Goal: Task Accomplishment & Management: Manage account settings

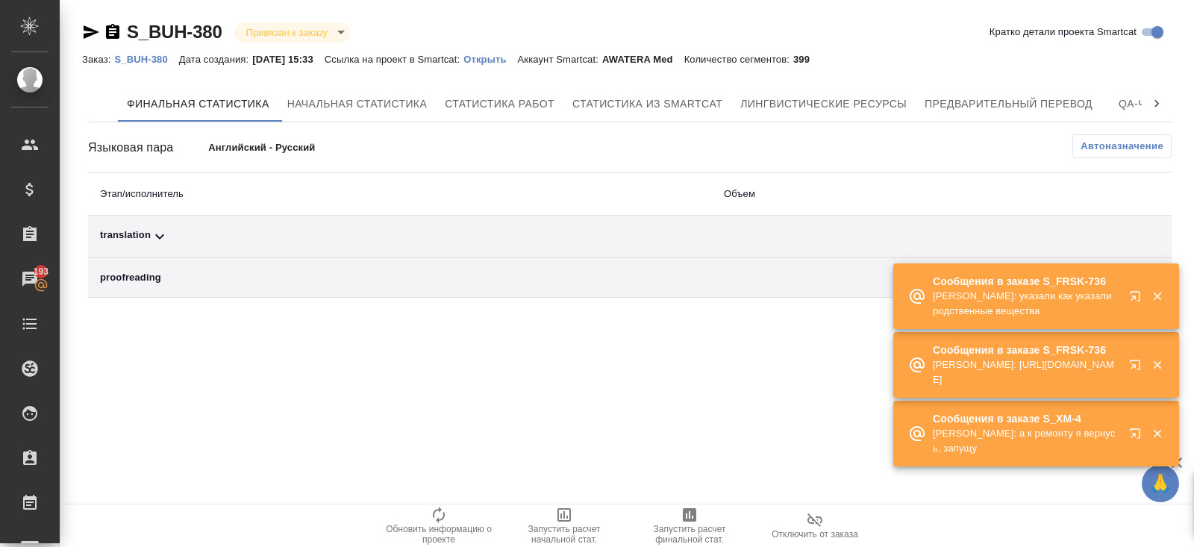
click at [1117, 393] on div "Сообщения в заказе S_FRSK-736 Петрова Валерия: https://drive.awatera.com/apps/f…" at bounding box center [1036, 365] width 286 height 66
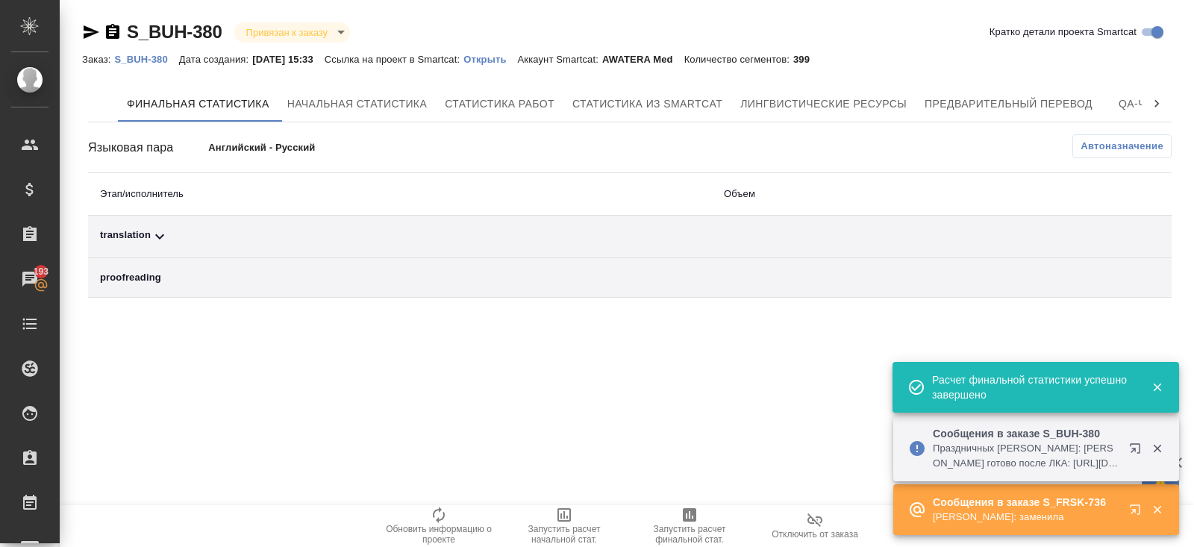
click at [160, 231] on icon at bounding box center [160, 237] width 18 height 18
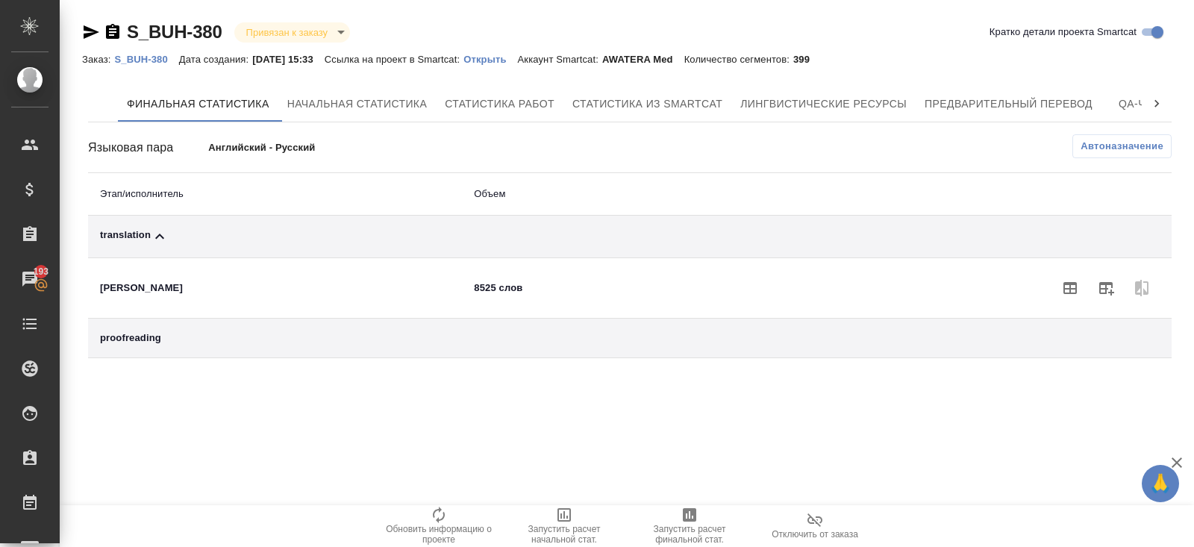
click at [1111, 131] on div "Финальная статистика Начальная статистика Статистика работ Статистика из Smartc…" at bounding box center [630, 222] width 1084 height 272
click at [1111, 139] on span "Автоназначение" at bounding box center [1122, 146] width 83 height 15
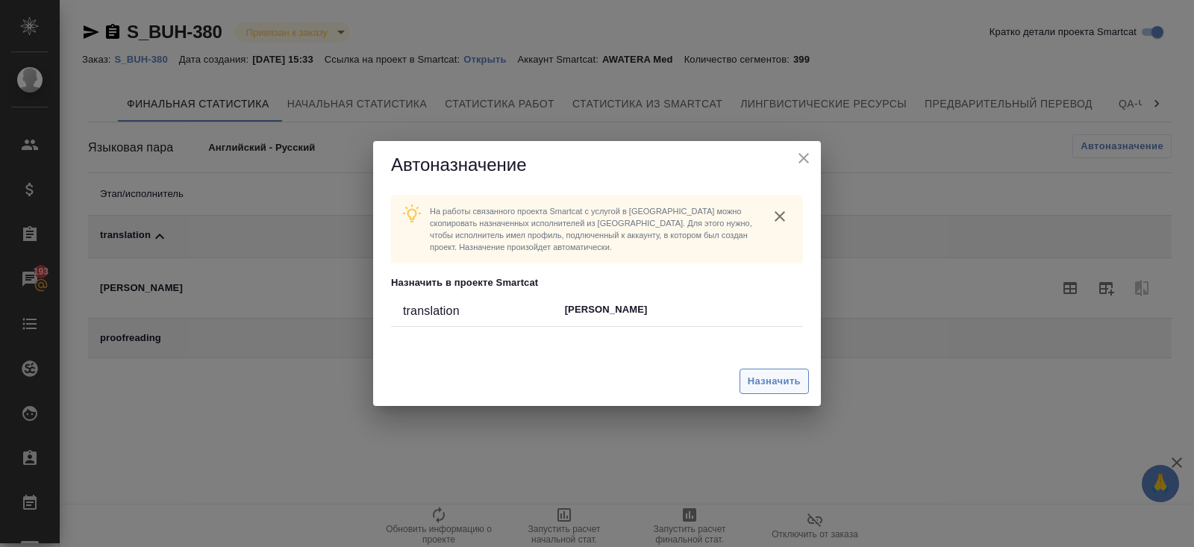
click at [764, 393] on button "Назначить" at bounding box center [774, 382] width 69 height 26
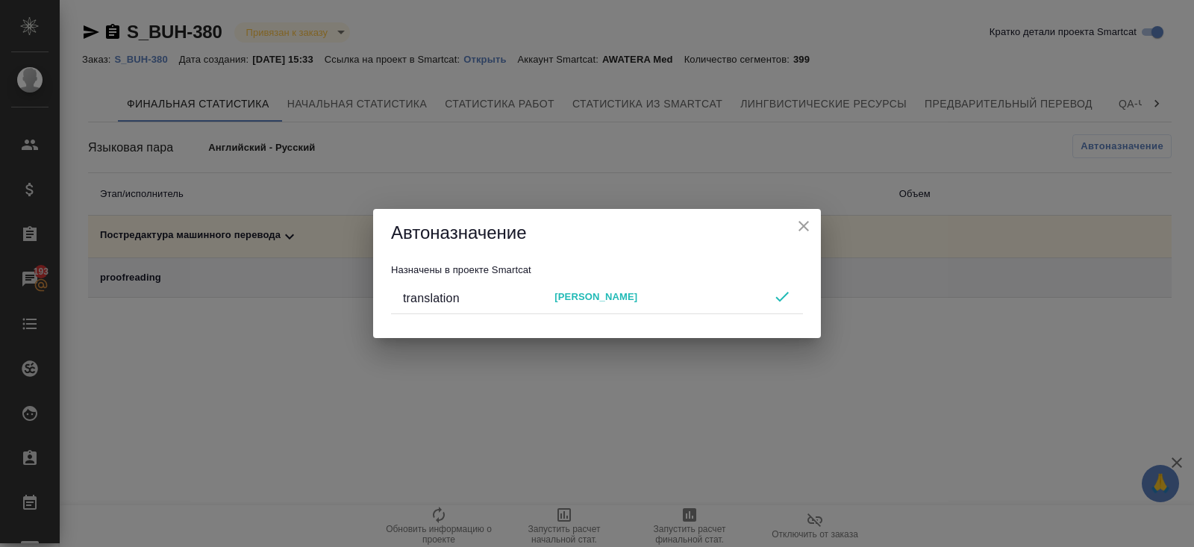
click at [701, 451] on div "Автоназначение Назначены в проекте Smartcat translation Nataliya Kamakina" at bounding box center [597, 273] width 1194 height 547
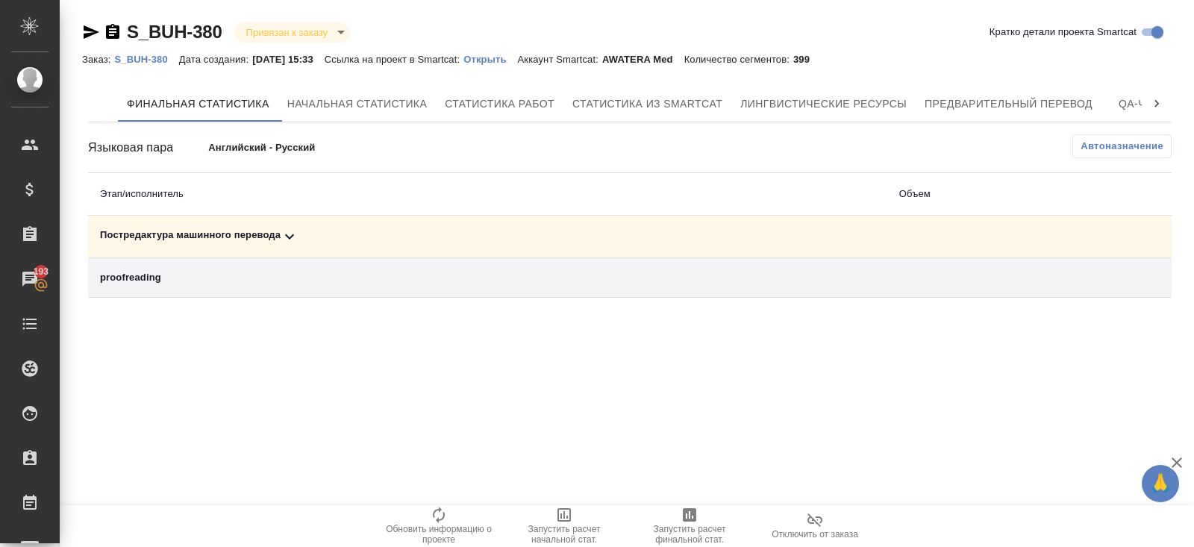
click at [680, 537] on span "Запустить расчет финальной стат." at bounding box center [689, 534] width 107 height 21
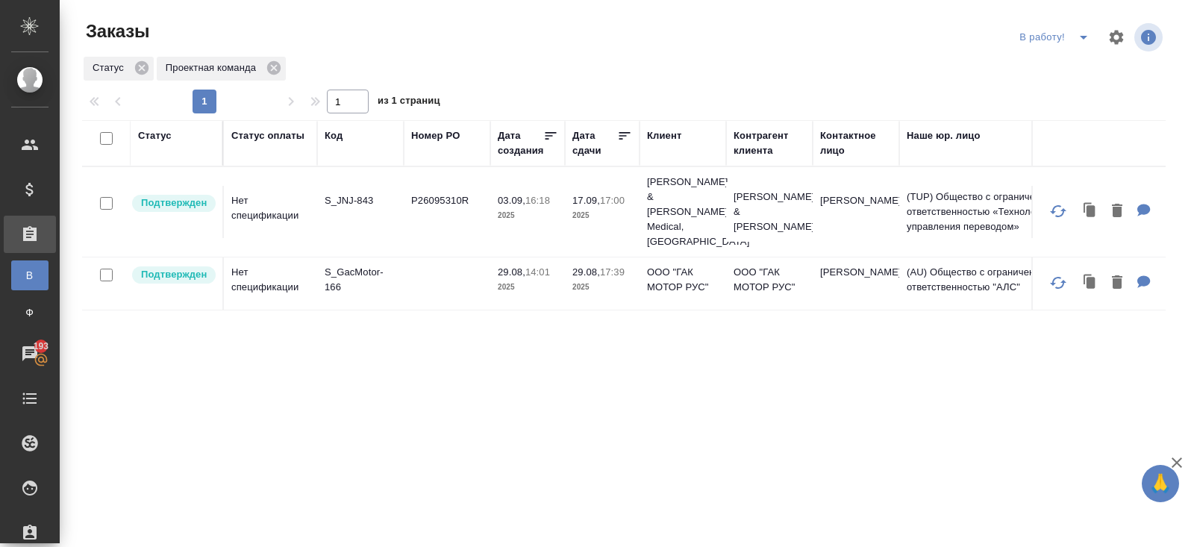
click at [1081, 35] on icon "split button" at bounding box center [1084, 37] width 18 height 18
click at [1057, 68] on li "ПМ" at bounding box center [1056, 67] width 83 height 24
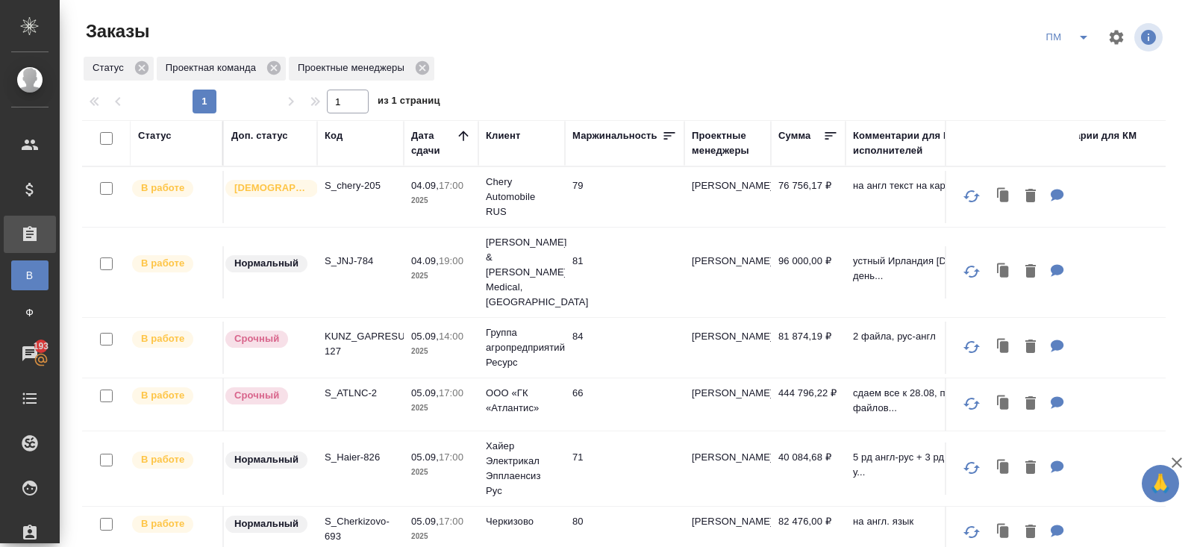
click at [1079, 39] on icon "split button" at bounding box center [1084, 37] width 18 height 18
click at [1078, 61] on li "В работу!" at bounding box center [1068, 67] width 75 height 24
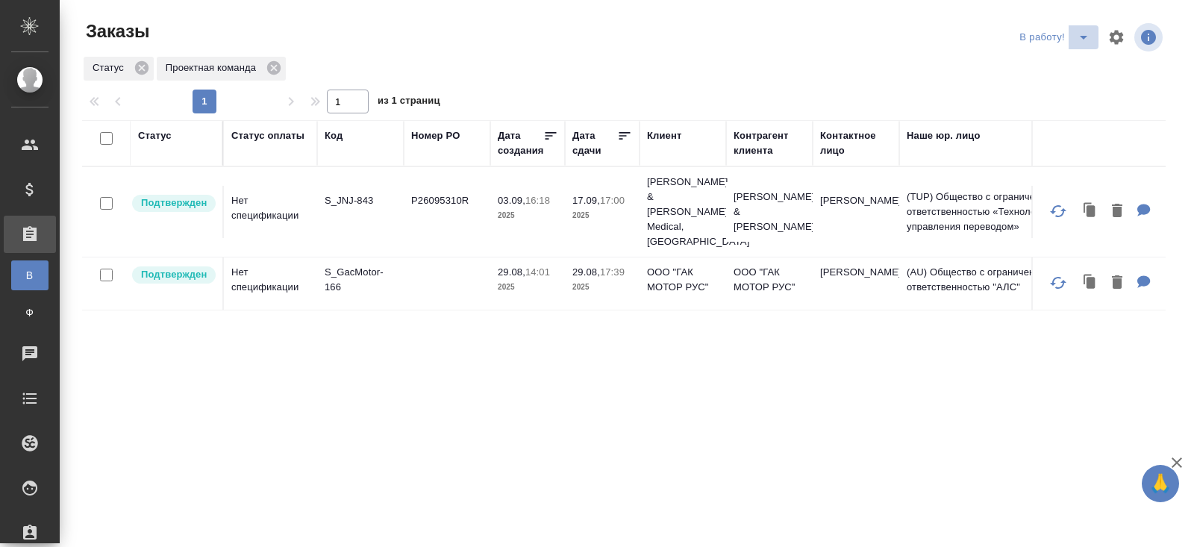
click at [1084, 42] on icon "split button" at bounding box center [1084, 37] width 18 height 18
click at [1054, 72] on li "ПМ" at bounding box center [1056, 67] width 83 height 24
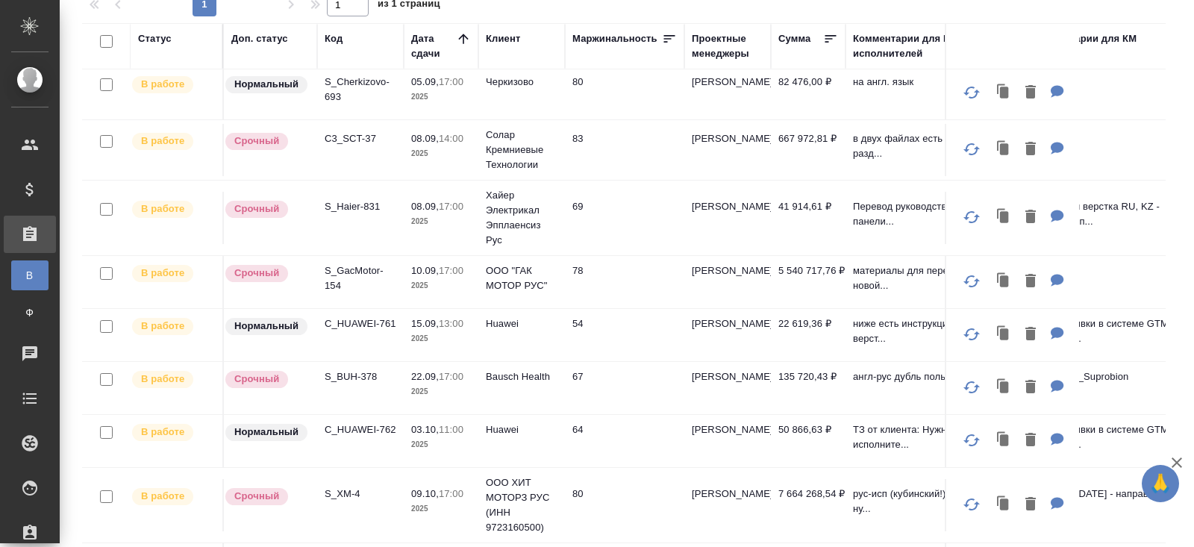
scroll to position [118, 0]
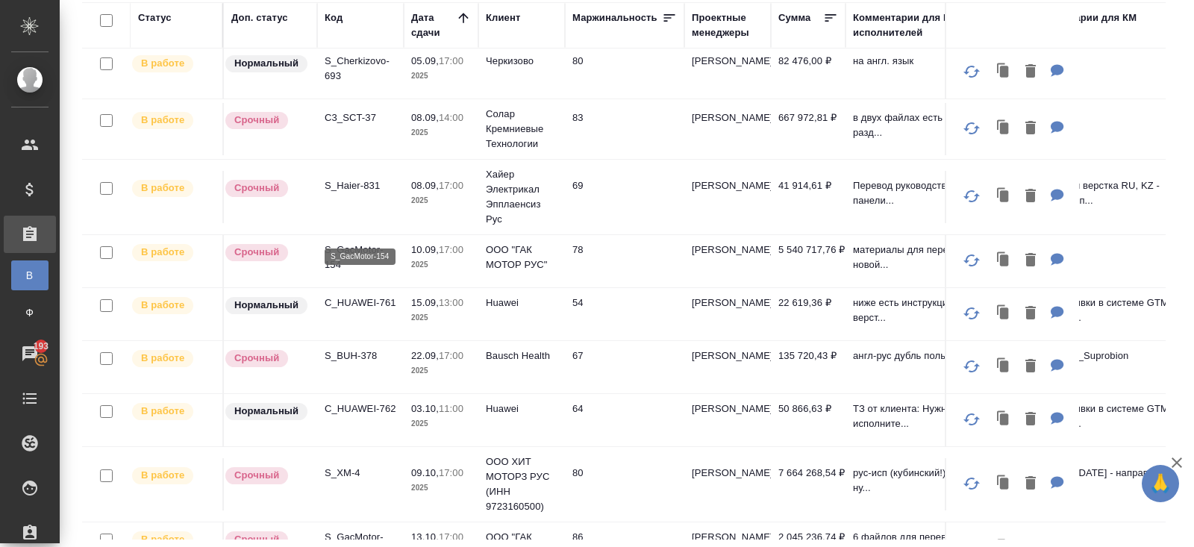
click at [348, 243] on p "S_GacMotor-154" at bounding box center [361, 258] width 72 height 30
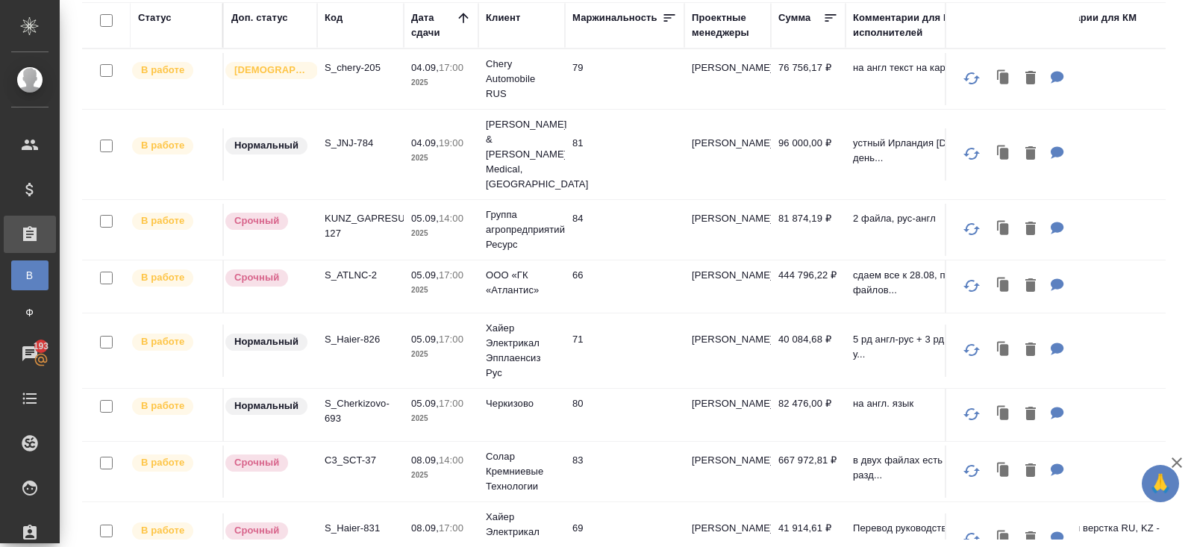
scroll to position [0, 0]
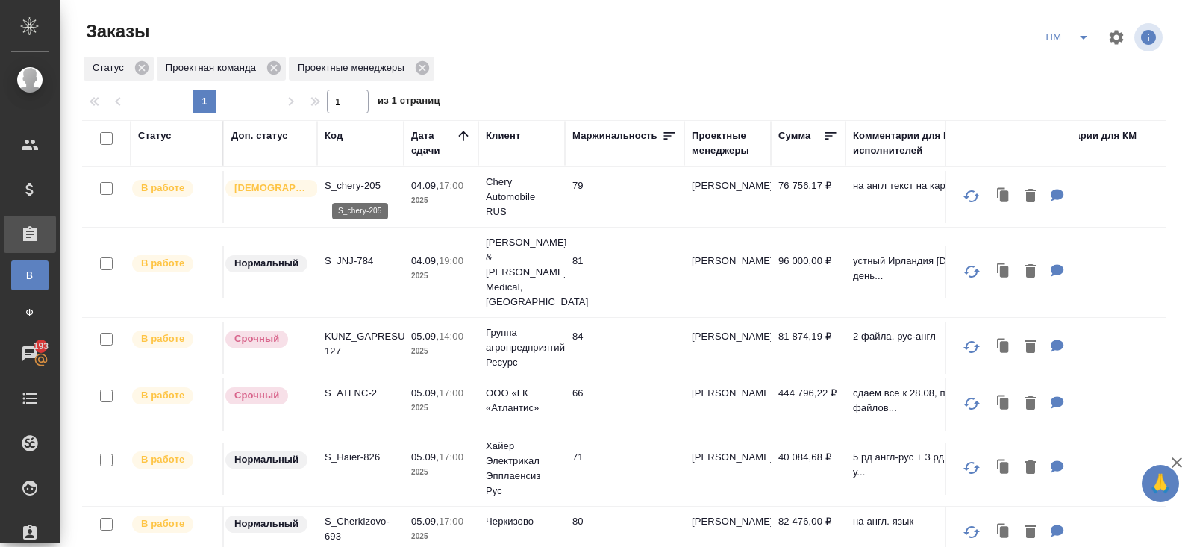
click at [355, 181] on p "S_chery-205" at bounding box center [361, 185] width 72 height 15
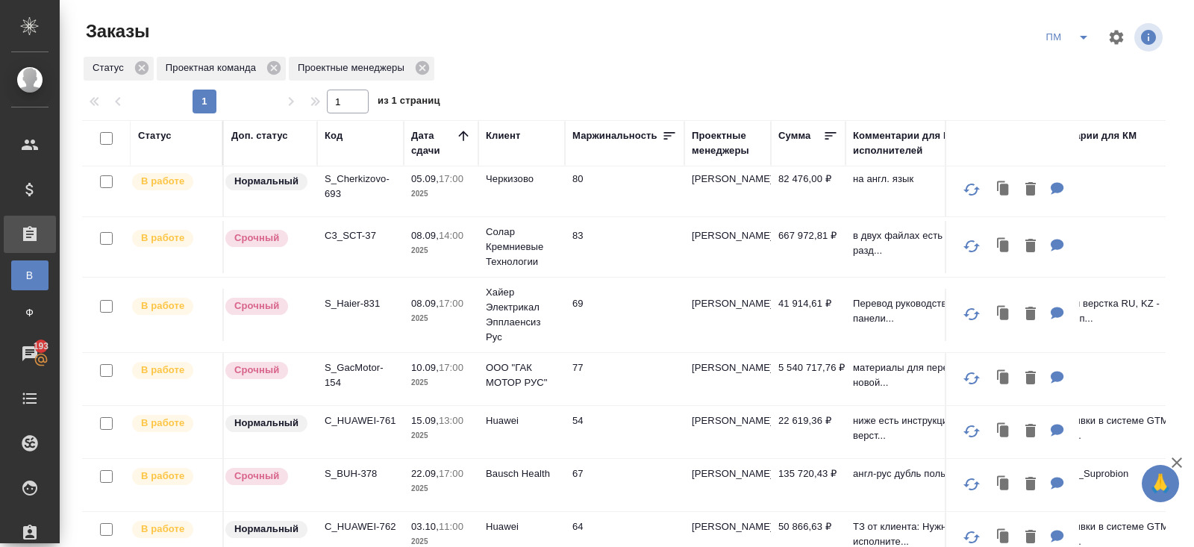
scroll to position [118, 0]
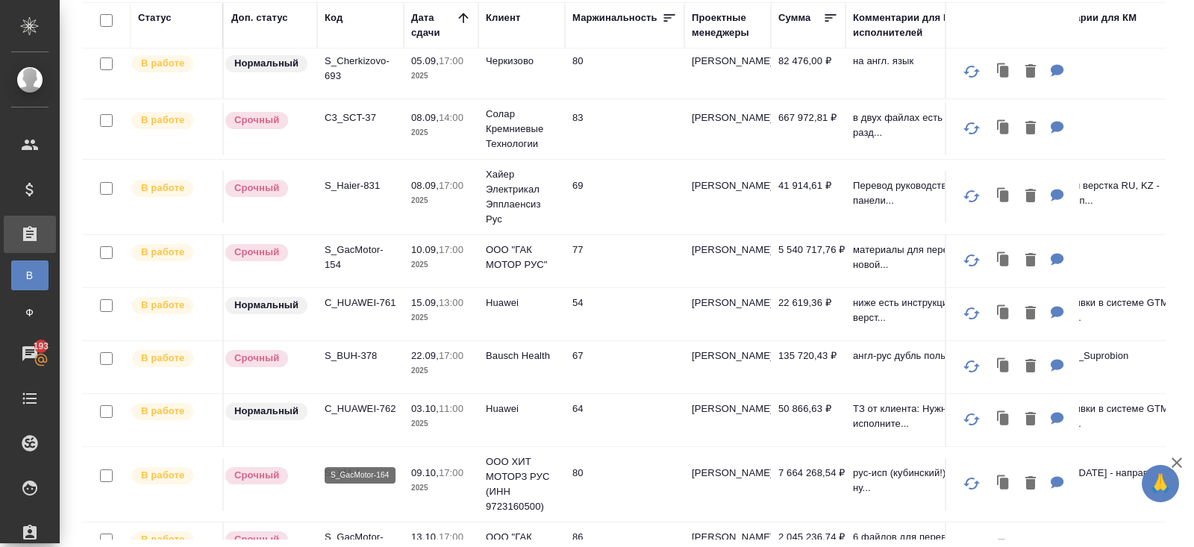
click at [333, 530] on p "S_GacMotor-164" at bounding box center [361, 545] width 72 height 30
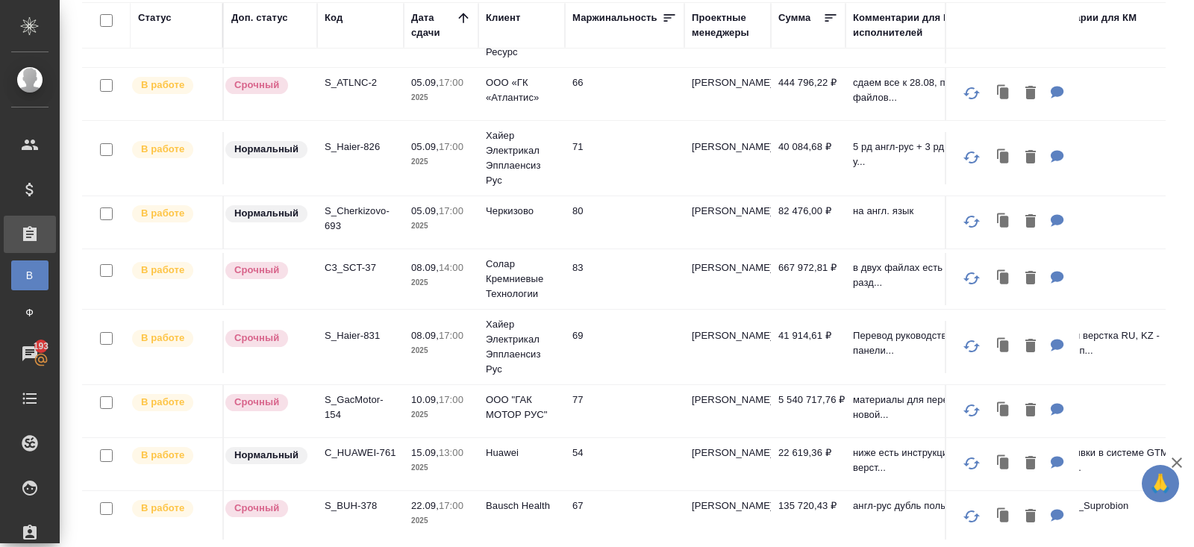
scroll to position [150, 0]
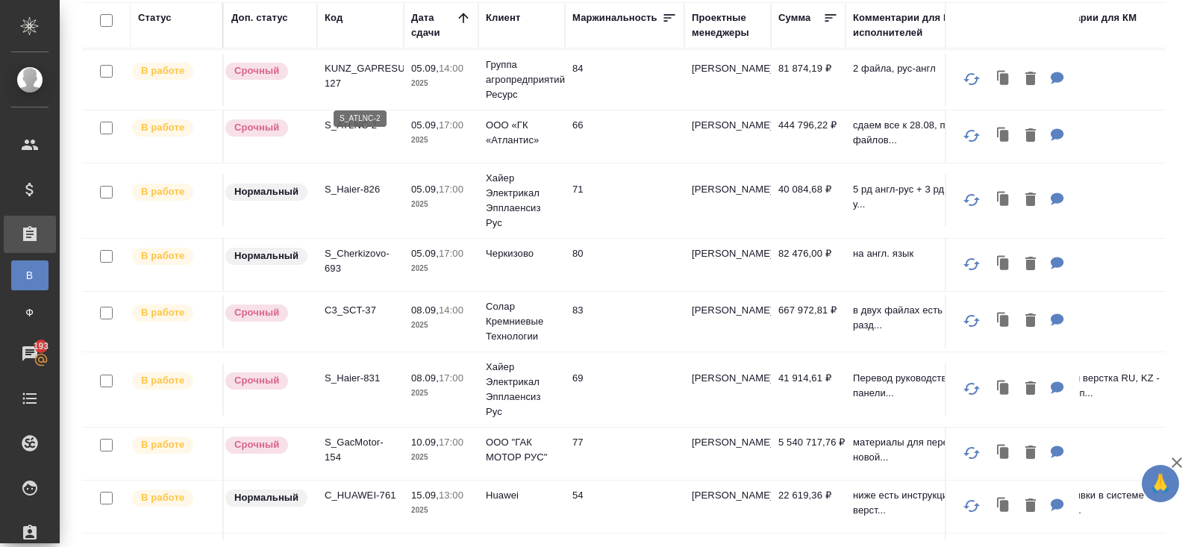
click at [343, 118] on p "S_ATLNC-2" at bounding box center [361, 125] width 72 height 15
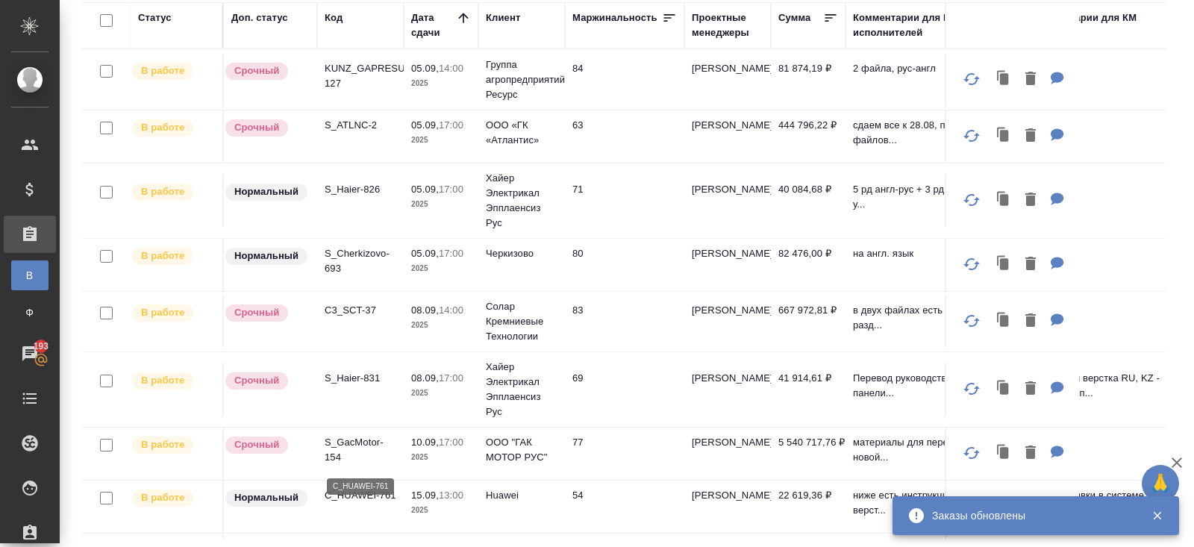
click at [371, 488] on p "C_HUAWEI-761" at bounding box center [361, 495] width 72 height 15
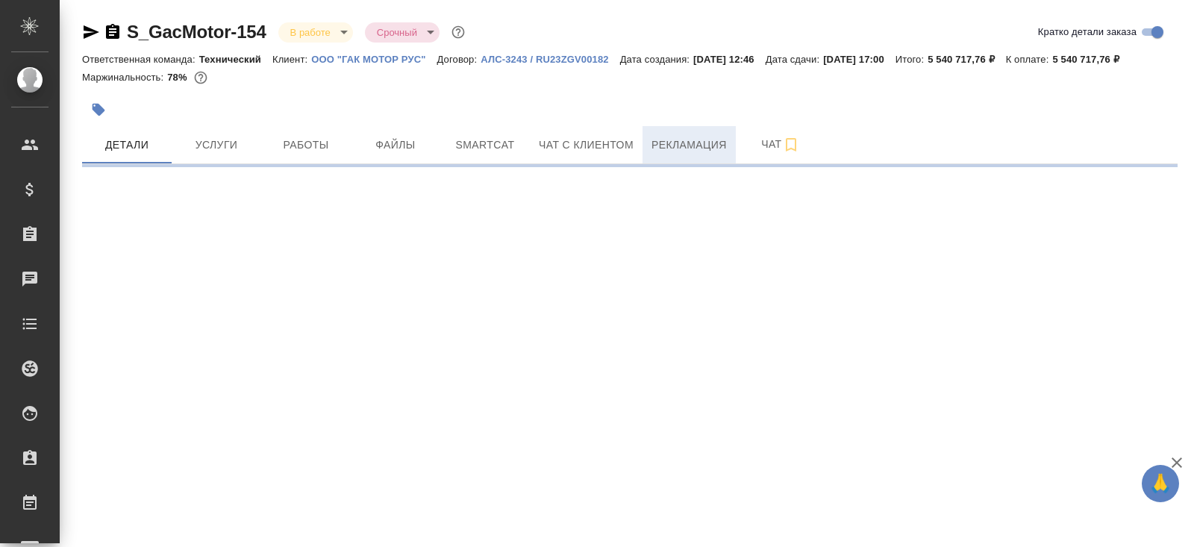
select select "RU"
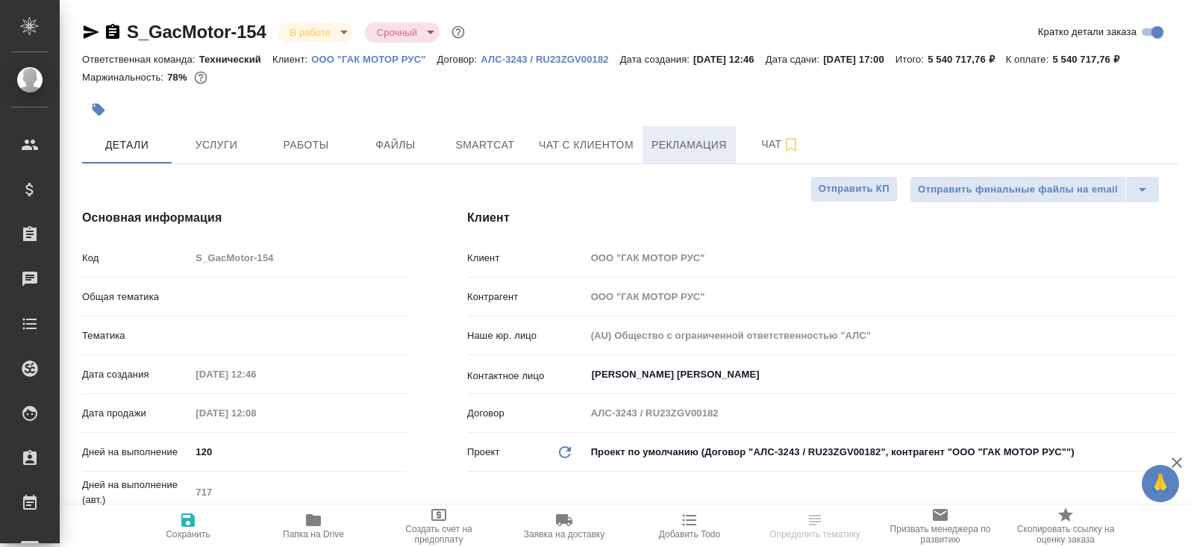
type textarea "x"
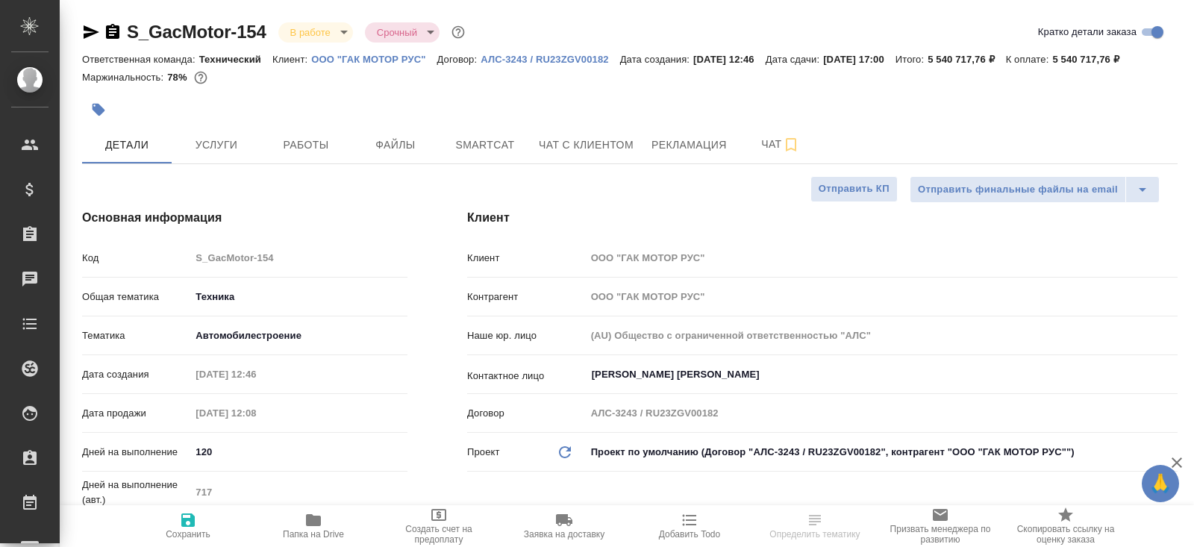
type textarea "x"
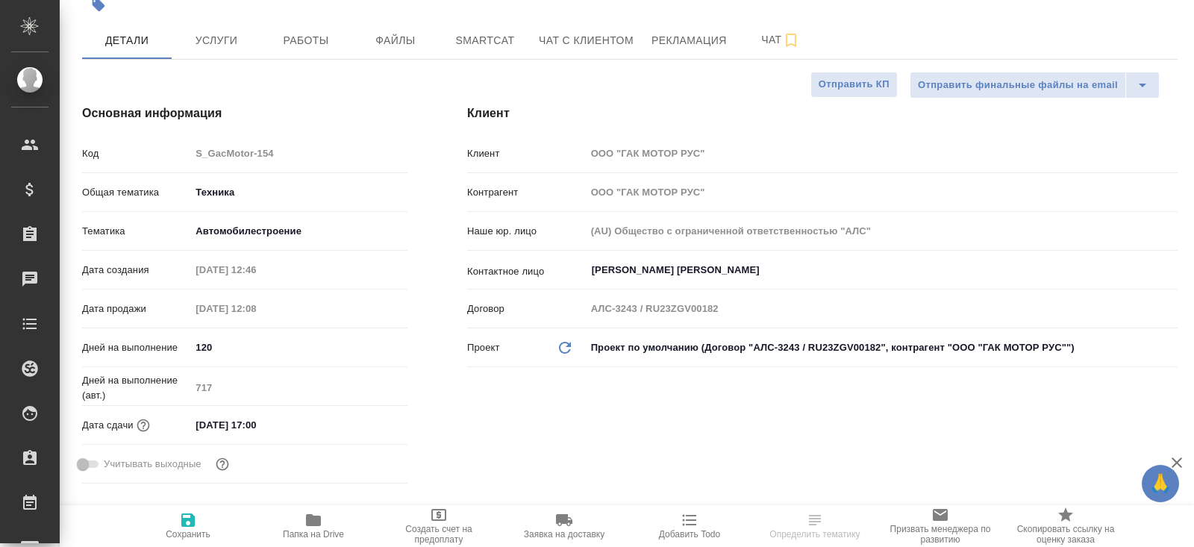
type textarea "x"
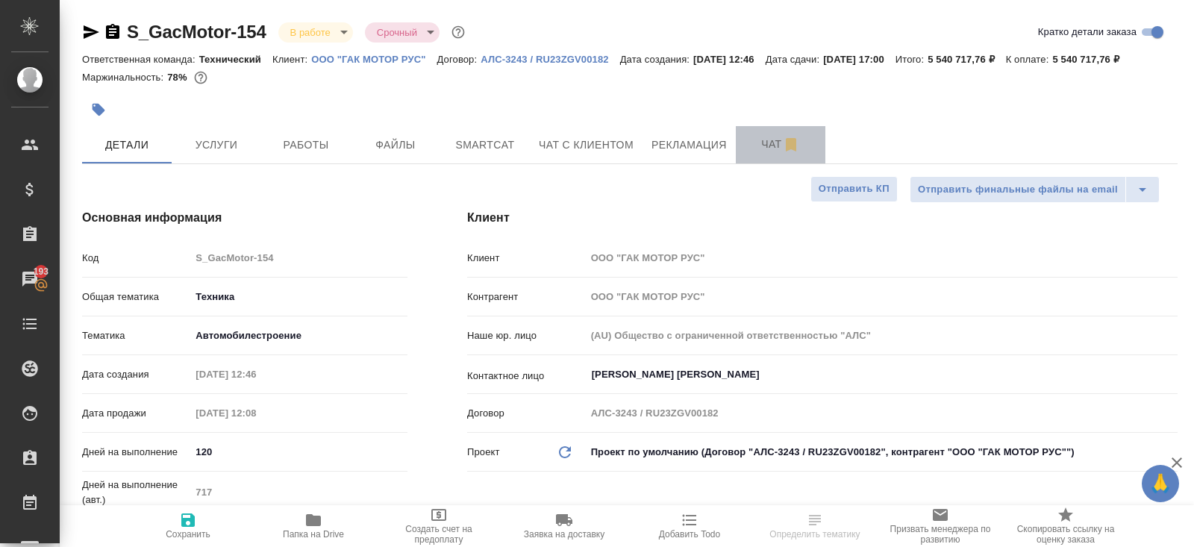
click at [771, 163] on button "Чат" at bounding box center [781, 144] width 90 height 37
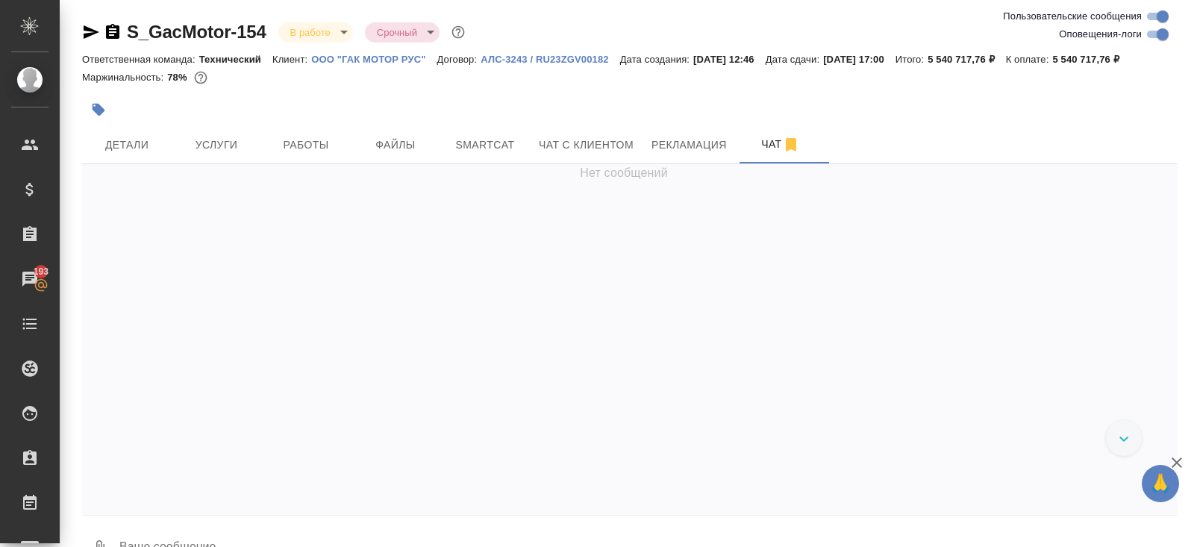
click at [1152, 42] on input "Оповещения-логи" at bounding box center [1163, 34] width 54 height 18
checkbox input "false"
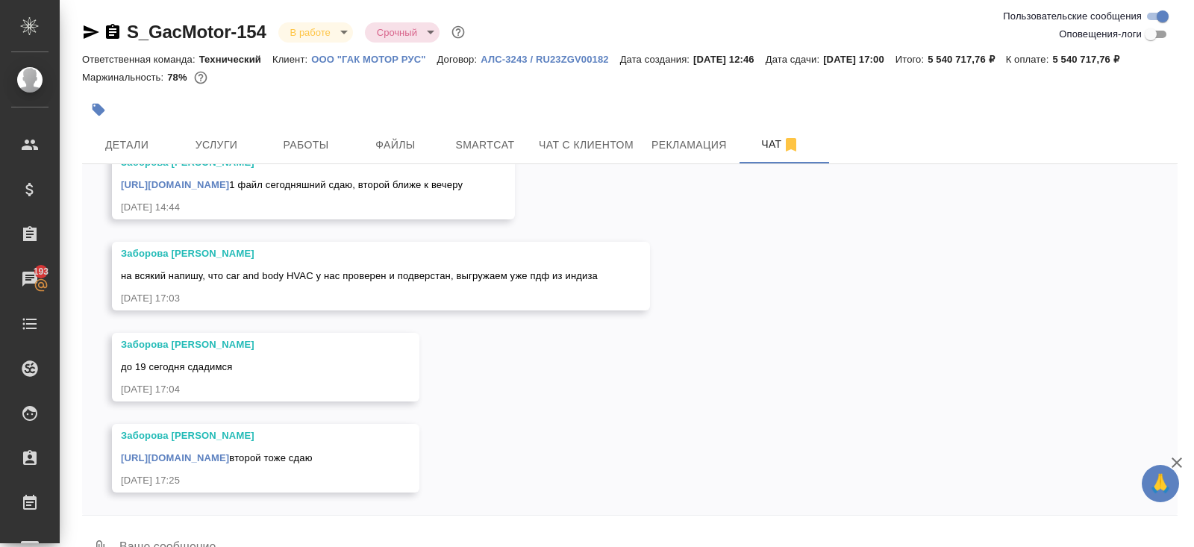
click at [120, 32] on icon "button" at bounding box center [113, 32] width 18 height 18
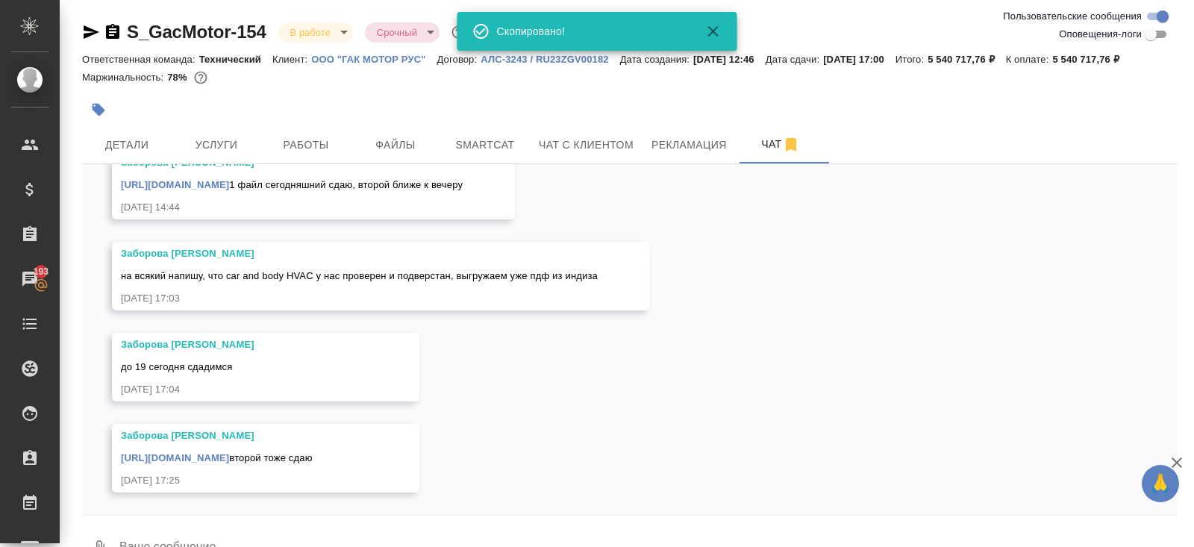
scroll to position [53, 0]
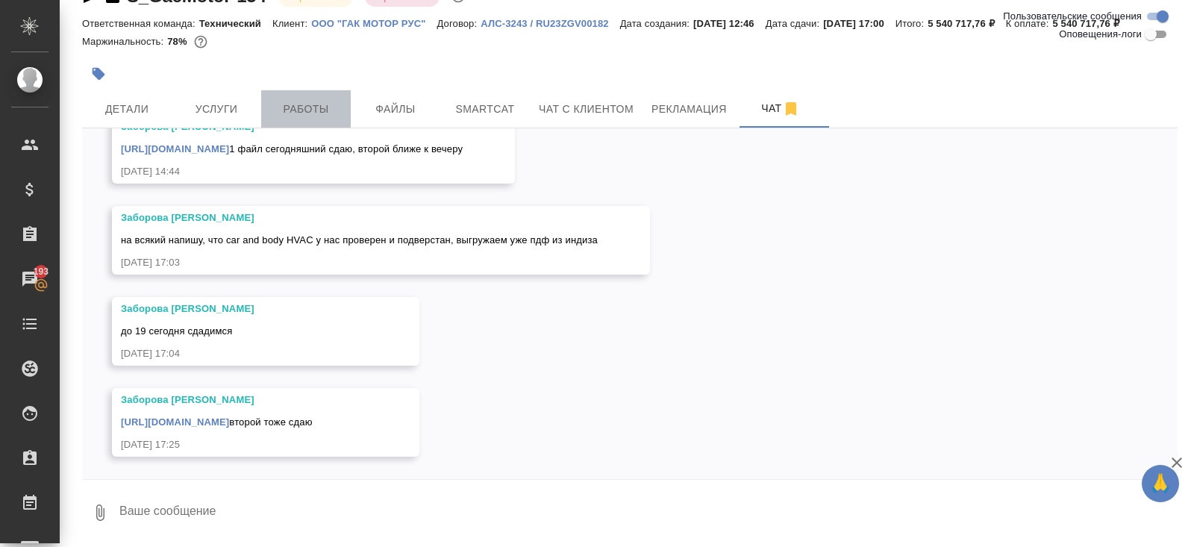
click at [314, 111] on span "Работы" at bounding box center [306, 109] width 72 height 19
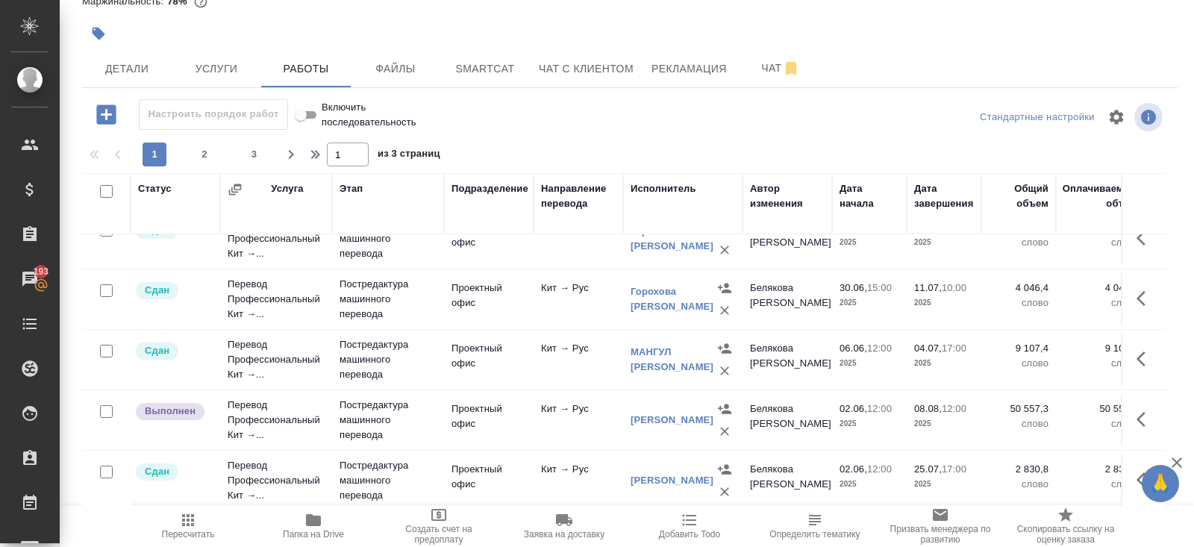
scroll to position [1007, 0]
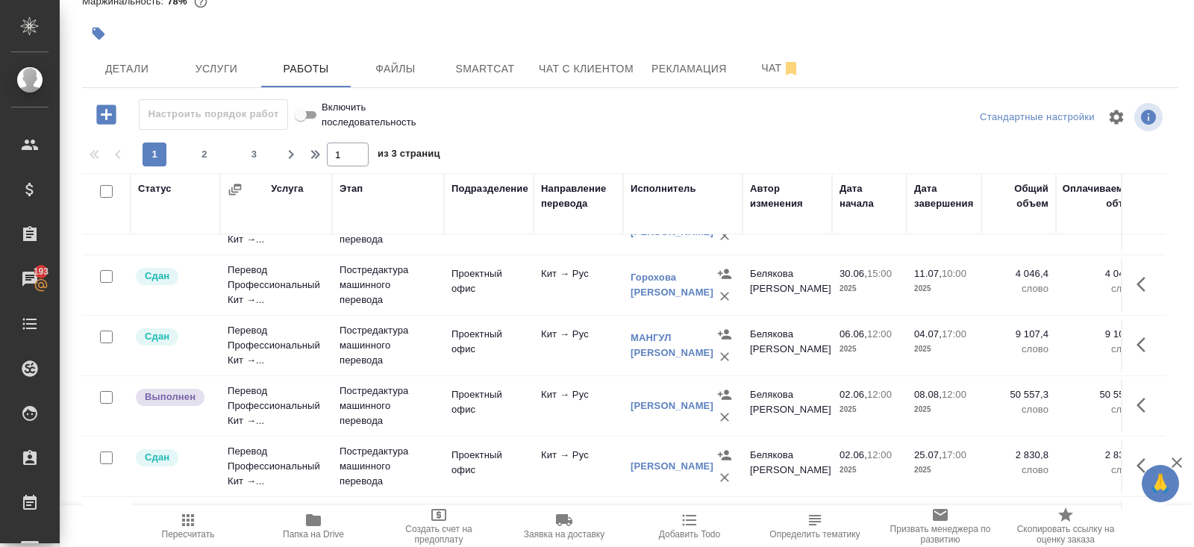
click at [1143, 402] on icon "button" at bounding box center [1141, 405] width 9 height 15
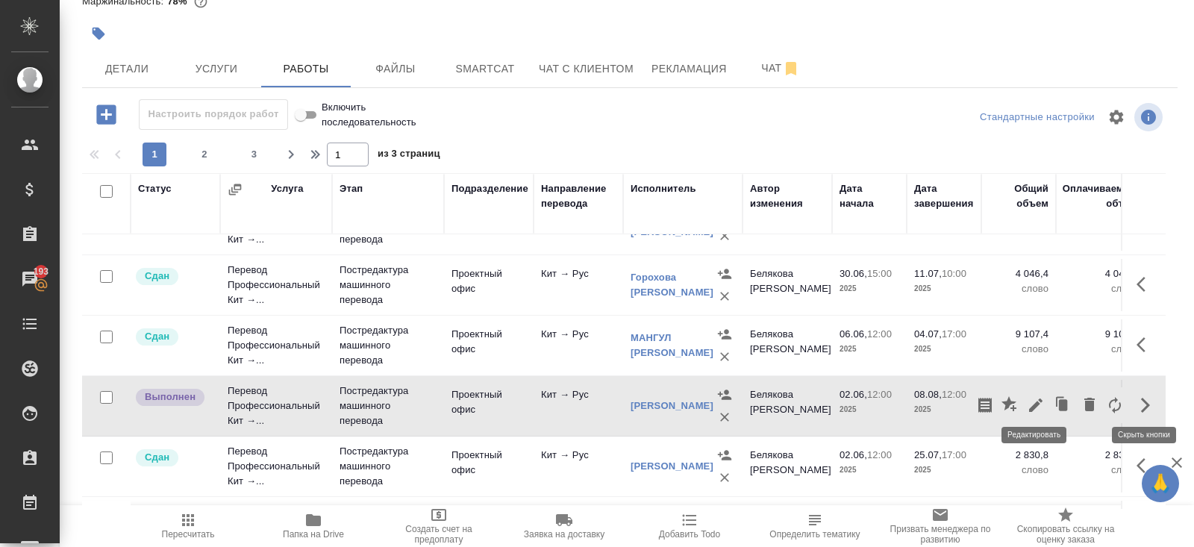
click at [1034, 401] on icon "button" at bounding box center [1035, 404] width 13 height 13
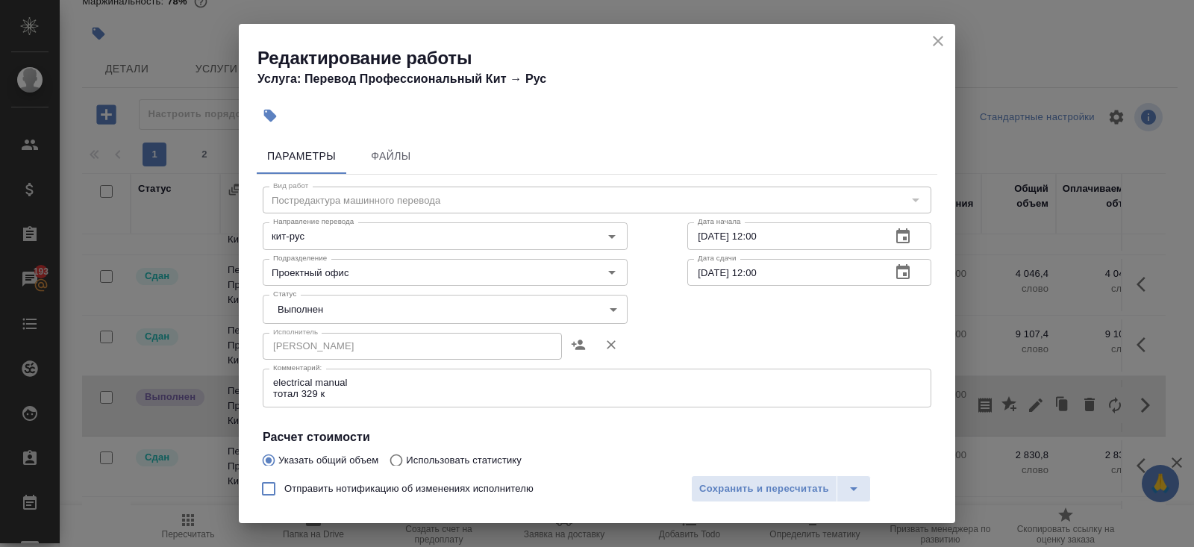
click at [938, 36] on icon "close" at bounding box center [938, 41] width 18 height 18
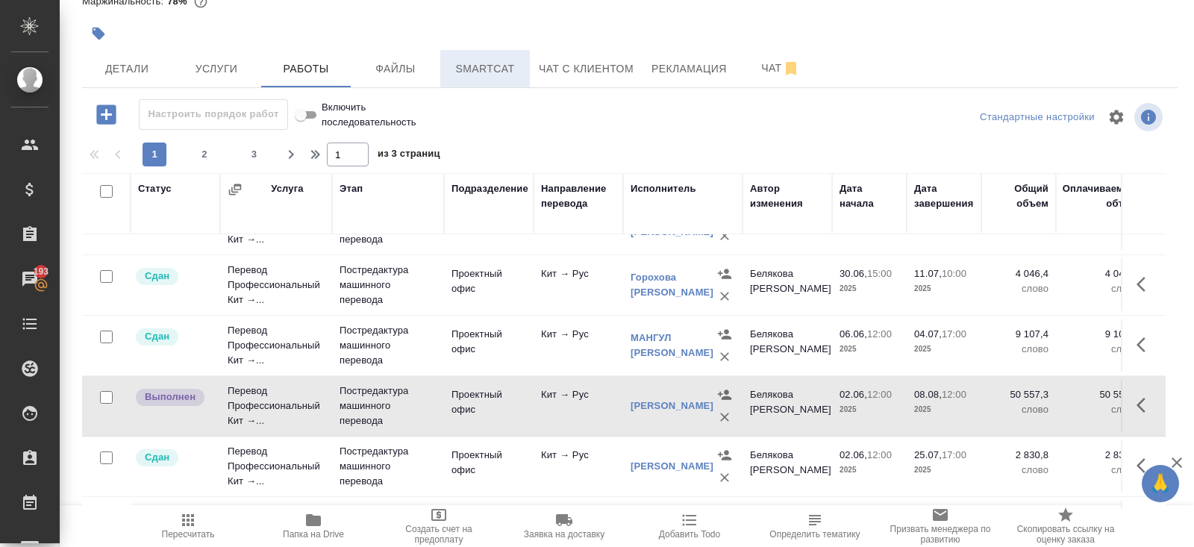
click at [481, 74] on span "Smartcat" at bounding box center [485, 69] width 72 height 19
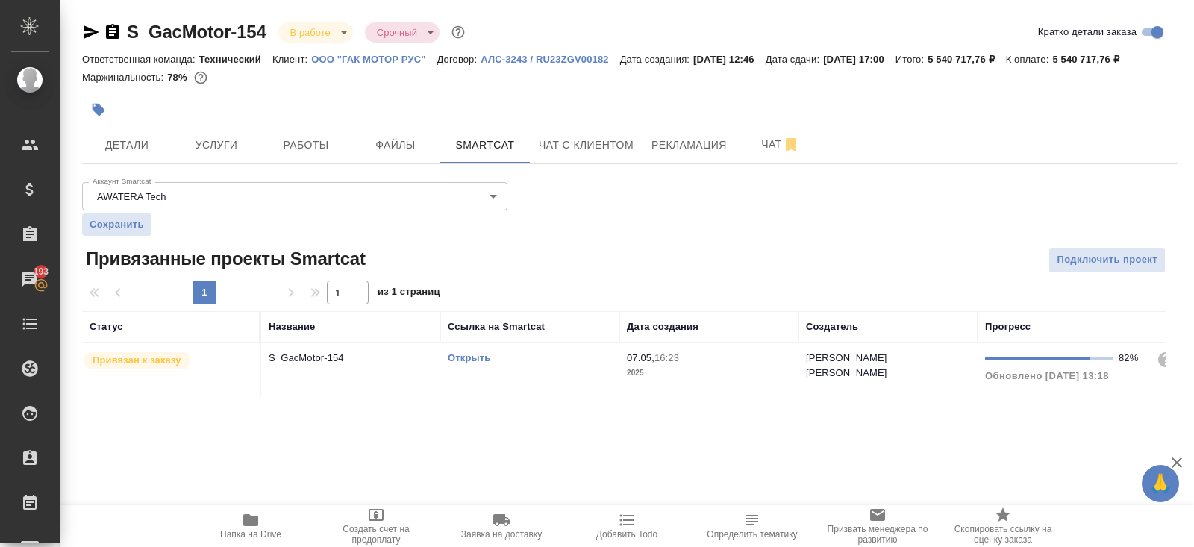
click at [463, 363] on link "Открыть" at bounding box center [469, 357] width 43 height 11
click at [302, 154] on span "Работы" at bounding box center [306, 145] width 72 height 19
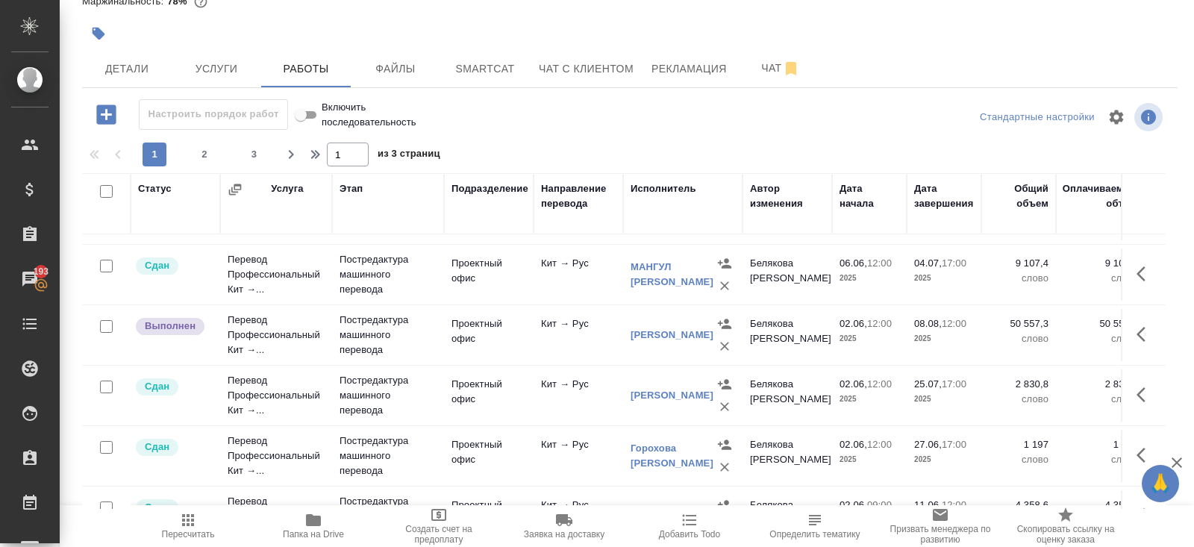
scroll to position [1087, 0]
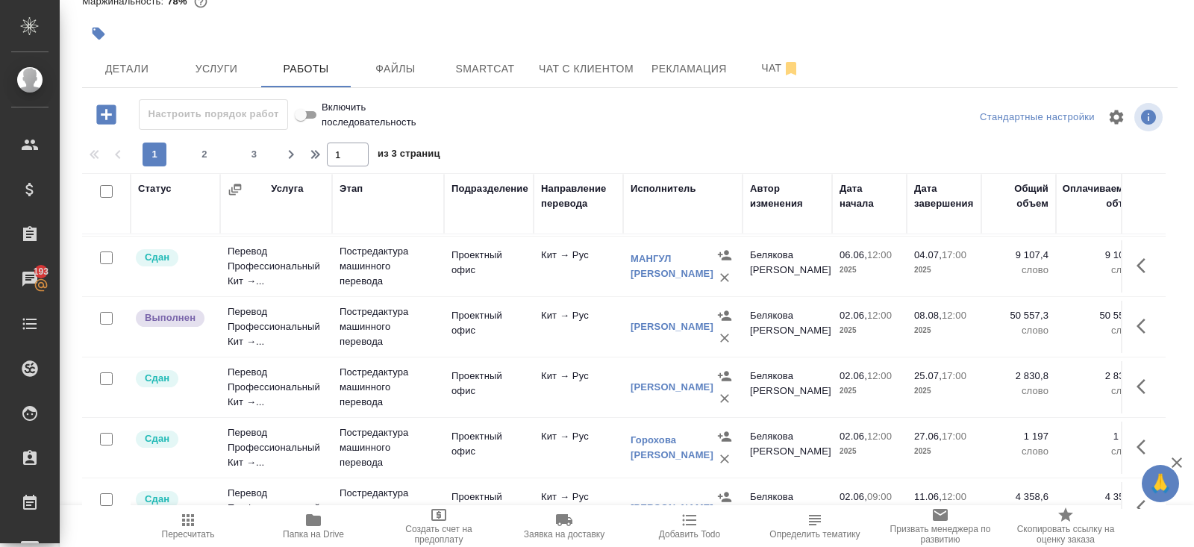
click at [1140, 322] on icon "button" at bounding box center [1146, 326] width 18 height 18
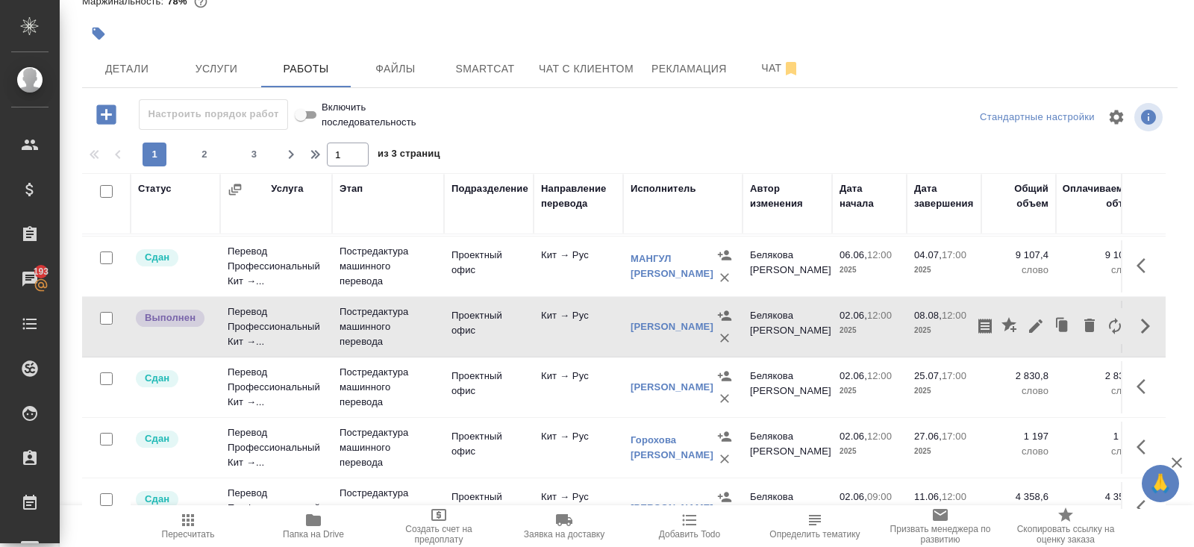
click at [1043, 318] on icon "button" at bounding box center [1036, 326] width 18 height 18
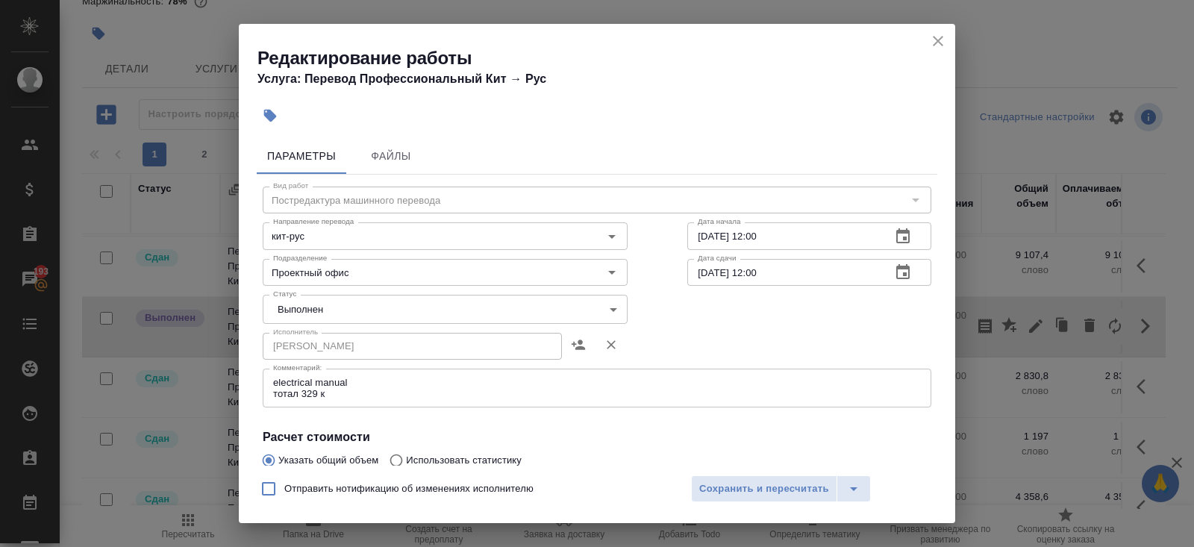
scroll to position [261, 0]
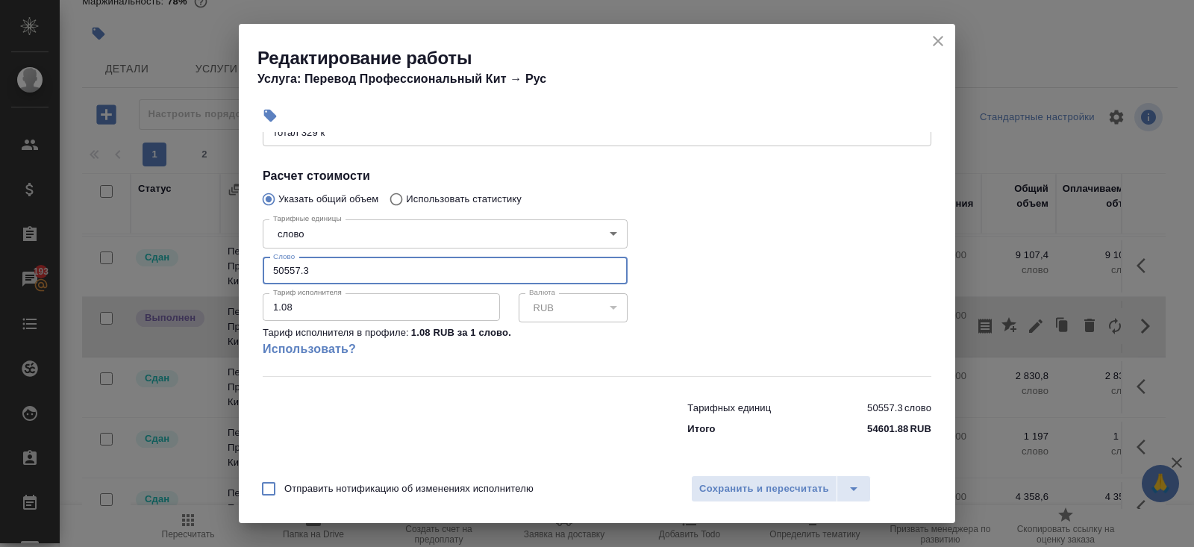
drag, startPoint x: 331, startPoint y: 272, endPoint x: 154, endPoint y: 272, distance: 176.1
click at [154, 272] on div "Редактирование работы Услуга: Перевод Профессиональный Кит → Рус Параметры Файл…" at bounding box center [597, 273] width 1194 height 547
type input "9558"
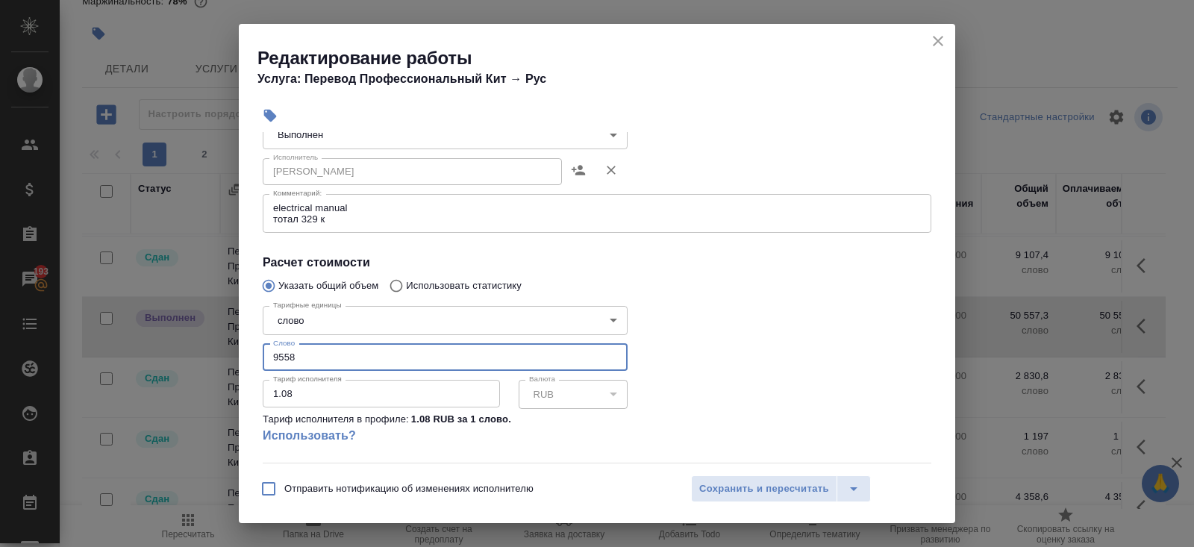
scroll to position [0, 0]
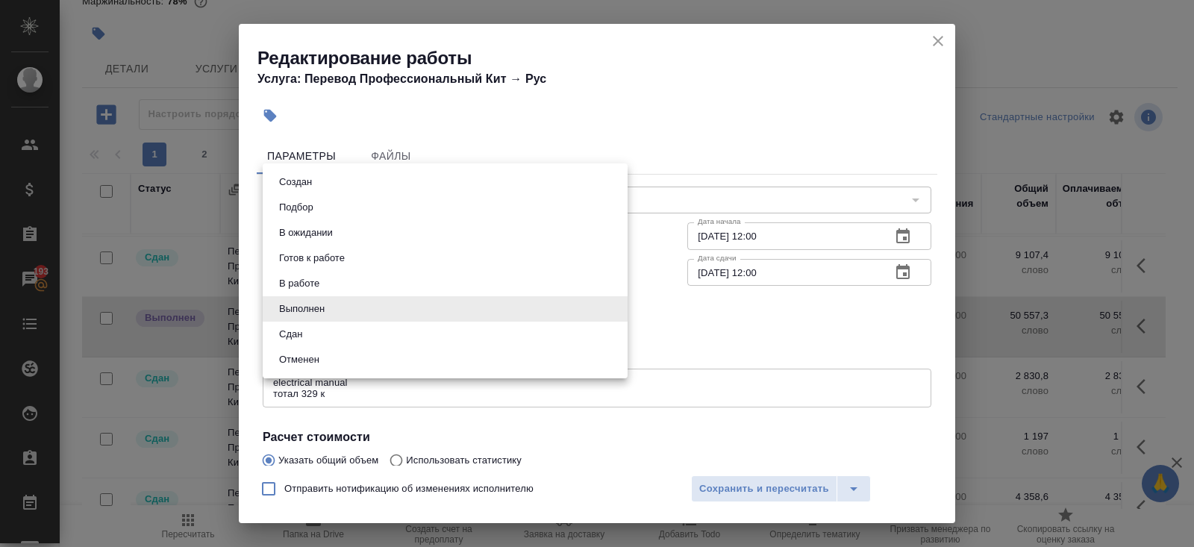
click at [313, 314] on body "🙏 .cls-1 fill:#fff; AWATERA Belyakova Yulia Клиенты Спецификации Заказы 193 Чат…" at bounding box center [597, 273] width 1194 height 547
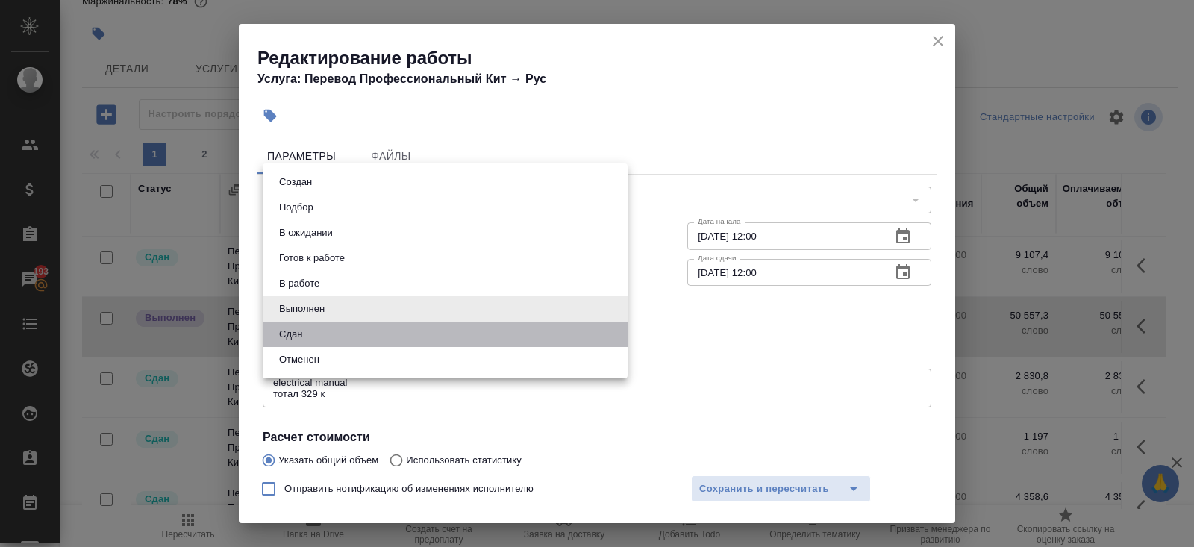
click at [308, 329] on li "Сдан" at bounding box center [445, 334] width 365 height 25
type input "closed"
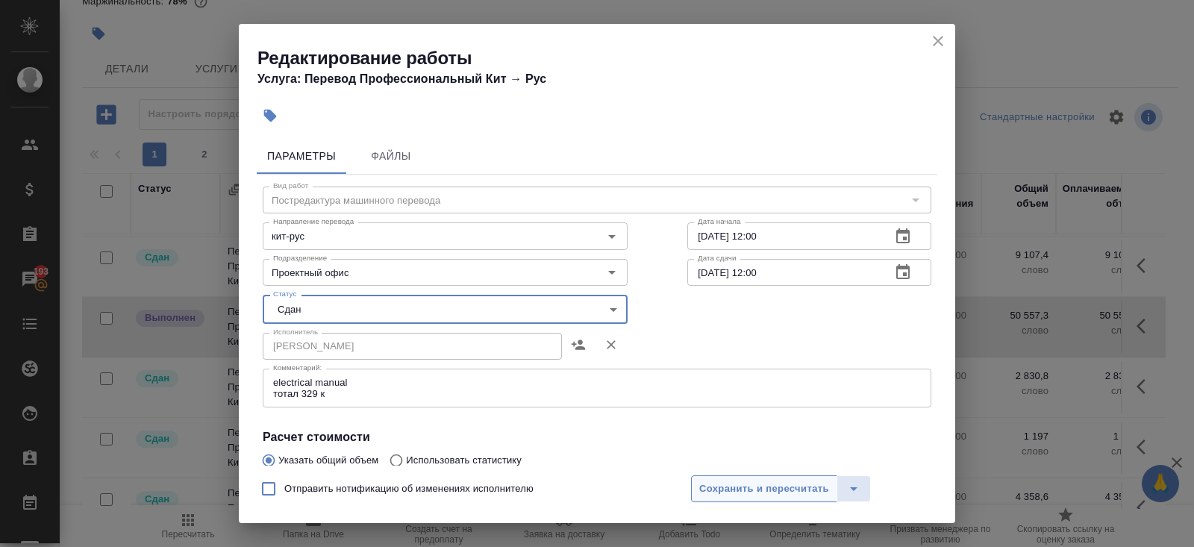
click at [725, 481] on span "Сохранить и пересчитать" at bounding box center [764, 489] width 130 height 17
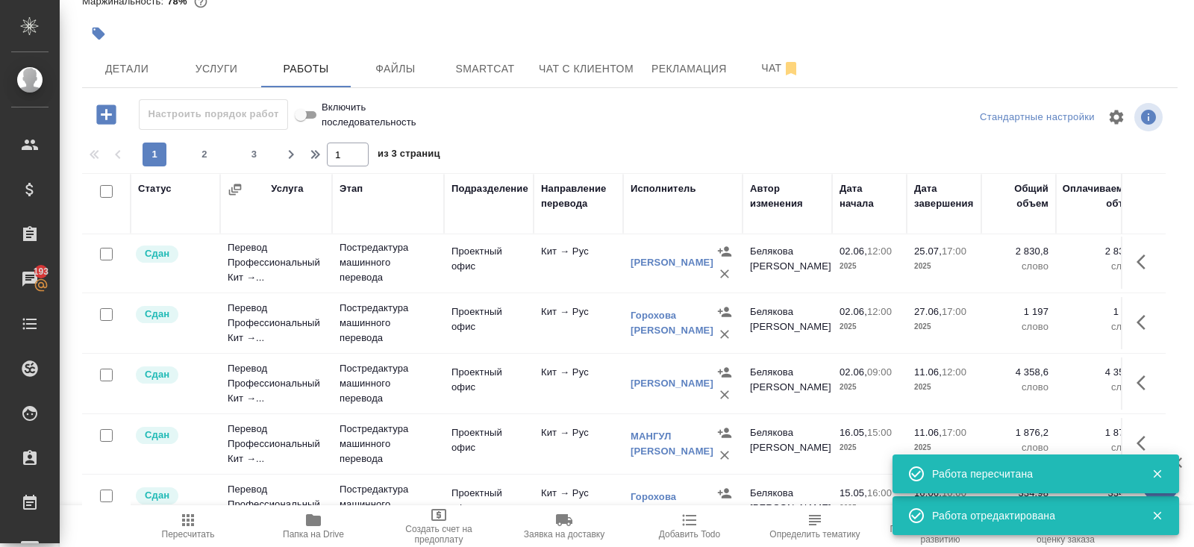
scroll to position [1228, 0]
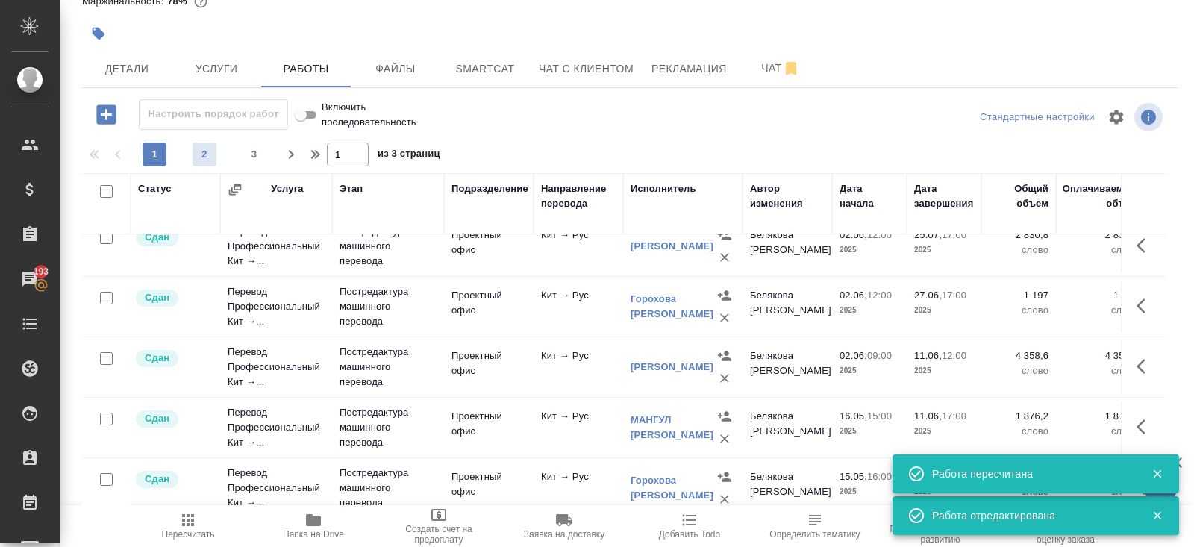
click at [207, 166] on div "1 2 3" at bounding box center [204, 155] width 149 height 24
click at [206, 157] on span "2" at bounding box center [205, 154] width 24 height 15
type input "2"
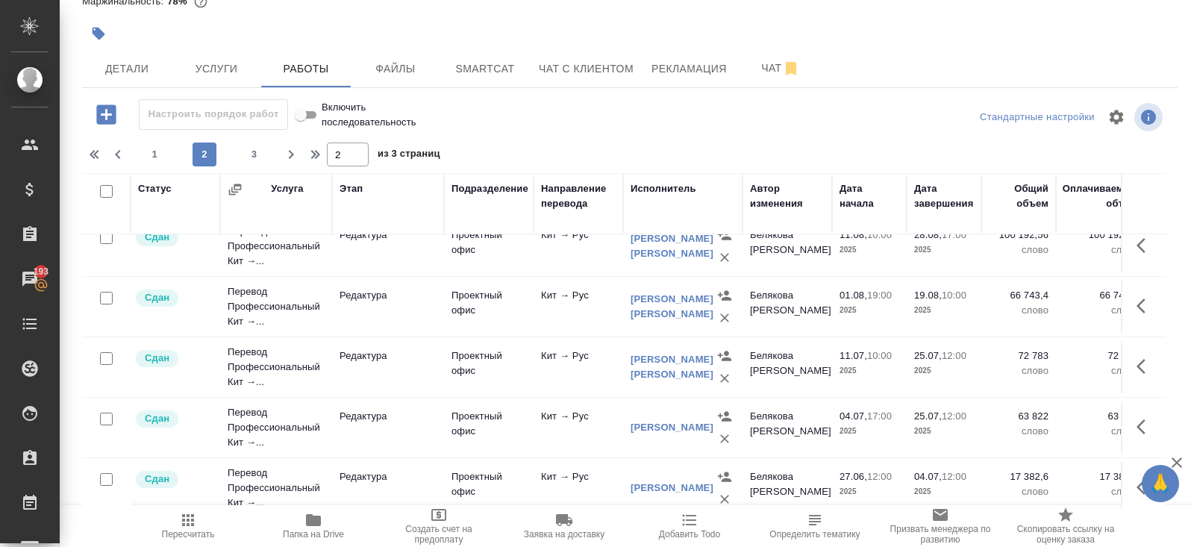
scroll to position [0, 0]
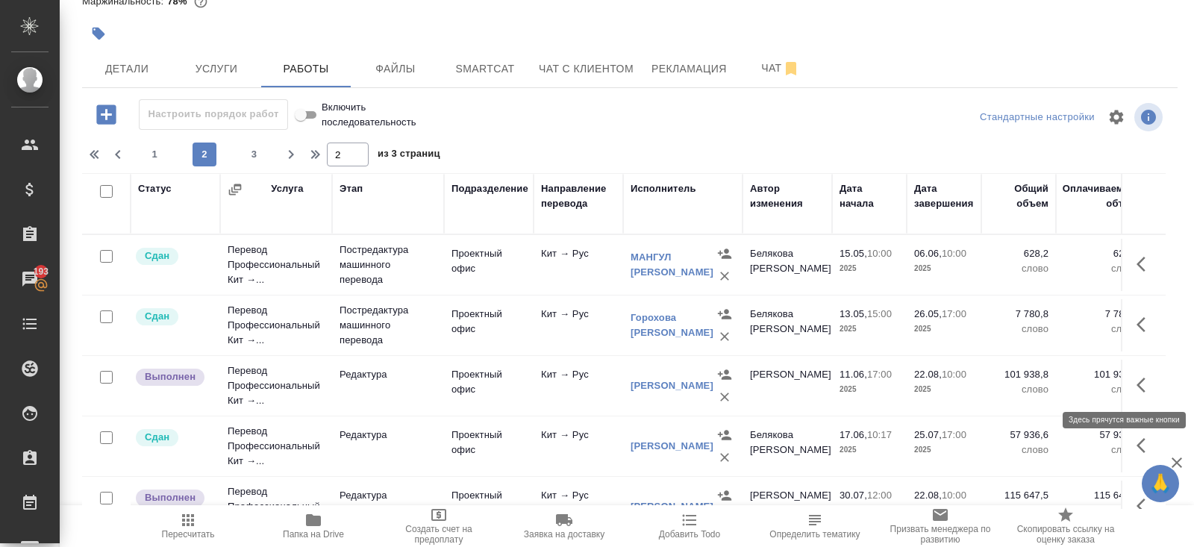
click at [1145, 387] on icon "button" at bounding box center [1146, 385] width 18 height 18
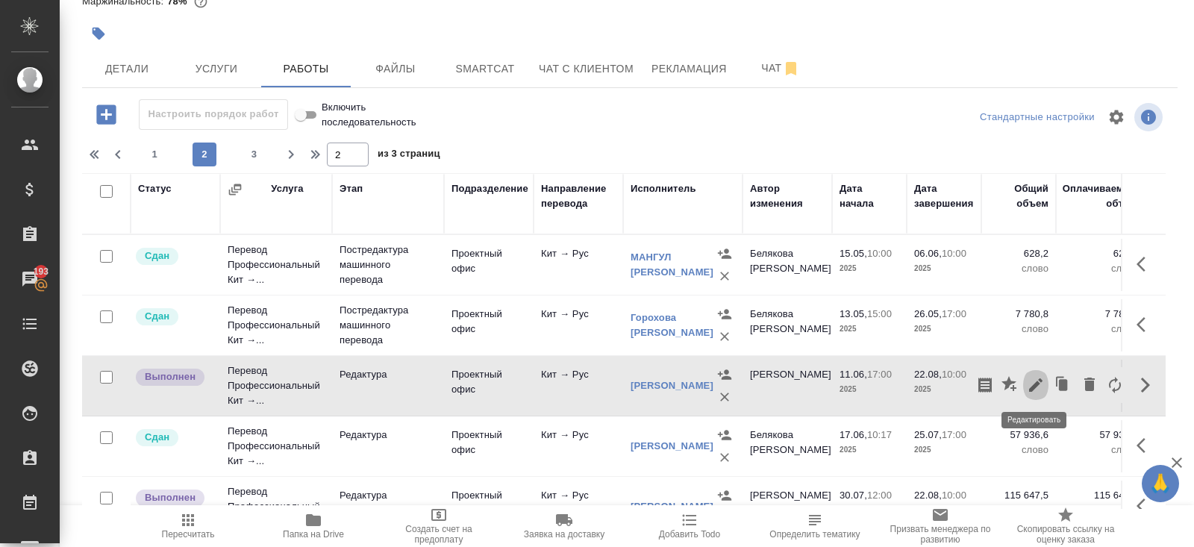
click at [1038, 387] on icon "button" at bounding box center [1036, 385] width 18 height 18
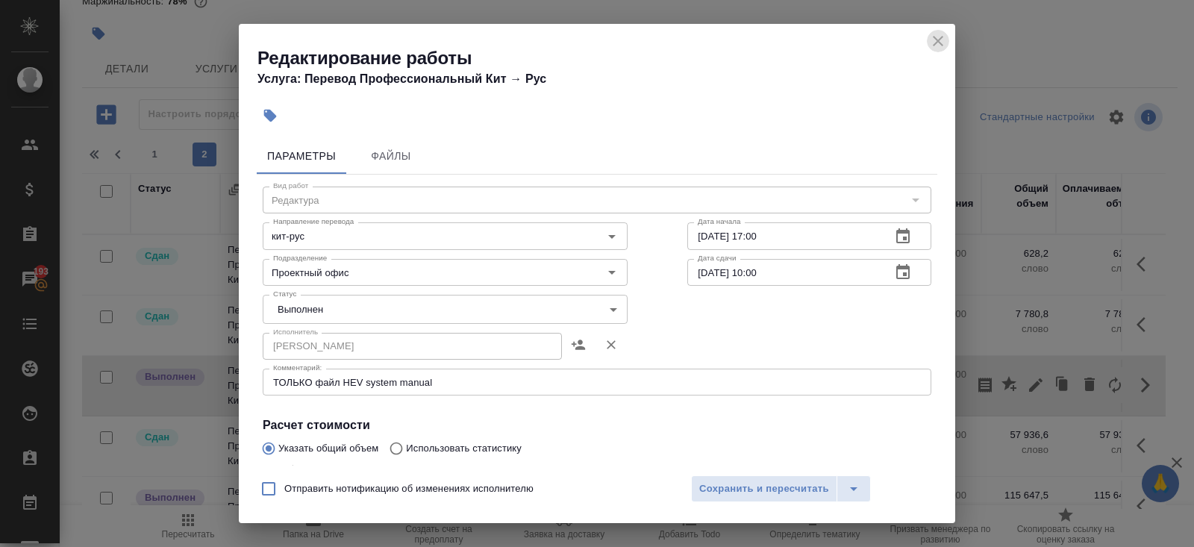
click at [937, 46] on icon "close" at bounding box center [938, 41] width 18 height 18
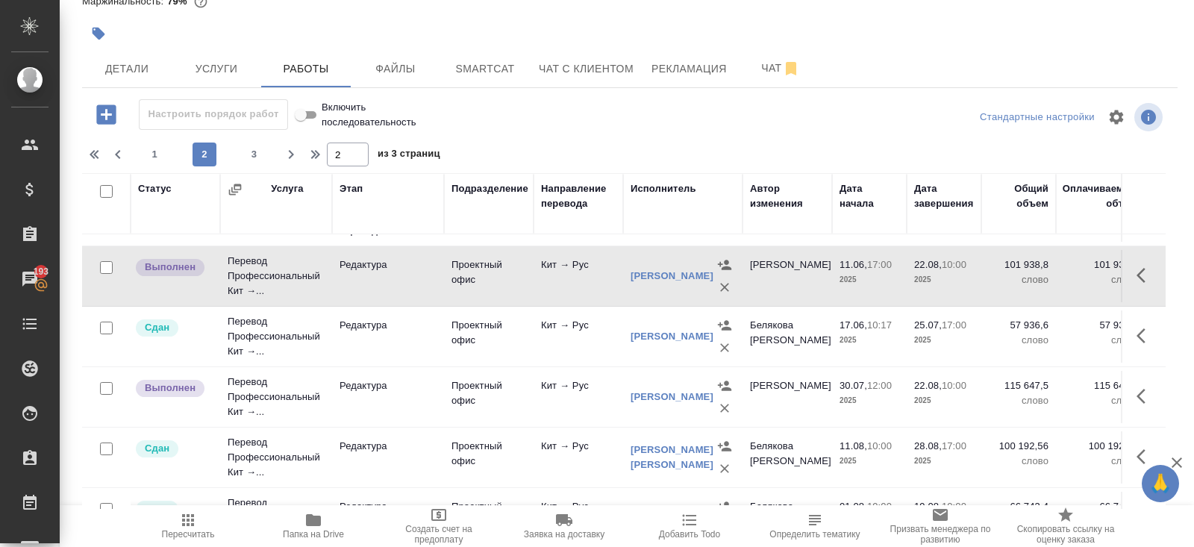
scroll to position [135, 0]
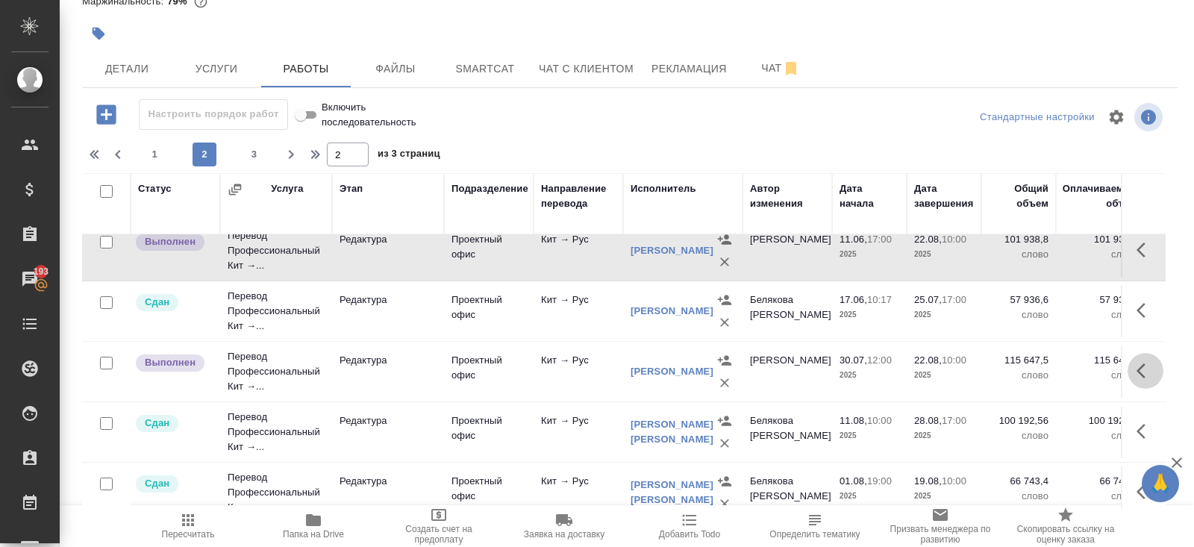
click at [1137, 368] on icon "button" at bounding box center [1141, 370] width 9 height 15
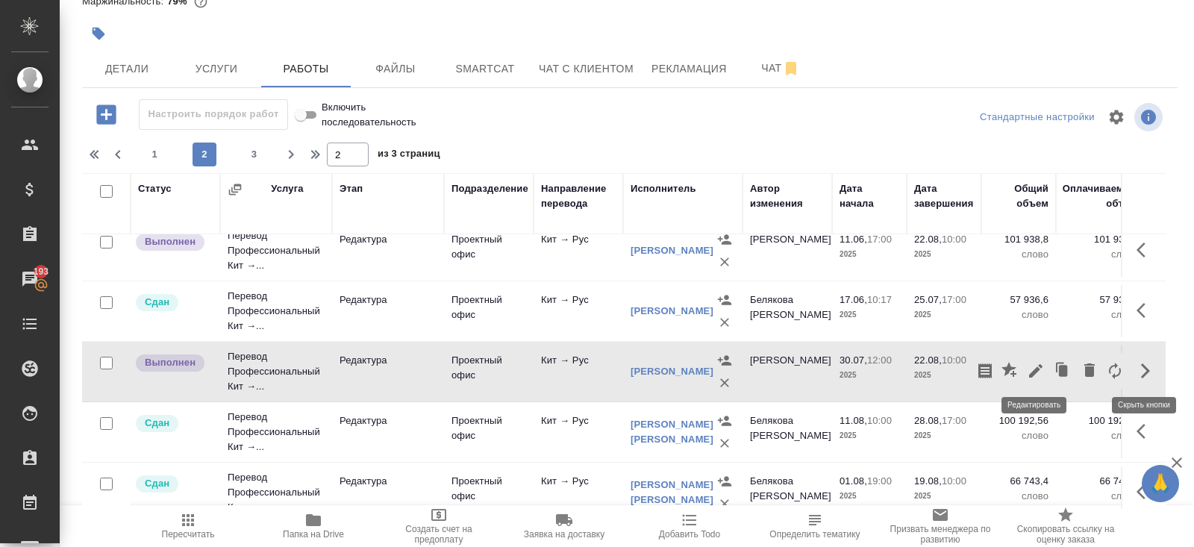
click at [1039, 370] on icon "button" at bounding box center [1036, 371] width 18 height 18
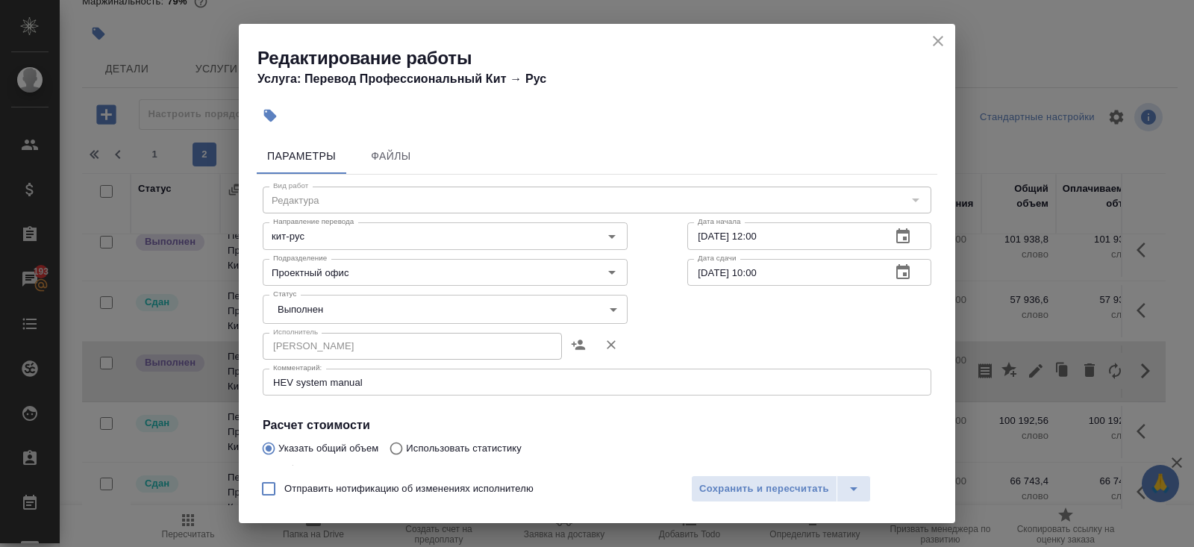
drag, startPoint x: 943, startPoint y: 39, endPoint x: 940, endPoint y: 81, distance: 42.6
click at [943, 39] on icon "close" at bounding box center [938, 41] width 18 height 18
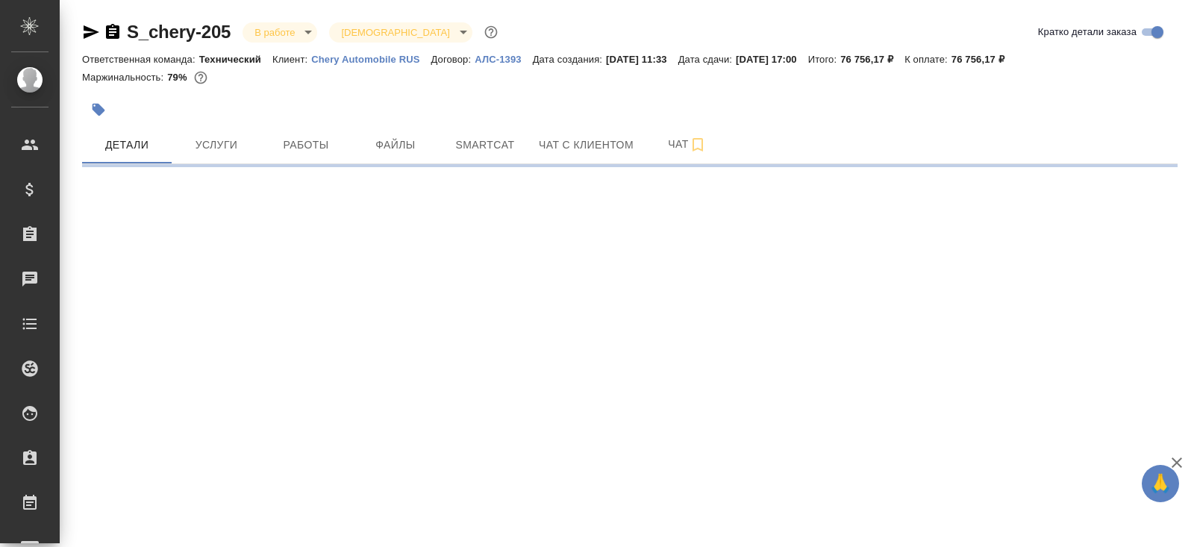
select select "RU"
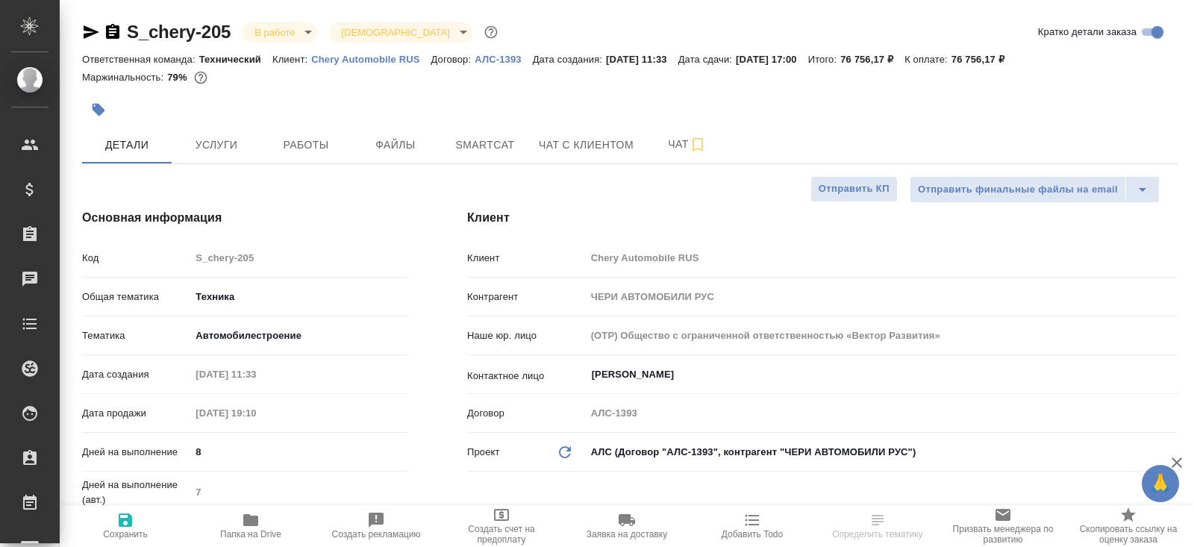
type textarea "x"
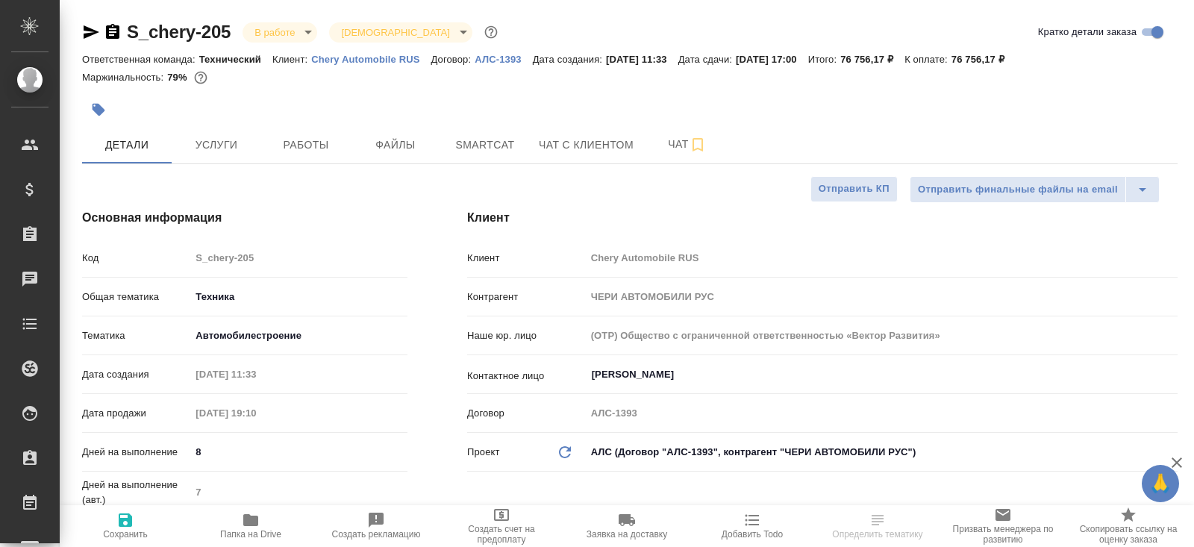
type textarea "x"
click at [114, 33] on icon "button" at bounding box center [112, 31] width 13 height 15
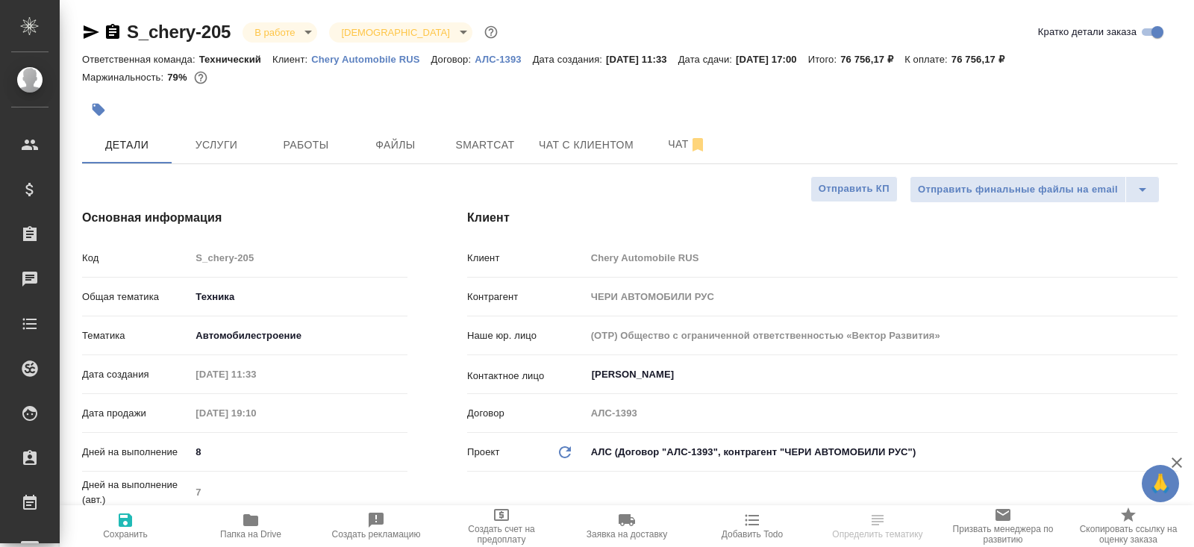
type textarea "x"
select select "RU"
type textarea "x"
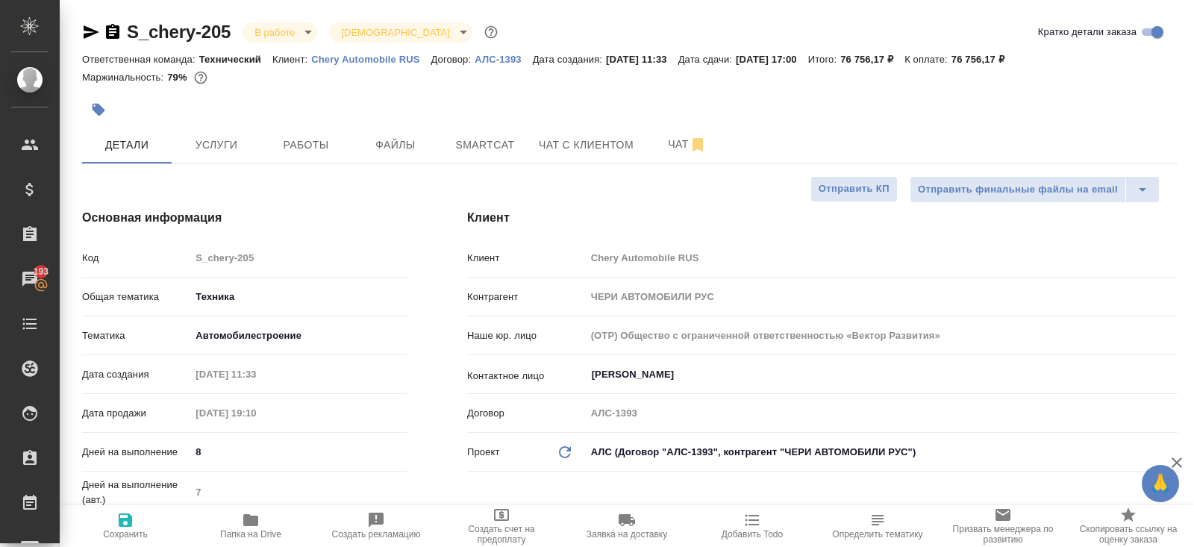
type textarea "x"
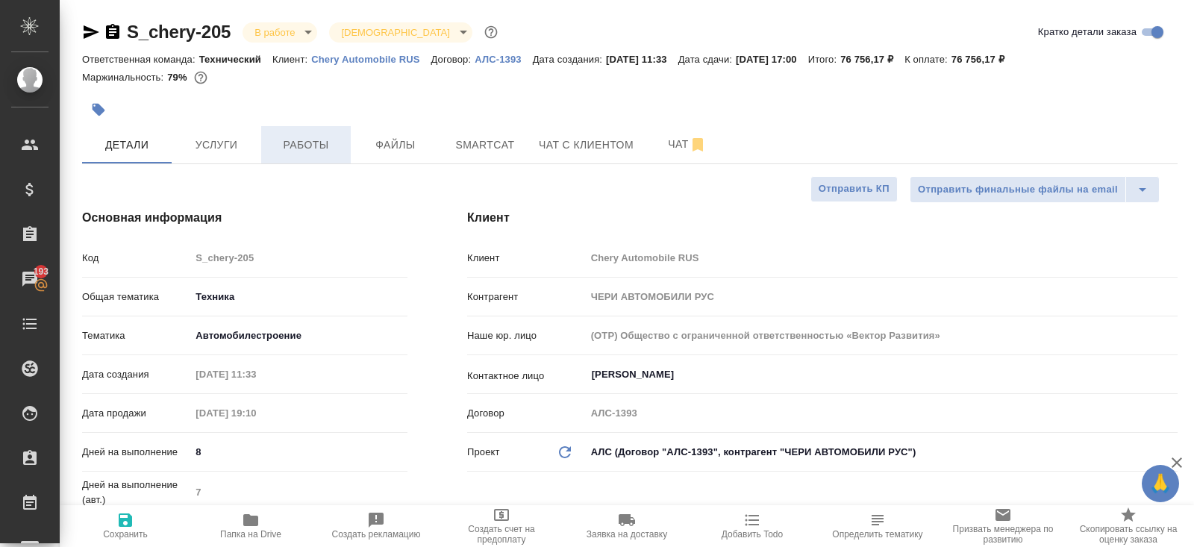
click at [298, 151] on span "Работы" at bounding box center [306, 145] width 72 height 19
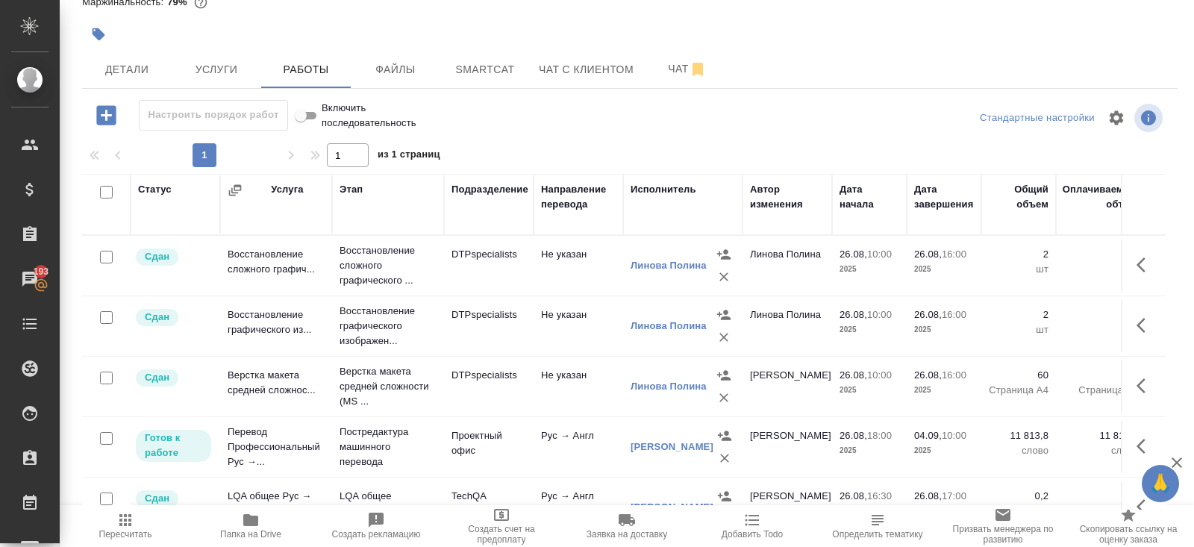
scroll to position [86, 0]
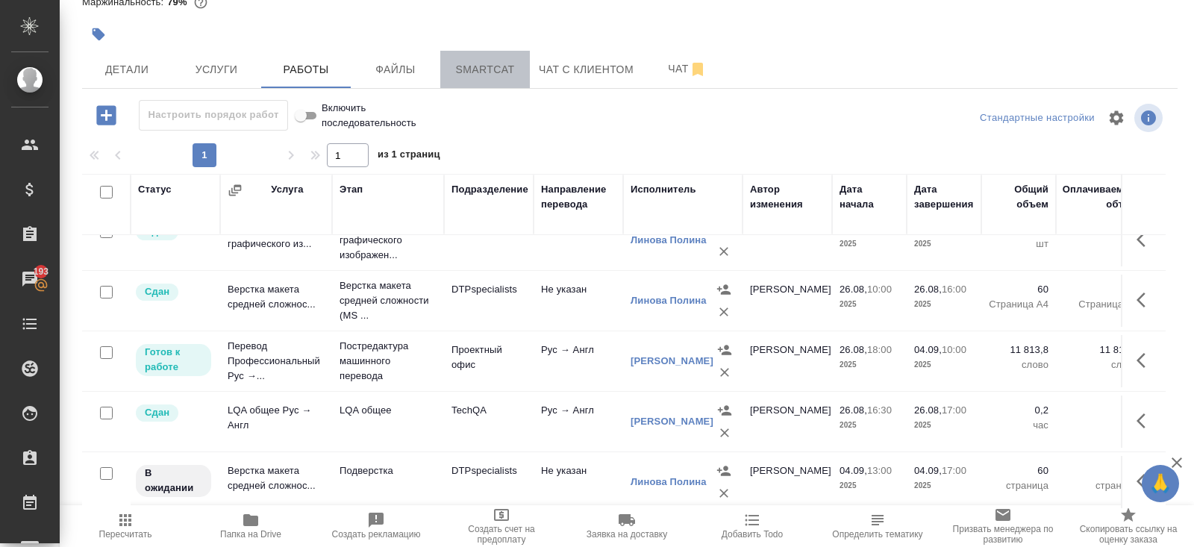
click at [501, 81] on button "Smartcat" at bounding box center [485, 69] width 90 height 37
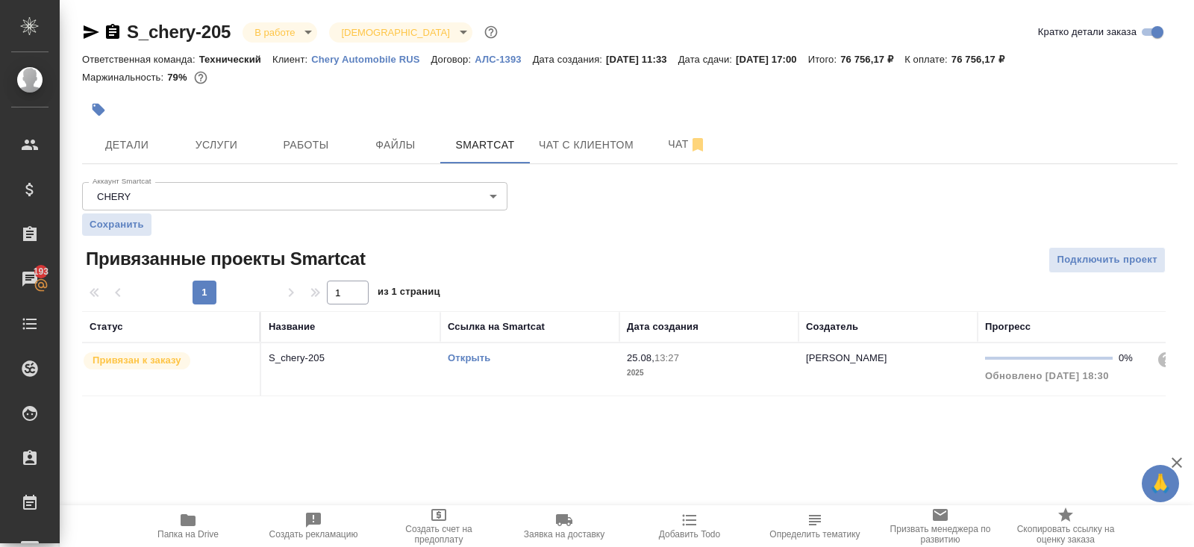
click at [467, 355] on link "Открыть" at bounding box center [469, 357] width 43 height 11
click at [93, 33] on icon "button" at bounding box center [92, 31] width 16 height 13
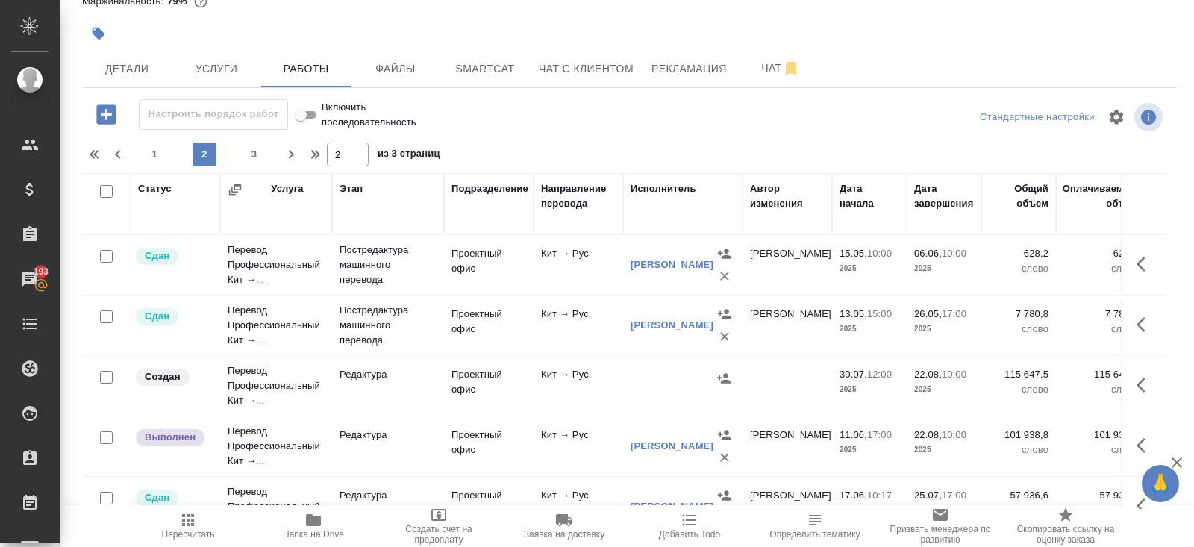
click at [1137, 378] on icon "button" at bounding box center [1146, 385] width 18 height 18
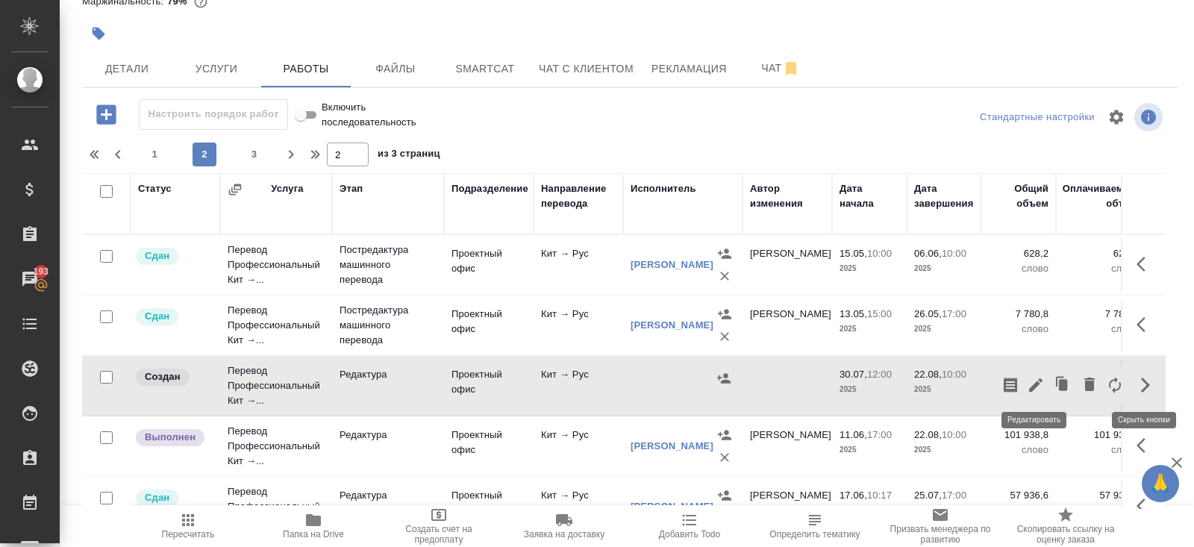
click at [1037, 390] on icon "button" at bounding box center [1036, 385] width 18 height 18
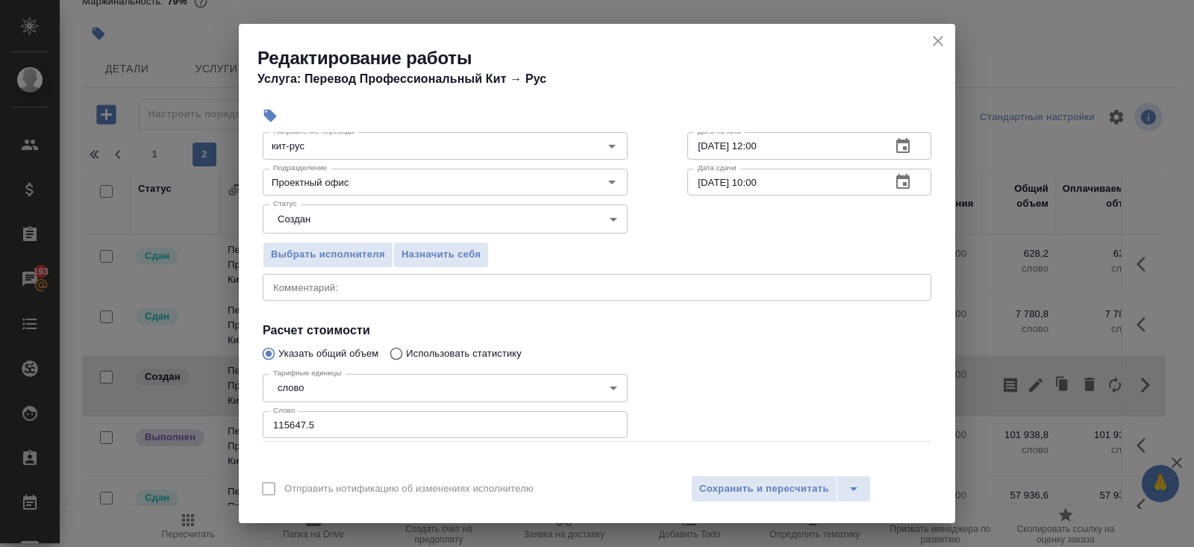
scroll to position [91, 0]
click at [304, 293] on div "x Комментарий:" at bounding box center [597, 286] width 669 height 27
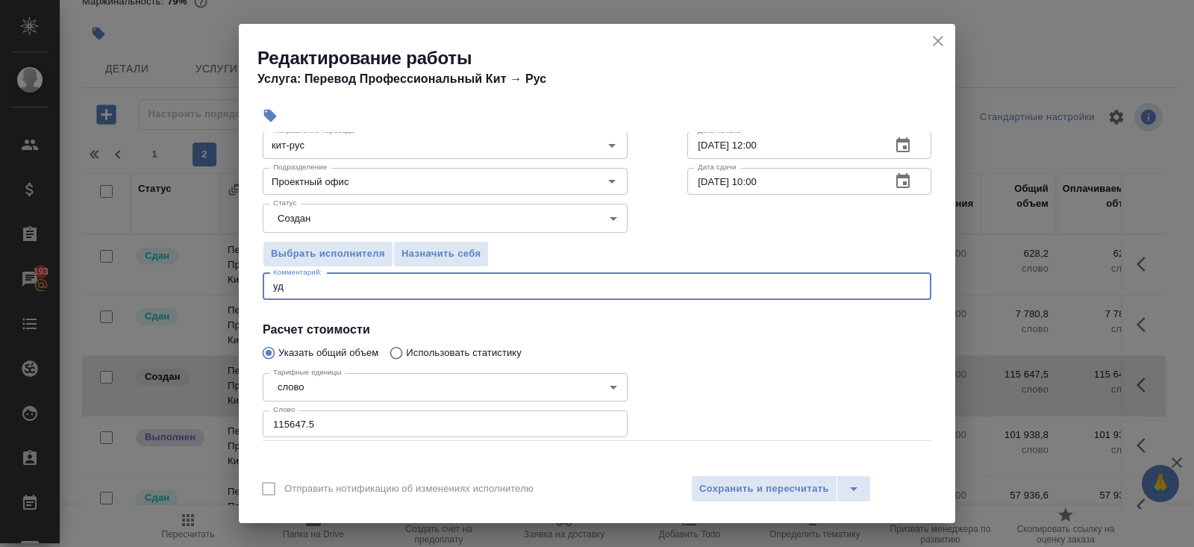
type textarea "у"
type textarea "electrical manual"
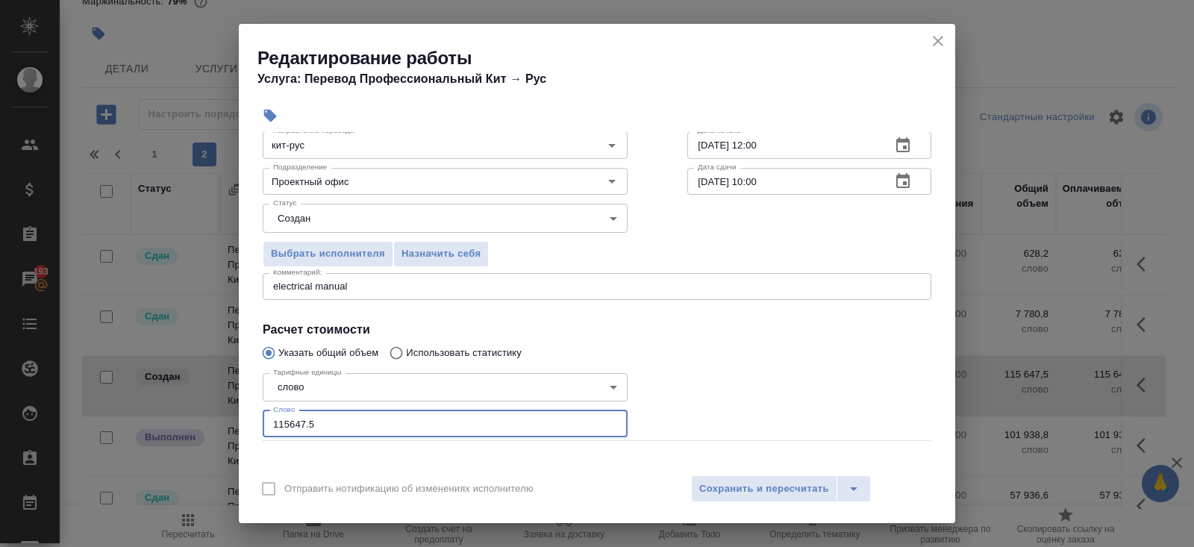
drag, startPoint x: 324, startPoint y: 424, endPoint x: 183, endPoint y: 424, distance: 141.0
click at [183, 424] on div "Редактирование работы Услуга: Перевод Профессиональный Кит → Рус Параметры Файл…" at bounding box center [597, 273] width 1194 height 547
type input "271637.6"
click at [744, 495] on span "Сохранить и пересчитать" at bounding box center [764, 489] width 130 height 17
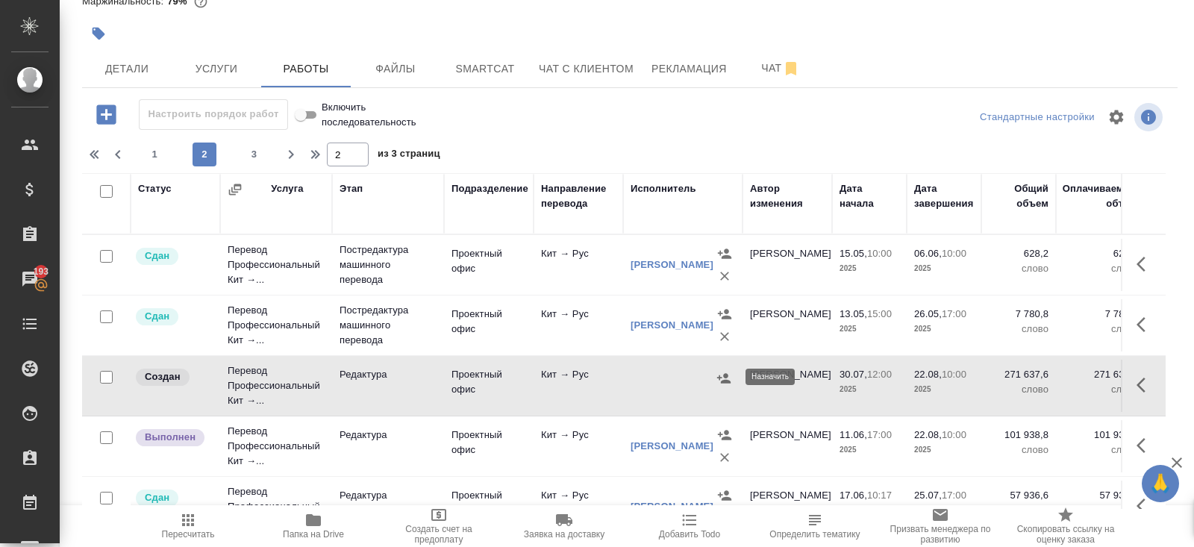
click at [725, 378] on icon "button" at bounding box center [723, 378] width 13 height 10
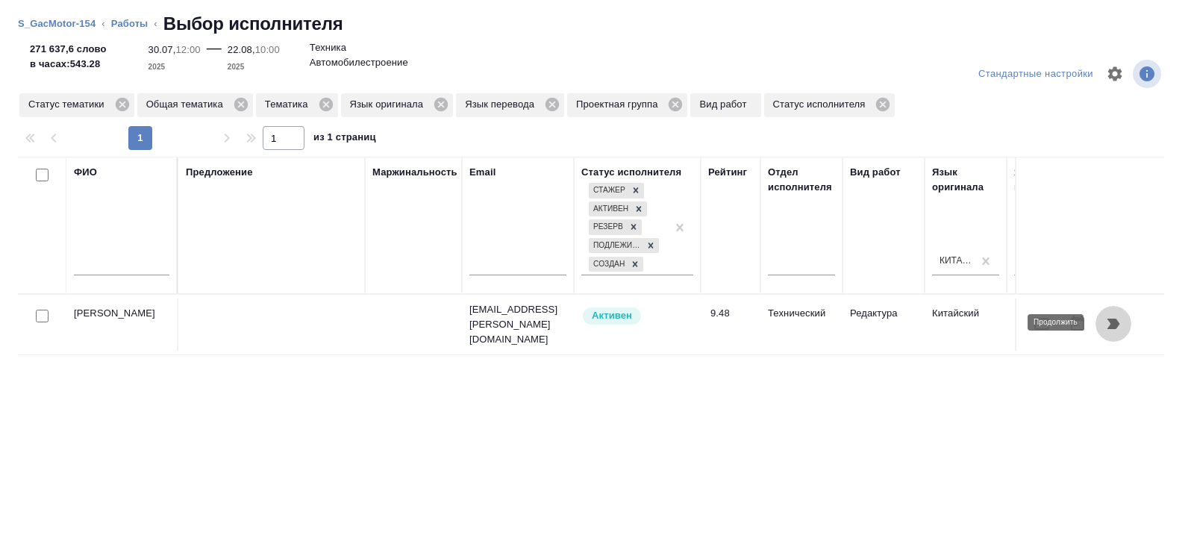
click at [1119, 326] on icon "button" at bounding box center [1113, 324] width 18 height 18
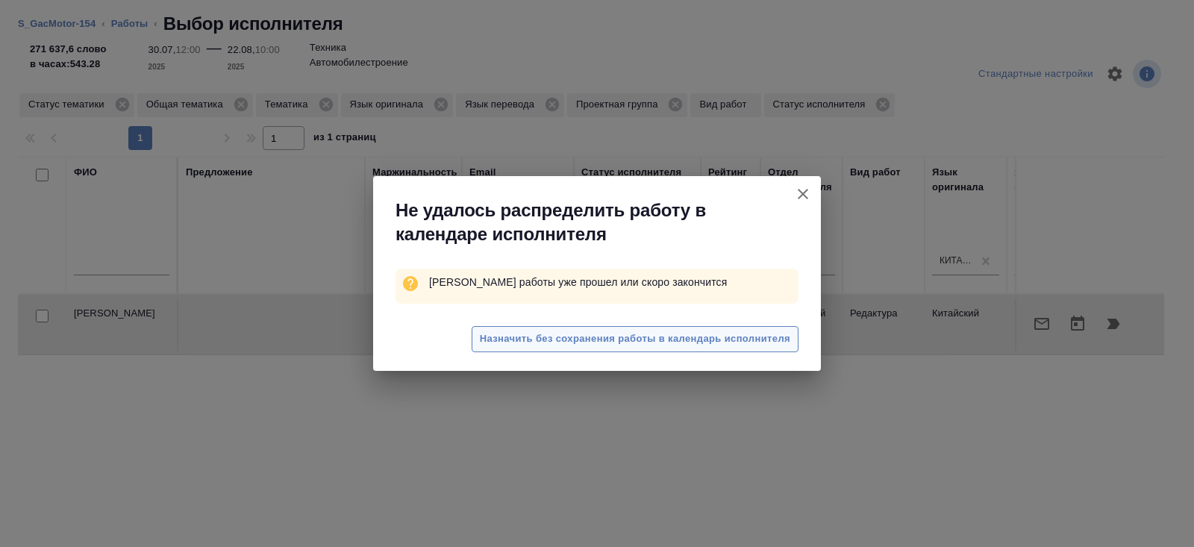
click at [640, 337] on span "Назначить без сохранения работы в календарь исполнителя" at bounding box center [635, 339] width 310 height 17
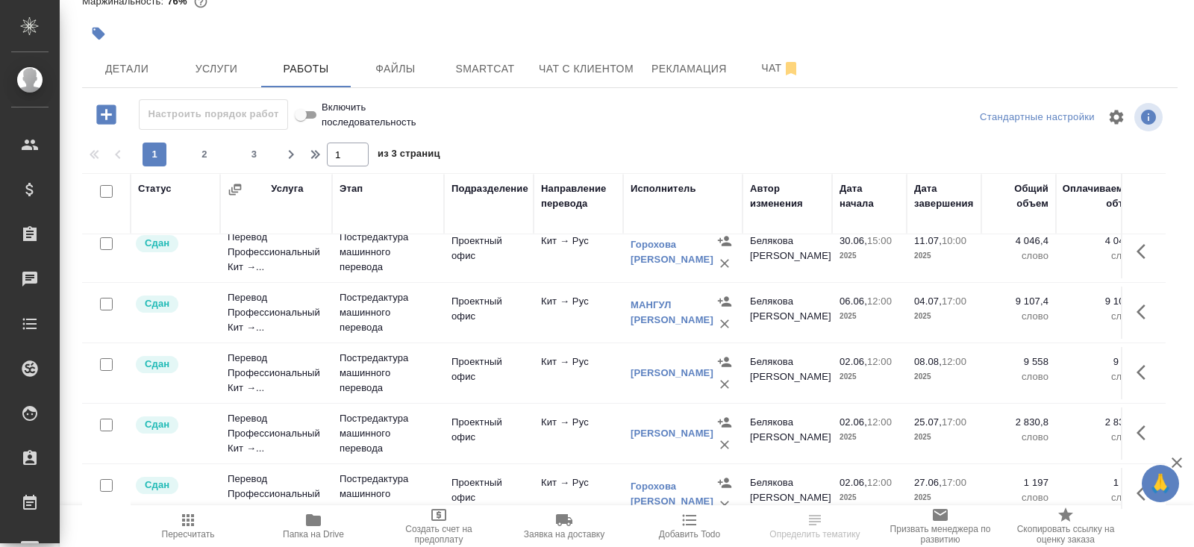
scroll to position [1228, 0]
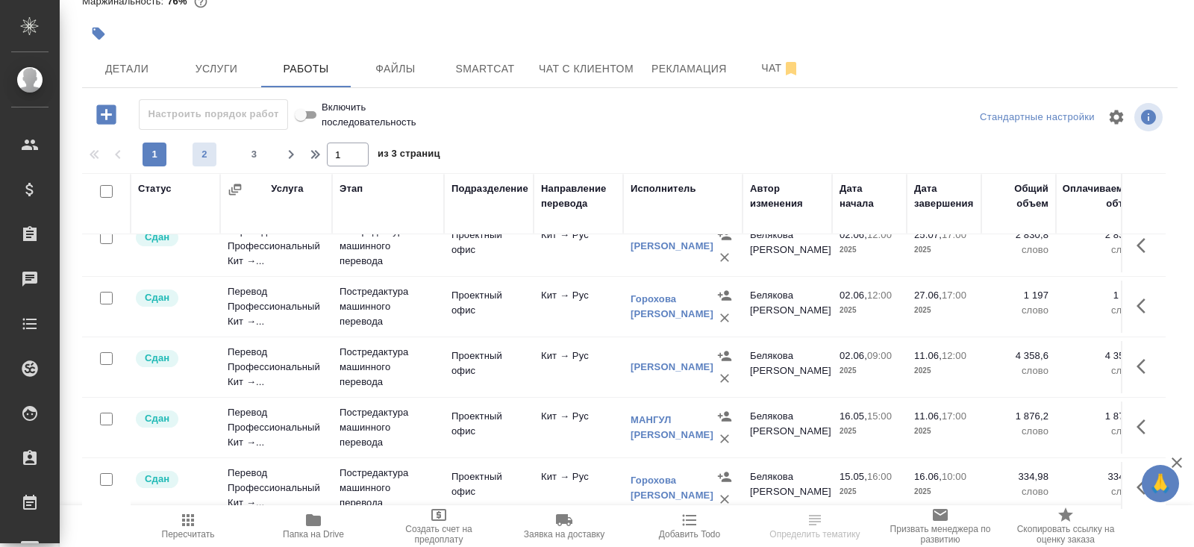
click at [209, 154] on span "2" at bounding box center [205, 154] width 24 height 15
type input "2"
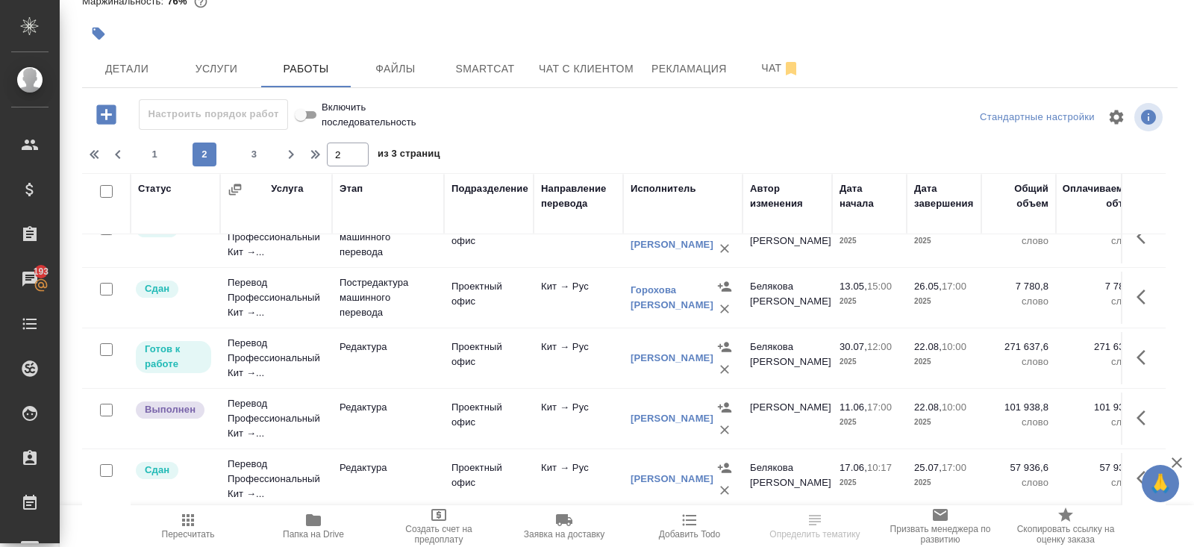
scroll to position [0, 0]
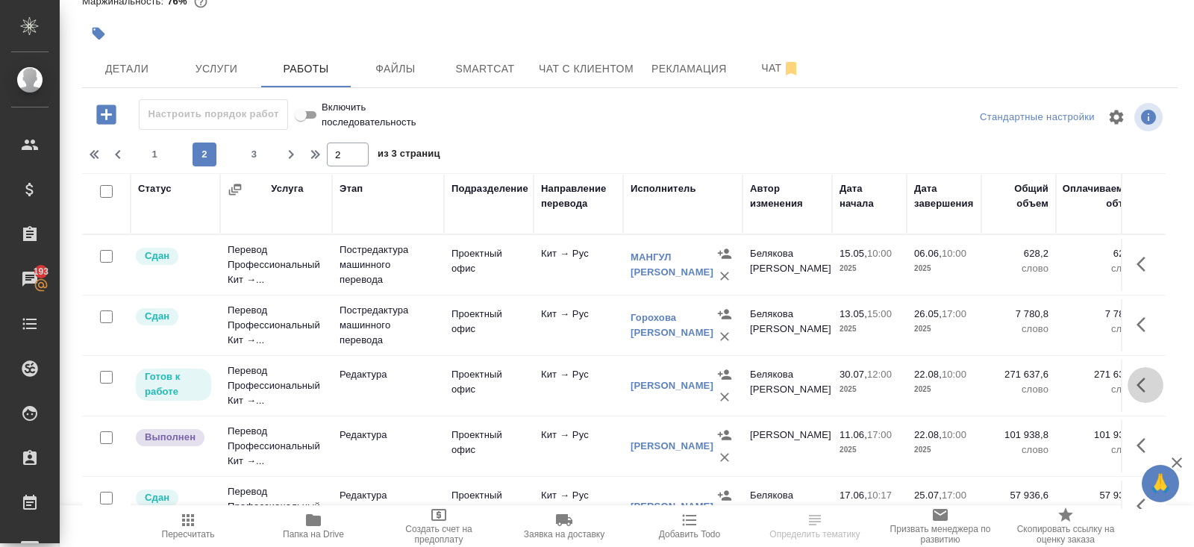
click at [1137, 386] on icon "button" at bounding box center [1146, 385] width 18 height 18
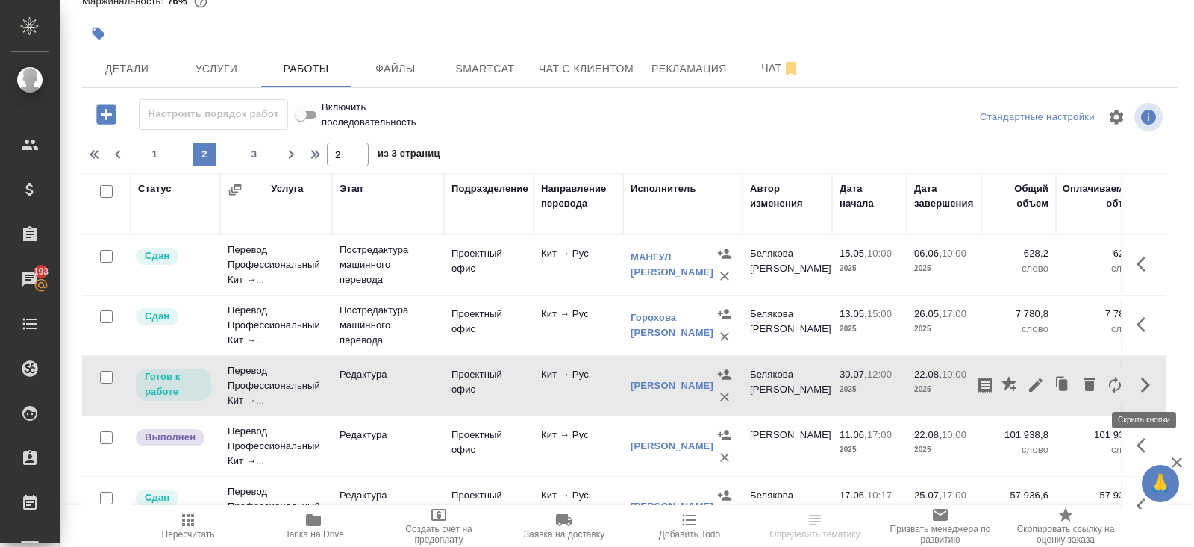
click at [1034, 390] on icon "button" at bounding box center [1036, 385] width 18 height 18
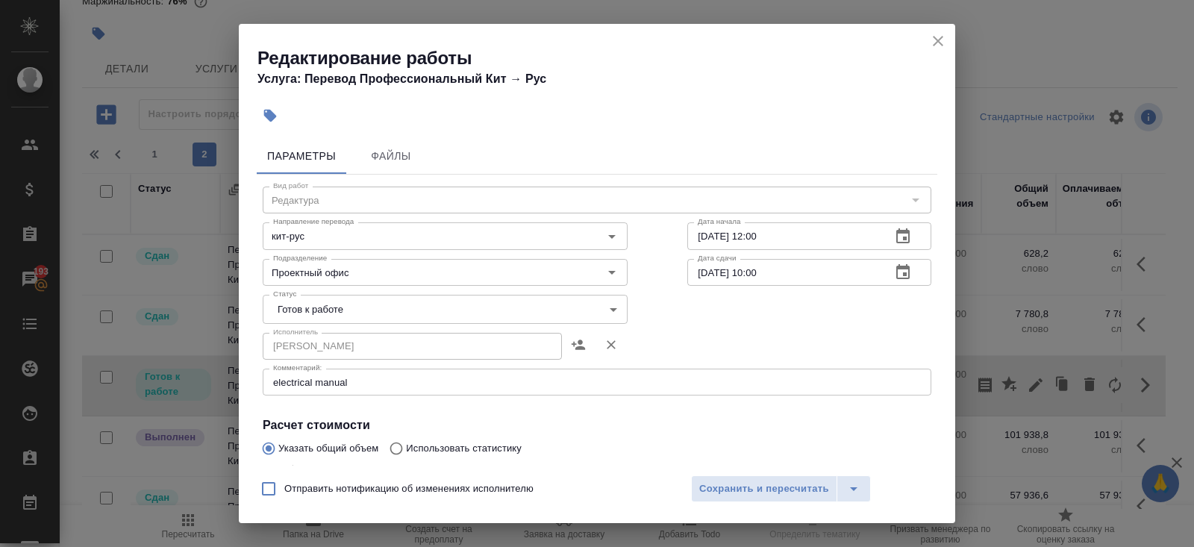
click at [296, 311] on body "🙏 .cls-1 fill:#fff; AWATERA [PERSON_NAME] Клиенты Спецификации Заказы 193 Чаты …" at bounding box center [597, 273] width 1194 height 547
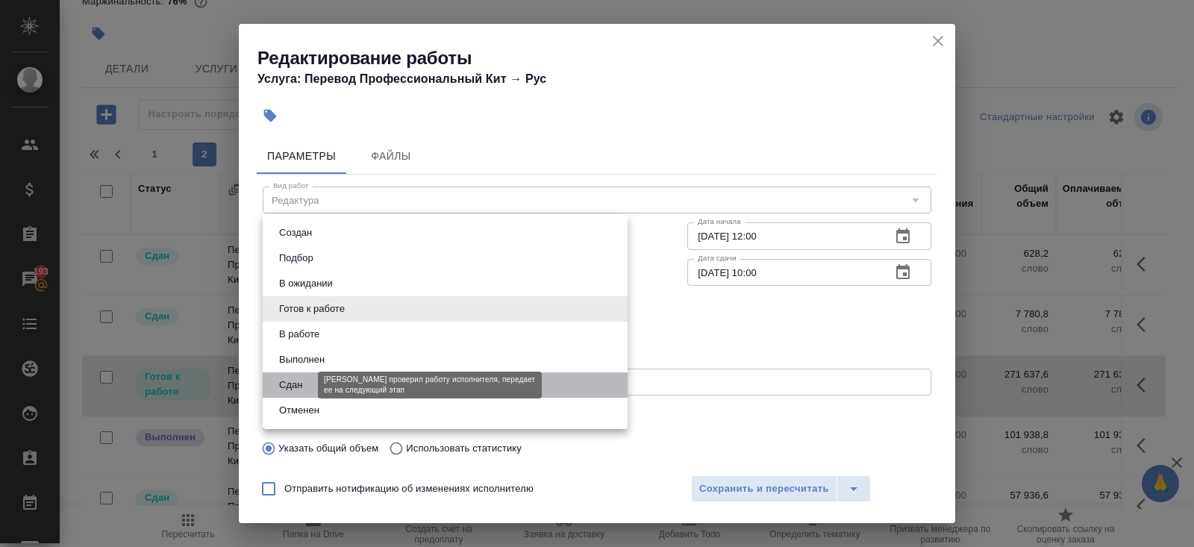
click at [298, 381] on button "Сдан" at bounding box center [291, 385] width 32 height 16
type input "closed"
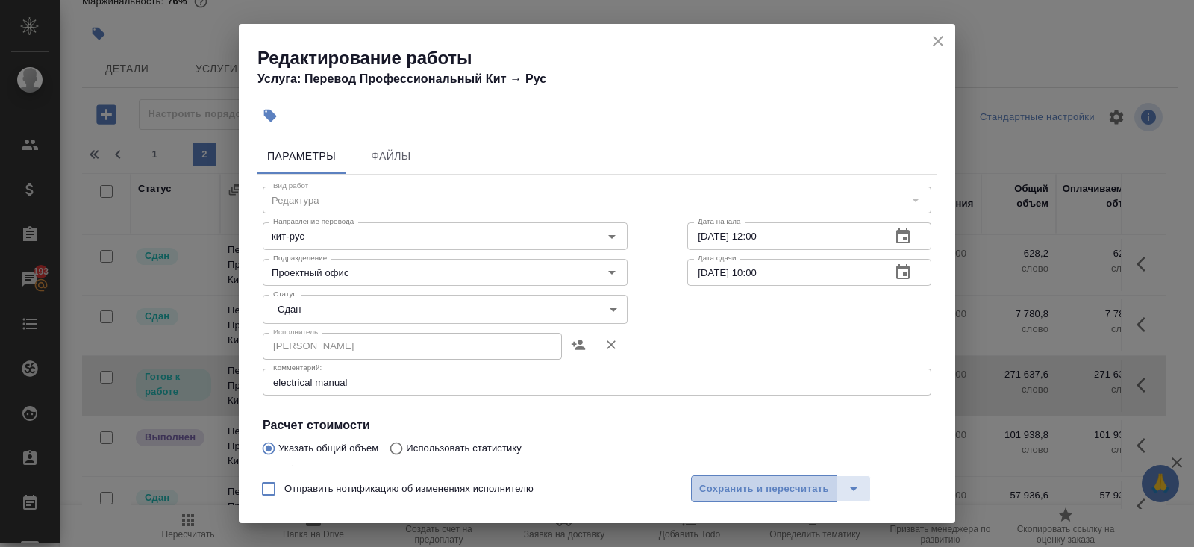
click at [708, 493] on span "Сохранить и пересчитать" at bounding box center [764, 489] width 130 height 17
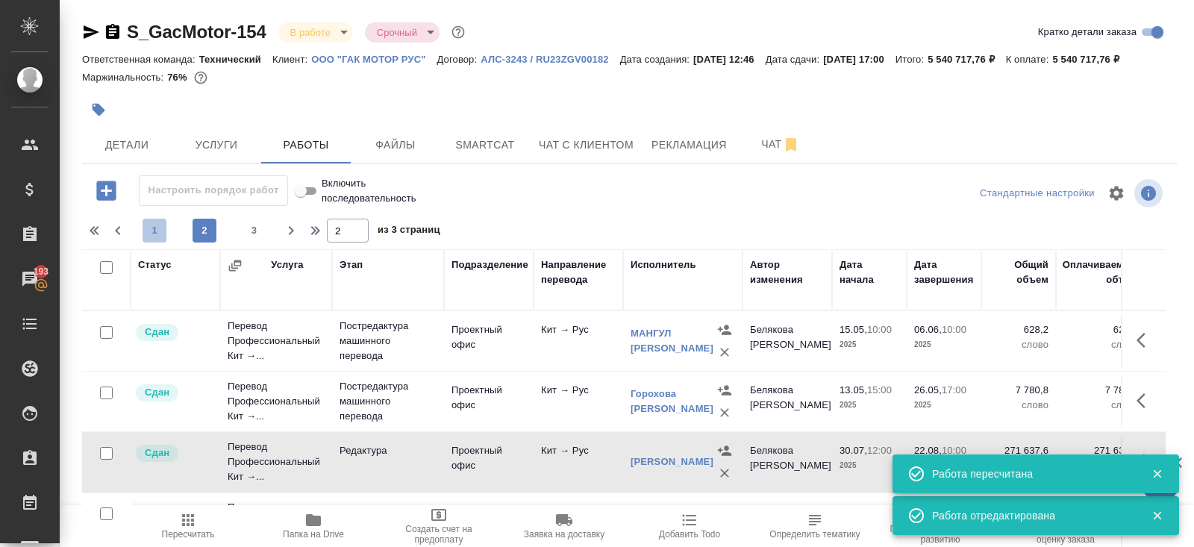
click at [156, 238] on span "1" at bounding box center [155, 230] width 24 height 15
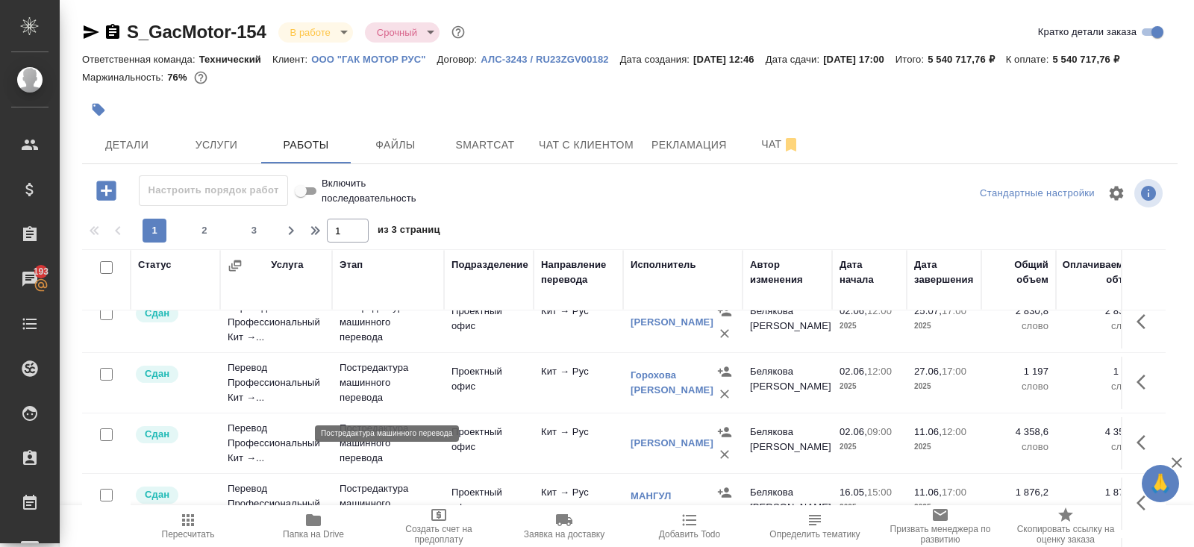
scroll to position [93, 0]
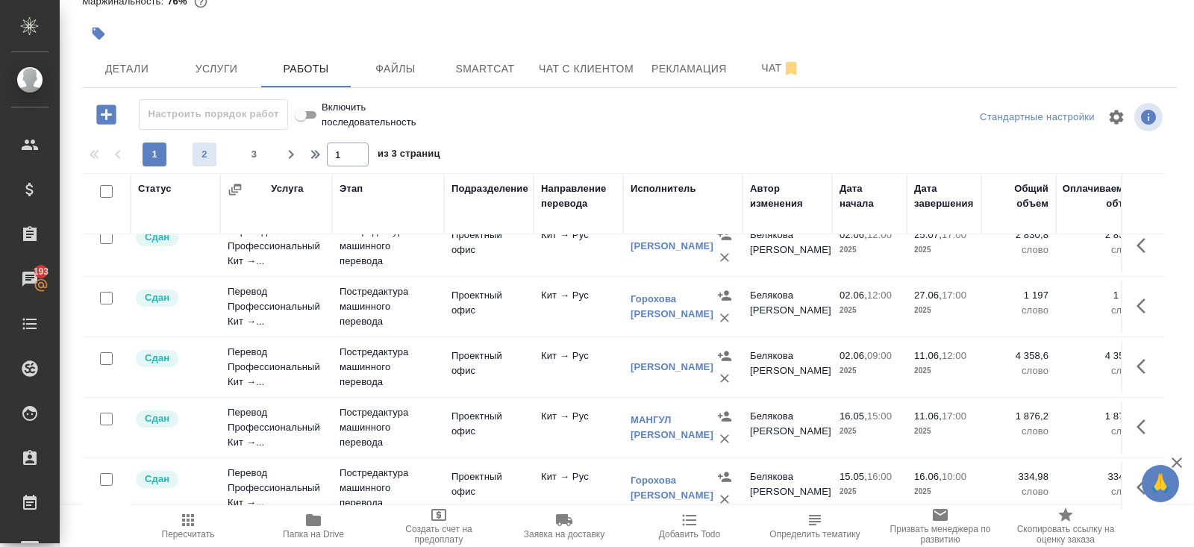
click at [214, 154] on span "2" at bounding box center [205, 154] width 24 height 15
type input "2"
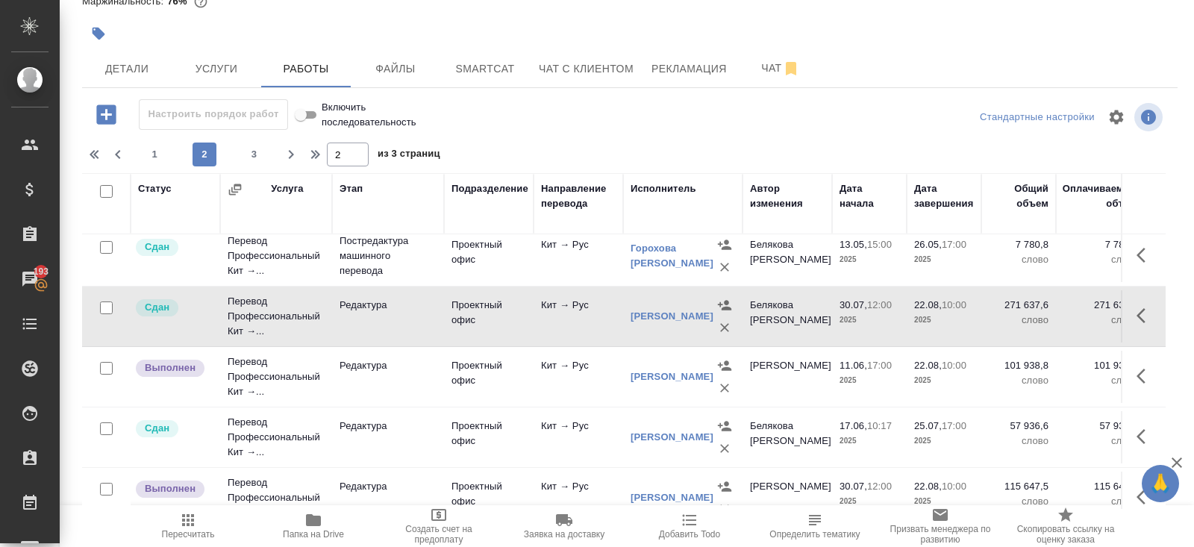
click at [1142, 375] on icon "button" at bounding box center [1146, 376] width 18 height 18
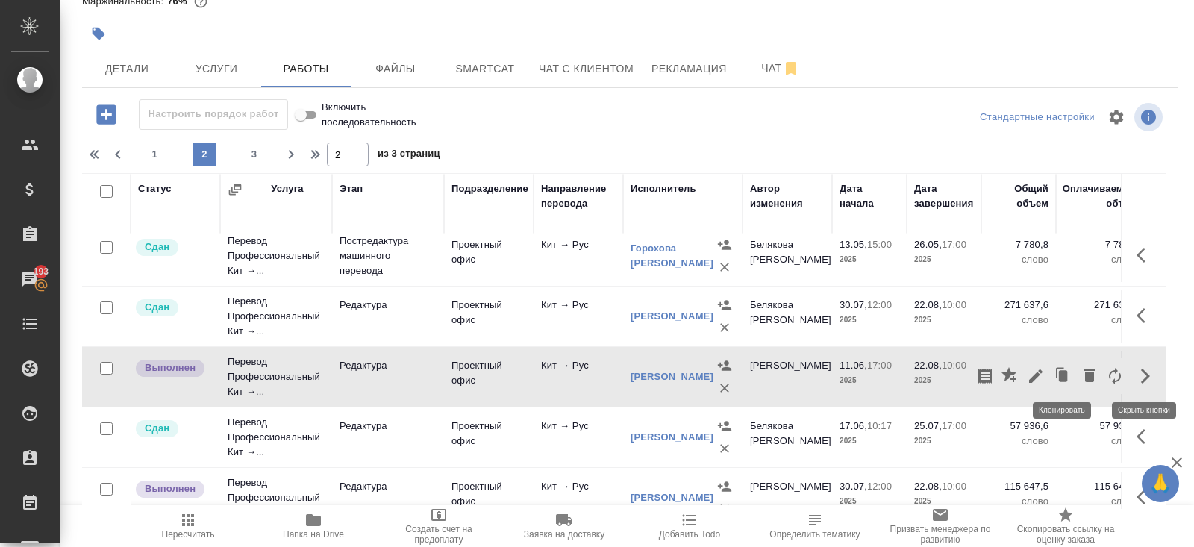
click at [1037, 377] on icon "button" at bounding box center [1036, 376] width 18 height 18
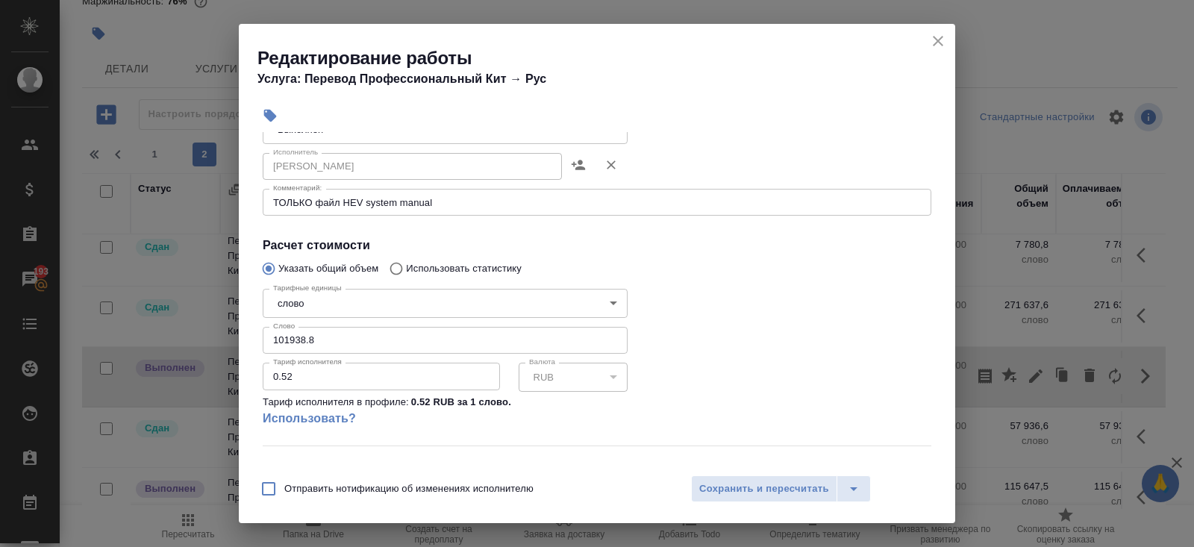
scroll to position [191, 0]
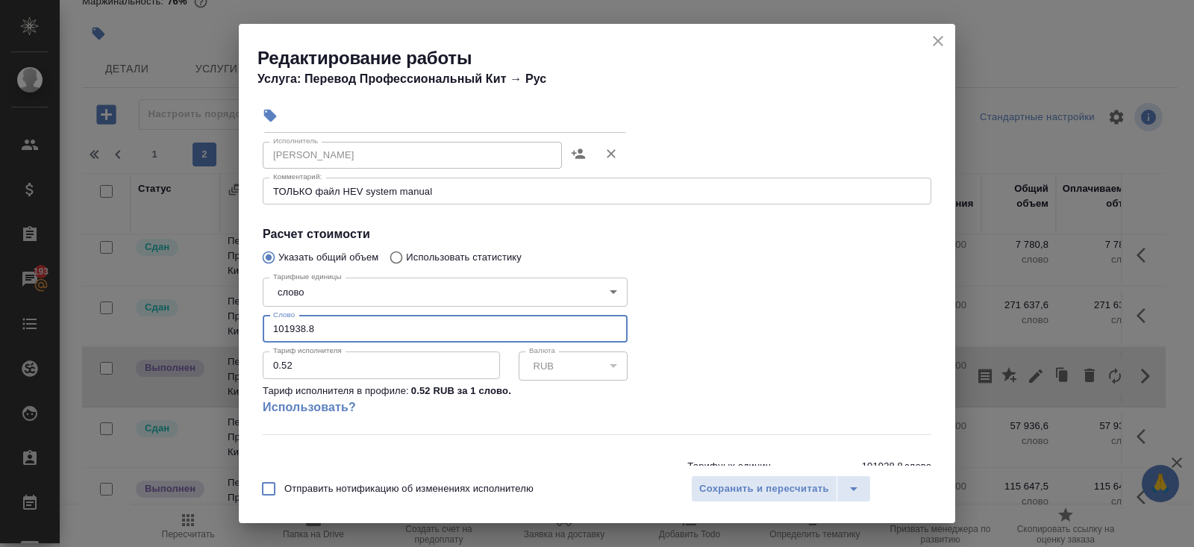
drag, startPoint x: 290, startPoint y: 332, endPoint x: 154, endPoint y: 327, distance: 135.2
click at [154, 327] on div "Редактирование работы Услуга: Перевод Профессиональный Кит → Рус Параметры Файл…" at bounding box center [597, 273] width 1194 height 547
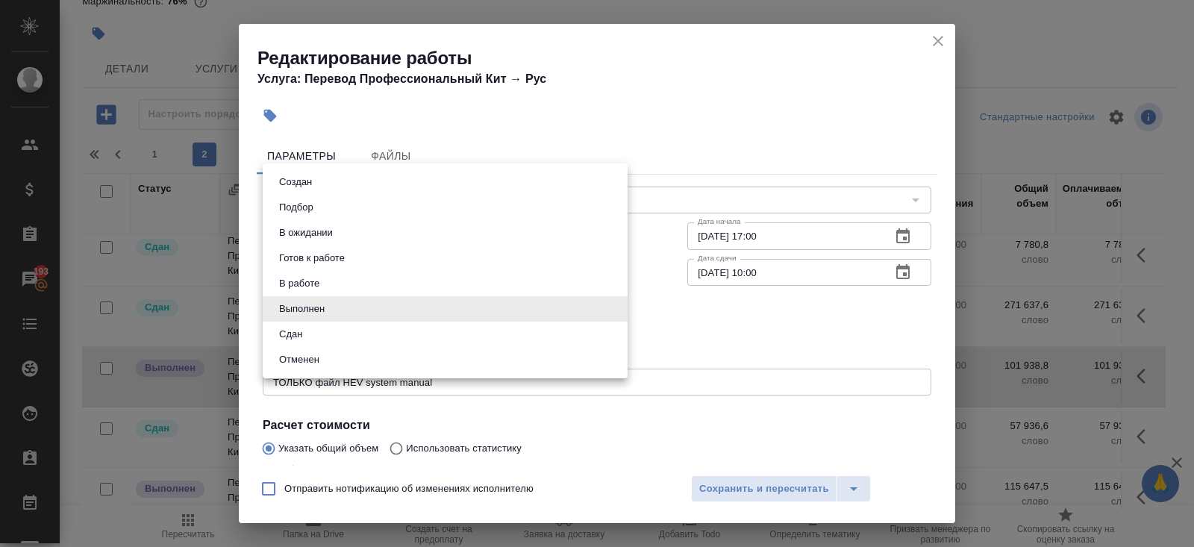
click at [303, 301] on body "🙏 .cls-1 fill:#fff; AWATERA Belyakova Yulia Клиенты Спецификации Заказы 193 Чат…" at bounding box center [597, 273] width 1194 height 547
click at [297, 340] on button "Сдан" at bounding box center [291, 334] width 32 height 16
type input "closed"
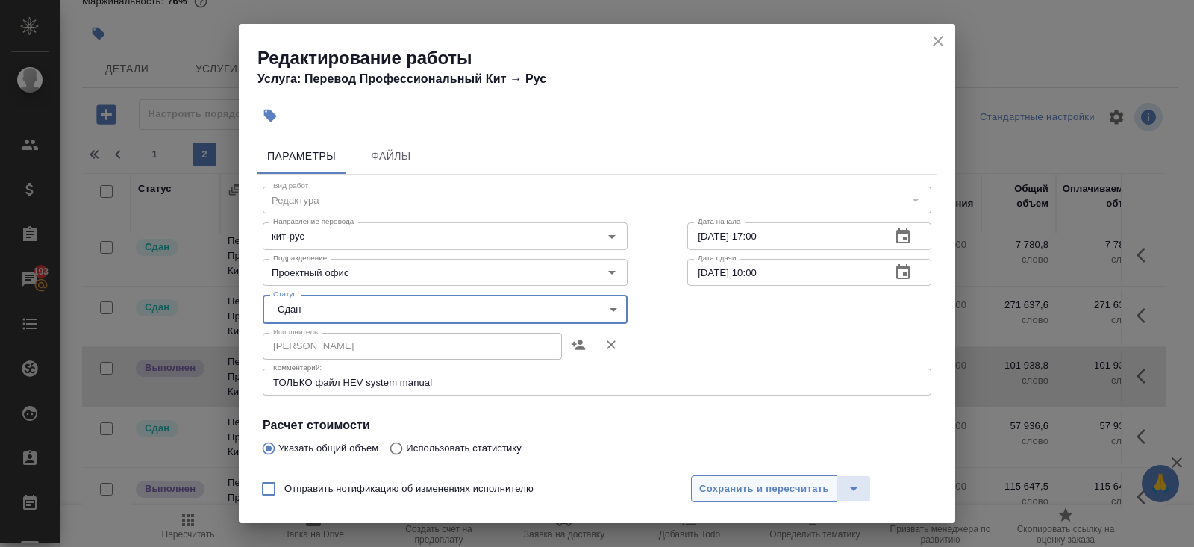
click at [758, 494] on span "Сохранить и пересчитать" at bounding box center [764, 489] width 130 height 17
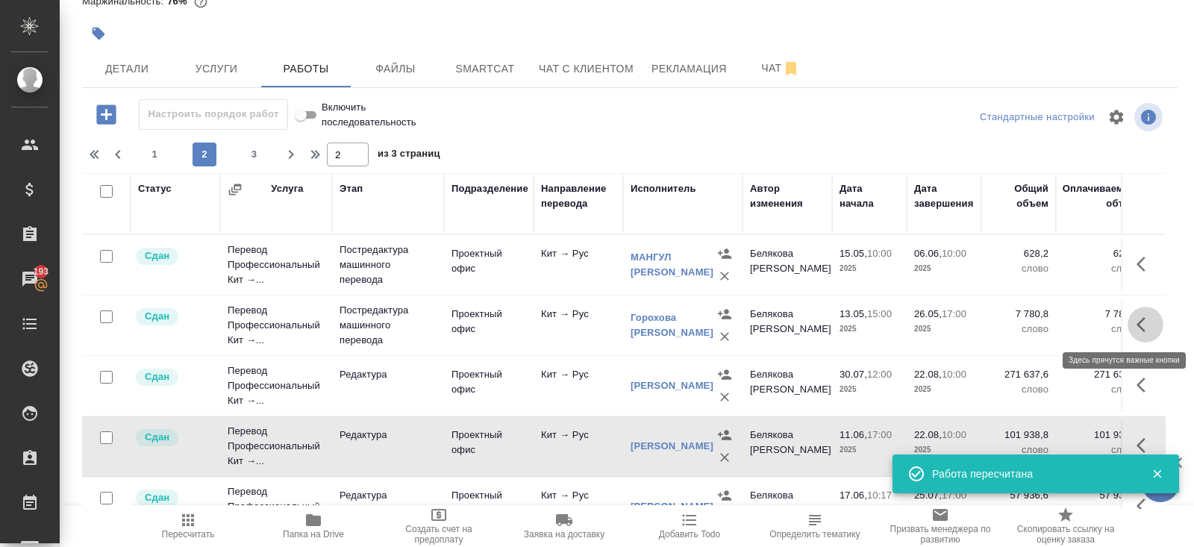
click at [1145, 323] on icon "button" at bounding box center [1146, 325] width 18 height 18
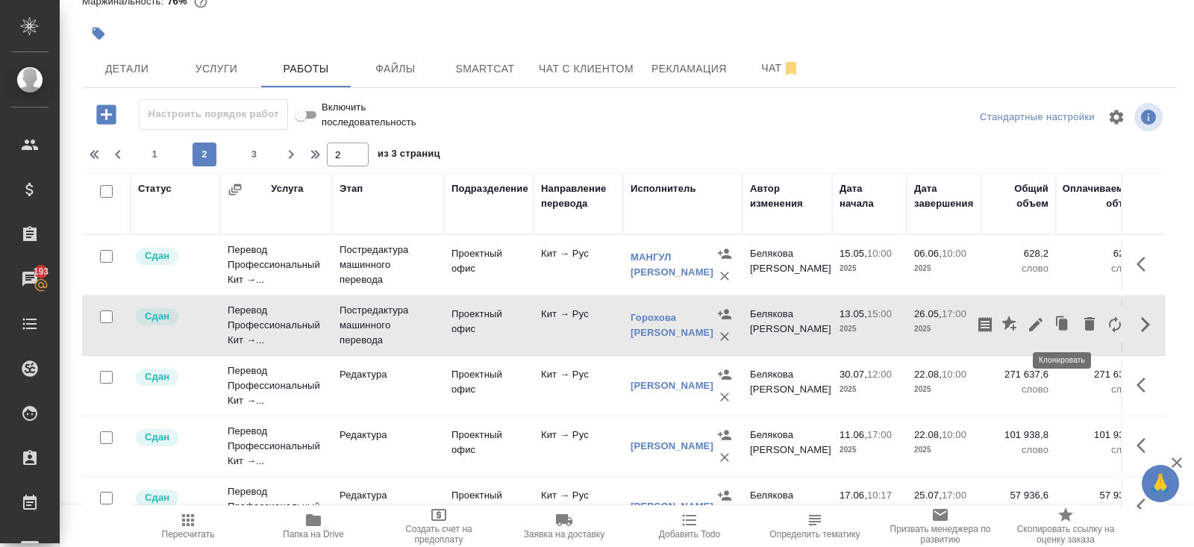
click at [1059, 328] on icon "button" at bounding box center [1063, 324] width 9 height 11
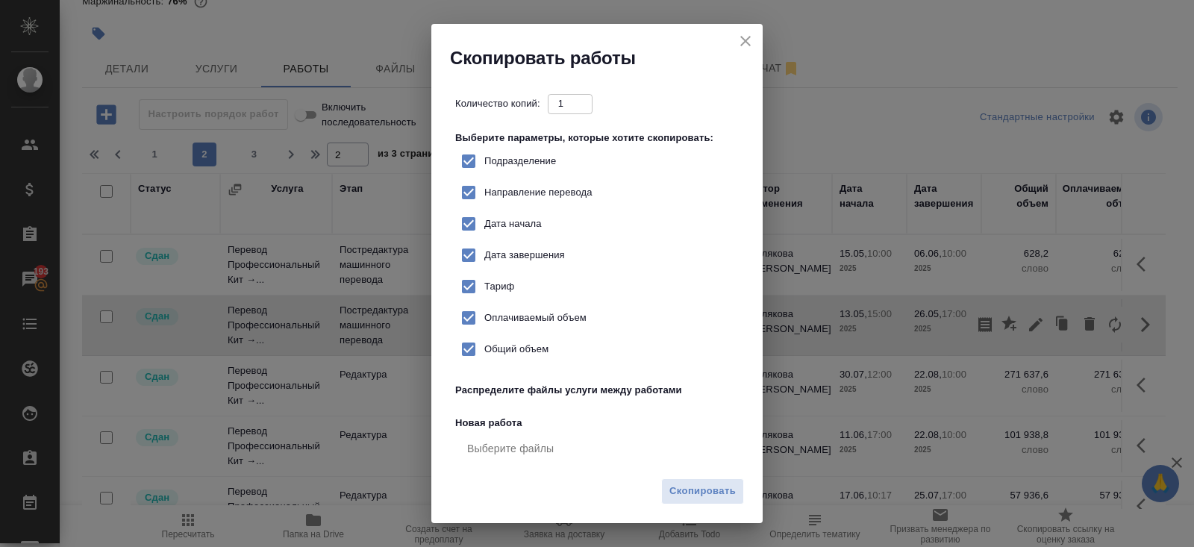
checkbox input "true"
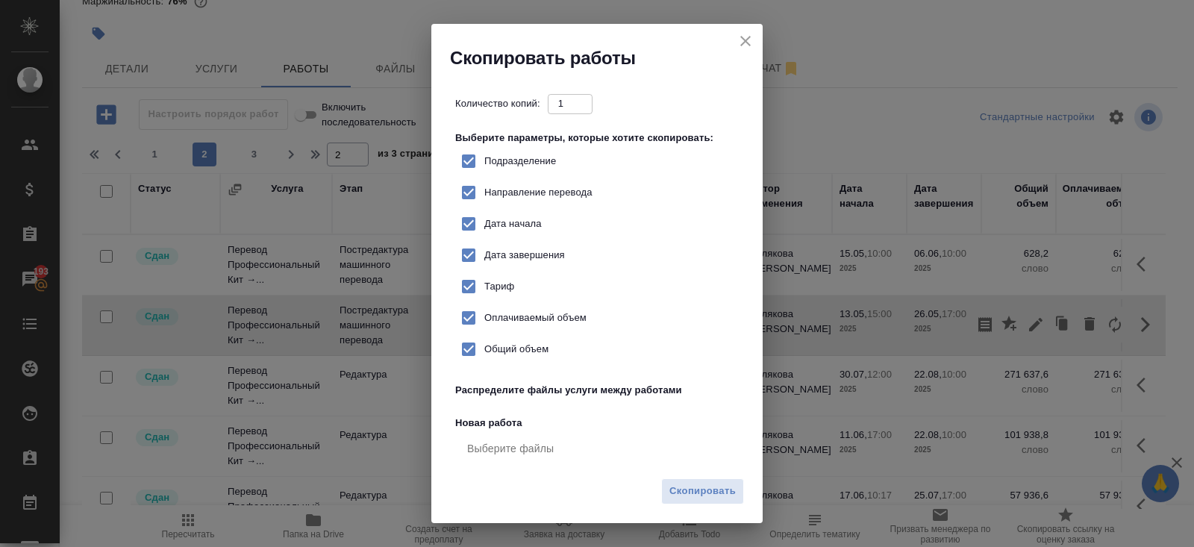
checkbox input "true"
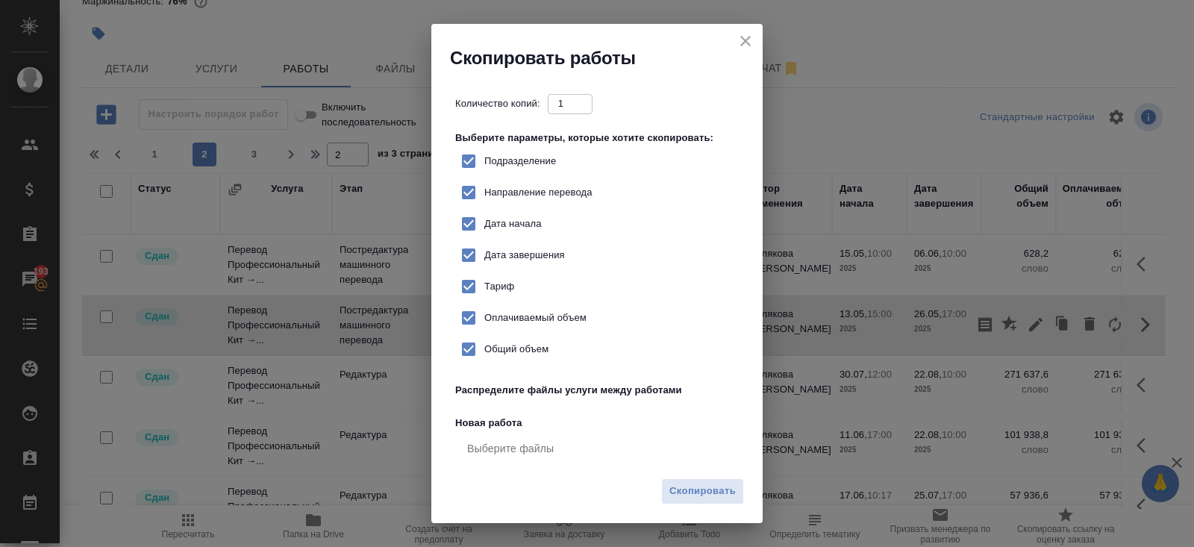
checkbox input "true"
click at [751, 35] on icon "close" at bounding box center [746, 41] width 18 height 18
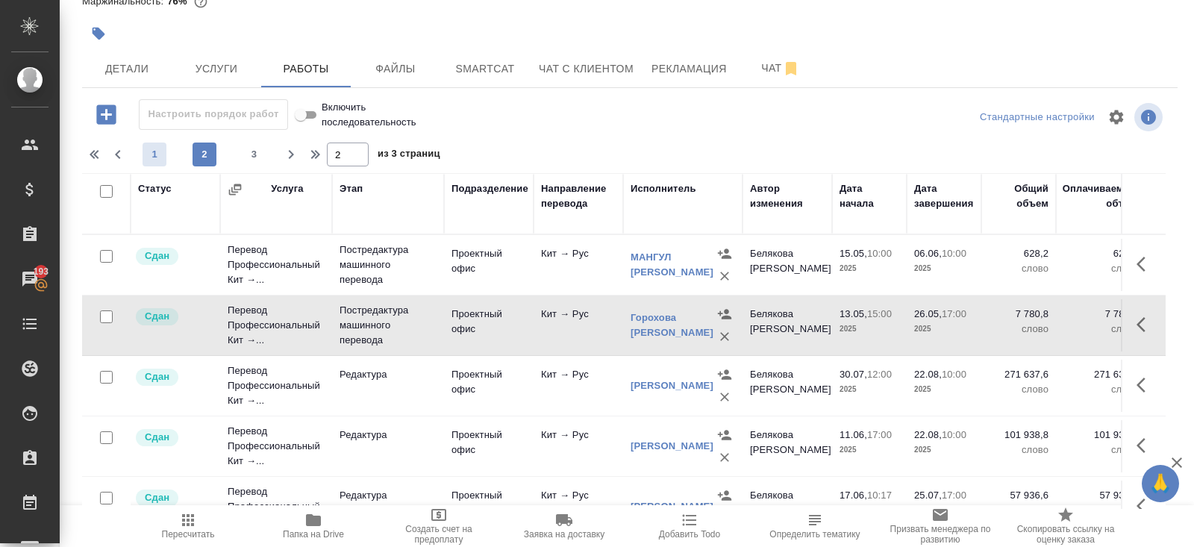
click at [155, 163] on button "1" at bounding box center [155, 155] width 24 height 24
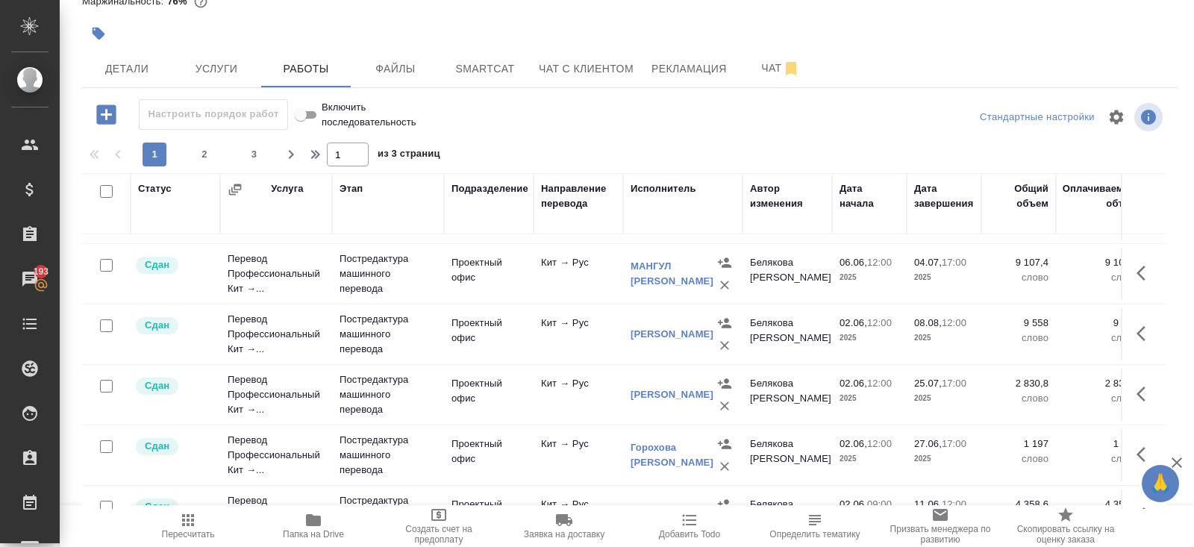
scroll to position [1073, 0]
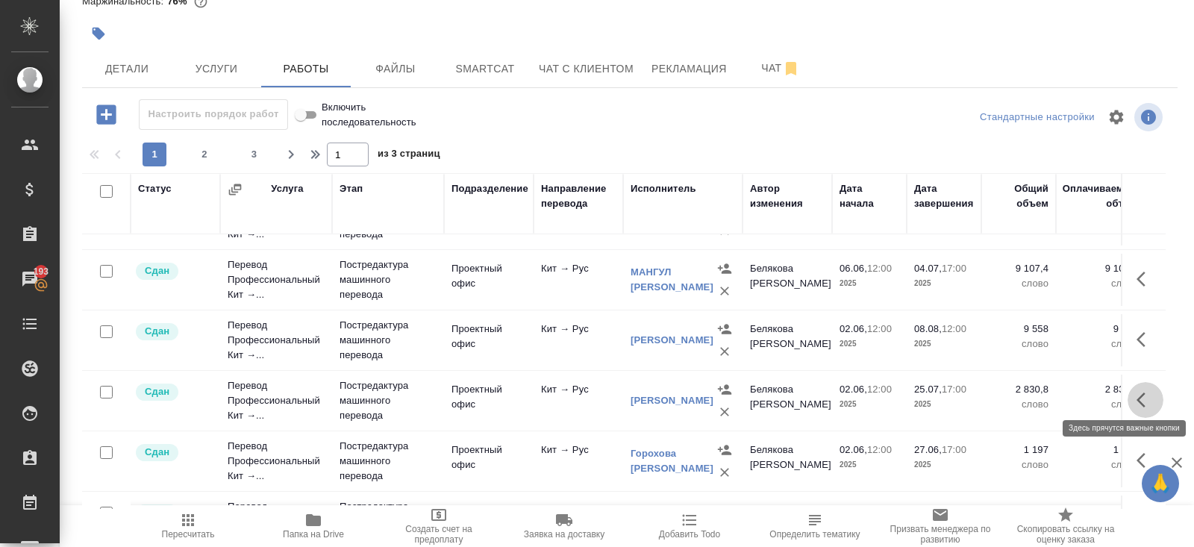
click at [1149, 391] on icon "button" at bounding box center [1146, 400] width 18 height 18
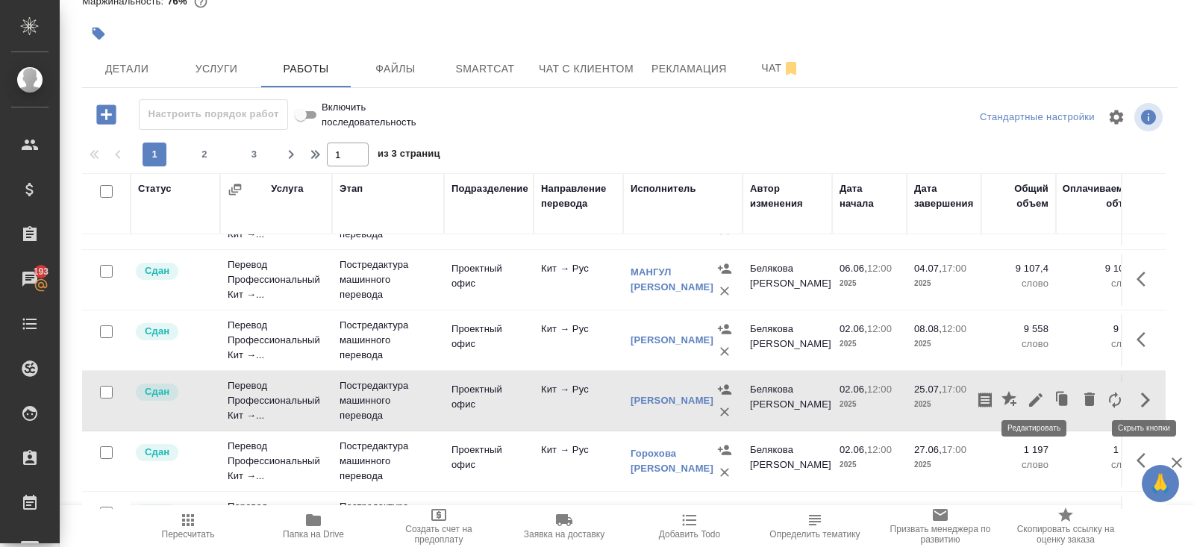
click at [1041, 398] on icon "button" at bounding box center [1036, 400] width 18 height 18
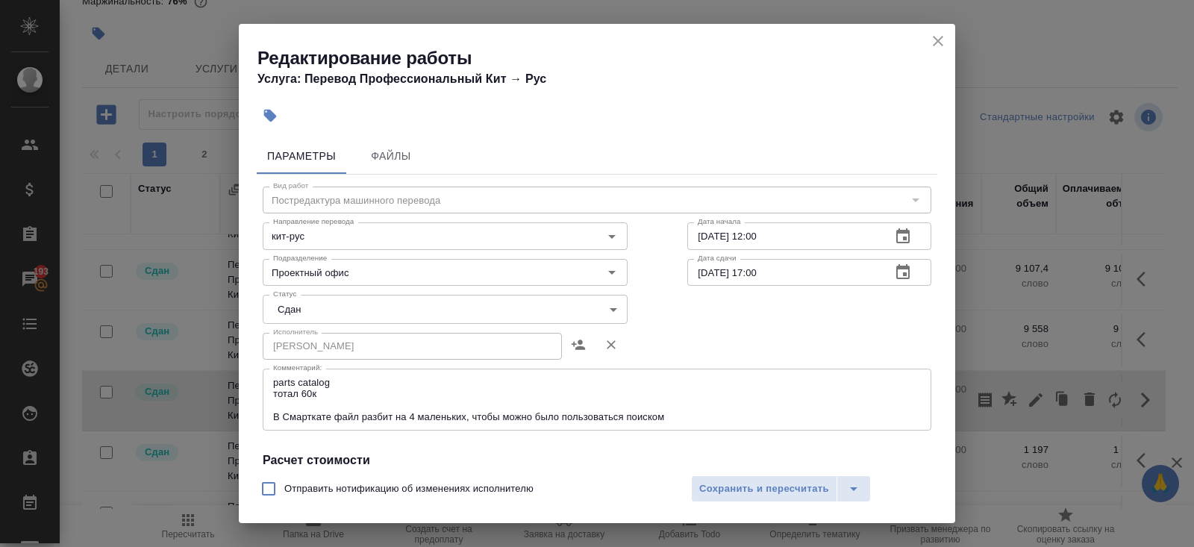
click at [937, 41] on icon "close" at bounding box center [938, 41] width 10 height 10
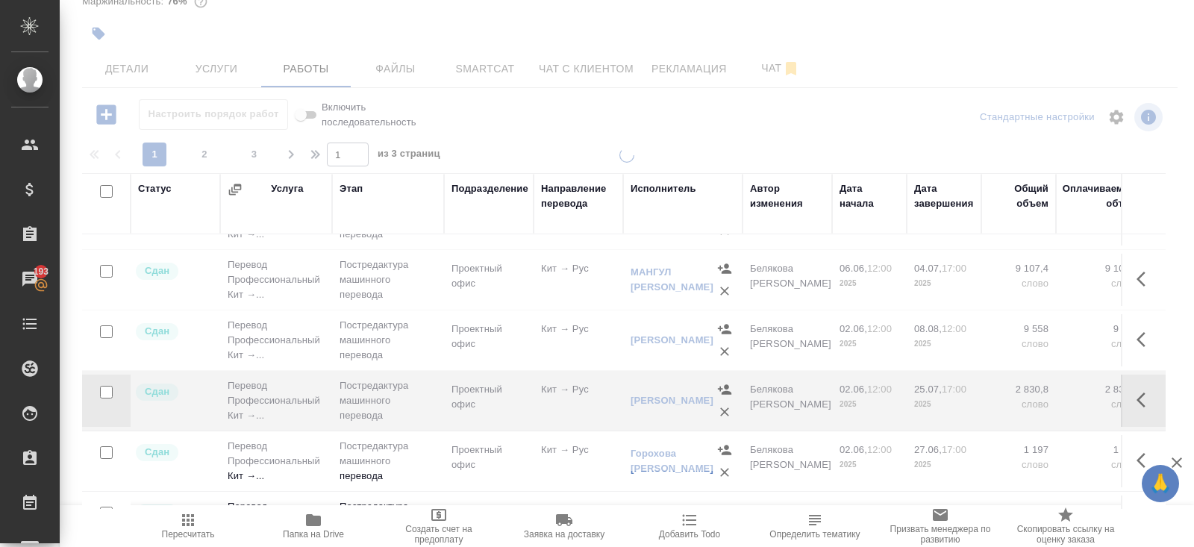
click at [1140, 331] on icon "button" at bounding box center [1146, 340] width 18 height 18
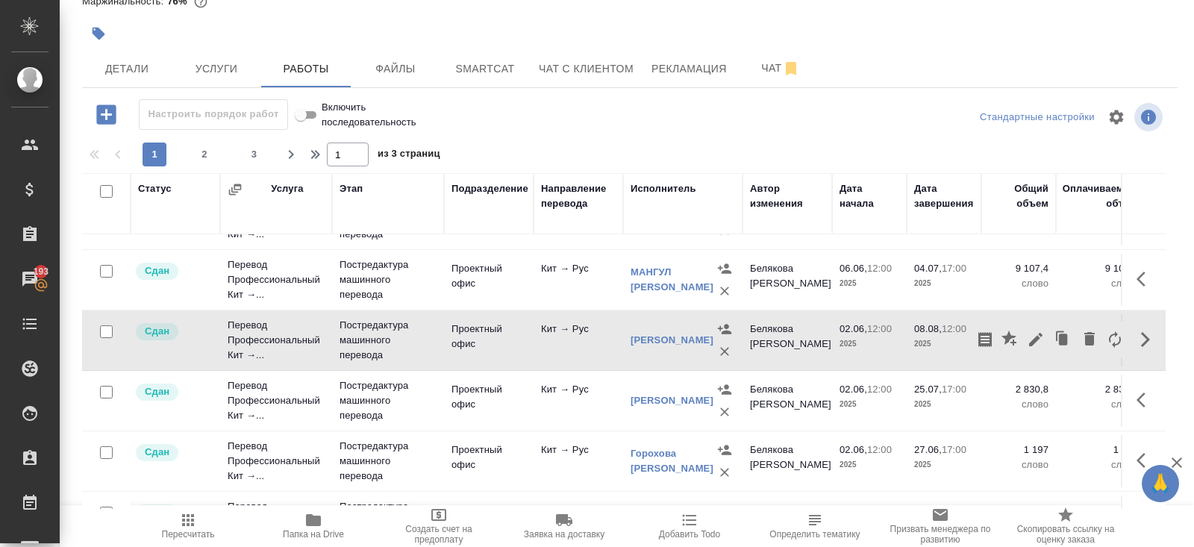
click at [1037, 333] on icon "button" at bounding box center [1035, 339] width 13 height 13
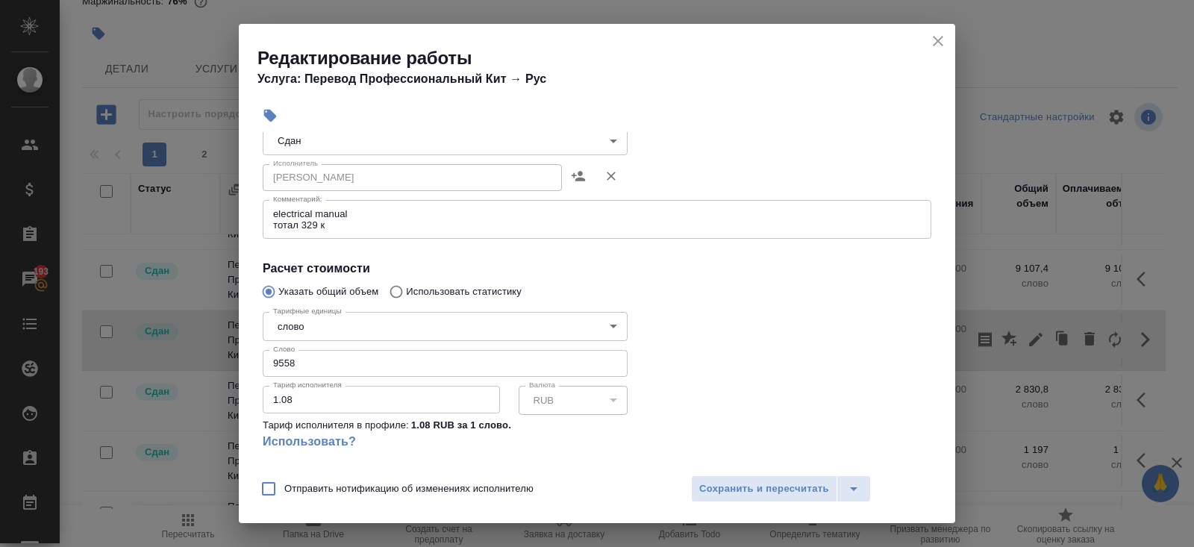
scroll to position [169, 0]
click at [937, 41] on icon "close" at bounding box center [938, 41] width 10 height 10
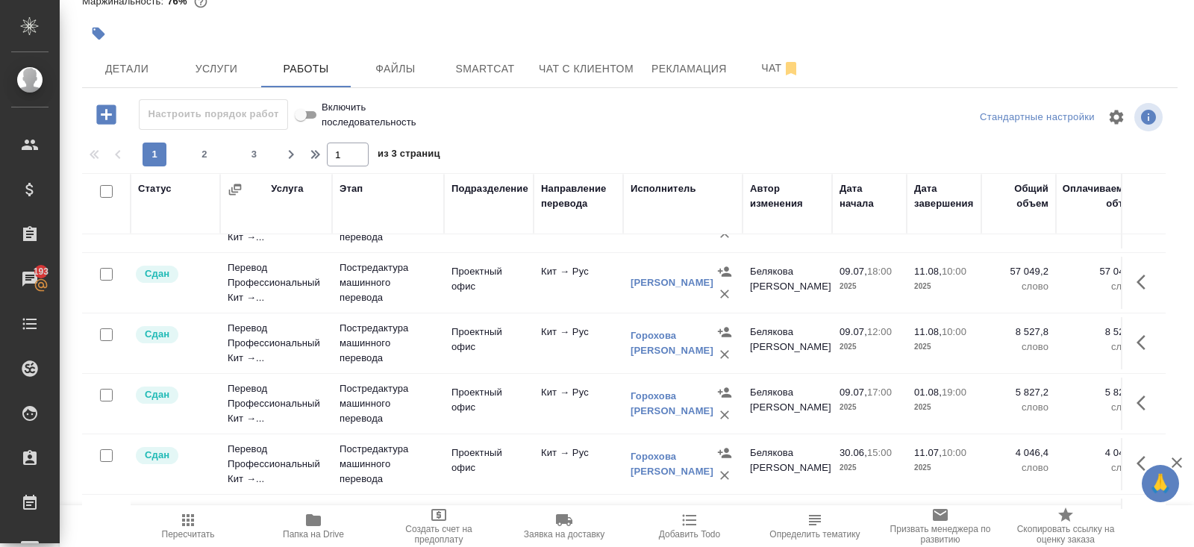
scroll to position [826, 0]
click at [1151, 280] on icon "button" at bounding box center [1146, 284] width 18 height 18
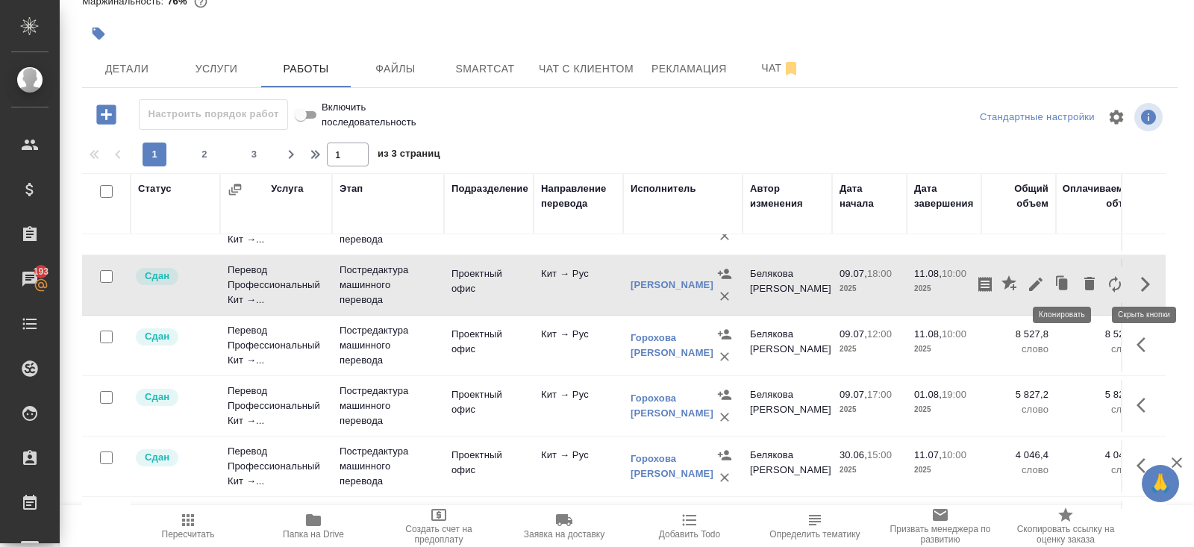
click at [1037, 284] on icon "button" at bounding box center [1036, 284] width 18 height 18
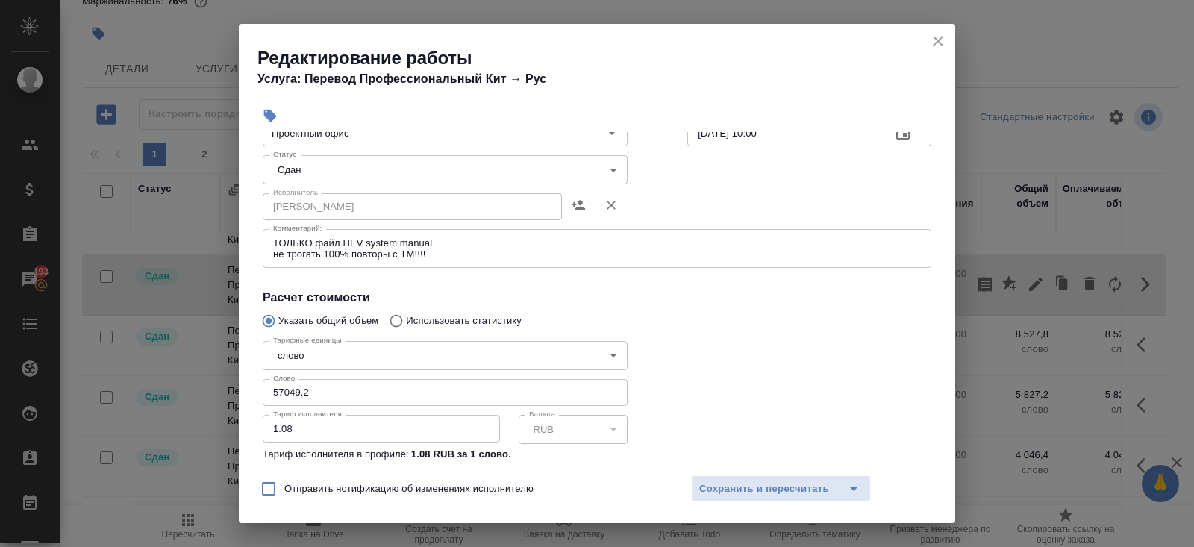
scroll to position [0, 0]
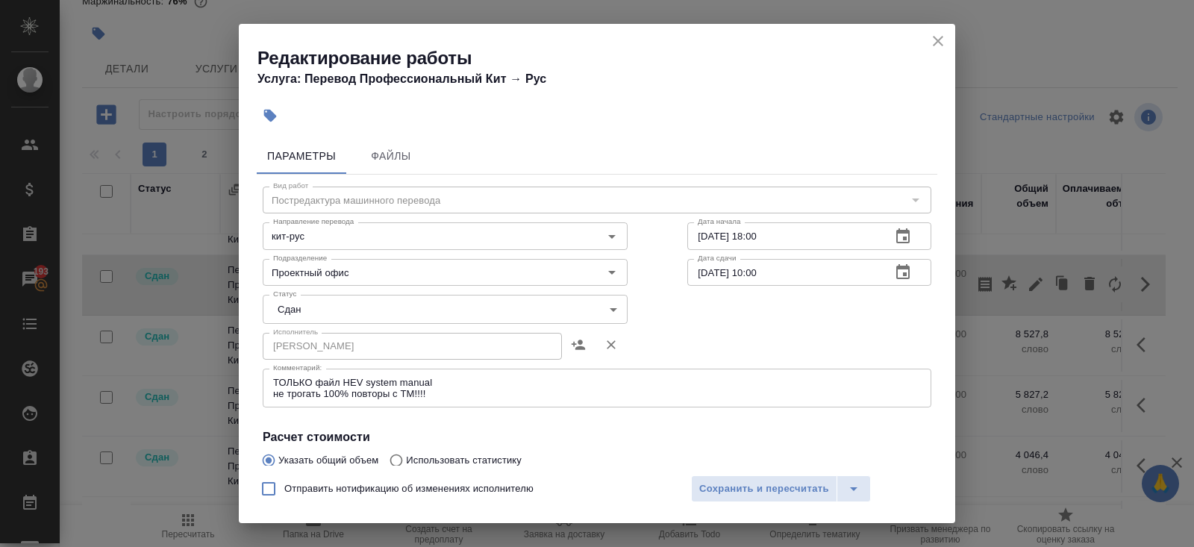
click at [943, 40] on icon "close" at bounding box center [938, 41] width 18 height 18
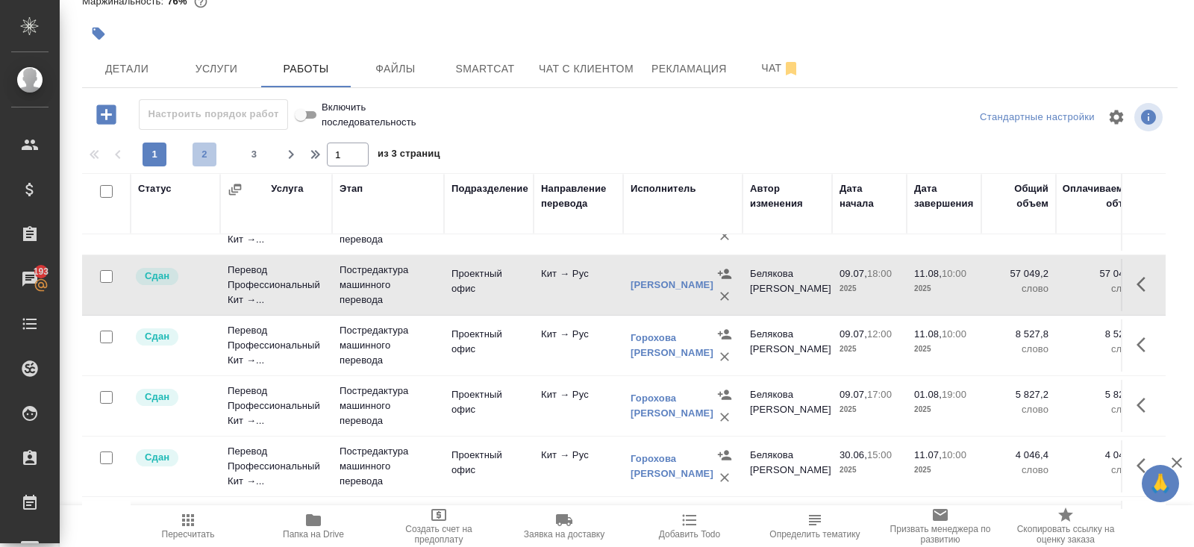
click at [209, 154] on span "2" at bounding box center [205, 154] width 24 height 15
type input "2"
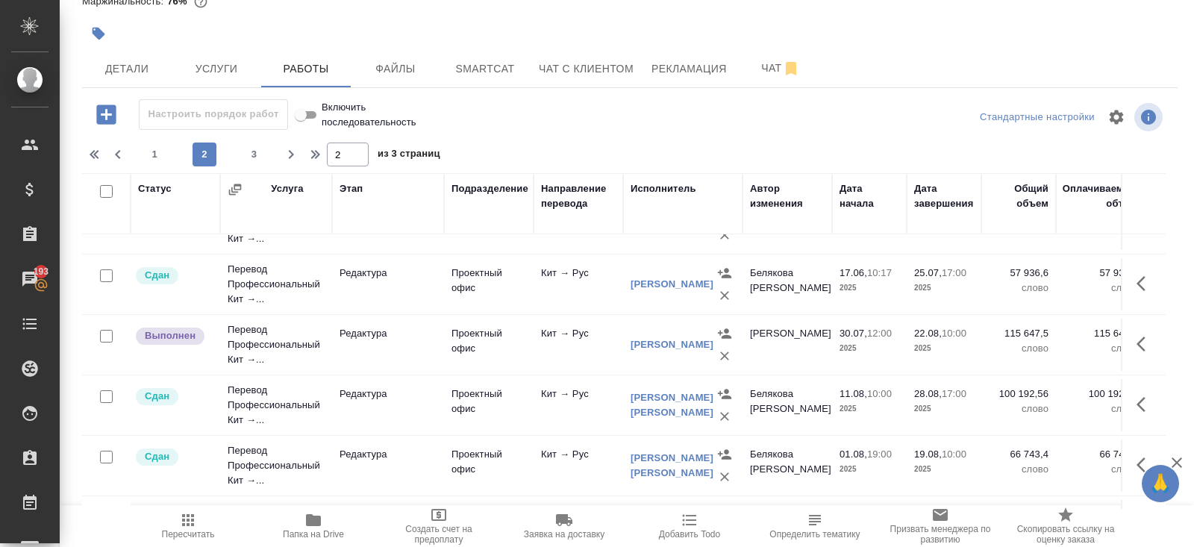
scroll to position [224, 0]
click at [1144, 349] on button "button" at bounding box center [1146, 343] width 36 height 36
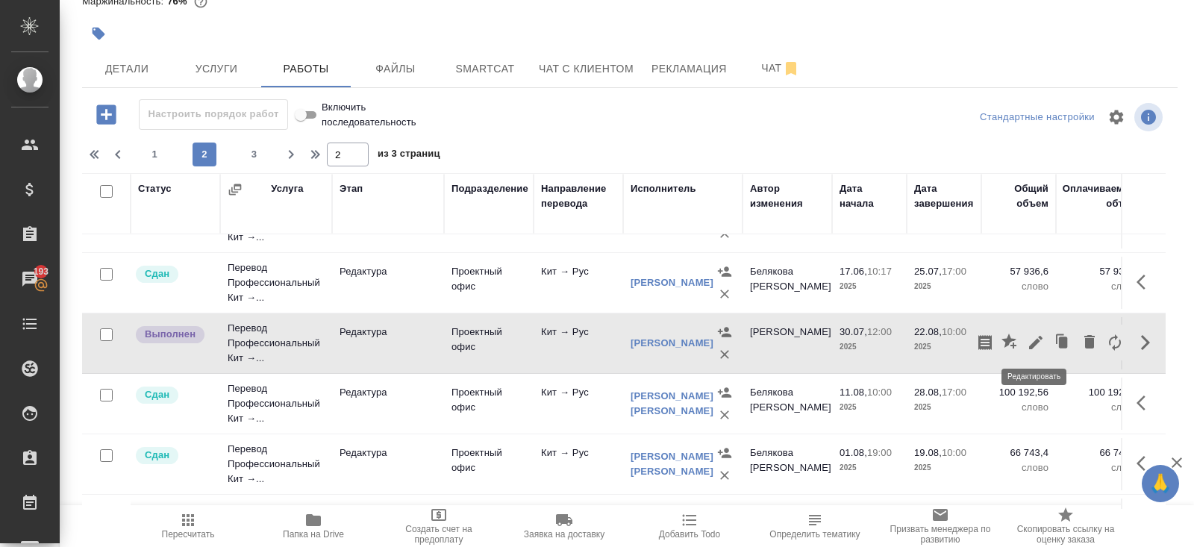
click at [1029, 346] on icon "button" at bounding box center [1036, 343] width 18 height 18
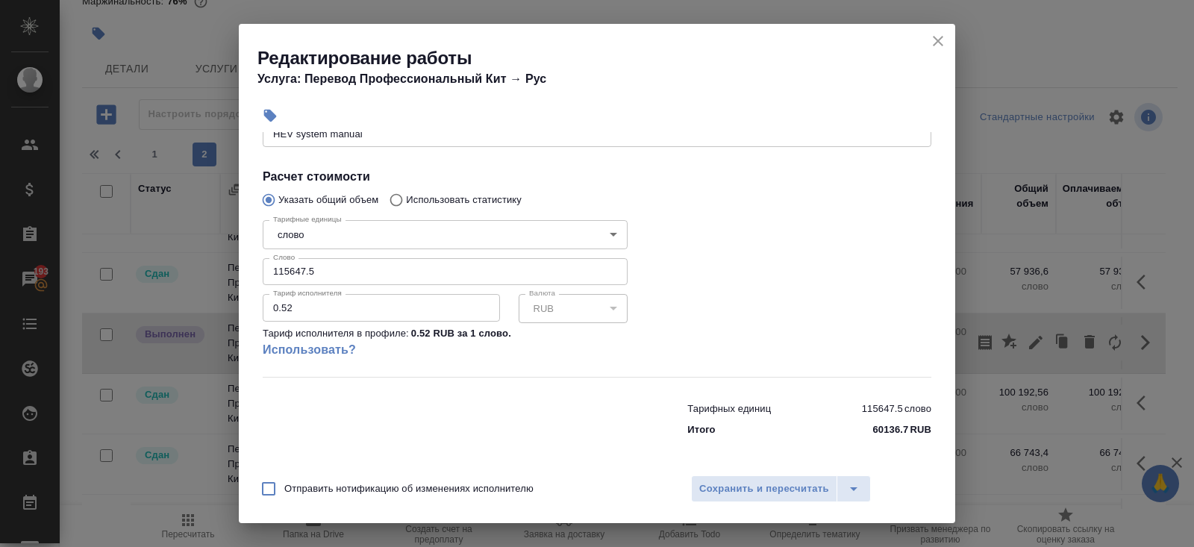
scroll to position [0, 0]
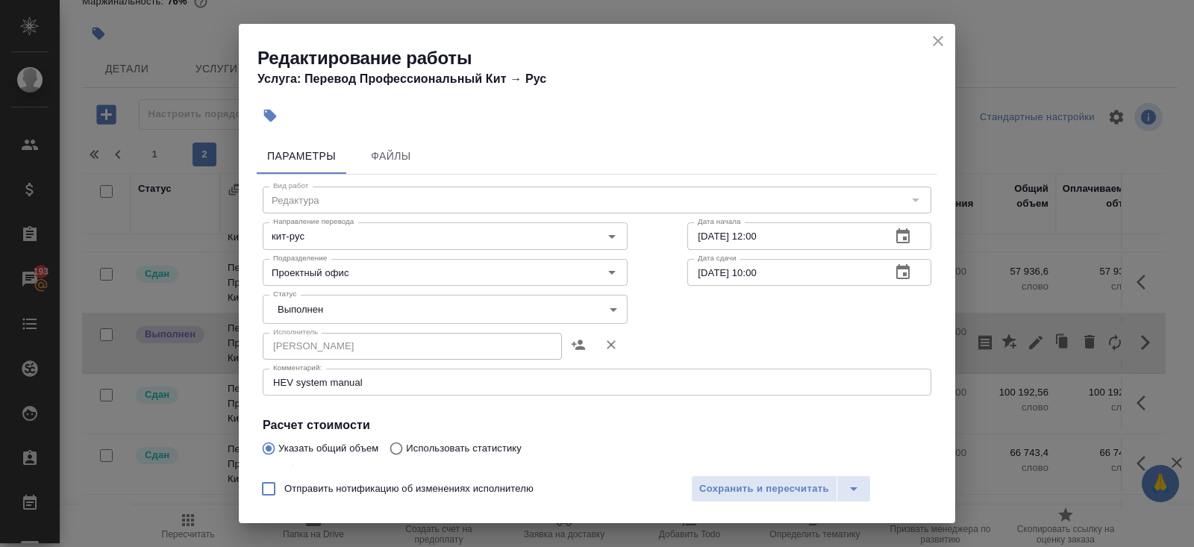
click at [938, 44] on icon "close" at bounding box center [938, 41] width 18 height 18
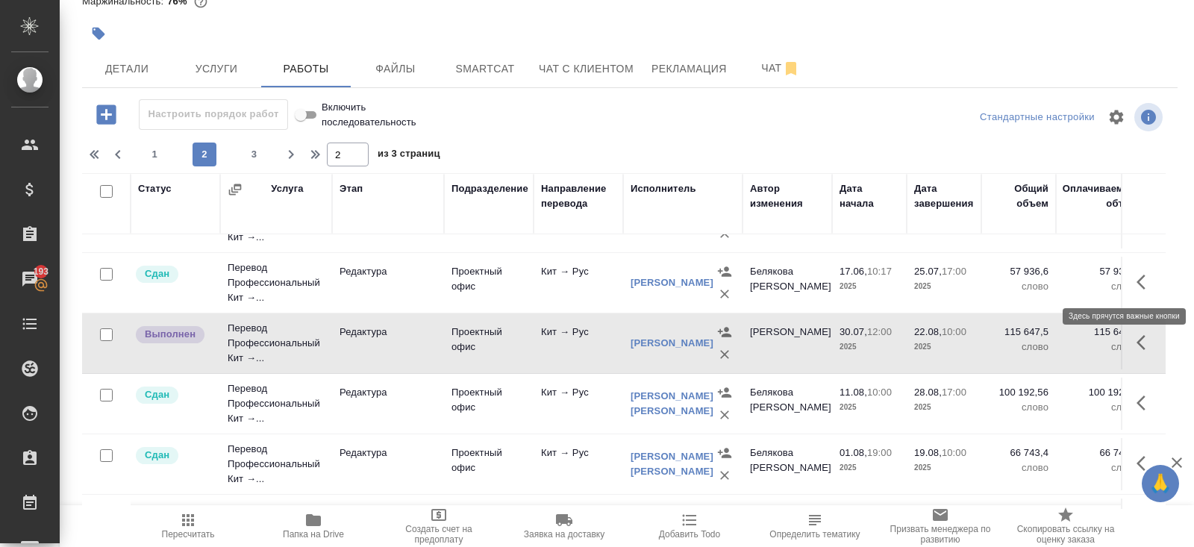
click at [1142, 281] on icon "button" at bounding box center [1146, 282] width 18 height 18
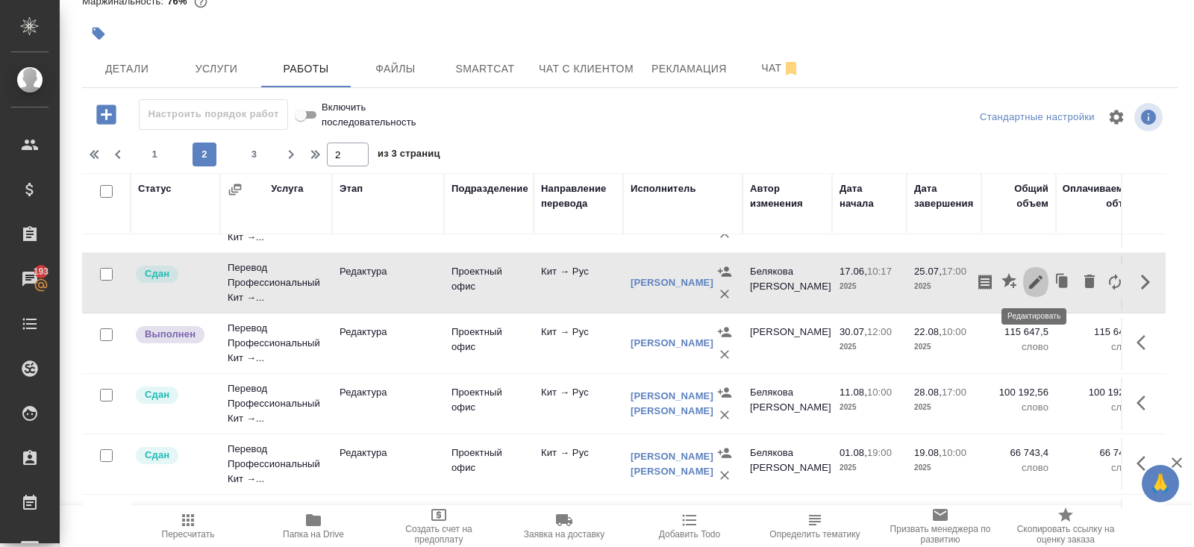
click at [1036, 279] on icon "button" at bounding box center [1035, 281] width 13 height 13
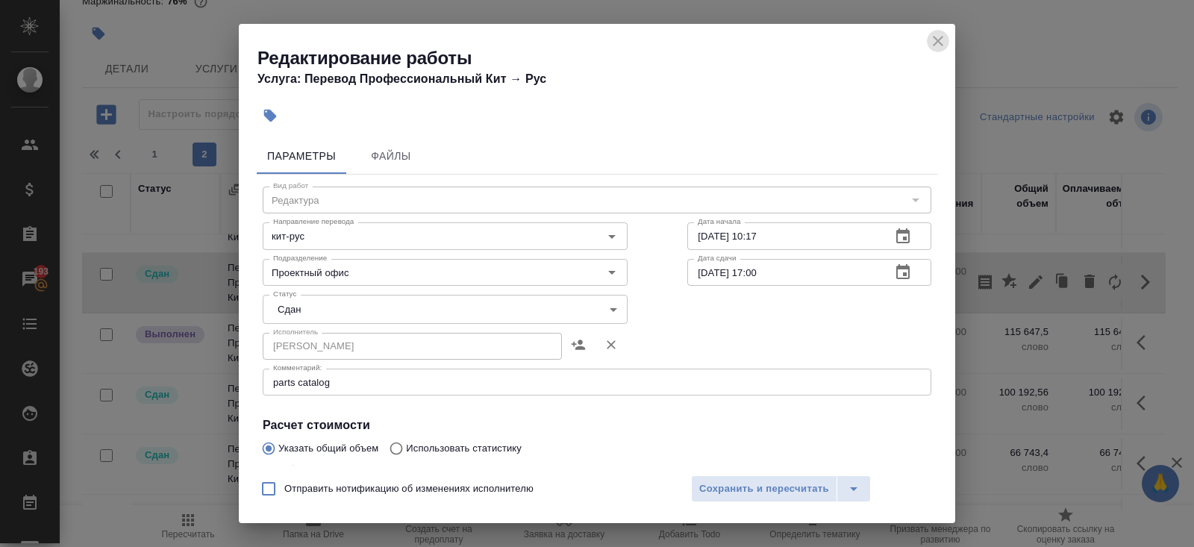
click at [940, 43] on icon "close" at bounding box center [938, 41] width 10 height 10
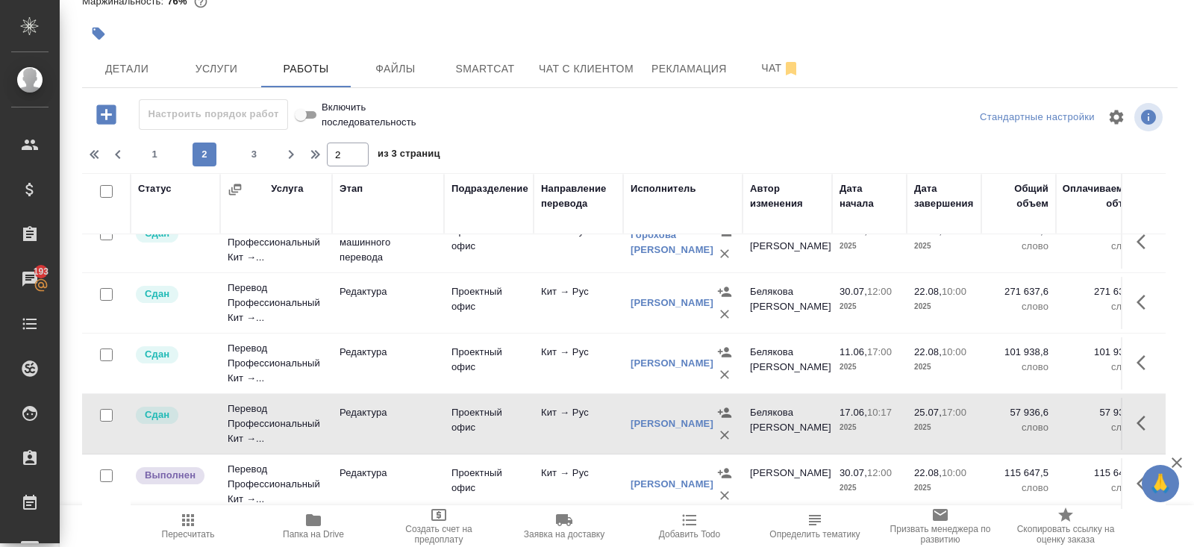
scroll to position [78, 0]
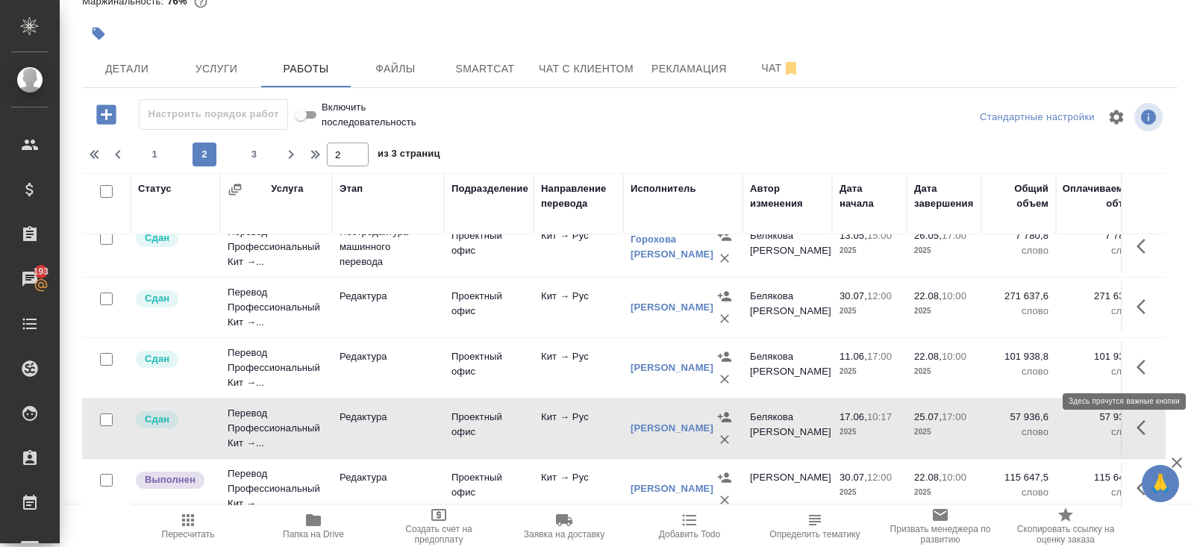
click at [1137, 367] on icon "button" at bounding box center [1146, 367] width 18 height 18
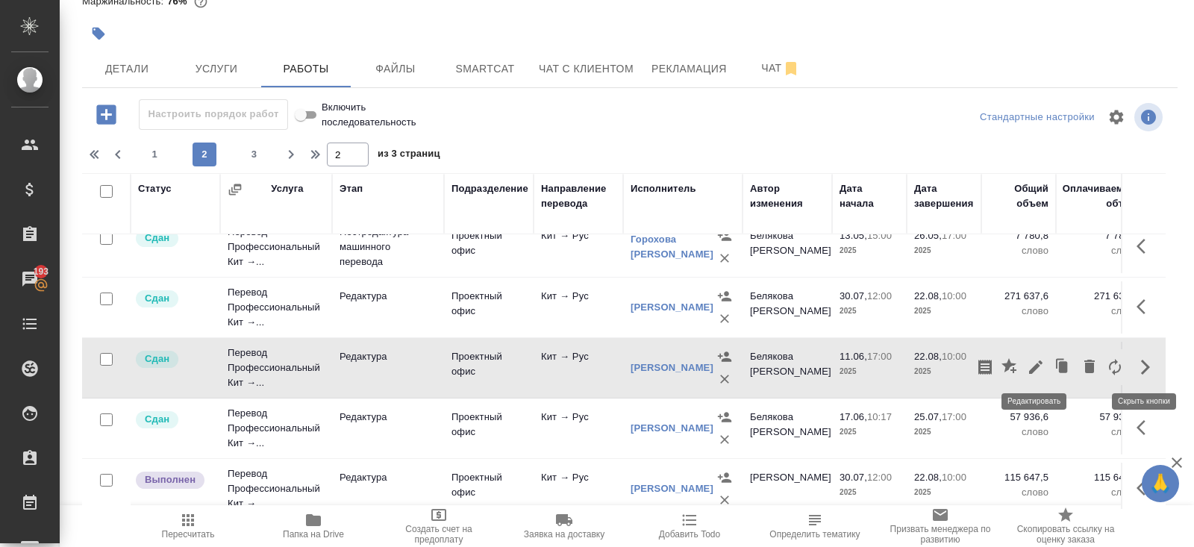
click at [1037, 369] on icon "button" at bounding box center [1036, 367] width 18 height 18
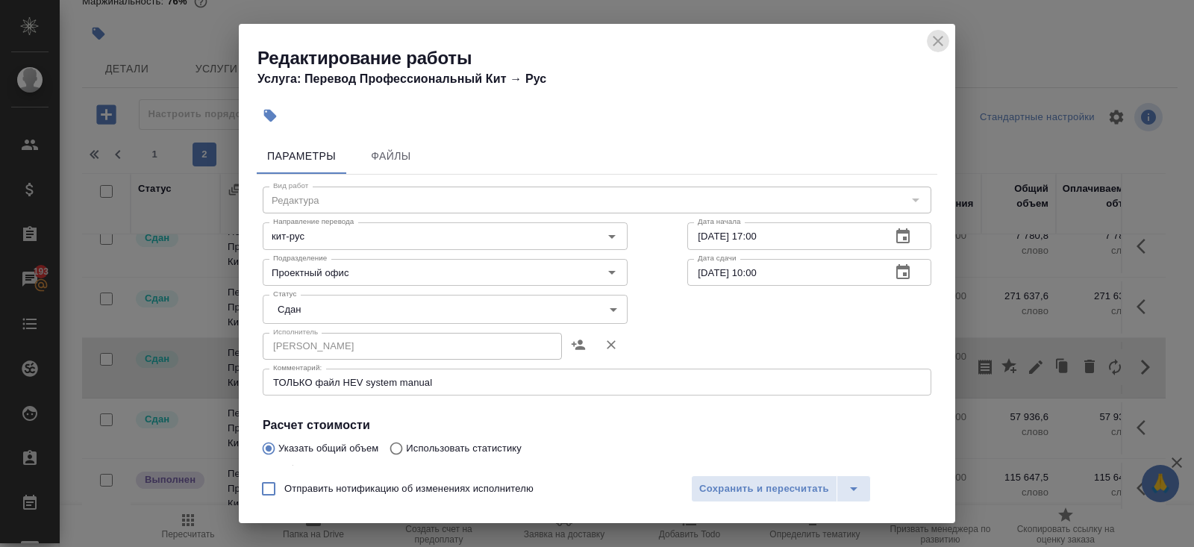
click at [937, 44] on icon "close" at bounding box center [938, 41] width 18 height 18
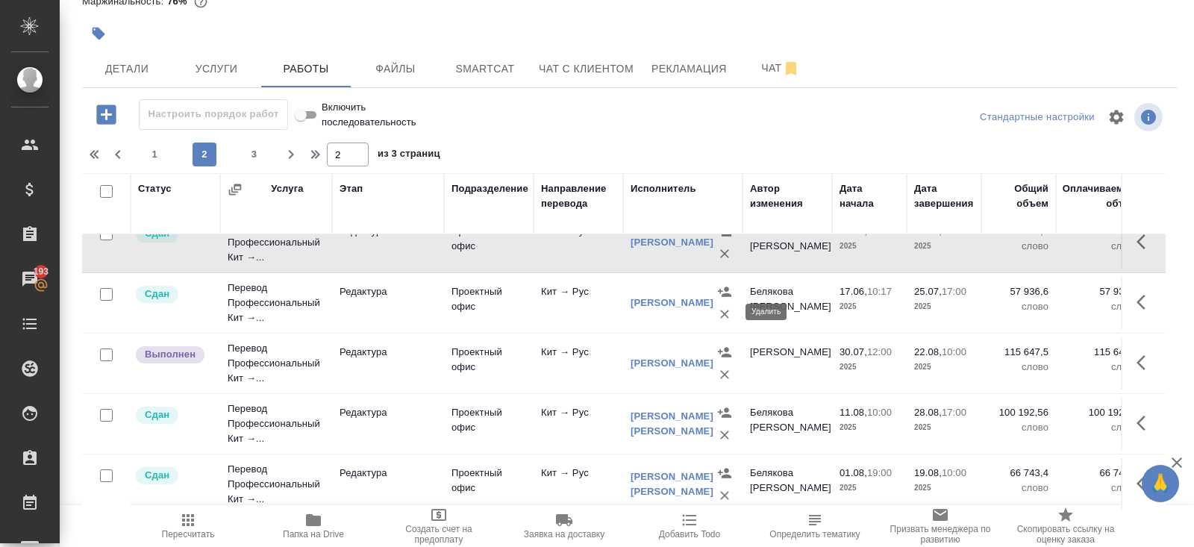
scroll to position [210, 0]
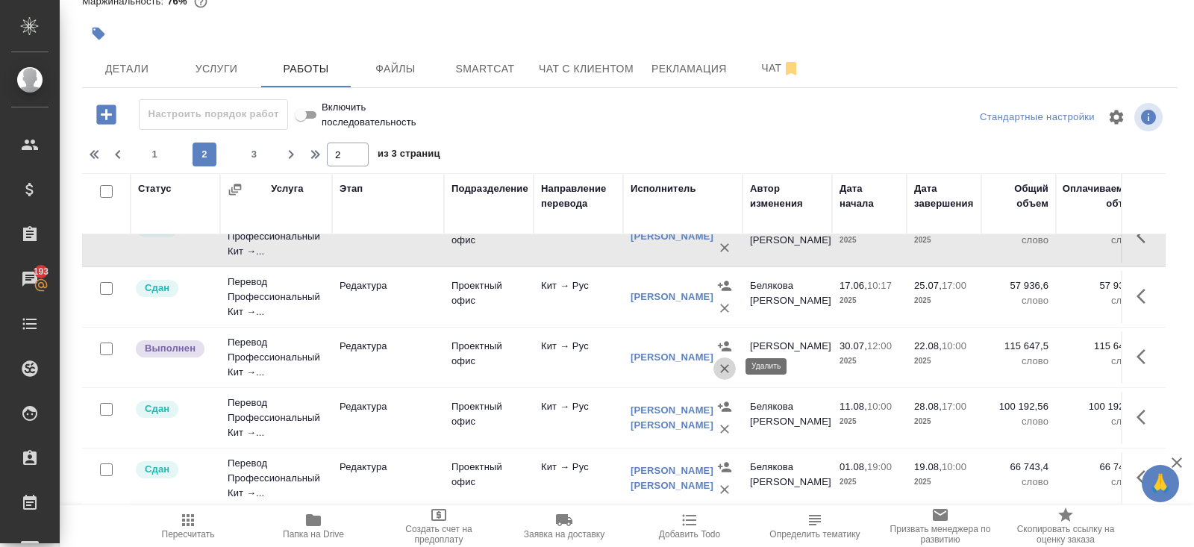
click at [725, 368] on icon "button" at bounding box center [724, 368] width 15 height 15
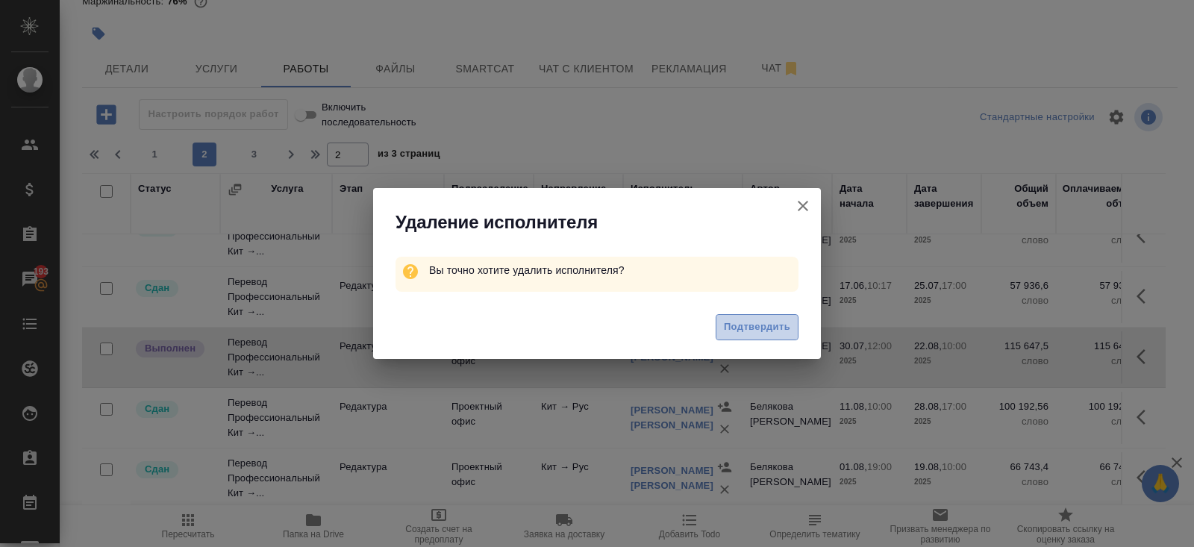
click at [749, 329] on span "Подтвердить" at bounding box center [757, 327] width 66 height 17
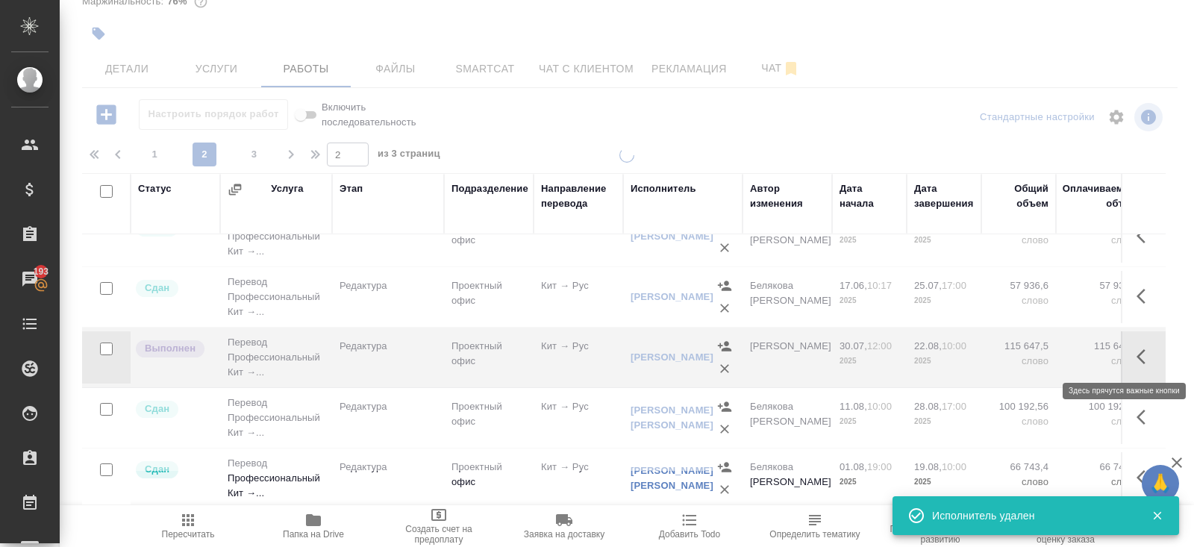
click at [1140, 359] on icon "button" at bounding box center [1146, 357] width 18 height 18
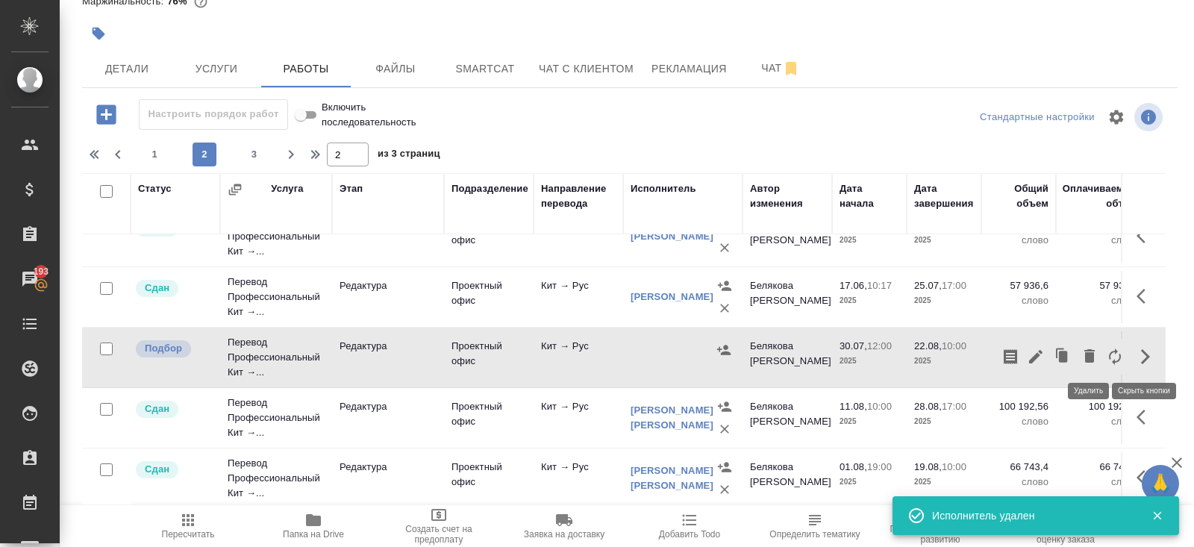
click at [1087, 360] on icon "button" at bounding box center [1089, 355] width 10 height 13
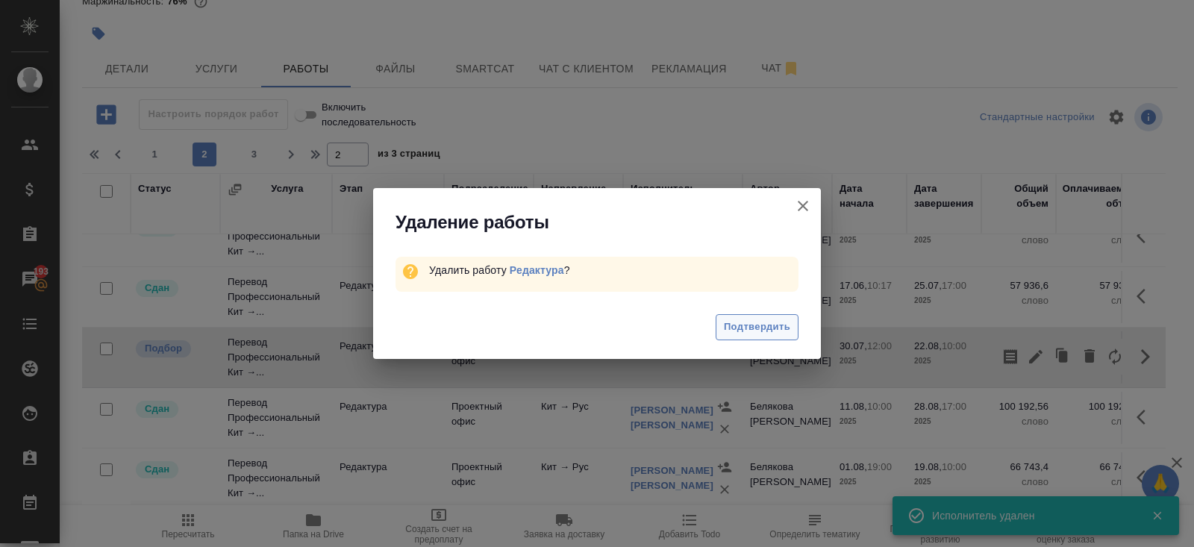
click at [786, 334] on span "Подтвердить" at bounding box center [757, 327] width 66 height 17
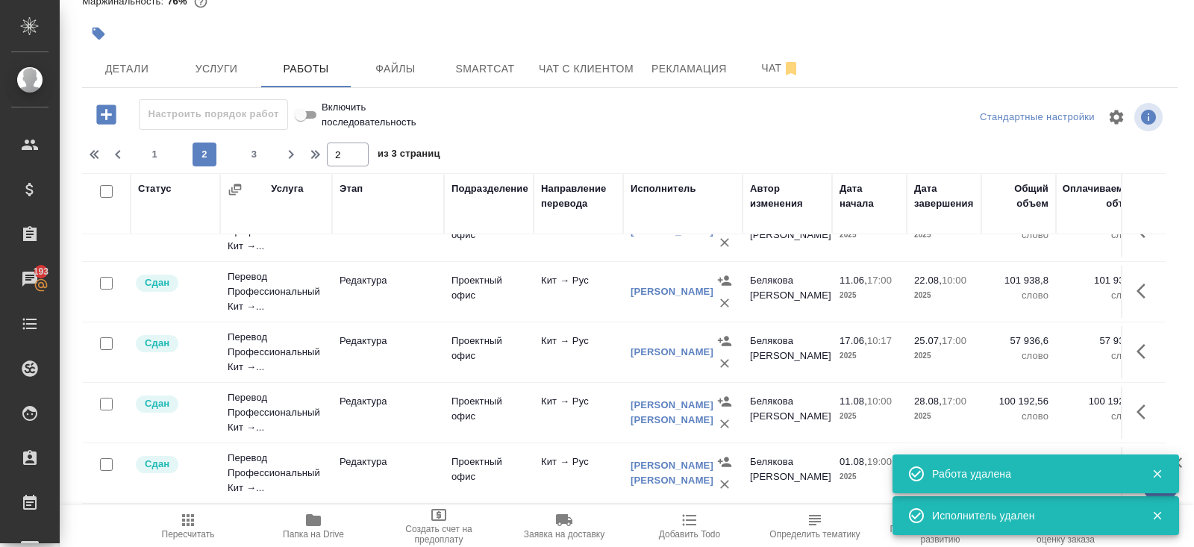
scroll to position [118, 0]
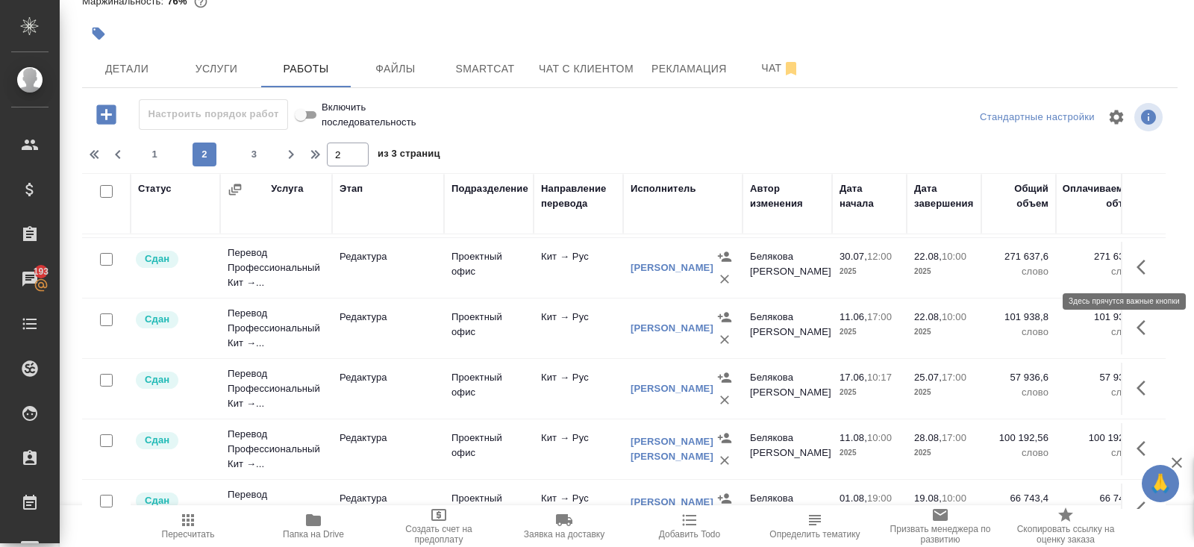
click at [1139, 270] on icon "button" at bounding box center [1146, 267] width 18 height 18
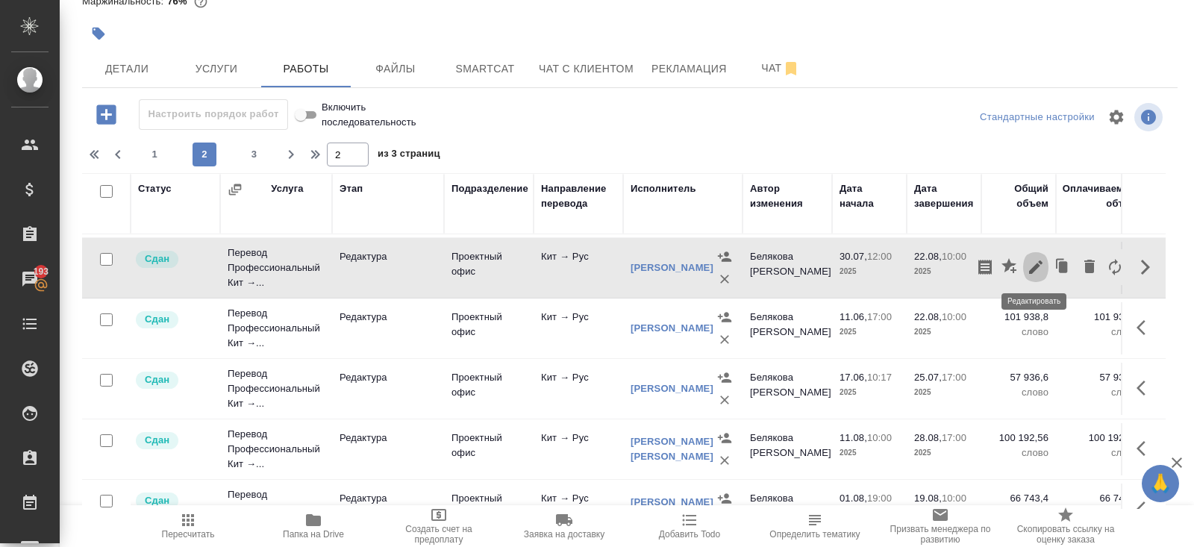
click at [1040, 266] on icon "button" at bounding box center [1036, 267] width 18 height 18
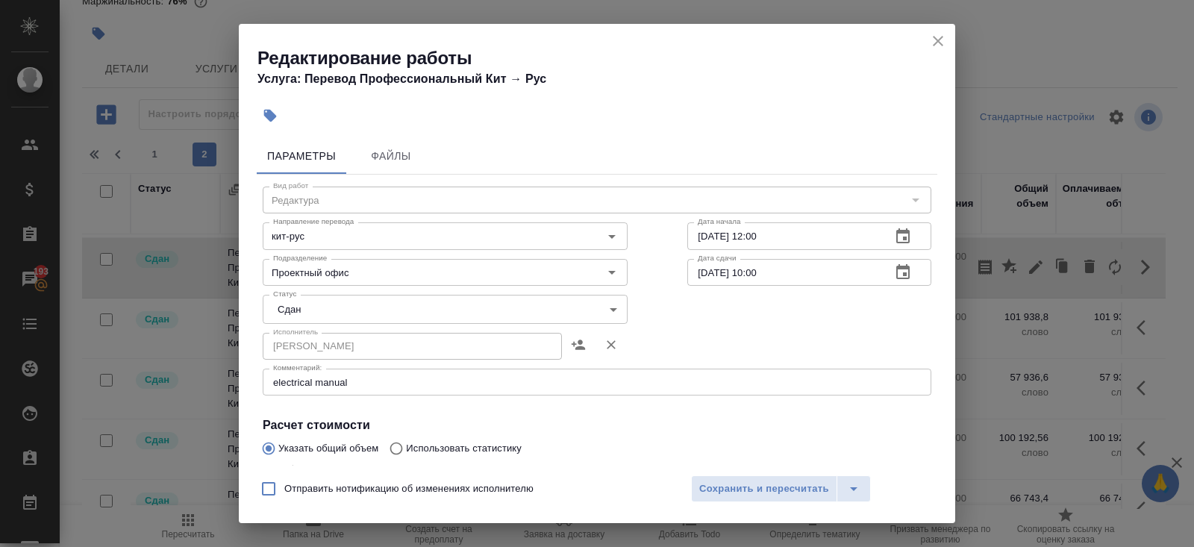
click at [941, 42] on icon "close" at bounding box center [938, 41] width 18 height 18
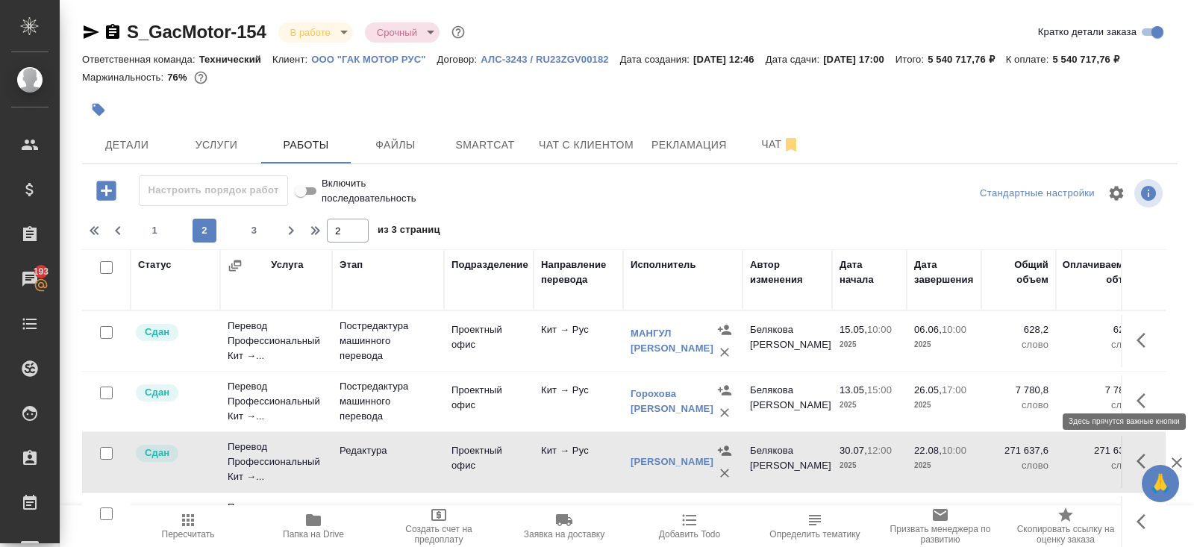
scroll to position [118, 0]
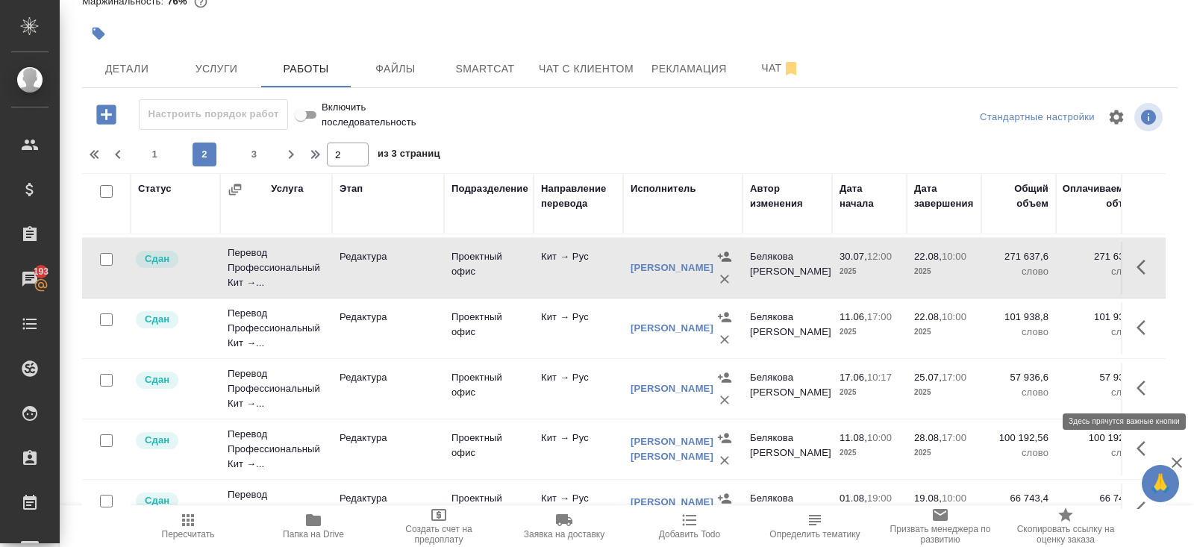
click at [1147, 379] on icon "button" at bounding box center [1146, 388] width 18 height 18
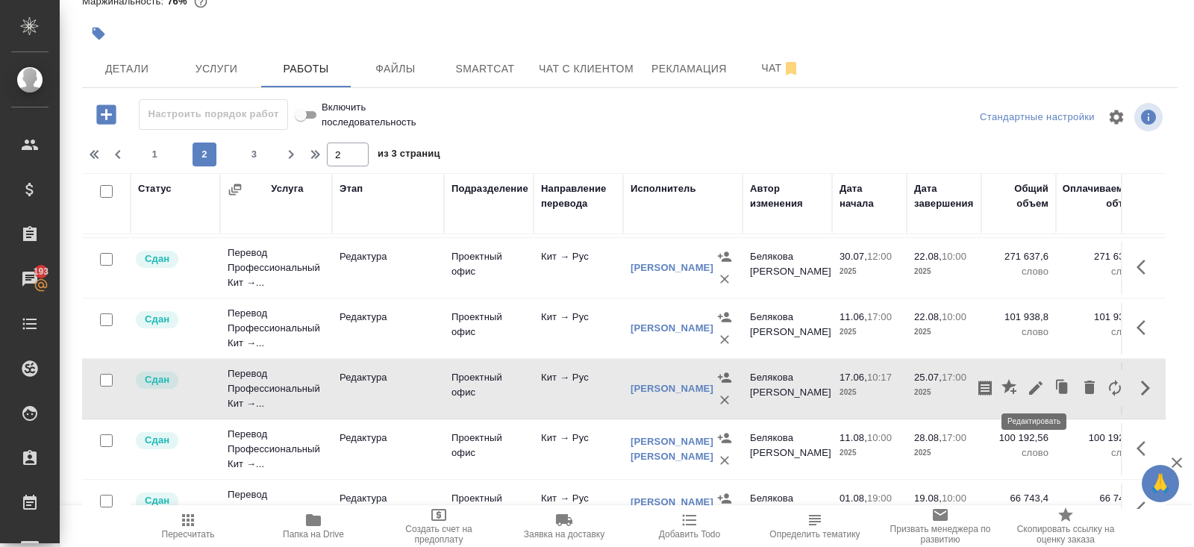
click at [1036, 384] on icon "button" at bounding box center [1035, 387] width 13 height 13
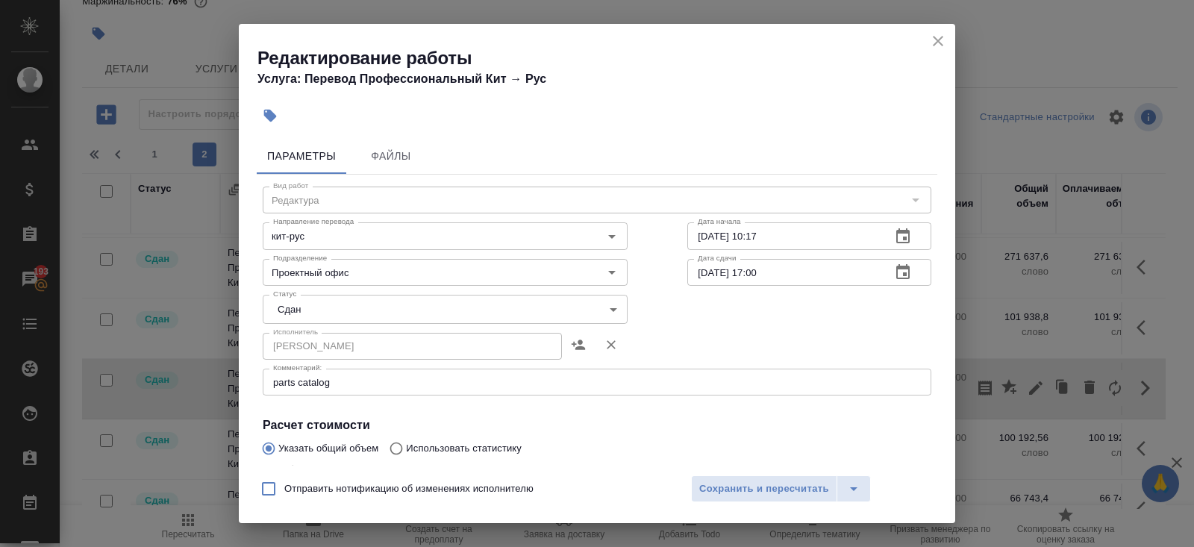
click at [928, 50] on h2 "Редактирование работы" at bounding box center [606, 58] width 698 height 24
click at [947, 38] on button "close" at bounding box center [938, 41] width 22 height 22
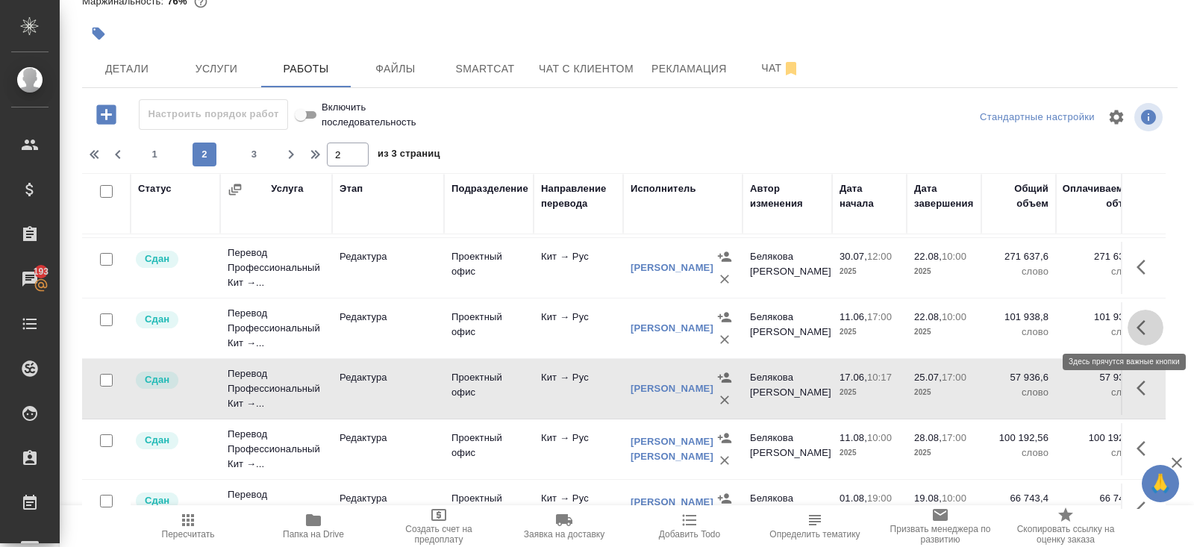
click at [1139, 326] on icon "button" at bounding box center [1141, 327] width 9 height 15
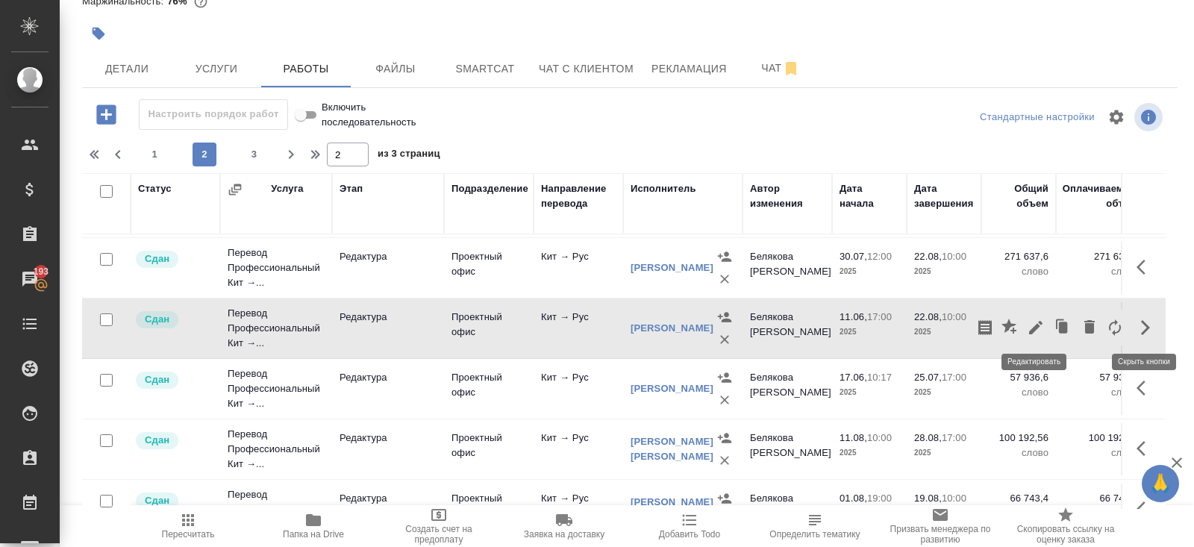
click at [1033, 329] on icon "button" at bounding box center [1035, 327] width 13 height 13
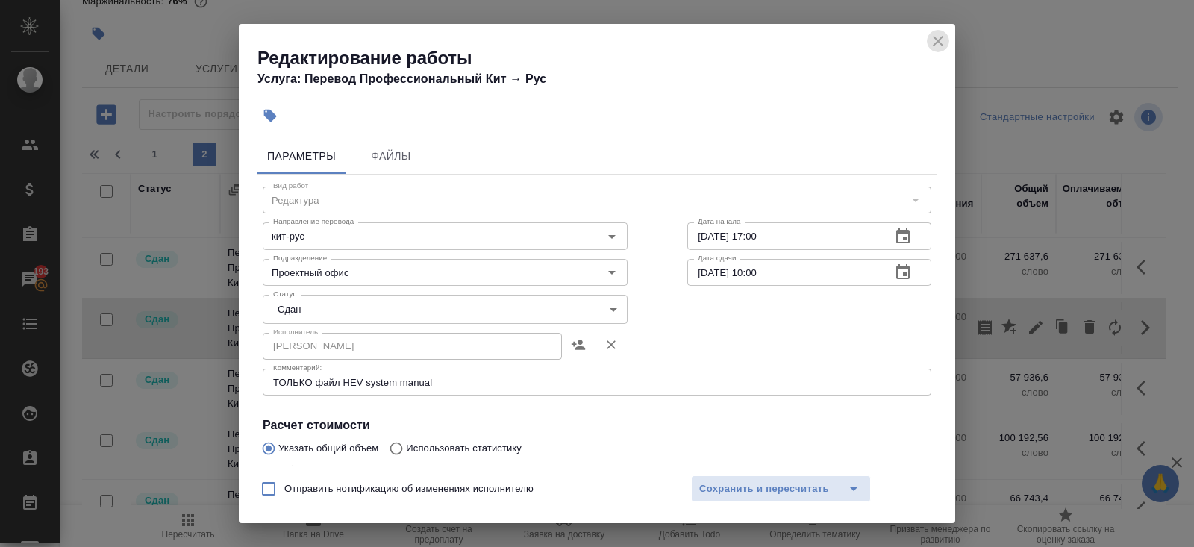
click at [937, 43] on icon "close" at bounding box center [938, 41] width 10 height 10
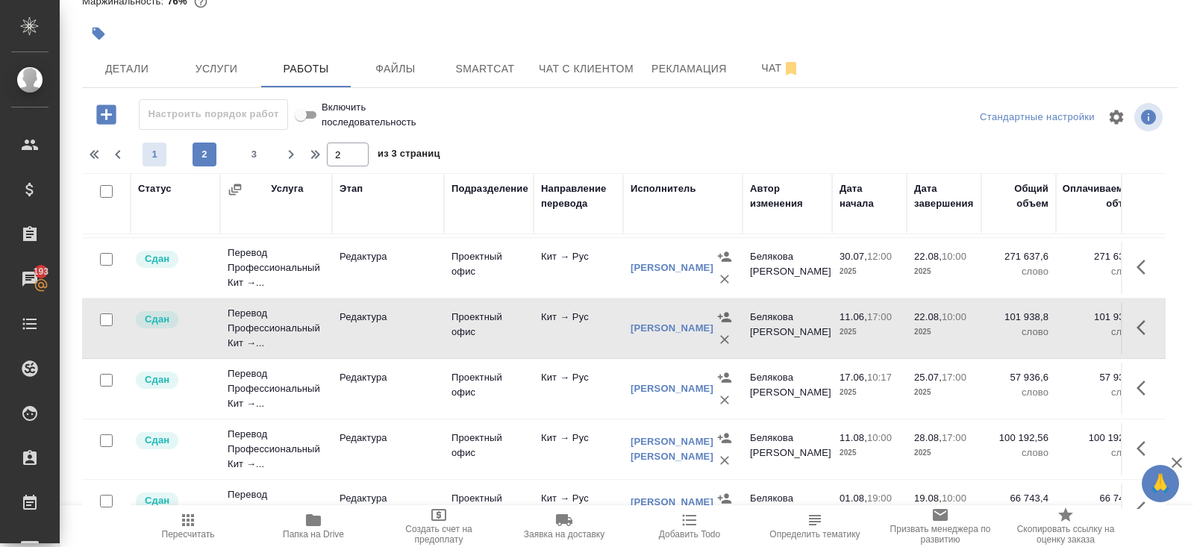
click at [160, 159] on span "1" at bounding box center [155, 154] width 24 height 15
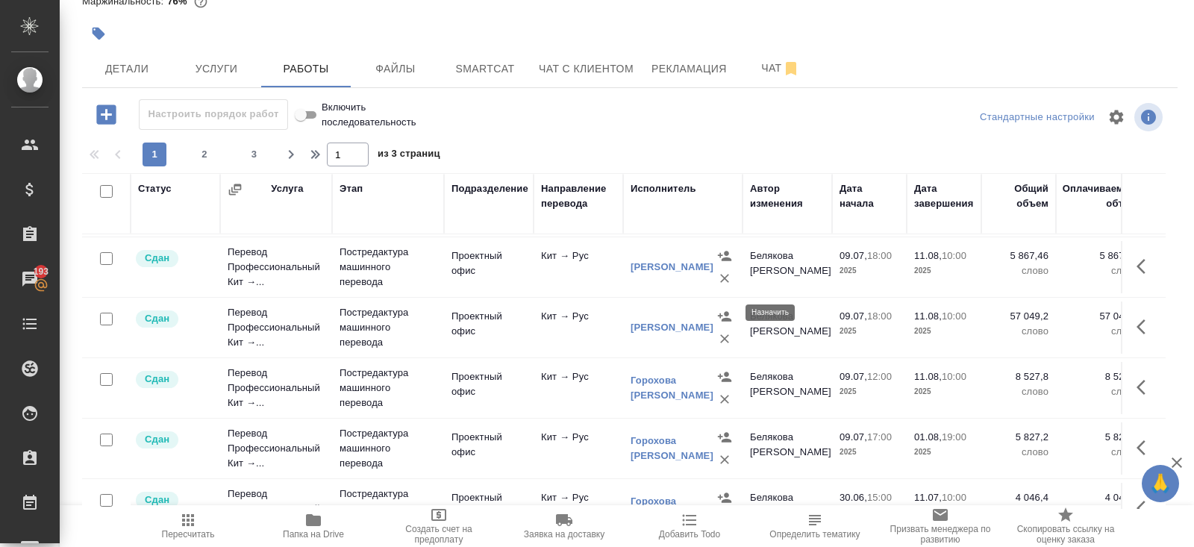
scroll to position [781, 0]
click at [1139, 326] on icon "button" at bounding box center [1146, 329] width 18 height 18
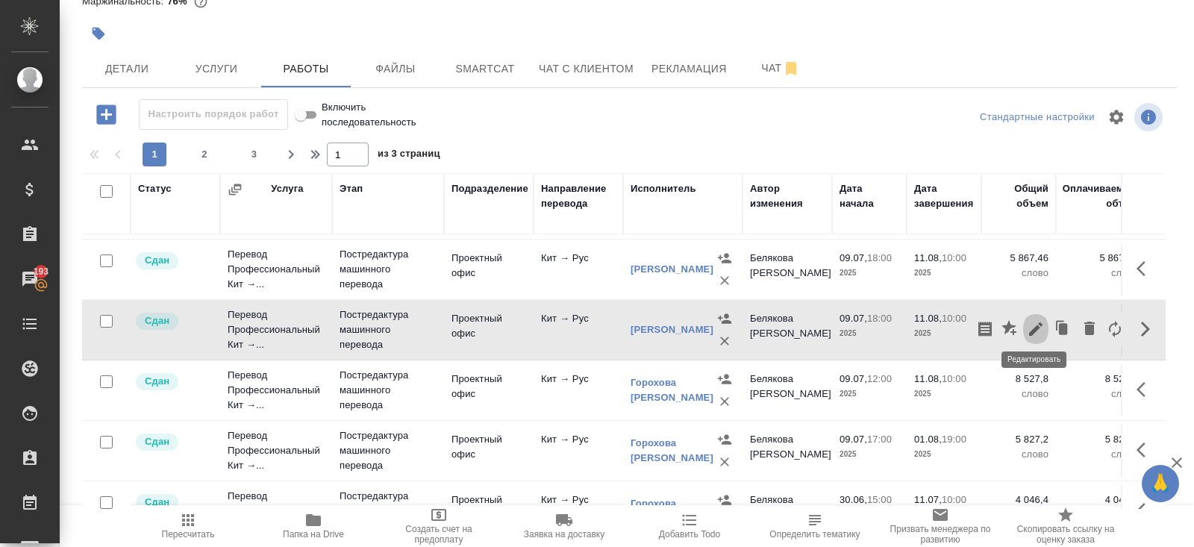
click at [1034, 328] on icon "button" at bounding box center [1036, 329] width 18 height 18
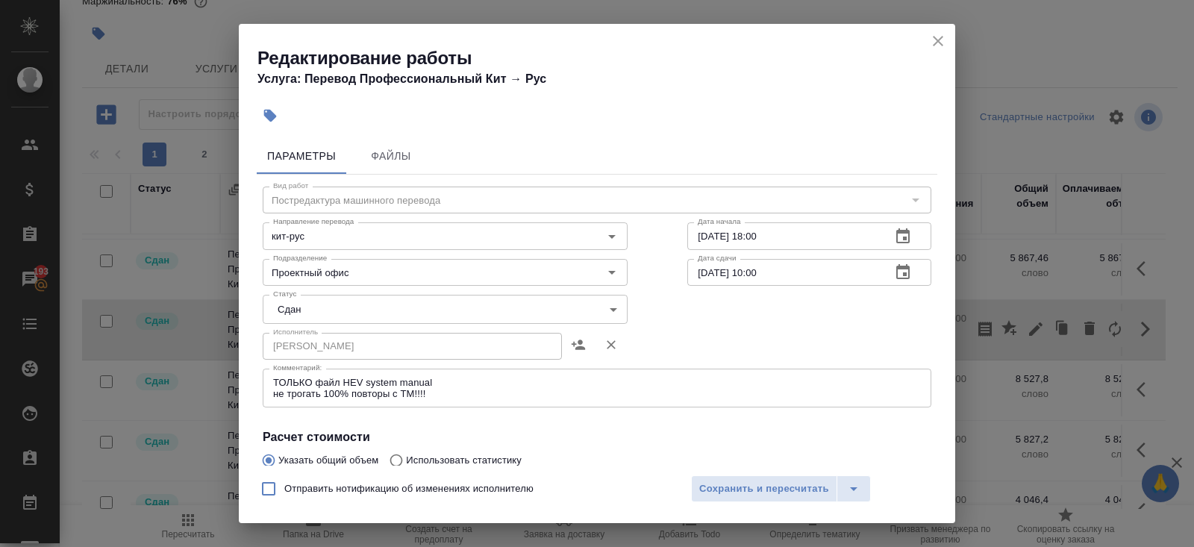
click at [942, 45] on icon "close" at bounding box center [938, 41] width 10 height 10
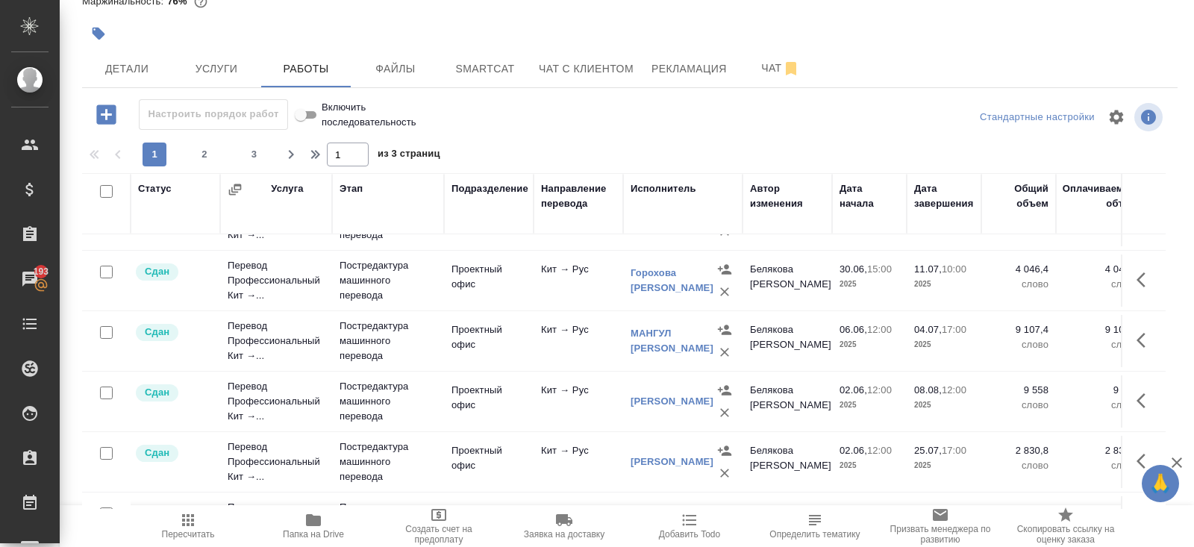
scroll to position [1022, 0]
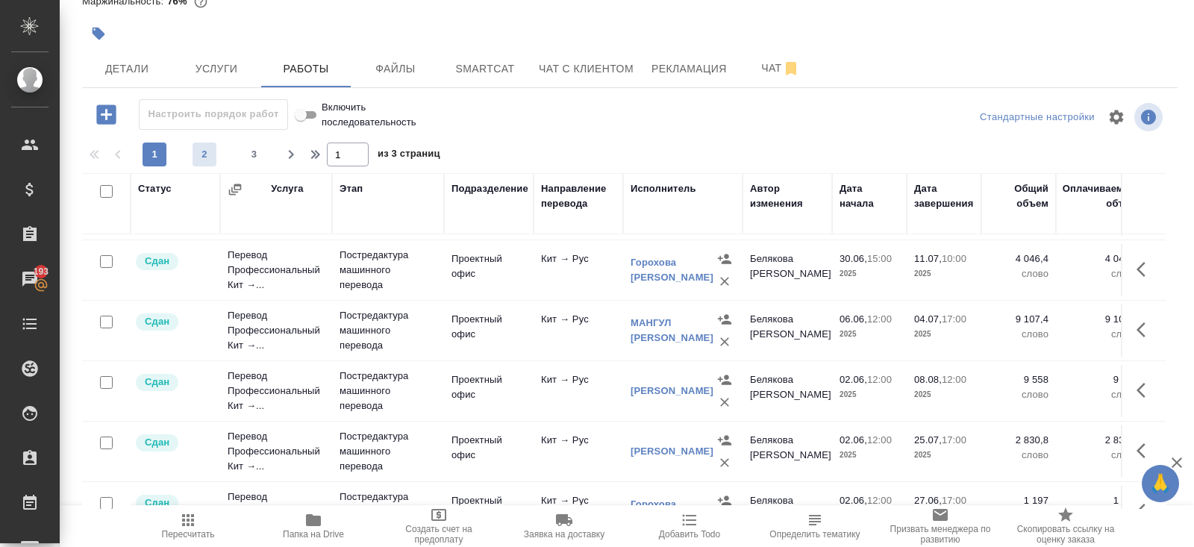
click at [204, 155] on span "2" at bounding box center [205, 154] width 24 height 15
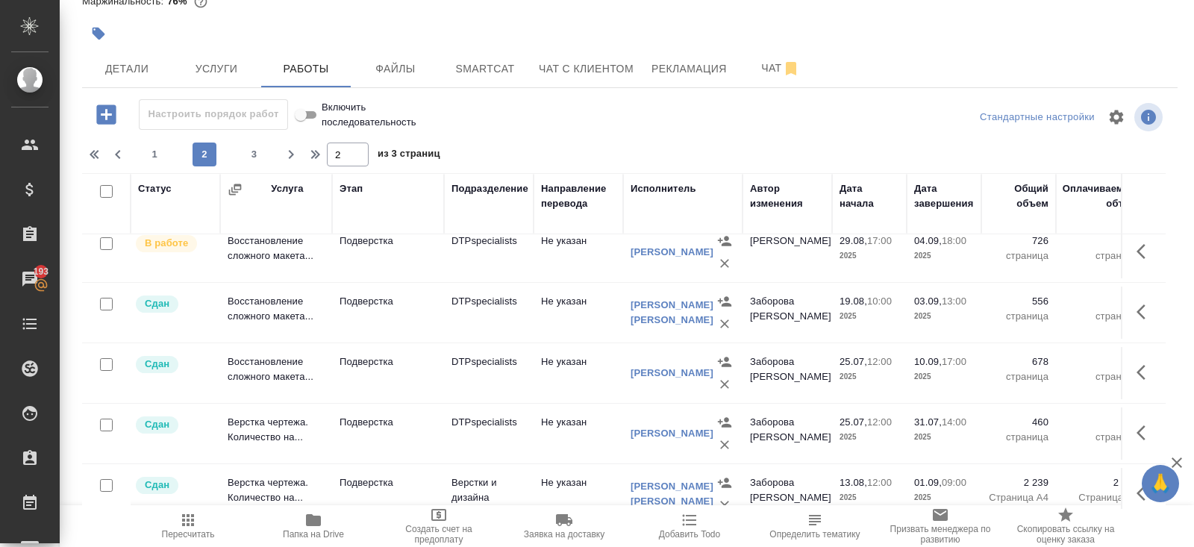
scroll to position [1228, 0]
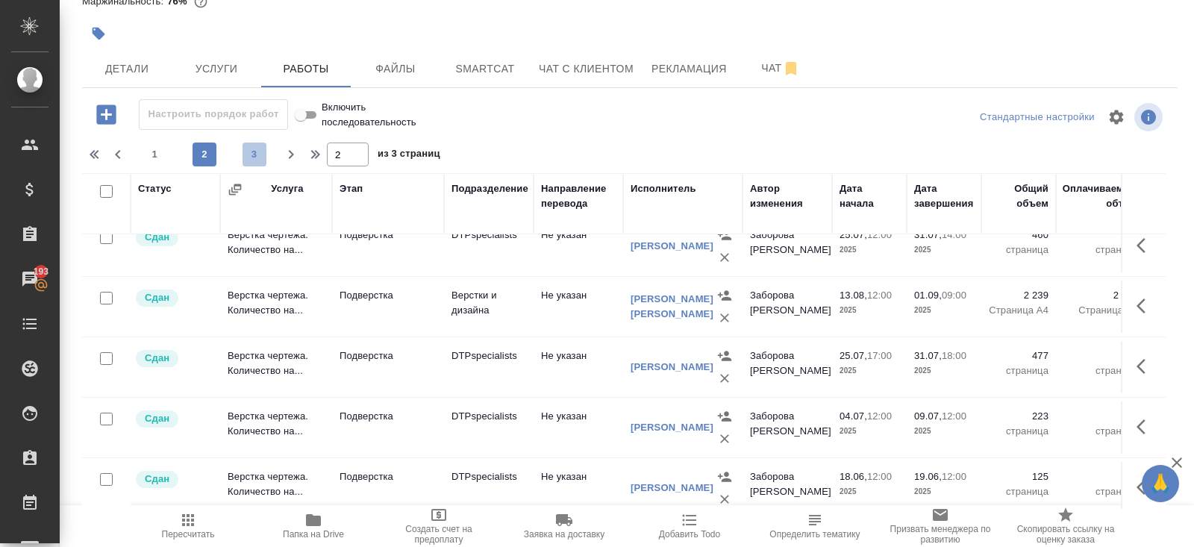
click at [257, 149] on span "3" at bounding box center [255, 154] width 24 height 15
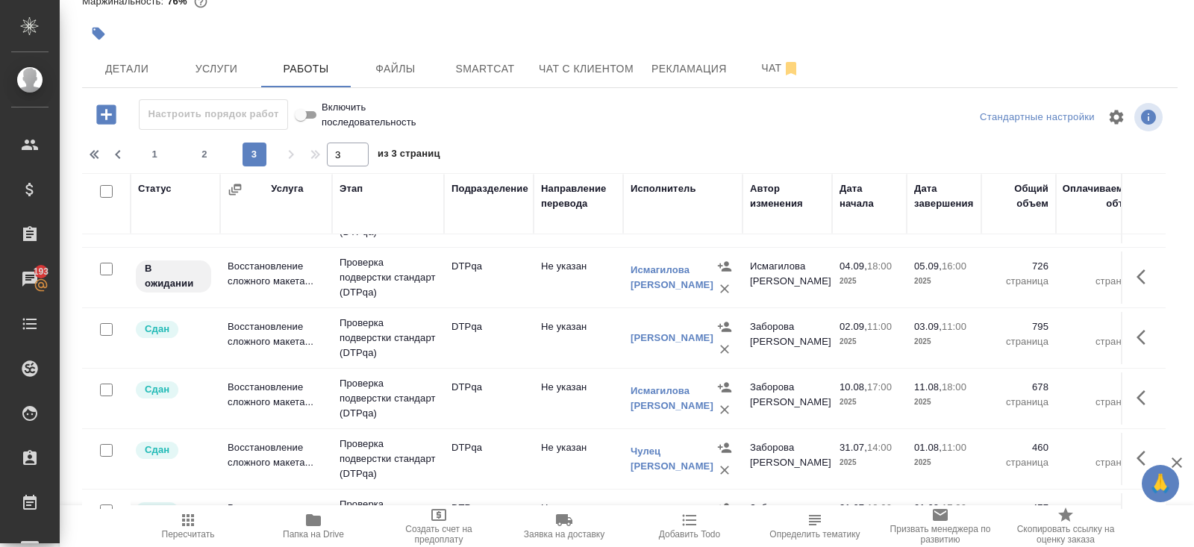
scroll to position [304, 0]
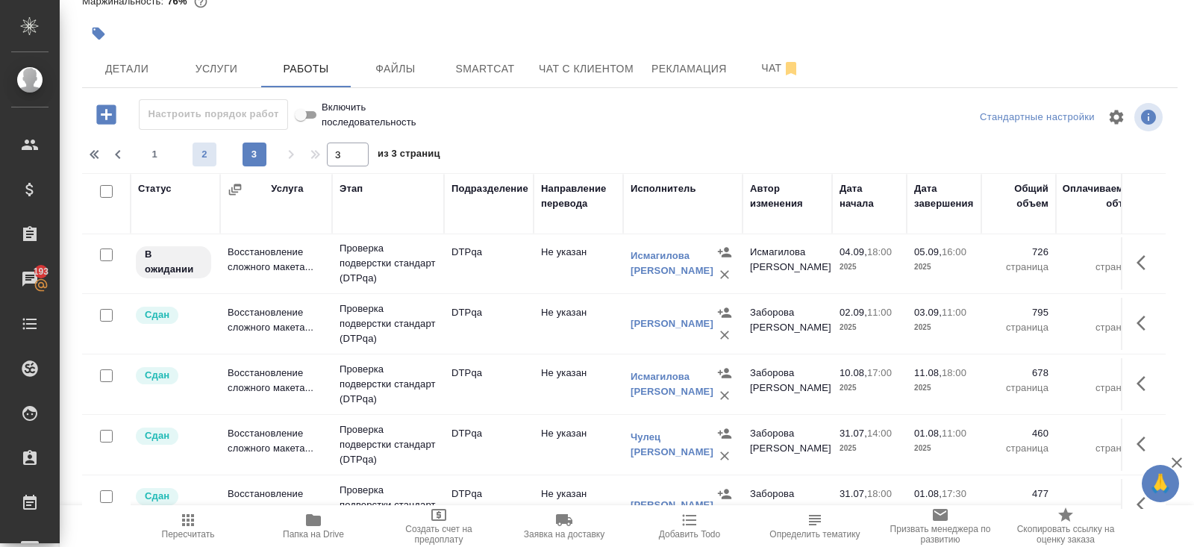
click at [199, 154] on span "2" at bounding box center [205, 154] width 24 height 15
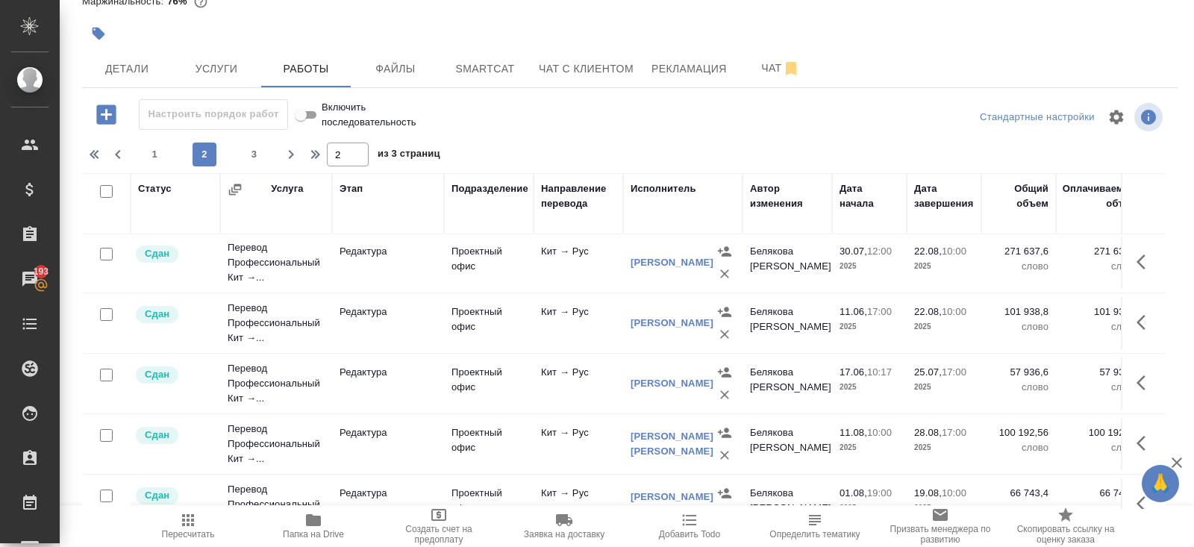
scroll to position [92, 0]
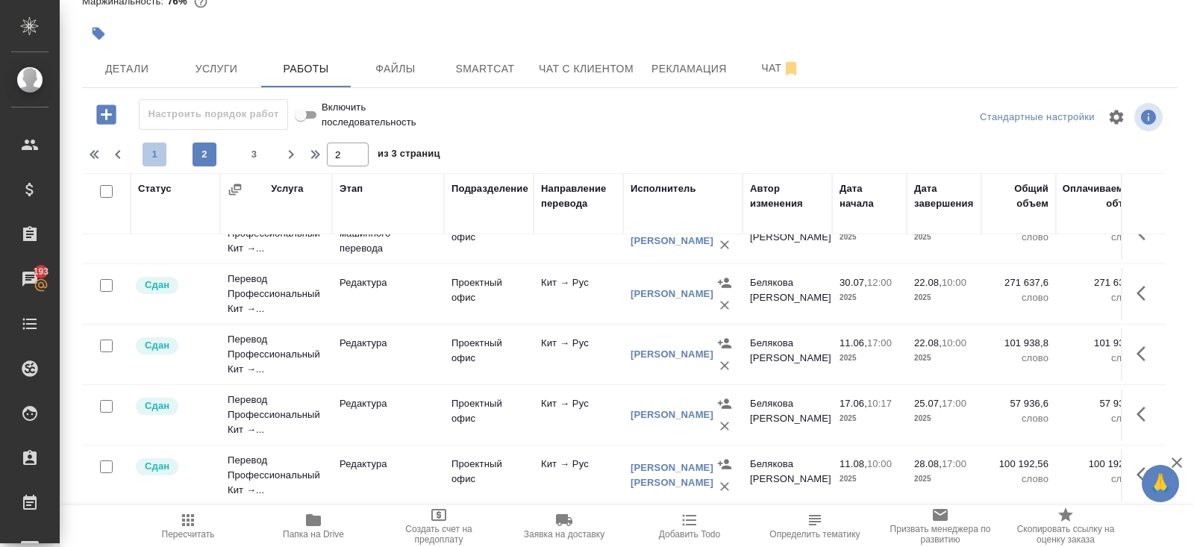
click at [163, 157] on span "1" at bounding box center [155, 154] width 24 height 15
type input "1"
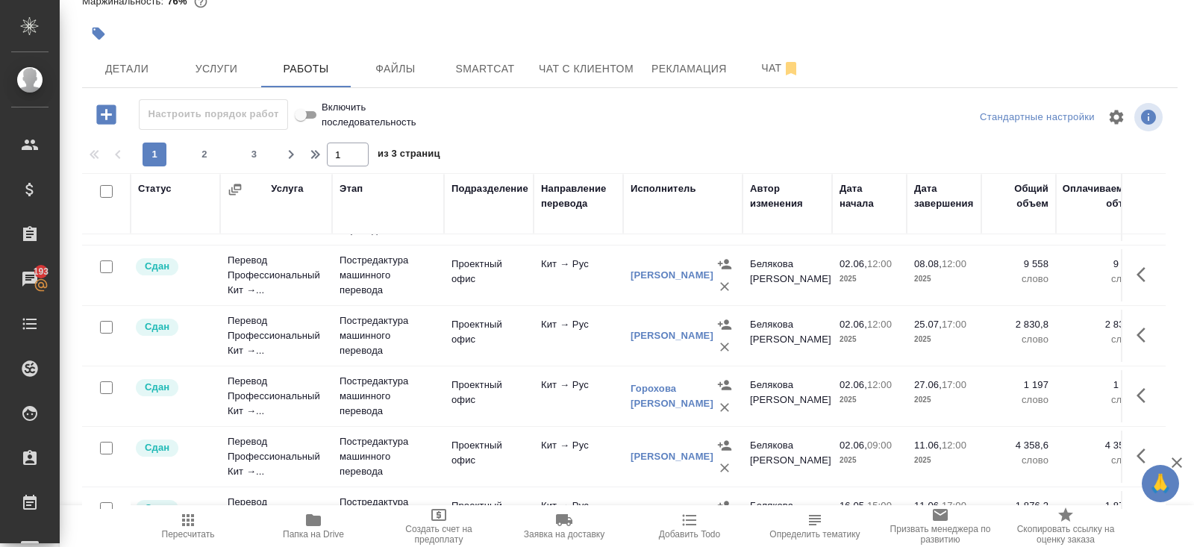
scroll to position [1143, 0]
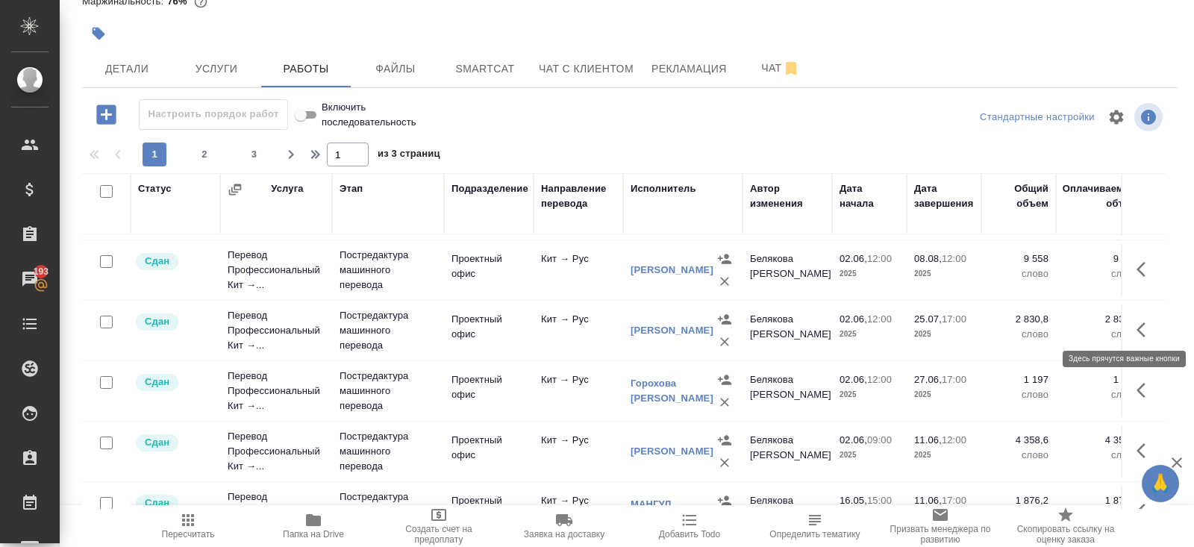
click at [1145, 321] on icon "button" at bounding box center [1146, 330] width 18 height 18
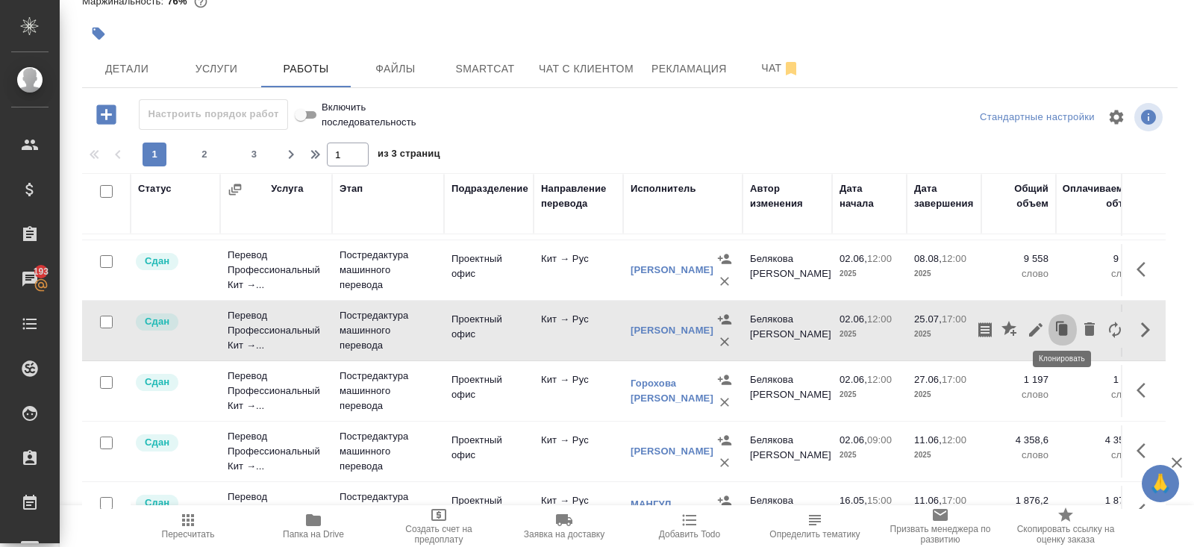
click at [1059, 325] on icon "button" at bounding box center [1063, 329] width 9 height 11
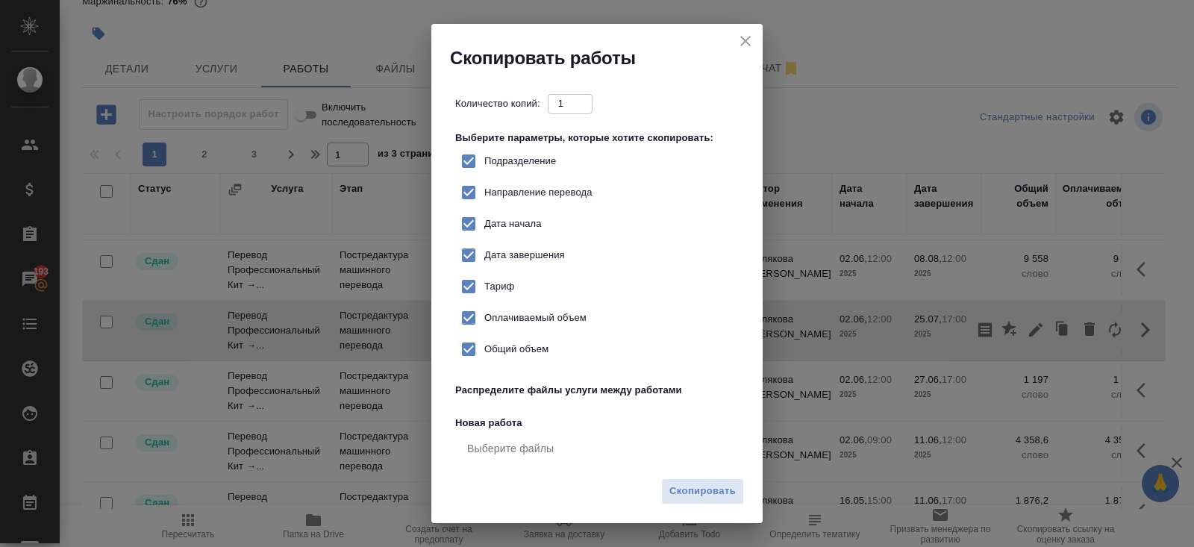
checkbox input "true"
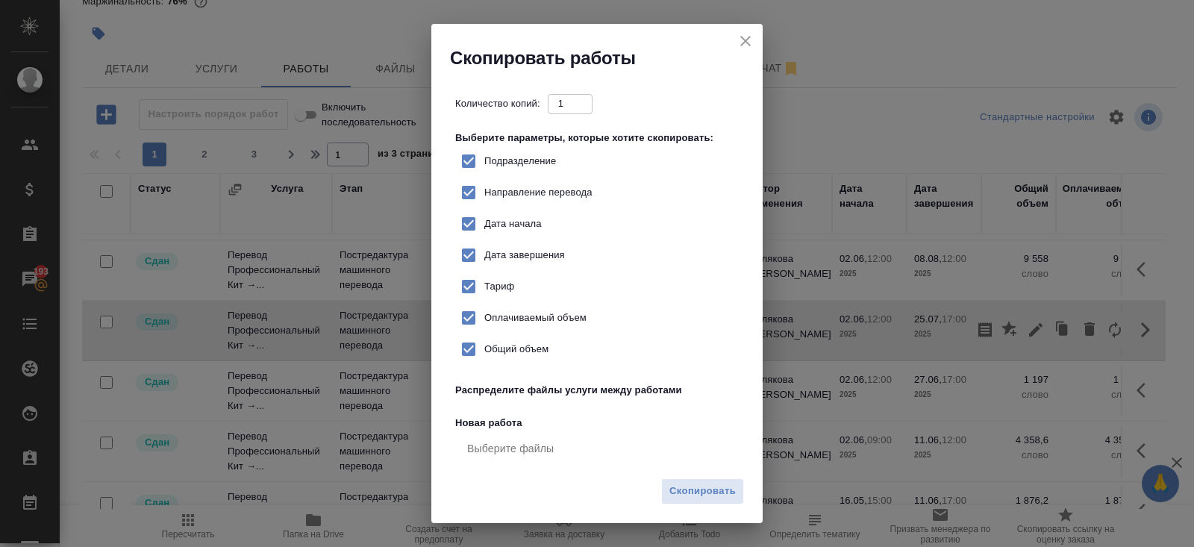
checkbox input "true"
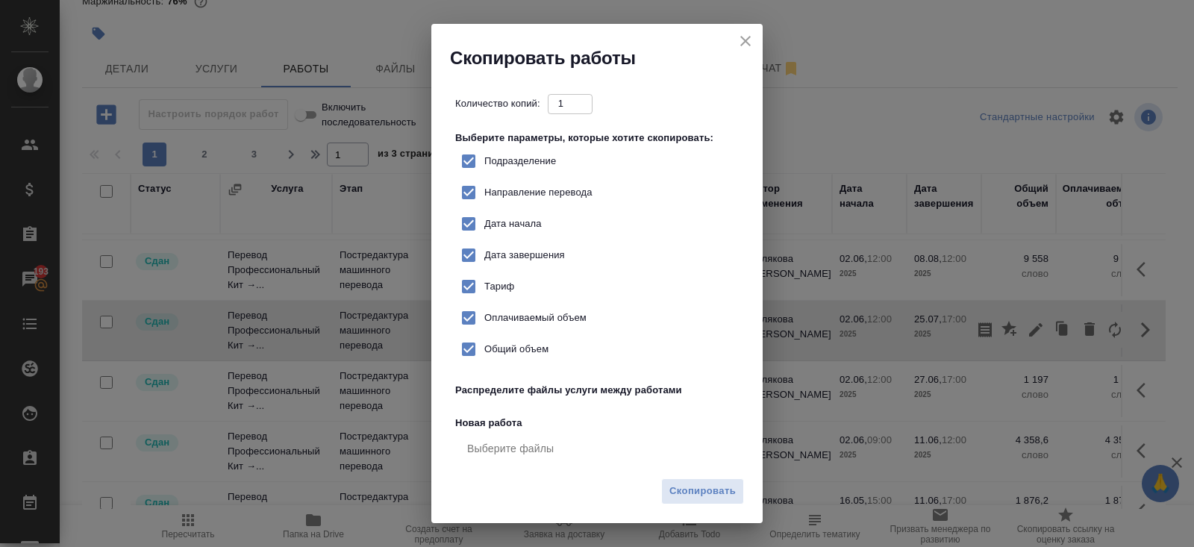
checkbox input "true"
click at [695, 490] on span "Скопировать" at bounding box center [702, 491] width 66 height 17
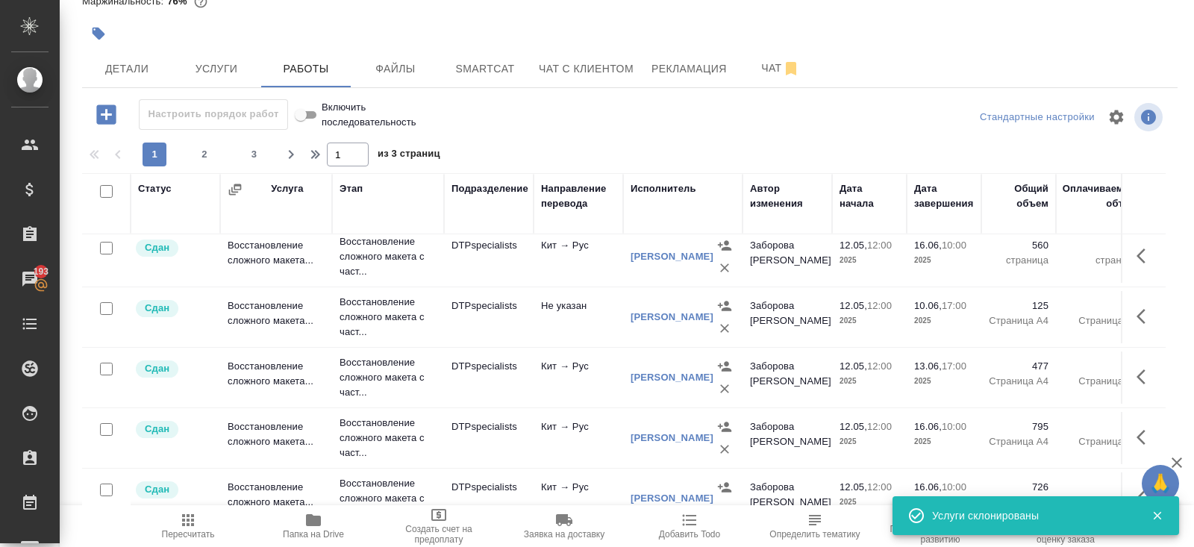
scroll to position [0, 0]
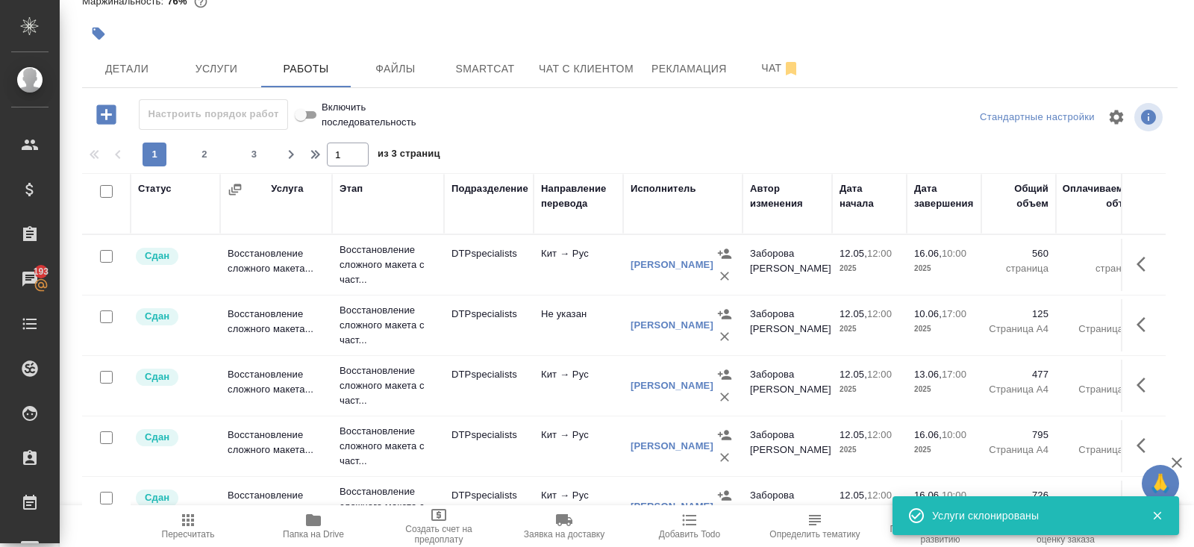
click at [216, 154] on div "1 2 3" at bounding box center [204, 155] width 149 height 24
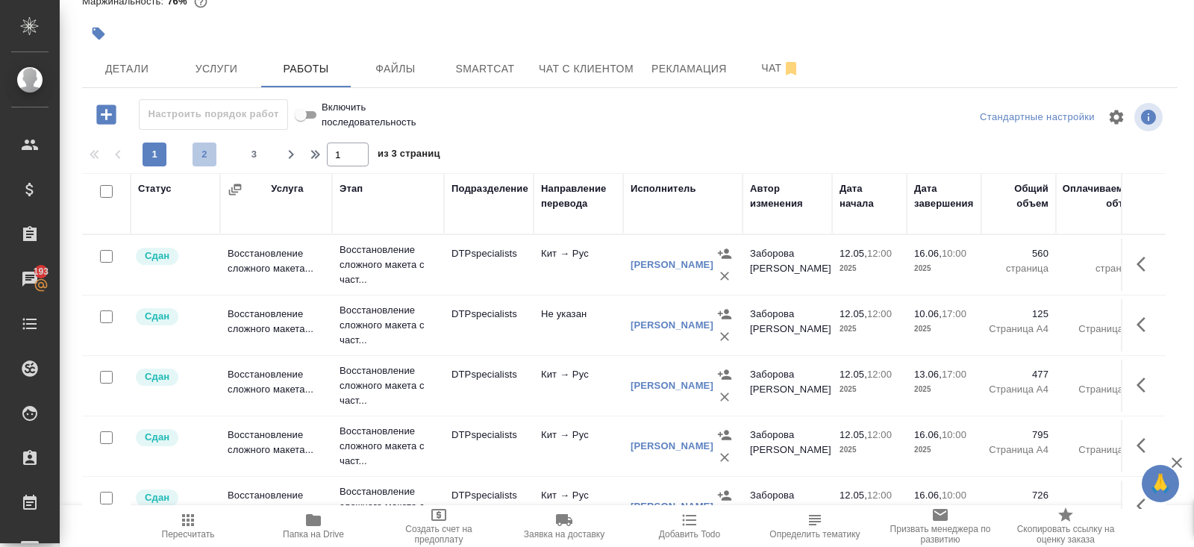
click at [209, 154] on span "2" at bounding box center [205, 154] width 24 height 15
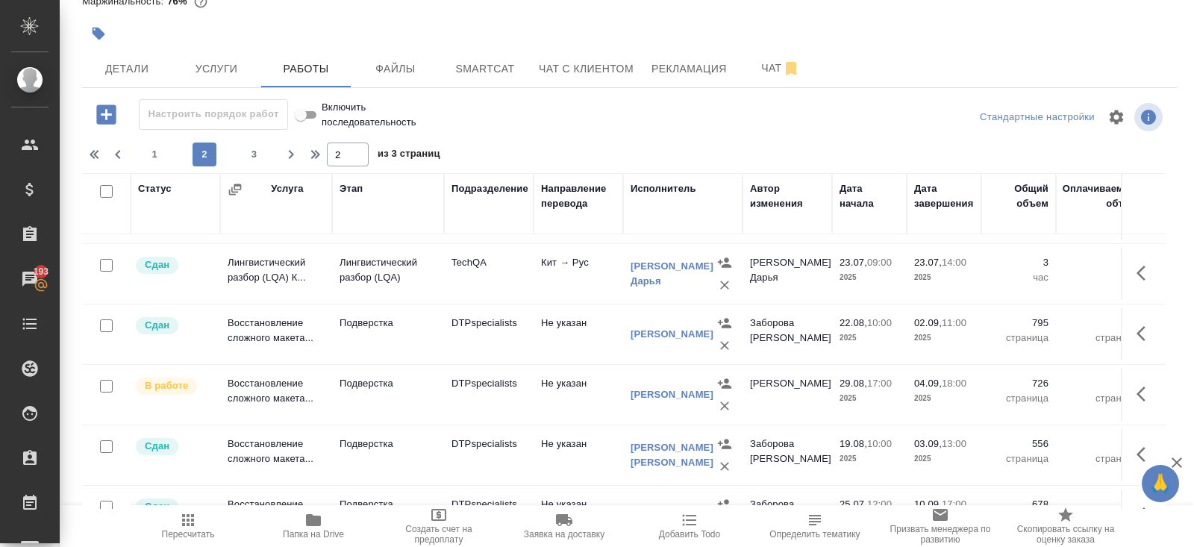
scroll to position [954, 0]
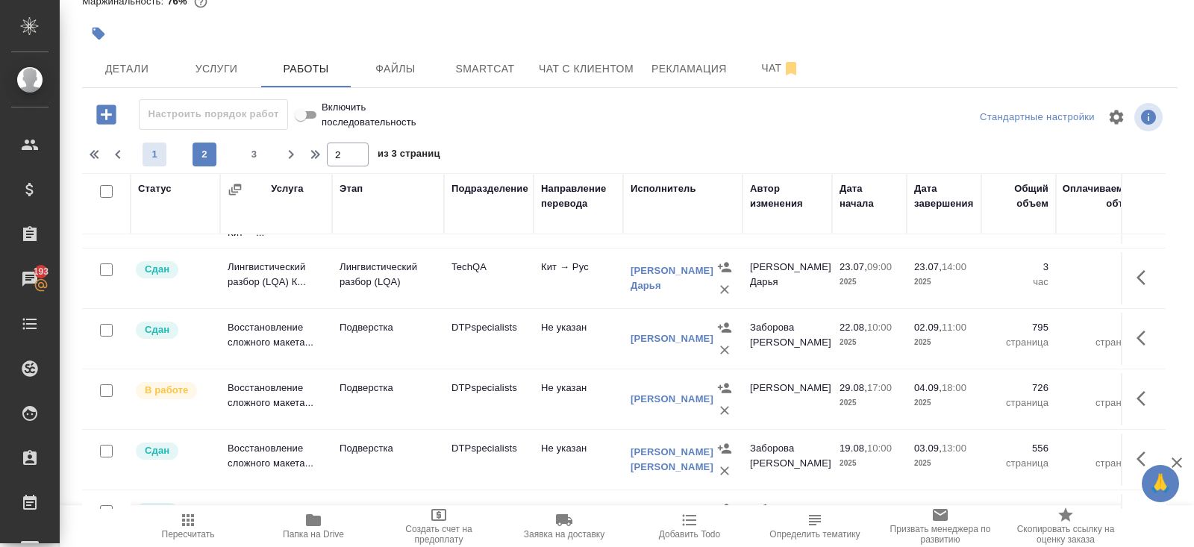
click at [149, 159] on span "1" at bounding box center [155, 154] width 24 height 15
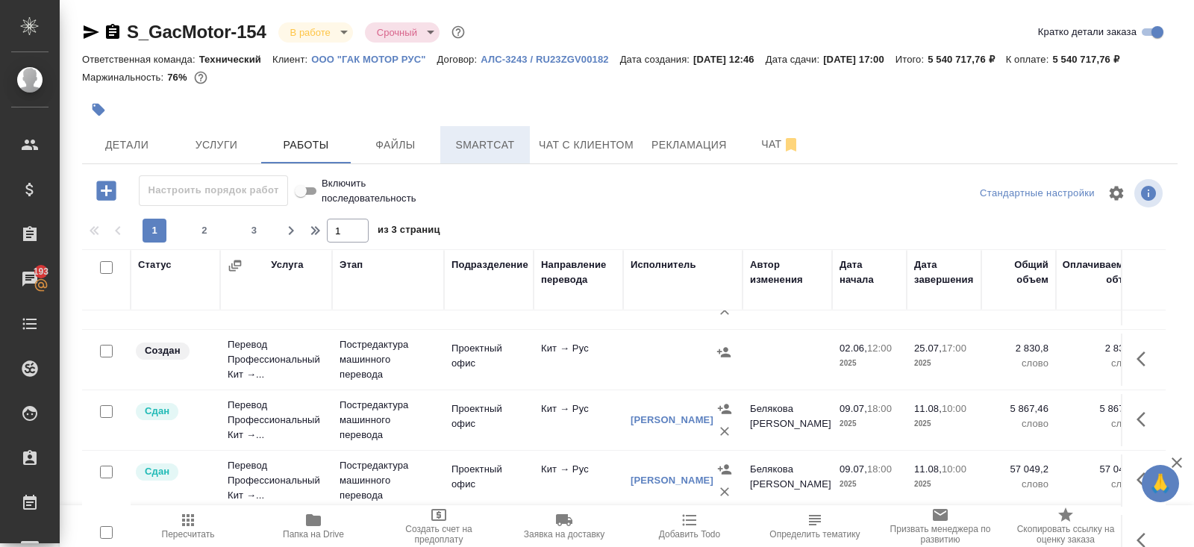
scroll to position [93, 0]
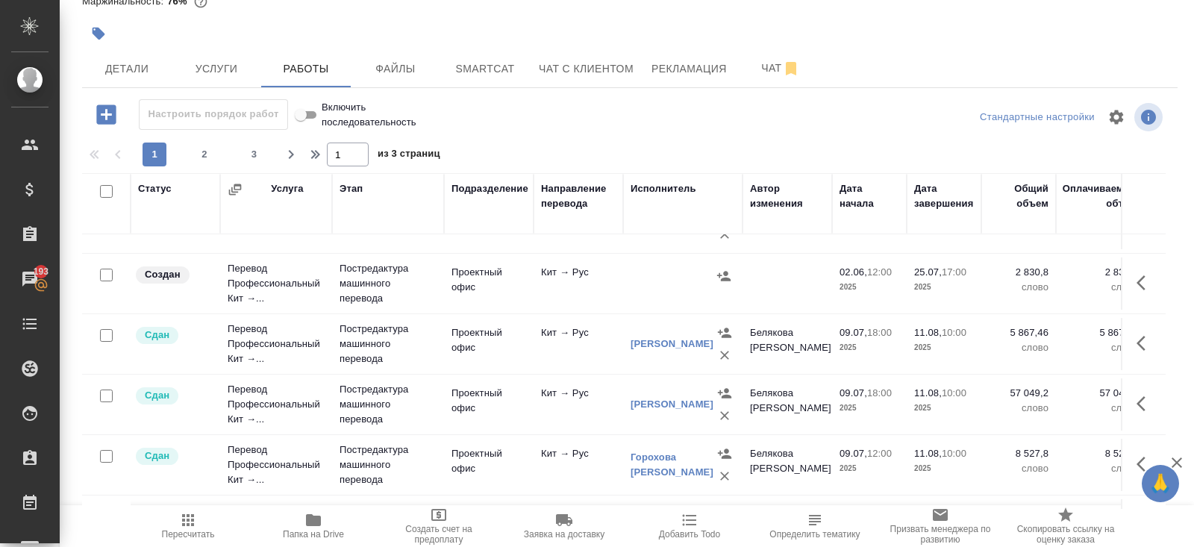
drag, startPoint x: 1145, startPoint y: 278, endPoint x: 1134, endPoint y: 282, distance: 12.1
click at [1145, 278] on icon "button" at bounding box center [1146, 283] width 18 height 18
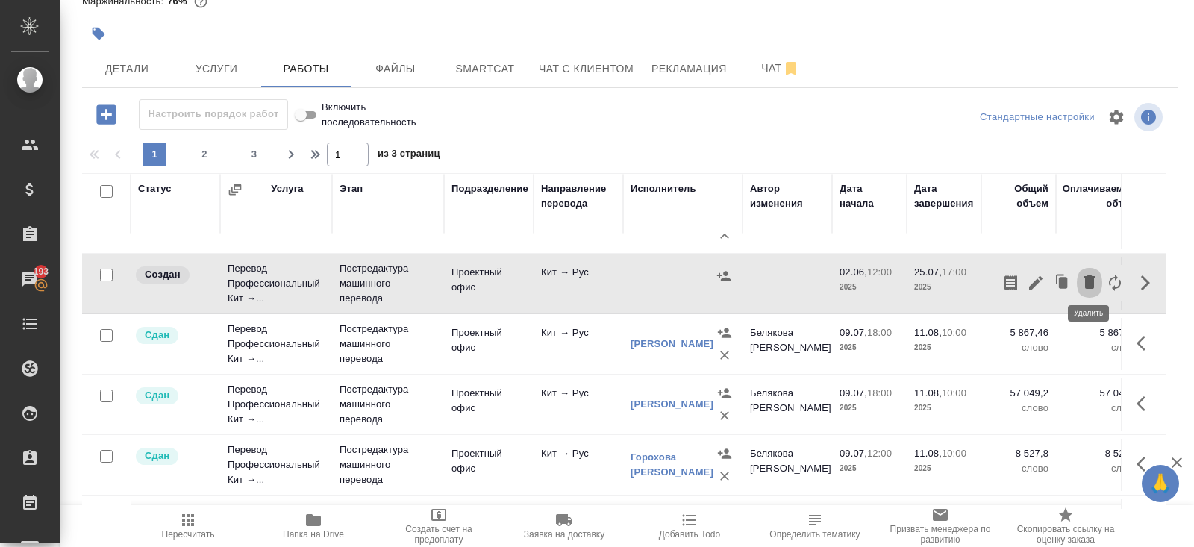
click at [1089, 282] on icon "button" at bounding box center [1089, 281] width 10 height 13
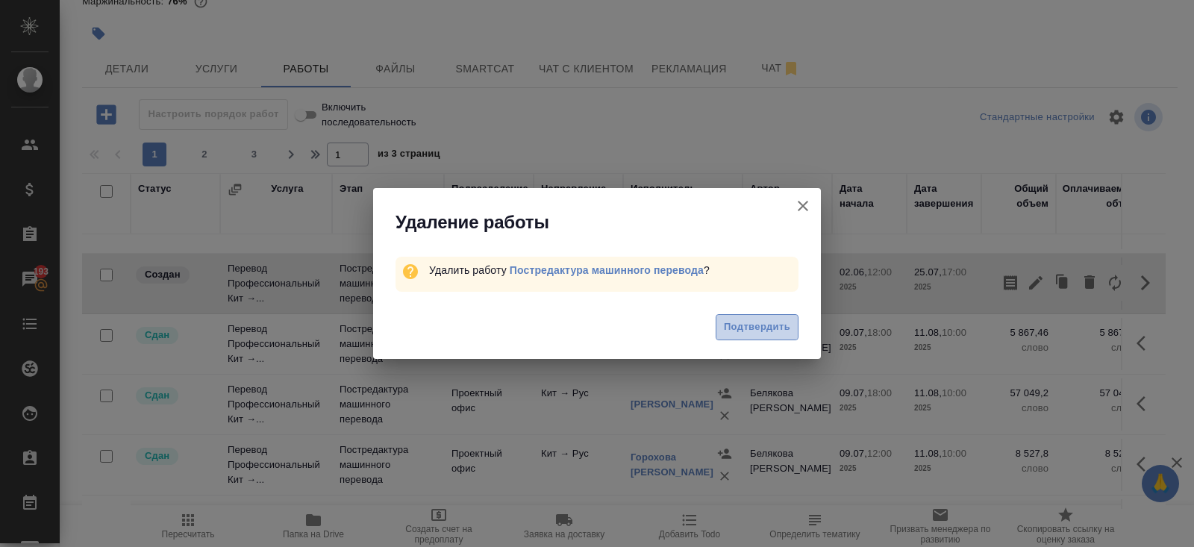
click at [734, 327] on span "Подтвердить" at bounding box center [757, 327] width 66 height 17
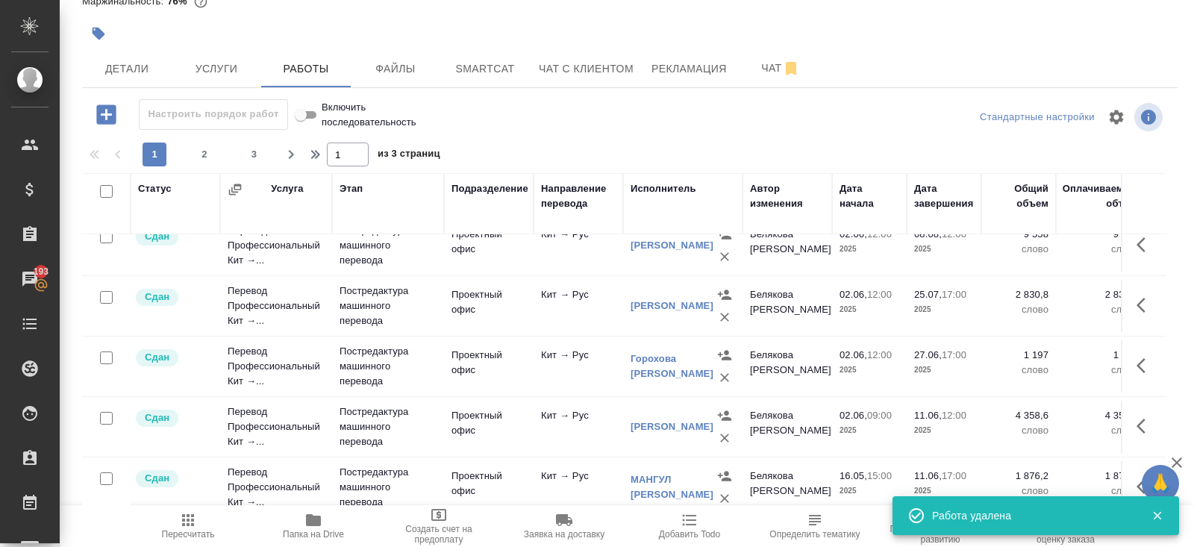
scroll to position [1228, 0]
click at [211, 159] on span "2" at bounding box center [205, 154] width 24 height 15
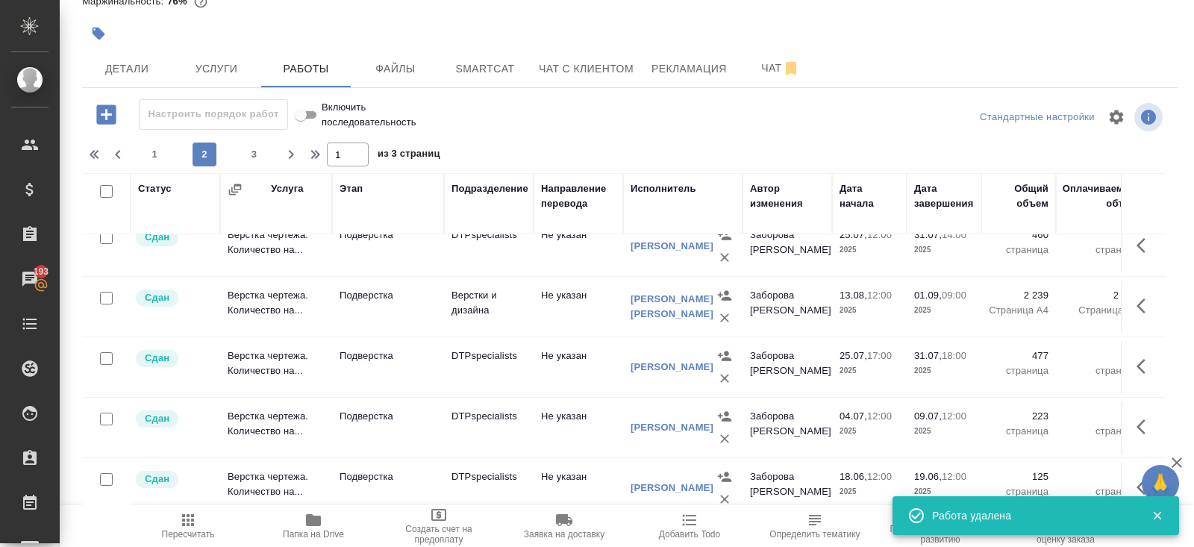
type input "2"
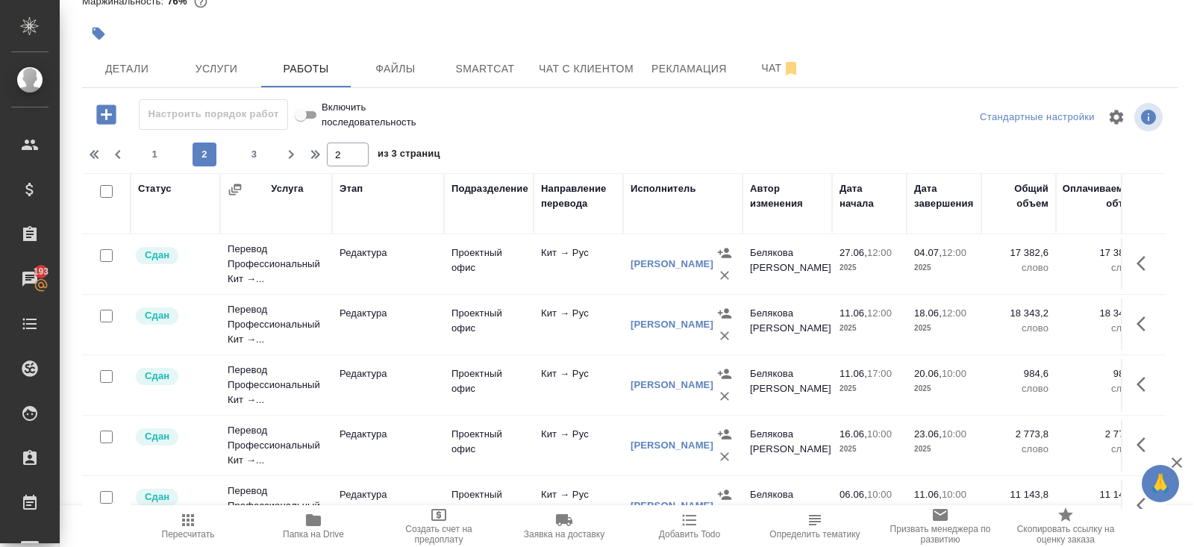
scroll to position [546, 0]
click at [1144, 319] on icon "button" at bounding box center [1146, 323] width 18 height 18
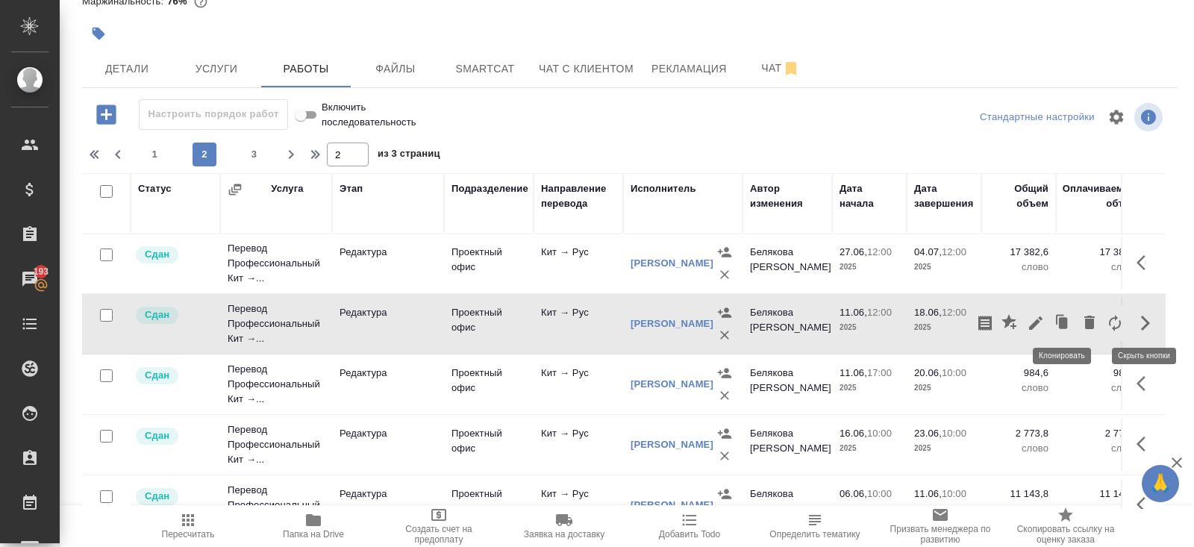
click at [1060, 319] on icon "button" at bounding box center [1063, 322] width 9 height 11
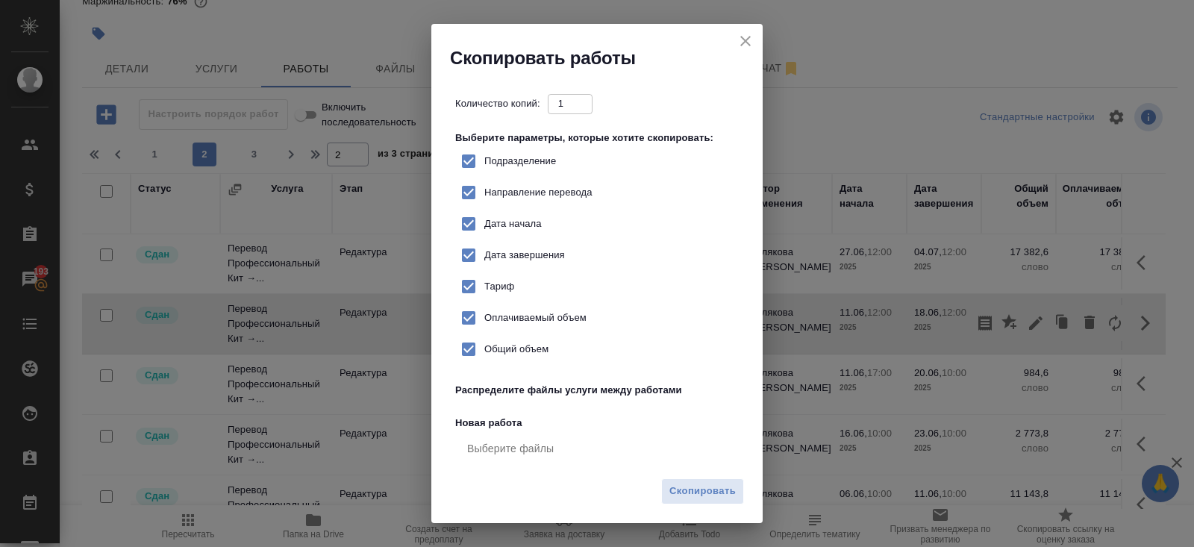
checkbox input "true"
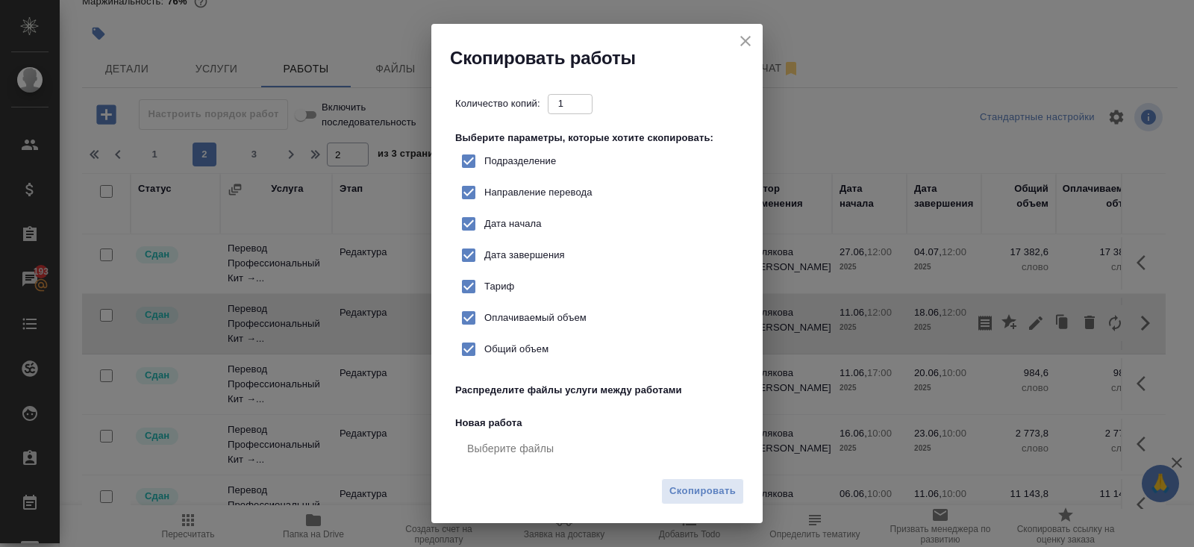
checkbox input "true"
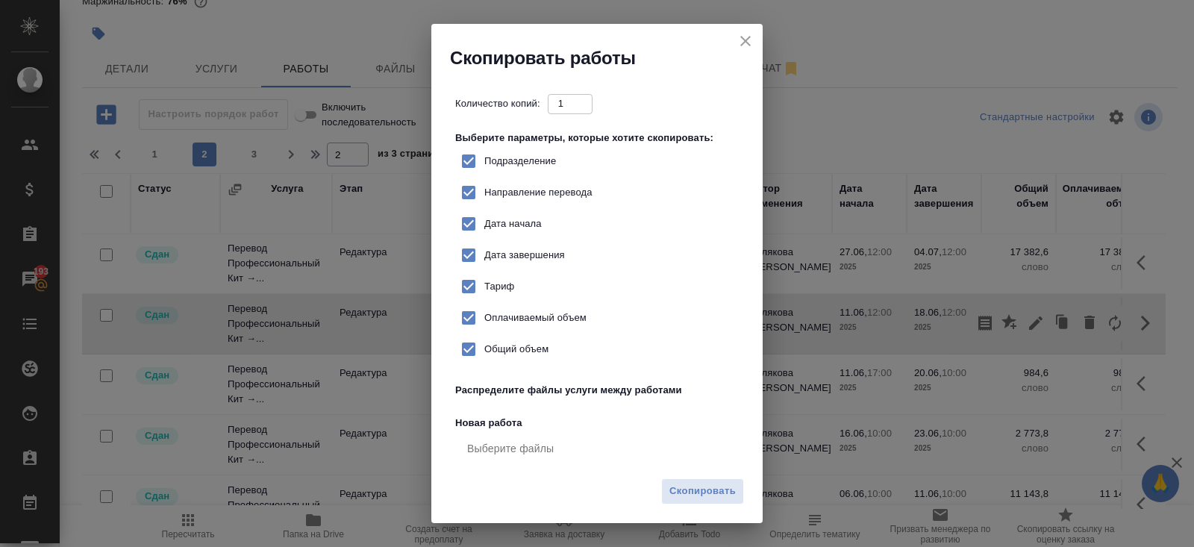
checkbox input "true"
click at [728, 497] on span "Скопировать" at bounding box center [702, 491] width 66 height 17
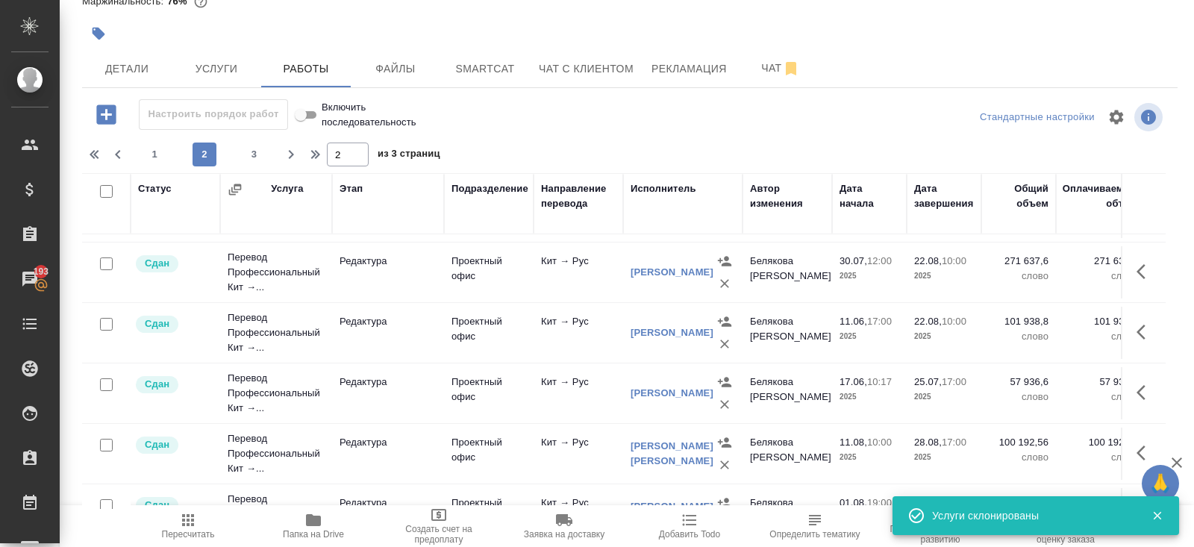
scroll to position [0, 0]
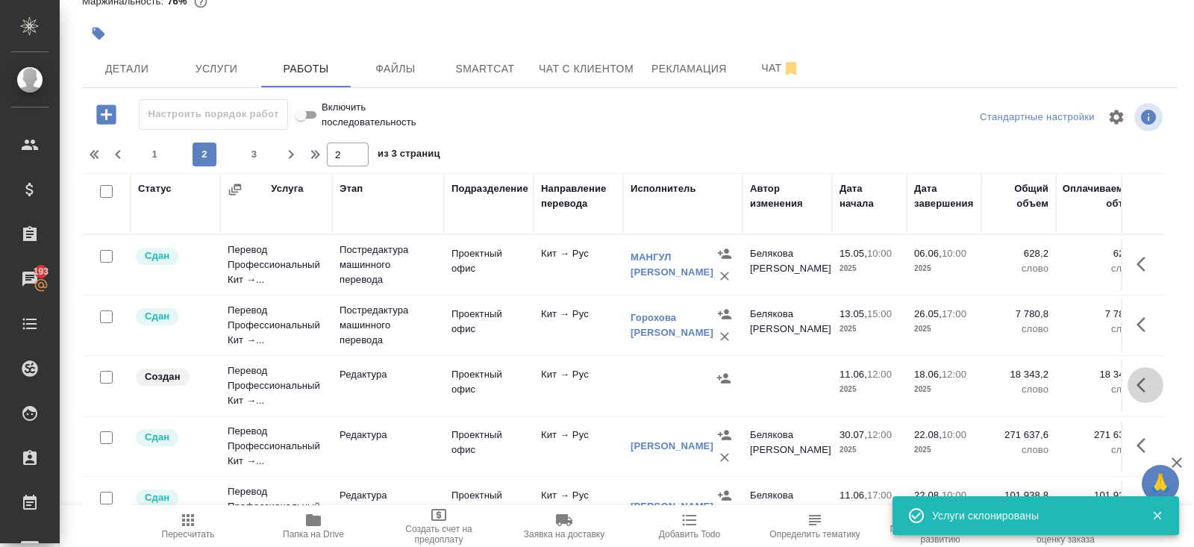
click at [1140, 384] on icon "button" at bounding box center [1146, 385] width 18 height 18
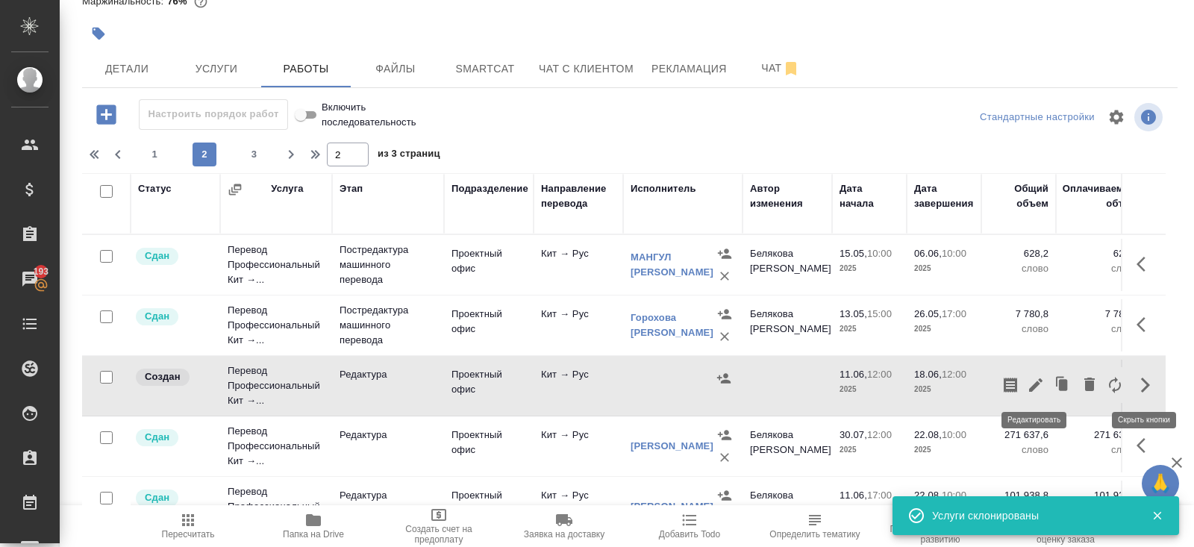
click at [1034, 384] on icon "button" at bounding box center [1035, 384] width 13 height 13
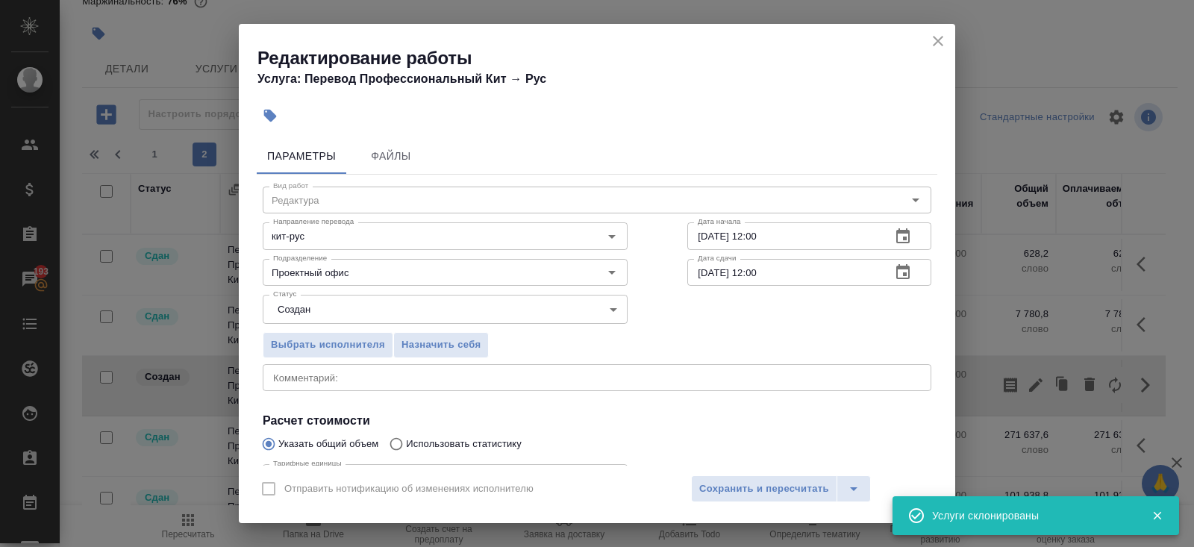
scroll to position [154, 0]
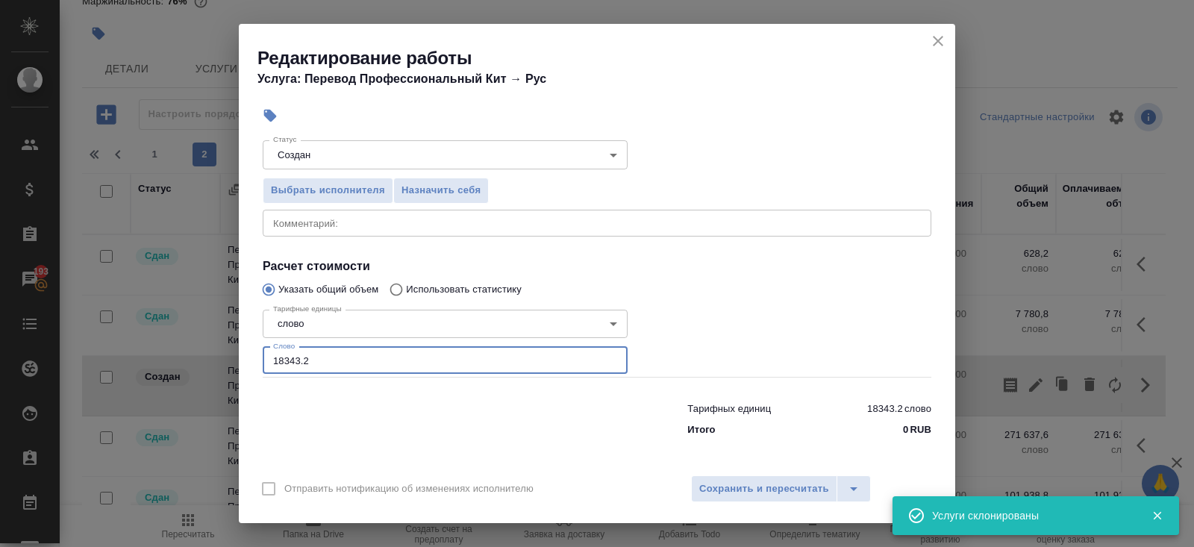
drag, startPoint x: 321, startPoint y: 364, endPoint x: 181, endPoint y: 365, distance: 140.3
click at [181, 365] on div "Редактирование работы Услуга: Перевод Профессиональный Кит → Рус Параметры Файл…" at bounding box center [597, 273] width 1194 height 547
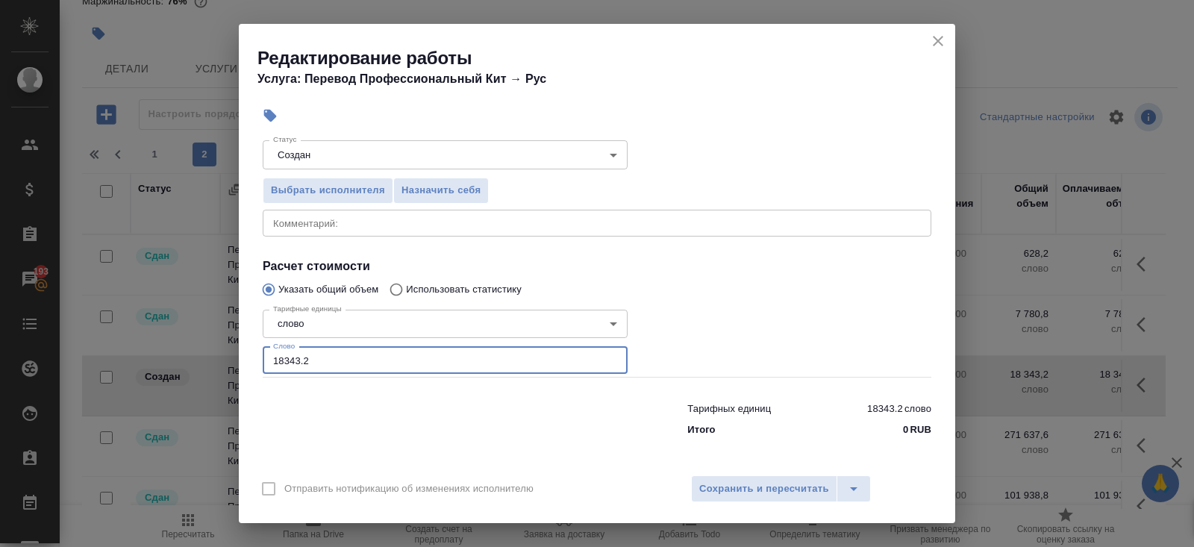
drag, startPoint x: 328, startPoint y: 359, endPoint x: 190, endPoint y: 357, distance: 138.1
click at [190, 357] on div "Редактирование работы Услуга: Перевод Профессиональный Кит → Рус Параметры Файл…" at bounding box center [597, 273] width 1194 height 547
type input "16991"
type input "16991.4"
click at [731, 493] on span "Сохранить и пересчитать" at bounding box center [764, 489] width 130 height 17
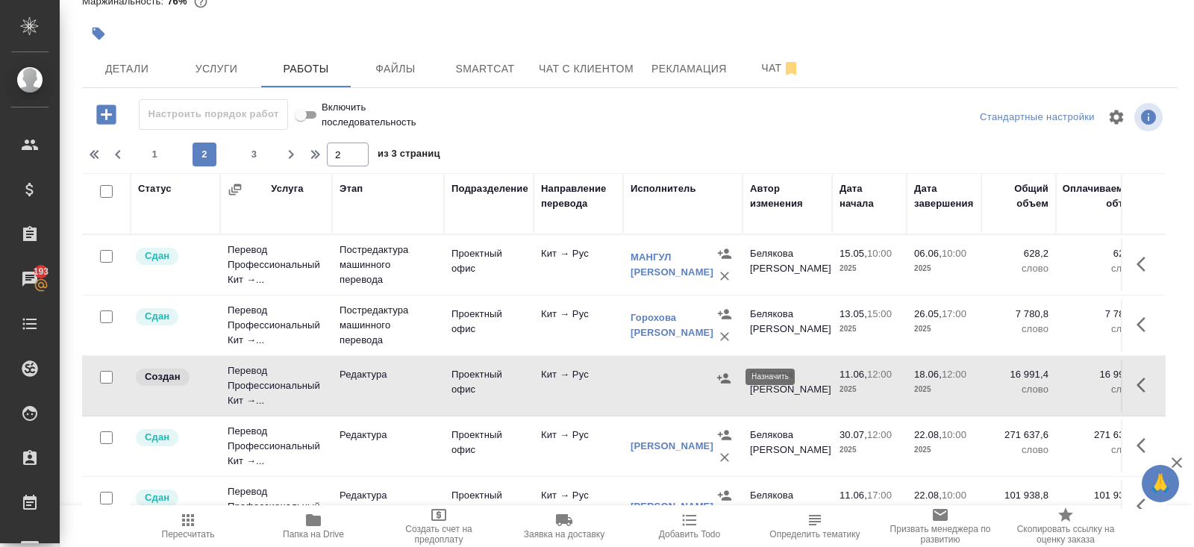
click at [719, 372] on icon "button" at bounding box center [723, 378] width 15 height 15
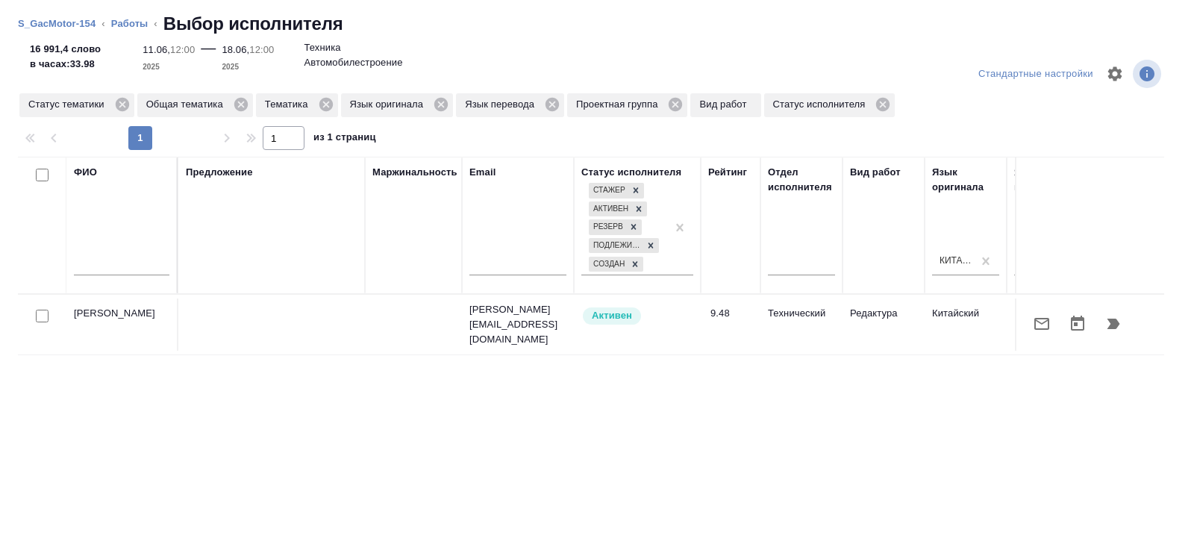
click at [1113, 325] on icon "button" at bounding box center [1113, 324] width 13 height 10
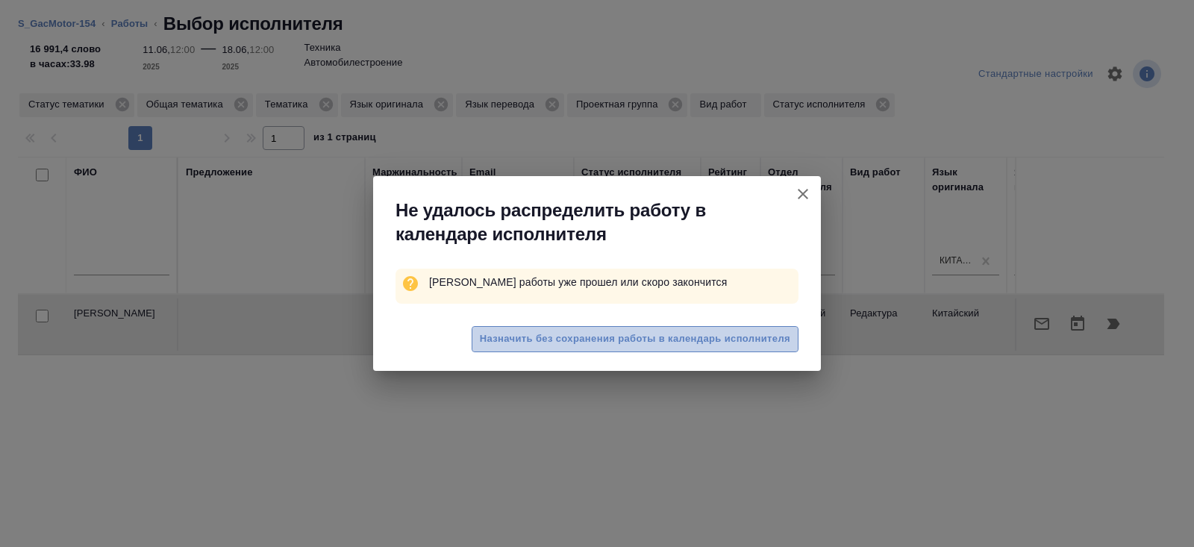
click at [536, 341] on span "Назначить без сохранения работы в календарь исполнителя" at bounding box center [635, 339] width 310 height 17
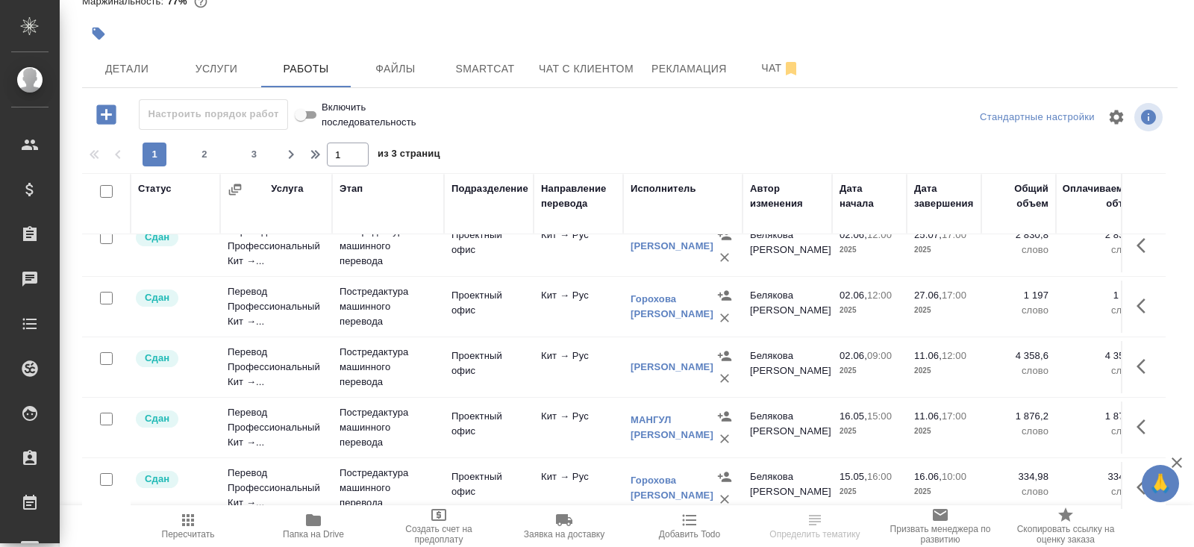
scroll to position [869, 0]
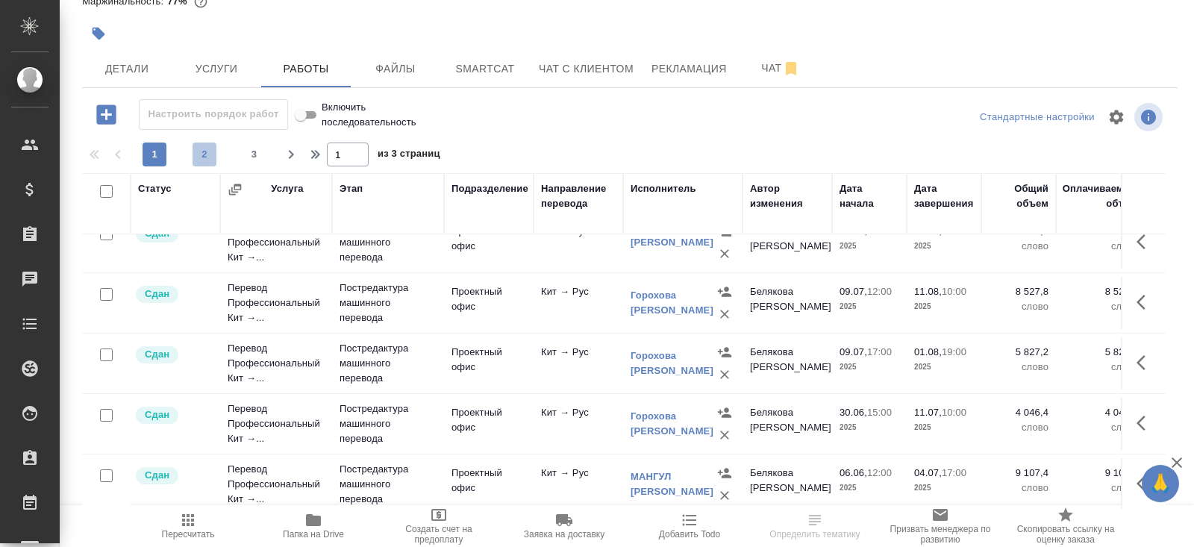
click at [204, 156] on span "2" at bounding box center [205, 154] width 24 height 15
type input "2"
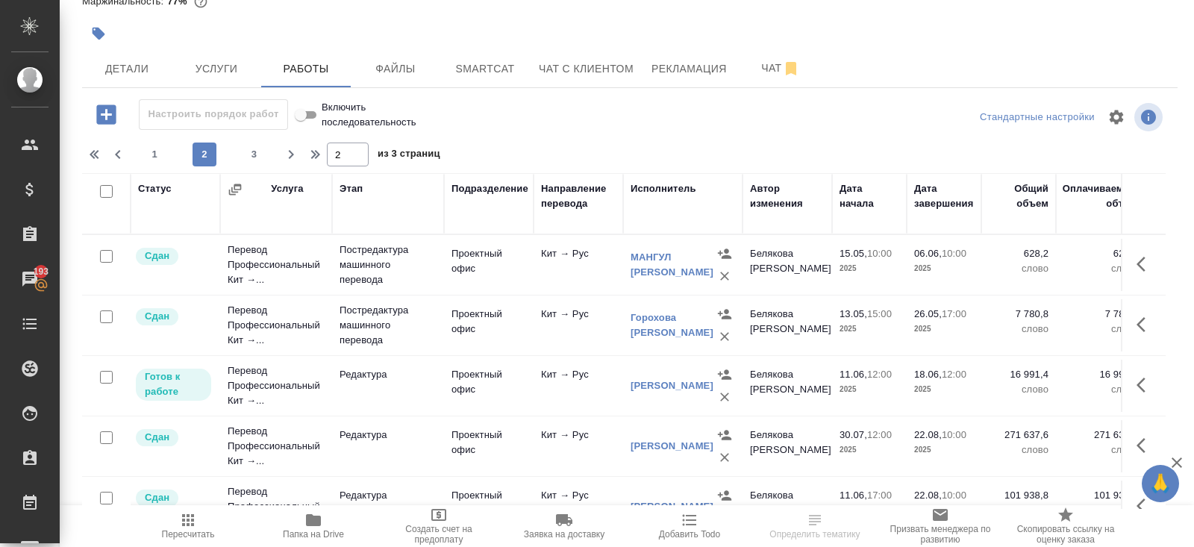
scroll to position [93, 0]
click at [1145, 378] on icon "button" at bounding box center [1146, 385] width 18 height 18
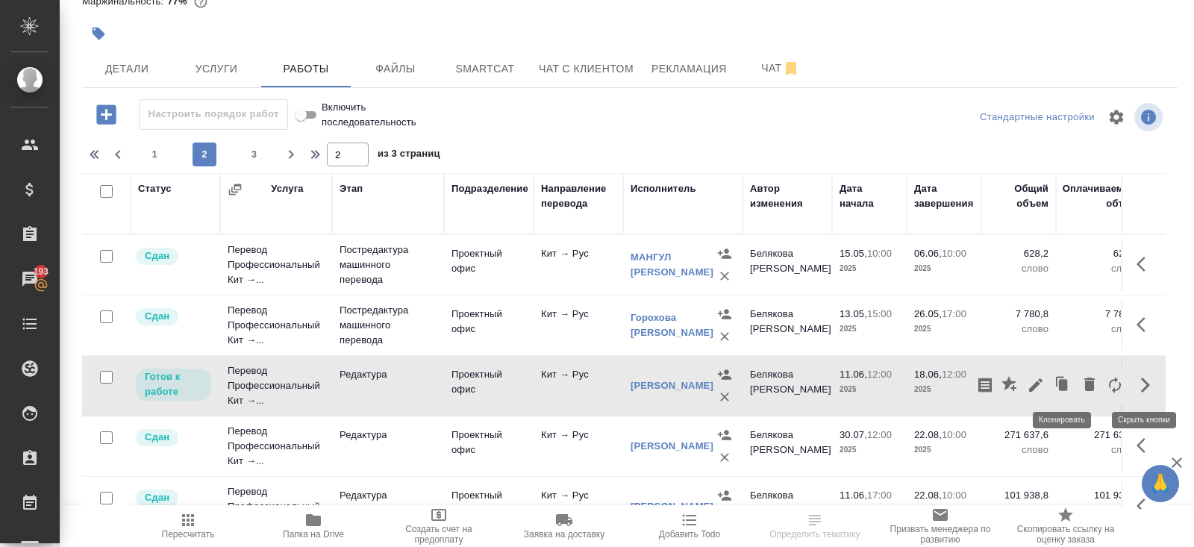
click at [1034, 386] on icon "button" at bounding box center [1035, 384] width 13 height 13
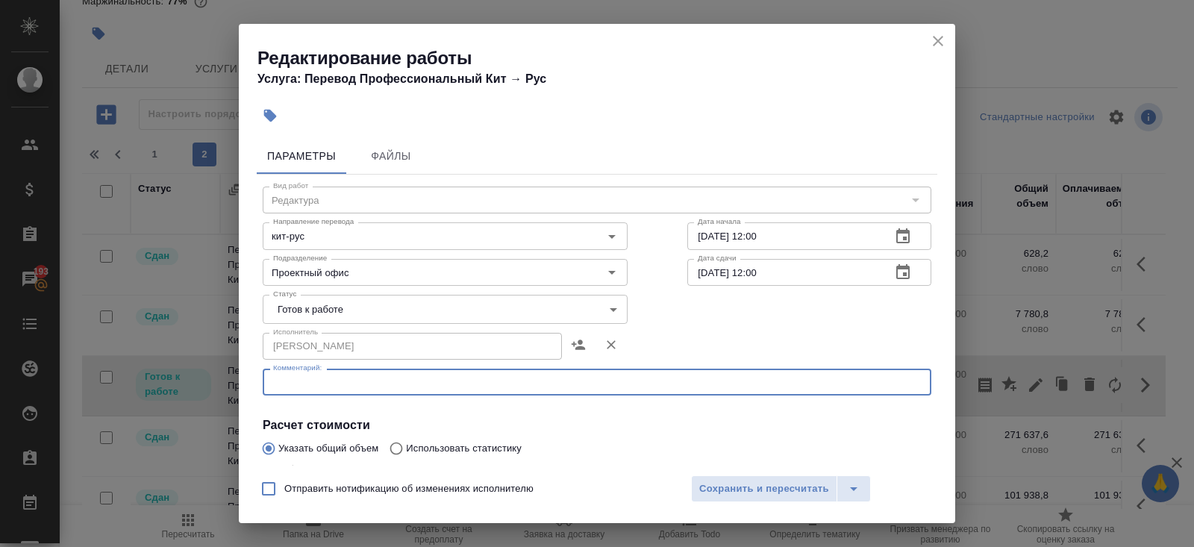
click at [325, 378] on textarea at bounding box center [597, 382] width 648 height 11
type textarea "l"
type textarea "доработка по куску из car body hvac"
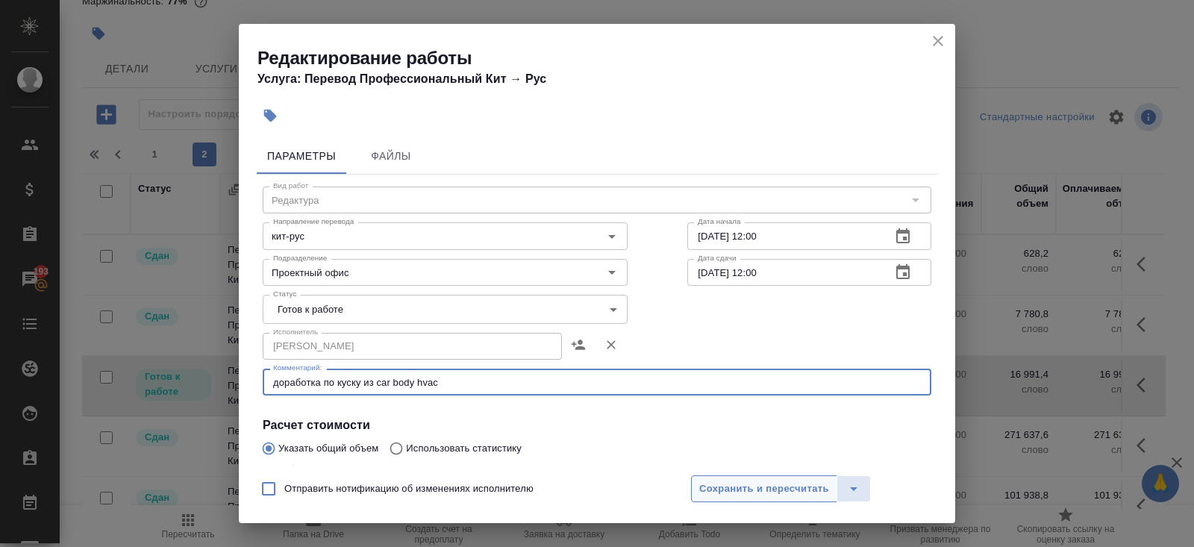
click at [736, 488] on span "Сохранить и пересчитать" at bounding box center [764, 489] width 130 height 17
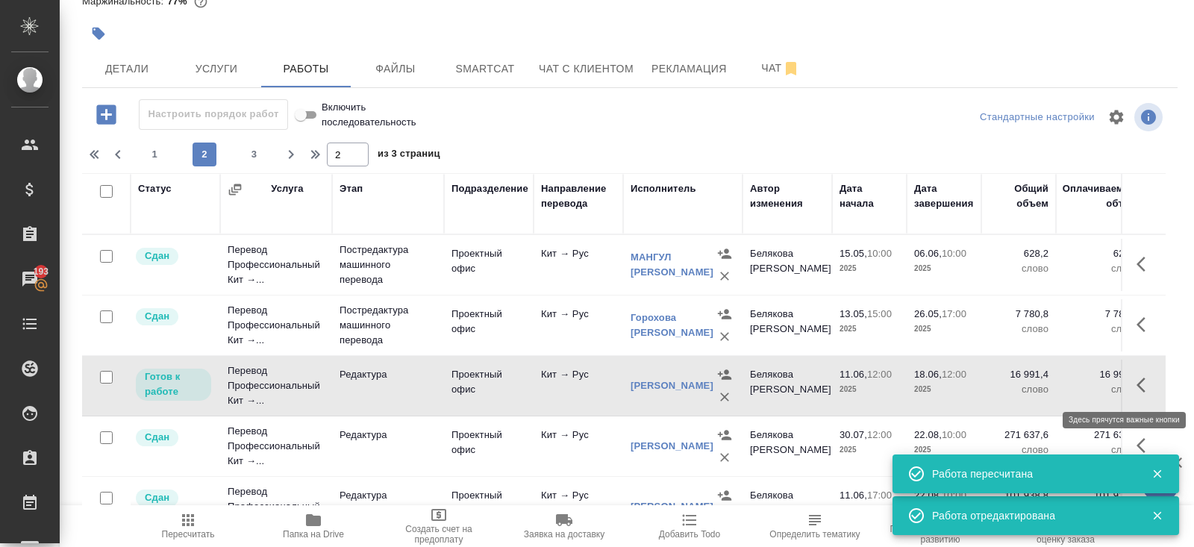
click at [1139, 381] on icon "button" at bounding box center [1146, 385] width 18 height 18
click at [1040, 383] on icon "button" at bounding box center [1036, 385] width 18 height 18
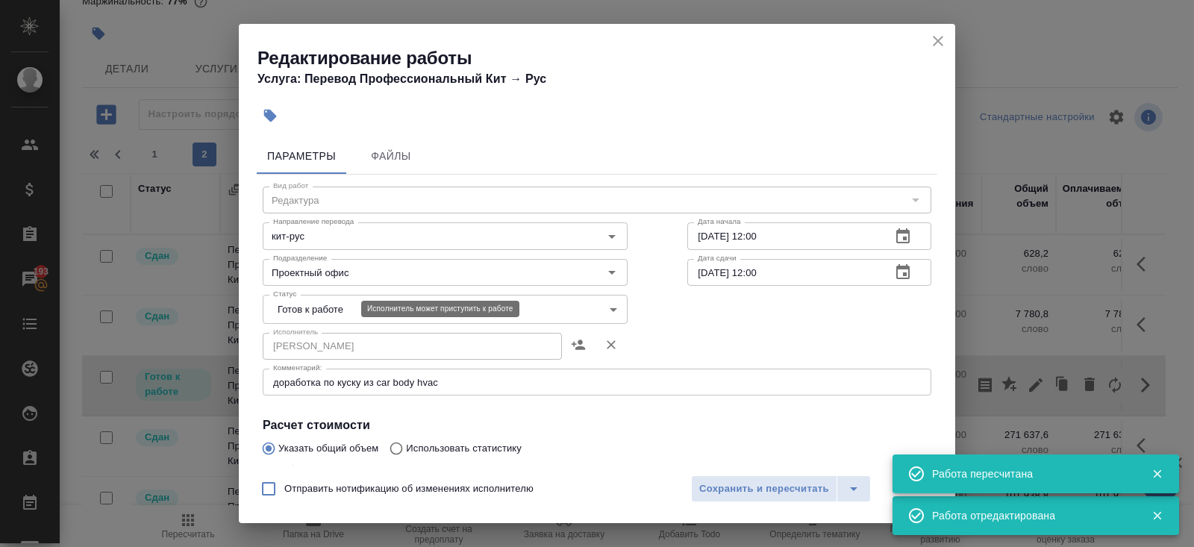
click at [300, 316] on body "🙏 .cls-1 fill:#fff; AWATERA Belyakova Yulia Клиенты Спецификации Заказы 193 Чат…" at bounding box center [597, 273] width 1194 height 547
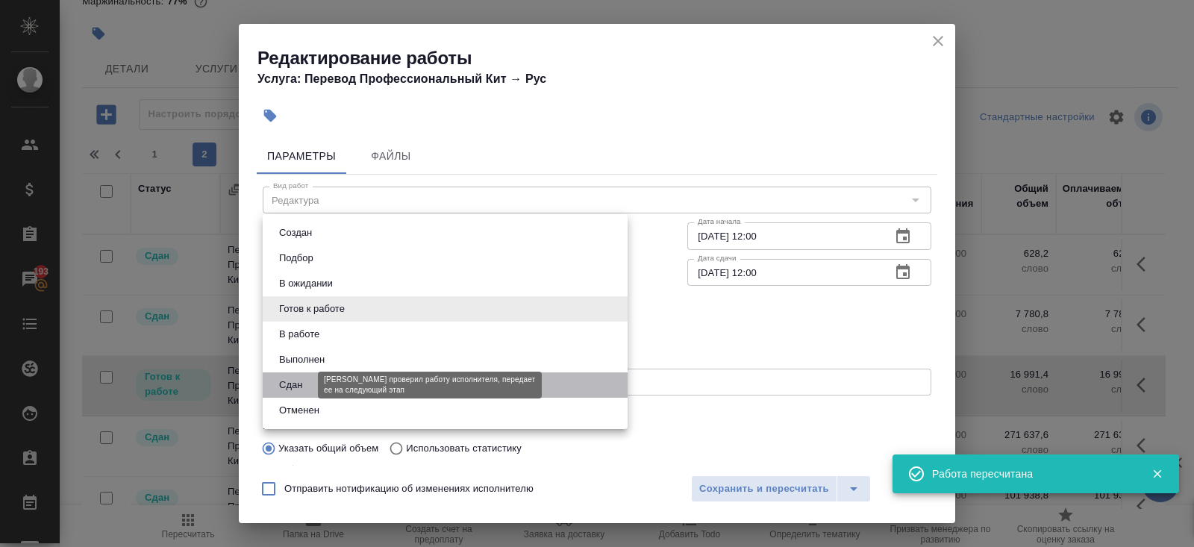
click at [301, 383] on button "Сдан" at bounding box center [291, 385] width 32 height 16
type input "closed"
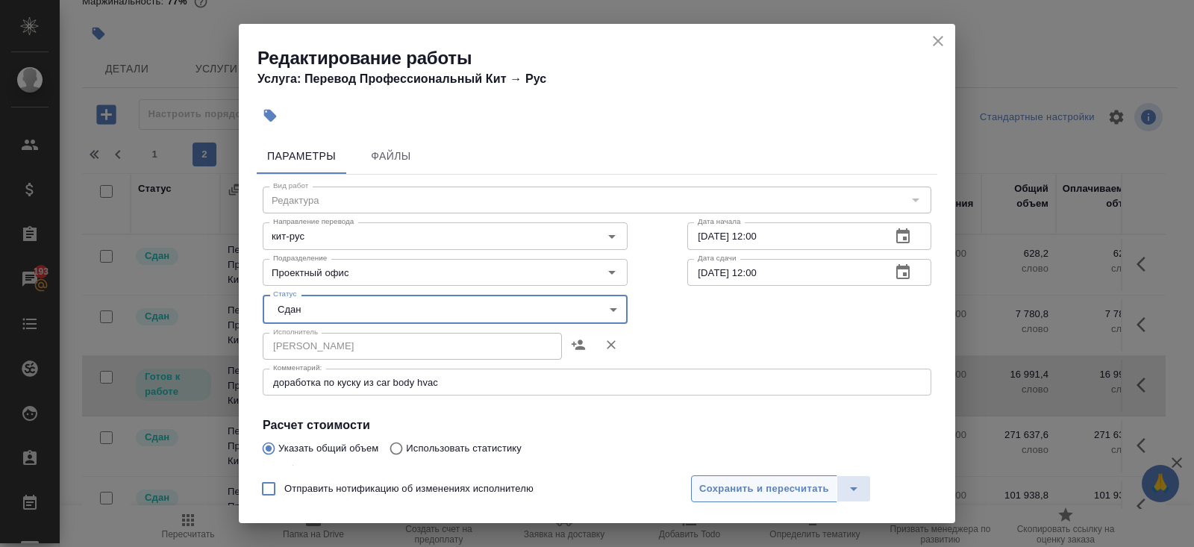
click at [752, 493] on span "Сохранить и пересчитать" at bounding box center [764, 489] width 130 height 17
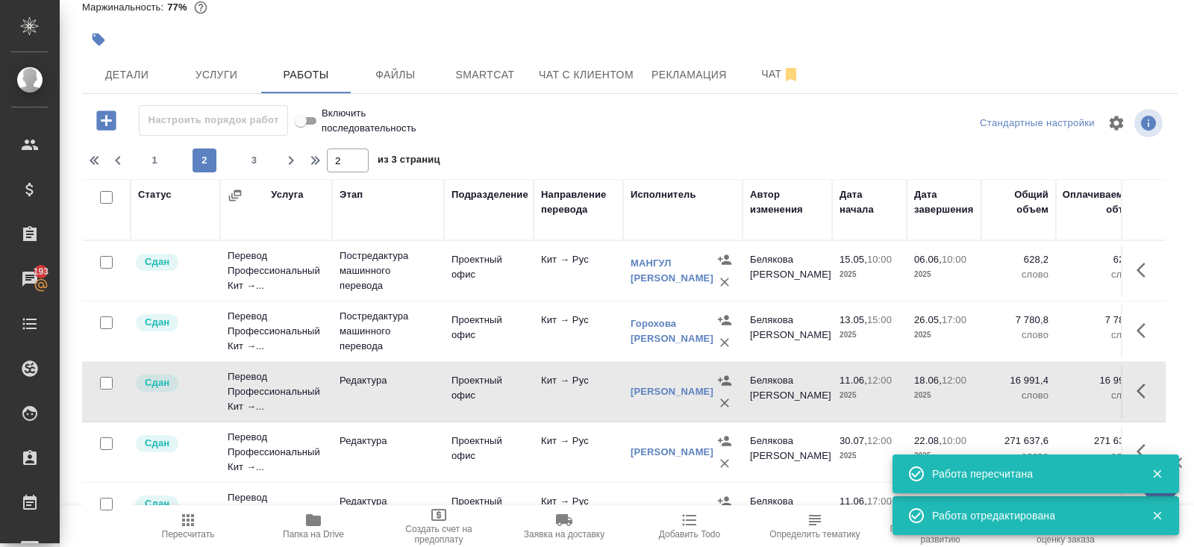
scroll to position [93, 0]
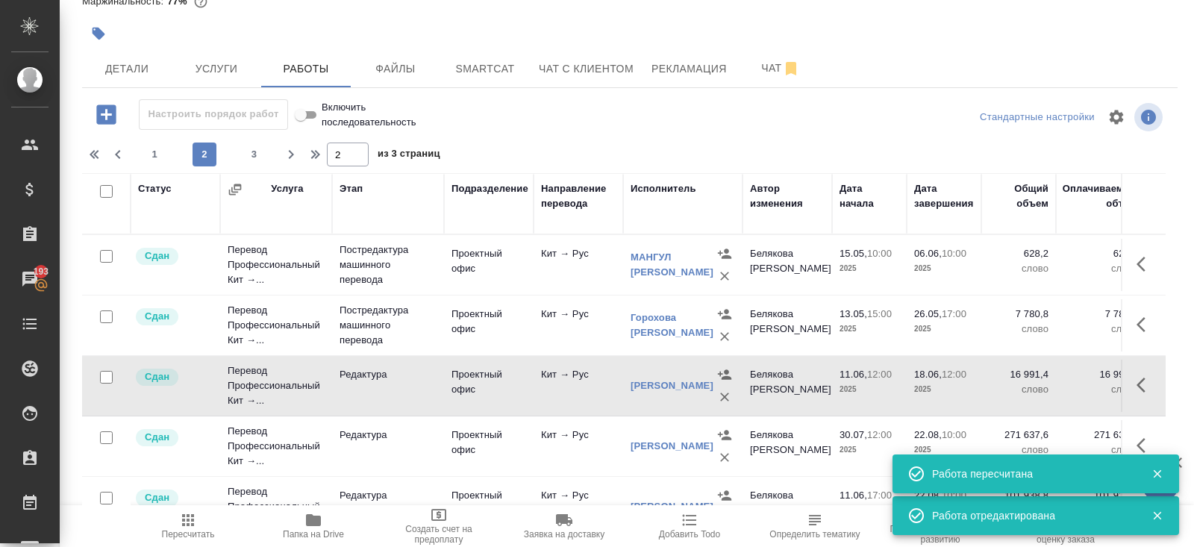
click at [1142, 387] on icon "button" at bounding box center [1141, 385] width 9 height 15
click at [988, 384] on icon "button" at bounding box center [985, 385] width 18 height 18
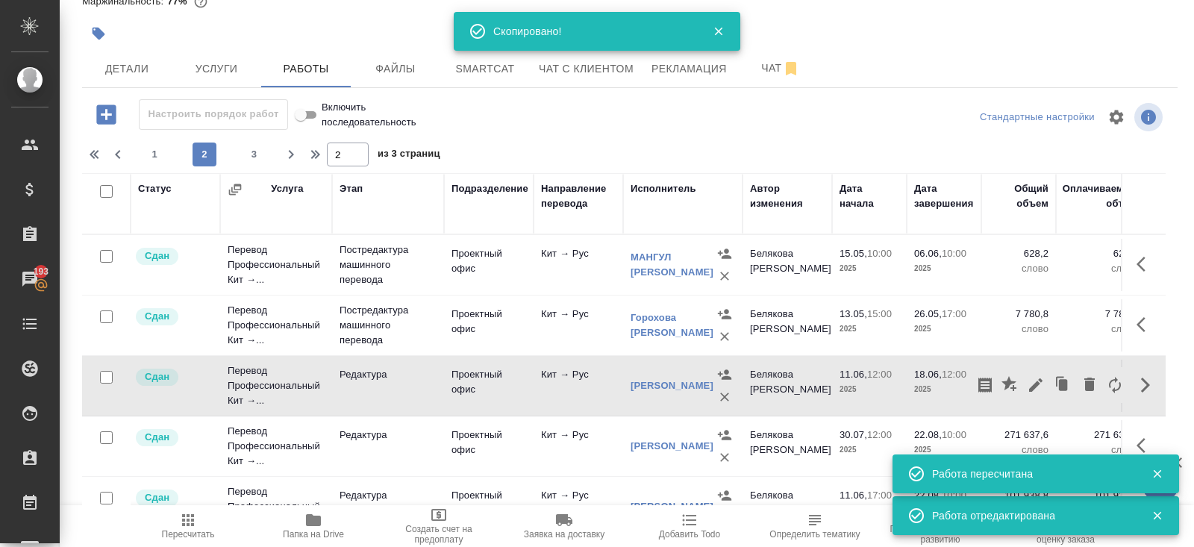
click at [183, 521] on icon "button" at bounding box center [188, 520] width 12 height 12
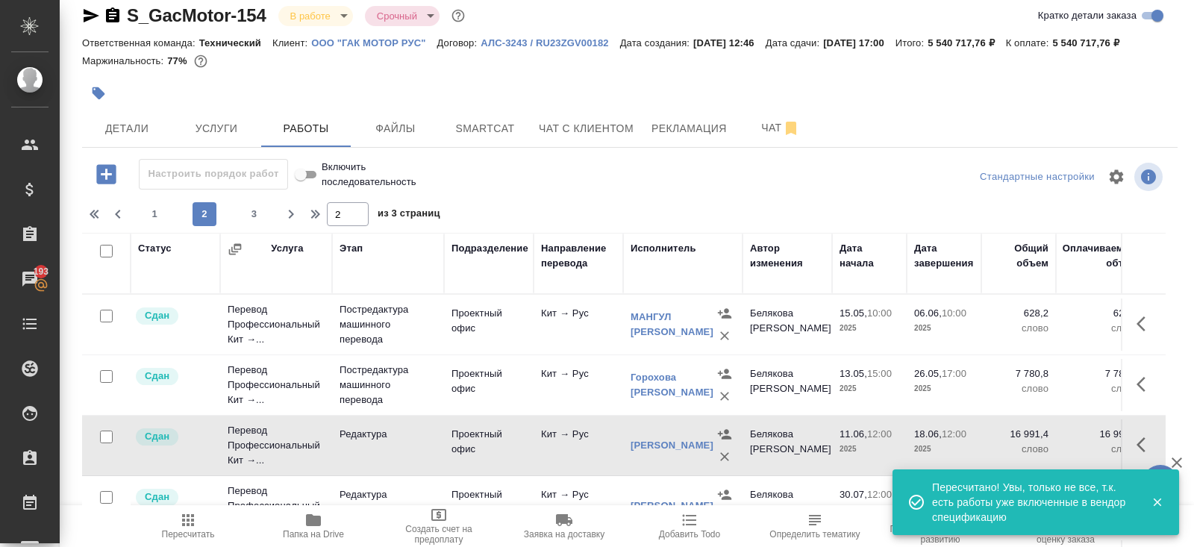
scroll to position [0, 0]
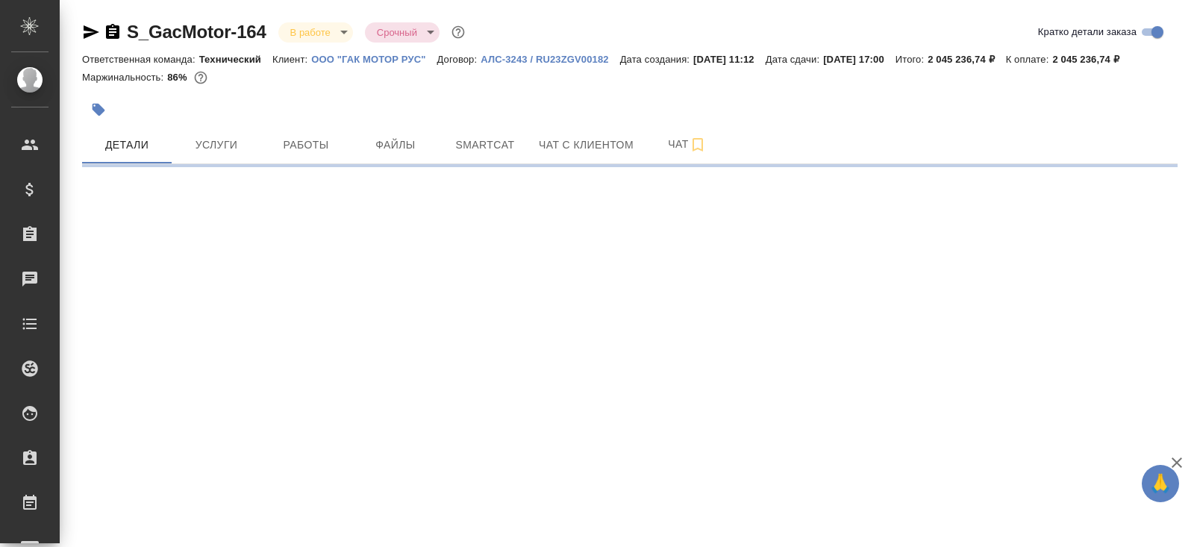
select select "RU"
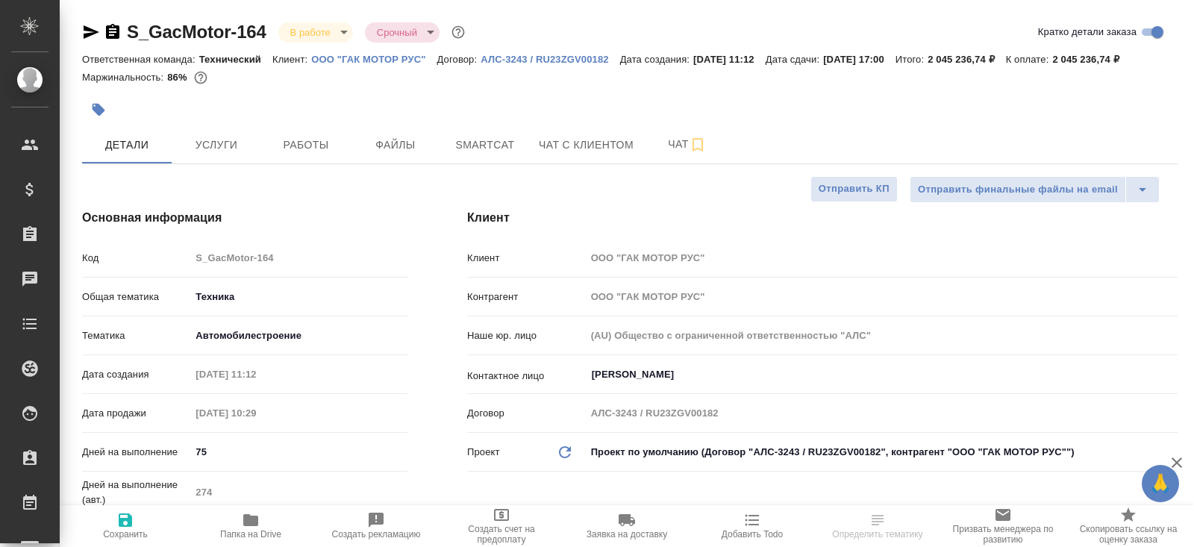
type textarea "x"
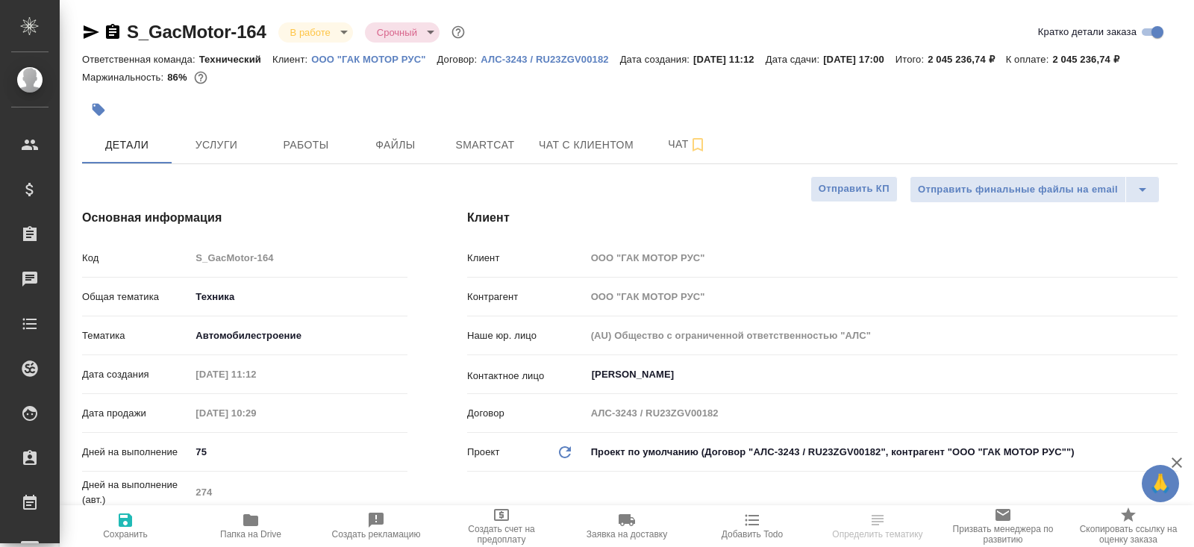
type textarea "x"
click at [111, 35] on icon "button" at bounding box center [113, 32] width 18 height 18
type textarea "x"
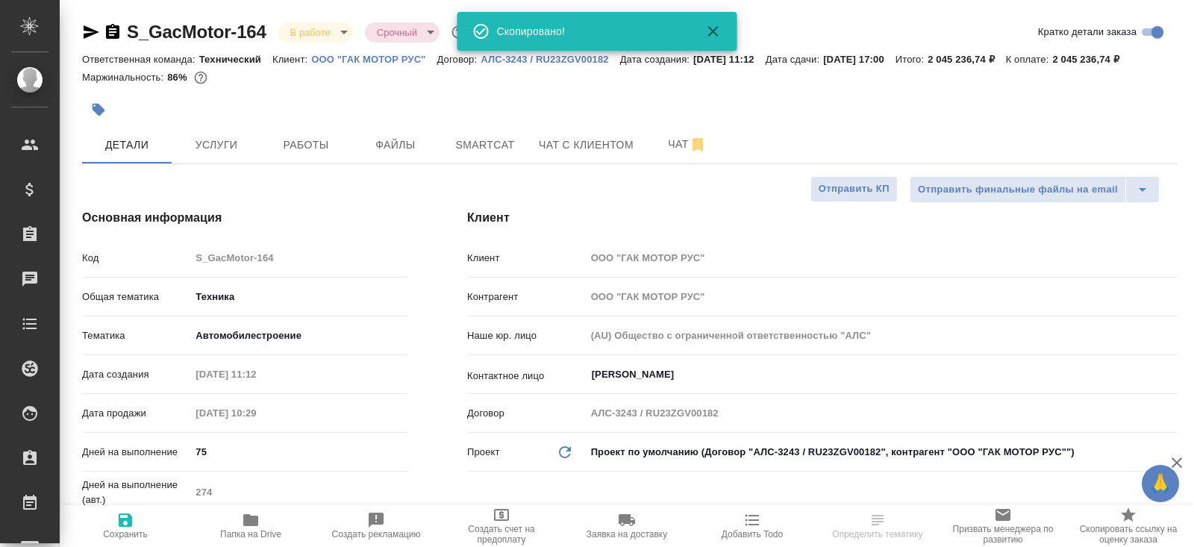
type textarea "x"
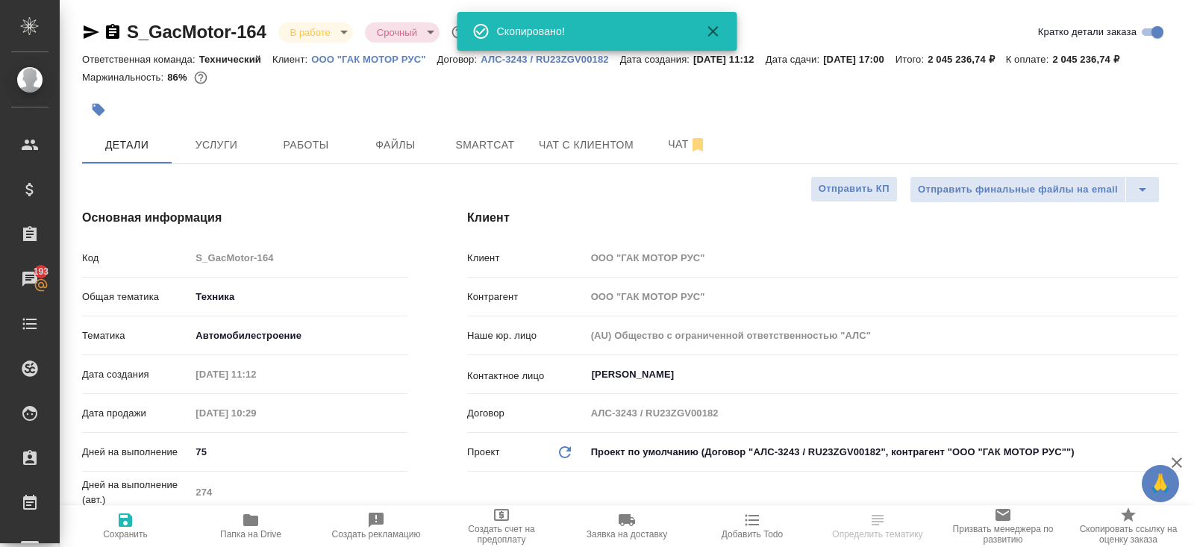
type textarea "x"
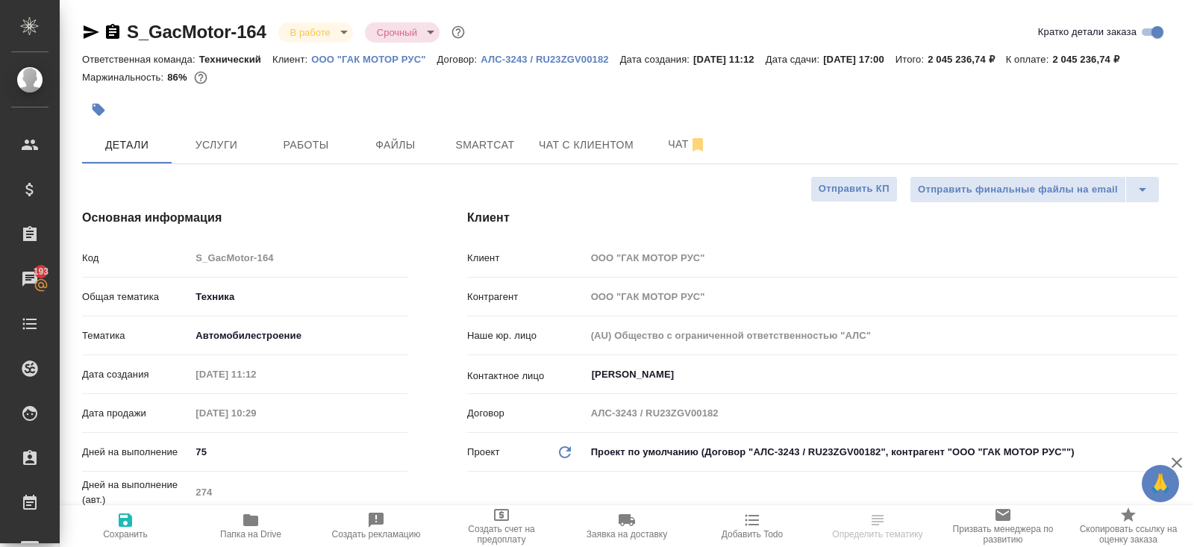
type textarea "x"
select select "RU"
type textarea "x"
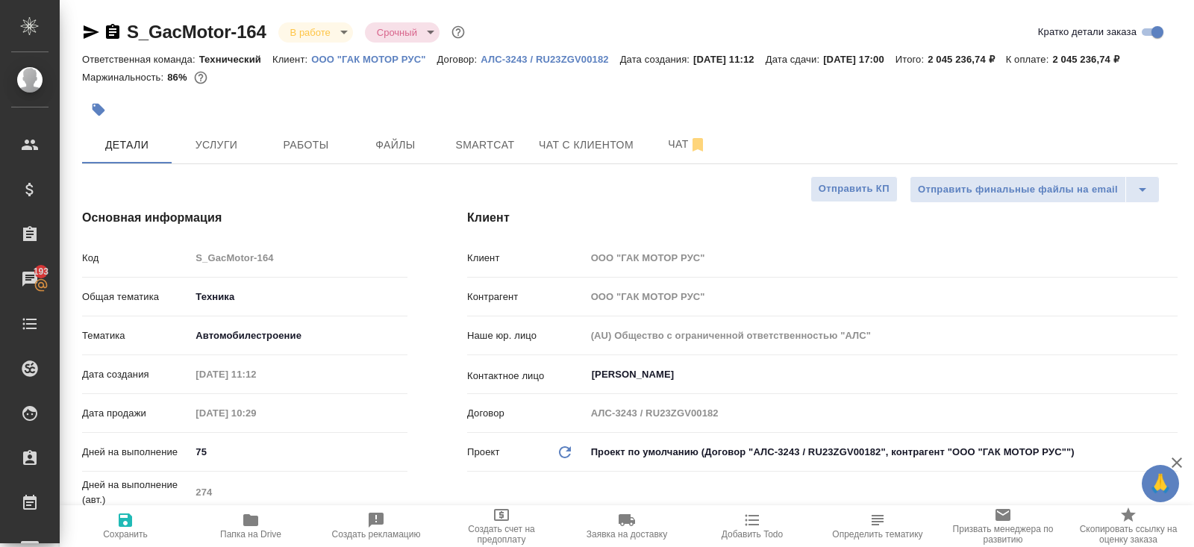
type textarea "x"
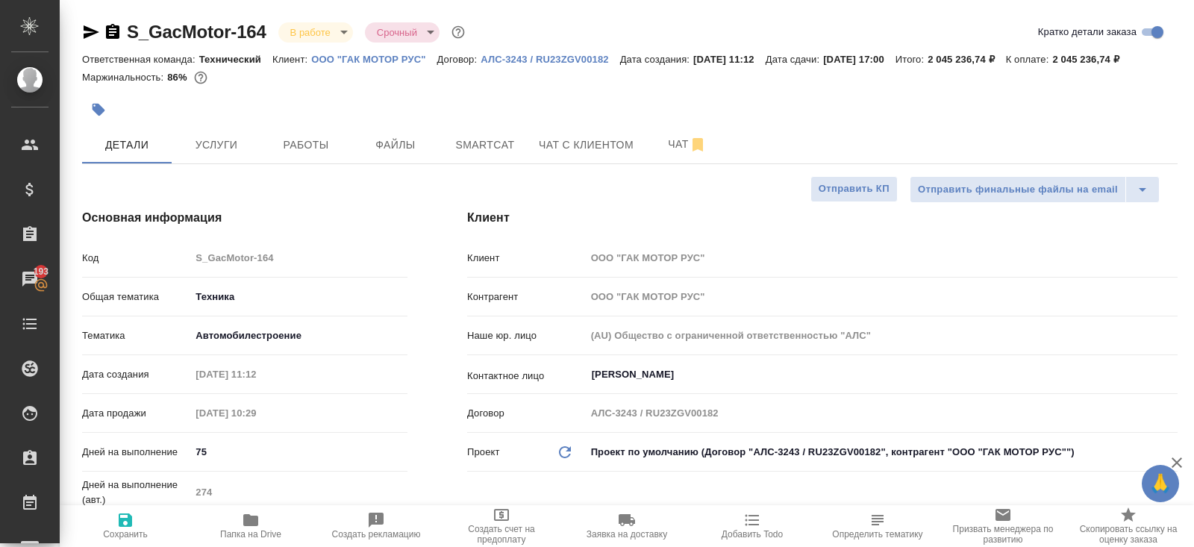
type textarea "x"
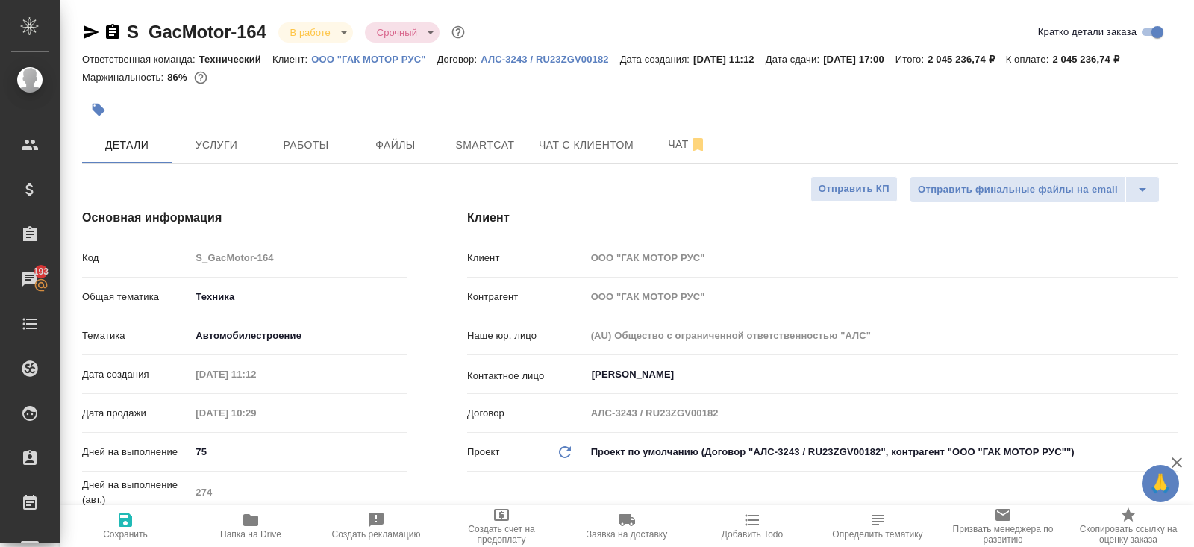
type textarea "x"
click at [315, 154] on span "Работы" at bounding box center [306, 145] width 72 height 19
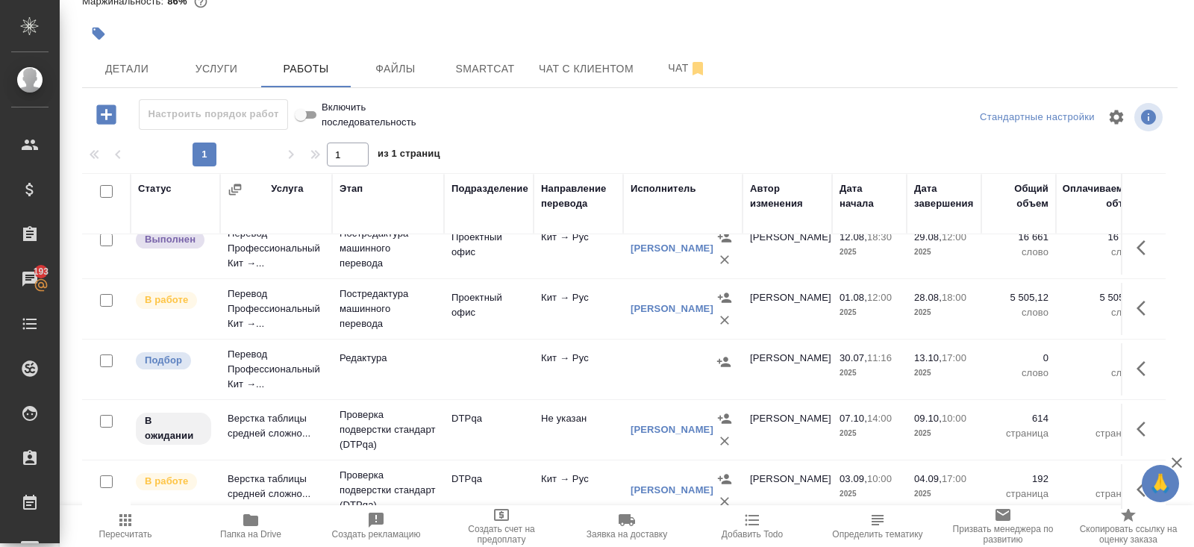
scroll to position [622, 0]
click at [1137, 302] on icon "button" at bounding box center [1146, 307] width 18 height 18
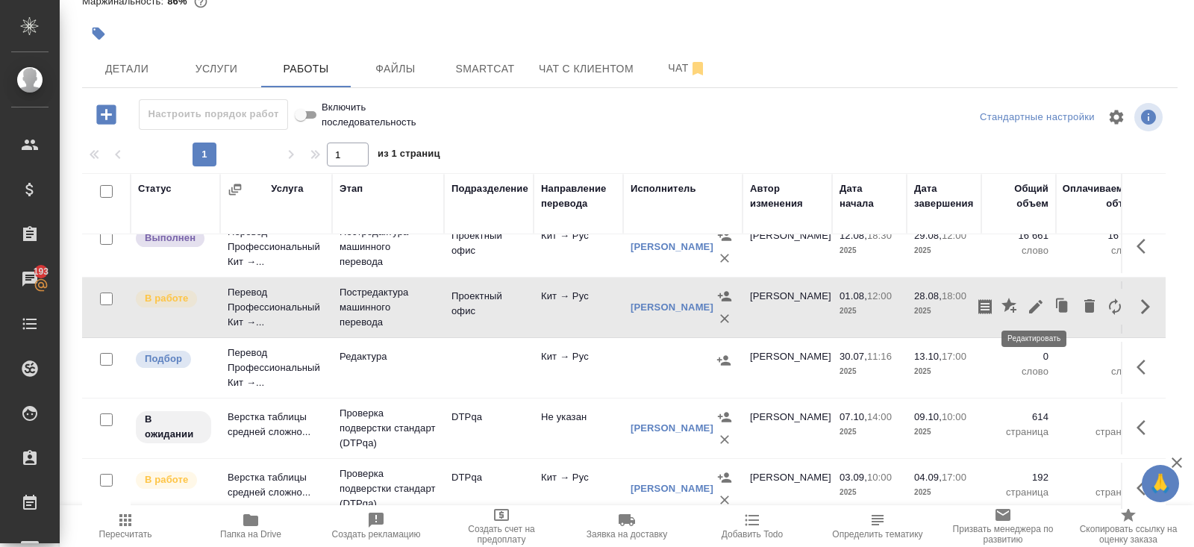
click at [1034, 309] on icon "button" at bounding box center [1036, 307] width 18 height 18
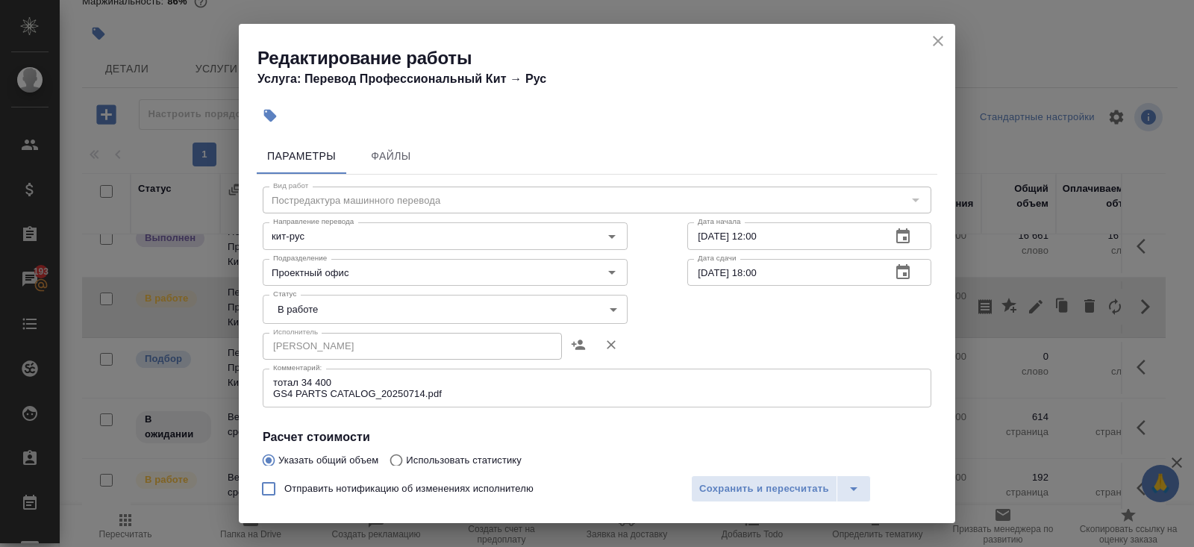
click at [311, 313] on body "🙏 .cls-1 fill:#fff; AWATERA [PERSON_NAME] Клиенты Спецификации Заказы 193 Чаты …" at bounding box center [597, 273] width 1194 height 547
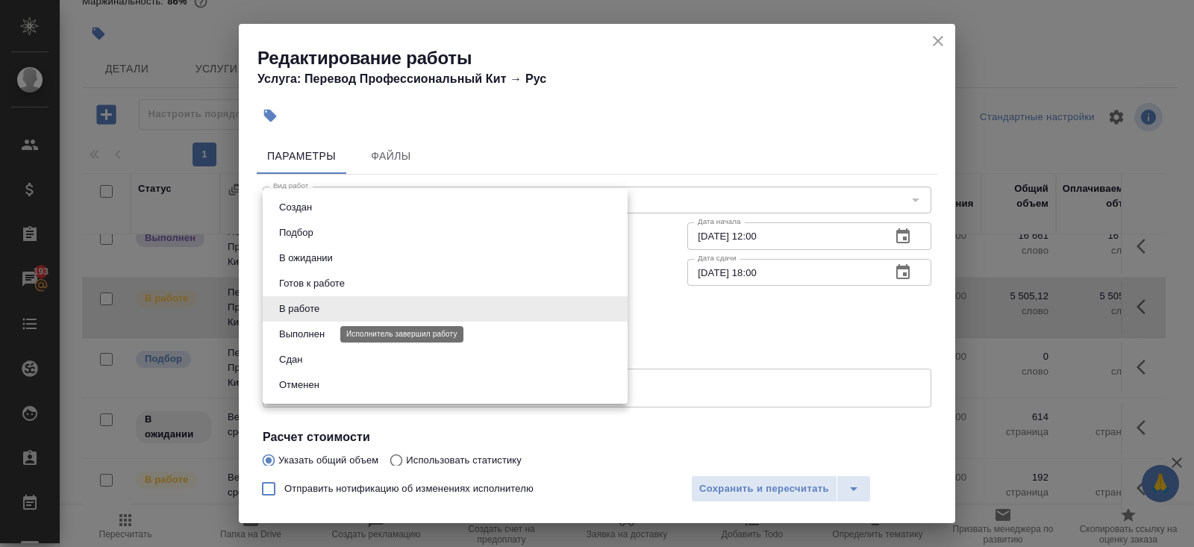
click at [311, 337] on button "Выполнен" at bounding box center [302, 334] width 54 height 16
type input "completed"
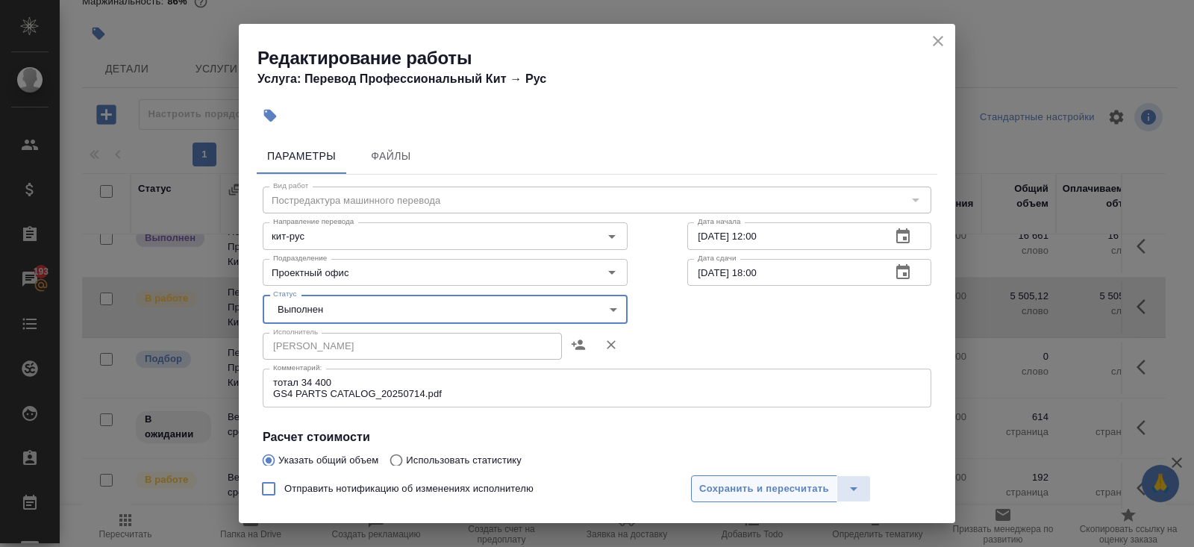
click at [712, 481] on span "Сохранить и пересчитать" at bounding box center [764, 489] width 130 height 17
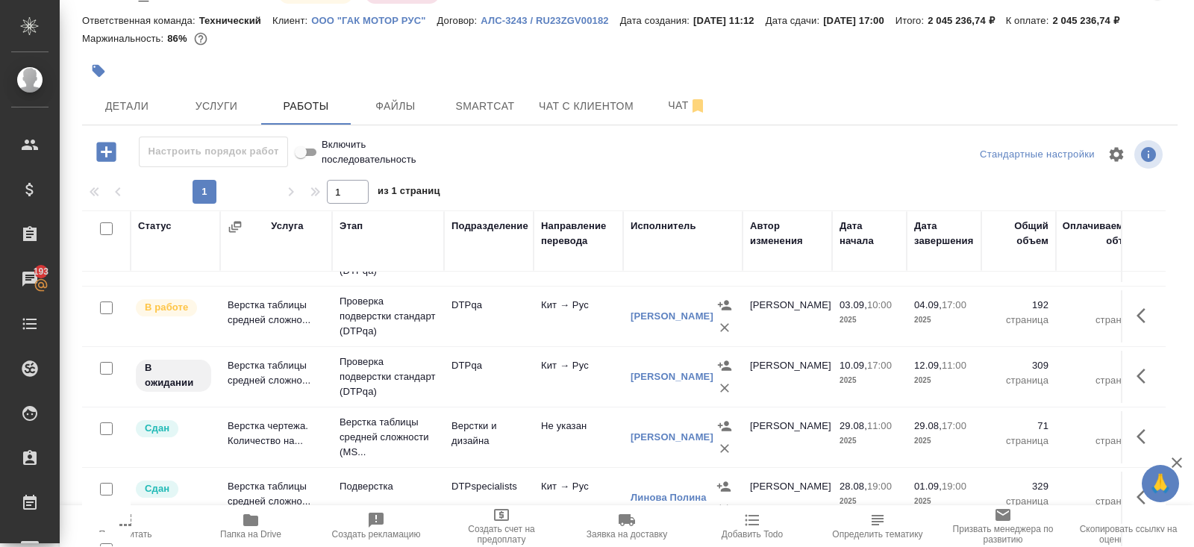
scroll to position [28, 0]
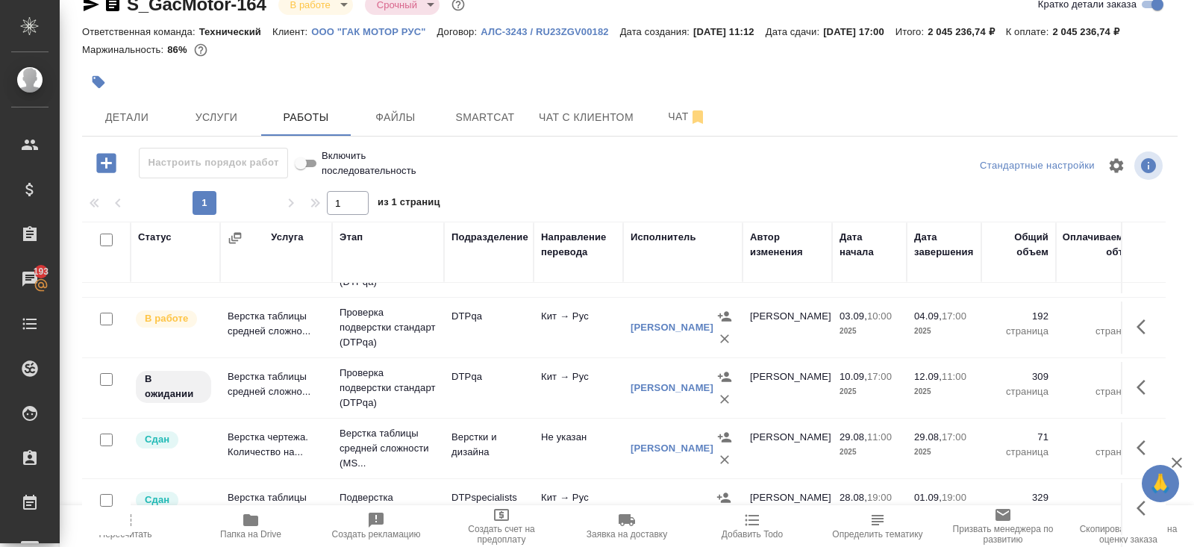
click at [1149, 336] on icon "button" at bounding box center [1146, 327] width 18 height 18
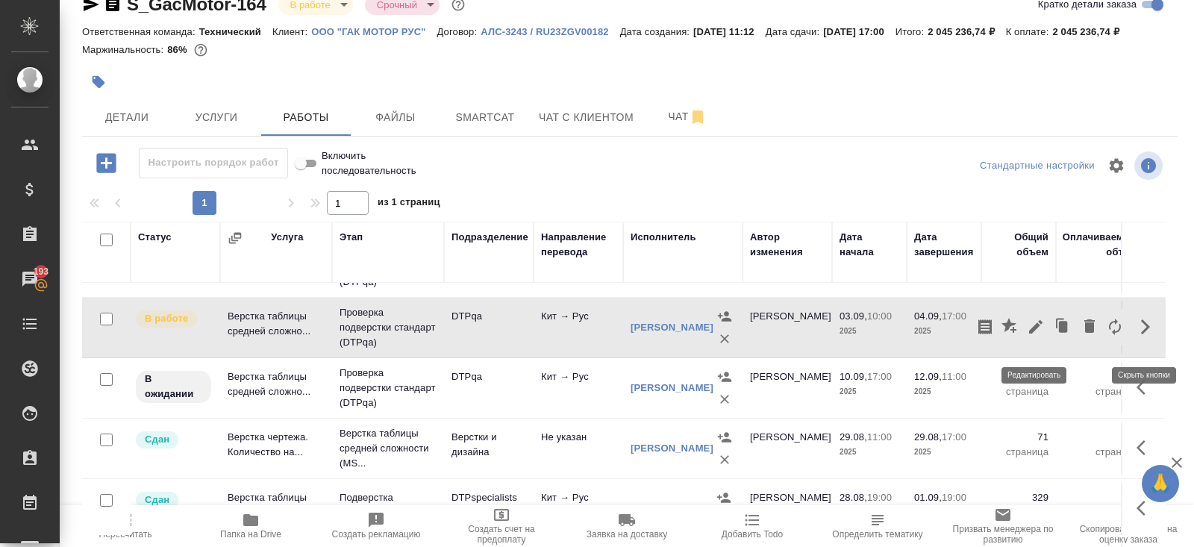
click at [1029, 336] on icon "button" at bounding box center [1036, 327] width 18 height 18
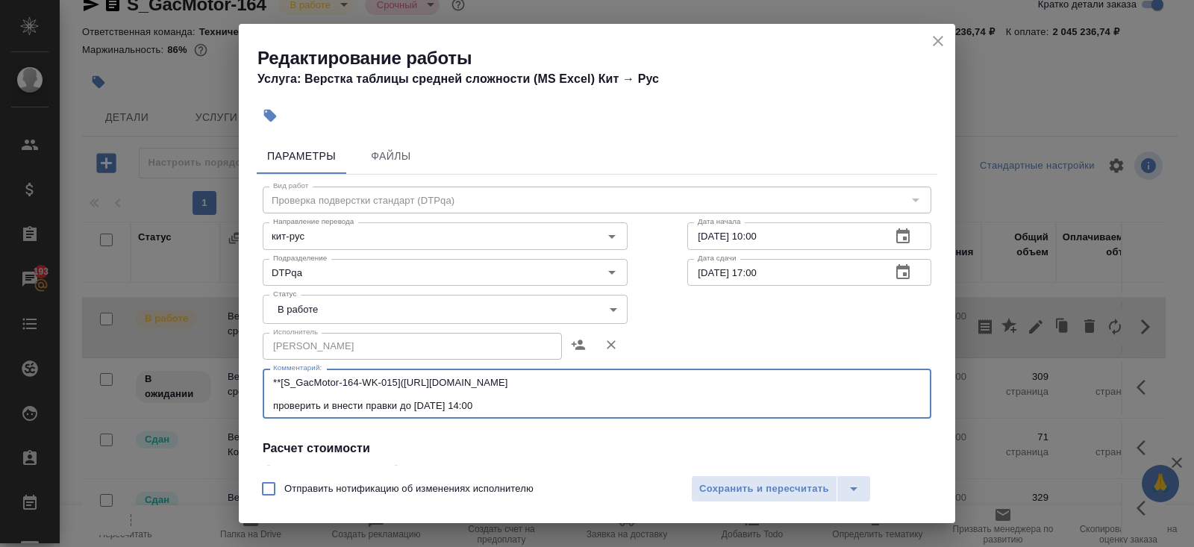
drag, startPoint x: 690, startPoint y: 381, endPoint x: 605, endPoint y: 363, distance: 87.1
click at [605, 366] on div "Вид работ Проверка подверстки стандарт (DTPqa) Вид работ Направление перевода к…" at bounding box center [597, 445] width 681 height 540
click at [936, 46] on icon "close" at bounding box center [938, 41] width 18 height 18
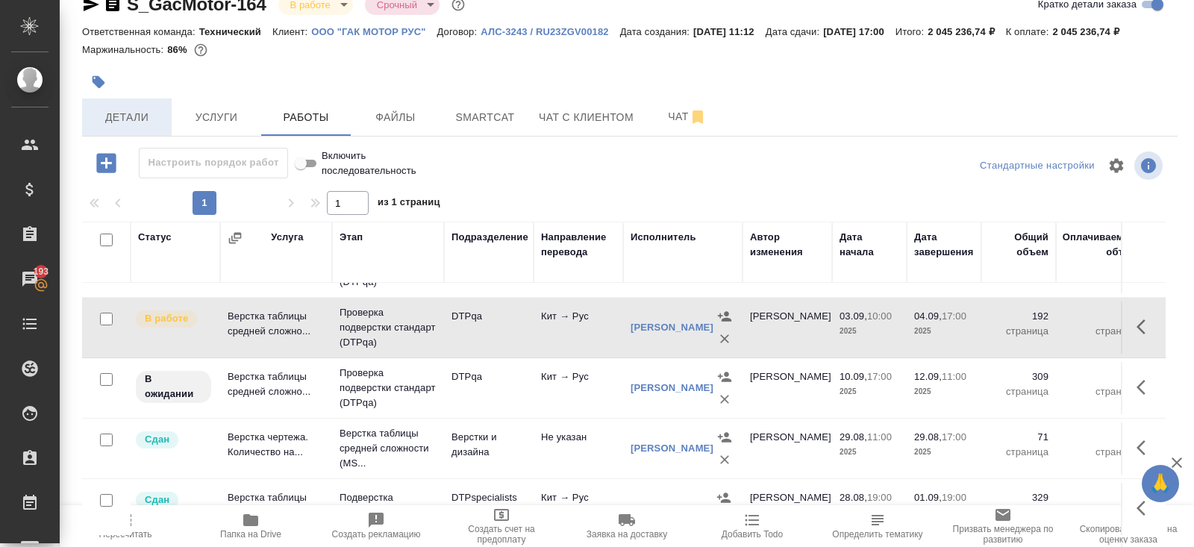
click at [137, 136] on button "Детали" at bounding box center [127, 117] width 90 height 37
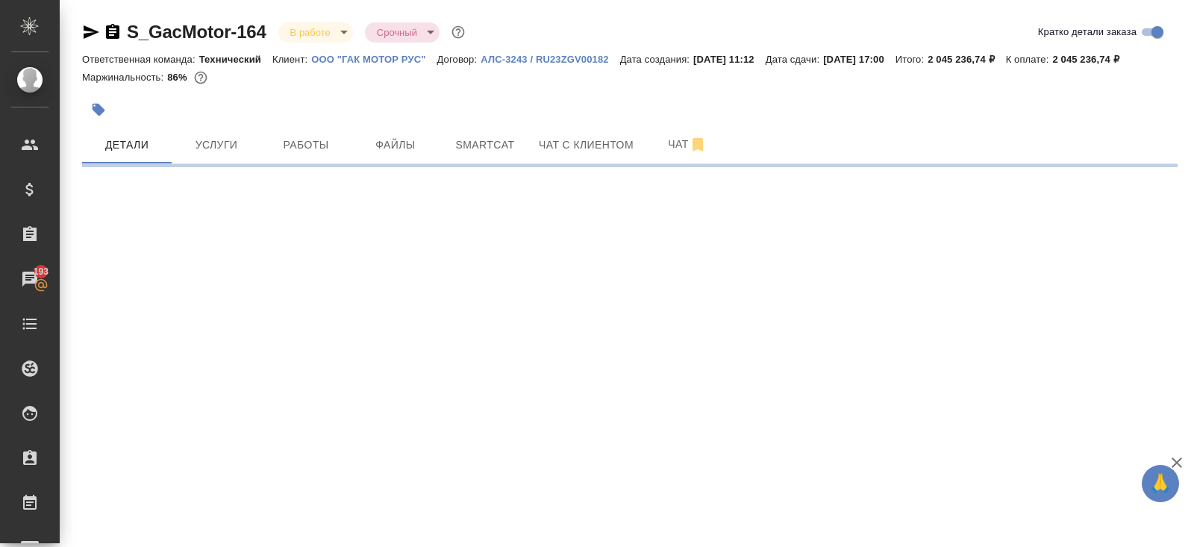
select select "RU"
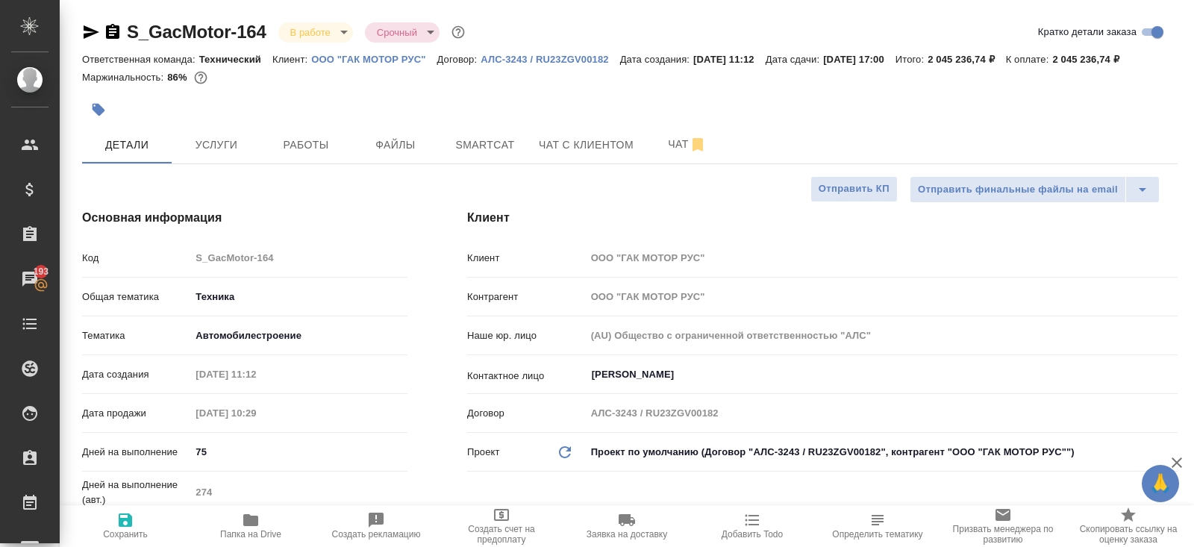
type textarea "x"
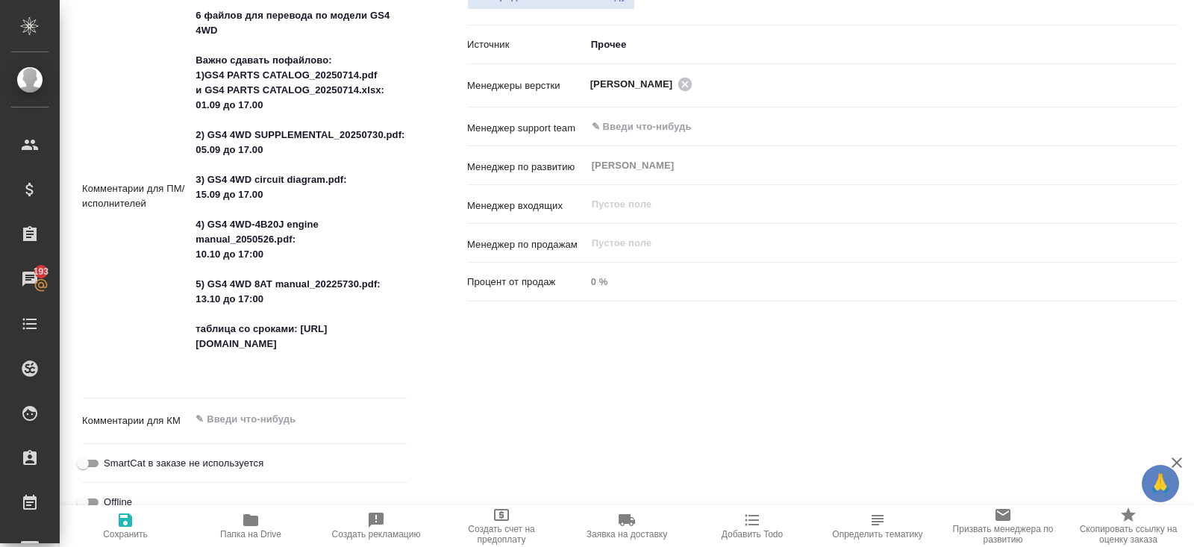
scroll to position [889, 0]
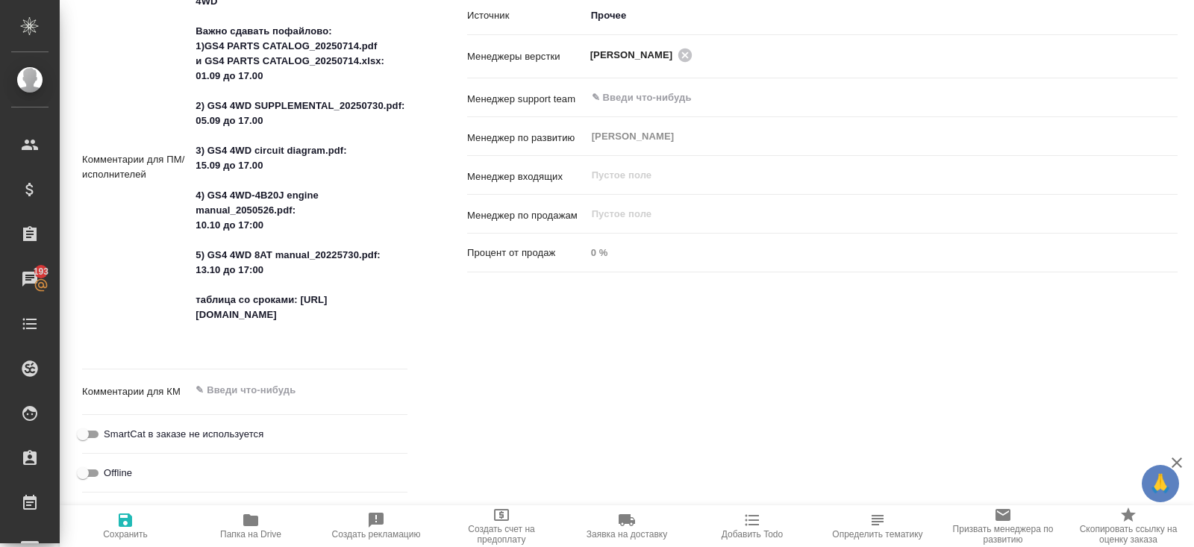
type textarea "x"
drag, startPoint x: 270, startPoint y: 137, endPoint x: 181, endPoint y: 128, distance: 89.2
click at [181, 128] on div "Комментарии для ПМ/исполнителей 6 файлов для перевода по модели GS4 4WD Важно с…" at bounding box center [244, 168] width 325 height 393
click at [225, 124] on textarea "6 файлов для перевода по модели GS4 4WD Важно сдавать пофайлово: 1)GS4 PARTS CA…" at bounding box center [299, 167] width 216 height 384
drag, startPoint x: 210, startPoint y: 122, endPoint x: 277, endPoint y: 139, distance: 69.3
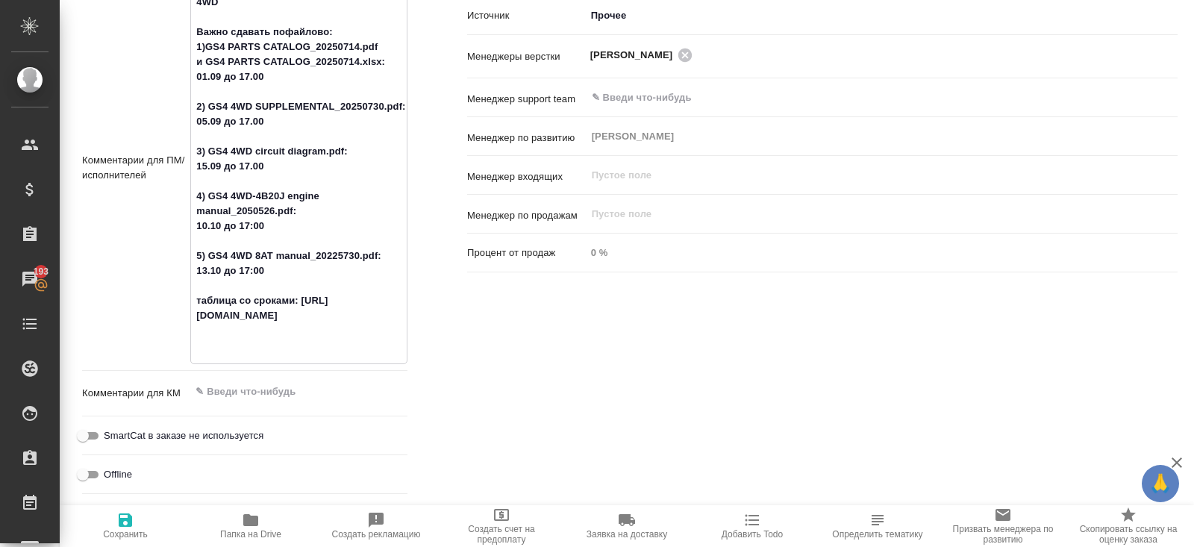
click at [278, 140] on textarea "6 файлов для перевода по модели GS4 4WD Важно сдавать пофайлово: 1)GS4 PARTS CA…" at bounding box center [299, 167] width 216 height 384
type textarea "x"
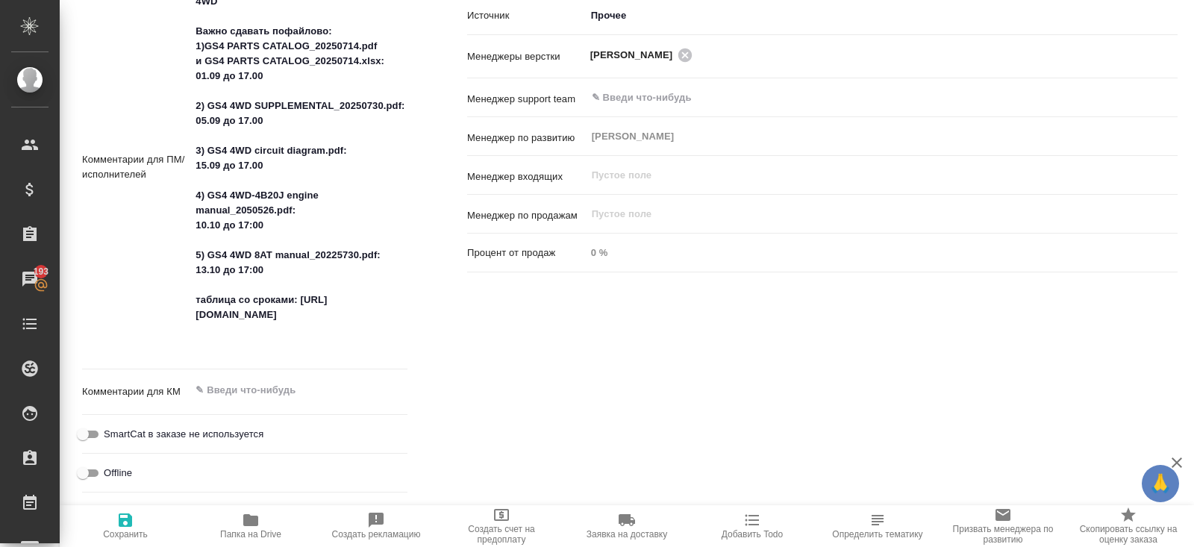
type textarea "x"
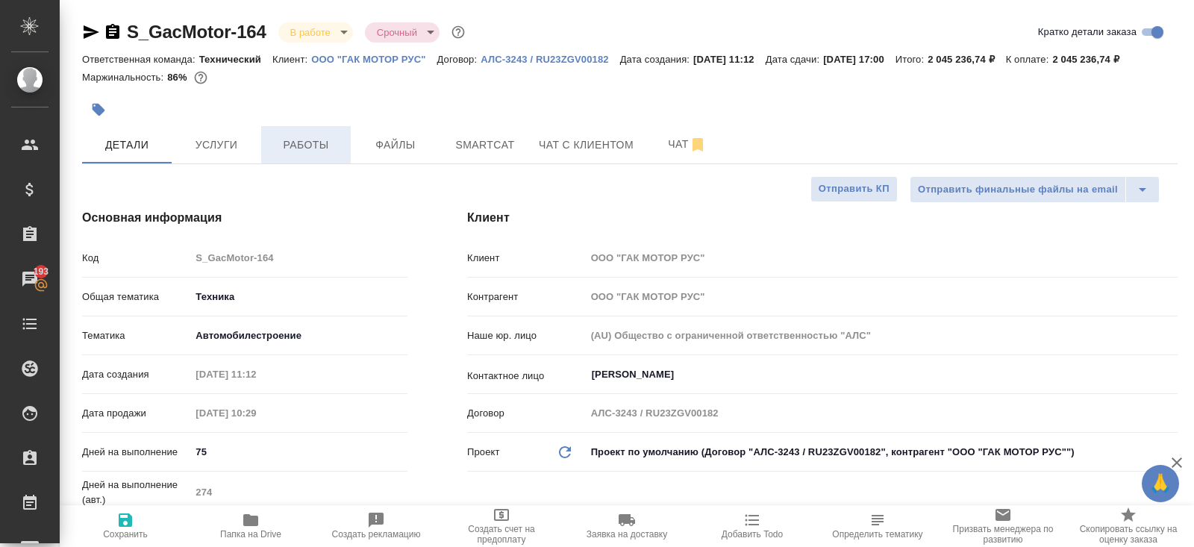
type textarea "x"
click at [287, 154] on span "Работы" at bounding box center [306, 145] width 72 height 19
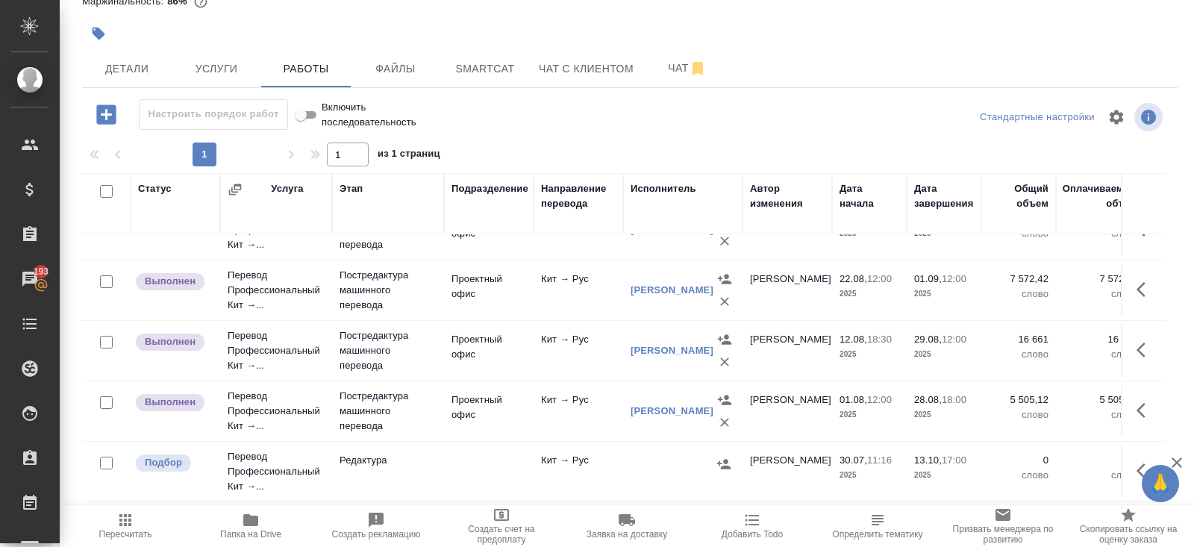
scroll to position [528, 0]
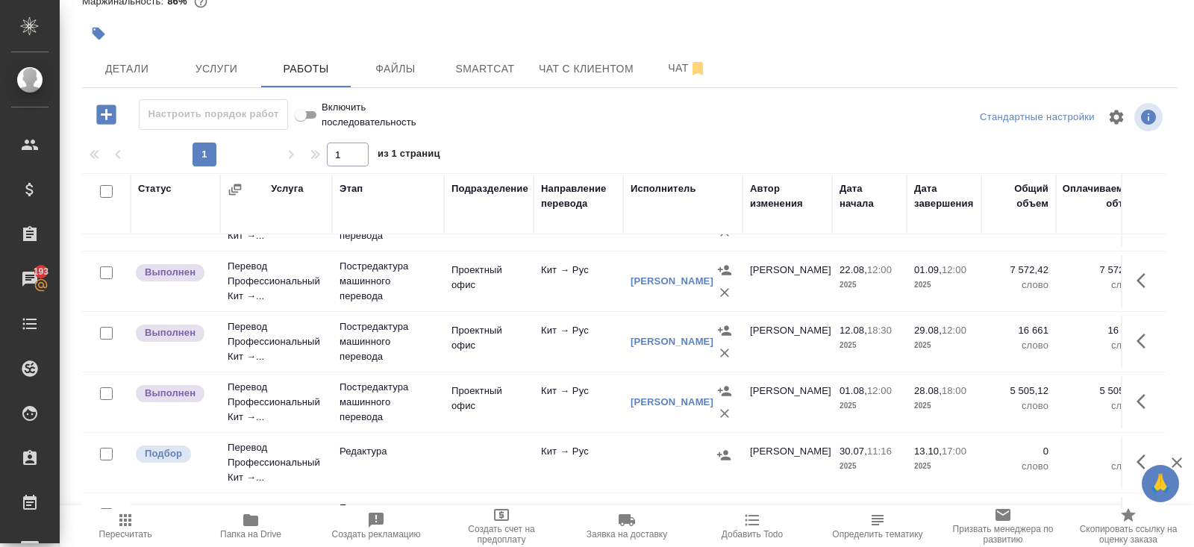
drag, startPoint x: 1144, startPoint y: 272, endPoint x: 1084, endPoint y: 295, distance: 64.5
click at [1144, 273] on icon "button" at bounding box center [1146, 281] width 18 height 18
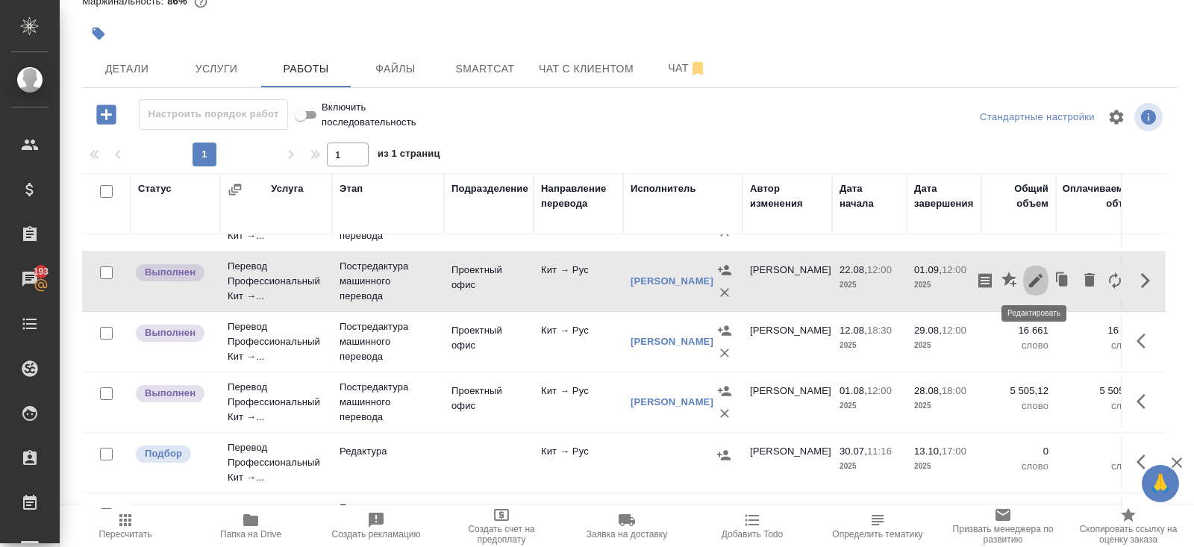
click at [1028, 281] on icon "button" at bounding box center [1036, 281] width 18 height 18
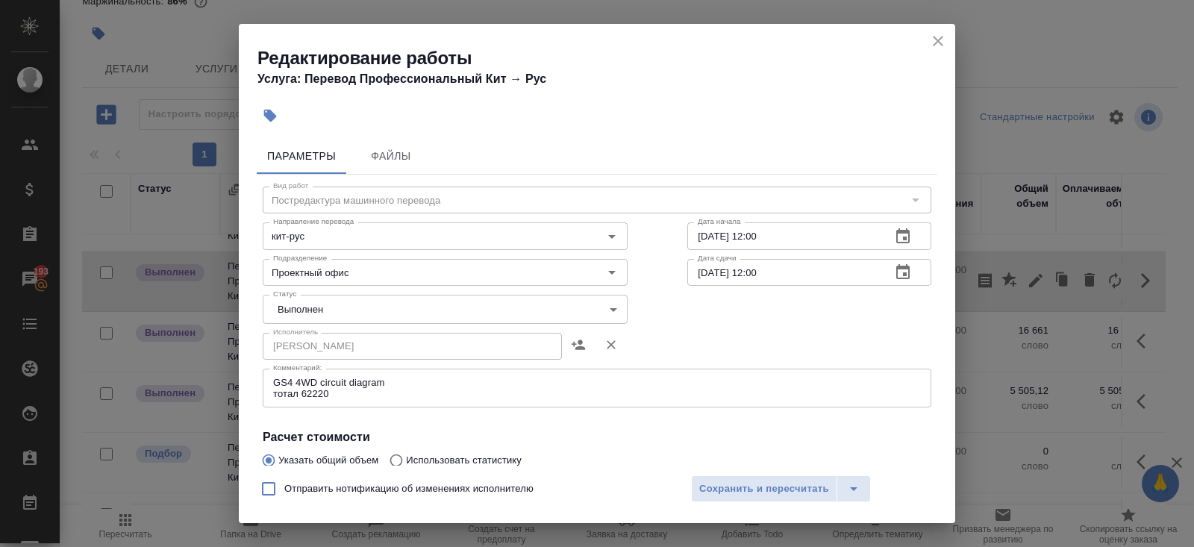
click at [938, 43] on icon "close" at bounding box center [938, 41] width 18 height 18
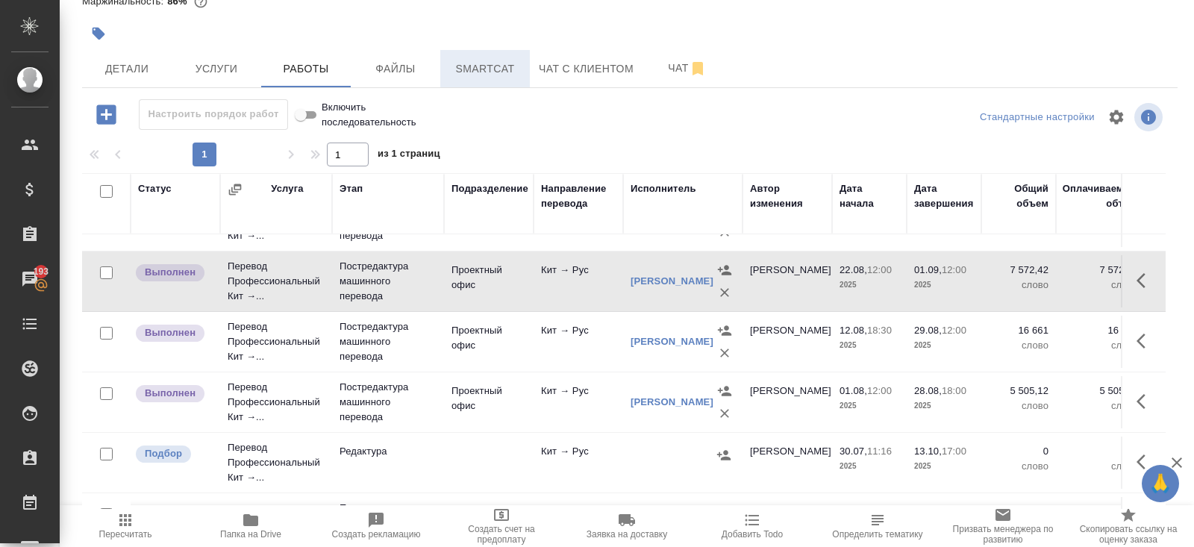
click at [486, 71] on span "Smartcat" at bounding box center [485, 69] width 72 height 19
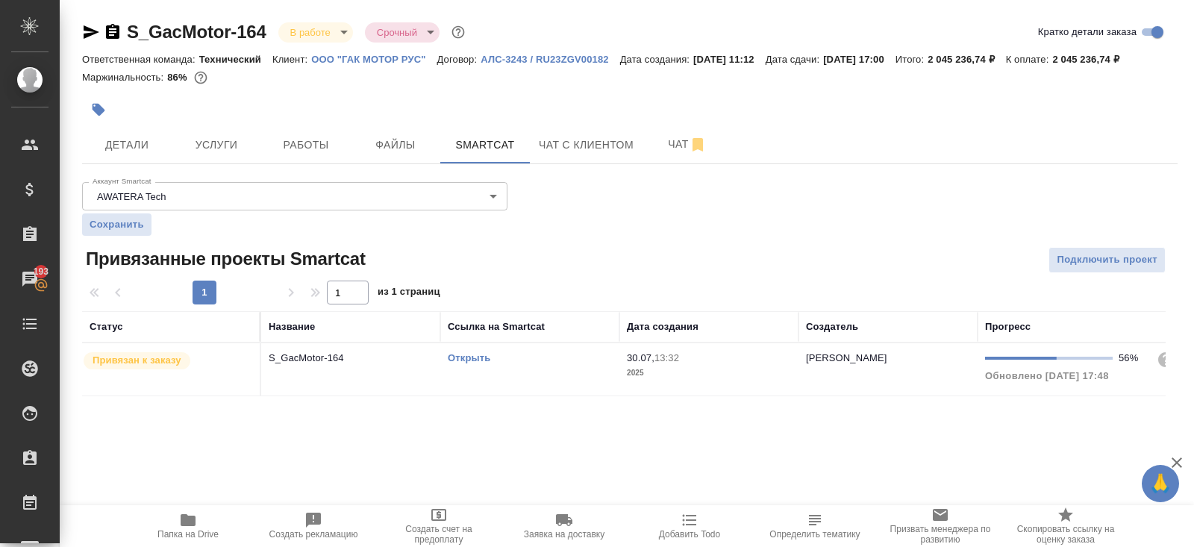
click at [479, 363] on link "Открыть" at bounding box center [469, 357] width 43 height 11
click at [293, 154] on span "Работы" at bounding box center [306, 145] width 72 height 19
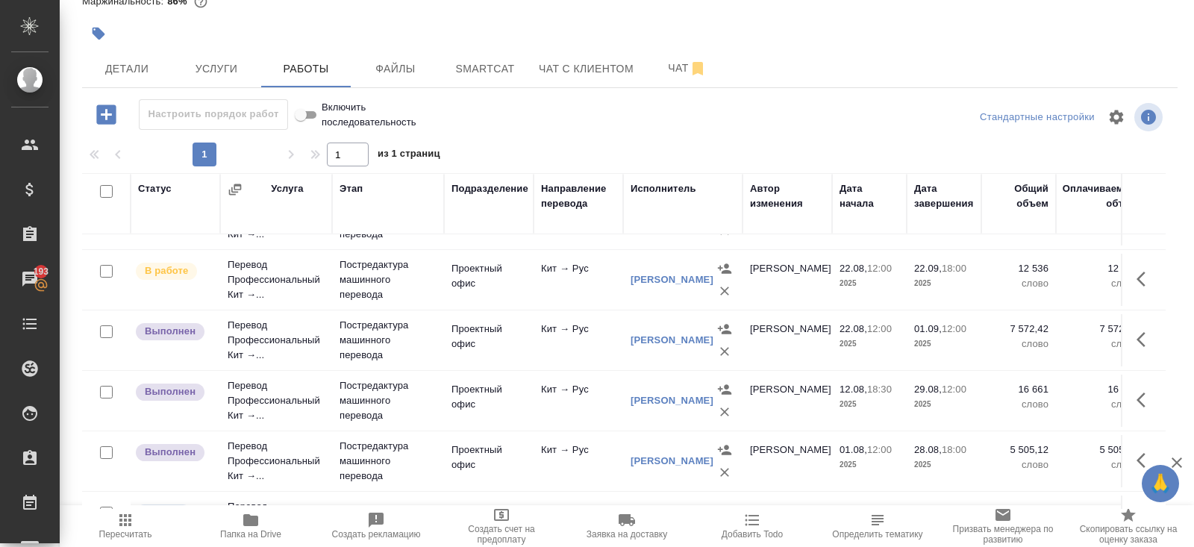
scroll to position [472, 0]
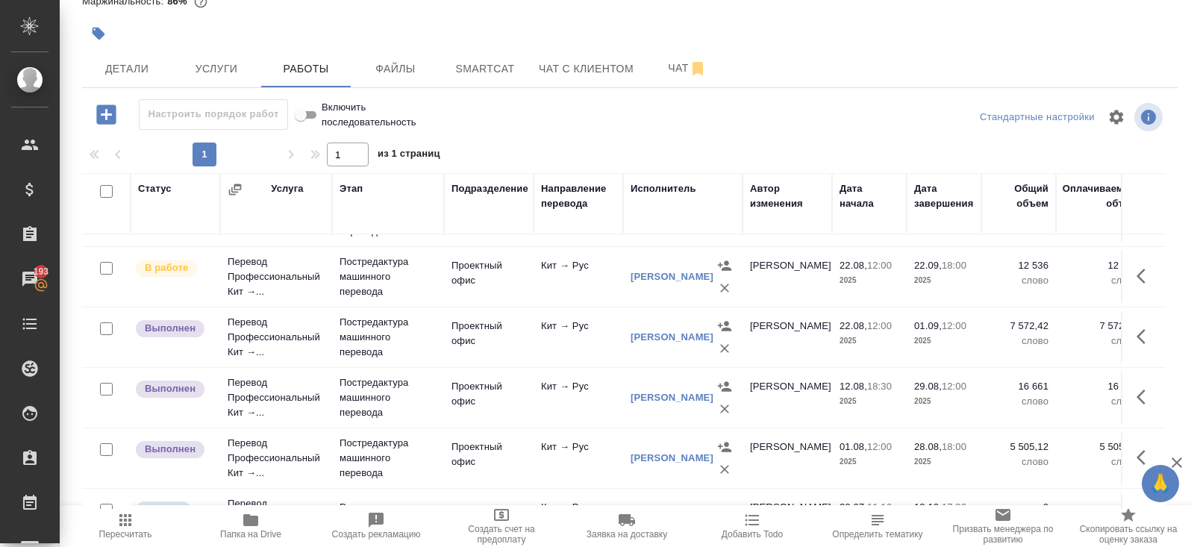
click at [1137, 335] on icon "button" at bounding box center [1146, 337] width 18 height 18
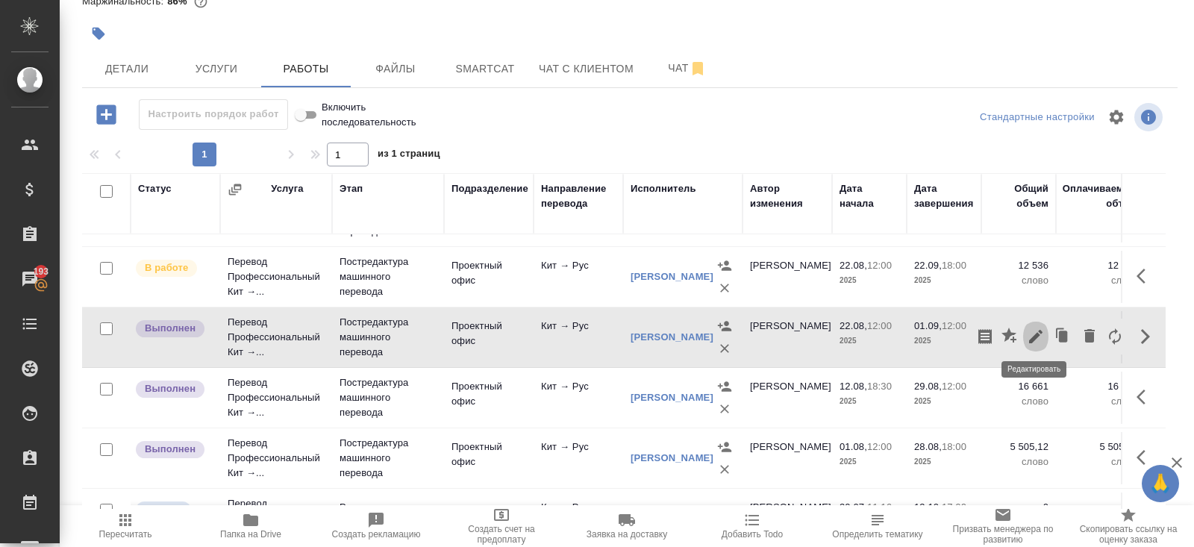
click at [1038, 334] on icon "button" at bounding box center [1036, 337] width 18 height 18
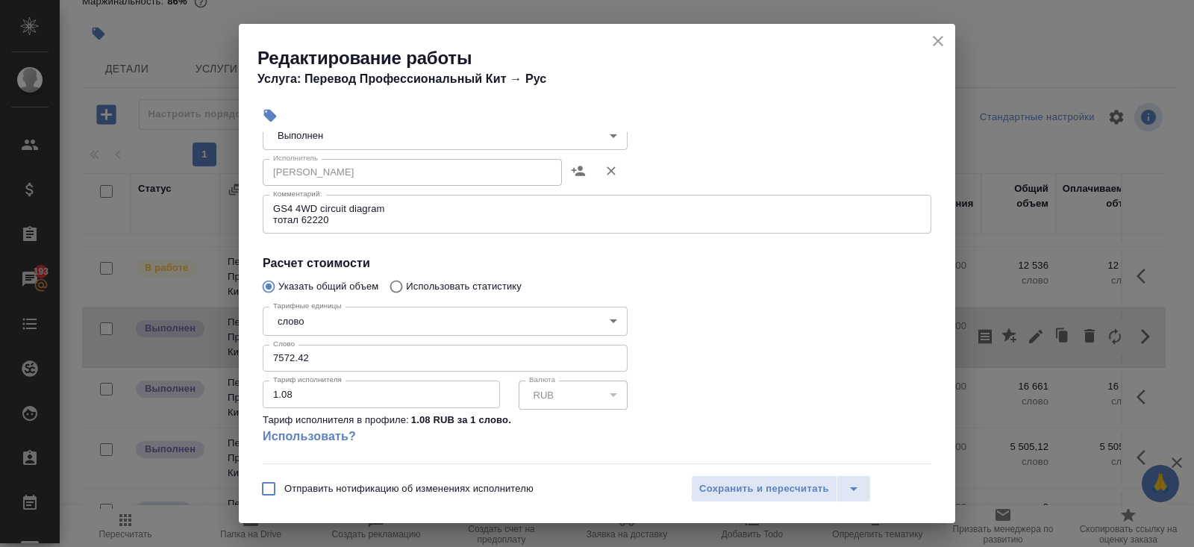
scroll to position [261, 0]
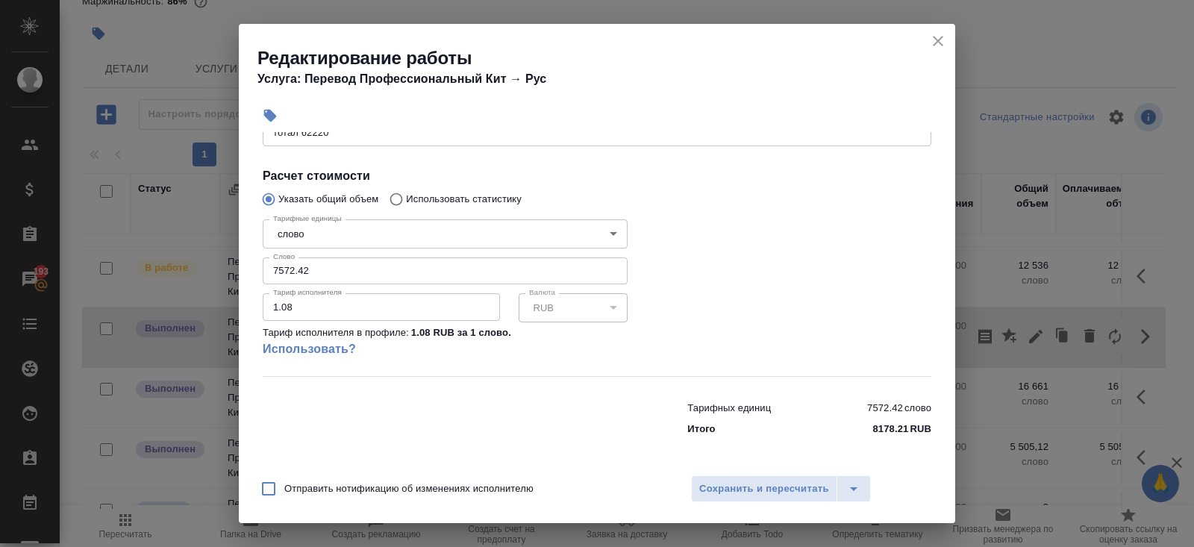
drag, startPoint x: 327, startPoint y: 271, endPoint x: 132, endPoint y: 268, distance: 194.8
click at [132, 268] on div "Редактирование работы Услуга: Перевод Профессиональный Кит → Рус Параметры Файл…" at bounding box center [597, 273] width 1194 height 547
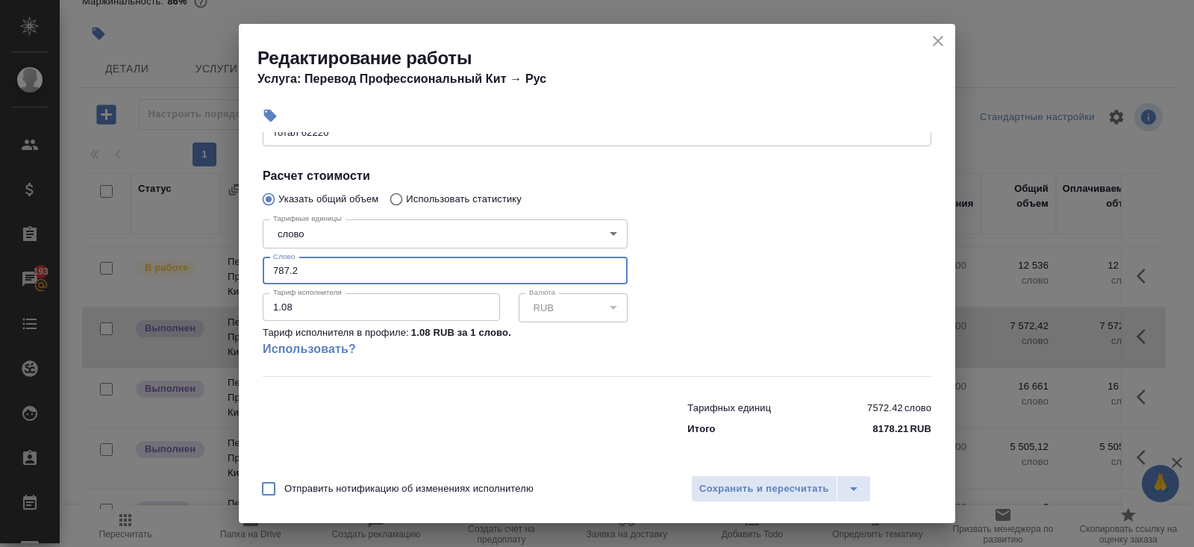
scroll to position [0, 0]
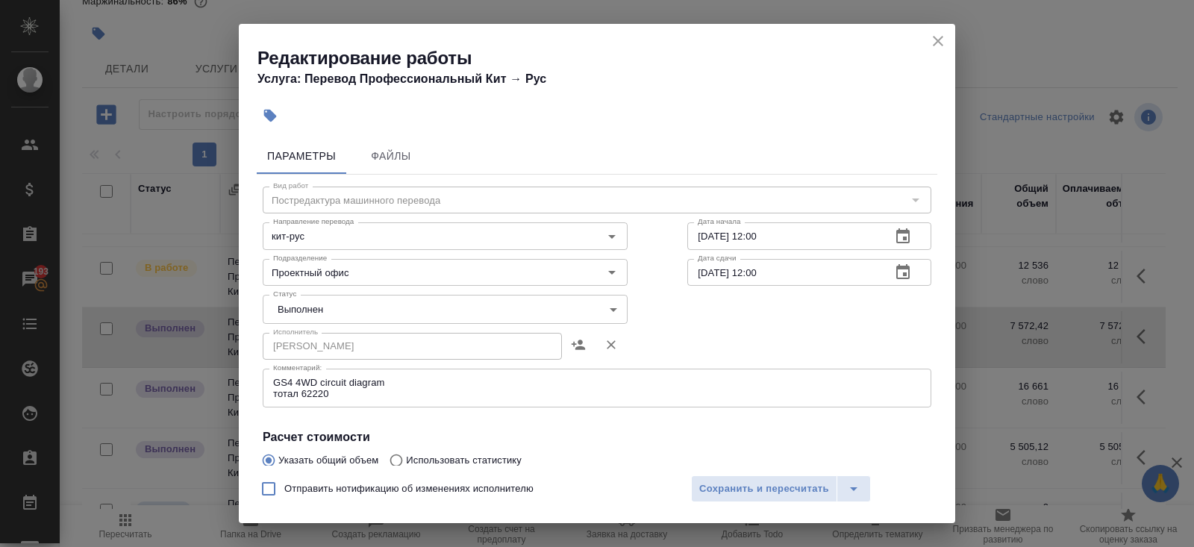
type input "787.2"
click at [306, 308] on body "🙏 .cls-1 fill:#fff; AWATERA Belyakova Yulia Клиенты Спецификации Заказы 193 Чат…" at bounding box center [597, 273] width 1194 height 547
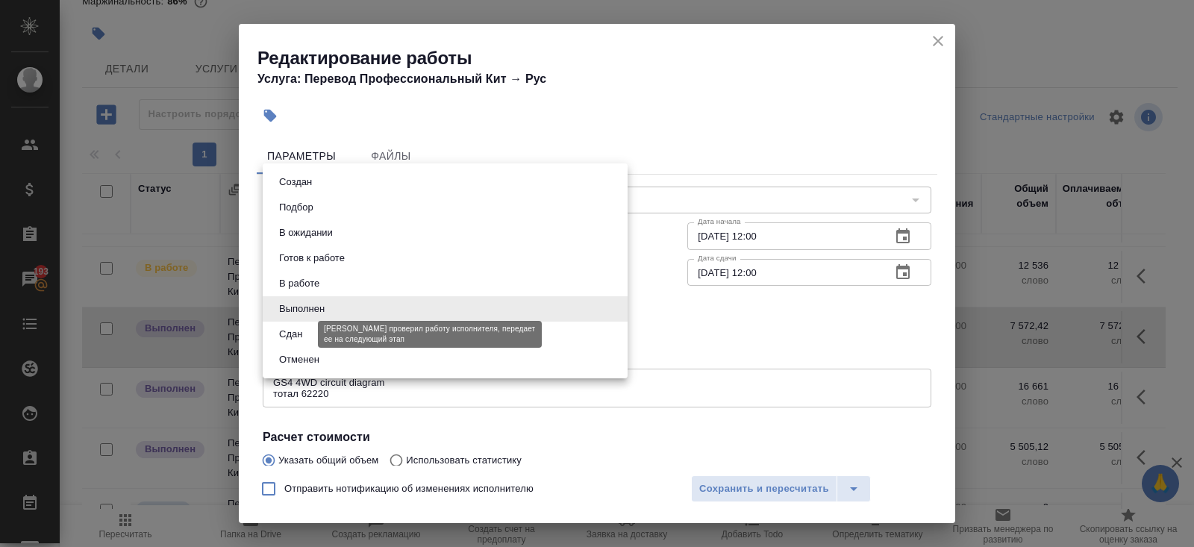
click at [307, 335] on button "Сдан" at bounding box center [291, 334] width 32 height 16
type input "closed"
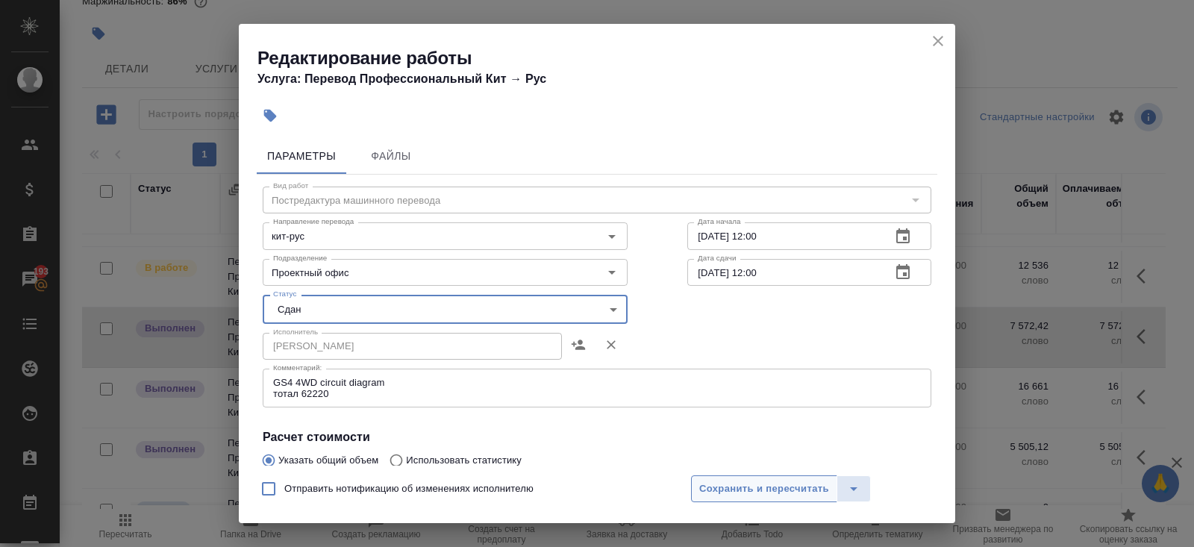
click at [730, 483] on span "Сохранить и пересчитать" at bounding box center [764, 489] width 130 height 17
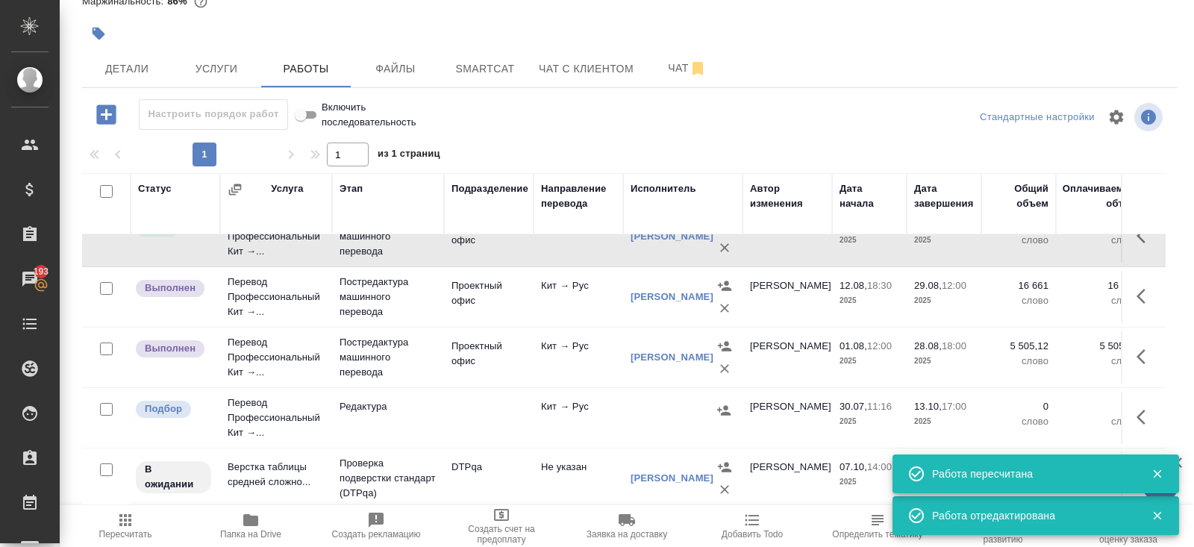
scroll to position [576, 0]
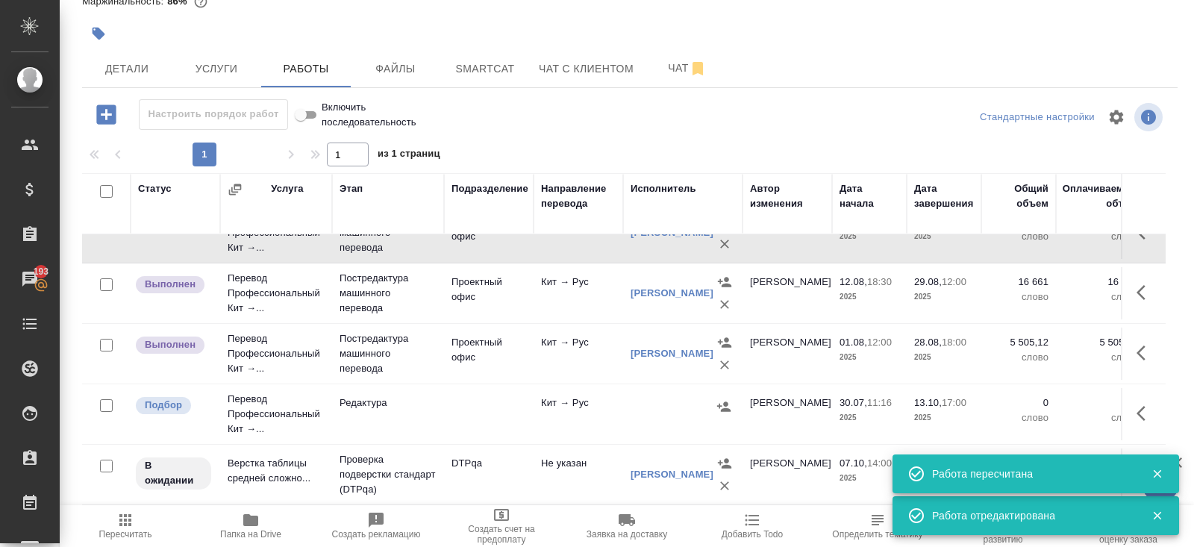
click at [1138, 406] on icon "button" at bounding box center [1146, 413] width 18 height 18
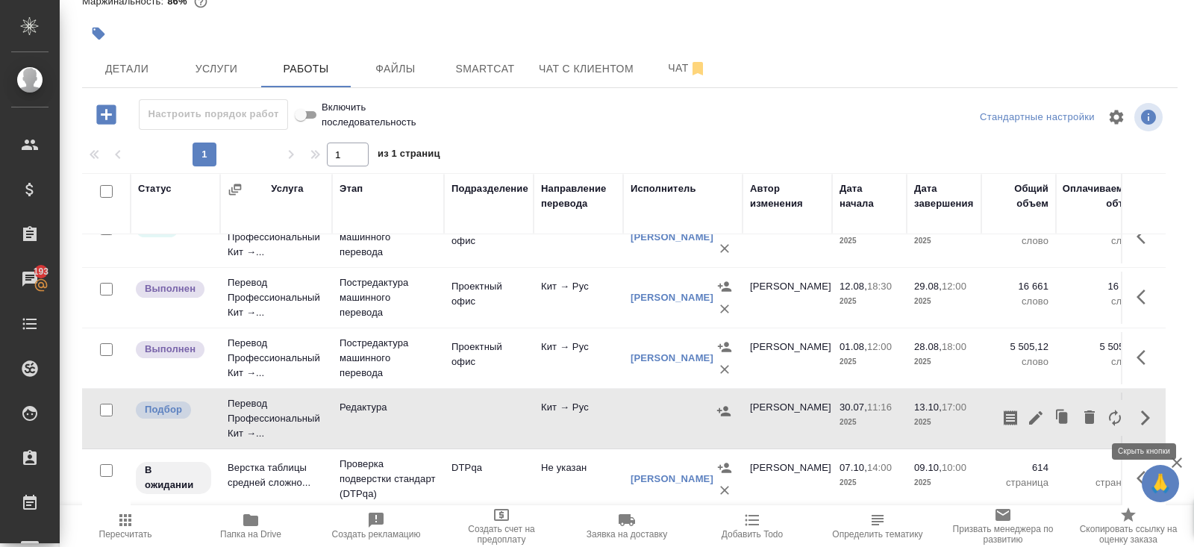
scroll to position [577, 0]
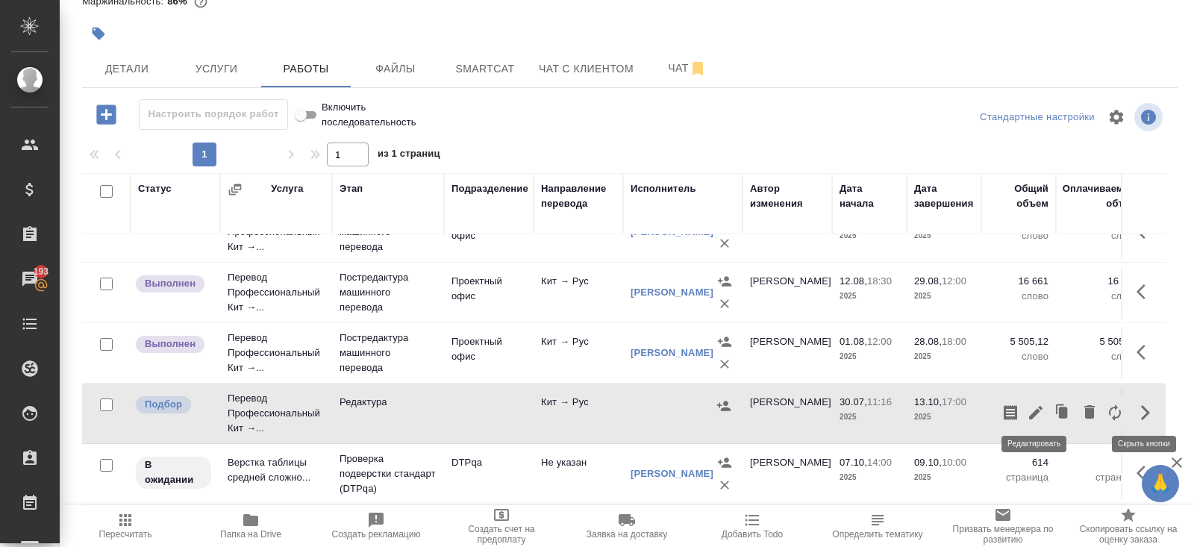
click at [1040, 410] on icon "button" at bounding box center [1036, 413] width 18 height 18
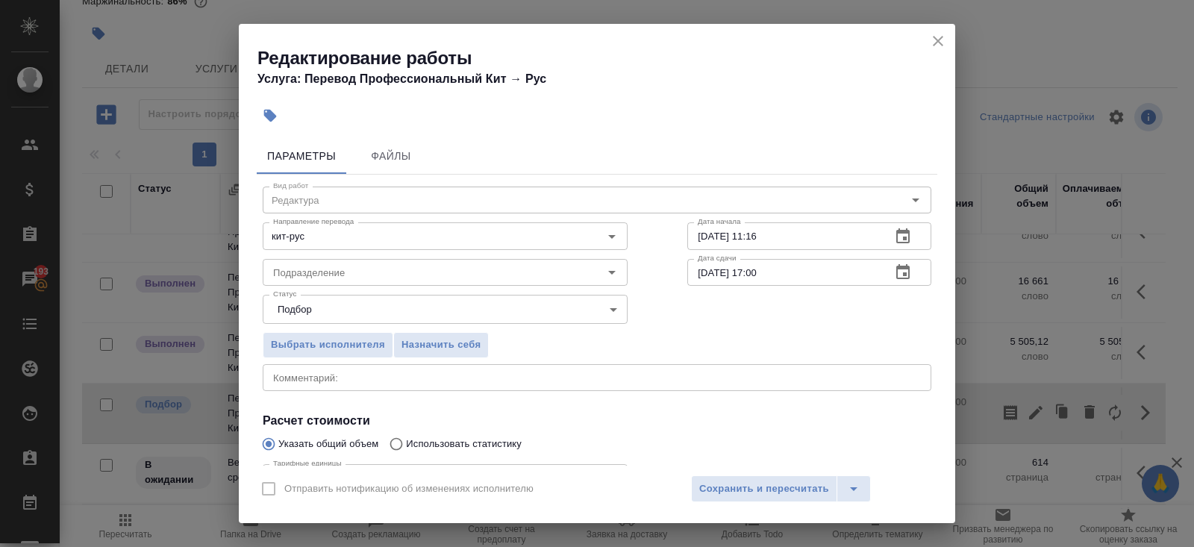
click at [907, 269] on icon "button" at bounding box center [902, 271] width 13 height 15
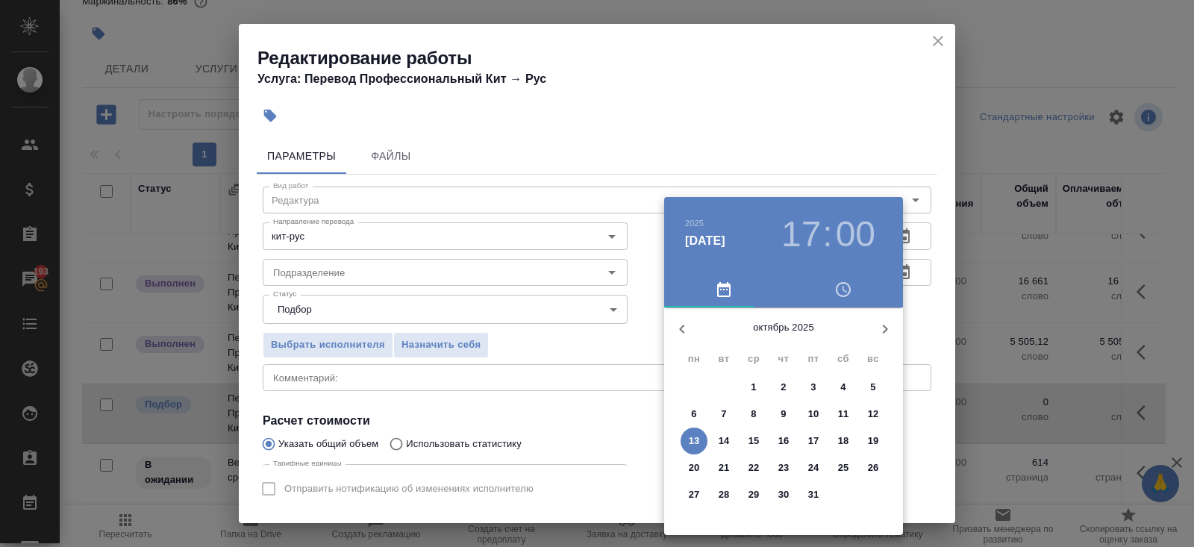
click at [678, 333] on icon "button" at bounding box center [682, 329] width 18 height 18
click at [698, 385] on span "1" at bounding box center [694, 387] width 27 height 15
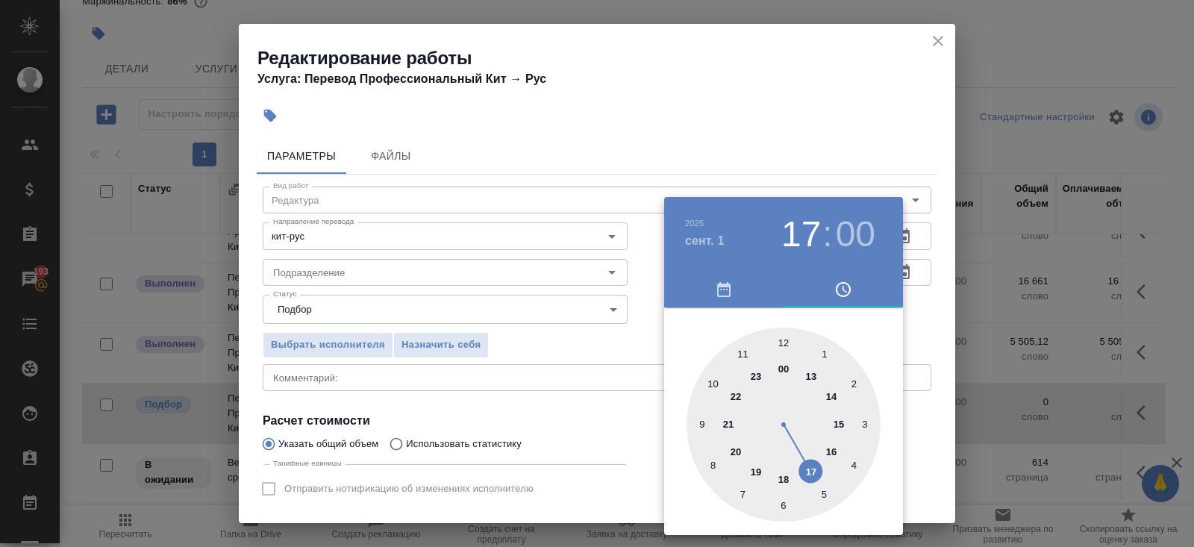
type input "[DATE] 12:00"
click at [782, 341] on div at bounding box center [784, 425] width 194 height 194
click at [565, 298] on div at bounding box center [597, 273] width 1194 height 547
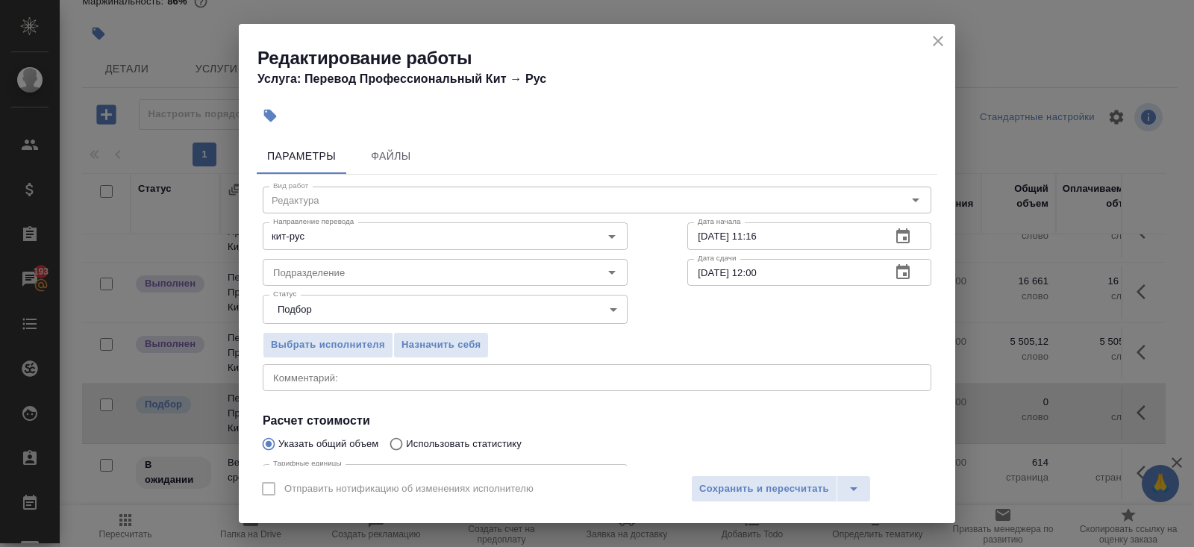
scroll to position [154, 0]
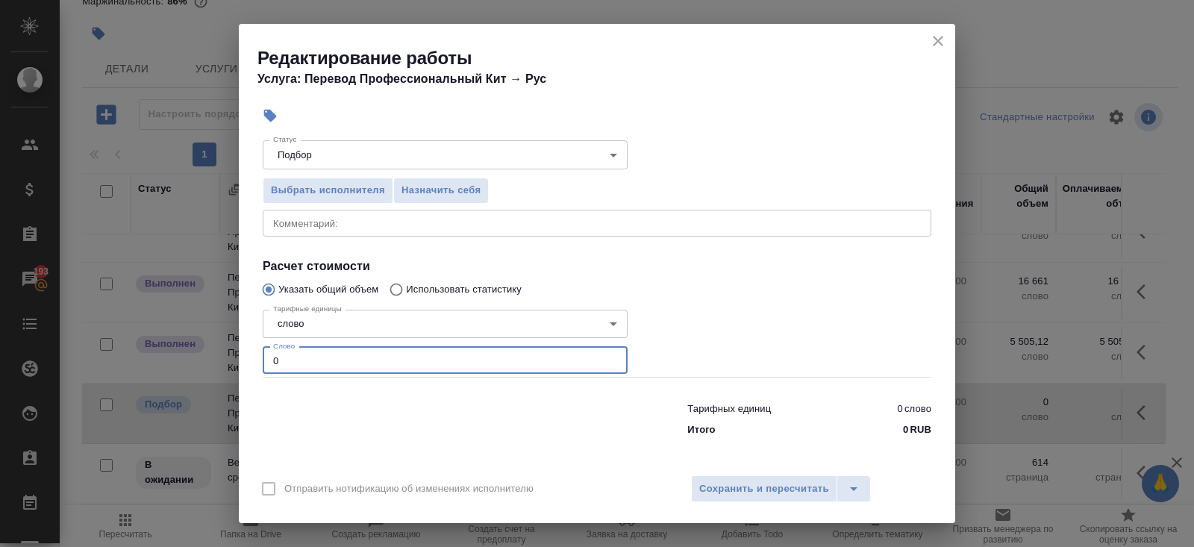
drag, startPoint x: 311, startPoint y: 350, endPoint x: 143, endPoint y: 348, distance: 167.9
click at [143, 348] on div "Редактирование работы Услуга: Перевод Профессиональный Кит → Рус Параметры Файл…" at bounding box center [597, 273] width 1194 height 547
drag, startPoint x: 296, startPoint y: 362, endPoint x: 251, endPoint y: 362, distance: 44.8
click at [264, 362] on input "0" at bounding box center [445, 360] width 365 height 27
click at [340, 210] on div "x Комментарий:" at bounding box center [597, 223] width 669 height 27
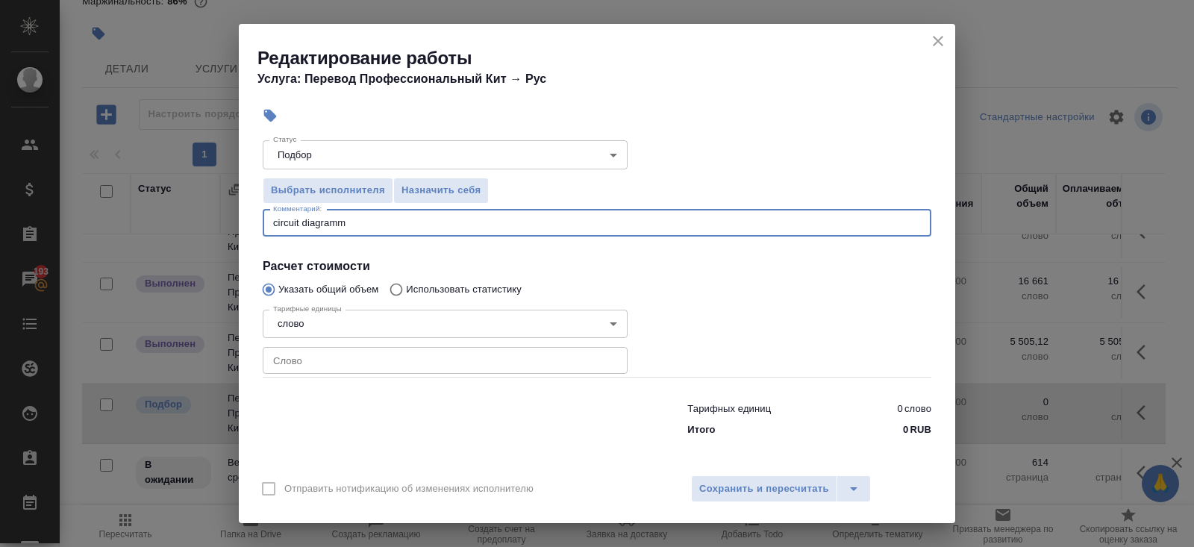
type textarea "circuit diagramm"
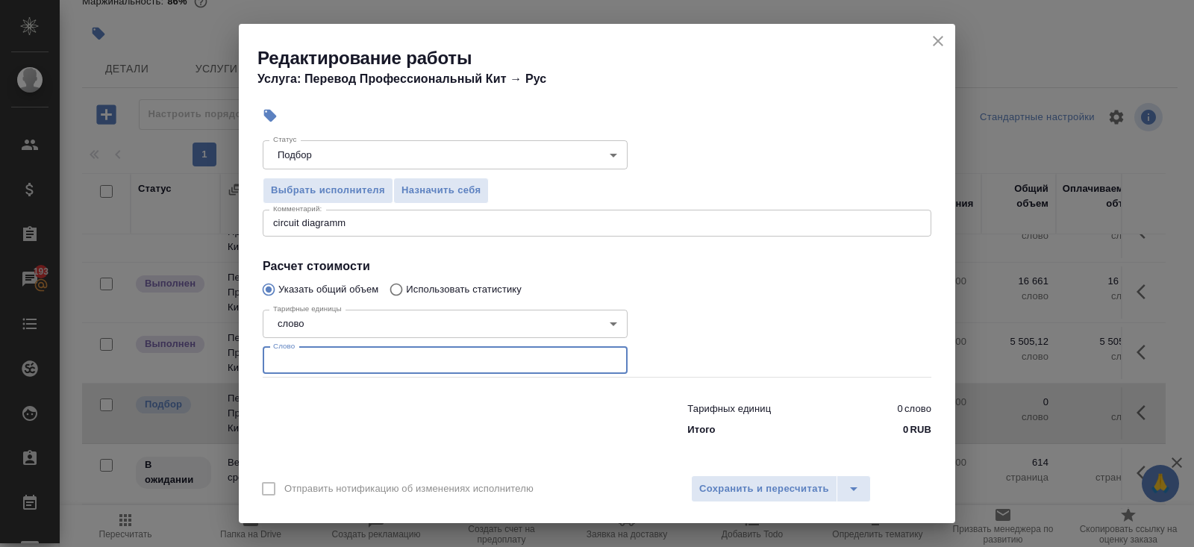
click at [319, 354] on input "number" at bounding box center [445, 360] width 365 height 27
type input "5"
type input "61432"
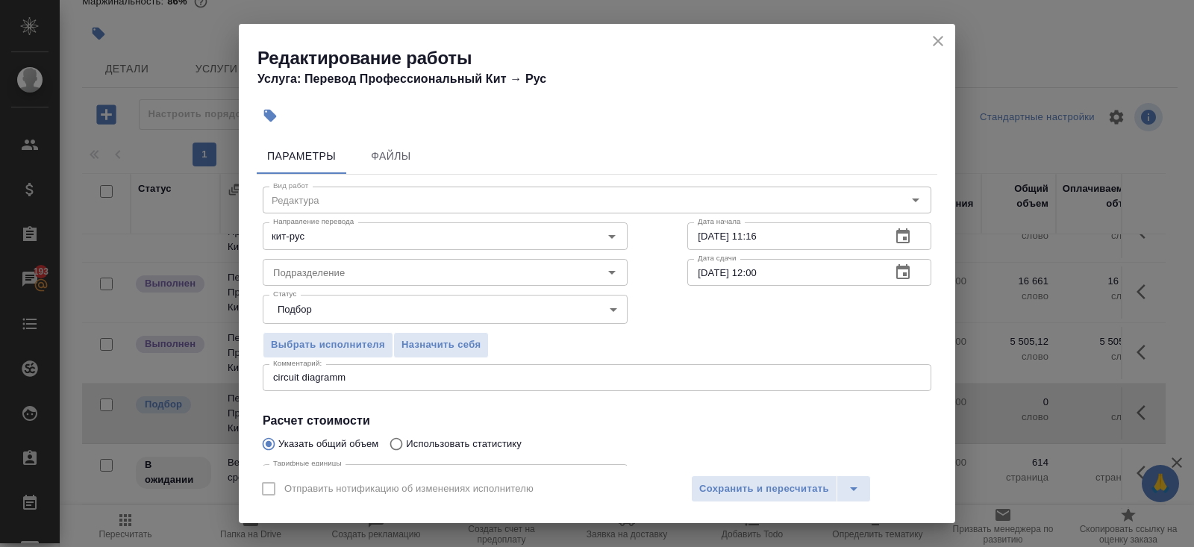
type input "61432.8"
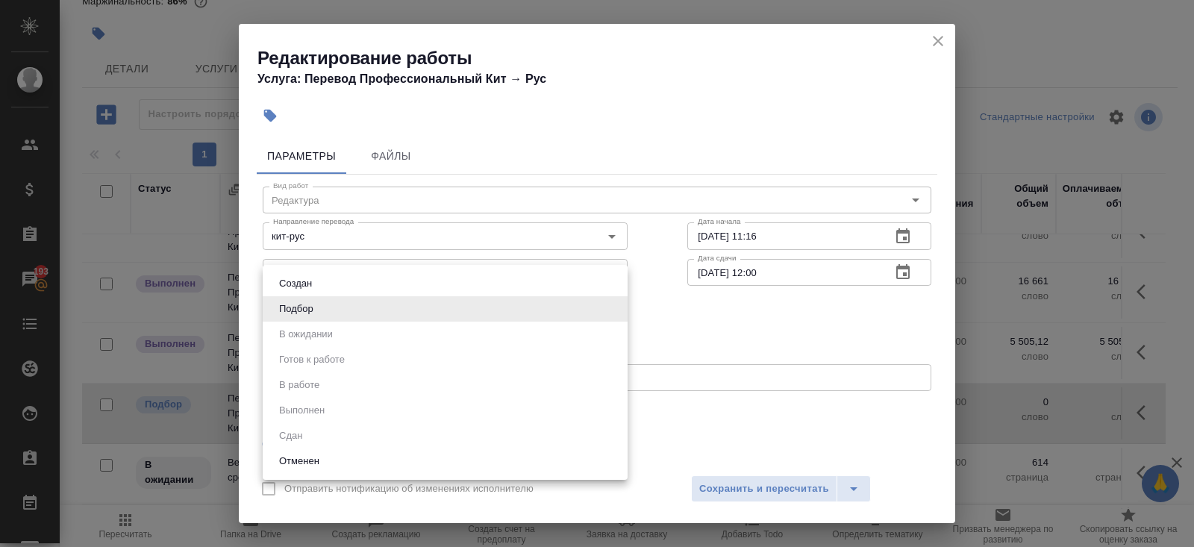
click at [307, 307] on body "🙏 .cls-1 fill:#fff; AWATERA Belyakova Yulia Клиенты Спецификации Заказы 193 Чат…" at bounding box center [597, 273] width 1194 height 547
click at [759, 372] on div at bounding box center [597, 273] width 1194 height 547
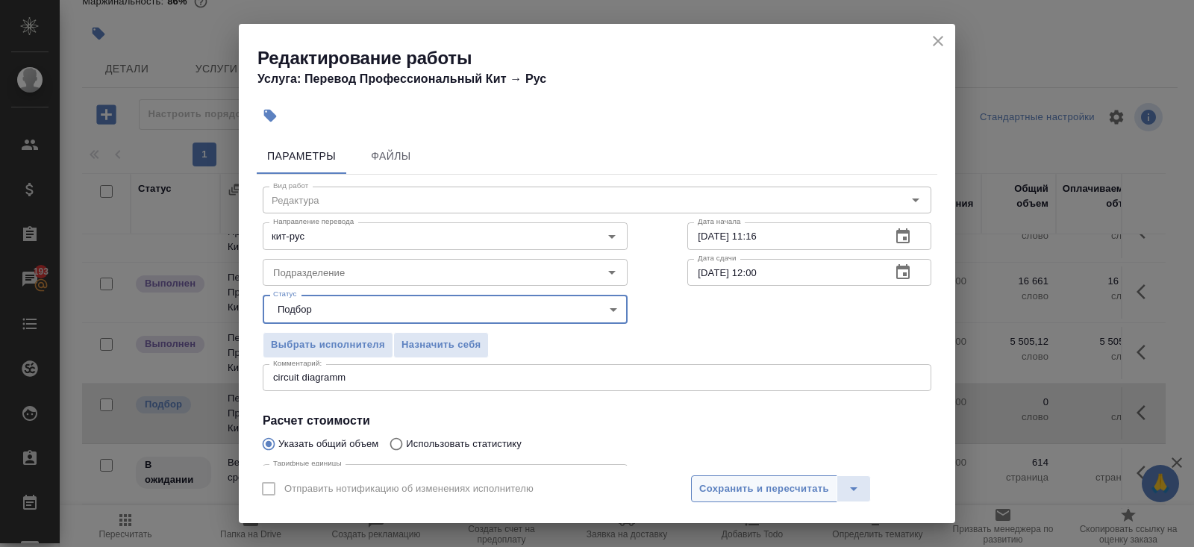
click at [745, 484] on span "Сохранить и пересчитать" at bounding box center [764, 489] width 130 height 17
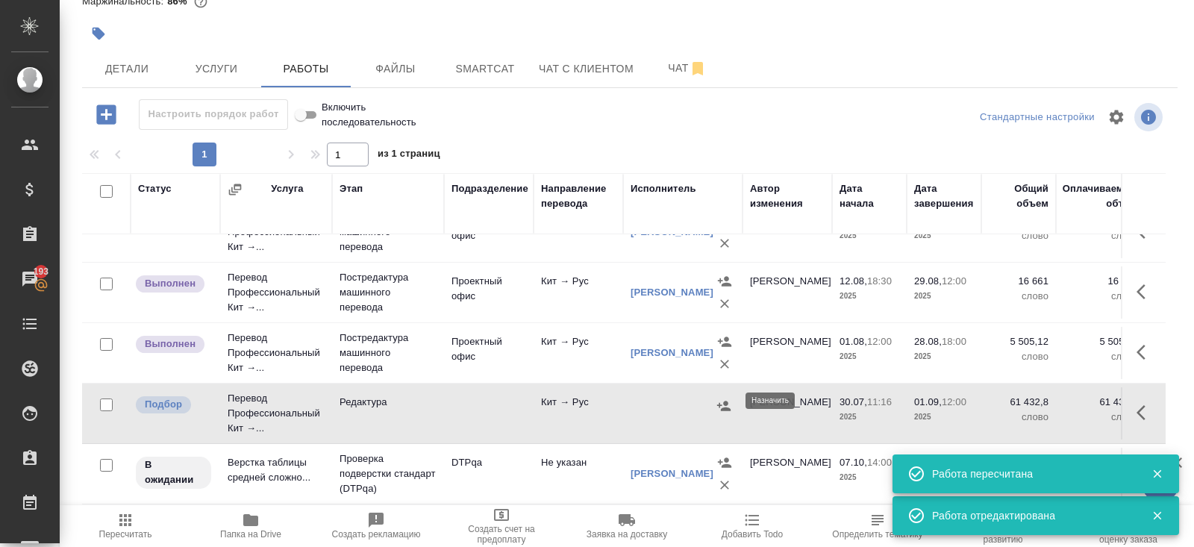
click at [725, 401] on icon "button" at bounding box center [723, 406] width 13 height 10
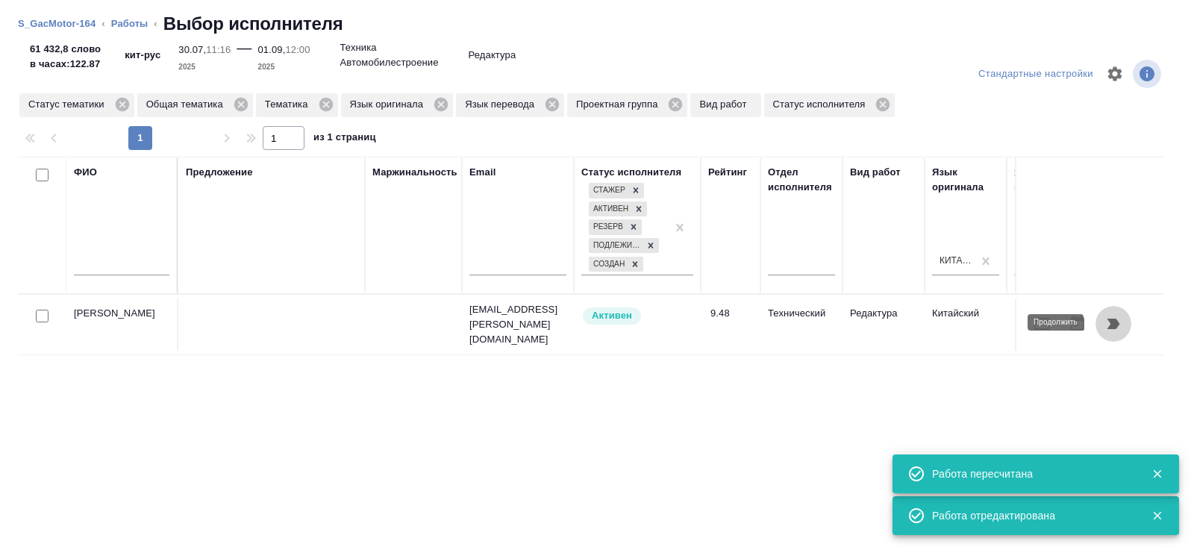
click at [1108, 329] on icon "button" at bounding box center [1113, 324] width 18 height 18
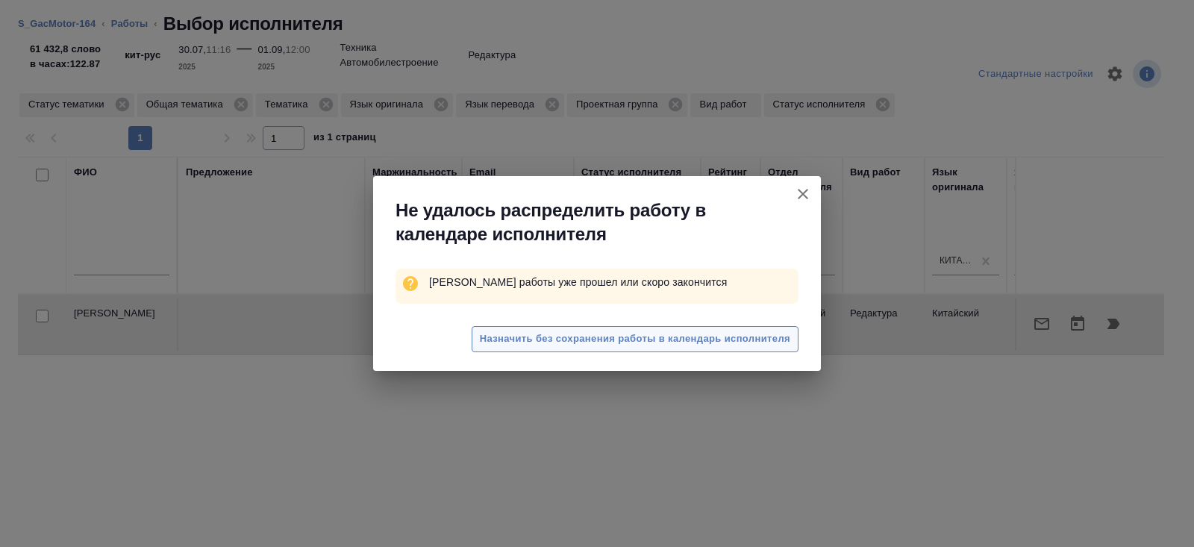
click at [721, 335] on span "Назначить без сохранения работы в календарь исполнителя" at bounding box center [635, 339] width 310 height 17
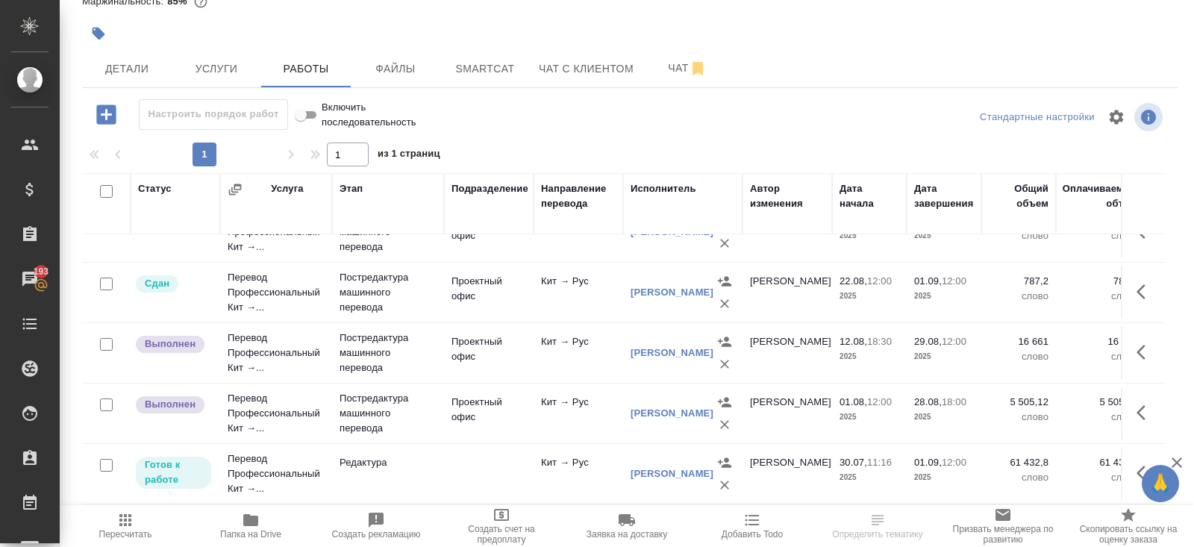
scroll to position [629, 0]
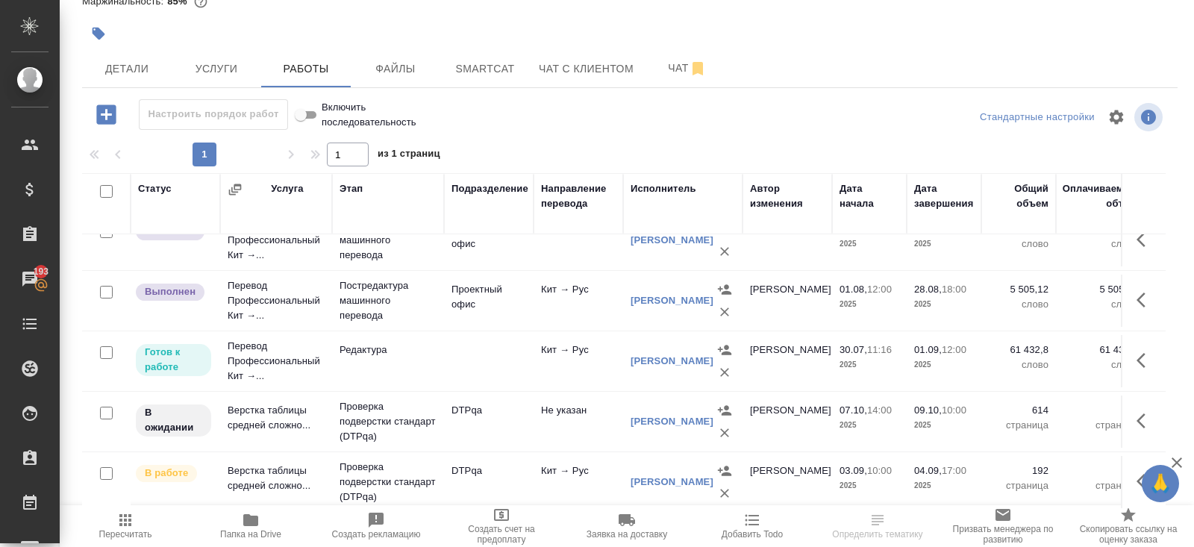
click at [1146, 358] on icon "button" at bounding box center [1146, 360] width 18 height 18
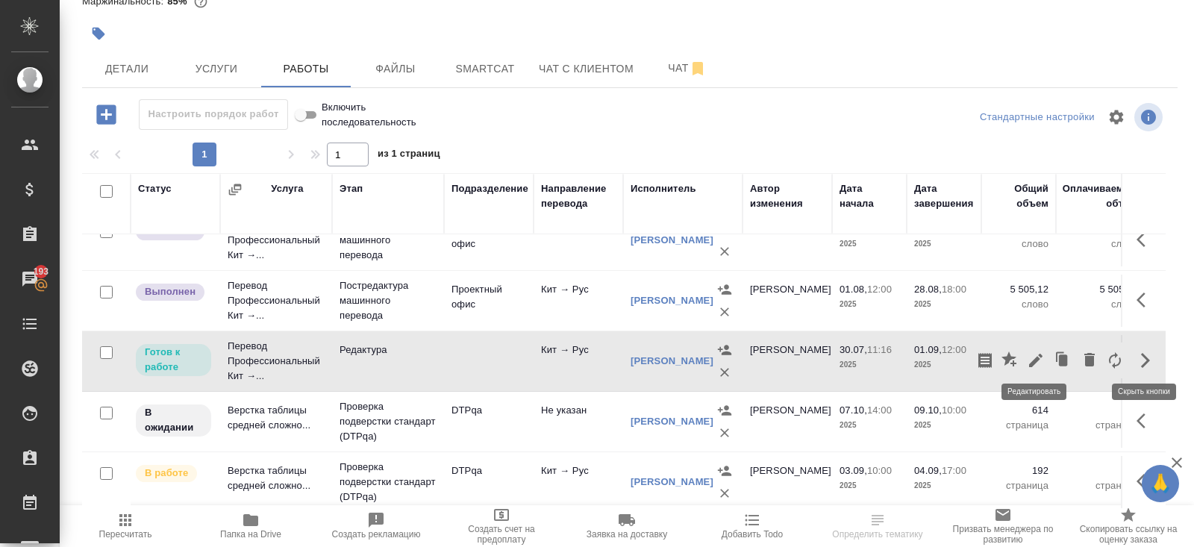
click at [1038, 351] on icon "button" at bounding box center [1036, 360] width 18 height 18
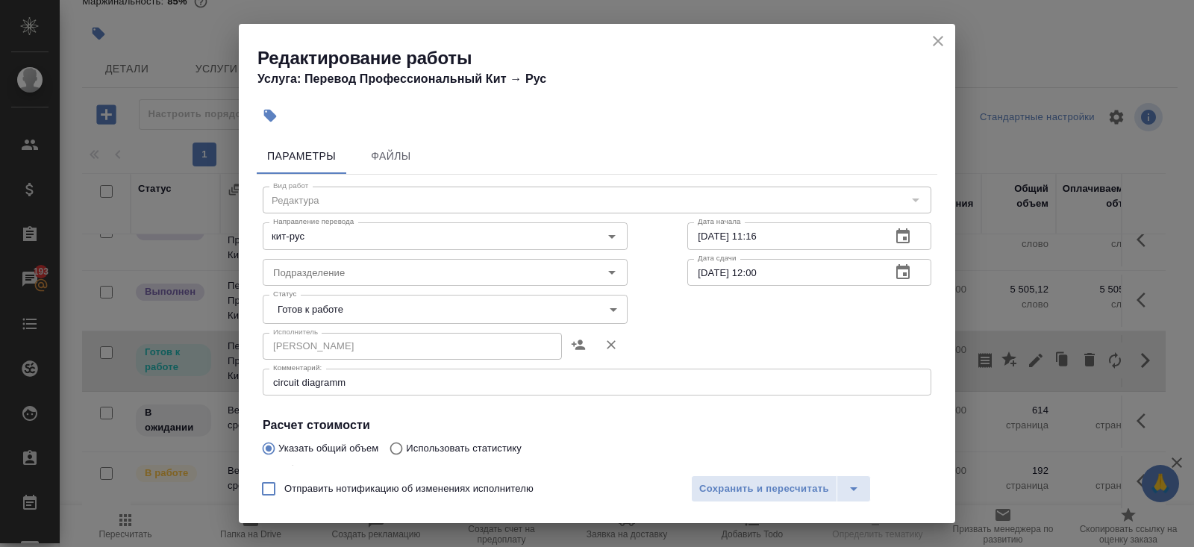
click at [290, 297] on body "🙏 .cls-1 fill:#fff; AWATERA [PERSON_NAME] Клиенты Спецификации Заказы 193 Чаты …" at bounding box center [597, 273] width 1194 height 547
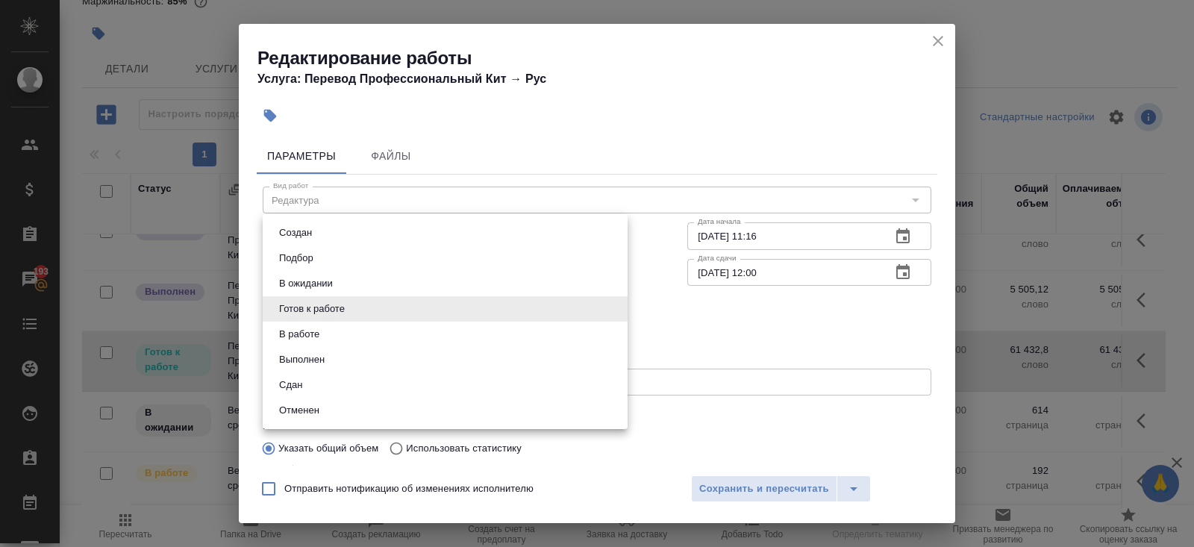
click at [313, 383] on li "Сдан" at bounding box center [445, 384] width 365 height 25
type input "closed"
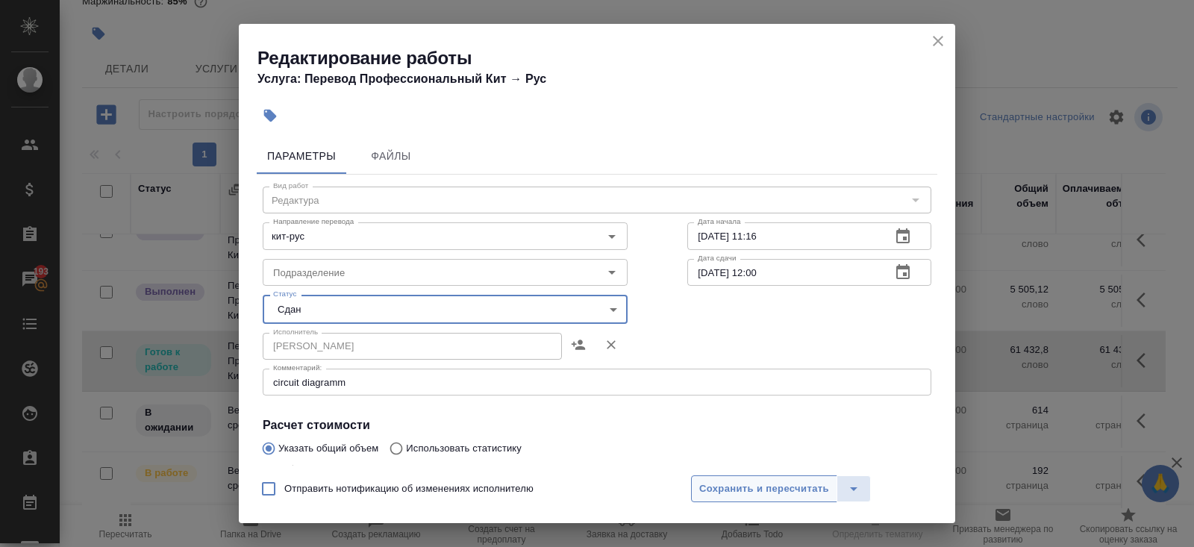
click at [777, 501] on button "Сохранить и пересчитать" at bounding box center [764, 488] width 146 height 27
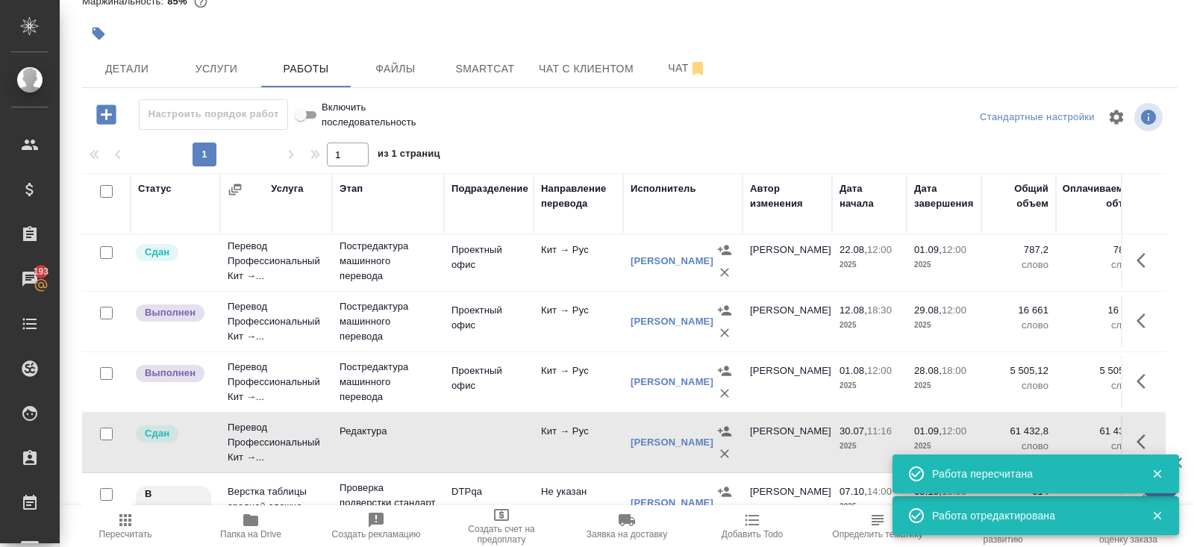
scroll to position [554, 0]
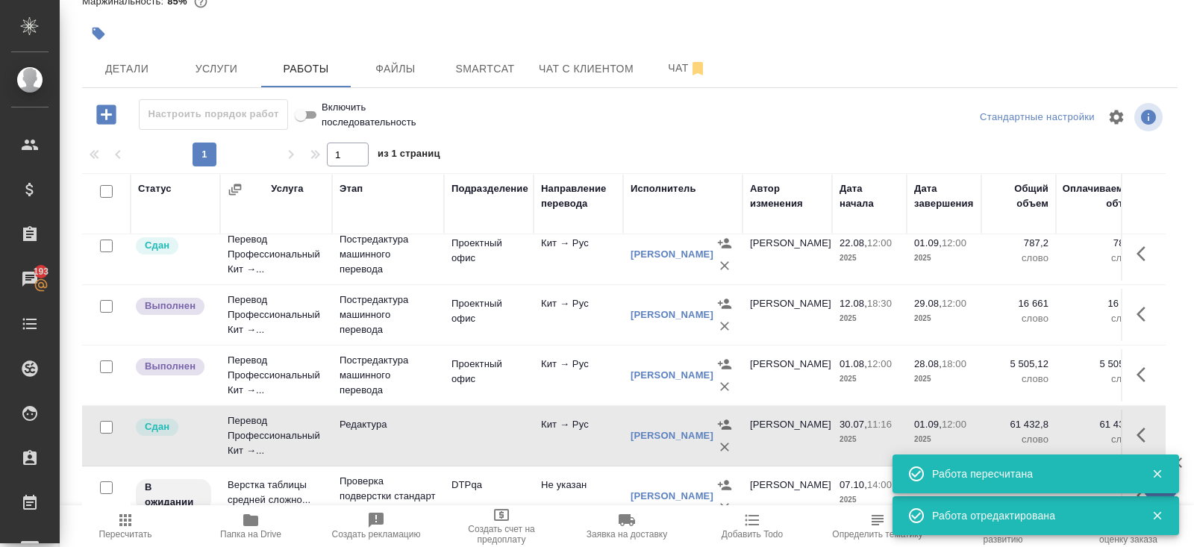
click at [1137, 308] on icon "button" at bounding box center [1146, 314] width 18 height 18
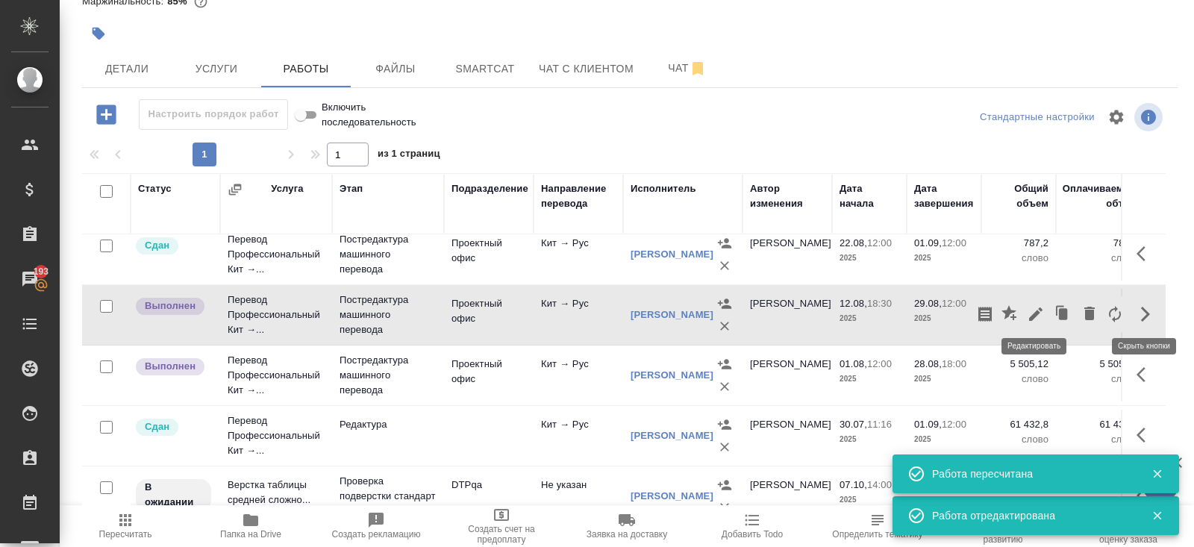
click at [1037, 310] on icon "button" at bounding box center [1035, 313] width 13 height 13
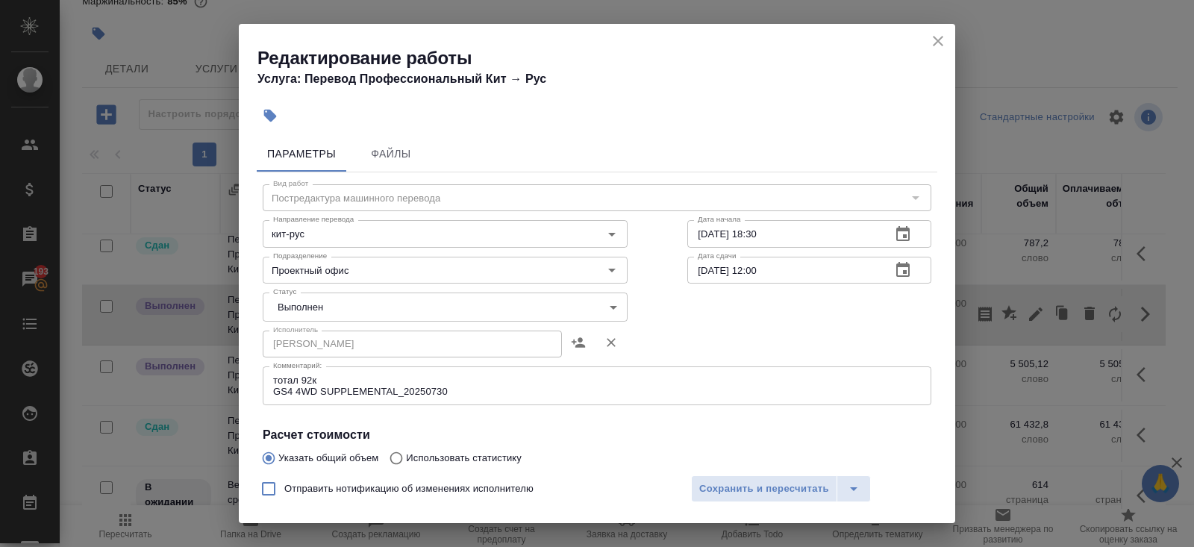
scroll to position [261, 0]
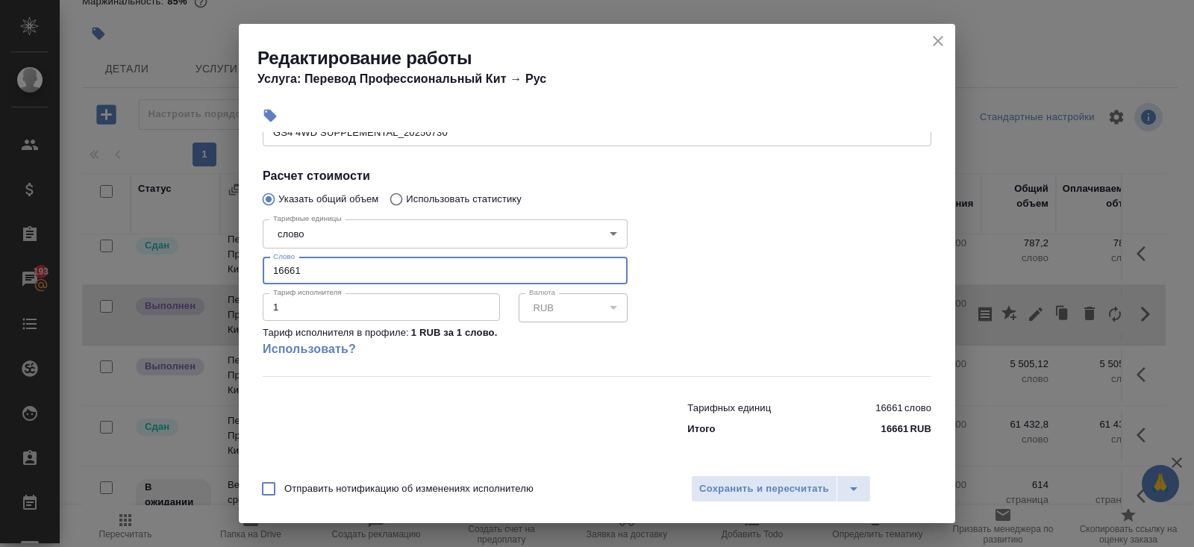
drag, startPoint x: 312, startPoint y: 270, endPoint x: 298, endPoint y: 266, distance: 14.9
click at [303, 269] on input "16661" at bounding box center [445, 270] width 365 height 27
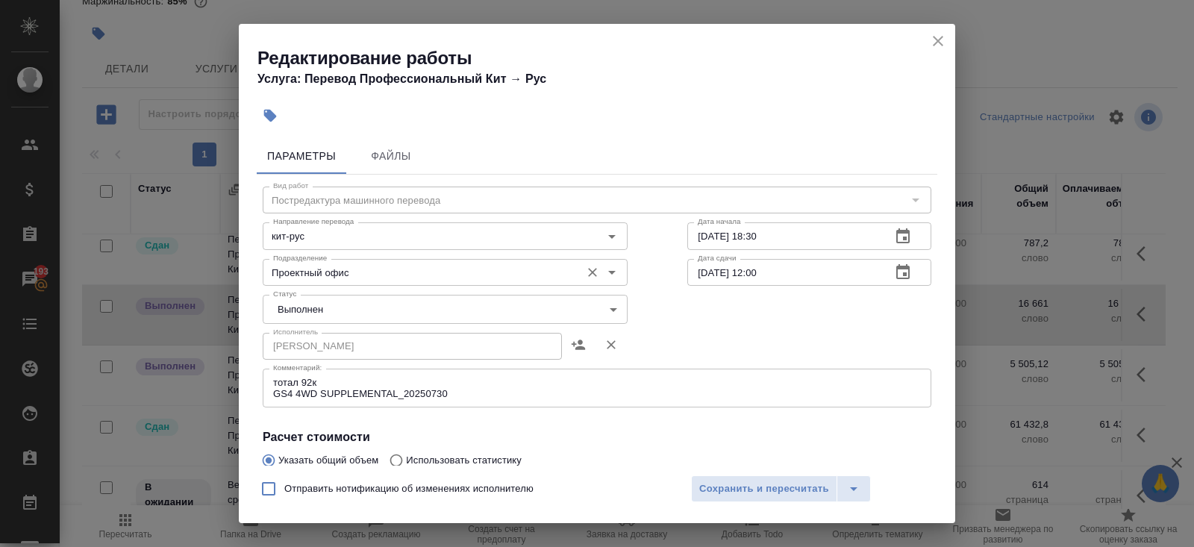
type input "1692"
click at [313, 272] on input "Проектный офис" at bounding box center [420, 272] width 306 height 18
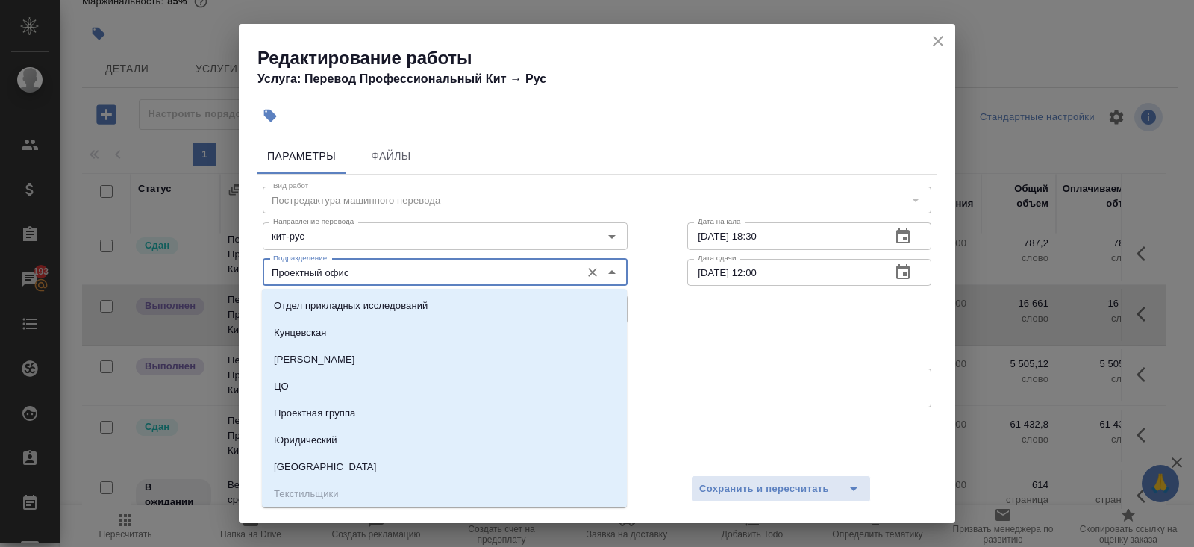
click at [256, 272] on div "Параметры Файлы Вид работ Постредактура машинного перевода Вид работ Направлени…" at bounding box center [597, 299] width 716 height 334
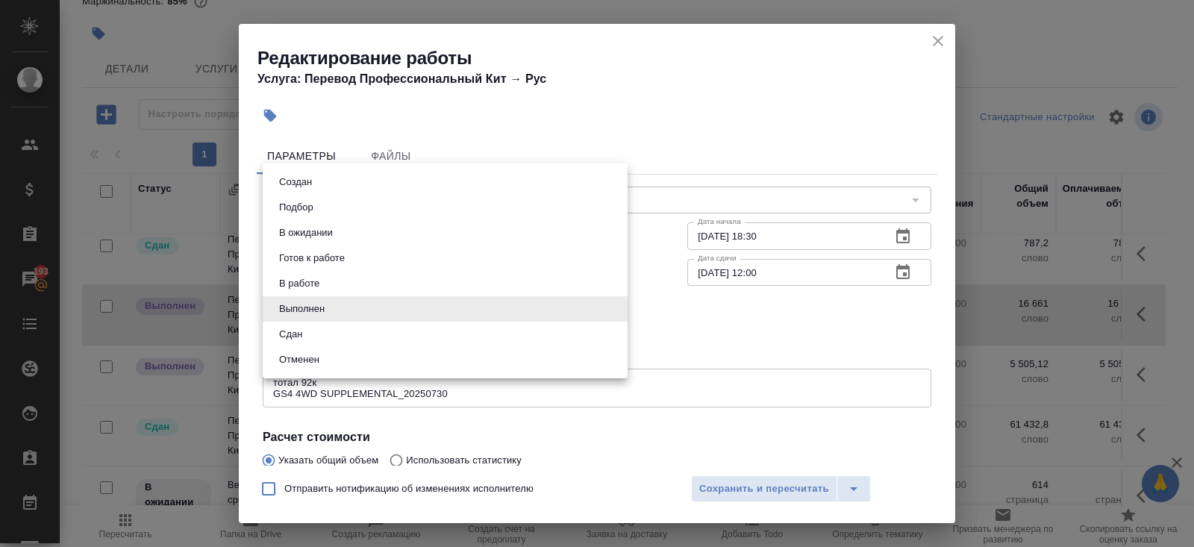
click at [286, 308] on body "🙏 .cls-1 fill:#fff; AWATERA Belyakova Yulia Клиенты Спецификации Заказы 193 Чат…" at bounding box center [597, 273] width 1194 height 547
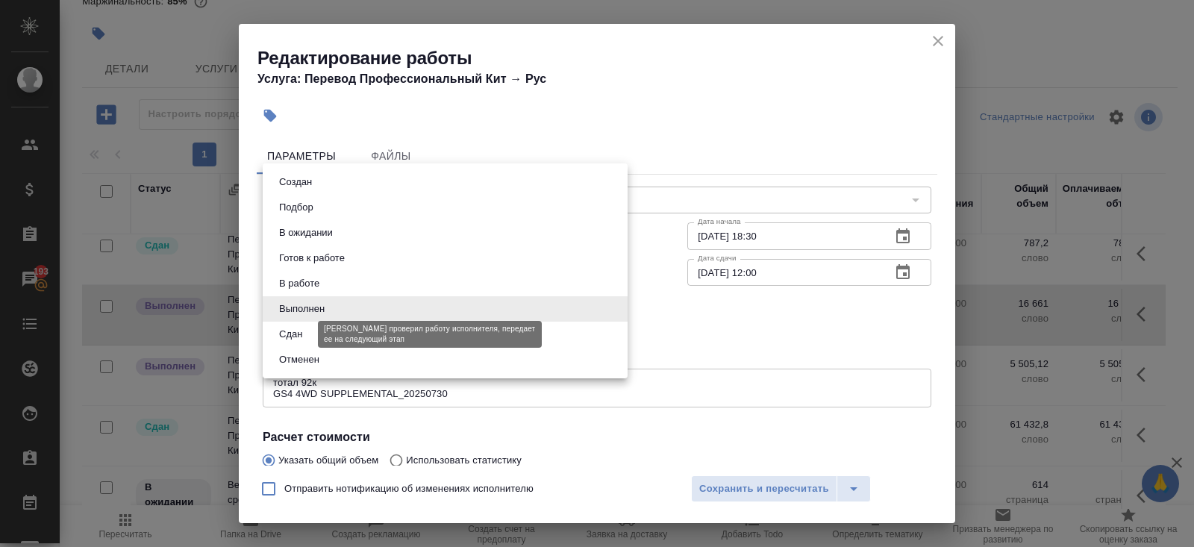
click at [286, 334] on button "Сдан" at bounding box center [291, 334] width 32 height 16
type input "closed"
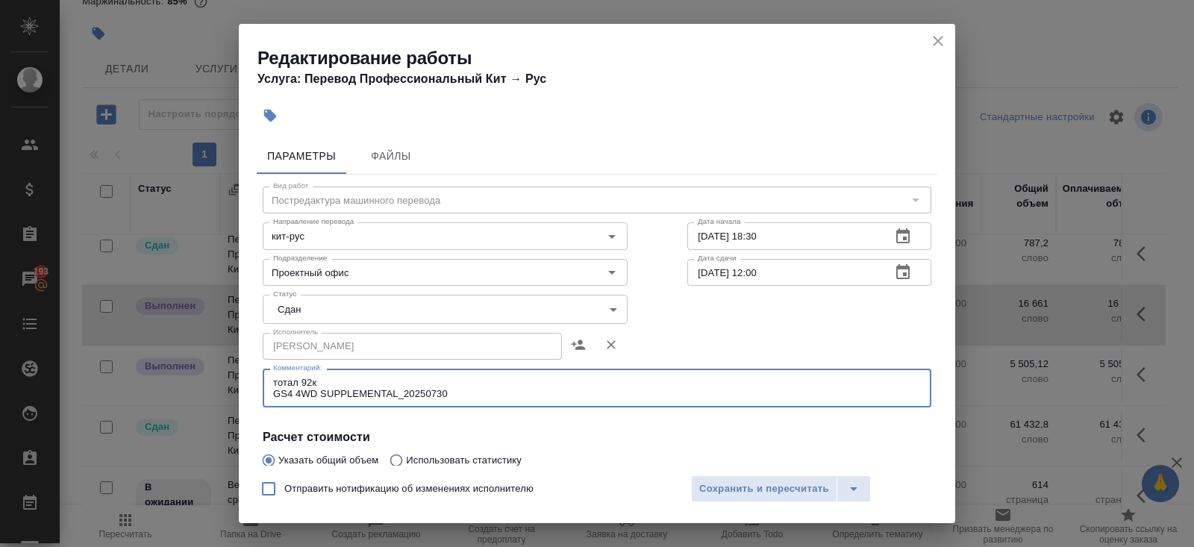
drag, startPoint x: 460, startPoint y: 392, endPoint x: 261, endPoint y: 402, distance: 198.8
click at [261, 403] on div "Вид работ Постредактура машинного перевода Вид работ Направление перевода кит-р…" at bounding box center [597, 439] width 681 height 529
drag, startPoint x: 469, startPoint y: 395, endPoint x: 228, endPoint y: 389, distance: 240.4
click at [228, 389] on div "Редактирование работы Услуга: Перевод Профессиональный Кит → Рус Параметры Файл…" at bounding box center [597, 273] width 1194 height 547
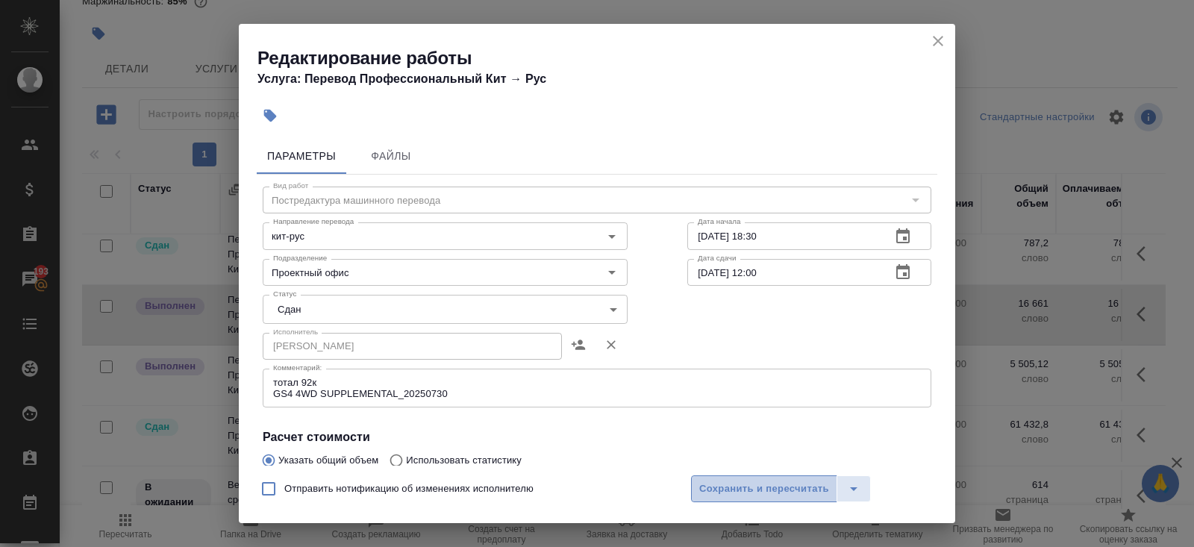
click at [740, 484] on span "Сохранить и пересчитать" at bounding box center [764, 489] width 130 height 17
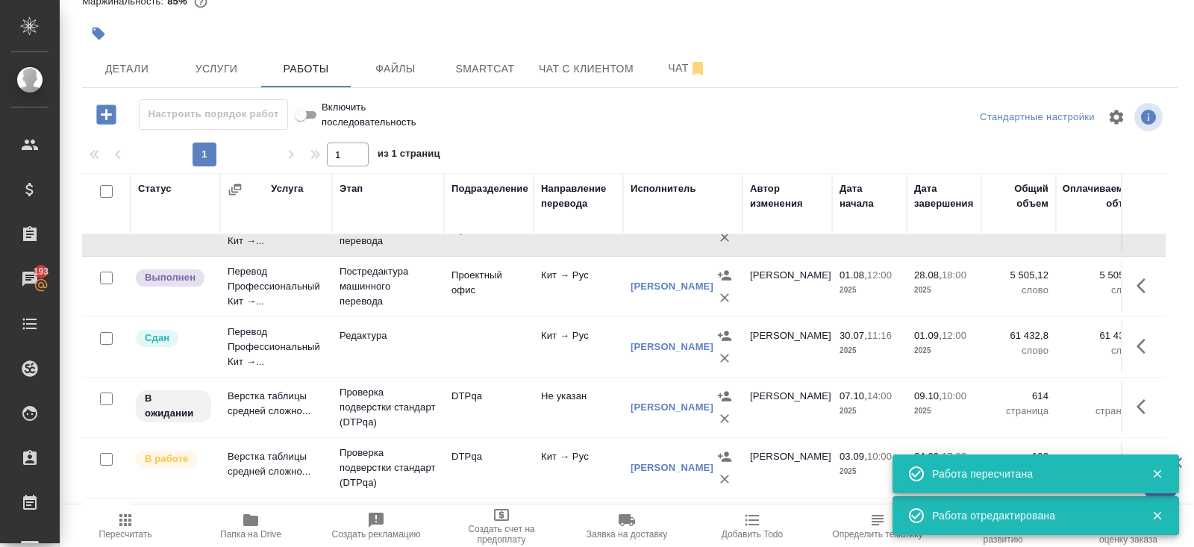
scroll to position [654, 0]
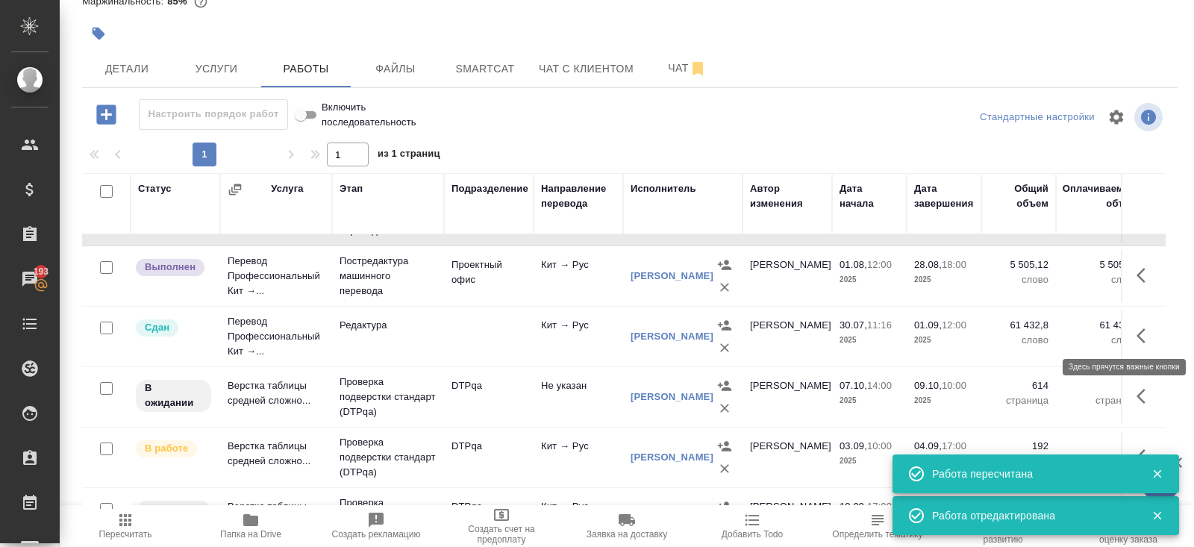
click at [1134, 327] on button "button" at bounding box center [1146, 336] width 36 height 36
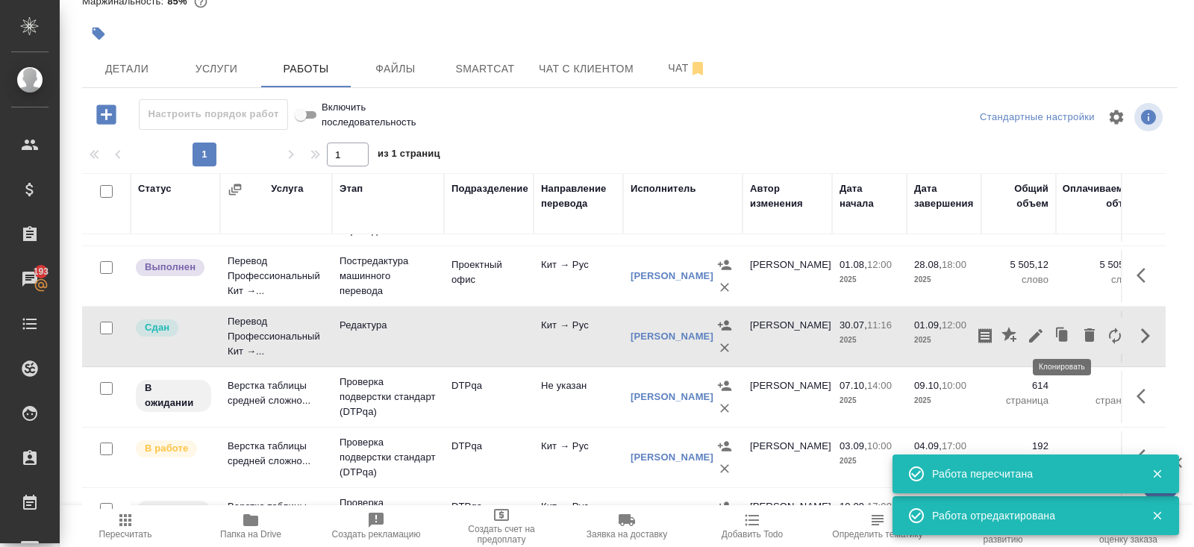
click at [1056, 334] on icon "button" at bounding box center [1062, 335] width 21 height 21
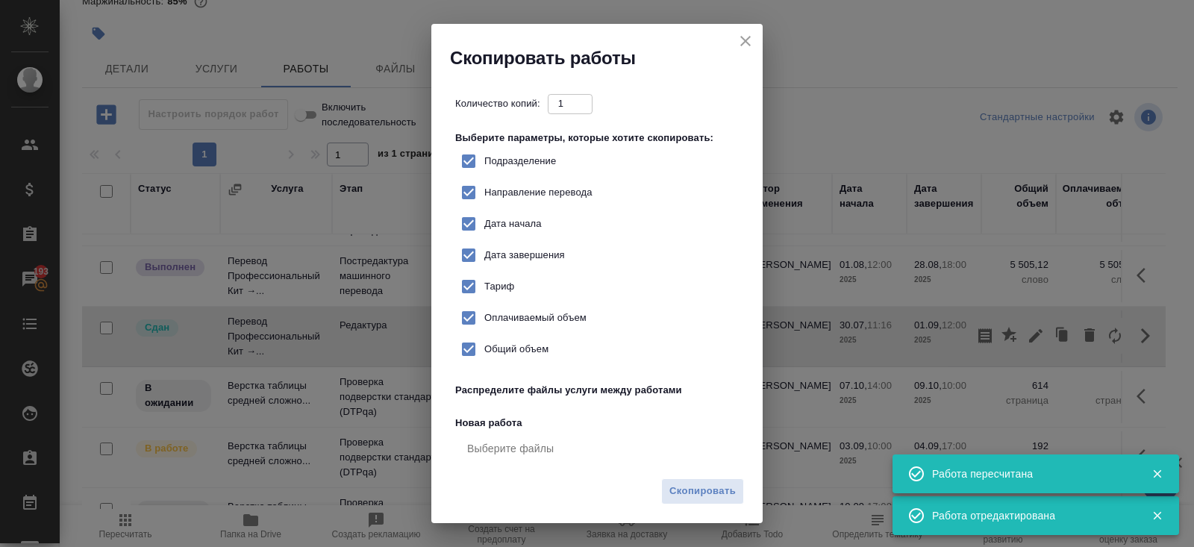
checkbox input "true"
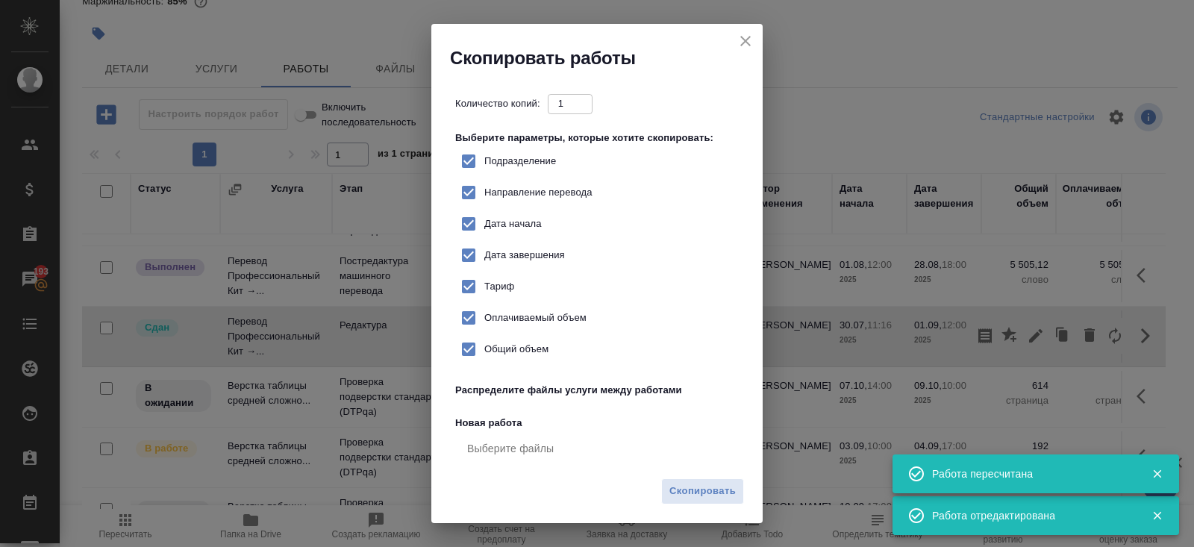
checkbox input "true"
click at [719, 494] on span "Скопировать" at bounding box center [702, 491] width 66 height 17
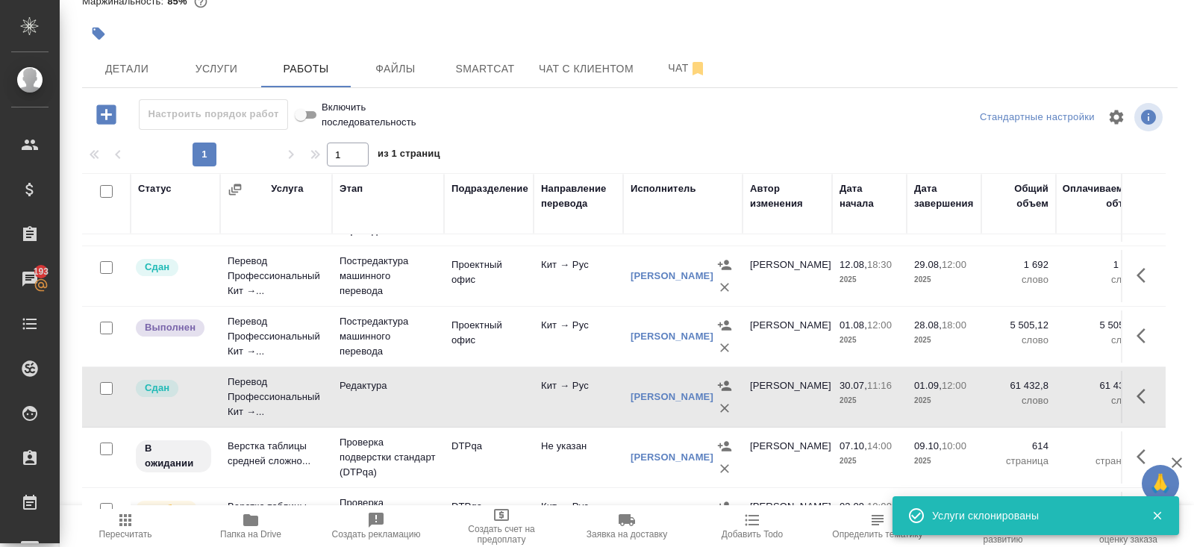
scroll to position [0, 0]
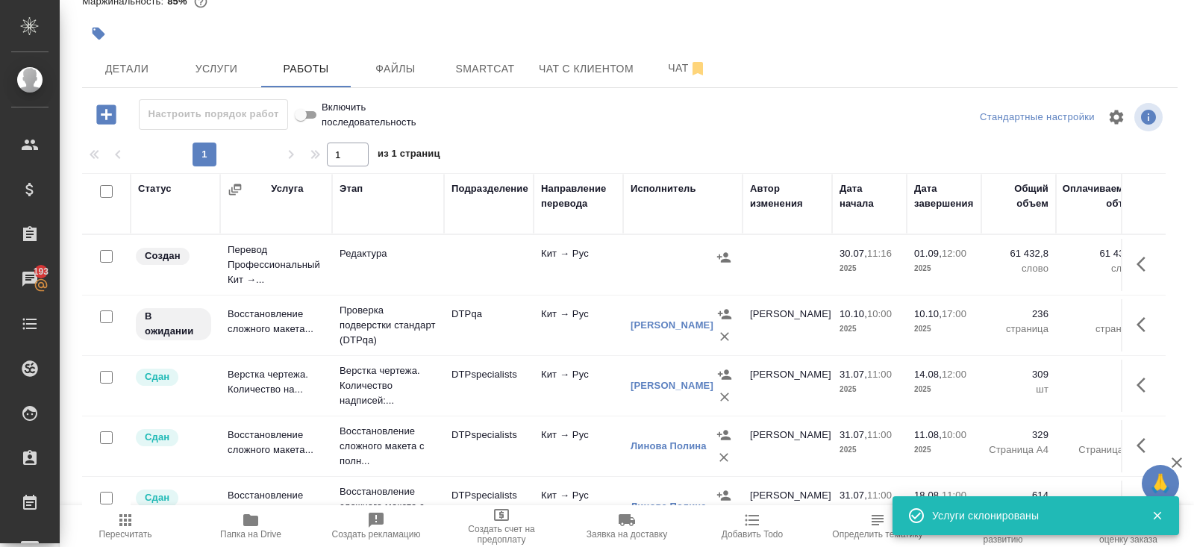
click at [1137, 259] on icon "button" at bounding box center [1146, 264] width 18 height 18
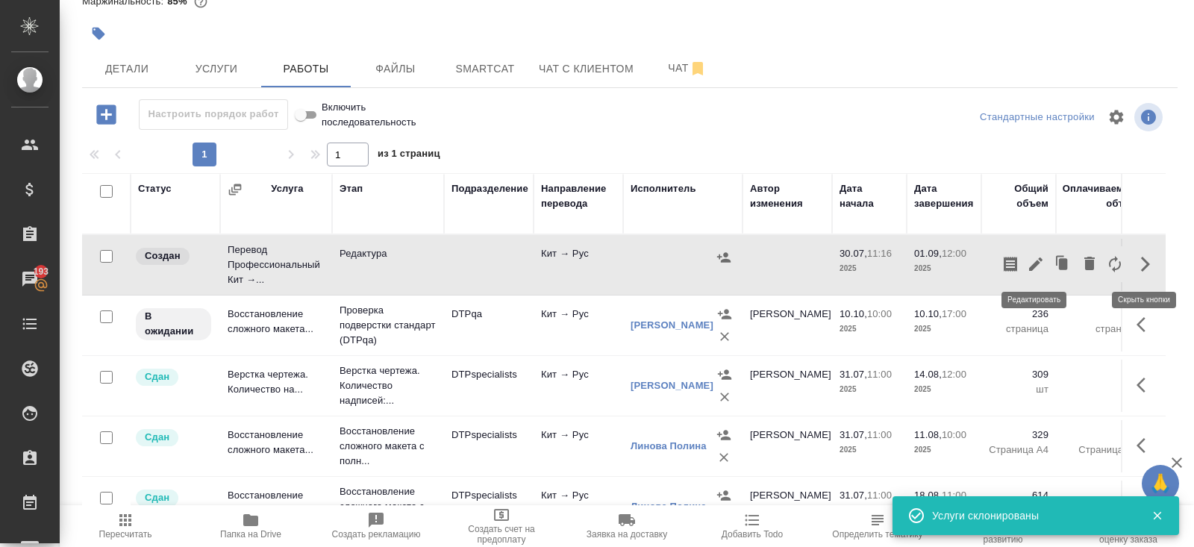
click at [1041, 262] on icon "button" at bounding box center [1036, 264] width 18 height 18
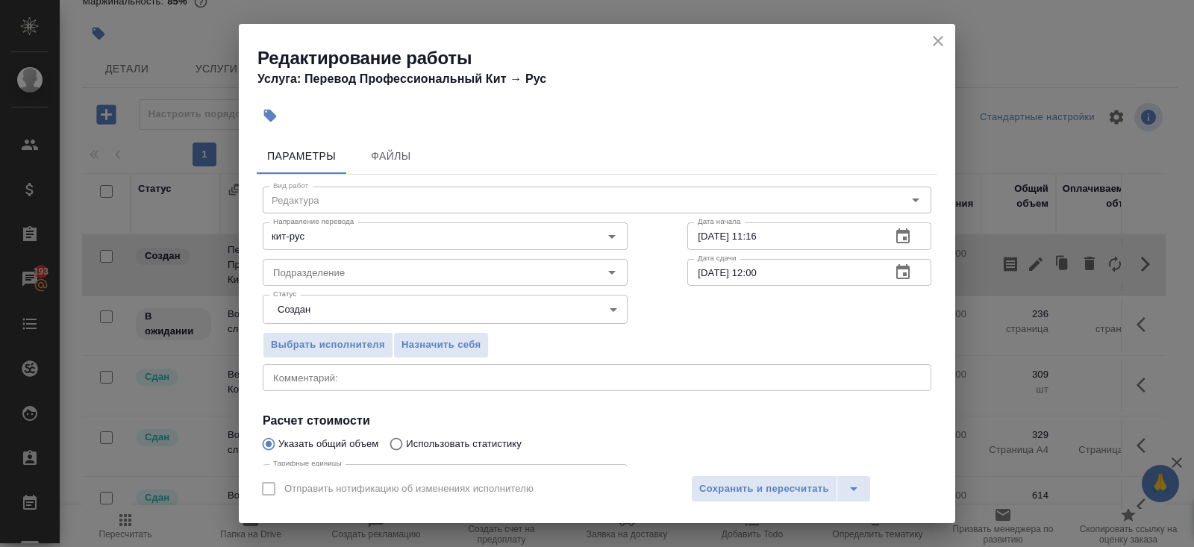
click at [319, 381] on textarea at bounding box center [597, 377] width 648 height 11
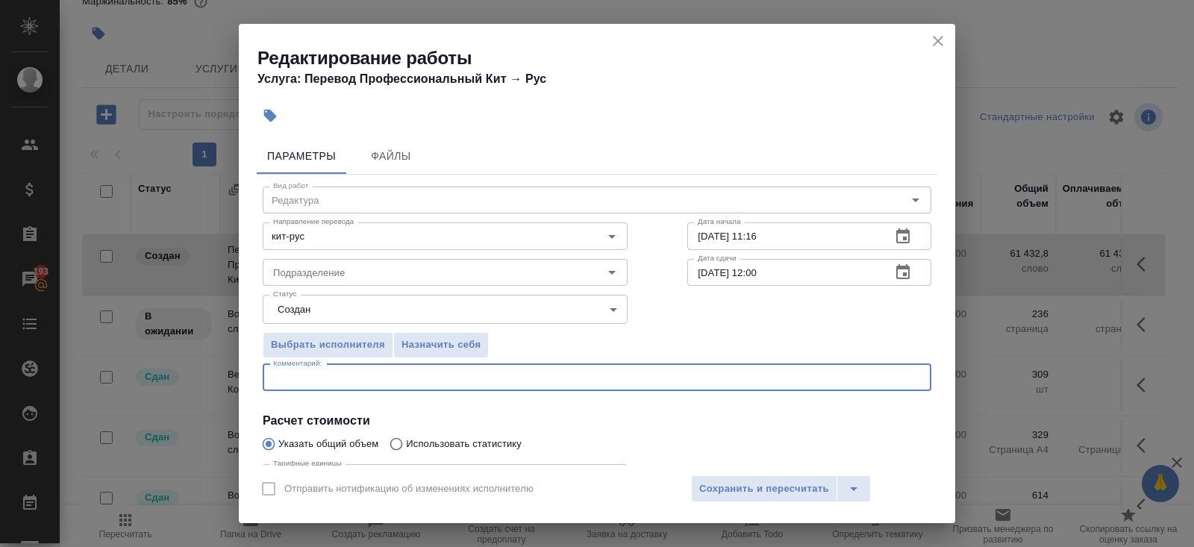
paste textarea "GS4 4WD SUPPLEMENTAL_20250730"
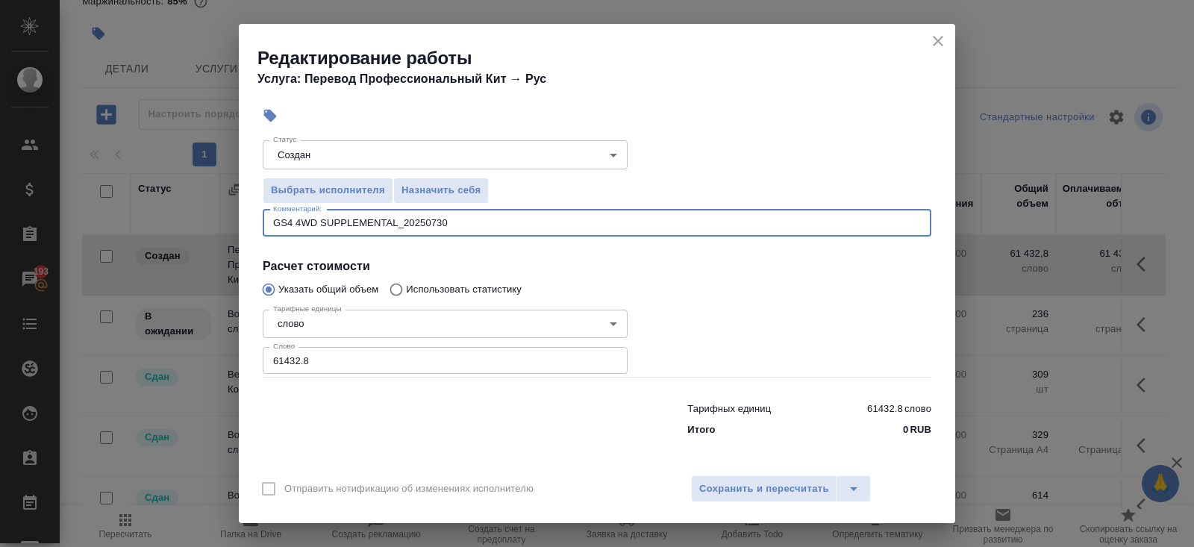
type textarea "GS4 4WD SUPPLEMENTAL_20250730"
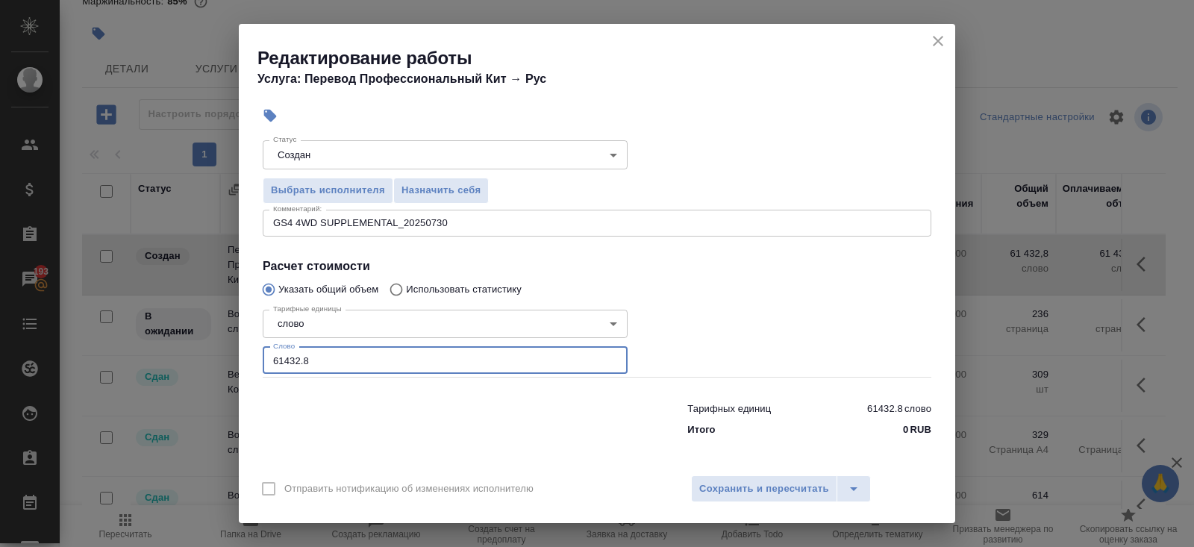
drag, startPoint x: 317, startPoint y: 365, endPoint x: 163, endPoint y: 365, distance: 153.7
click at [163, 365] on div "Редактирование работы Услуга: Перевод Профессиональный Кит → Рус Параметры Файл…" at bounding box center [597, 273] width 1194 height 547
type input "6"
type input "46643"
type input "46643.4"
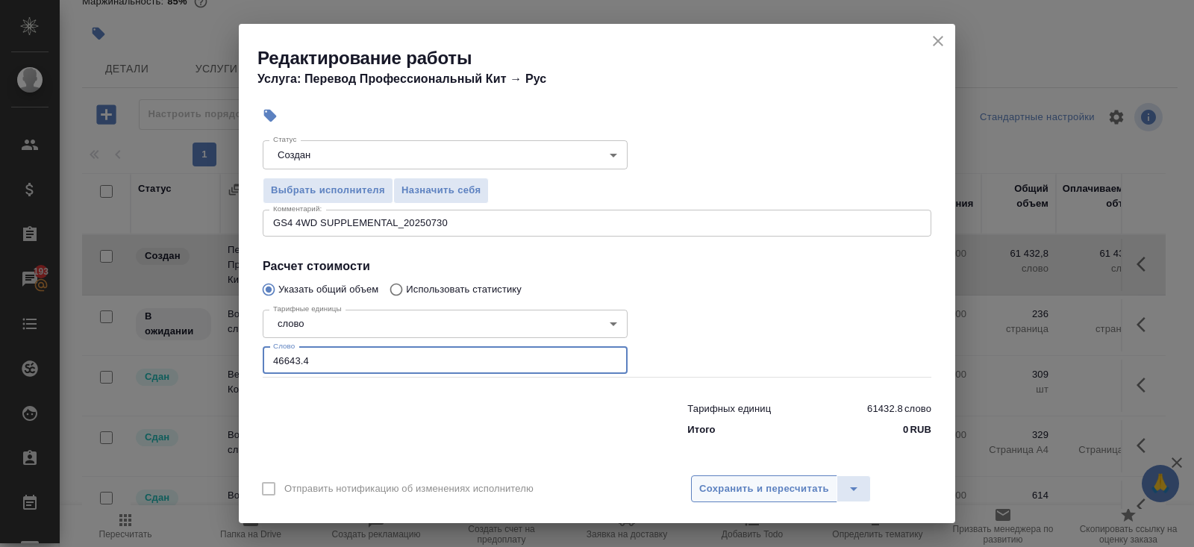
click at [727, 487] on span "Сохранить и пересчитать" at bounding box center [764, 489] width 130 height 17
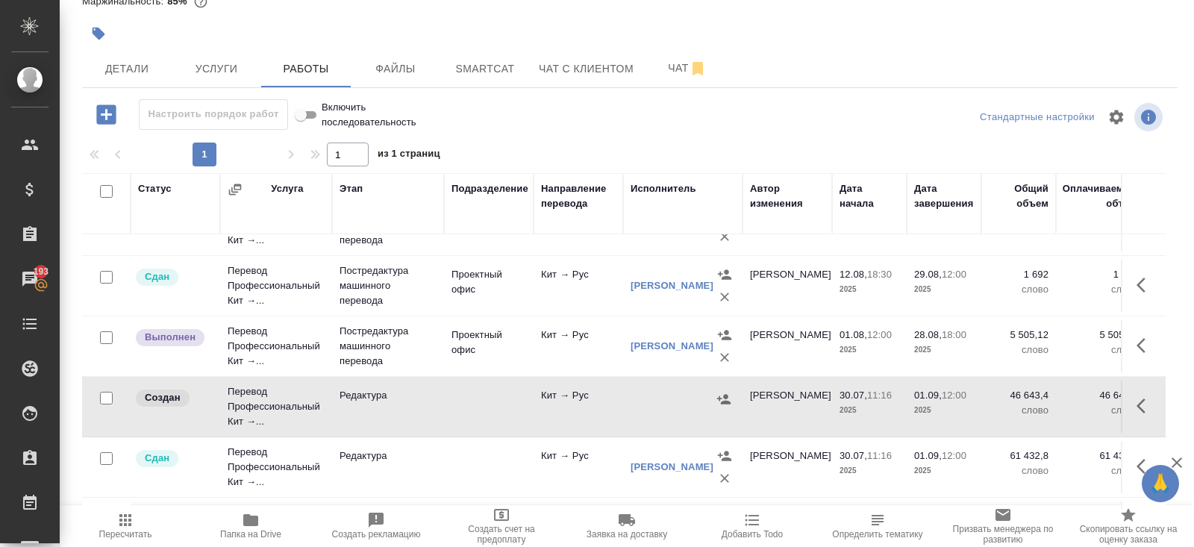
scroll to position [598, 0]
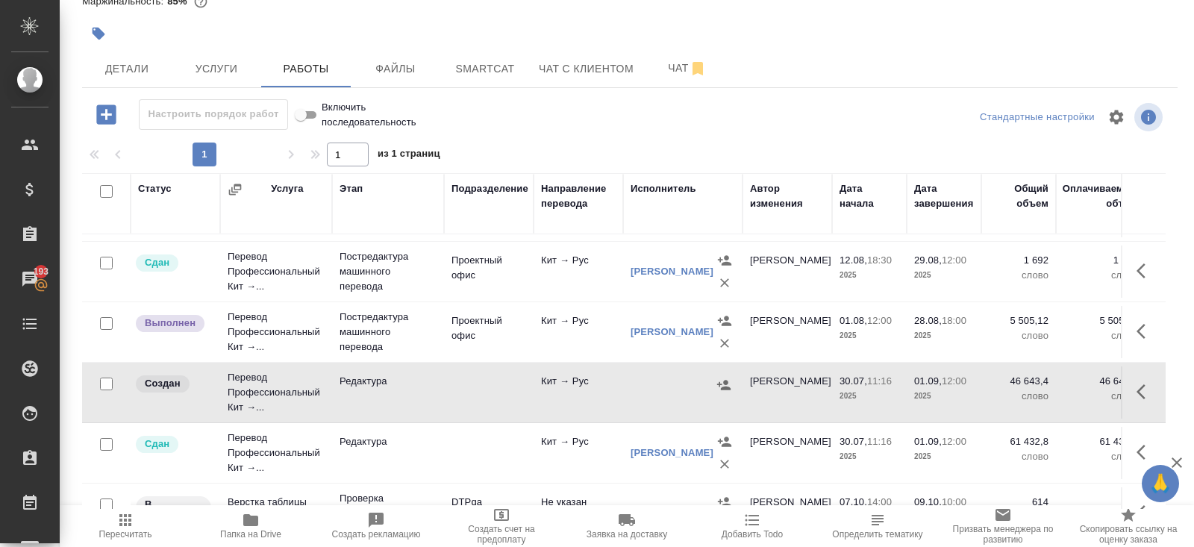
click at [725, 380] on icon "button" at bounding box center [723, 385] width 13 height 10
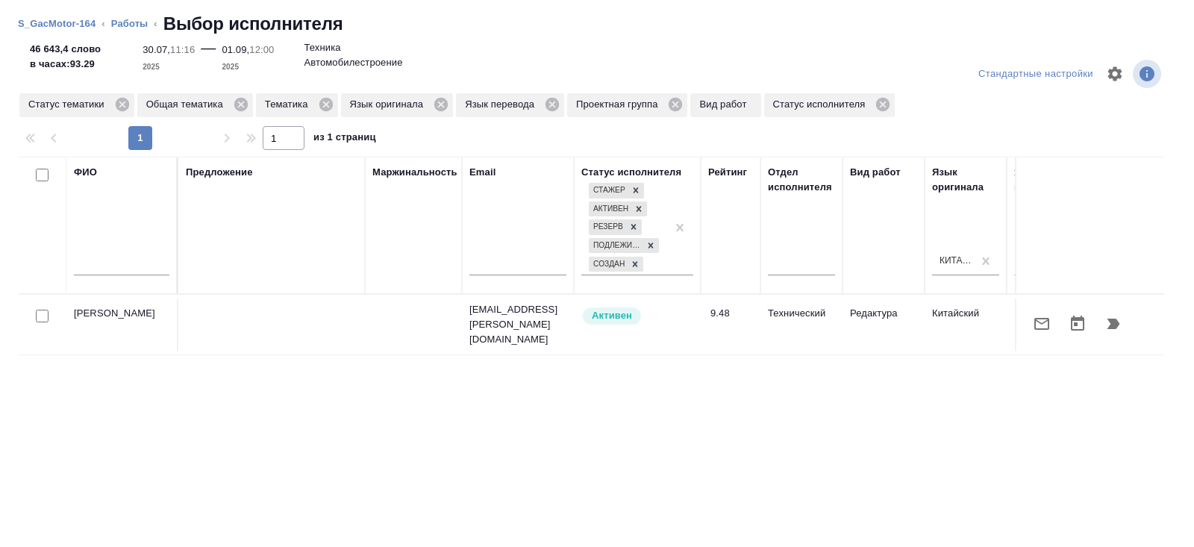
click at [1117, 323] on icon "button" at bounding box center [1113, 324] width 13 height 10
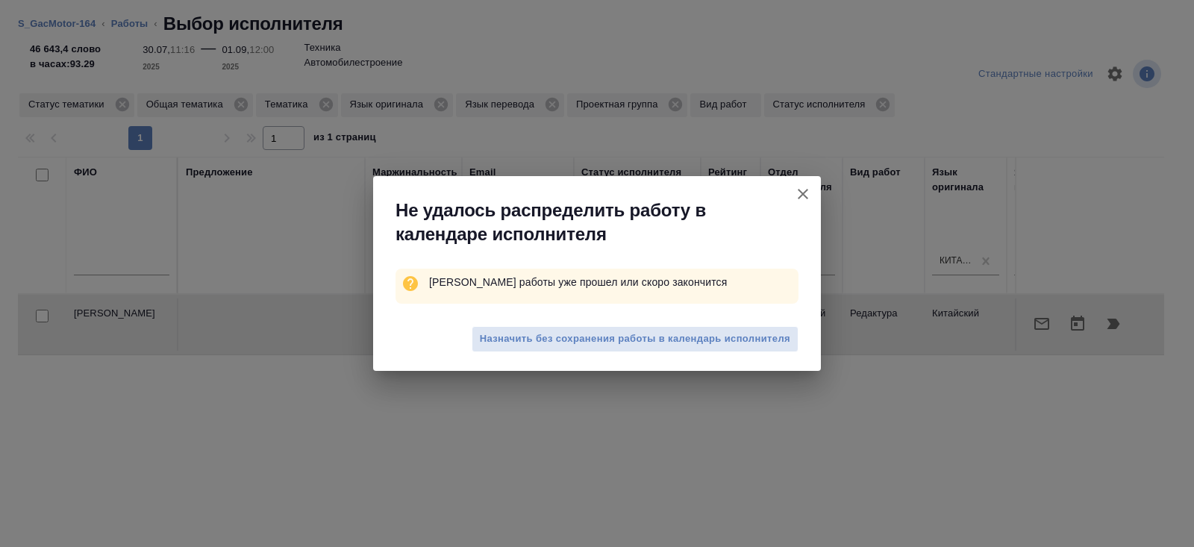
drag, startPoint x: 783, startPoint y: 337, endPoint x: 804, endPoint y: 337, distance: 21.6
click at [782, 337] on span "Назначить без сохранения работы в календарь исполнителя" at bounding box center [635, 339] width 310 height 17
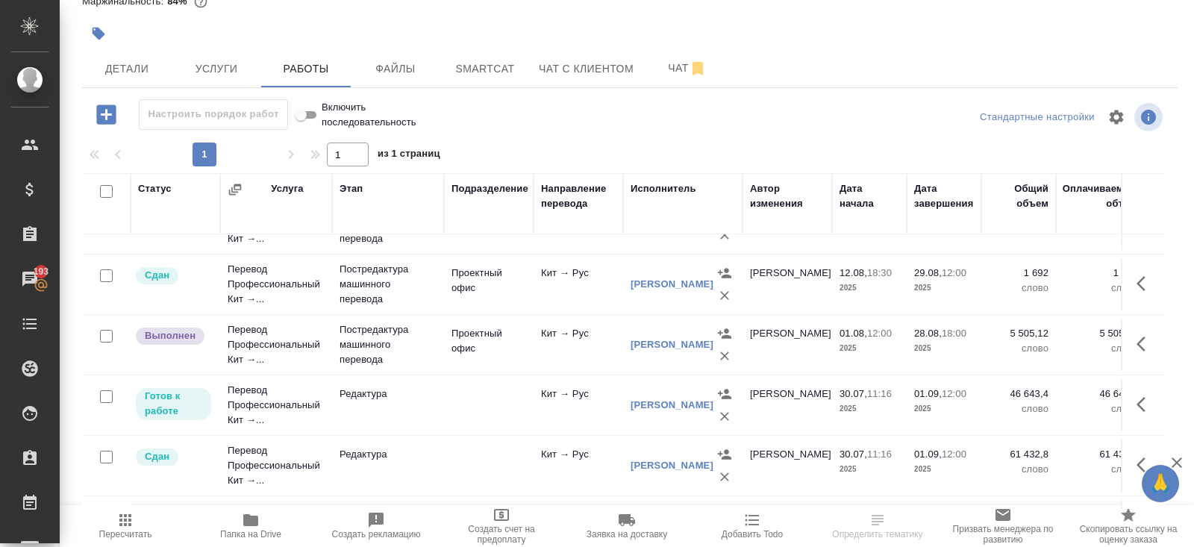
scroll to position [584, 0]
click at [722, 416] on icon "button" at bounding box center [724, 417] width 15 height 15
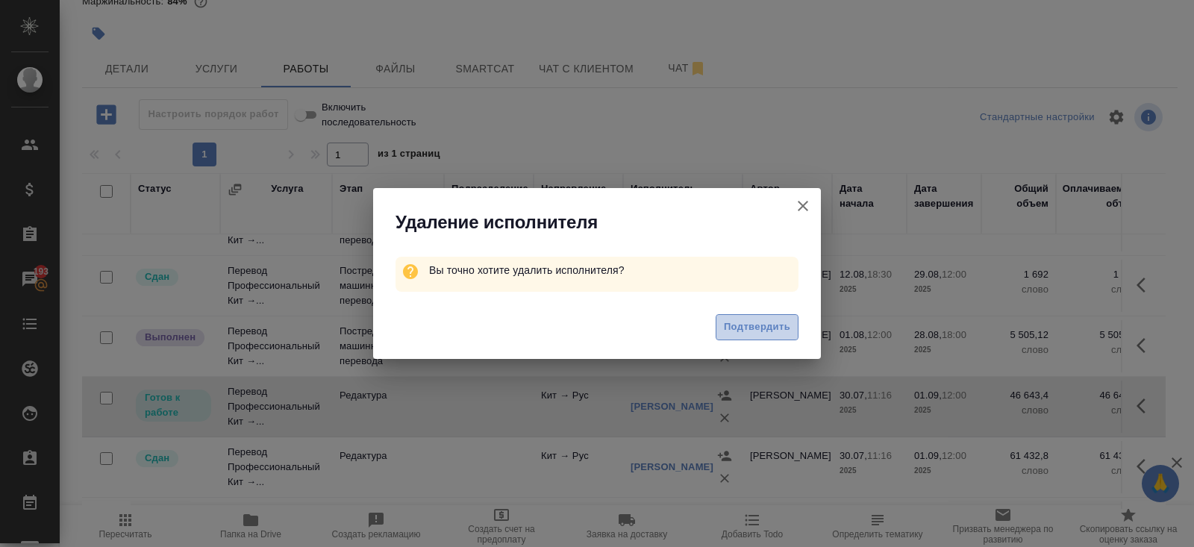
click at [776, 325] on span "Подтвердить" at bounding box center [757, 327] width 66 height 17
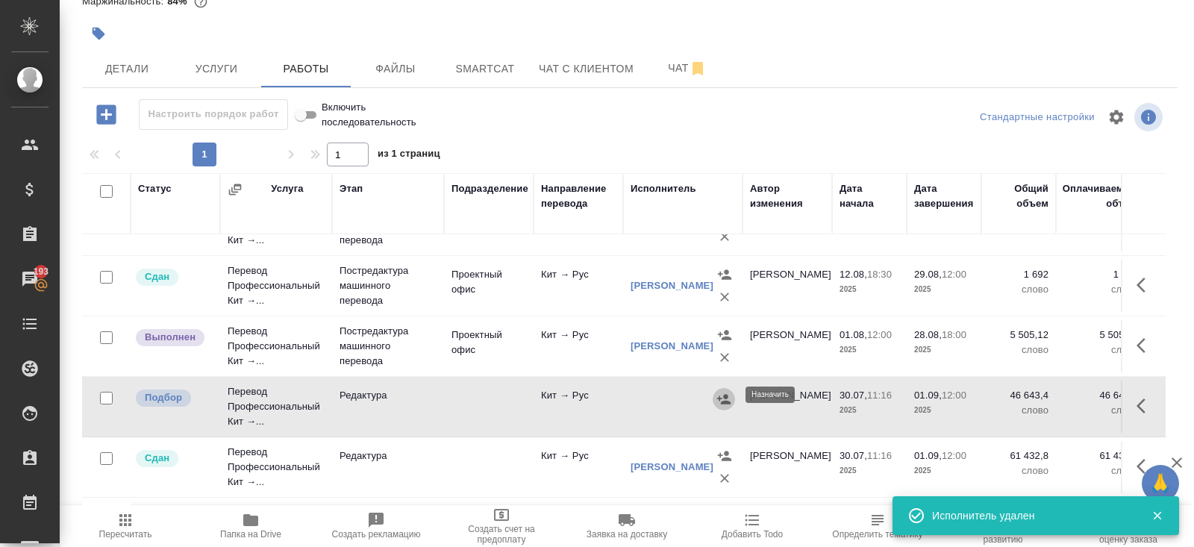
click at [722, 400] on icon "button" at bounding box center [723, 399] width 15 height 15
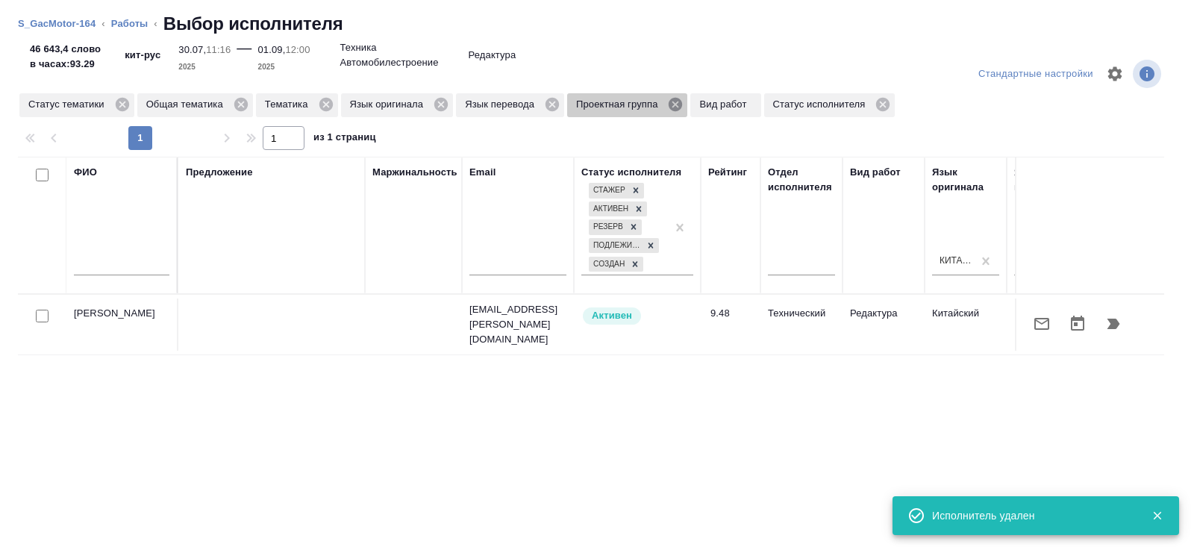
click at [682, 106] on icon at bounding box center [675, 104] width 13 height 13
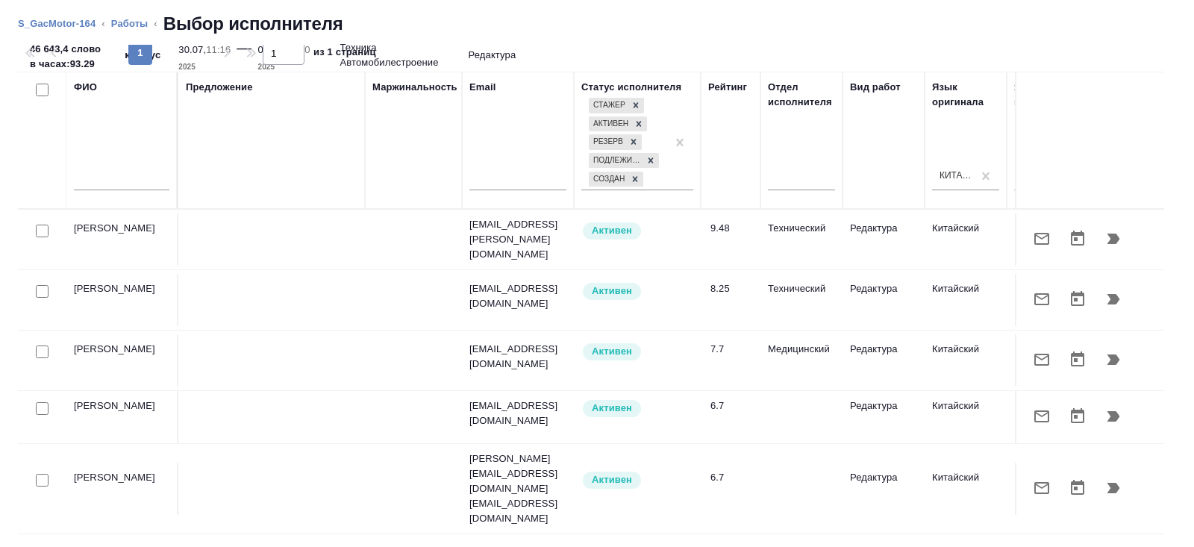
scroll to position [0, 0]
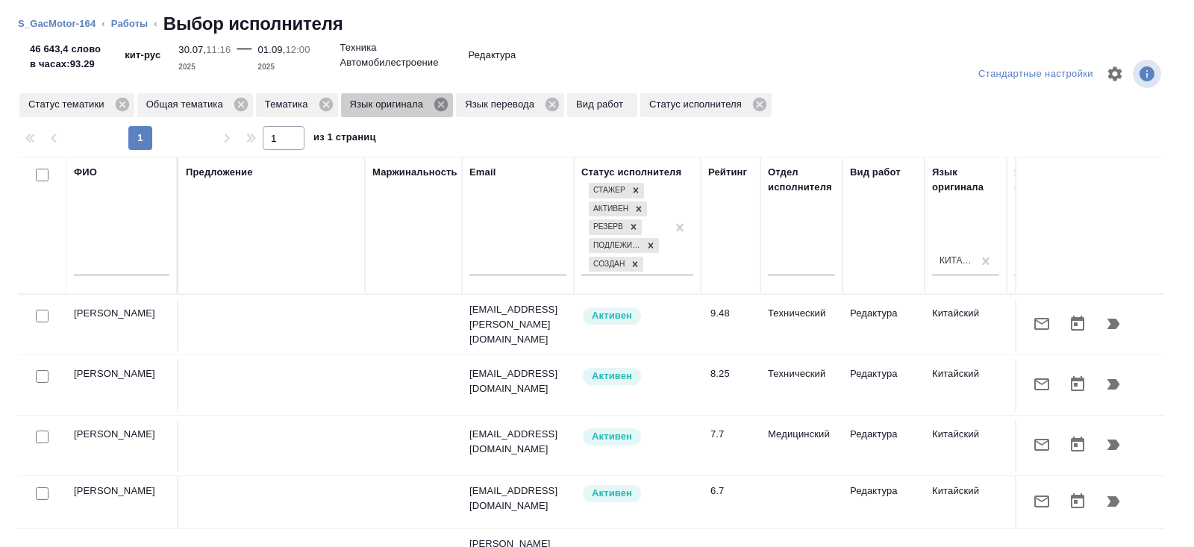
click at [447, 106] on icon at bounding box center [440, 104] width 13 height 13
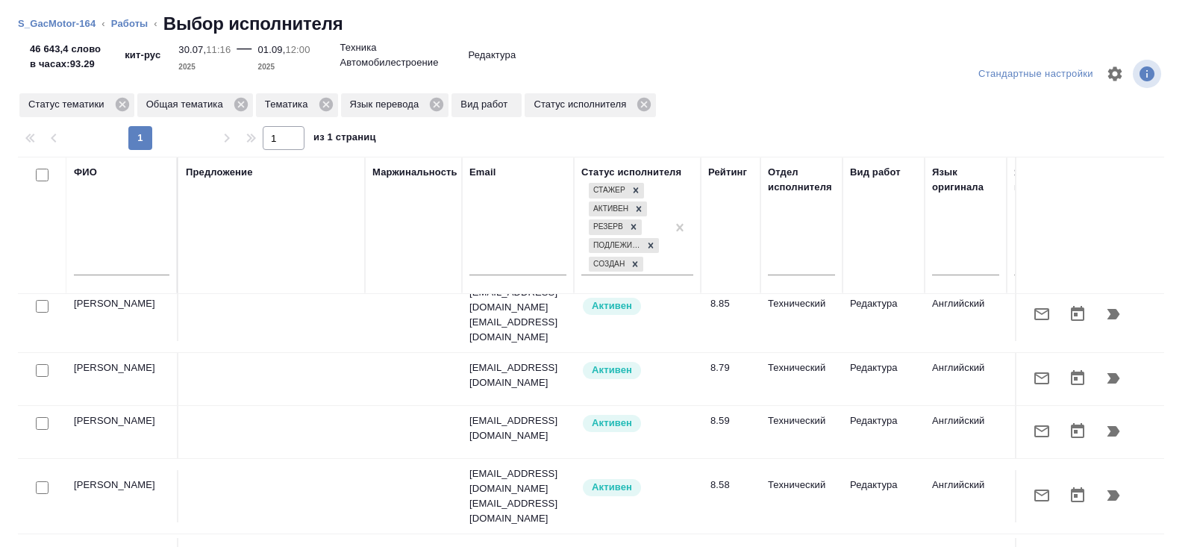
scroll to position [202, 0]
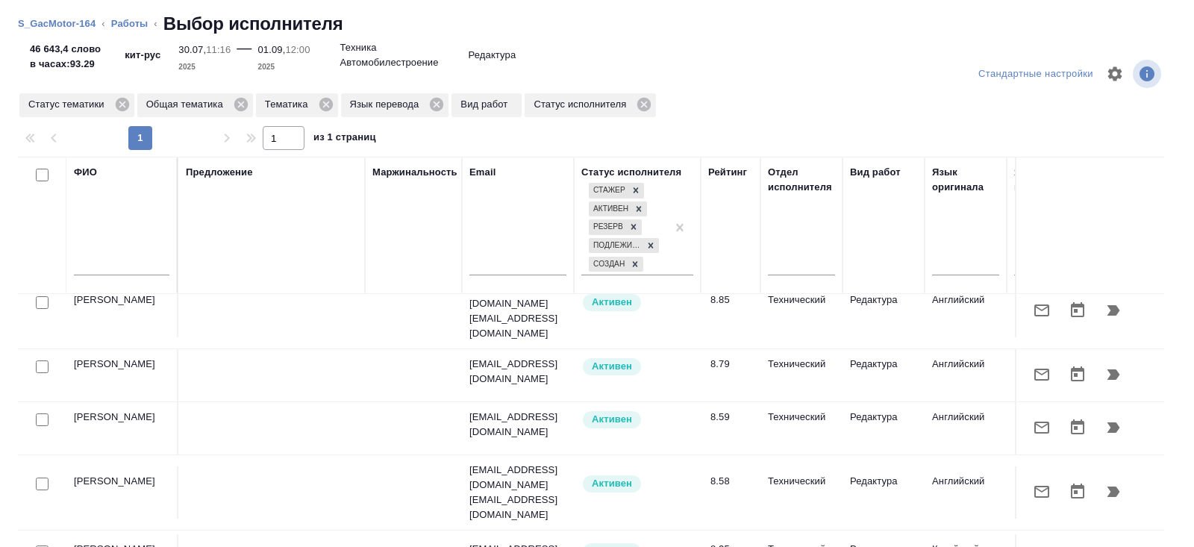
click at [1110, 419] on icon "button" at bounding box center [1113, 428] width 18 height 18
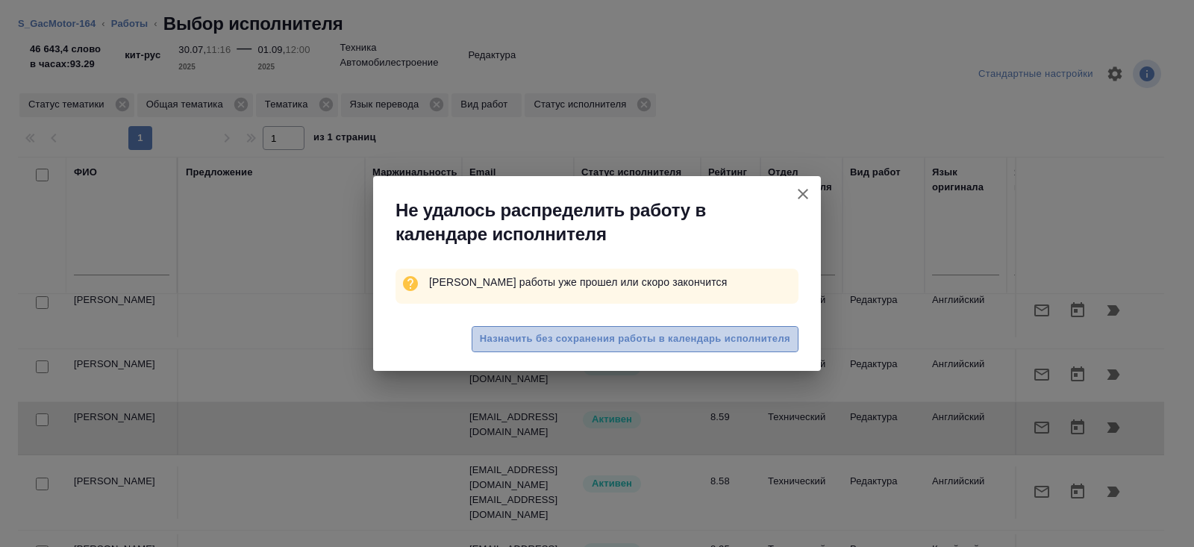
click at [689, 340] on span "Назначить без сохранения работы в календарь исполнителя" at bounding box center [635, 339] width 310 height 17
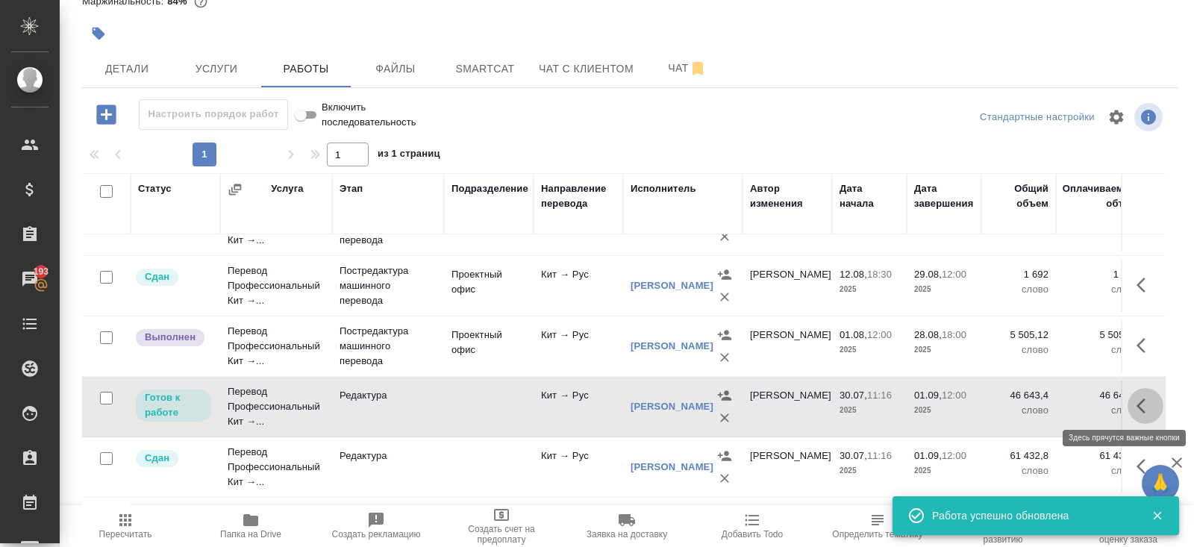
click at [1140, 403] on icon "button" at bounding box center [1141, 405] width 9 height 15
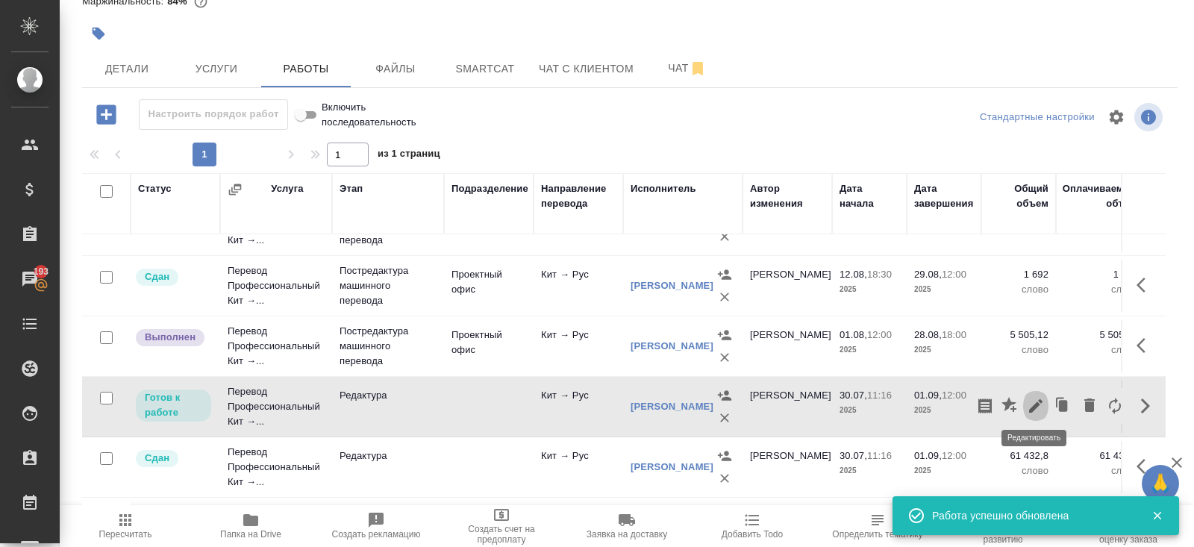
click at [1038, 402] on icon "button" at bounding box center [1036, 406] width 18 height 18
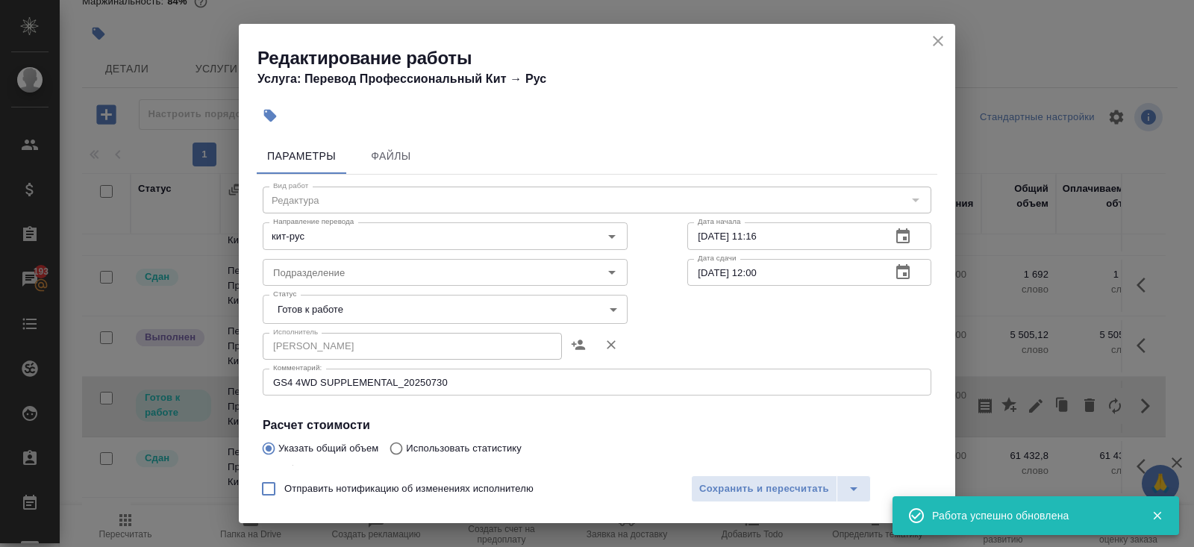
click at [346, 304] on body "🙏 .cls-1 fill:#fff; AWATERA [PERSON_NAME] Клиенты Спецификации Заказы 193 Чаты …" at bounding box center [597, 273] width 1194 height 547
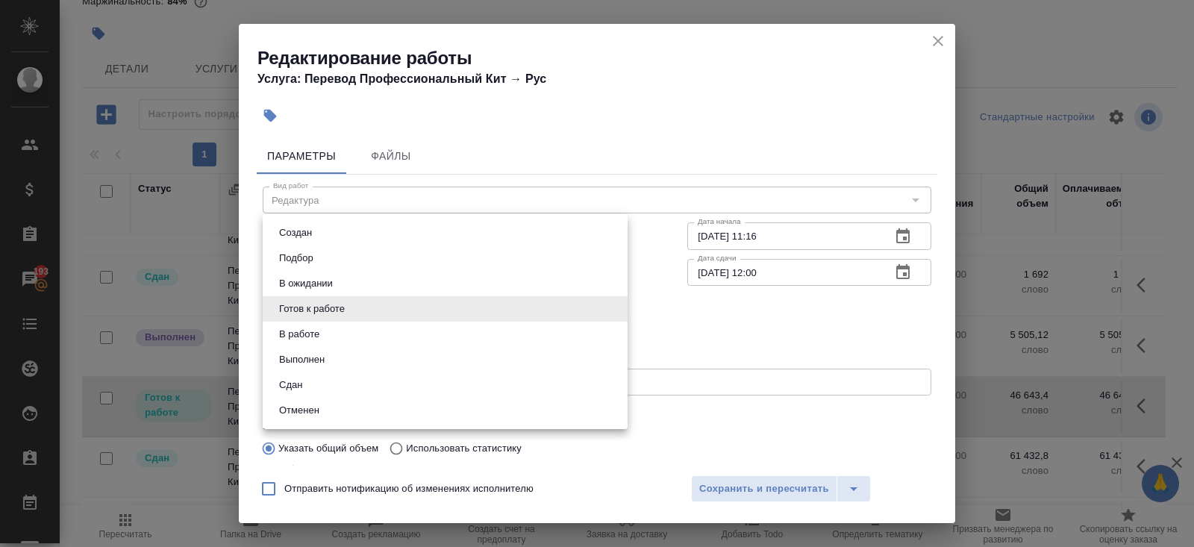
click at [310, 378] on li "Сдан" at bounding box center [445, 384] width 365 height 25
type input "closed"
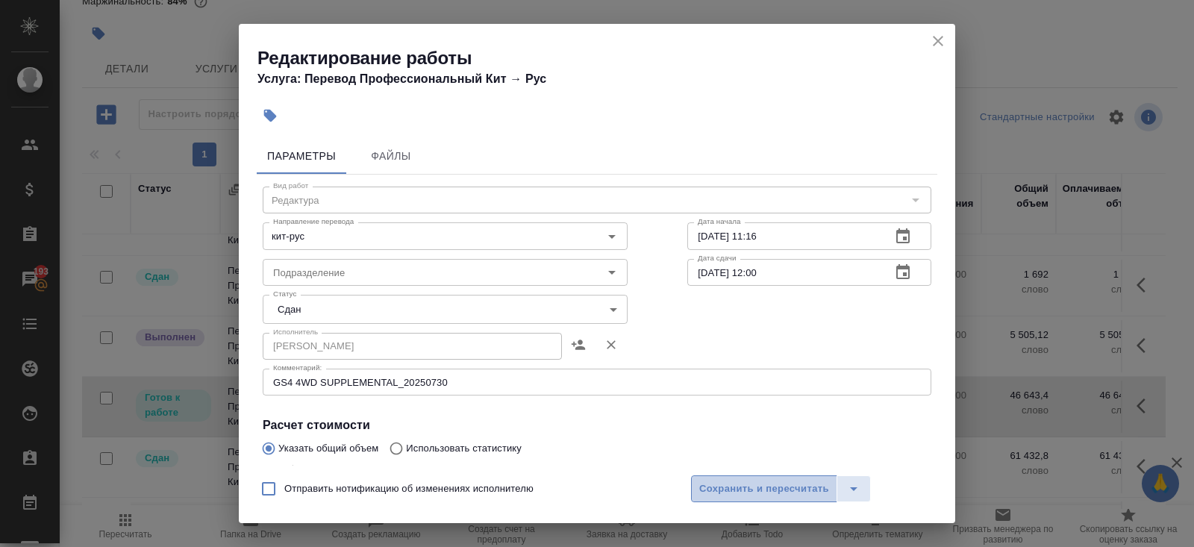
click at [734, 488] on span "Сохранить и пересчитать" at bounding box center [764, 489] width 130 height 17
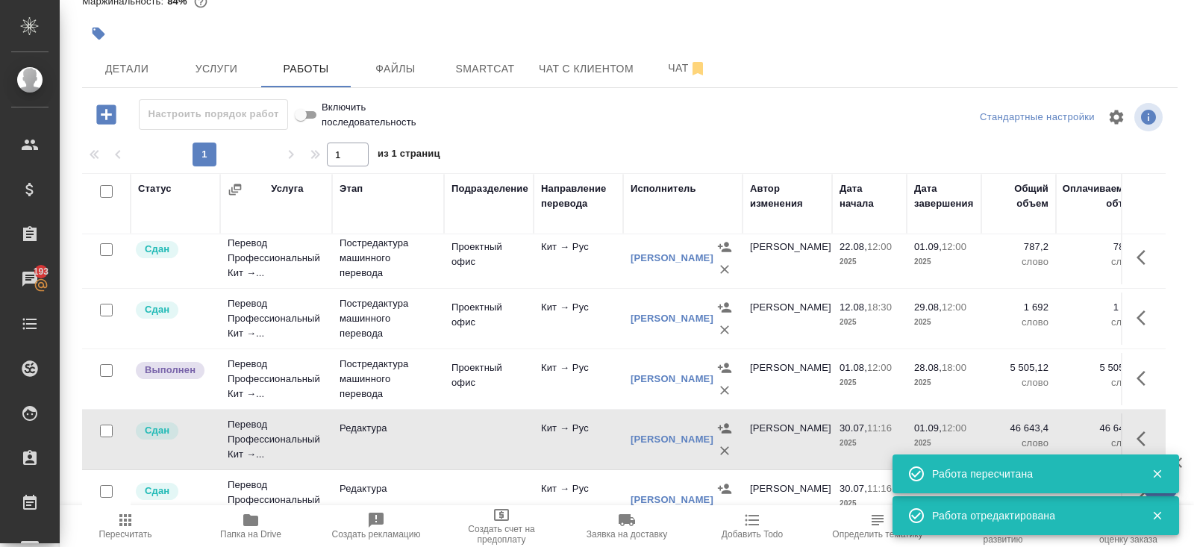
scroll to position [540, 0]
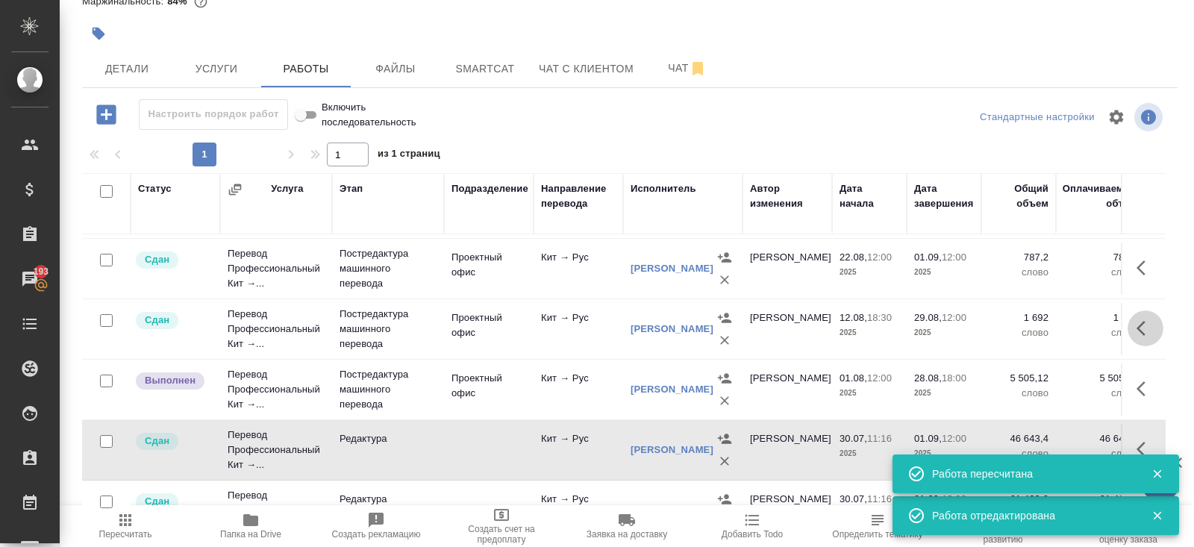
click at [1145, 320] on icon "button" at bounding box center [1146, 328] width 18 height 18
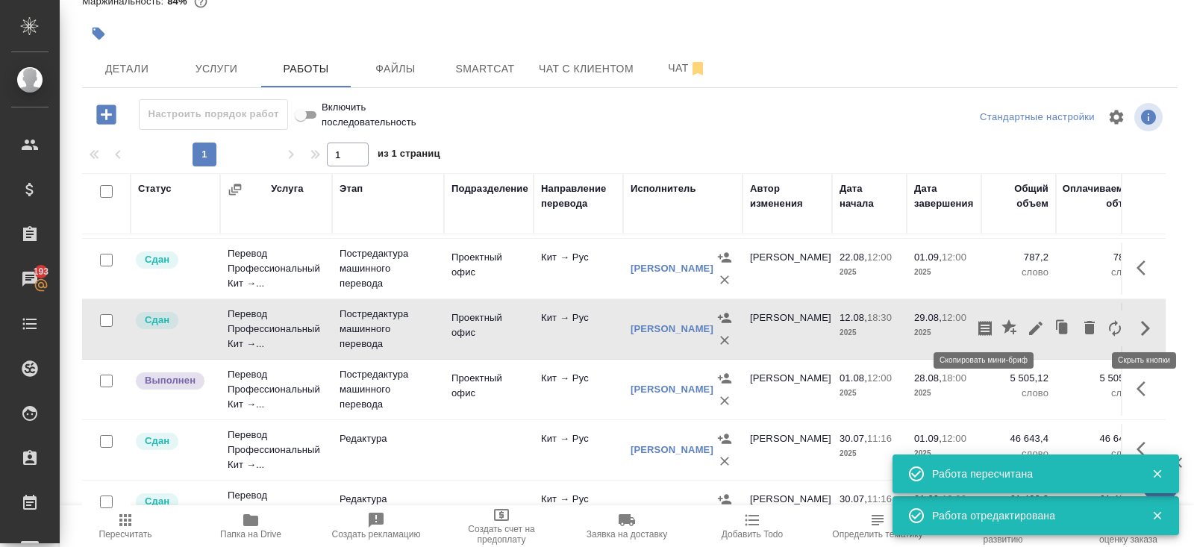
click at [989, 327] on icon "button" at bounding box center [985, 328] width 18 height 18
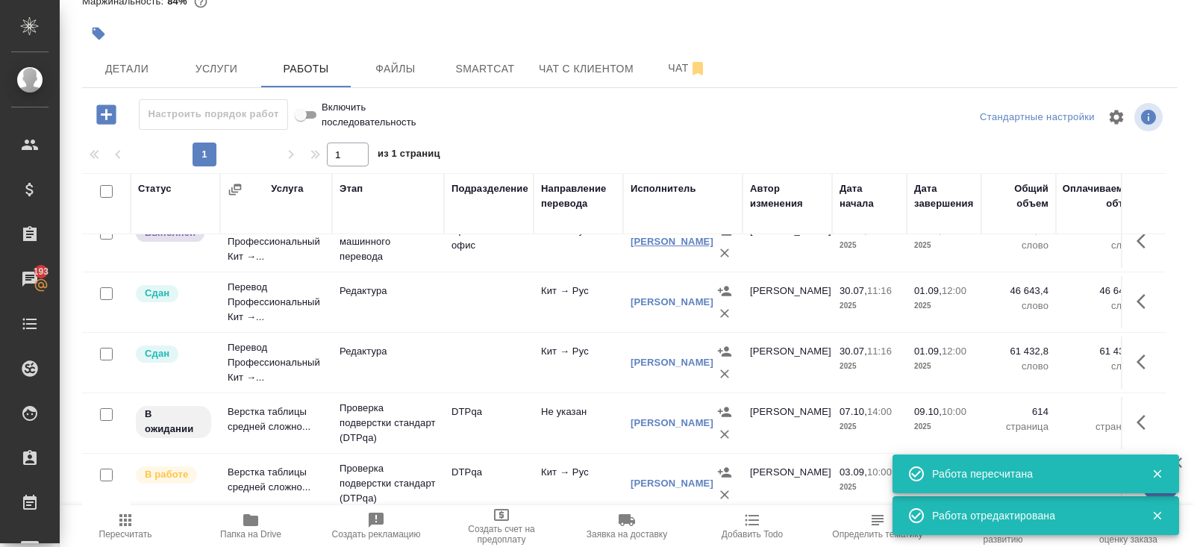
scroll to position [689, 0]
click at [1143, 294] on icon "button" at bounding box center [1146, 301] width 18 height 18
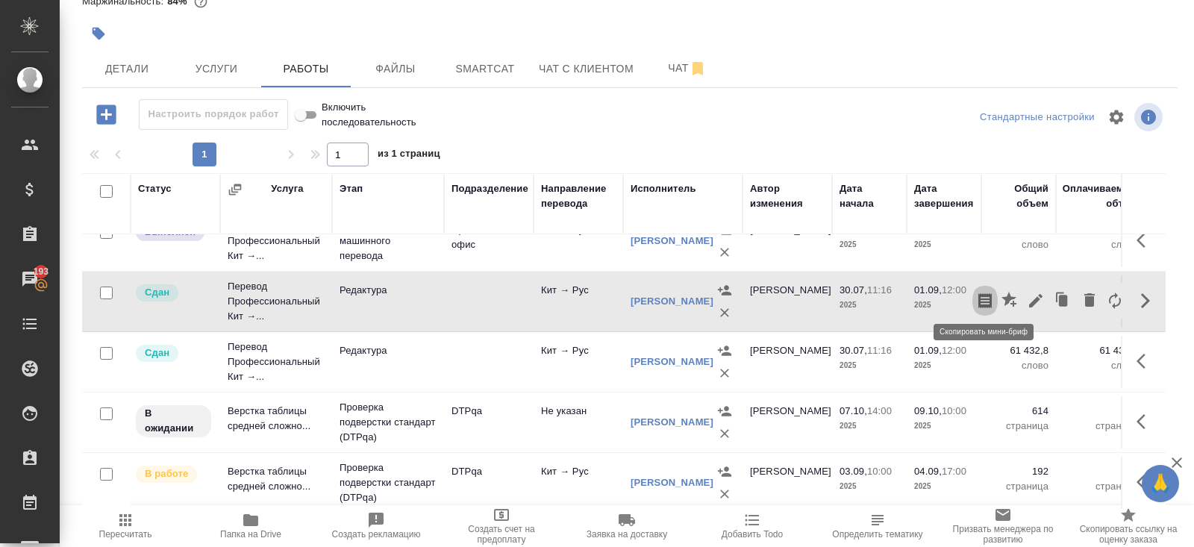
click at [988, 293] on icon "button" at bounding box center [985, 301] width 18 height 18
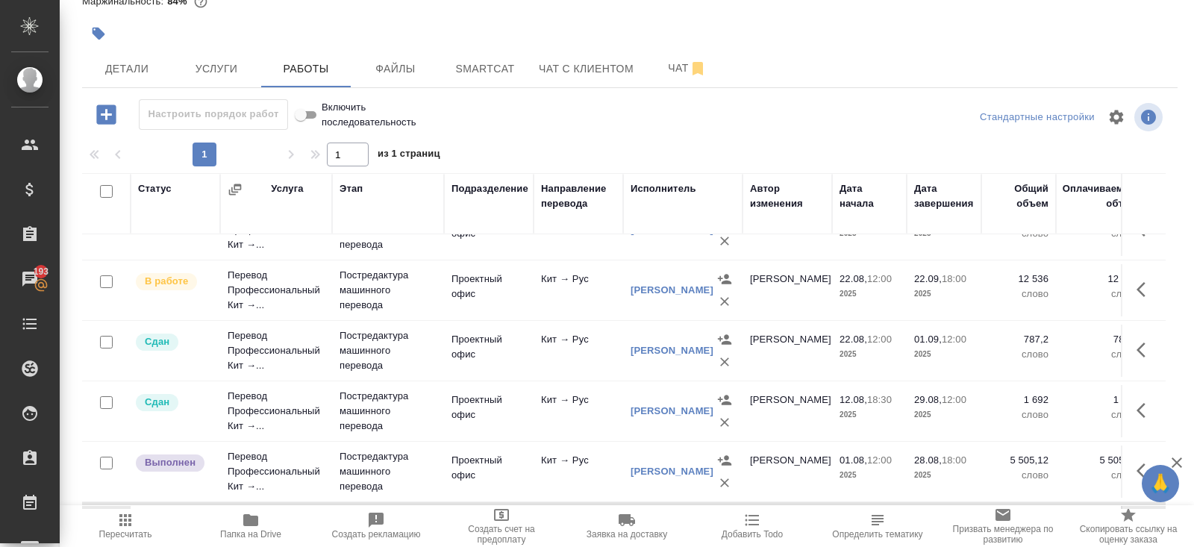
scroll to position [548, 0]
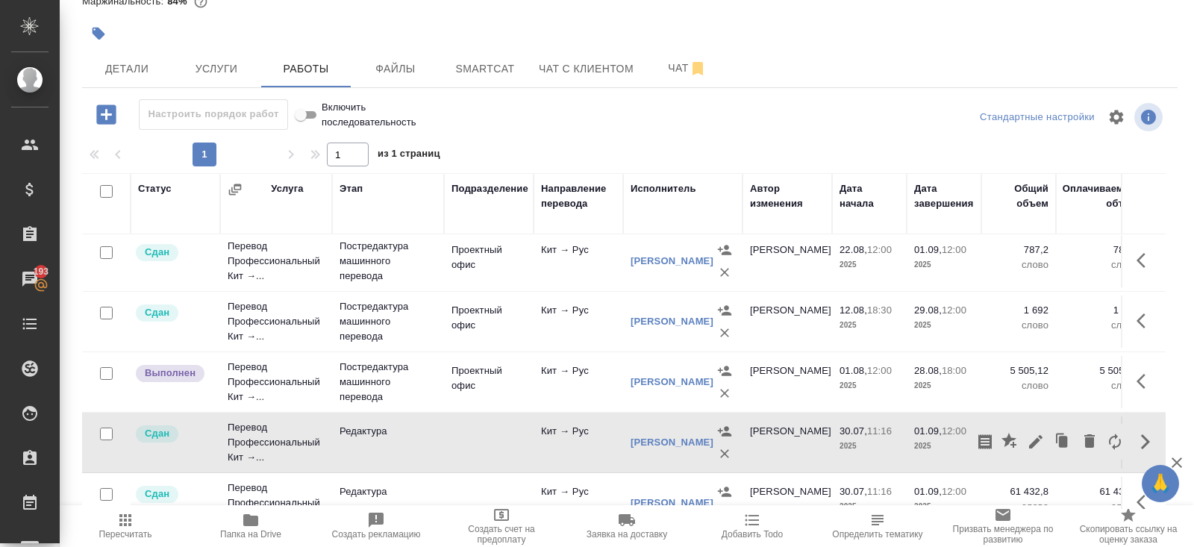
click at [1139, 372] on icon "button" at bounding box center [1146, 381] width 18 height 18
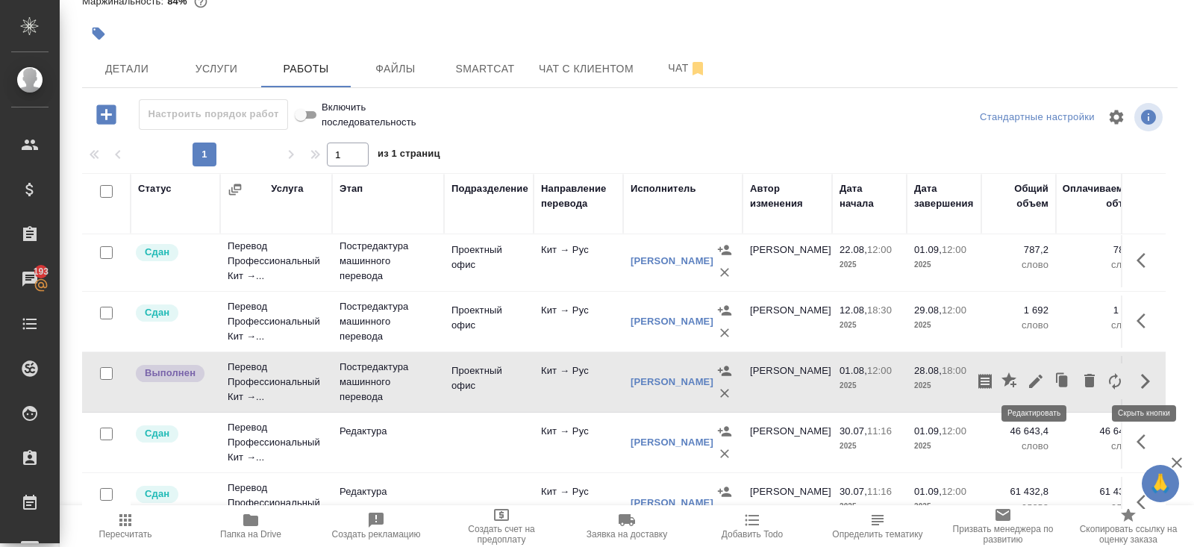
click at [1036, 383] on icon "button" at bounding box center [1036, 381] width 18 height 18
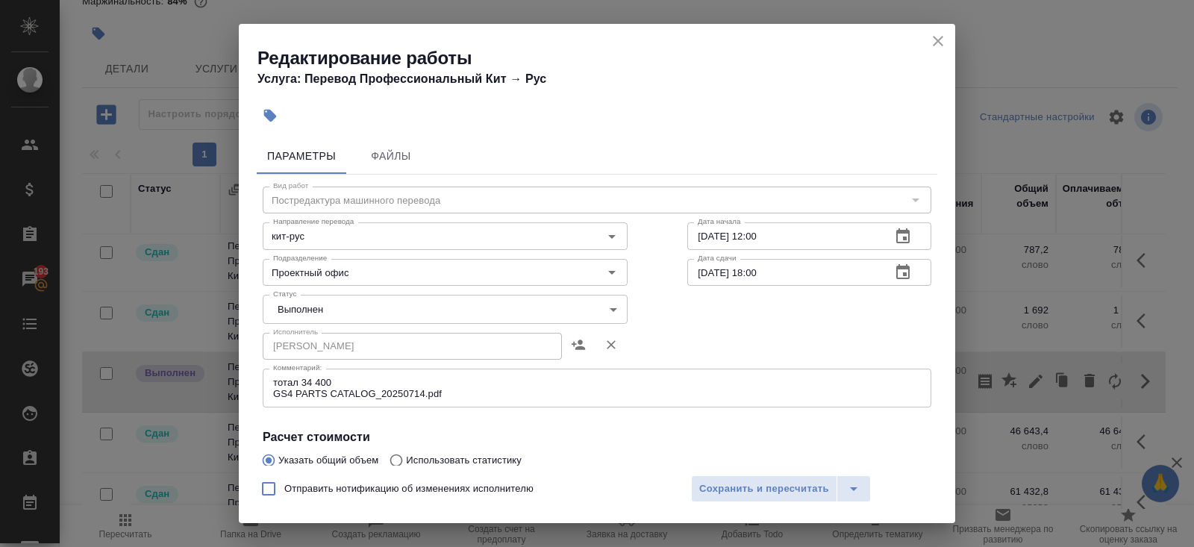
click at [934, 41] on icon "close" at bounding box center [938, 41] width 18 height 18
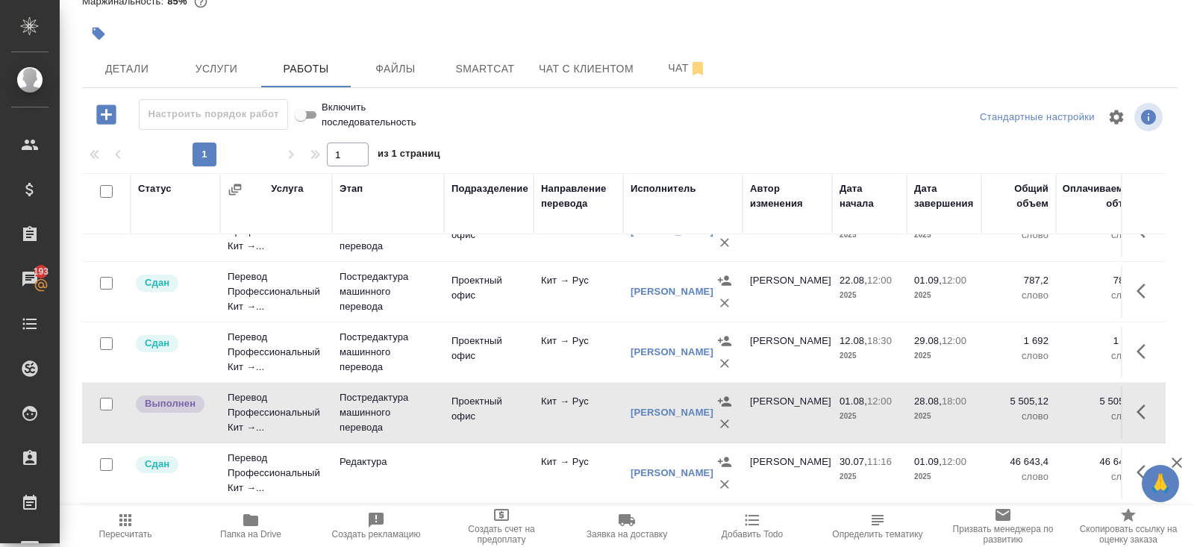
scroll to position [511, 0]
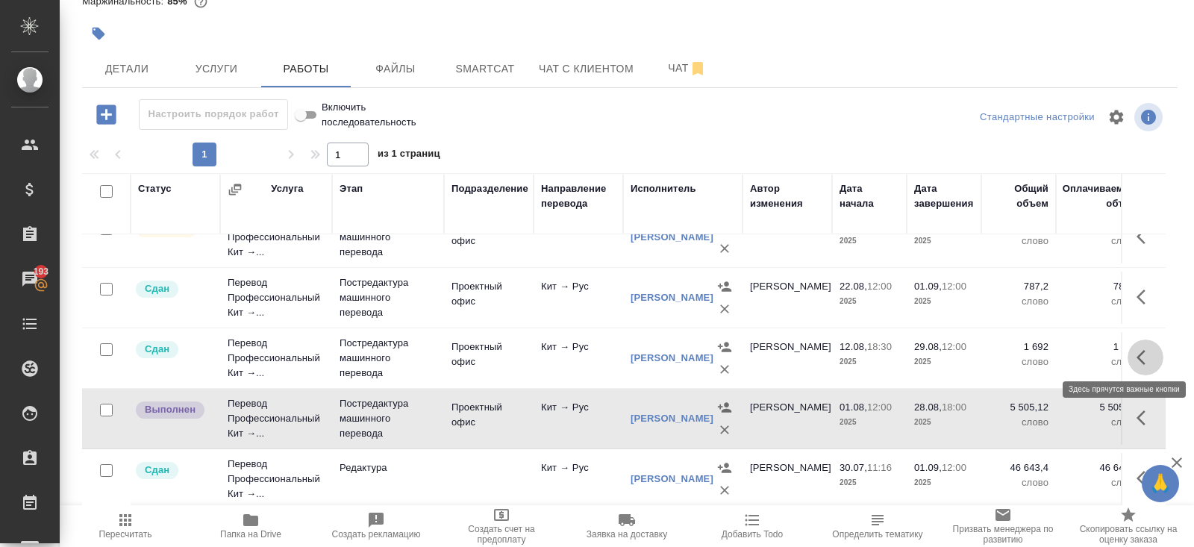
click at [1151, 350] on icon "button" at bounding box center [1146, 357] width 18 height 18
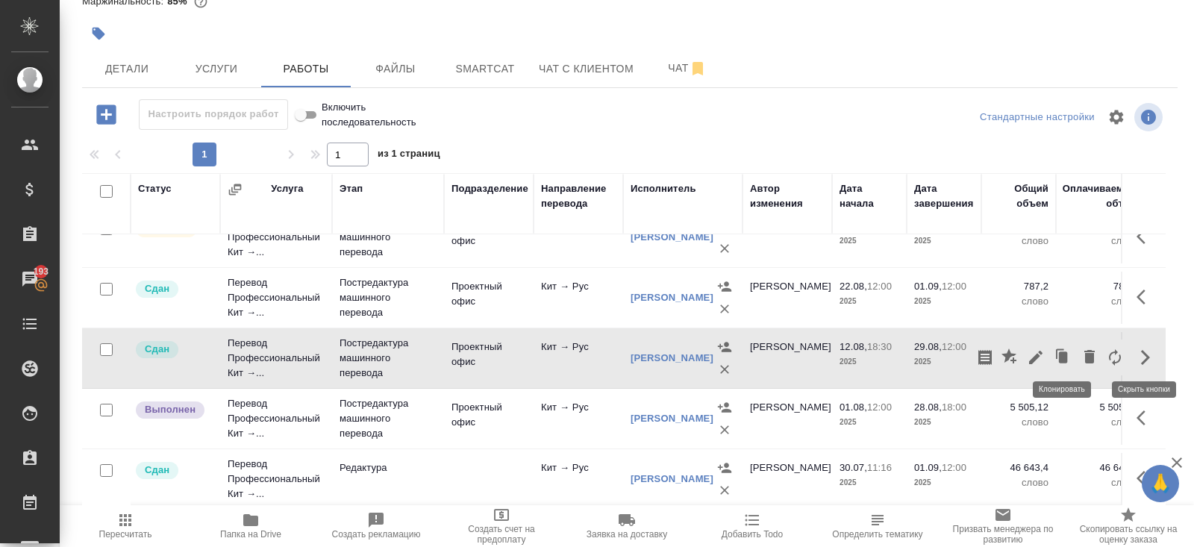
click at [1035, 352] on icon "button" at bounding box center [1035, 357] width 13 height 13
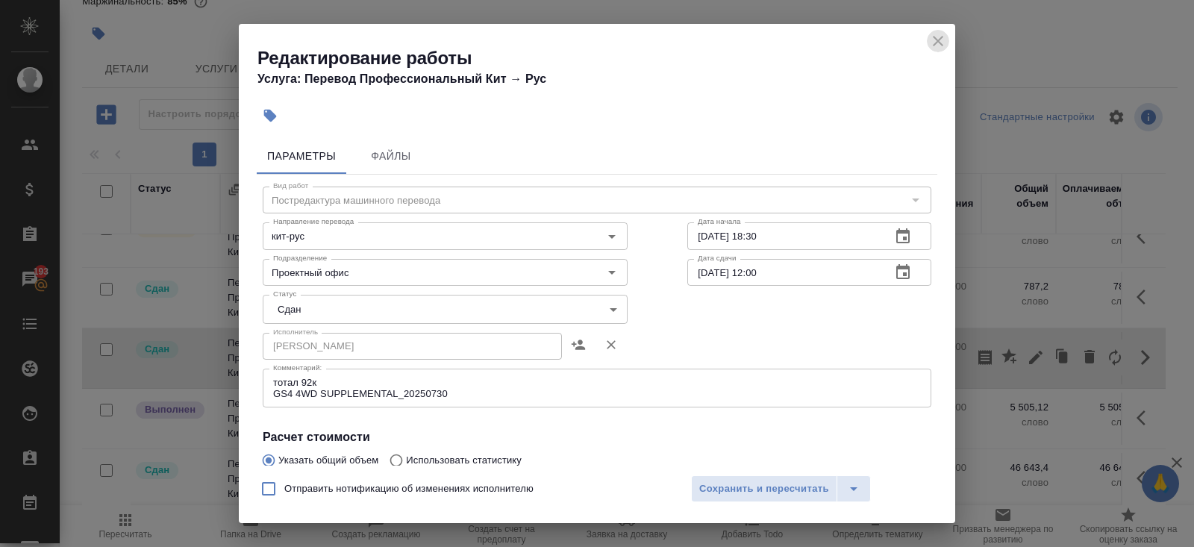
click at [937, 38] on icon "close" at bounding box center [938, 41] width 18 height 18
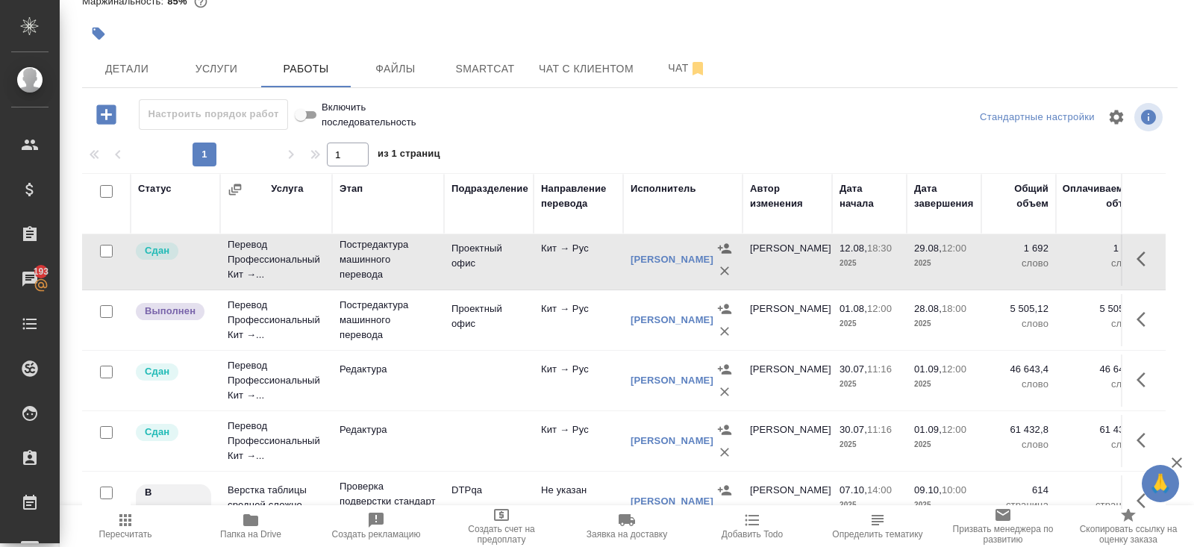
scroll to position [622, 0]
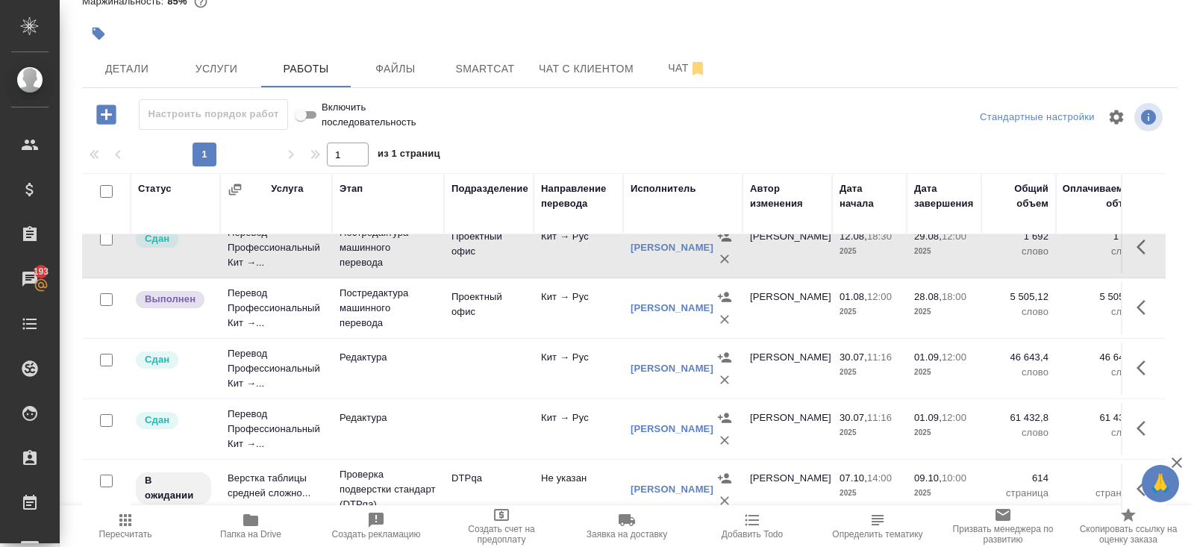
click at [1135, 363] on button "button" at bounding box center [1146, 368] width 36 height 36
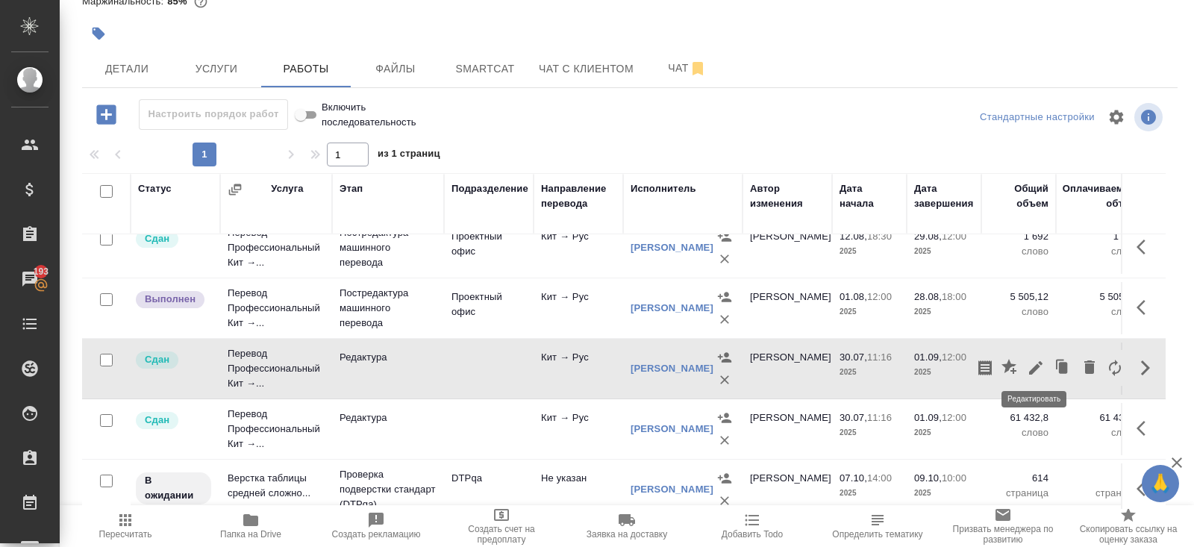
click at [1037, 363] on icon "button" at bounding box center [1035, 367] width 13 height 13
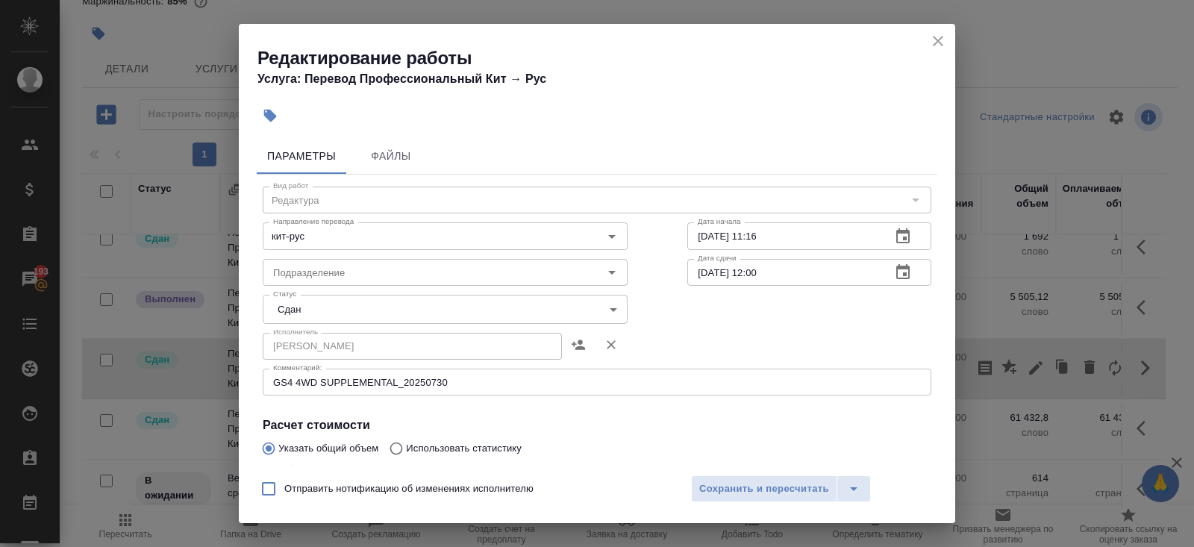
click at [940, 39] on icon "close" at bounding box center [938, 41] width 10 height 10
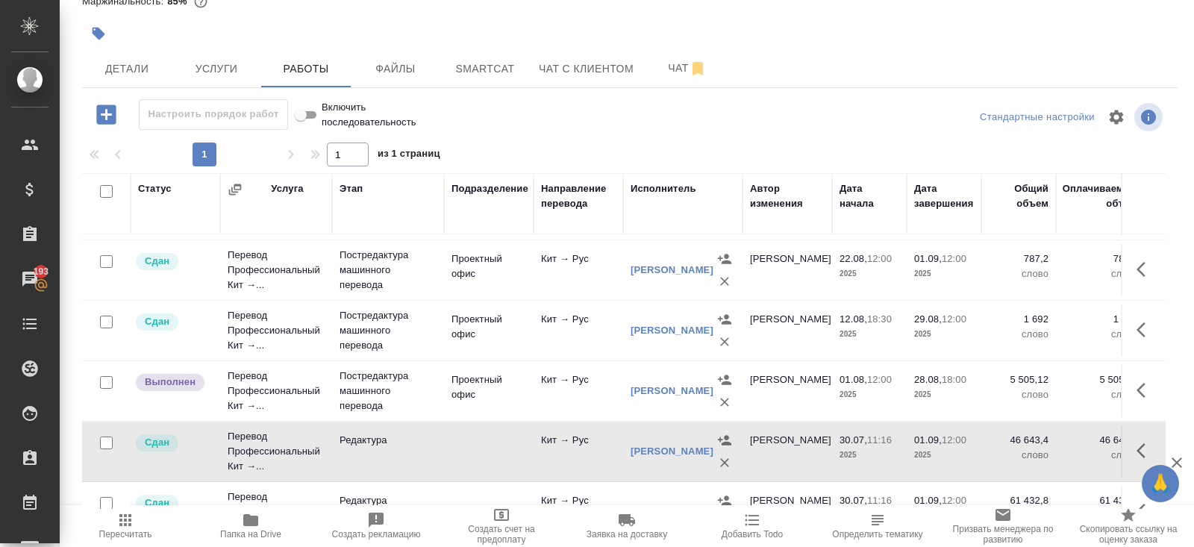
scroll to position [491, 0]
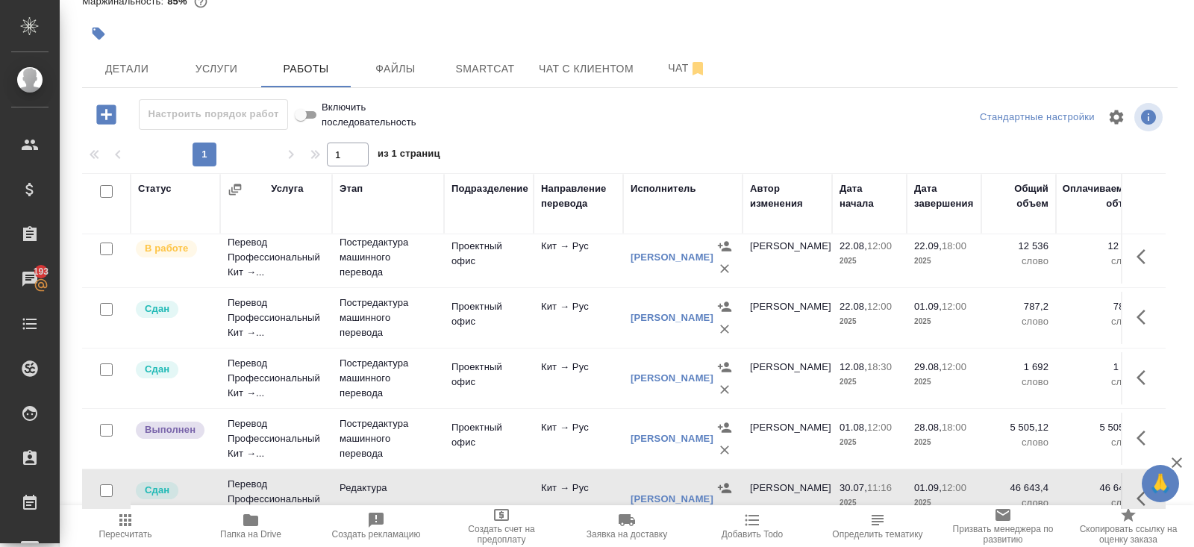
click at [1145, 369] on icon "button" at bounding box center [1146, 378] width 18 height 18
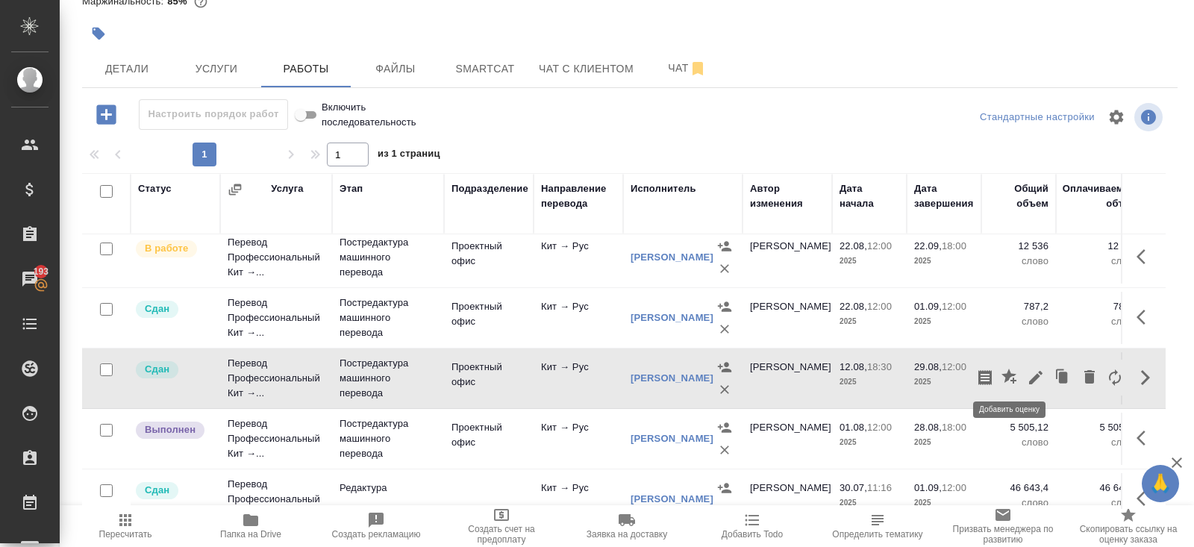
click at [1033, 373] on icon "button" at bounding box center [1035, 377] width 13 height 13
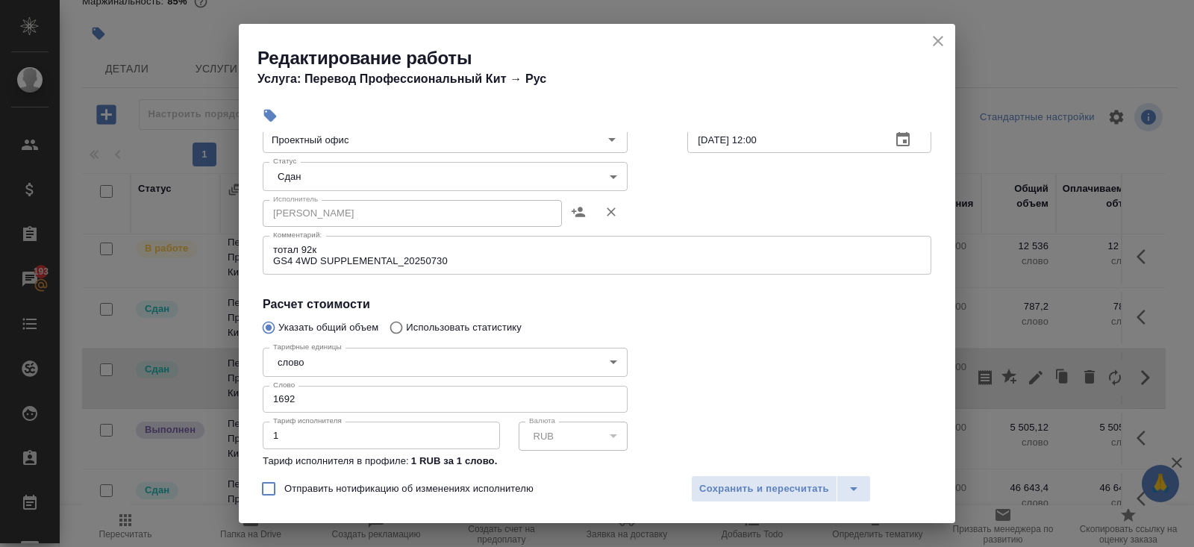
scroll to position [175, 0]
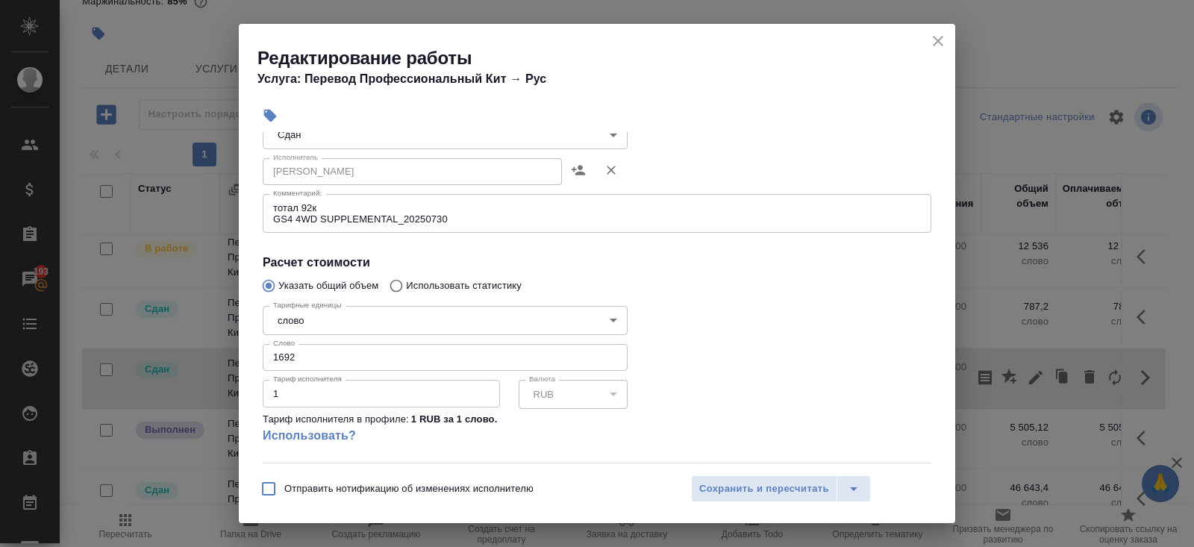
drag, startPoint x: 304, startPoint y: 354, endPoint x: 172, endPoint y: 354, distance: 132.1
click at [172, 354] on div "Редактирование работы Услуга: Перевод Профессиональный Кит → Рус Параметры Файл…" at bounding box center [597, 273] width 1194 height 547
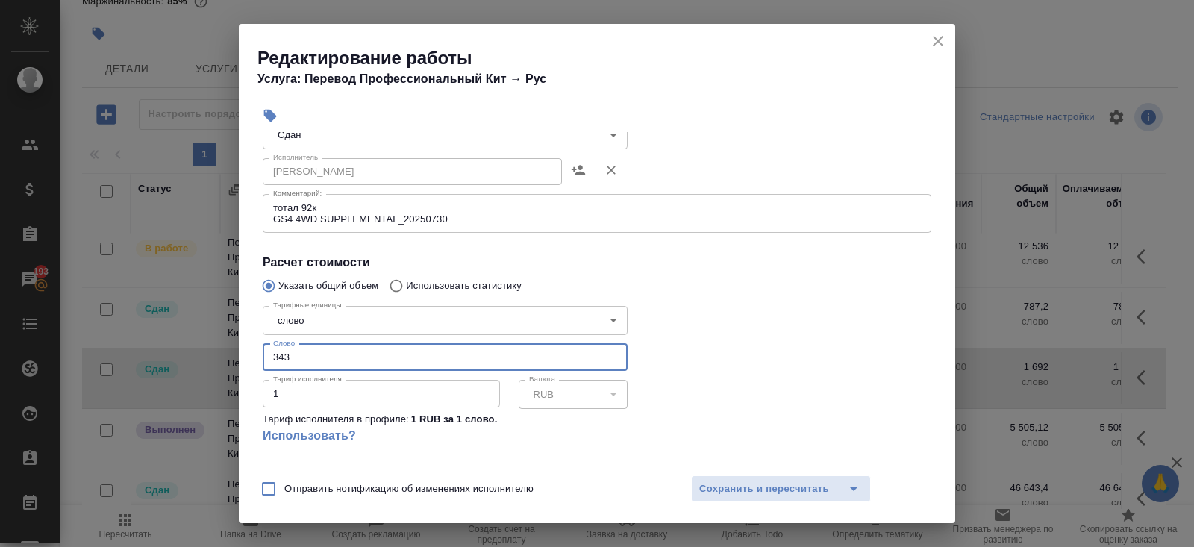
type input "3433"
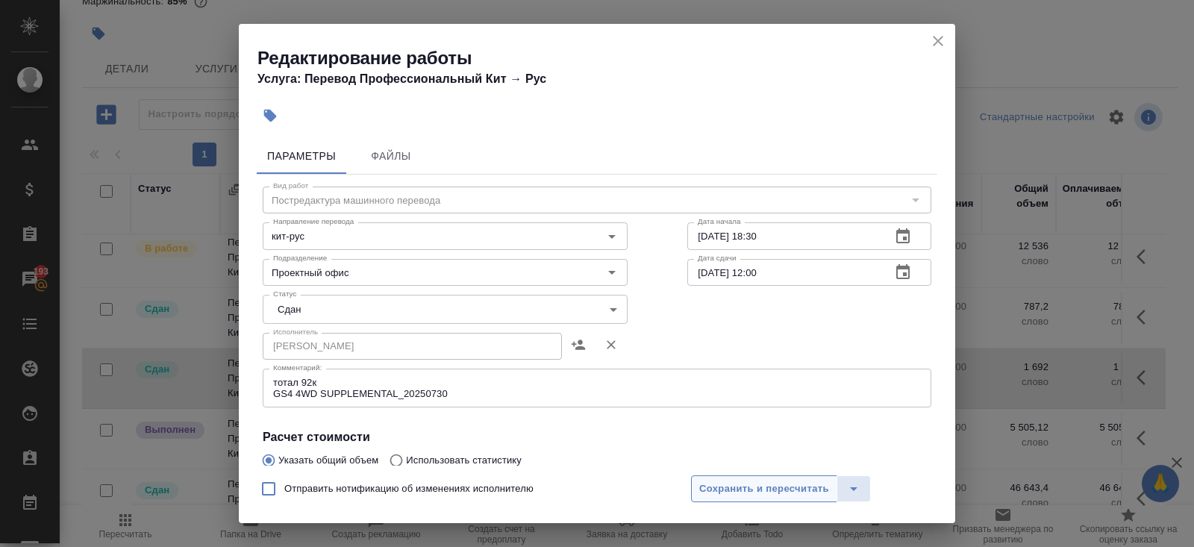
type input "3433.8"
click at [720, 485] on span "Сохранить и пересчитать" at bounding box center [764, 489] width 130 height 17
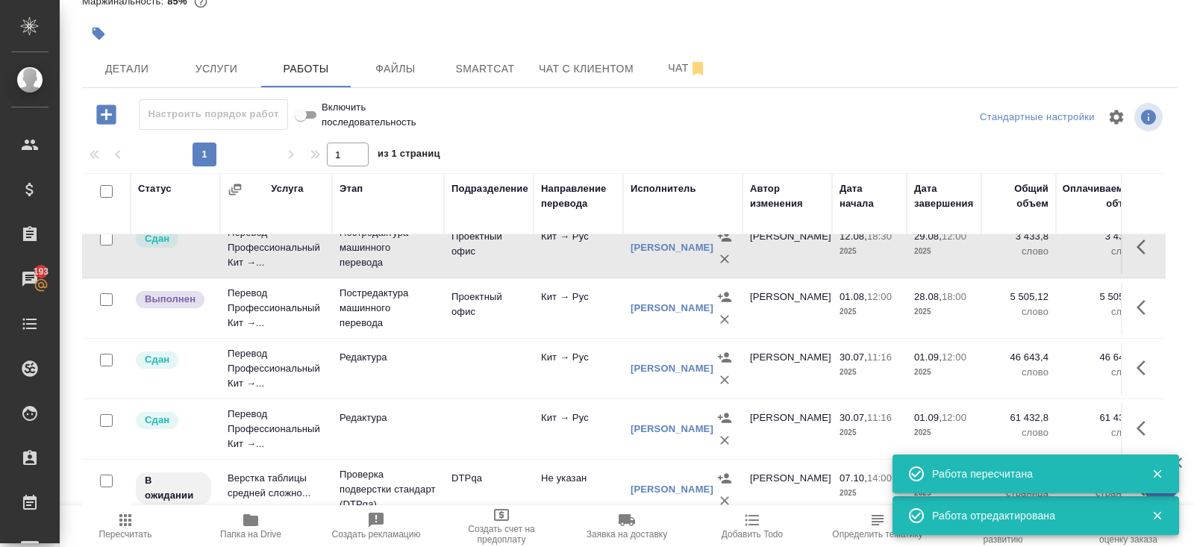
scroll to position [623, 0]
click at [1139, 367] on icon "button" at bounding box center [1146, 366] width 18 height 18
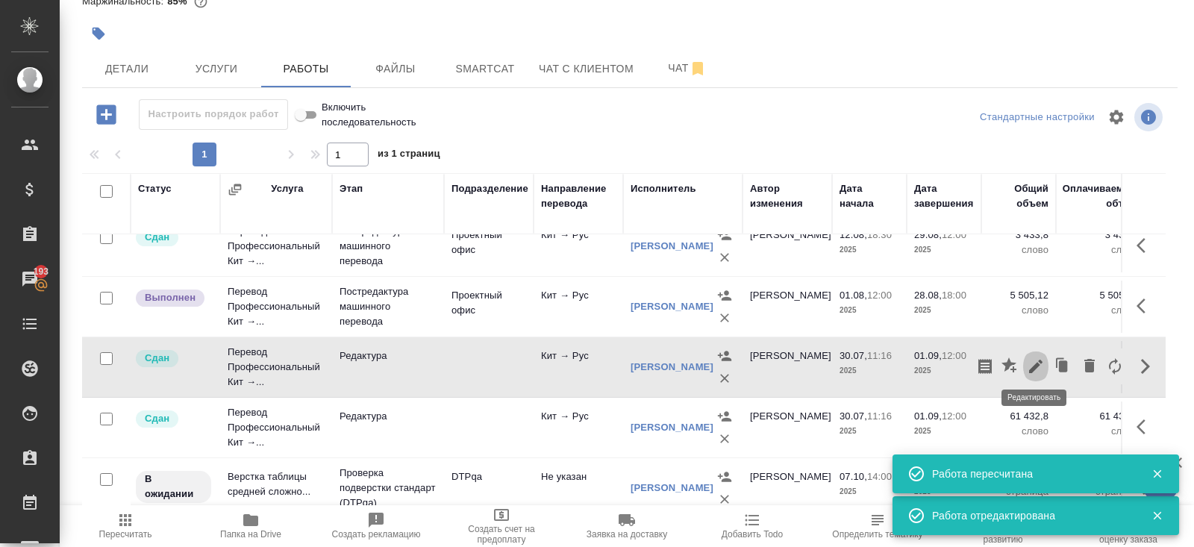
click at [1033, 367] on icon "button" at bounding box center [1036, 366] width 18 height 18
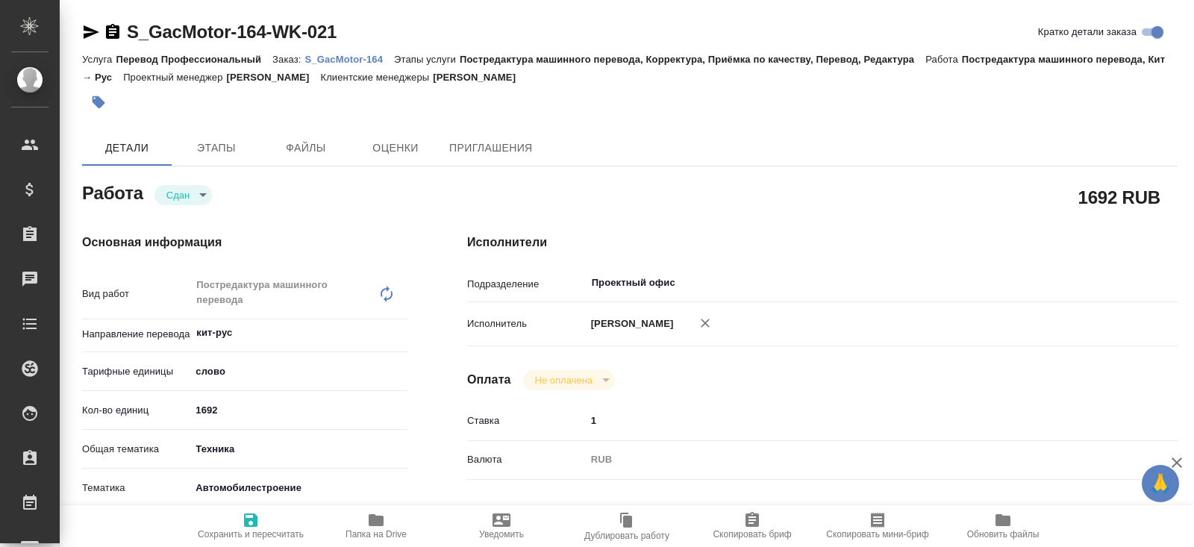
type textarea "x"
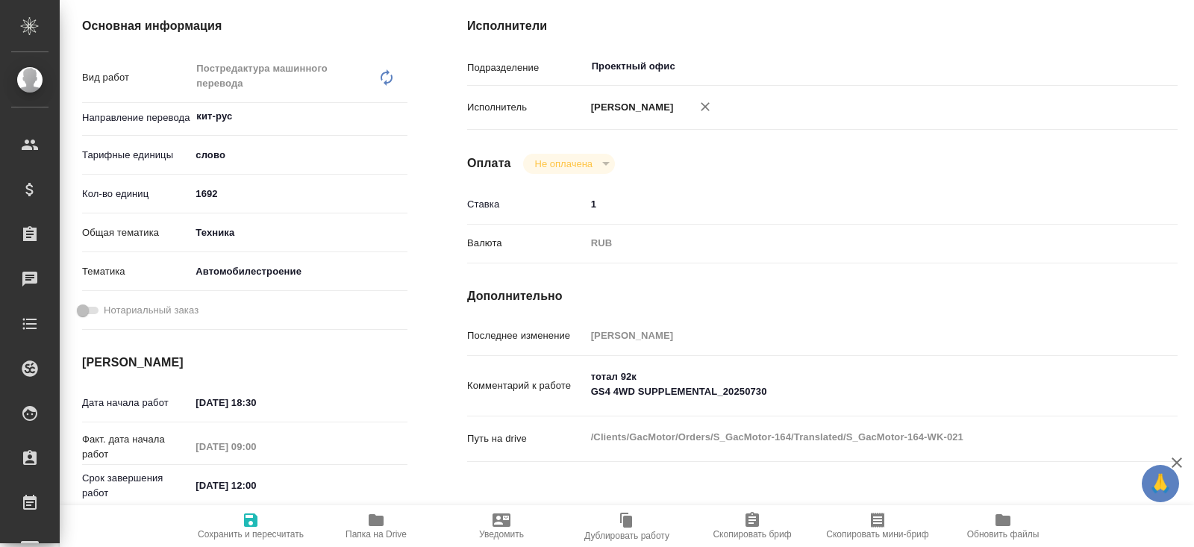
type textarea "x"
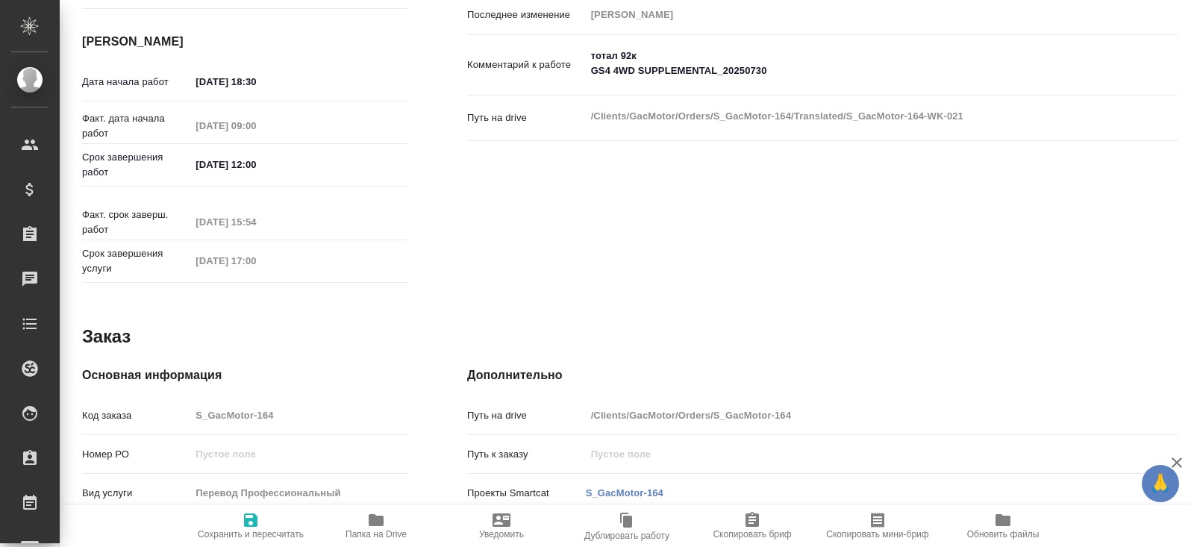
type textarea "x"
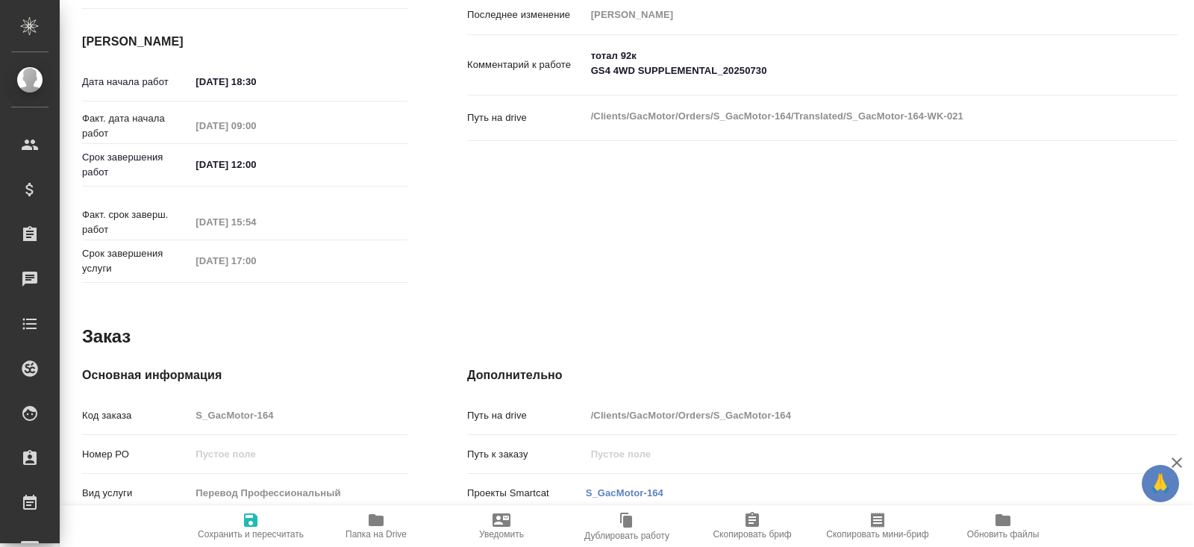
scroll to position [531, 0]
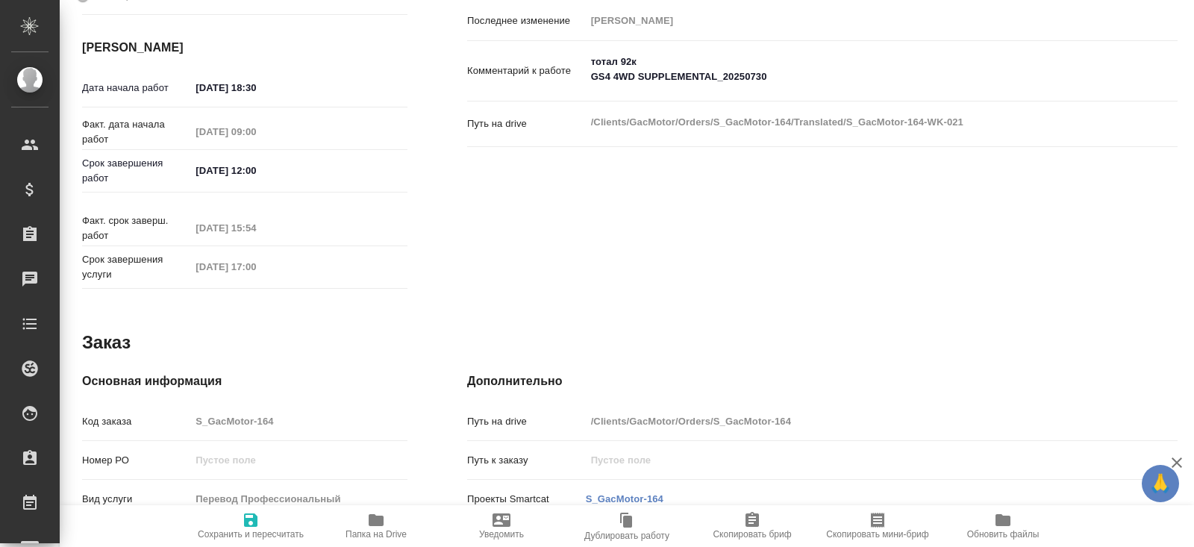
type textarea "x"
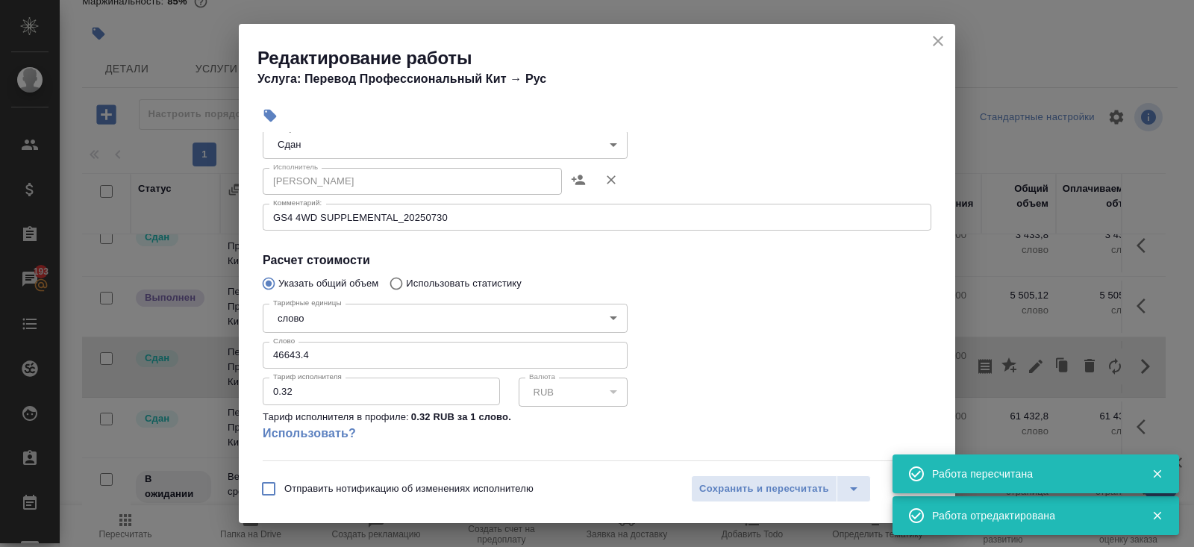
scroll to position [249, 0]
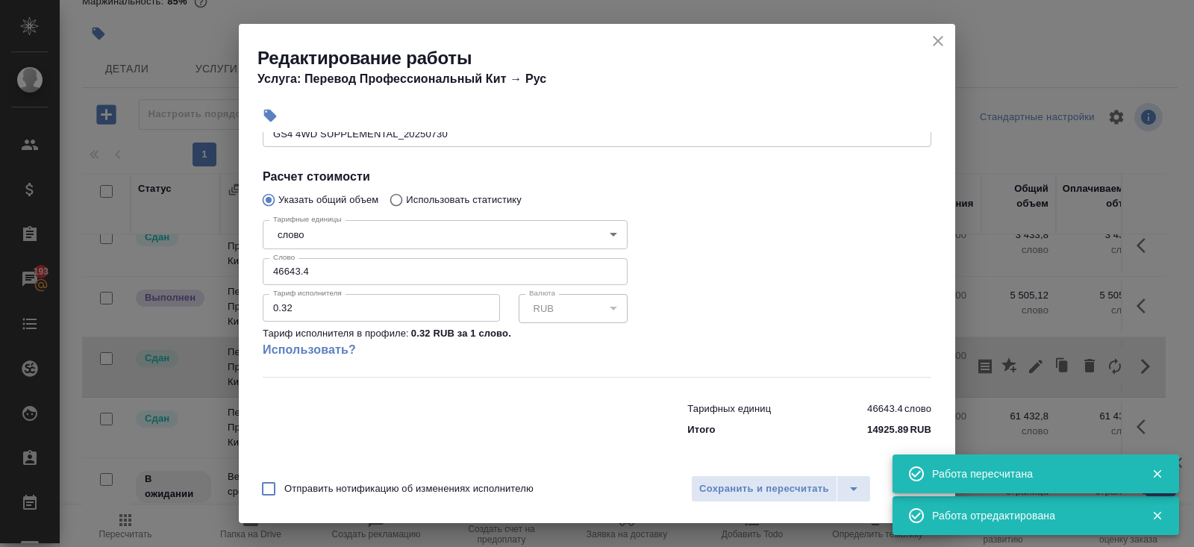
drag, startPoint x: 322, startPoint y: 273, endPoint x: 129, endPoint y: 271, distance: 193.3
click at [129, 271] on div "Редактирование работы Услуга: Перевод Профессиональный Кит → Рус Параметры Файл…" at bounding box center [597, 273] width 1194 height 547
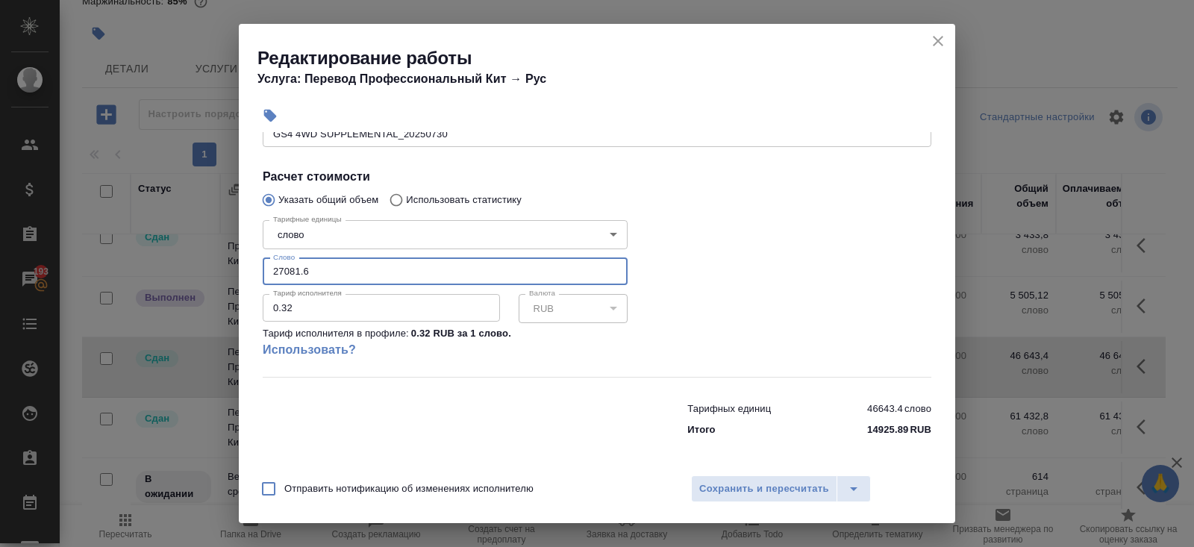
scroll to position [0, 0]
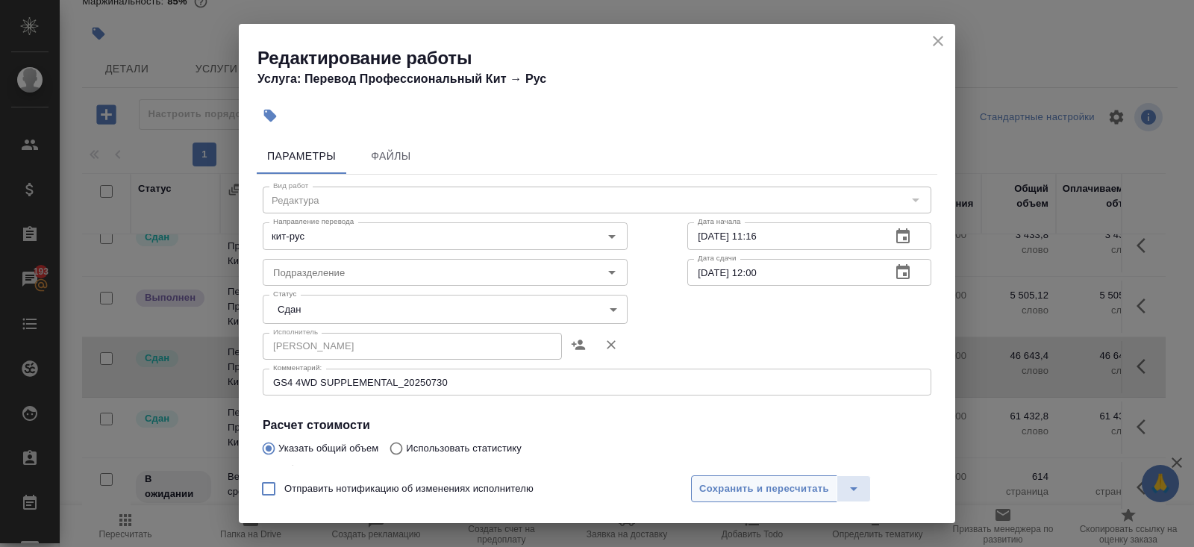
type input "27081.6"
click at [722, 484] on span "Сохранить и пересчитать" at bounding box center [764, 489] width 130 height 17
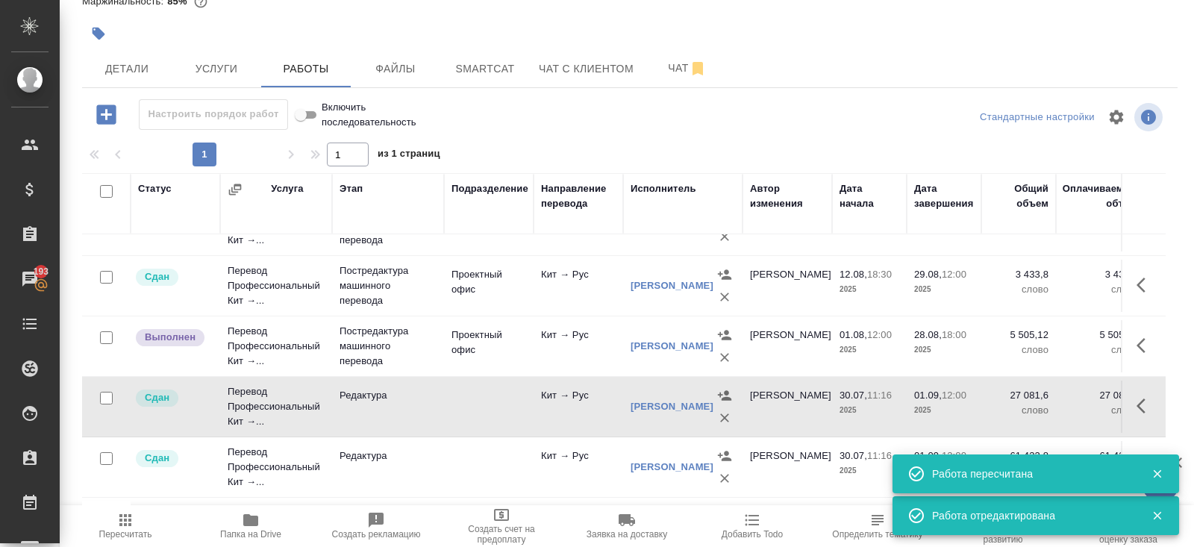
scroll to position [575, 0]
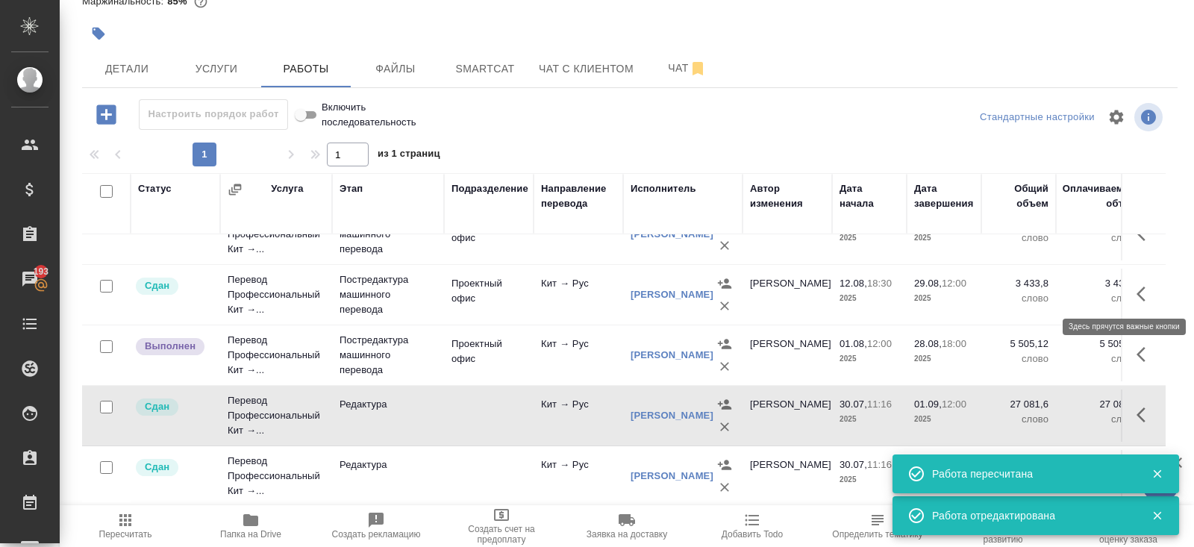
click at [1150, 287] on icon "button" at bounding box center [1146, 294] width 18 height 18
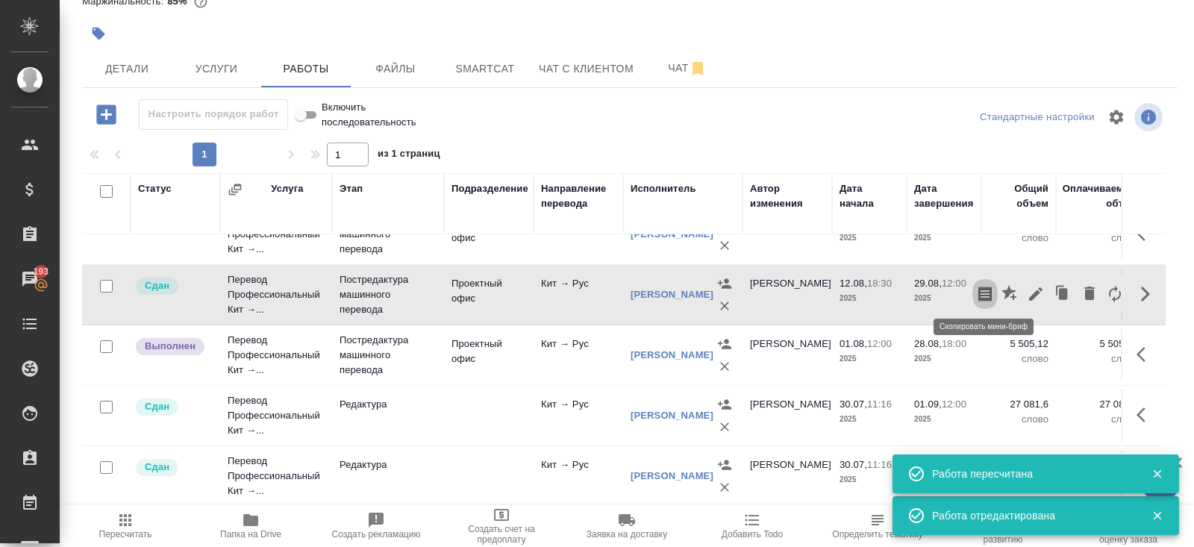
click at [984, 287] on icon "button" at bounding box center [984, 294] width 13 height 15
click at [1145, 410] on icon "button" at bounding box center [1146, 415] width 18 height 18
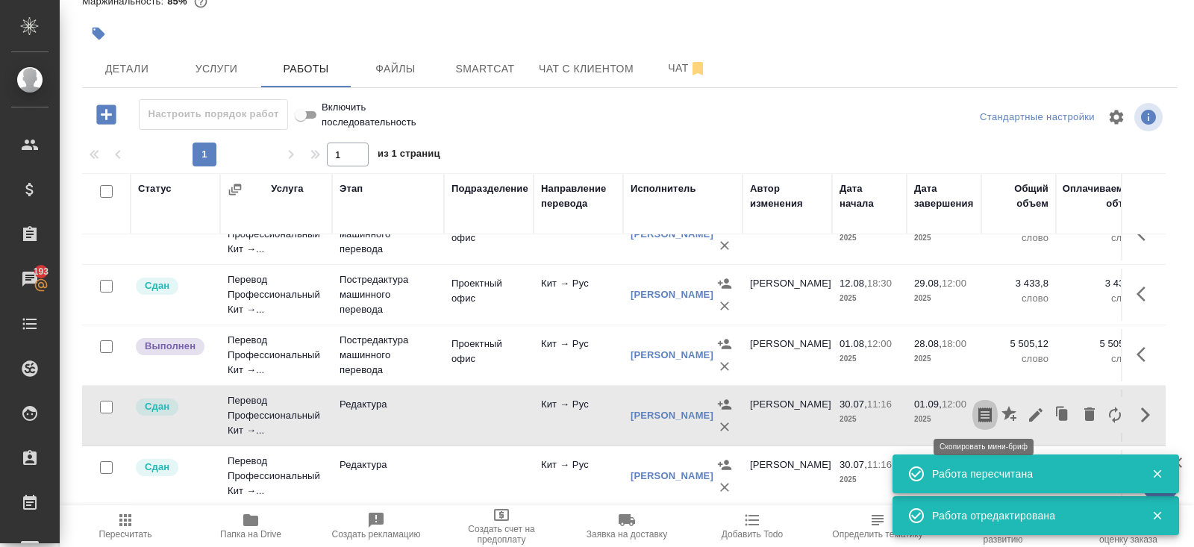
click at [987, 416] on icon "button" at bounding box center [984, 414] width 13 height 15
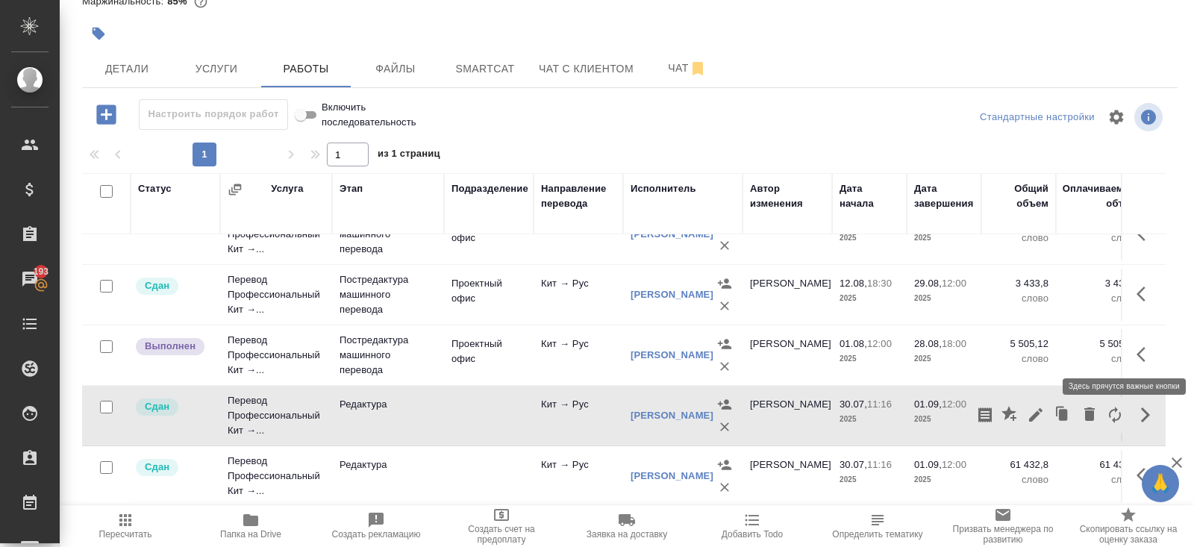
click at [1132, 354] on button "button" at bounding box center [1146, 355] width 36 height 36
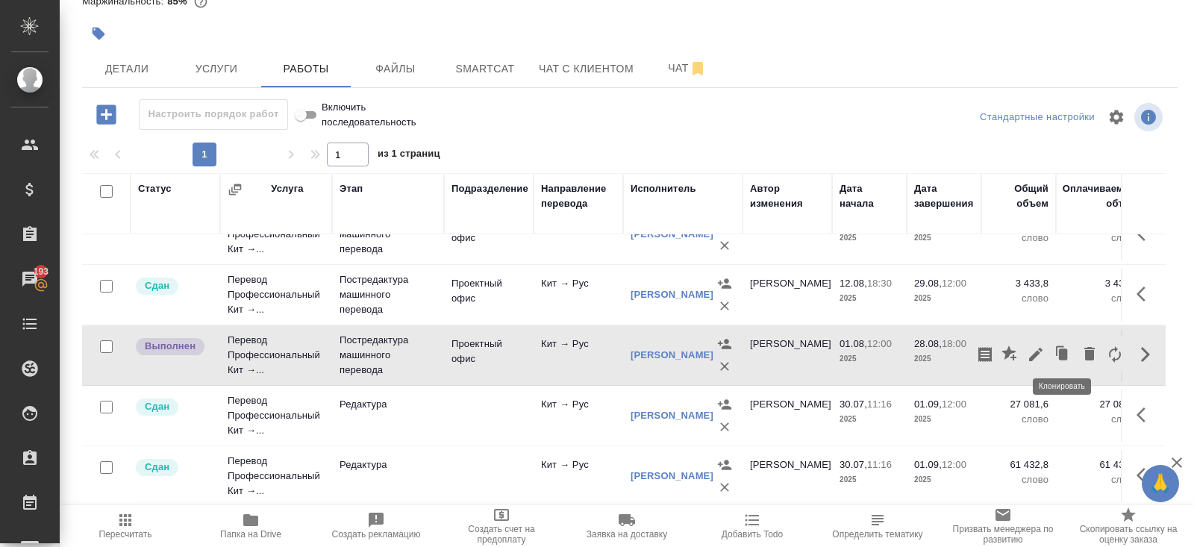
click at [1038, 351] on icon "button" at bounding box center [1036, 355] width 18 height 18
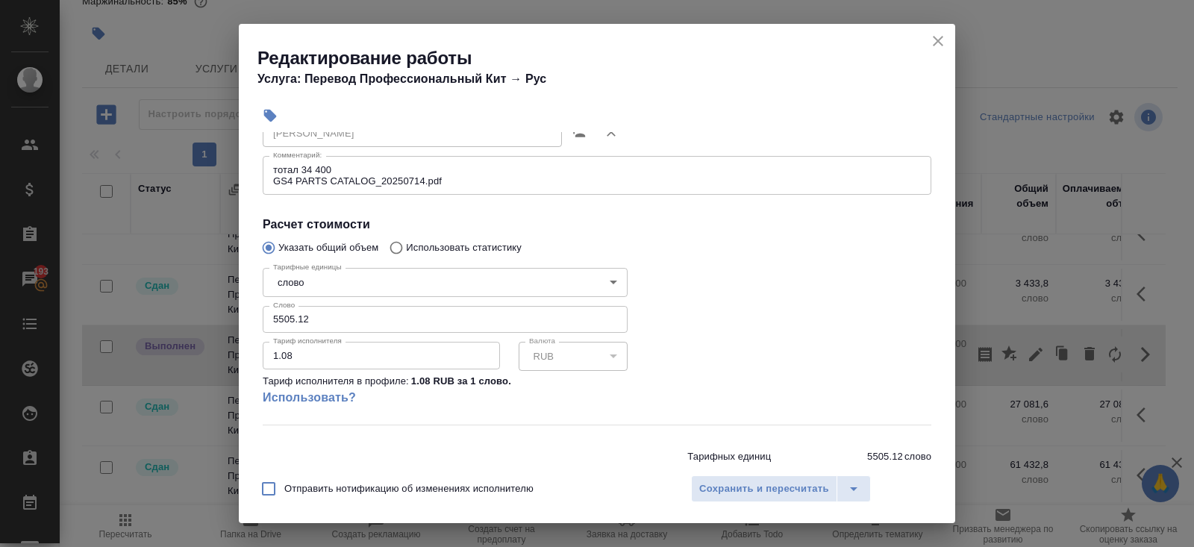
scroll to position [261, 0]
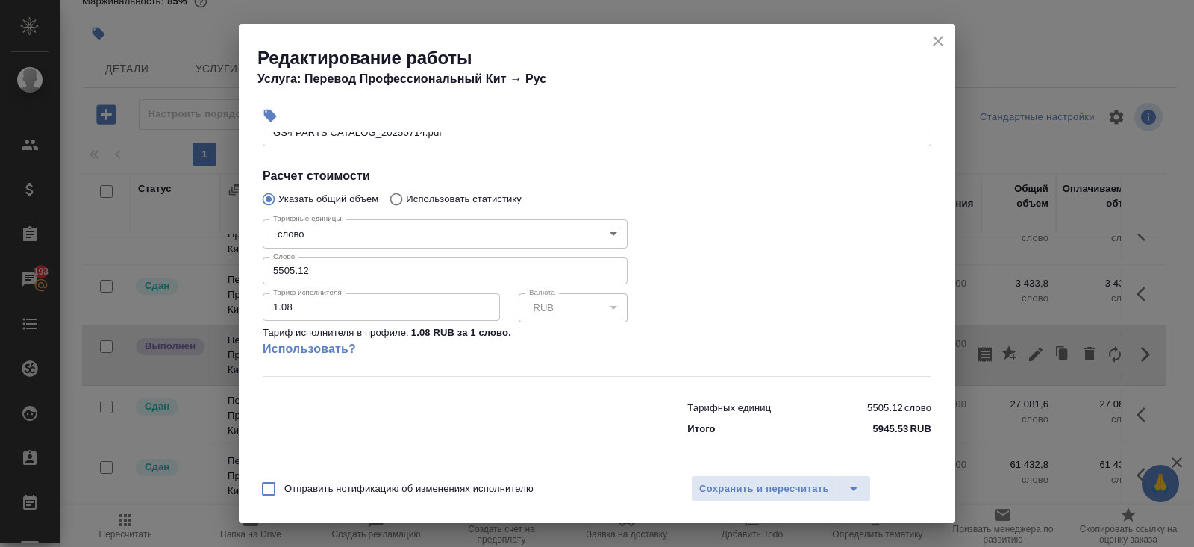
drag, startPoint x: 334, startPoint y: 269, endPoint x: 99, endPoint y: 266, distance: 234.3
click at [99, 266] on div "Редактирование работы Услуга: Перевод Профессиональный Кит → [PERSON_NAME] Файл…" at bounding box center [597, 273] width 1194 height 547
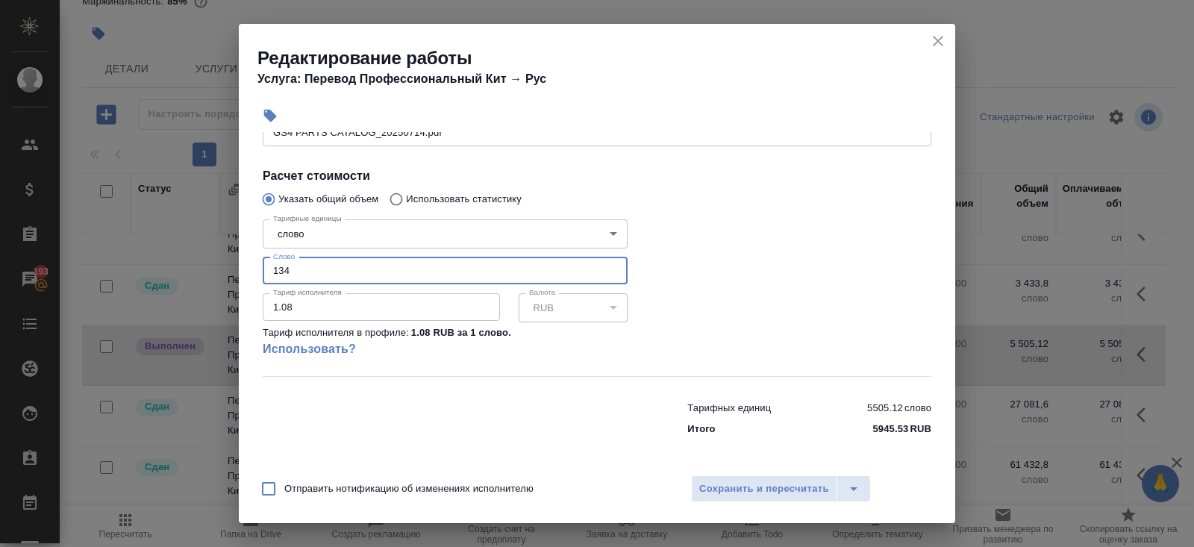
type input "1342"
type input "1342.8"
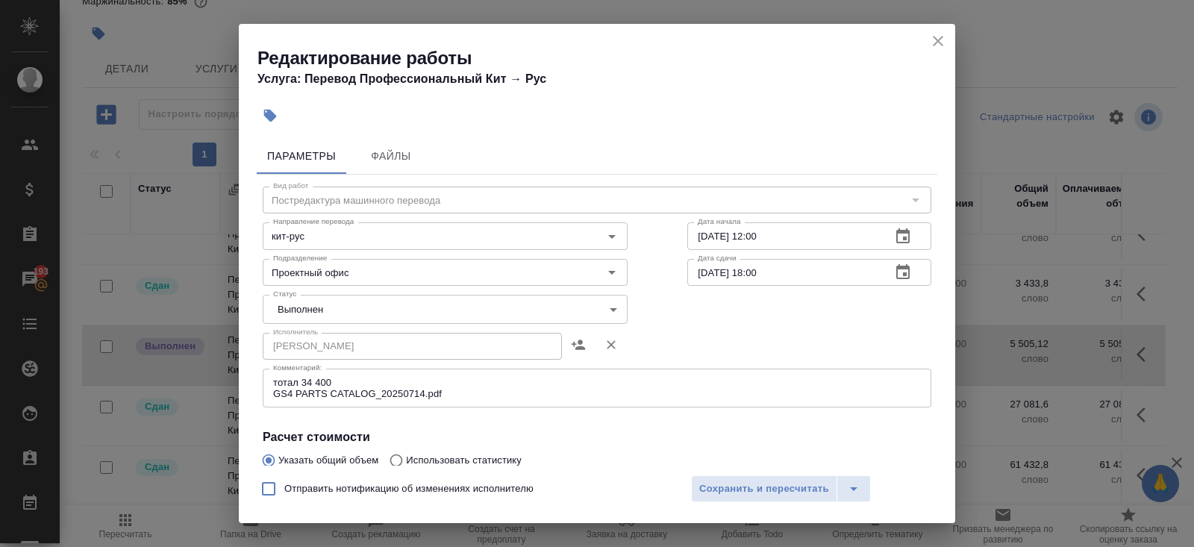
click at [321, 314] on body "🙏 .cls-1 fill:#fff; AWATERA Belyakova Yulia Клиенты Спецификации Заказы 193 Чат…" at bounding box center [597, 273] width 1194 height 547
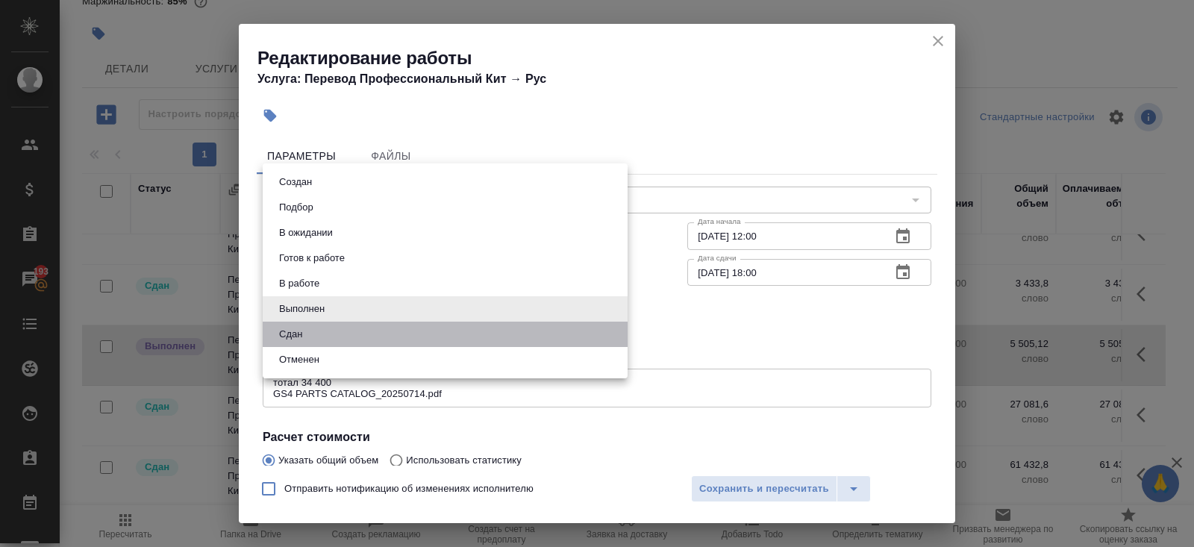
click at [310, 345] on li "Сдан" at bounding box center [445, 334] width 365 height 25
type input "closed"
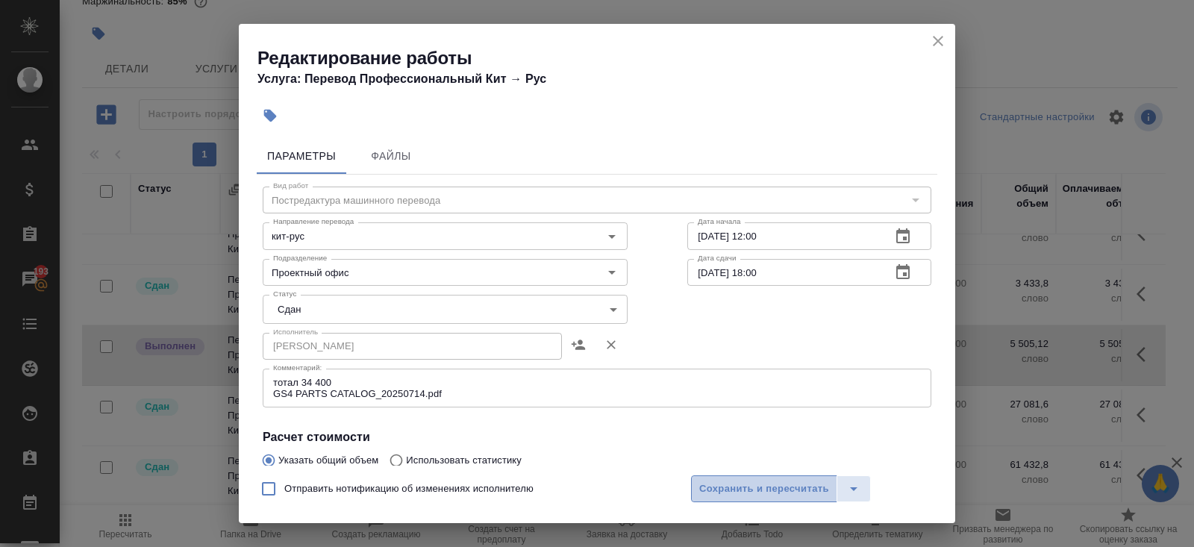
click at [806, 493] on span "Сохранить и пересчитать" at bounding box center [764, 489] width 130 height 17
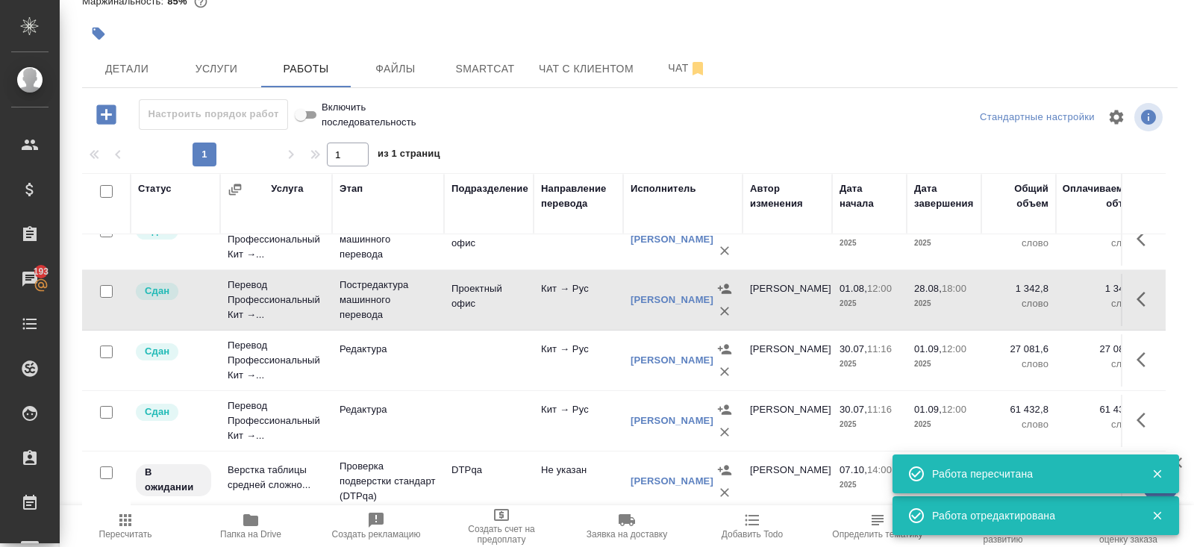
scroll to position [633, 0]
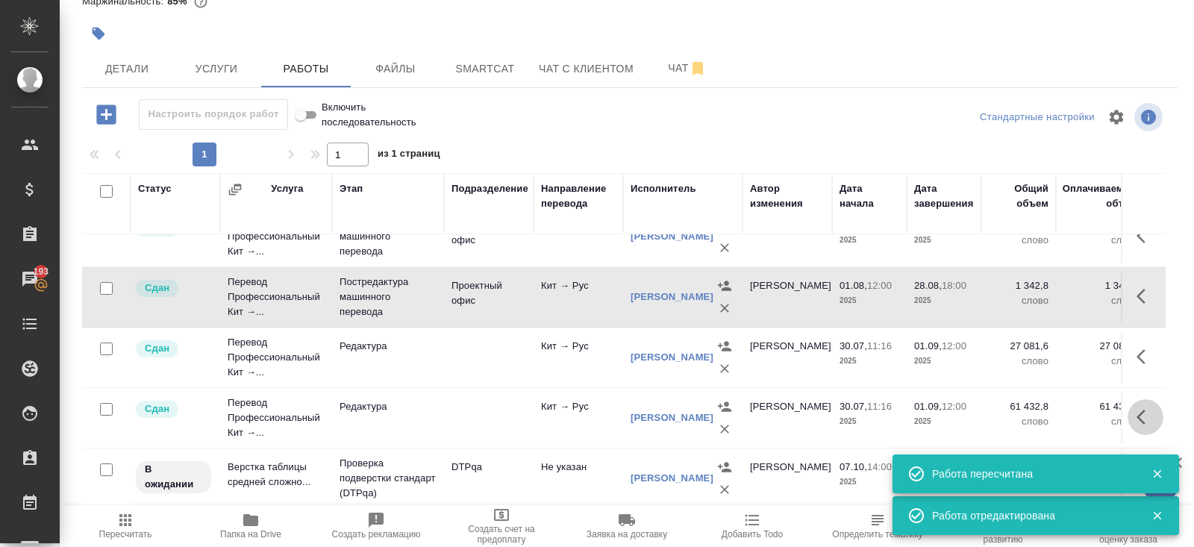
click at [1143, 410] on icon "button" at bounding box center [1141, 417] width 9 height 15
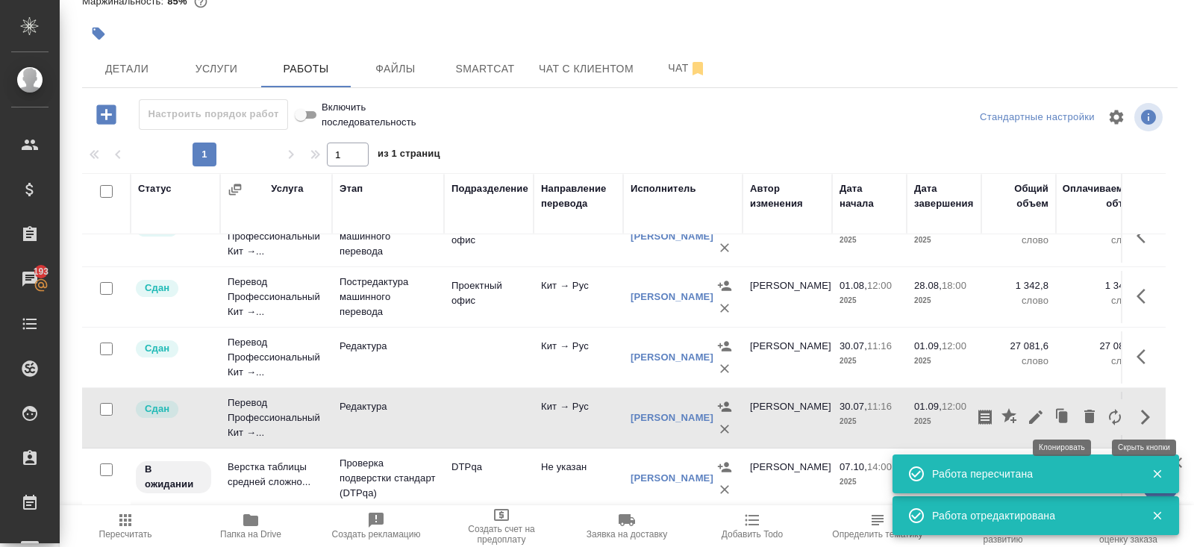
click at [1062, 411] on icon "button" at bounding box center [1063, 416] width 9 height 11
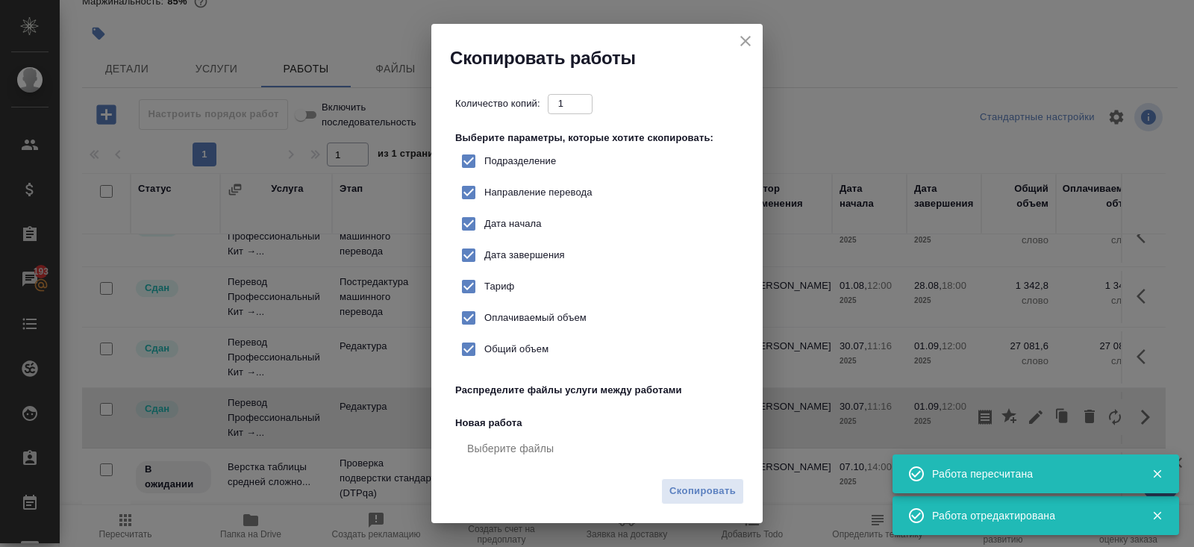
checkbox input "true"
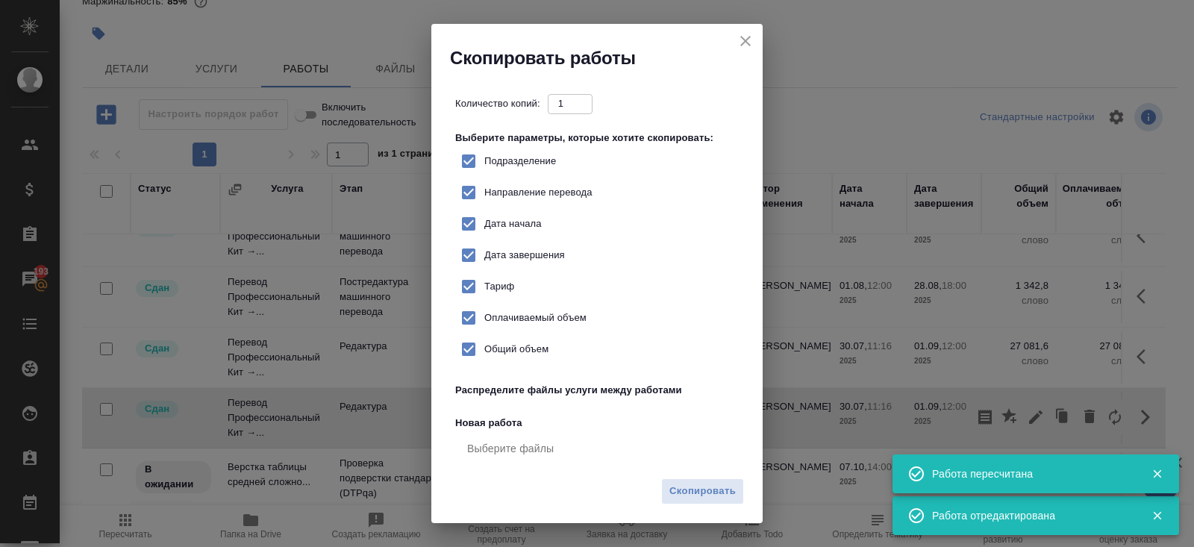
checkbox input "true"
click at [708, 484] on span "Скопировать" at bounding box center [702, 491] width 66 height 17
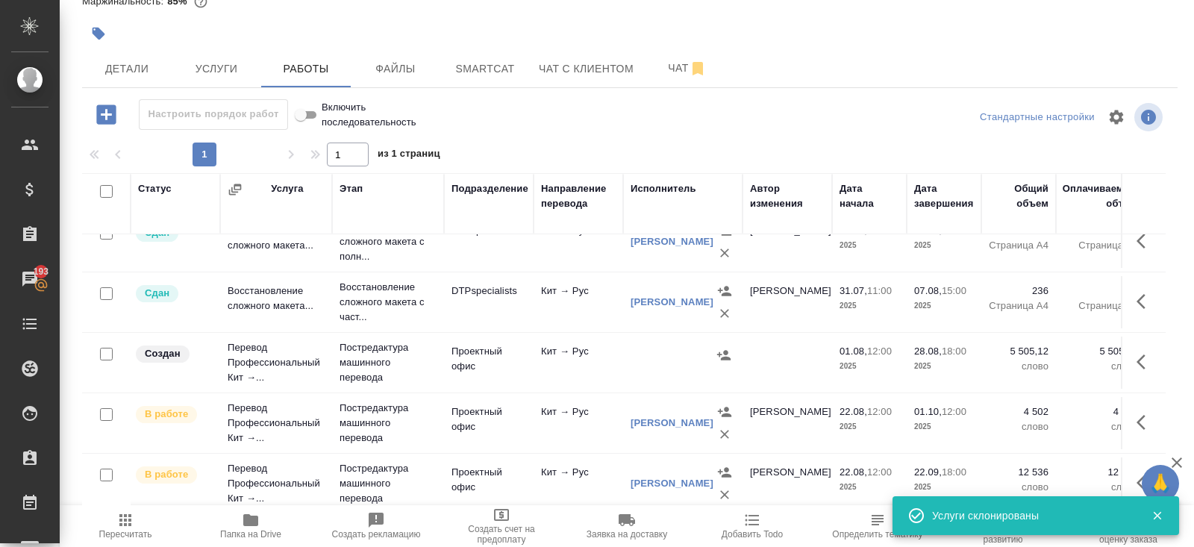
scroll to position [326, 0]
click at [1135, 355] on button "button" at bounding box center [1146, 361] width 36 height 36
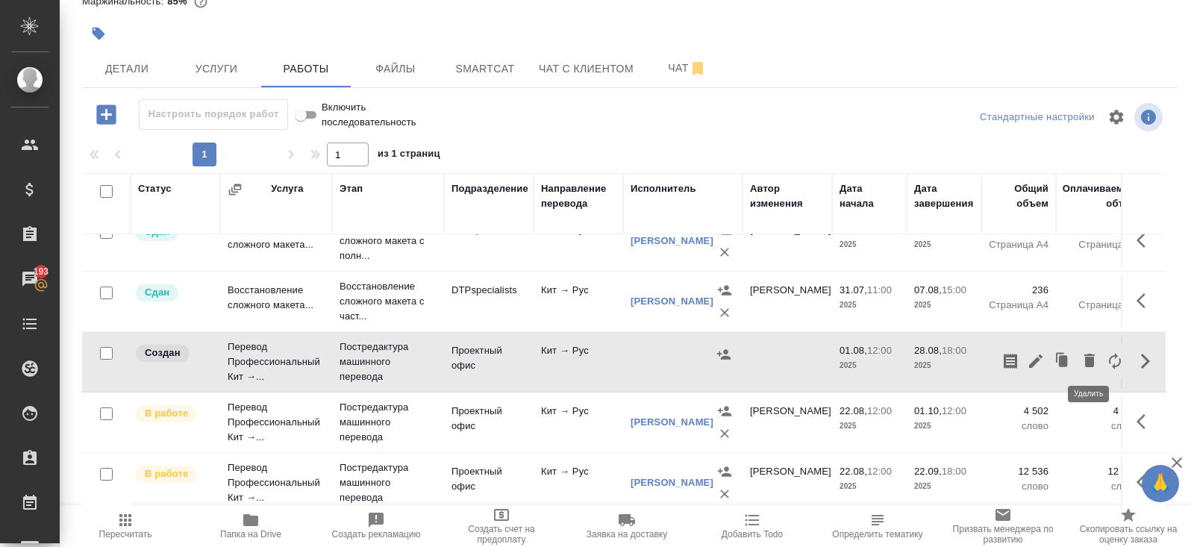
click at [1095, 360] on icon "button" at bounding box center [1090, 360] width 18 height 18
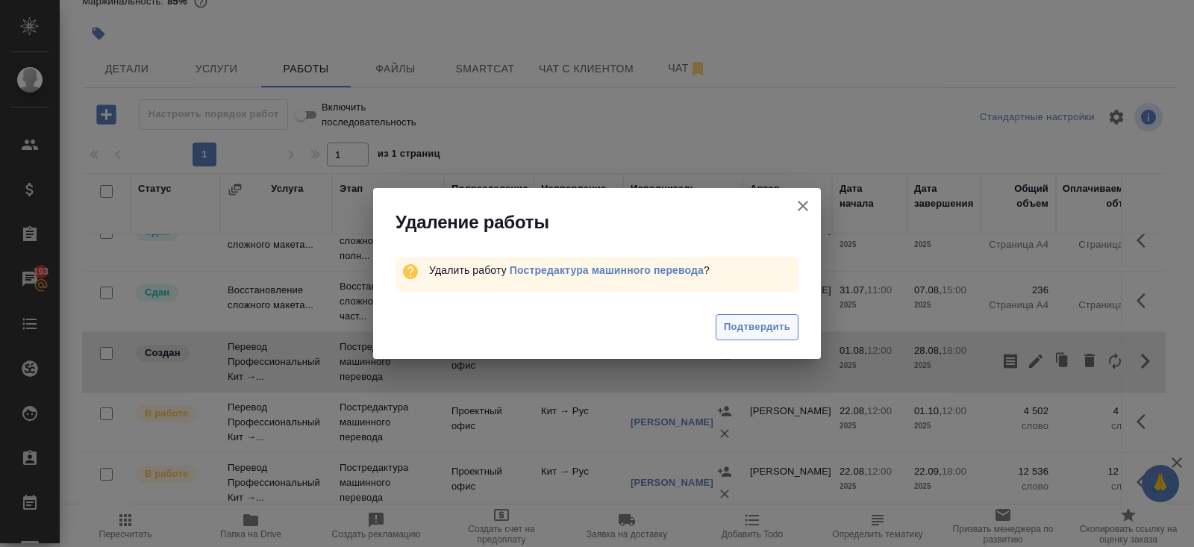
click at [781, 330] on span "Подтвердить" at bounding box center [757, 327] width 66 height 17
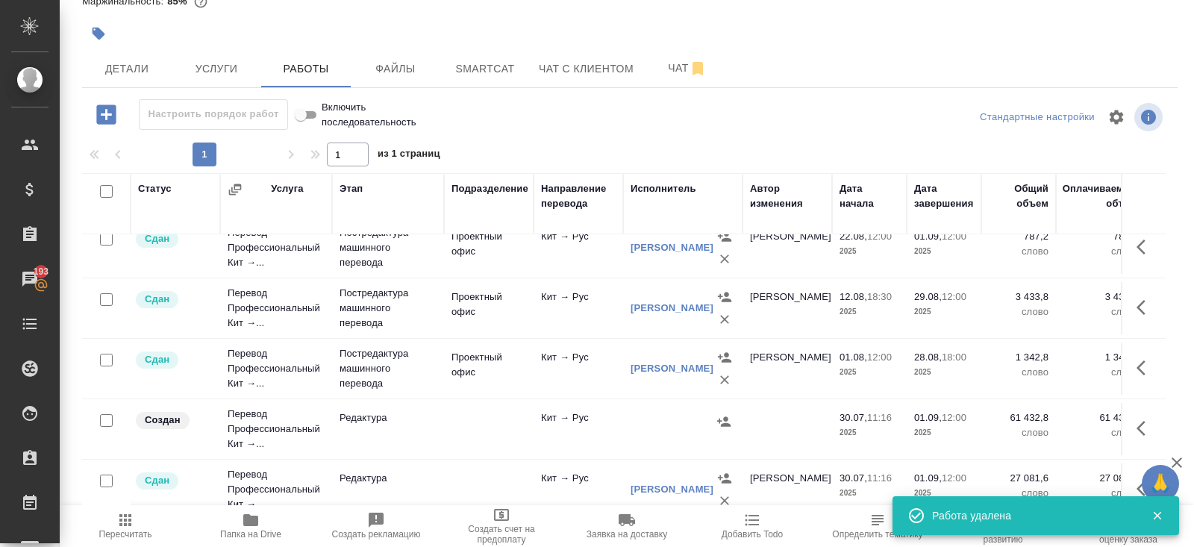
scroll to position [567, 0]
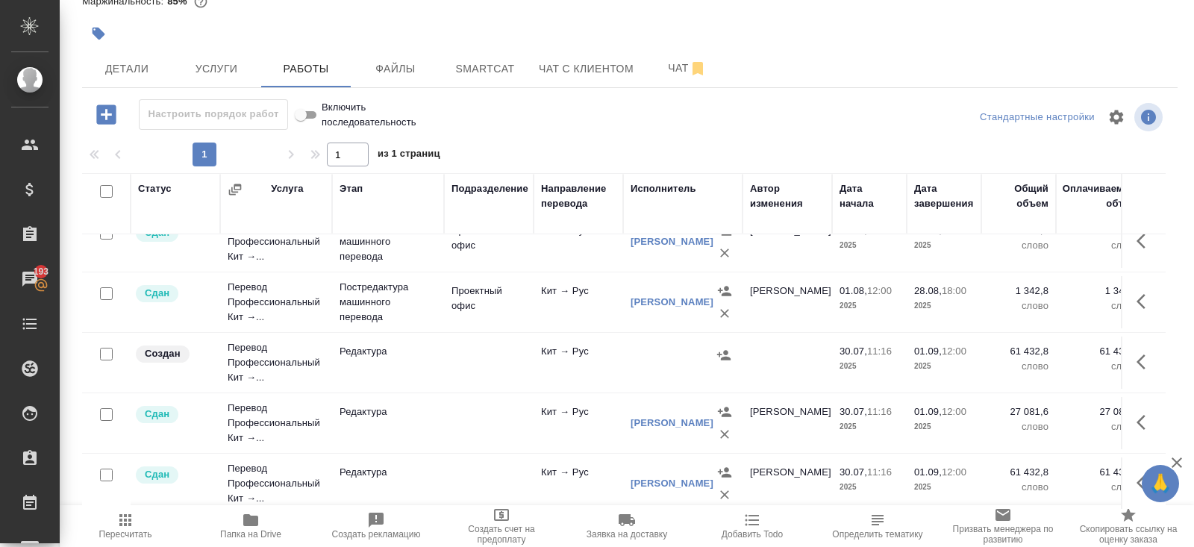
click at [1140, 356] on icon "button" at bounding box center [1141, 361] width 9 height 15
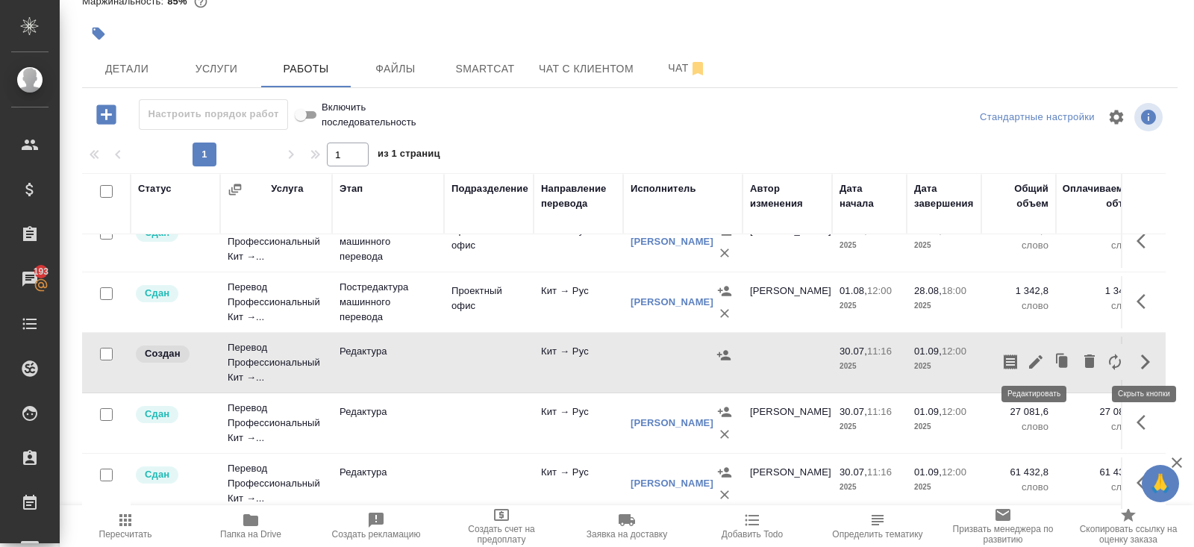
click at [1040, 361] on icon "button" at bounding box center [1036, 362] width 18 height 18
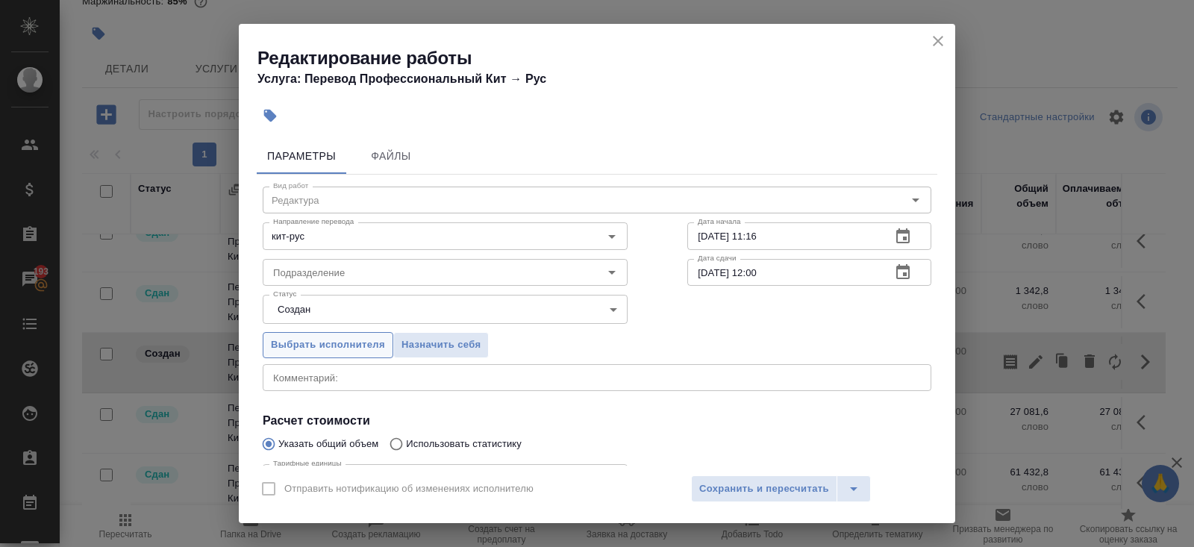
scroll to position [154, 0]
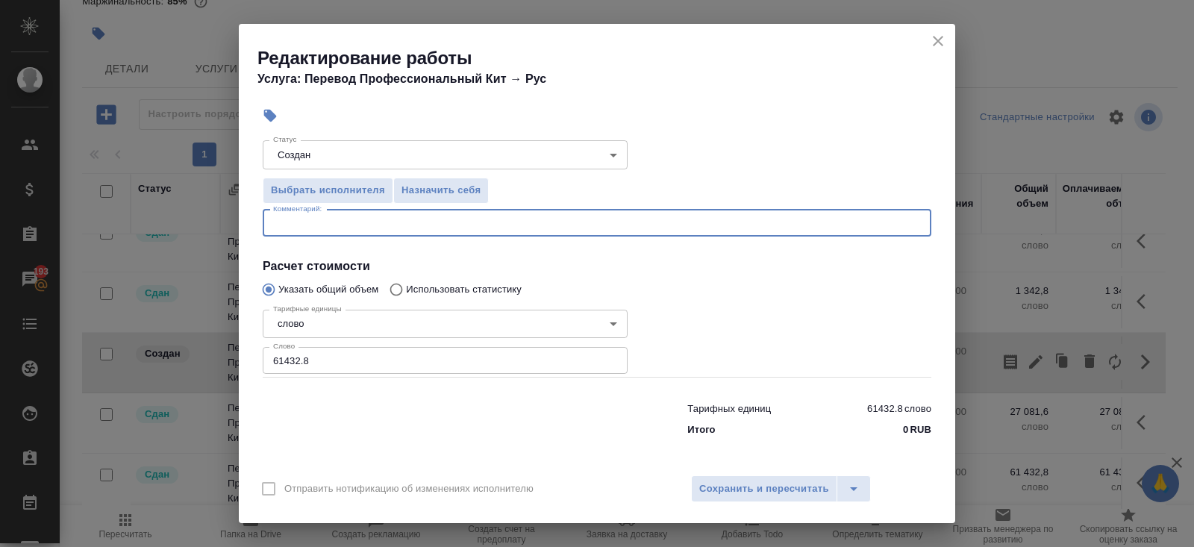
click at [313, 217] on textarea at bounding box center [597, 222] width 648 height 11
type textarea "parts catalog"
drag, startPoint x: 319, startPoint y: 362, endPoint x: 129, endPoint y: 345, distance: 190.3
click at [129, 345] on div "Редактирование работы Услуга: Перевод Профессиональный Кит → Рус Параметры Файл…" at bounding box center [597, 273] width 1194 height 547
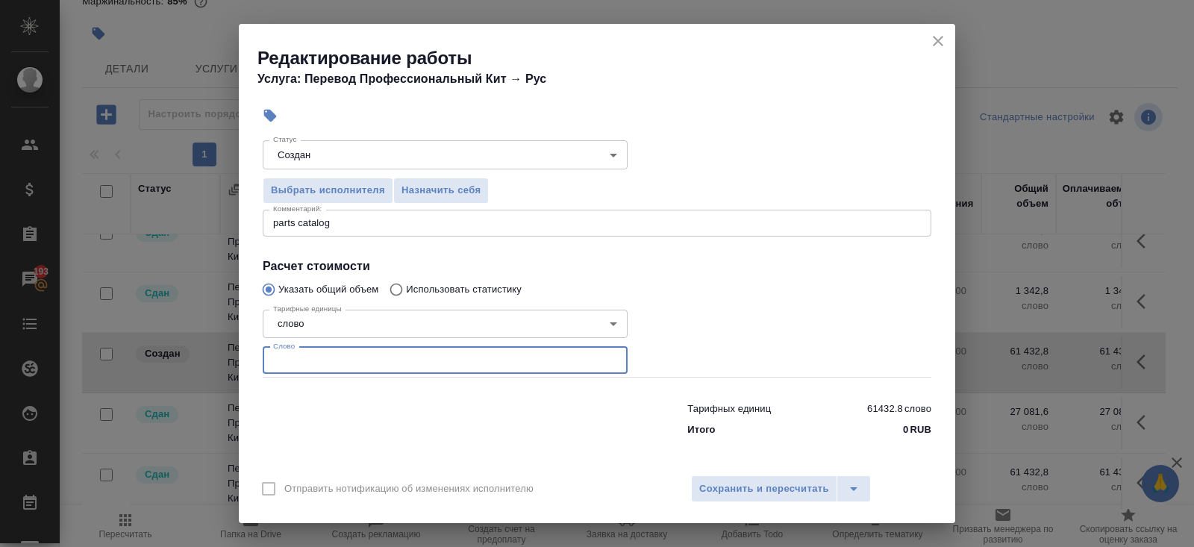
click at [931, 38] on icon "close" at bounding box center [938, 41] width 18 height 18
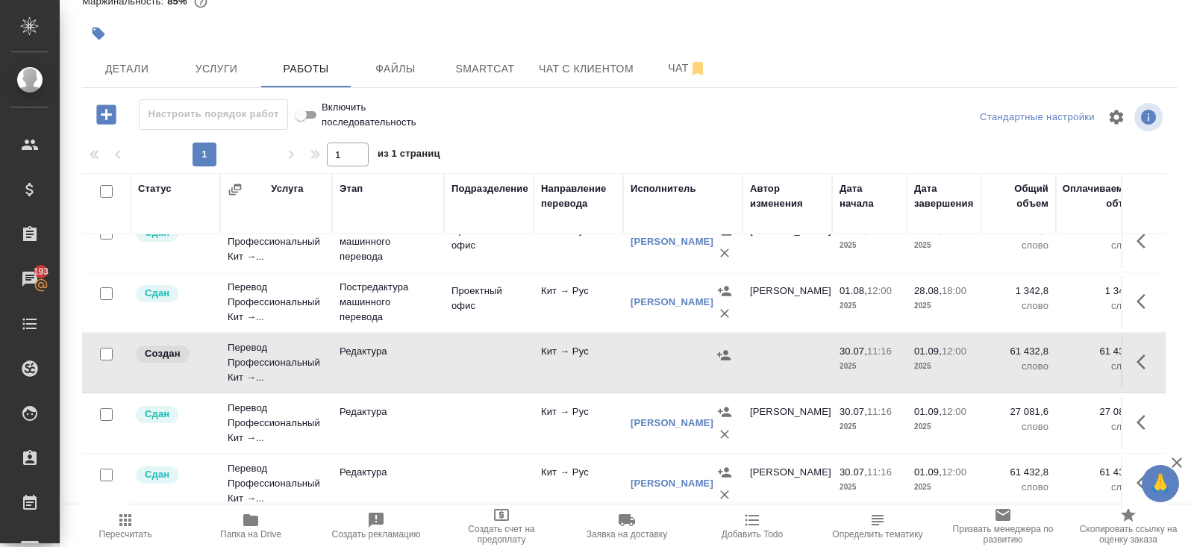
scroll to position [549, 0]
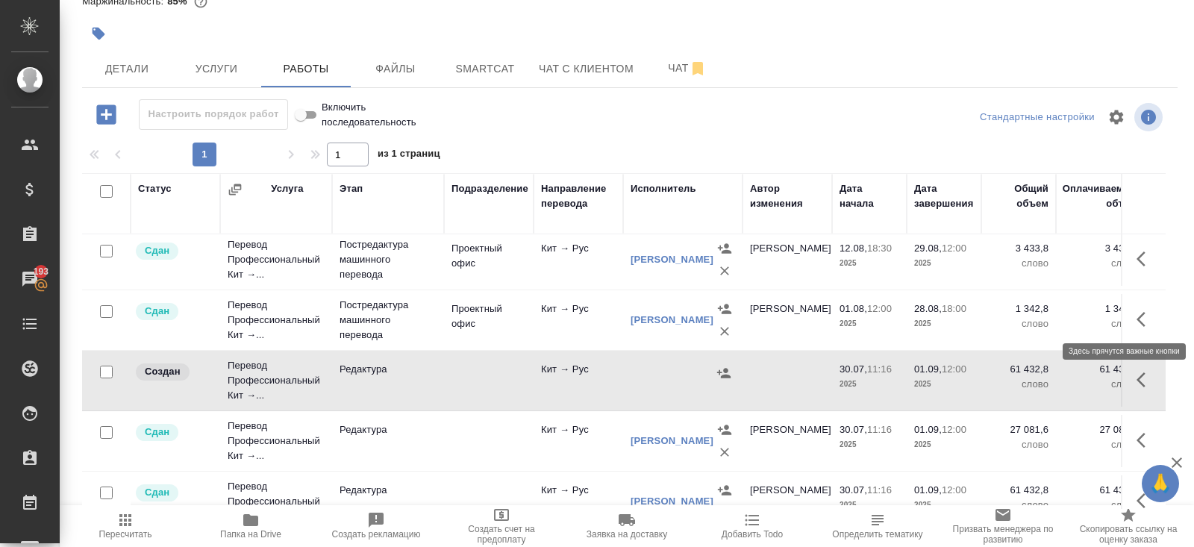
click at [1136, 313] on button "button" at bounding box center [1146, 319] width 36 height 36
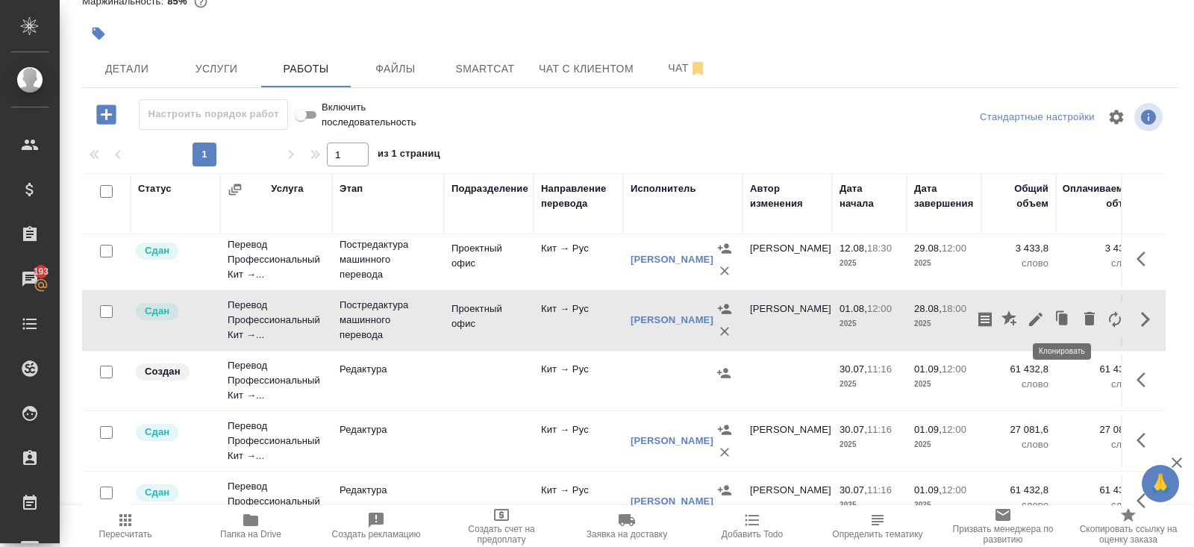
click at [1045, 313] on button "button" at bounding box center [1035, 319] width 25 height 36
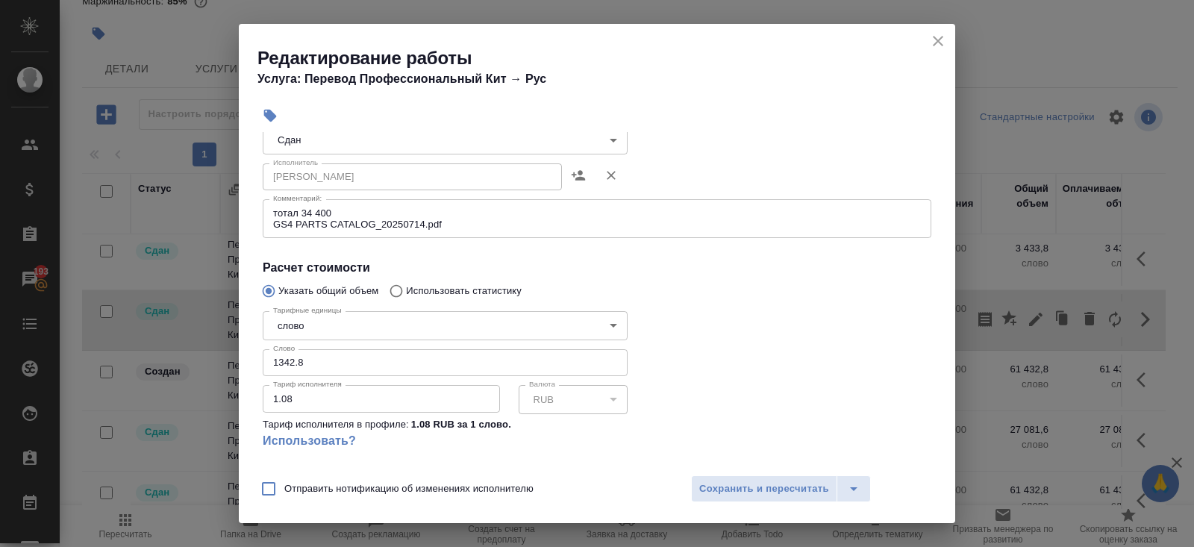
scroll to position [261, 0]
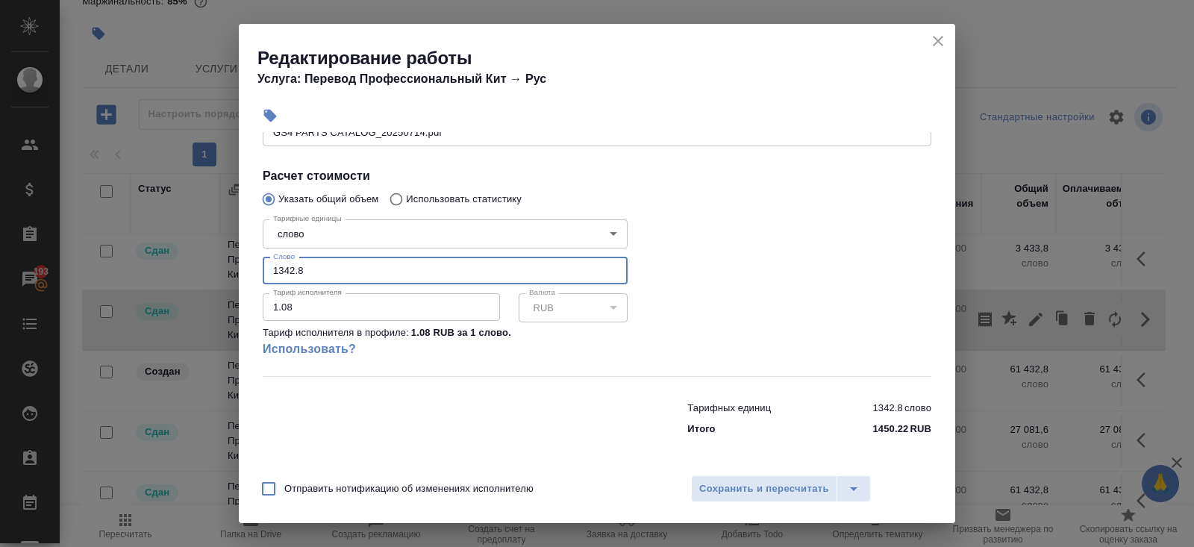
click at [309, 274] on input "1342.8" at bounding box center [445, 270] width 365 height 27
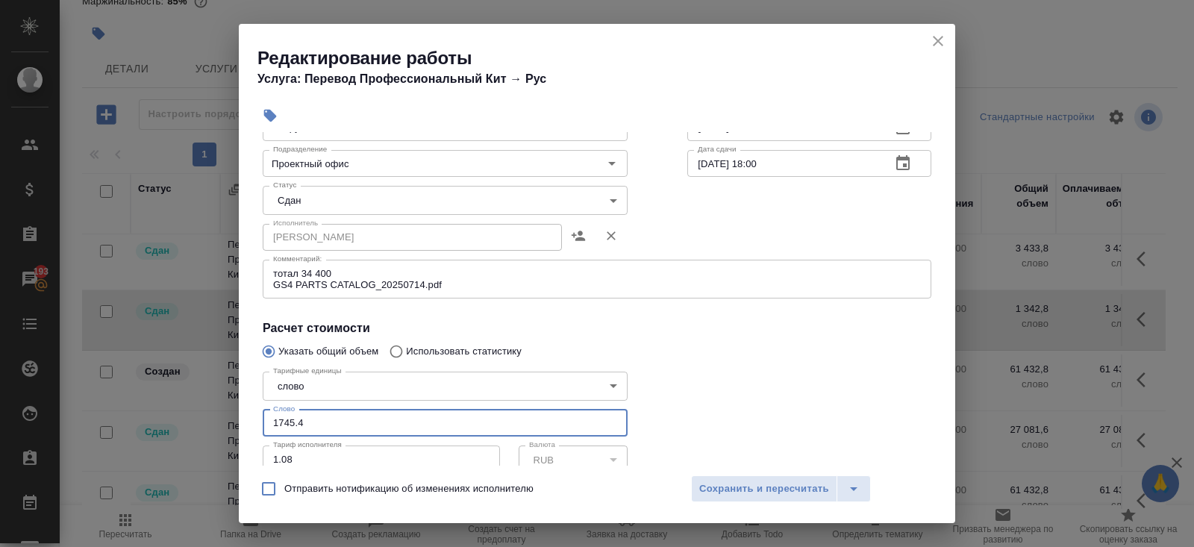
scroll to position [63, 0]
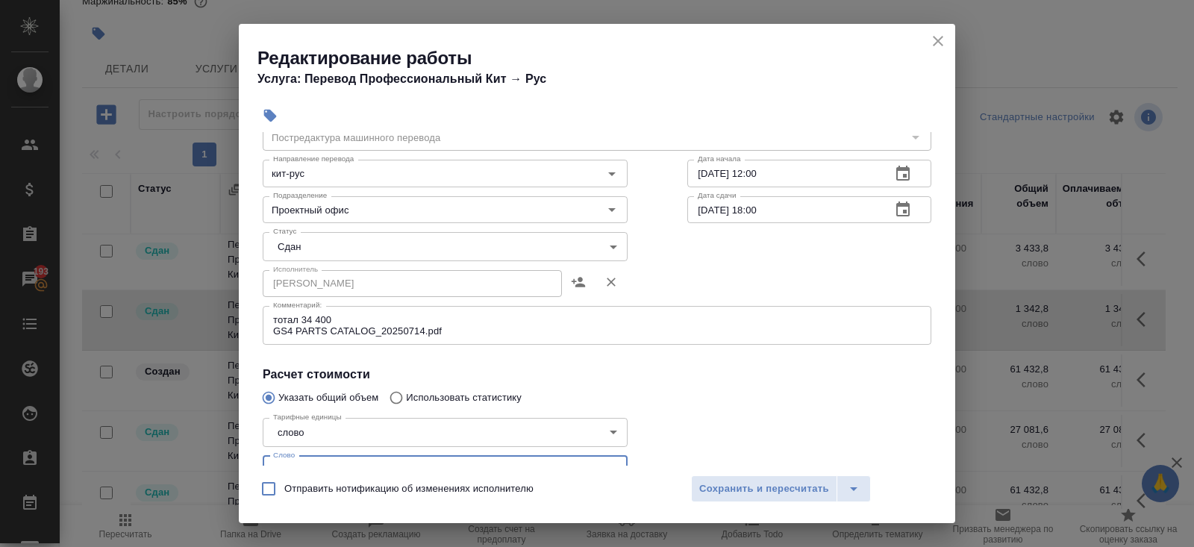
type input "1745.4"
click at [290, 249] on body "🙏 .cls-1 fill:#fff; AWATERA Belyakova Yulia Клиенты Спецификации Заказы 193 Чат…" at bounding box center [597, 273] width 1194 height 547
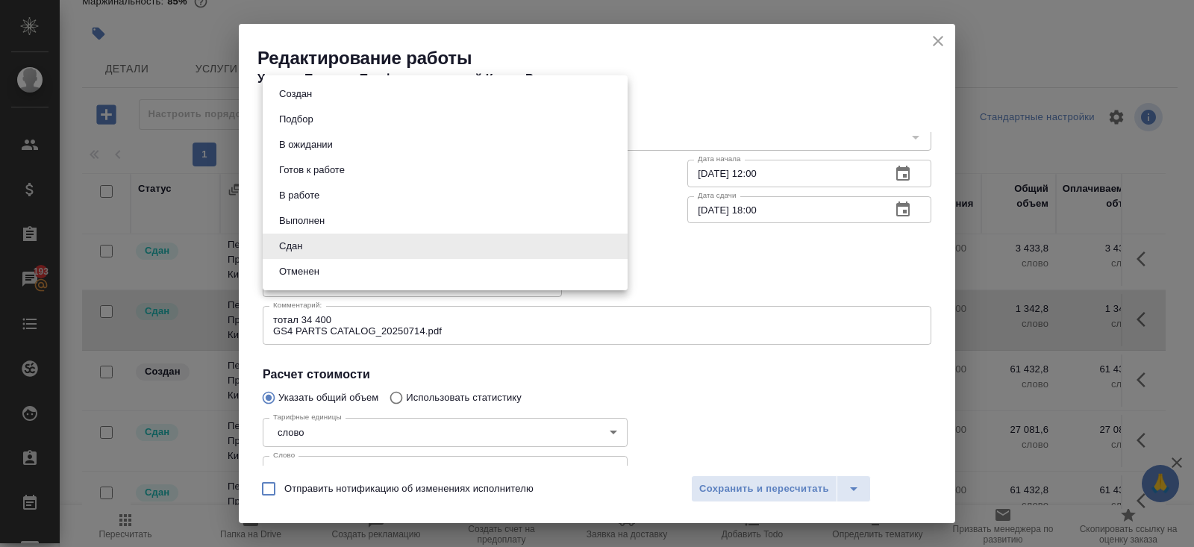
click at [709, 490] on div at bounding box center [597, 273] width 1194 height 547
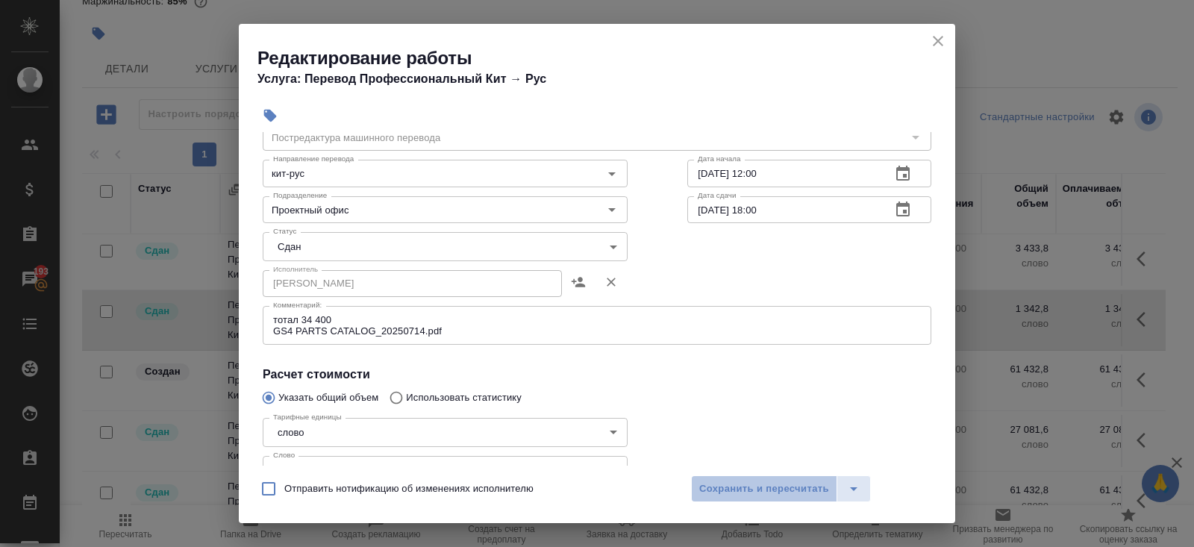
click at [709, 490] on span "Сохранить и пересчитать" at bounding box center [764, 489] width 130 height 17
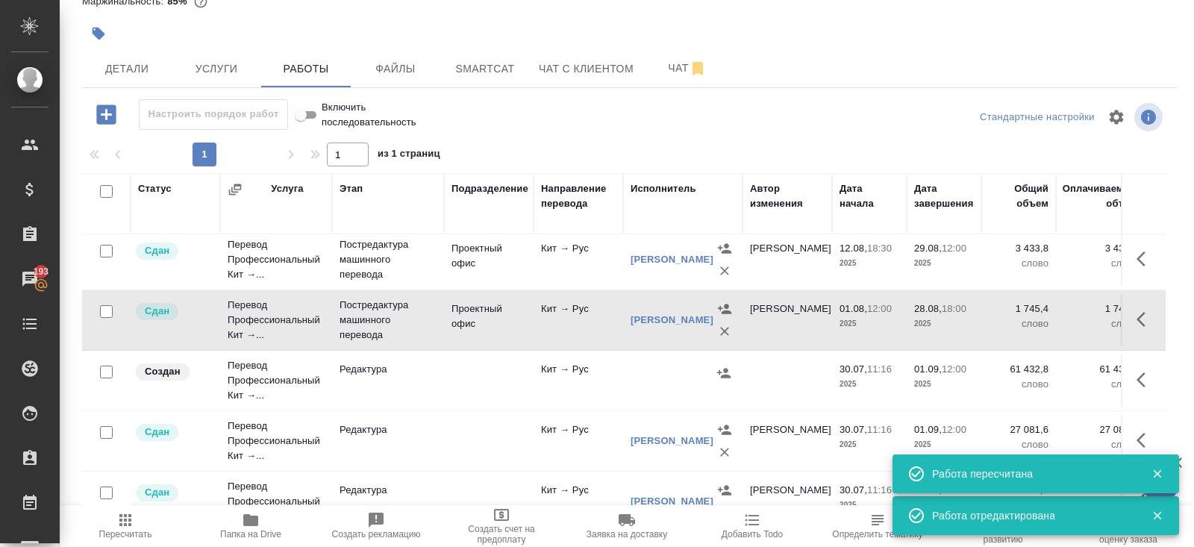
click at [1135, 375] on button "button" at bounding box center [1146, 380] width 36 height 36
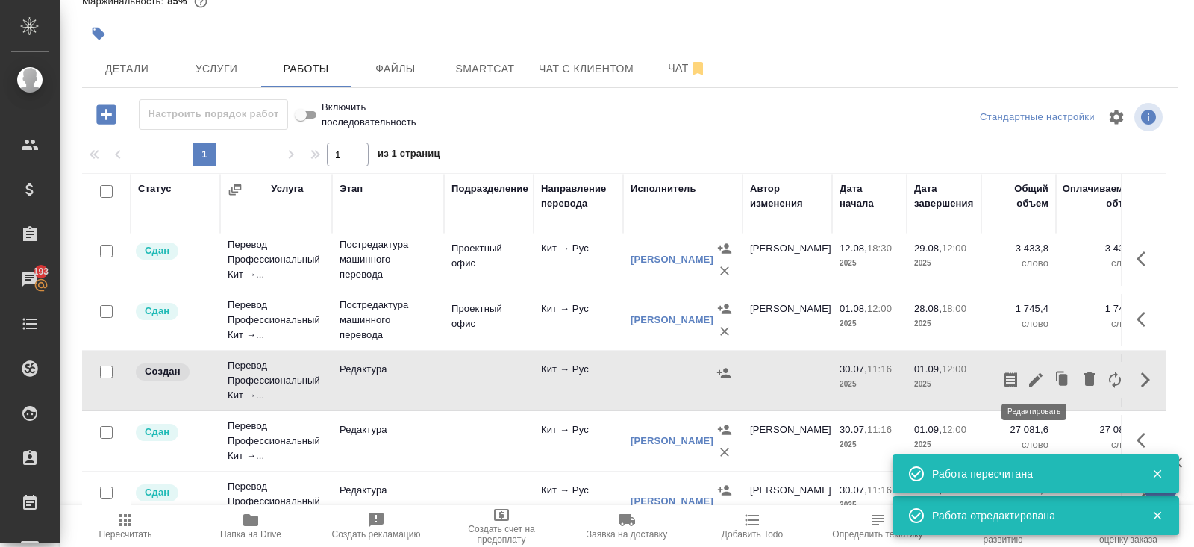
click at [1037, 376] on icon "button" at bounding box center [1036, 380] width 18 height 18
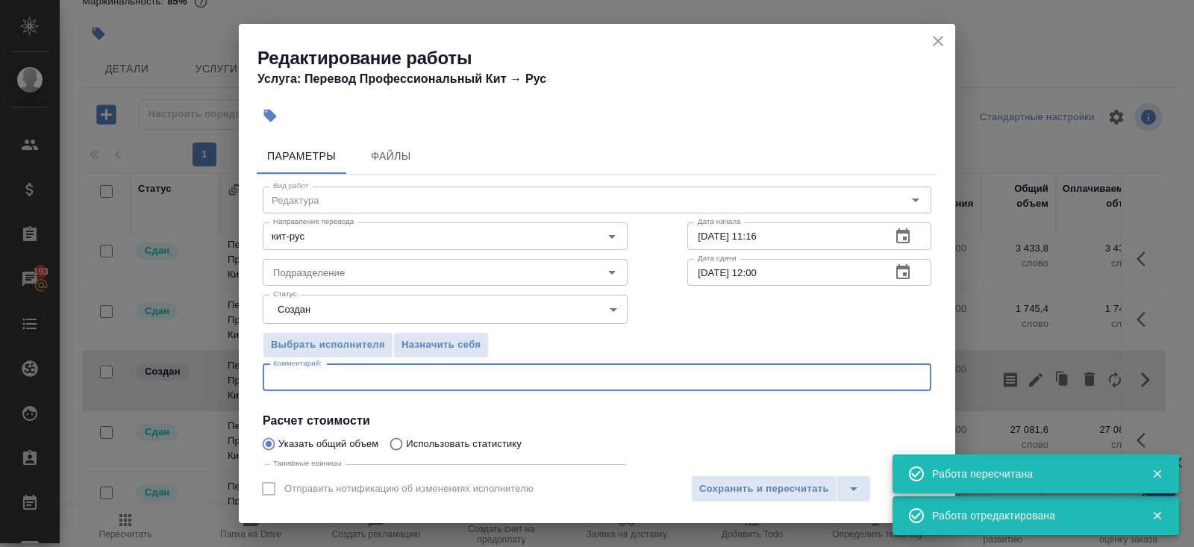
click at [334, 380] on textarea at bounding box center [597, 377] width 648 height 11
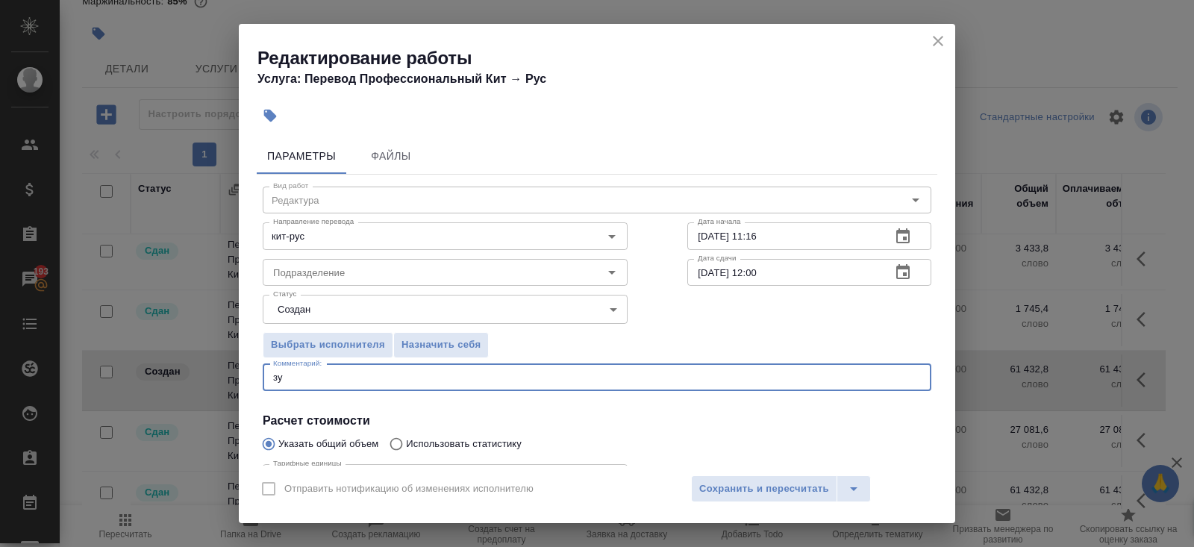
type textarea "з"
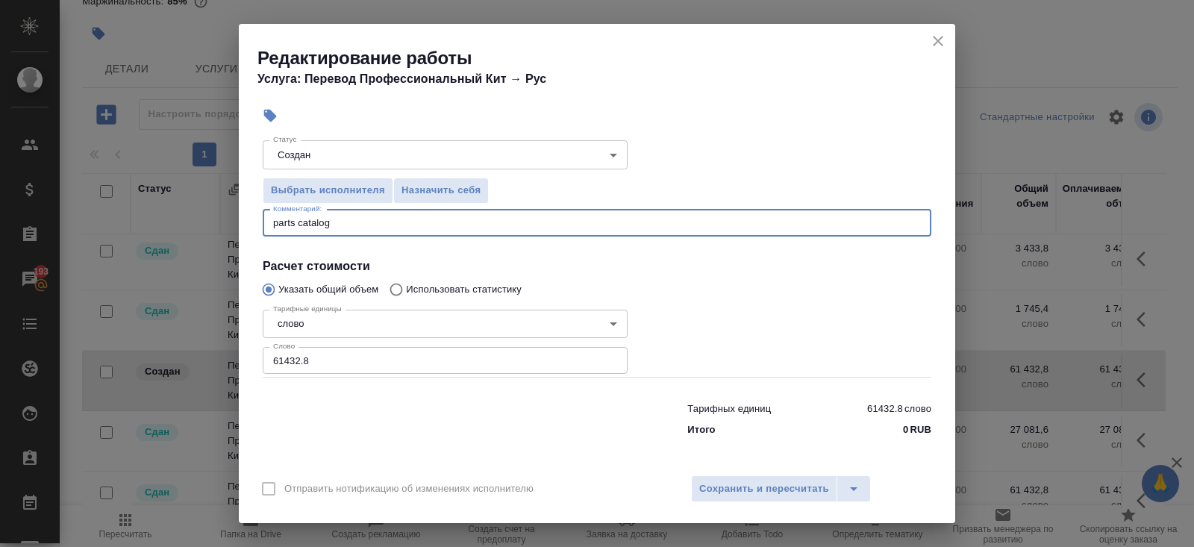
type textarea "parts catalog"
drag, startPoint x: 327, startPoint y: 353, endPoint x: 165, endPoint y: 363, distance: 162.2
click at [165, 363] on div "Редактирование работы Услуга: Перевод Профессиональный Кит → Рус Параметры Файл…" at bounding box center [597, 273] width 1194 height 547
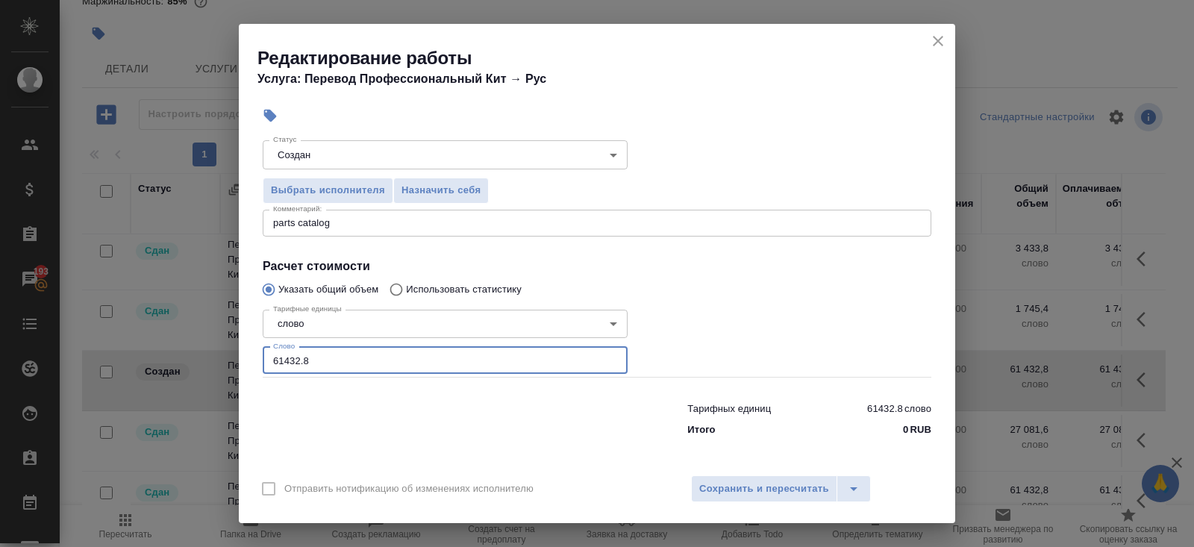
drag, startPoint x: 324, startPoint y: 366, endPoint x: 129, endPoint y: 366, distance: 194.8
click at [129, 366] on div "Редактирование работы Услуга: Перевод Профессиональный Кит → Рус Параметры Файл…" at bounding box center [597, 273] width 1194 height 547
type input "6"
type input "58625"
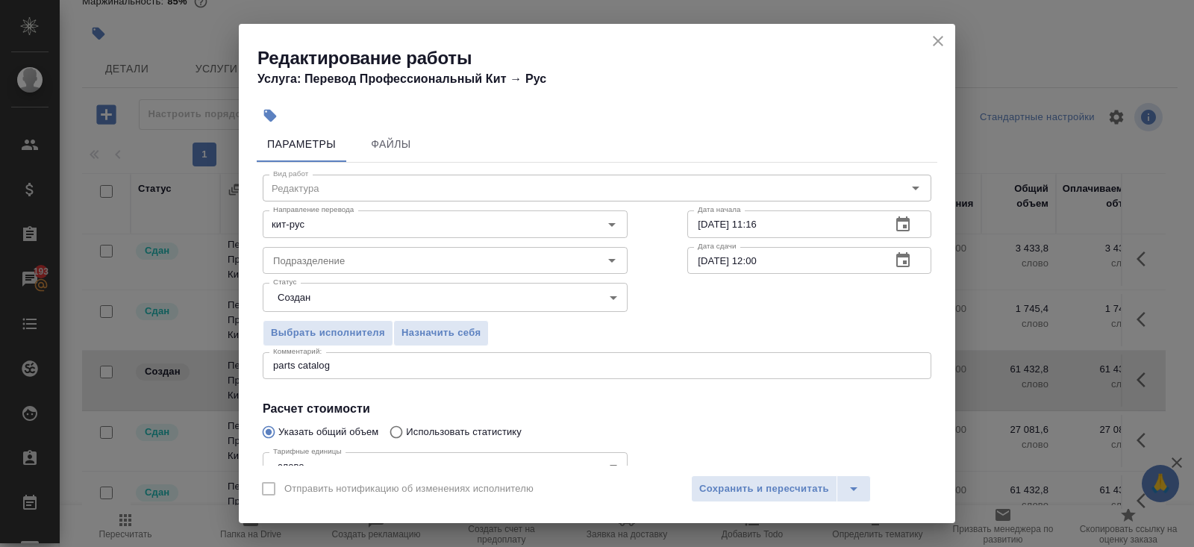
scroll to position [0, 0]
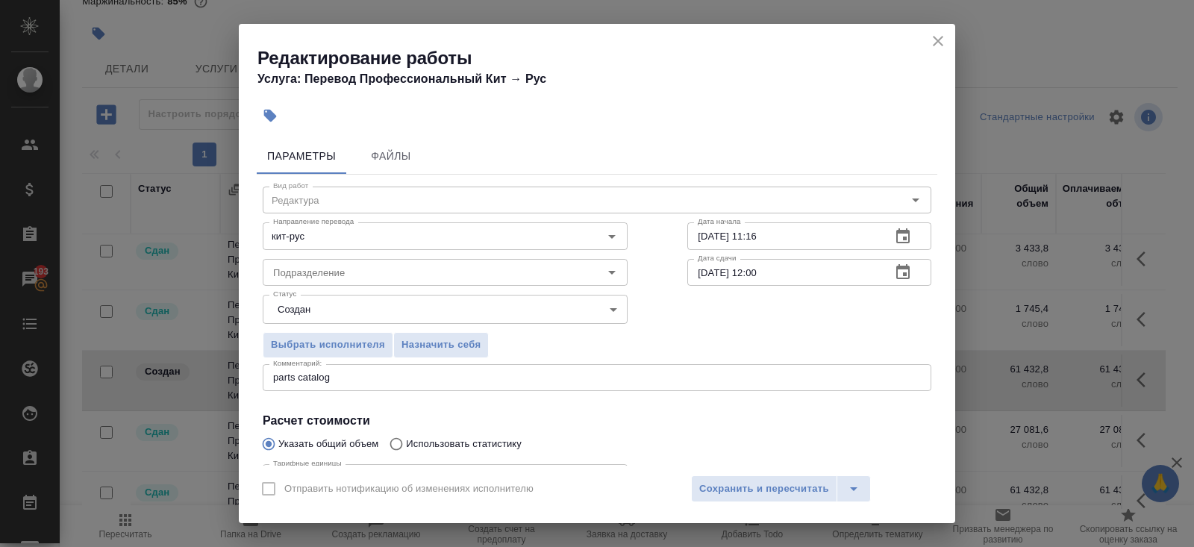
type input "58625.4"
click at [308, 299] on body "🙏 .cls-1 fill:#fff; AWATERA Belyakova Yulia Клиенты Спецификации Заказы 193 Чат…" at bounding box center [597, 273] width 1194 height 547
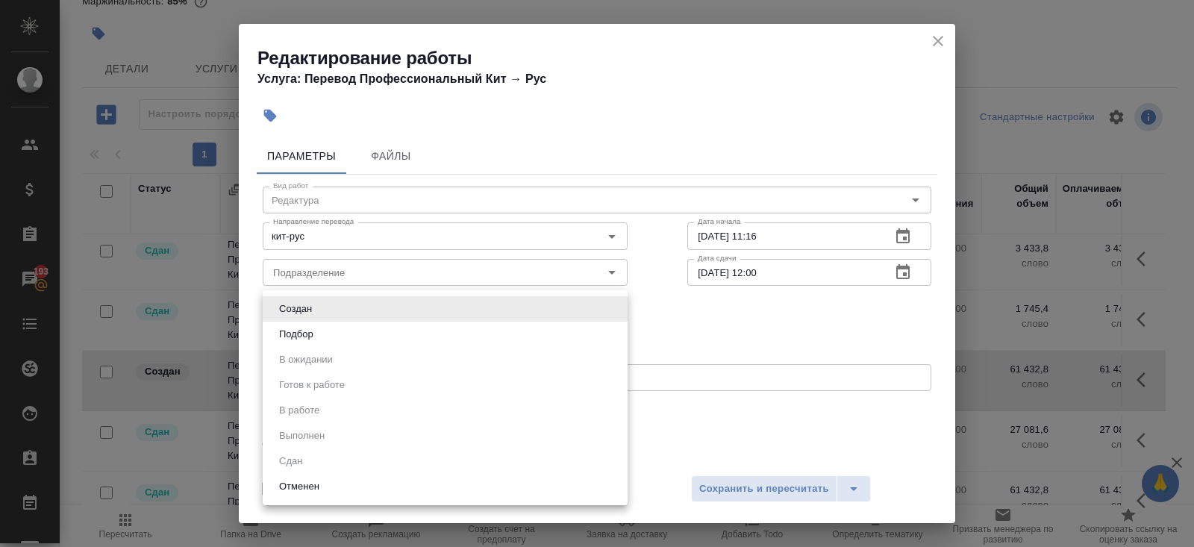
click at [792, 492] on div at bounding box center [597, 273] width 1194 height 547
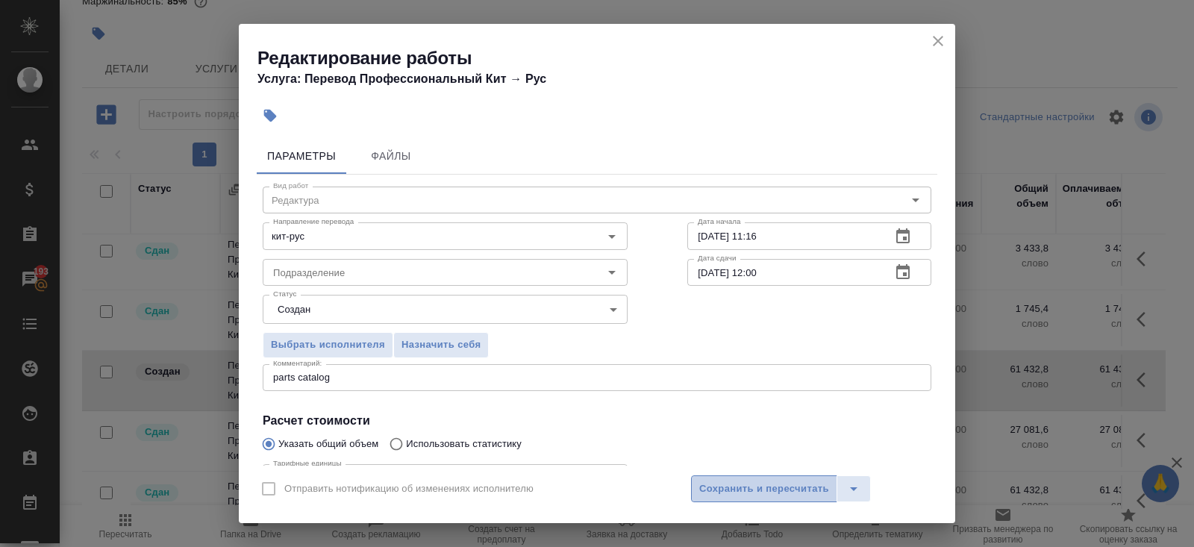
click at [784, 487] on span "Сохранить и пересчитать" at bounding box center [764, 489] width 130 height 17
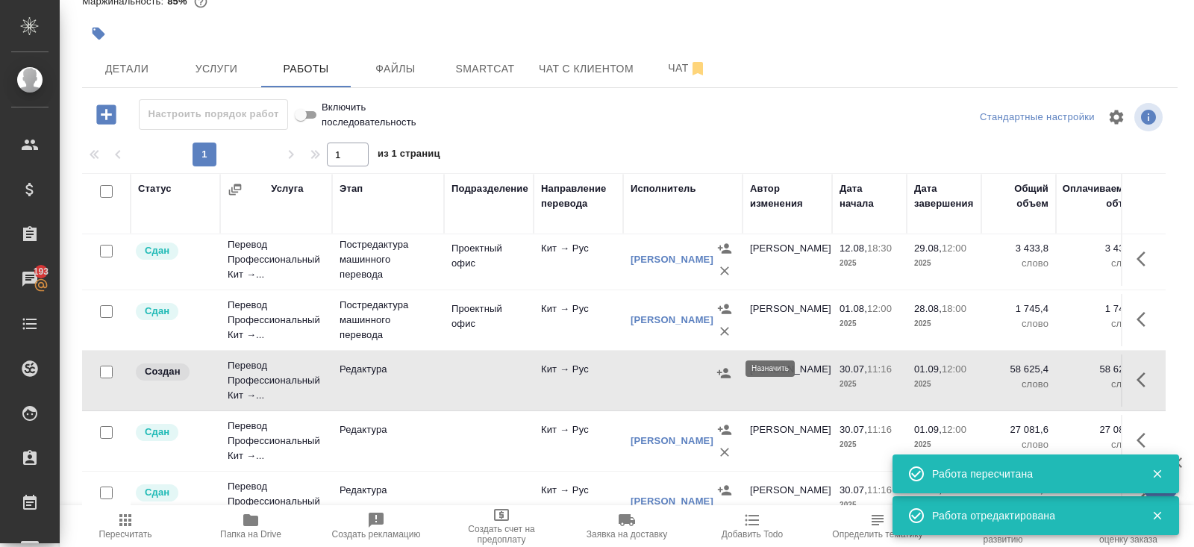
click at [723, 369] on icon "button" at bounding box center [723, 373] width 15 height 15
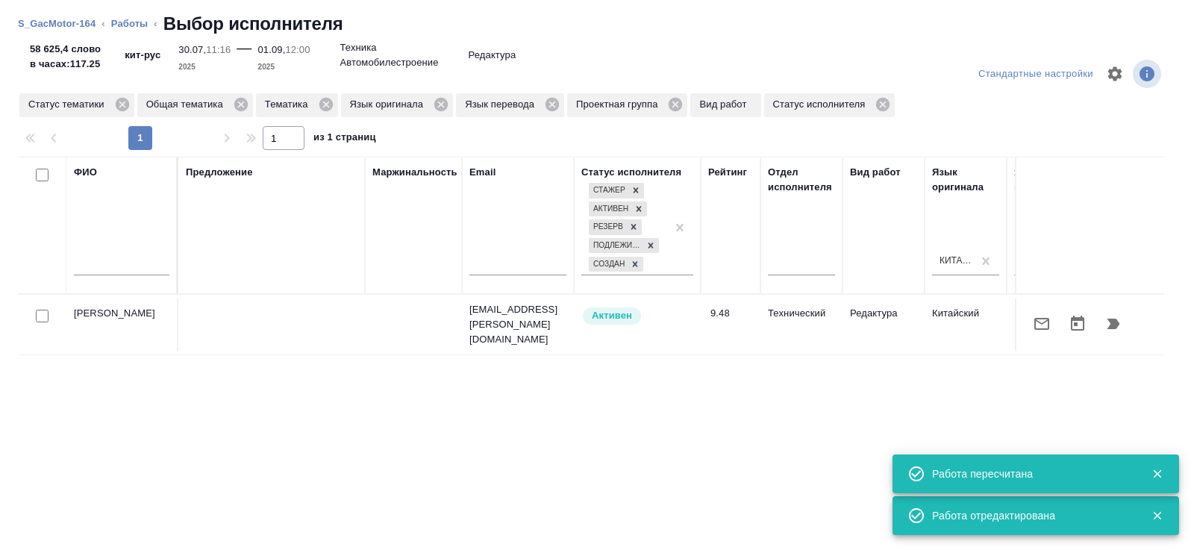
click at [1123, 317] on button "button" at bounding box center [1113, 324] width 36 height 36
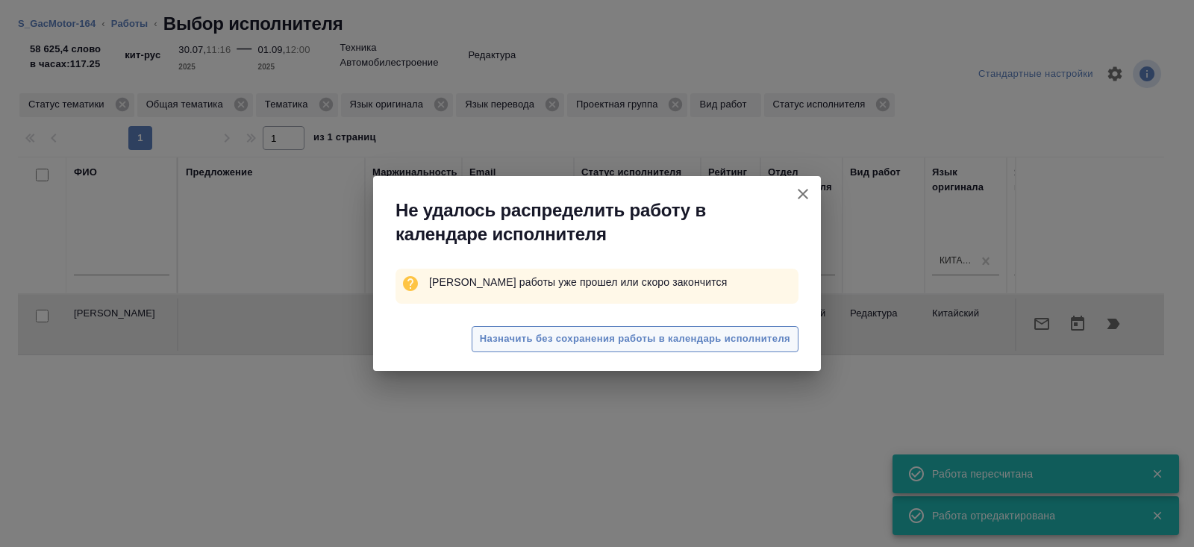
click at [743, 333] on span "Назначить без сохранения работы в календарь исполнителя" at bounding box center [635, 339] width 310 height 17
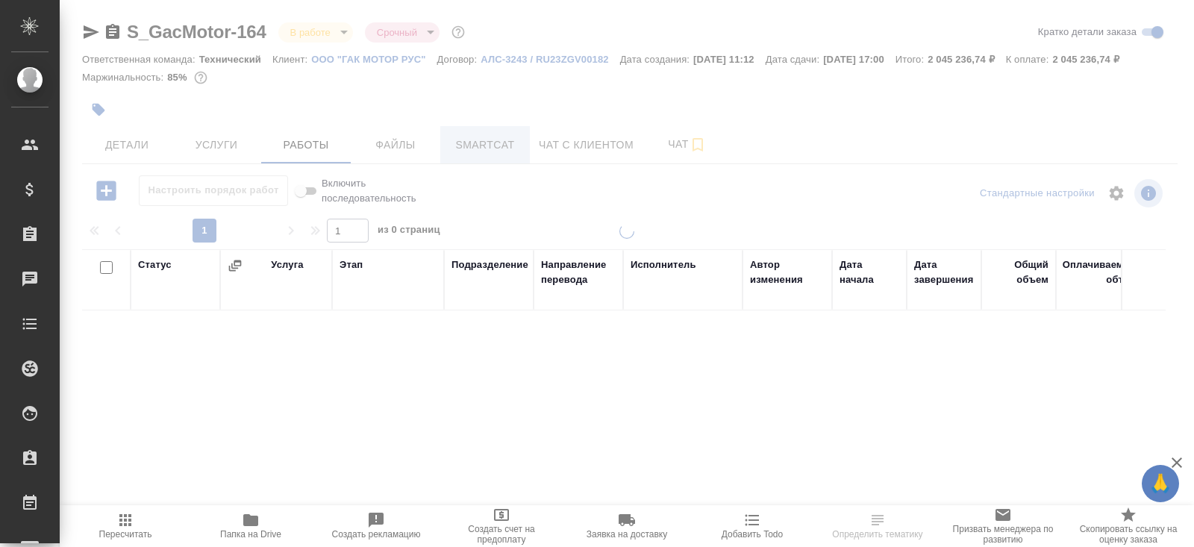
click at [497, 154] on span "Smartcat" at bounding box center [485, 145] width 72 height 19
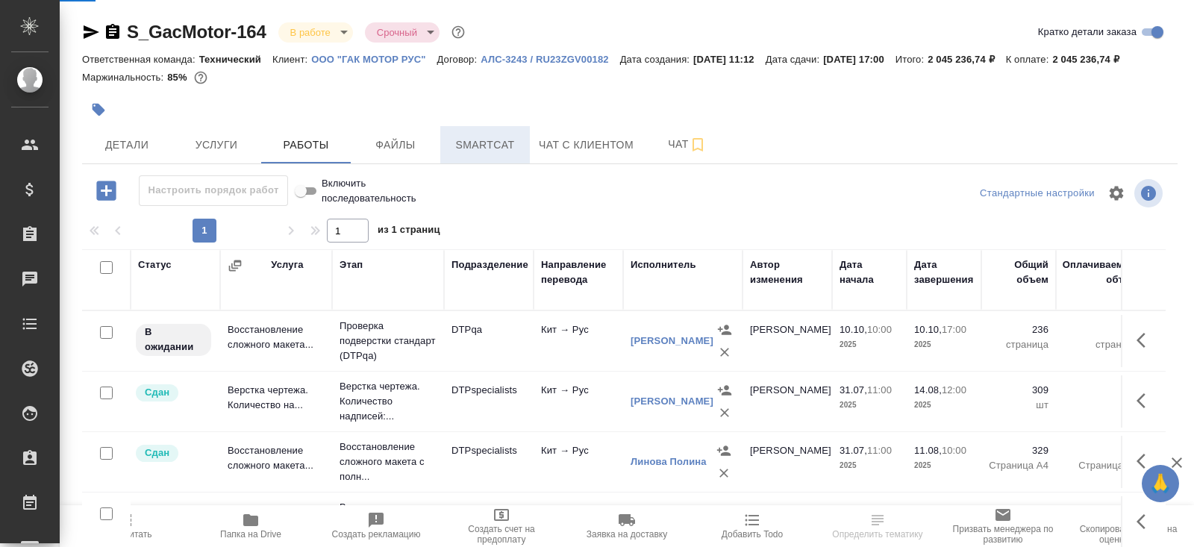
click at [497, 154] on span "Smartcat" at bounding box center [485, 145] width 72 height 19
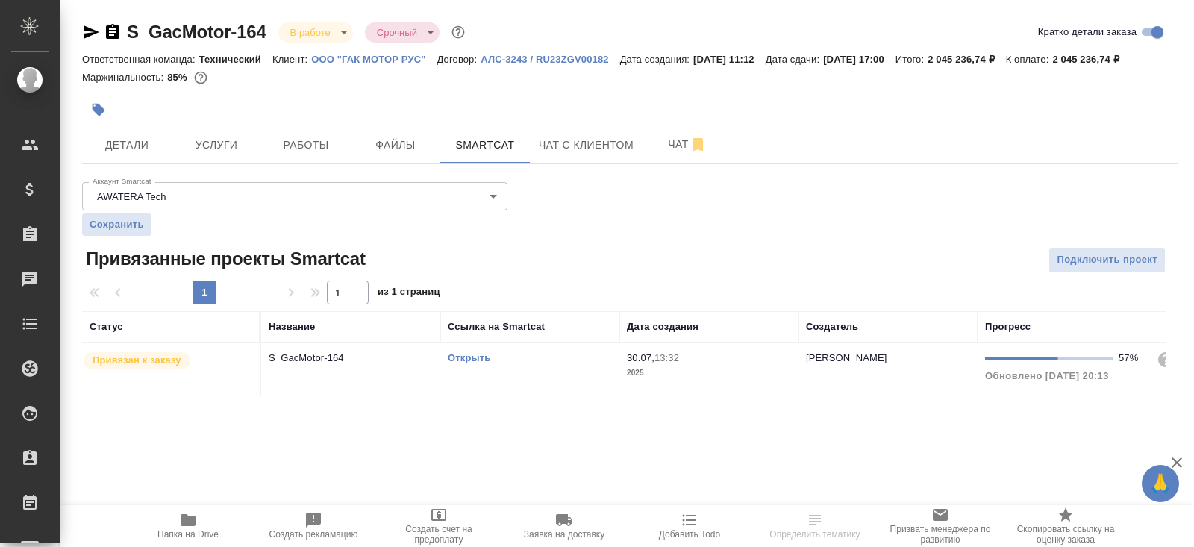
click at [461, 363] on link "Открыть" at bounding box center [469, 357] width 43 height 11
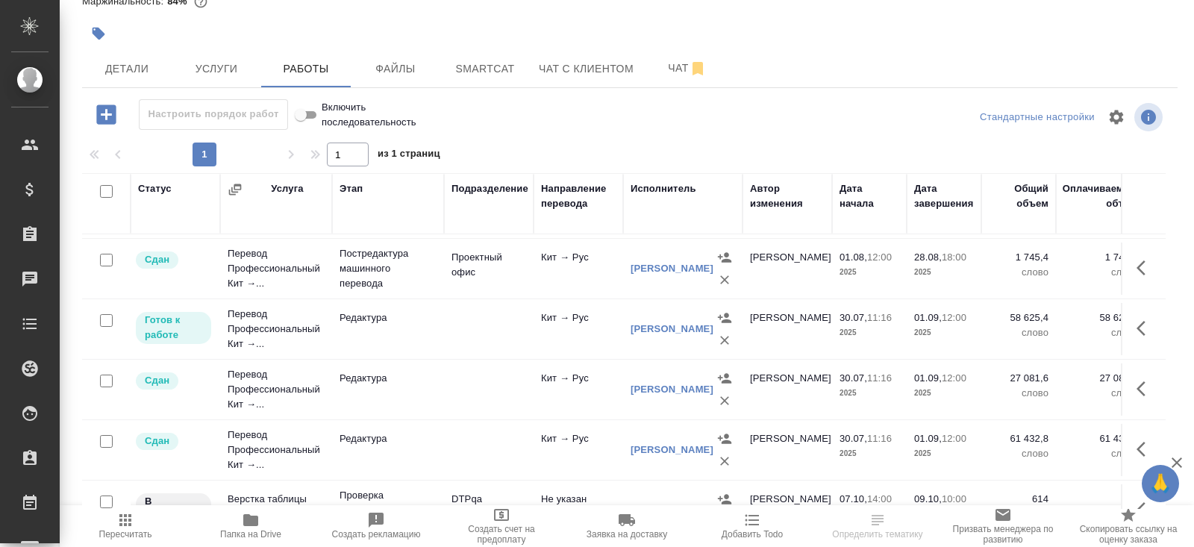
scroll to position [597, 0]
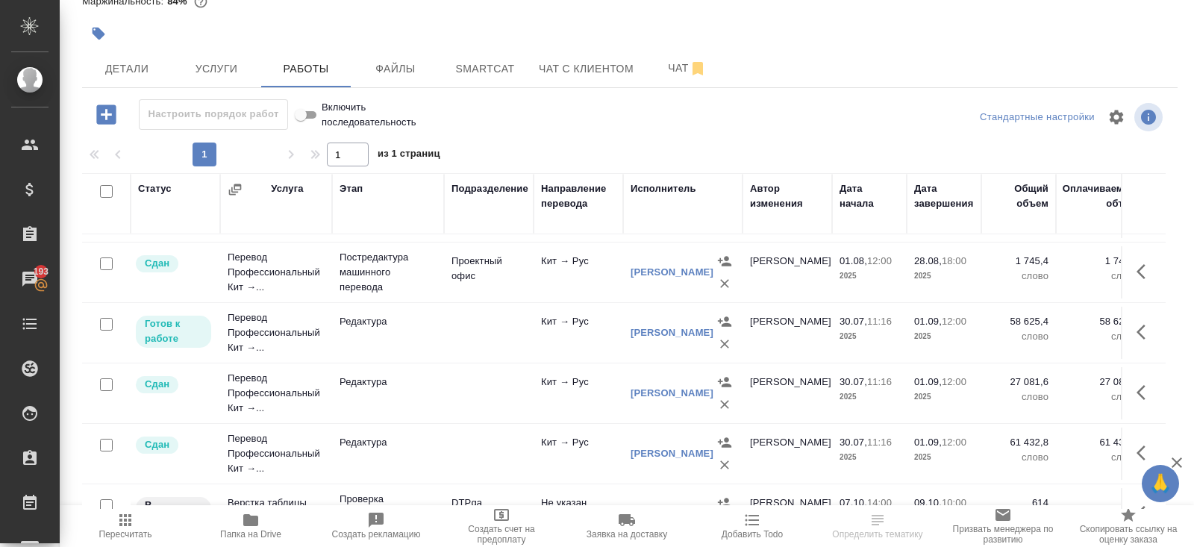
click at [1137, 331] on icon "button" at bounding box center [1146, 332] width 18 height 18
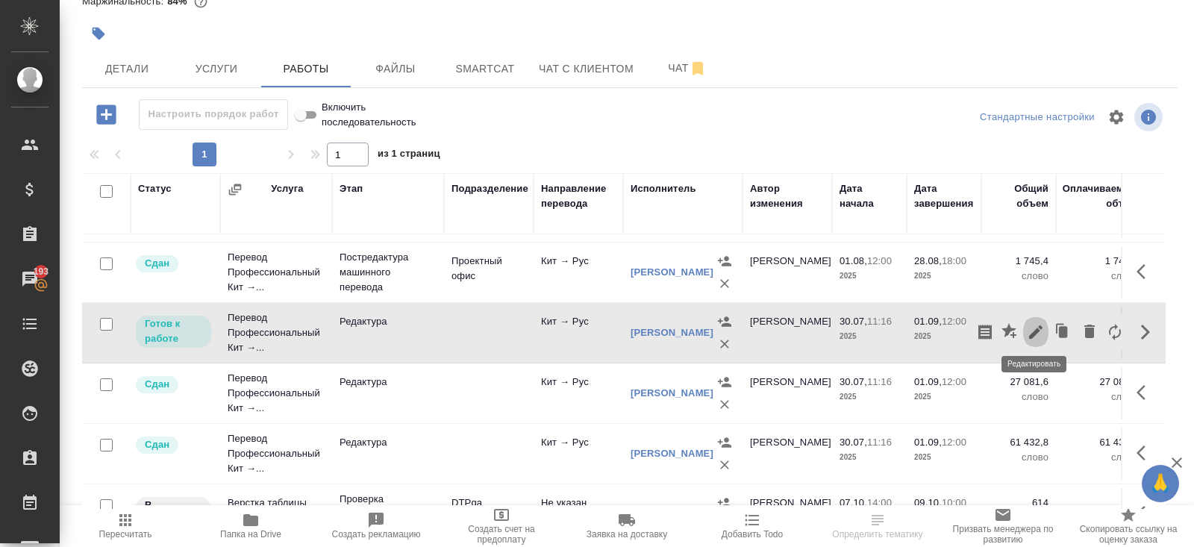
click at [1037, 330] on icon "button" at bounding box center [1036, 332] width 18 height 18
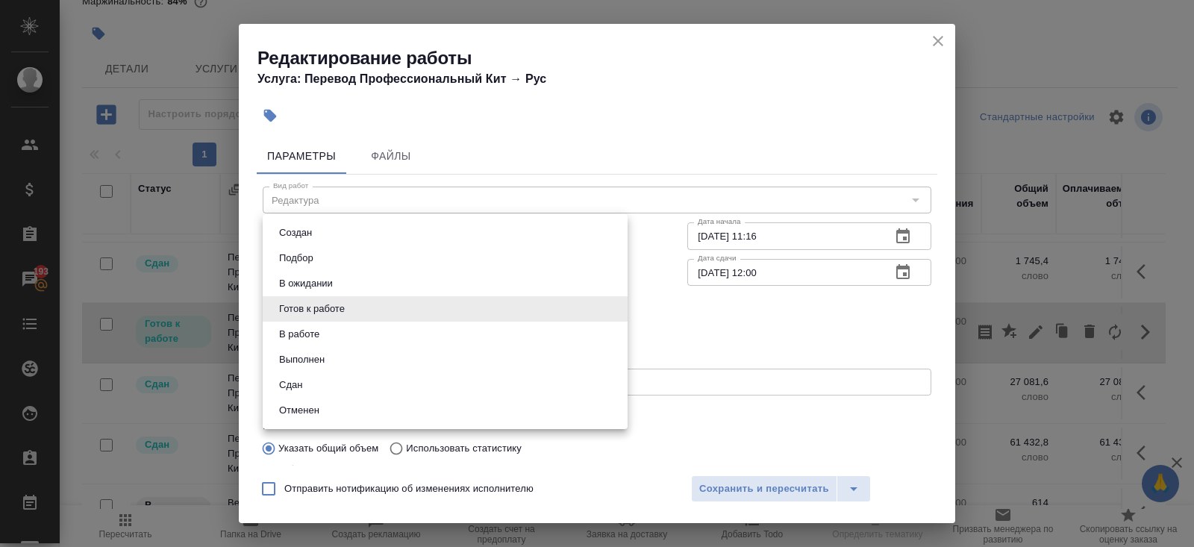
click at [322, 313] on body "🙏 .cls-1 fill:#fff; AWATERA [PERSON_NAME] Клиенты Спецификации Заказы 193 Чаты …" at bounding box center [597, 273] width 1194 height 547
click at [319, 378] on li "Сдан" at bounding box center [445, 384] width 365 height 25
type input "closed"
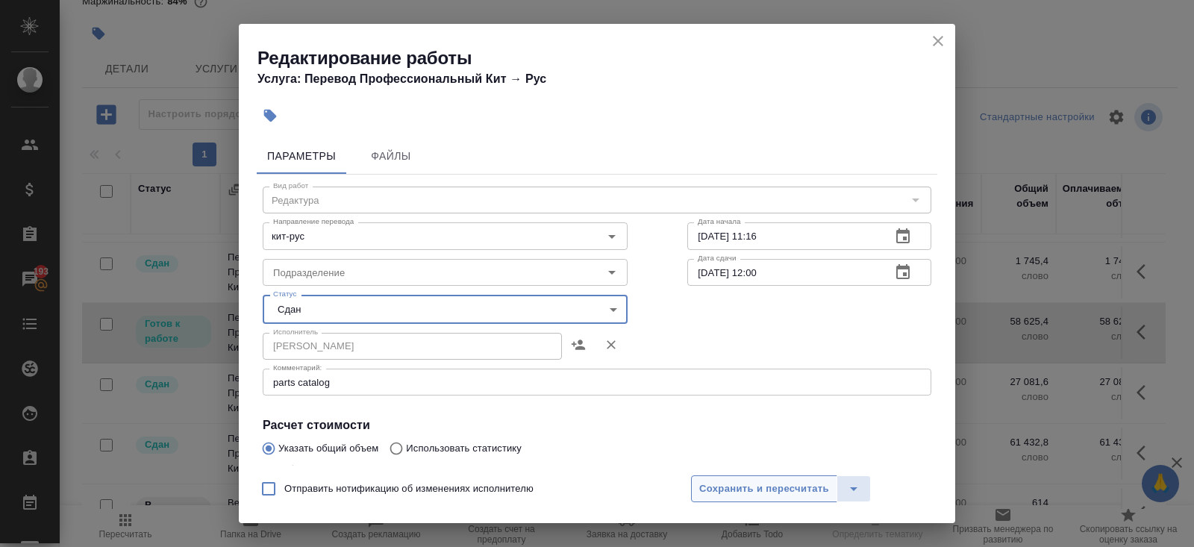
click at [712, 484] on span "Сохранить и пересчитать" at bounding box center [764, 489] width 130 height 17
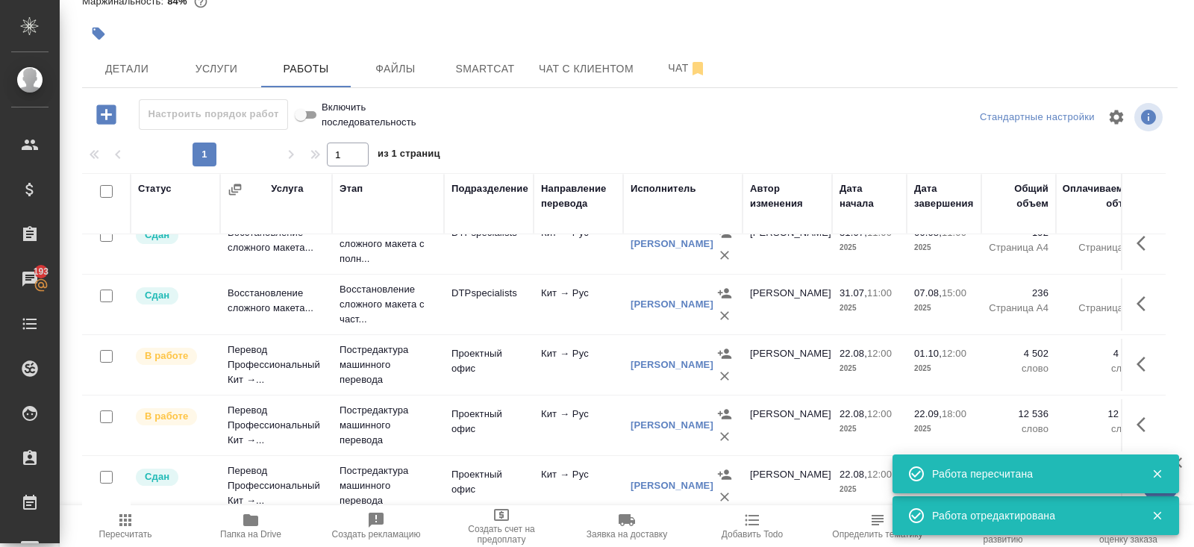
scroll to position [0, 0]
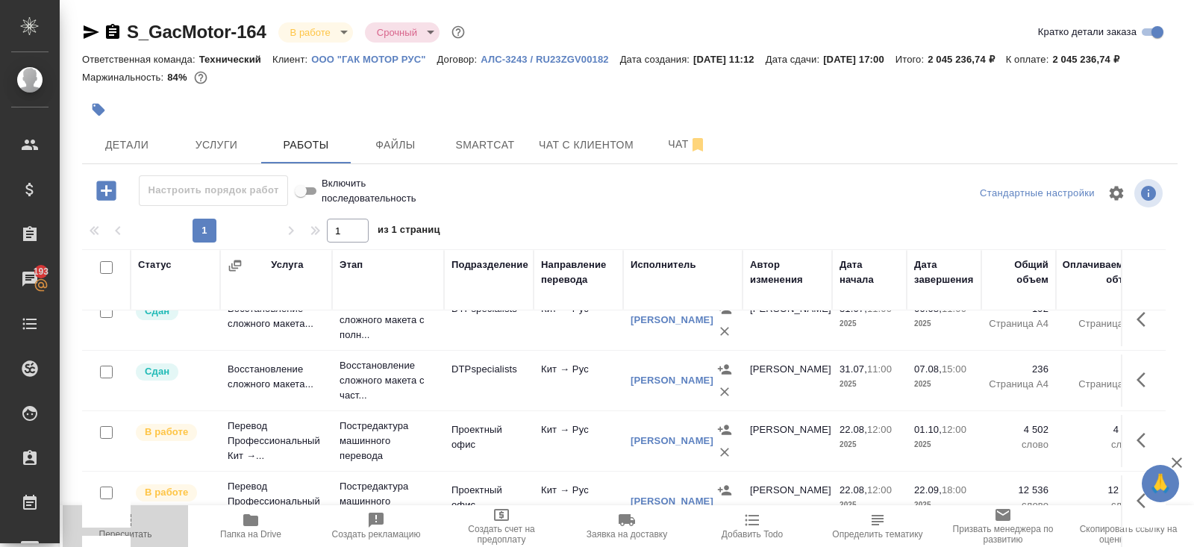
click at [137, 533] on span "Пересчитать" at bounding box center [125, 534] width 53 height 10
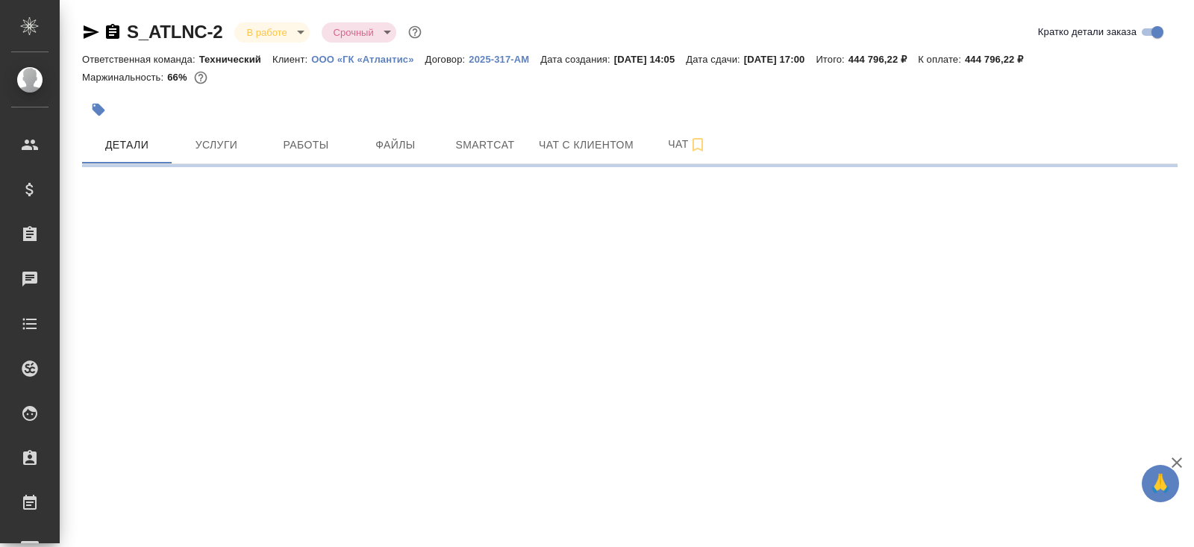
select select "RU"
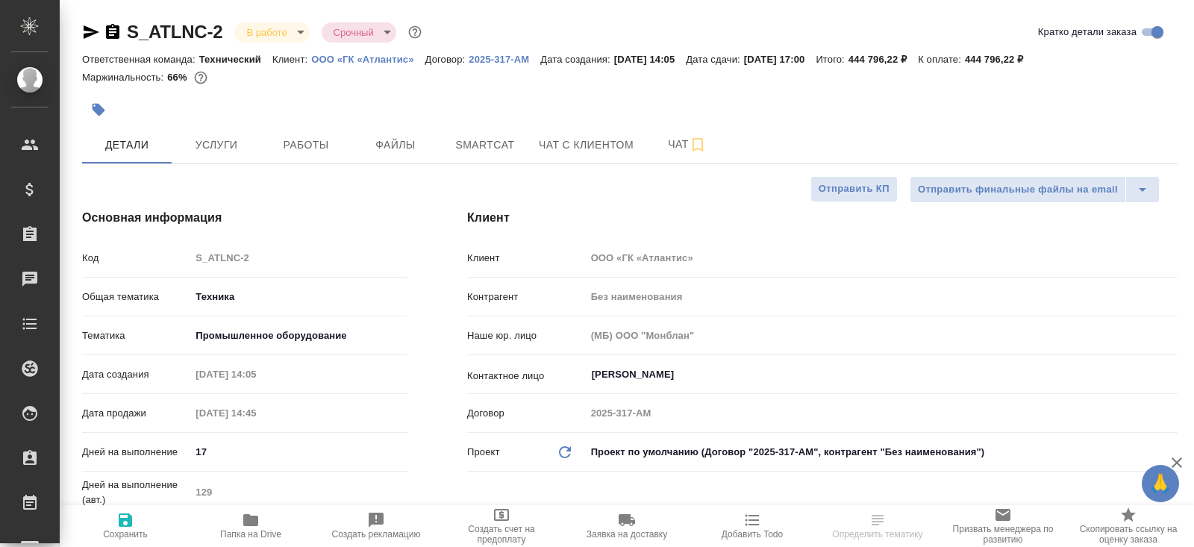
type textarea "x"
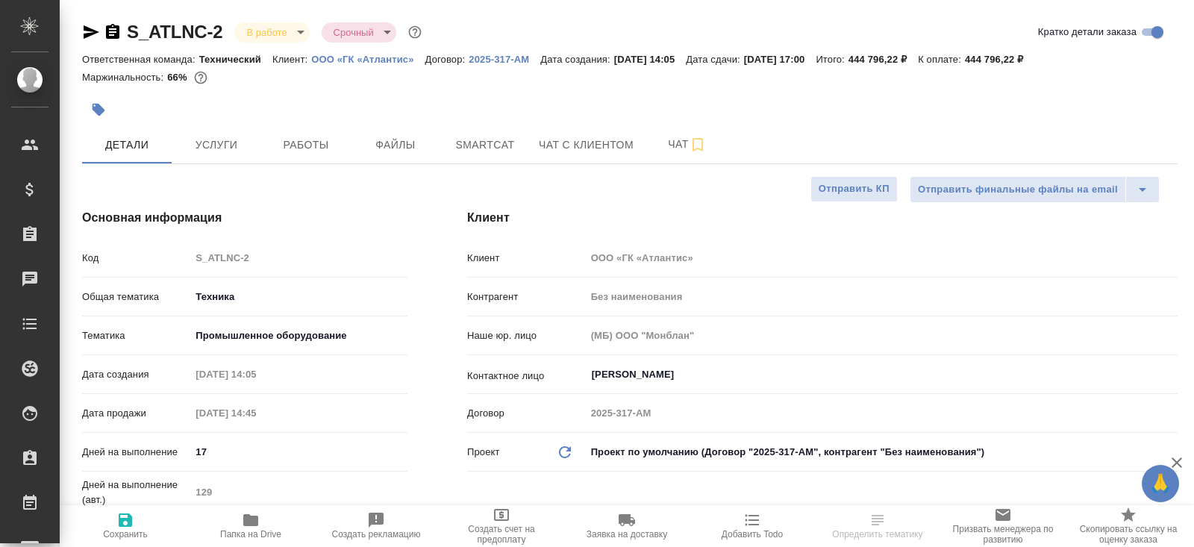
type textarea "x"
click at [298, 157] on button "Работы" at bounding box center [306, 144] width 90 height 37
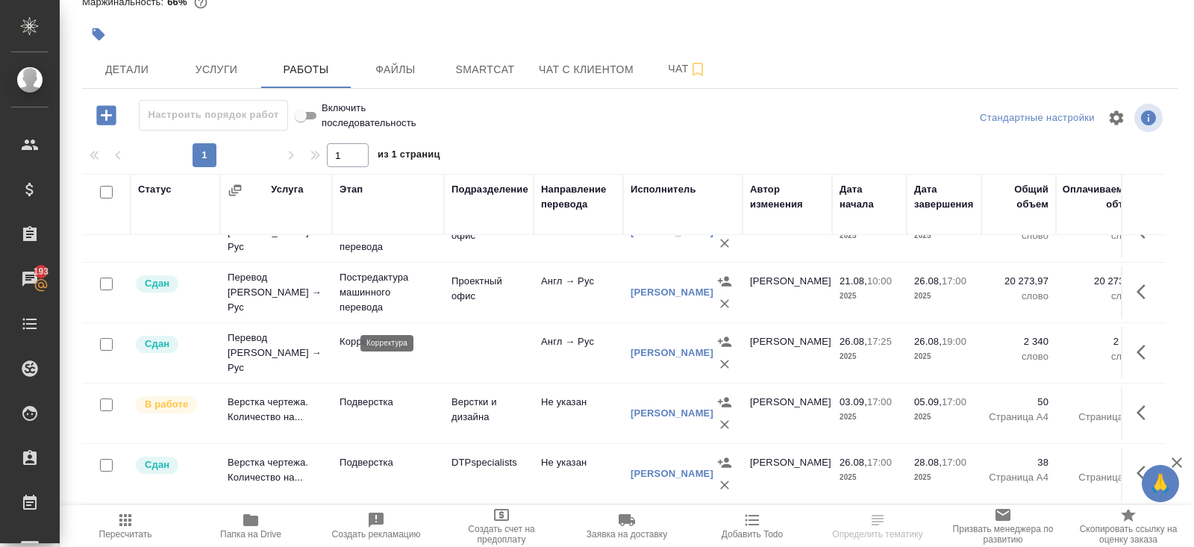
scroll to position [807, 0]
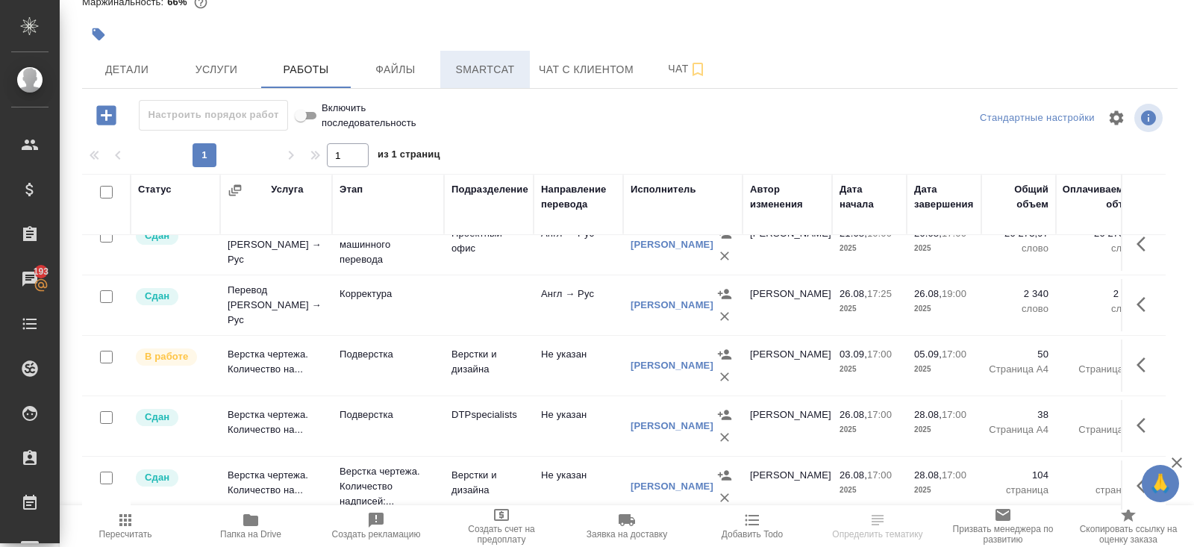
click at [461, 65] on span "Smartcat" at bounding box center [485, 69] width 72 height 19
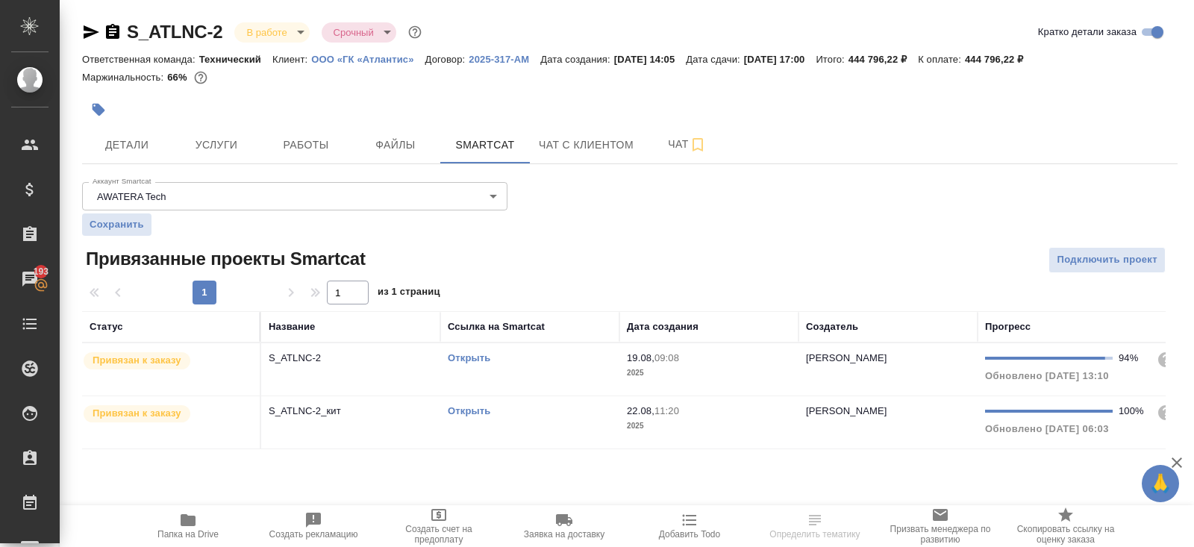
click at [540, 372] on td "Открыть" at bounding box center [529, 369] width 179 height 52
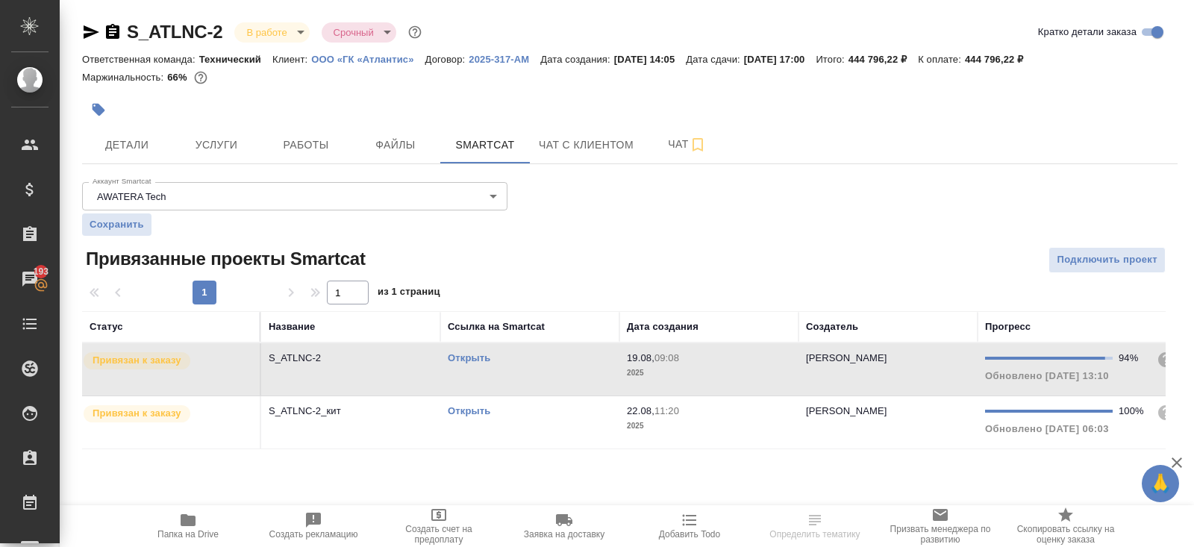
click at [540, 372] on td "Открыть" at bounding box center [529, 369] width 179 height 52
click at [310, 140] on span "Работы" at bounding box center [306, 145] width 72 height 19
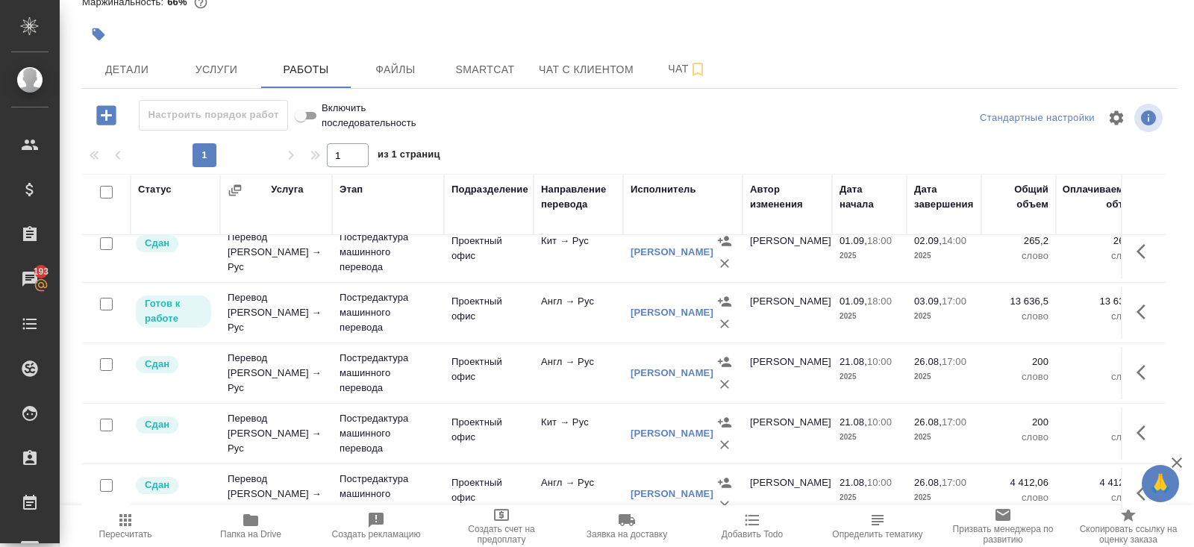
scroll to position [431, 0]
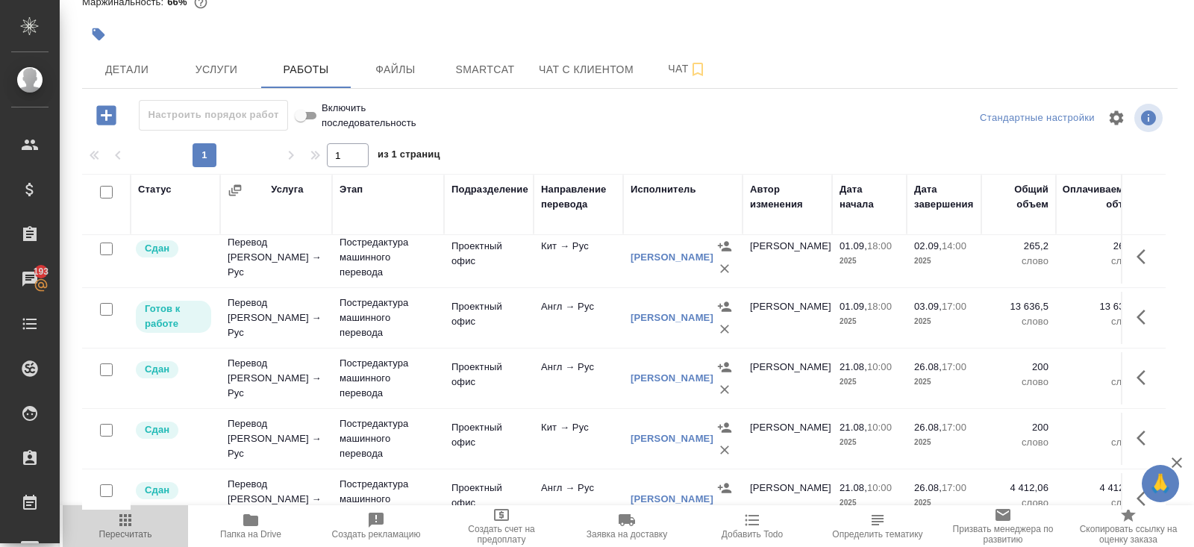
click at [137, 524] on span "Пересчитать" at bounding box center [125, 525] width 107 height 28
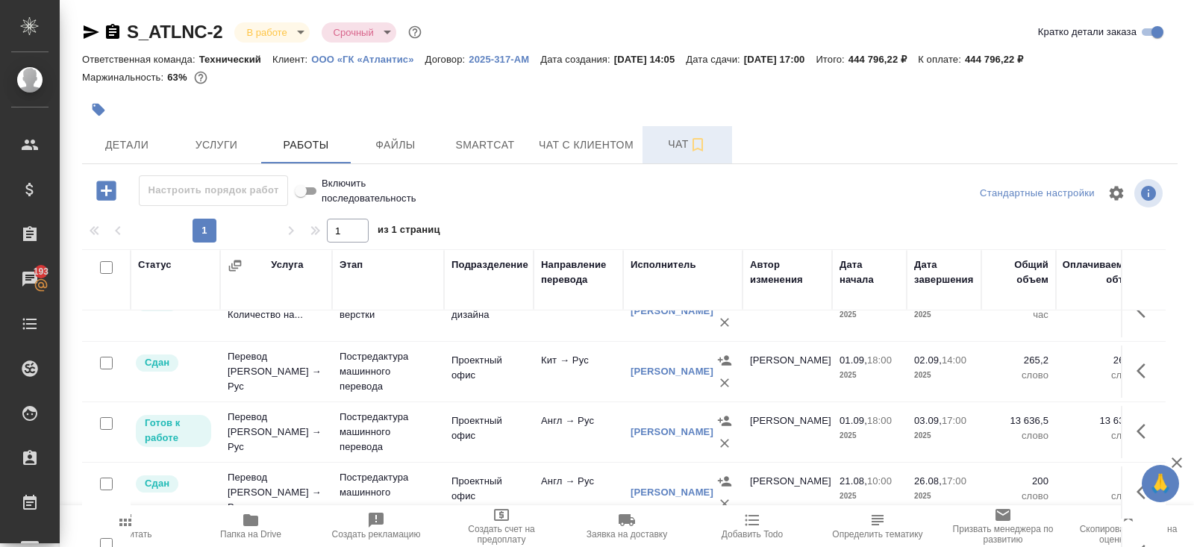
scroll to position [75, 0]
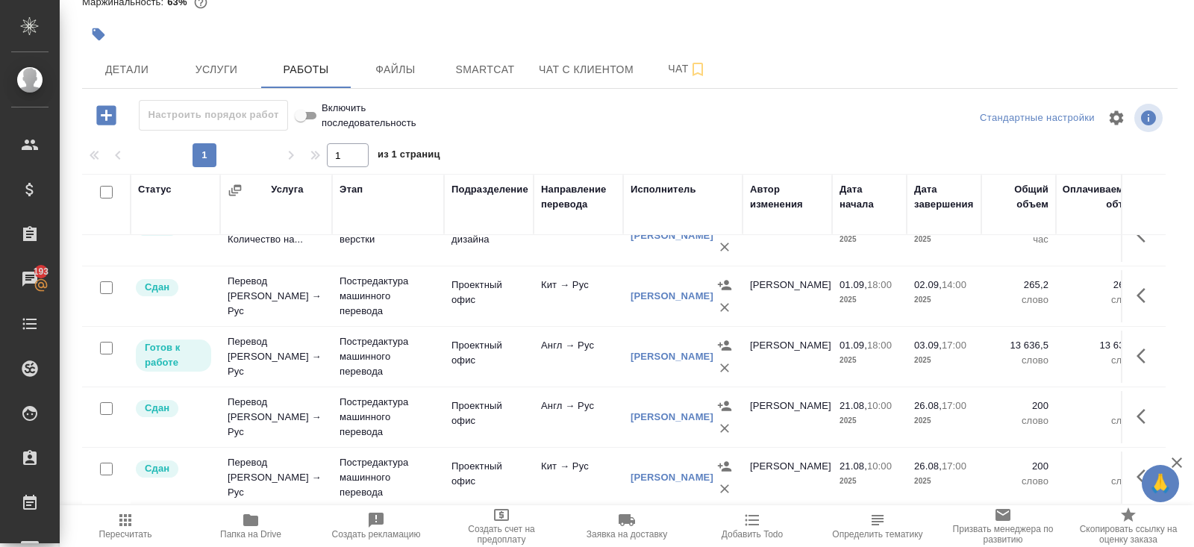
click at [722, 360] on icon "button" at bounding box center [724, 367] width 15 height 15
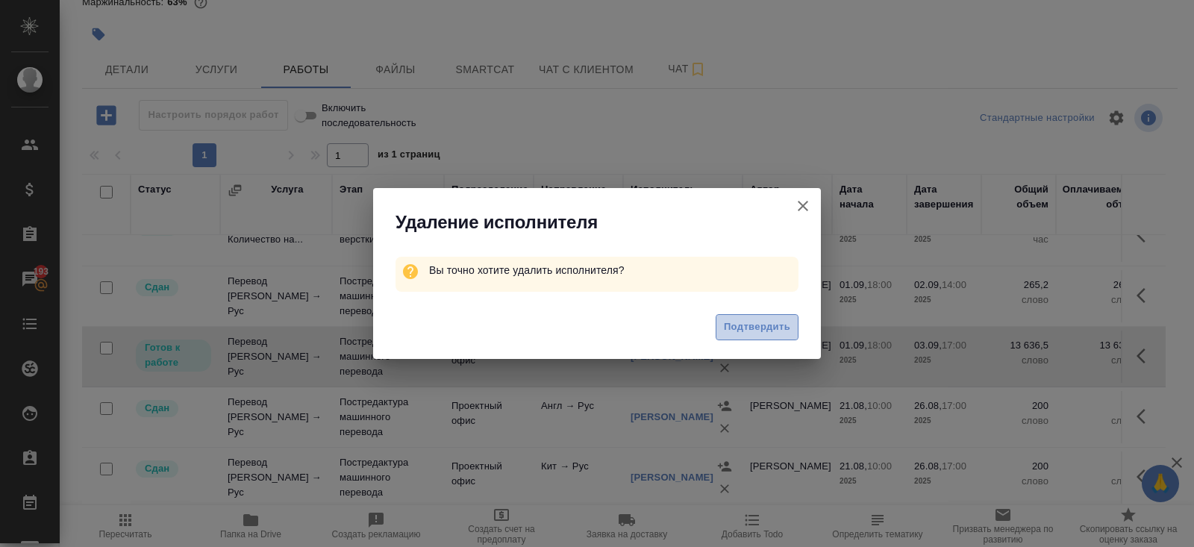
click at [761, 325] on span "Подтвердить" at bounding box center [757, 327] width 66 height 17
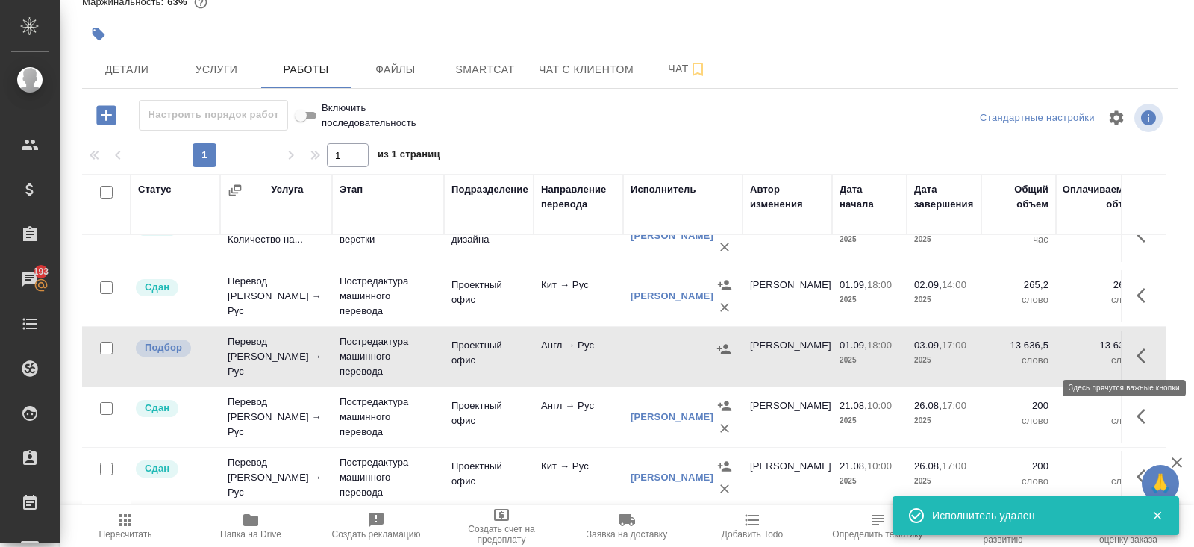
click at [1141, 357] on icon "button" at bounding box center [1146, 356] width 18 height 18
click at [1083, 352] on icon "button" at bounding box center [1090, 355] width 18 height 18
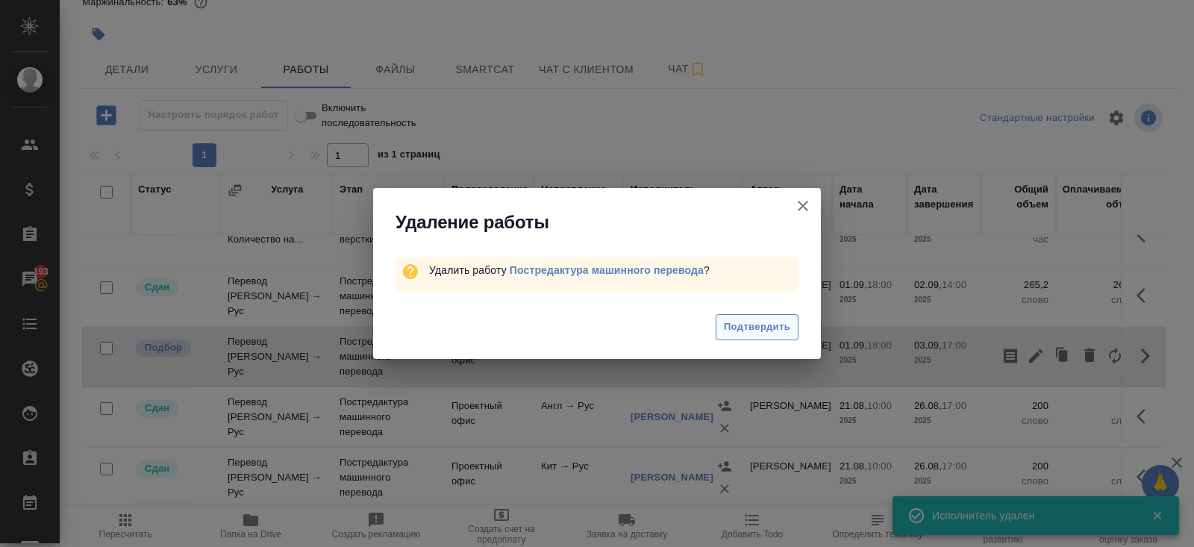
click at [781, 331] on span "Подтвердить" at bounding box center [757, 327] width 66 height 17
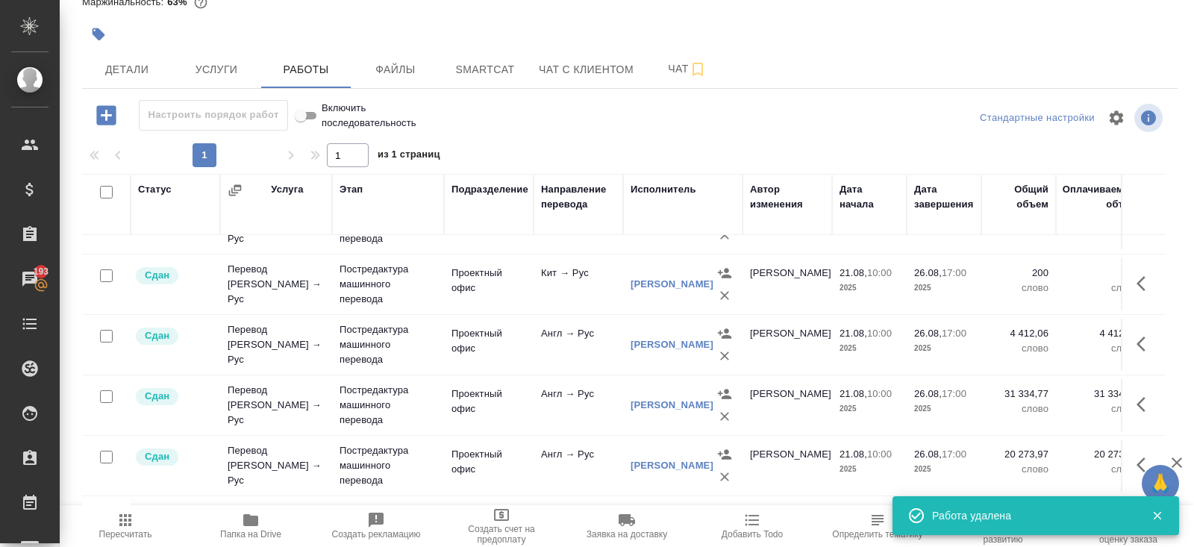
scroll to position [590, 0]
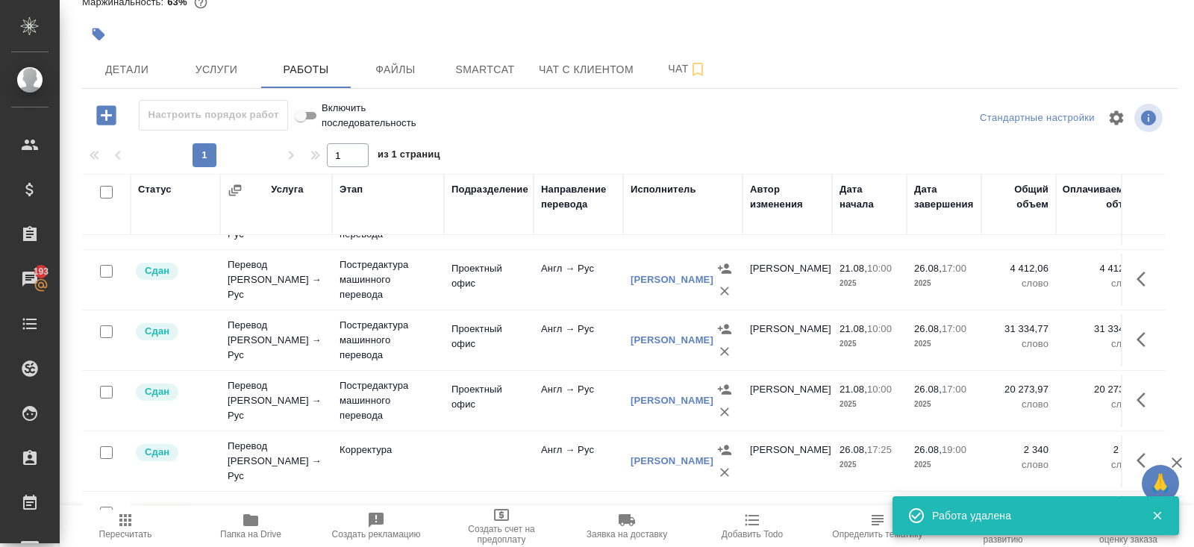
click at [592, 340] on td "Англ → Рус" at bounding box center [579, 340] width 90 height 52
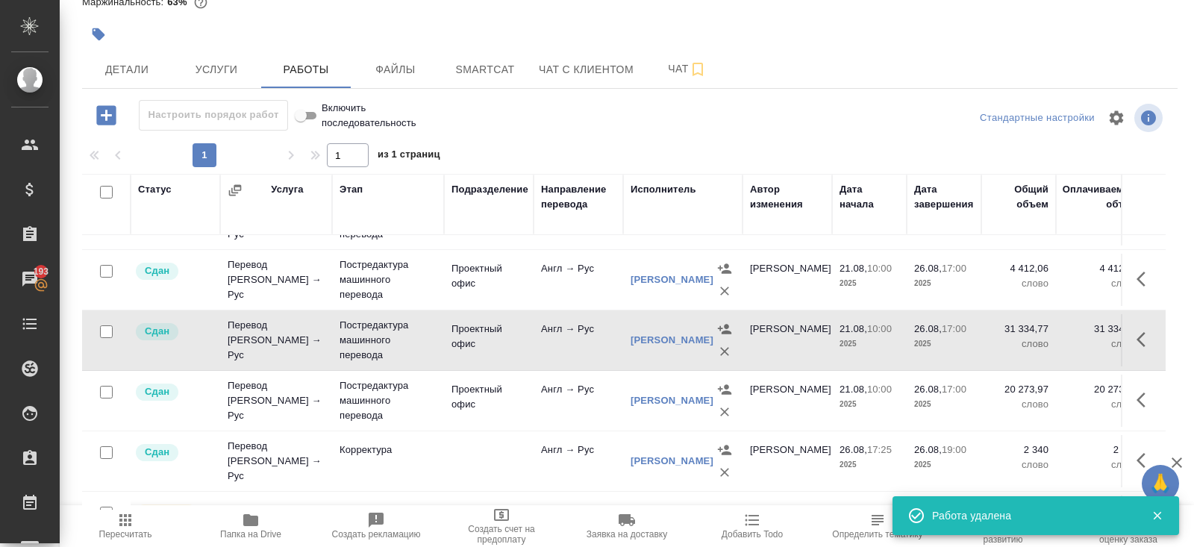
click at [592, 340] on td "Англ → Рус" at bounding box center [579, 340] width 90 height 52
click at [1137, 337] on icon "button" at bounding box center [1146, 340] width 18 height 18
click at [1040, 340] on icon "button" at bounding box center [1036, 340] width 18 height 18
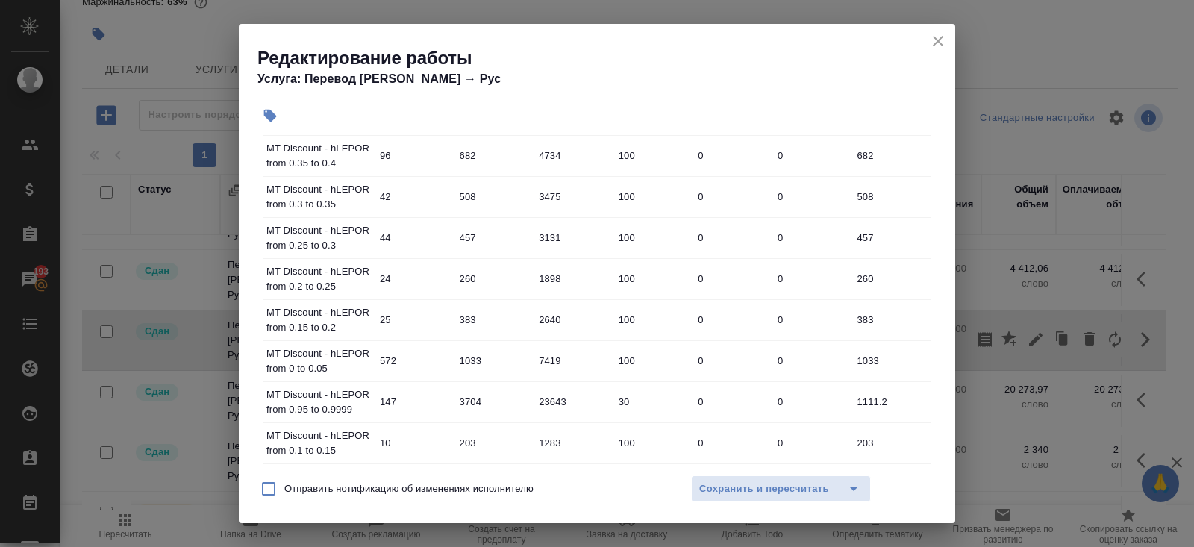
scroll to position [1321, 0]
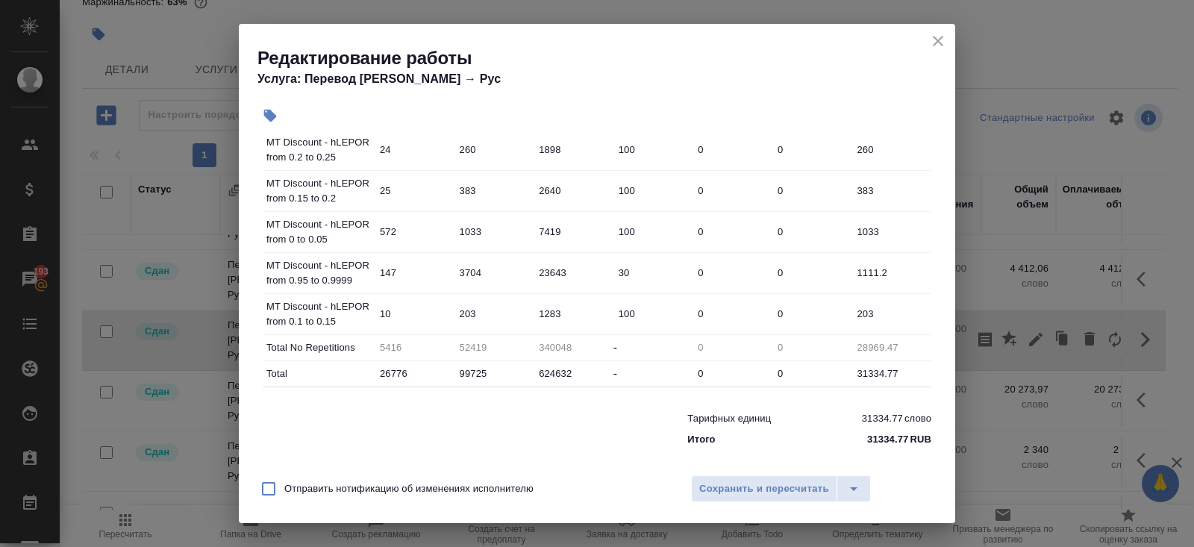
click at [940, 42] on icon "close" at bounding box center [938, 41] width 18 height 18
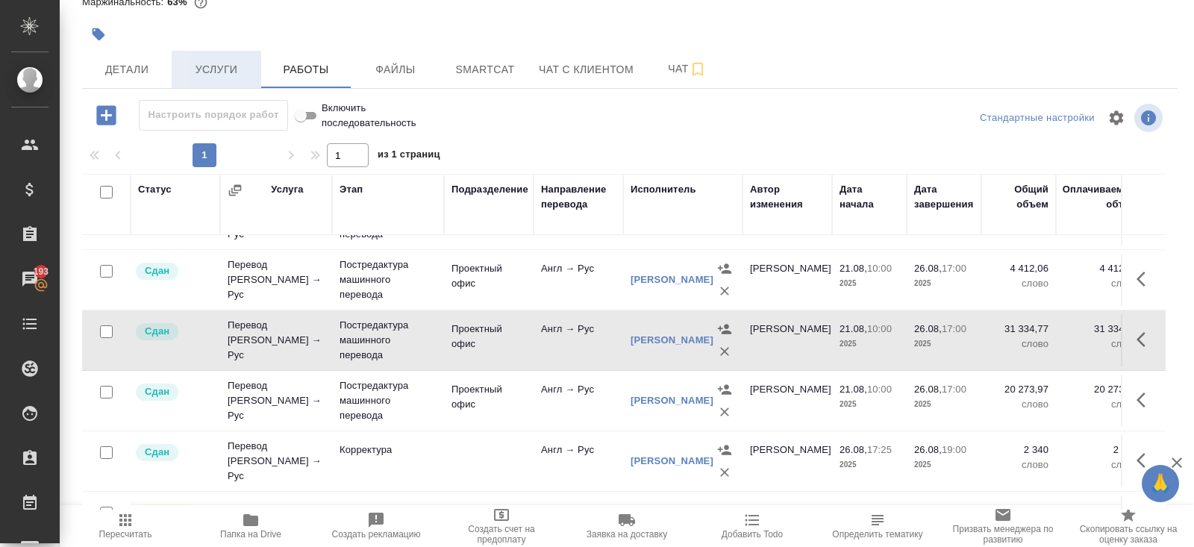
scroll to position [0, 0]
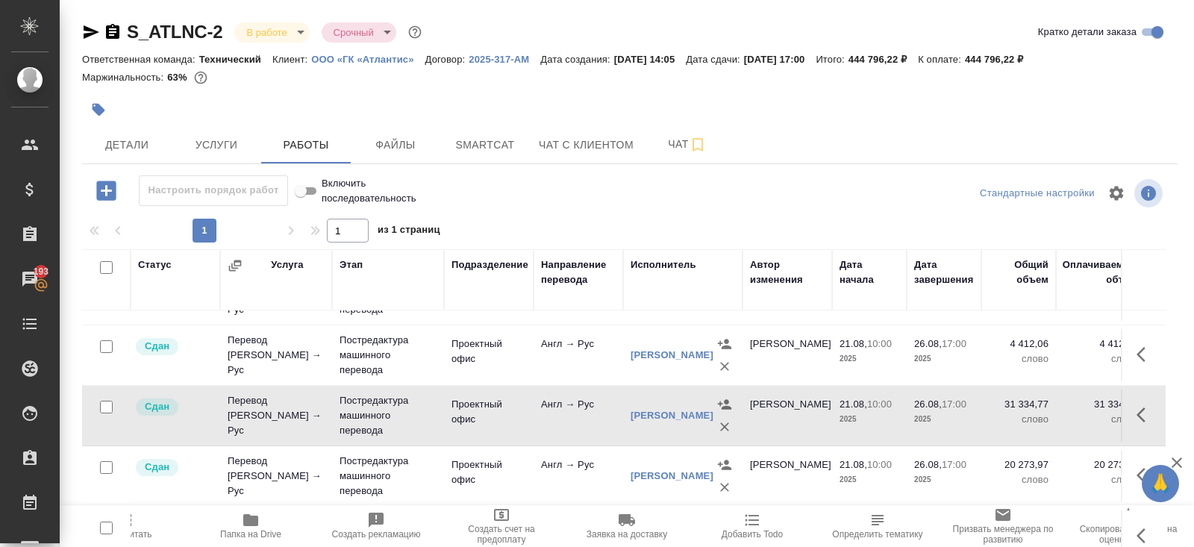
click at [113, 29] on icon "button" at bounding box center [113, 32] width 18 height 18
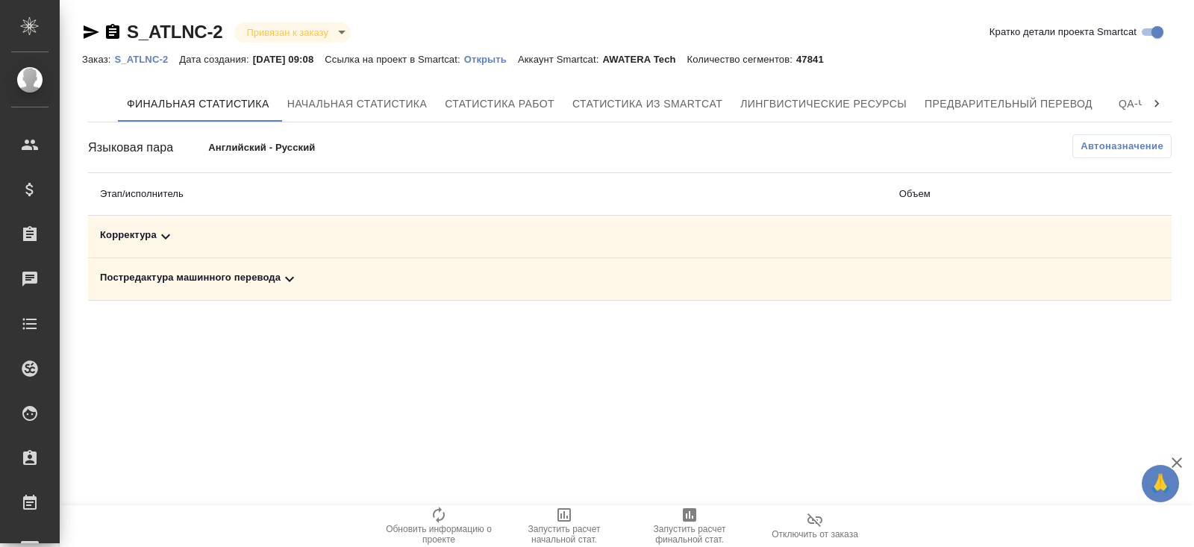
click at [260, 275] on div "Постредактура машинного перевода" at bounding box center [487, 279] width 775 height 18
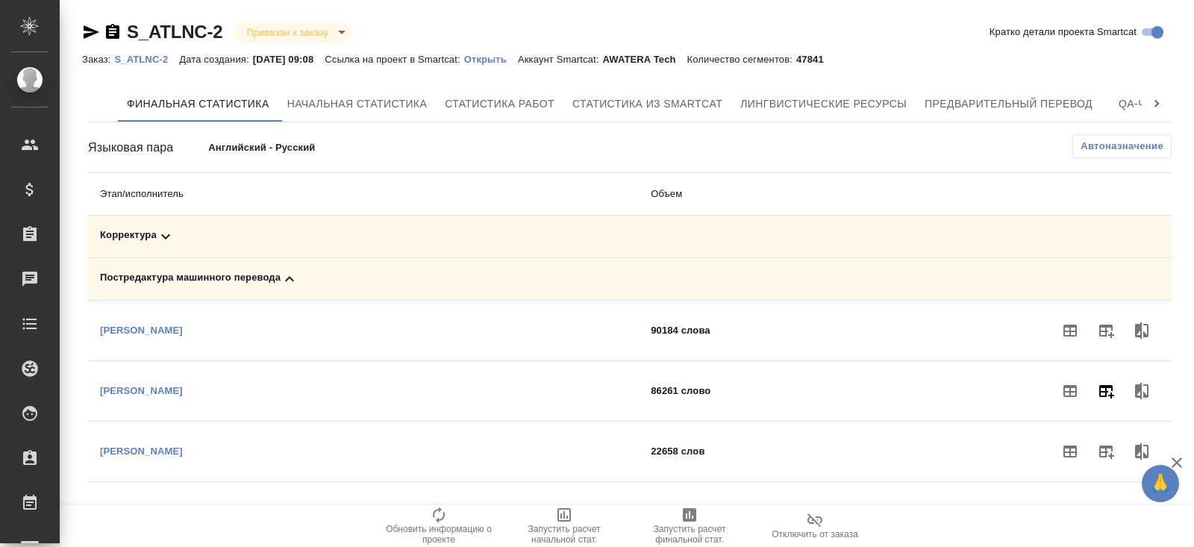
click at [1104, 387] on icon "button" at bounding box center [1106, 391] width 18 height 18
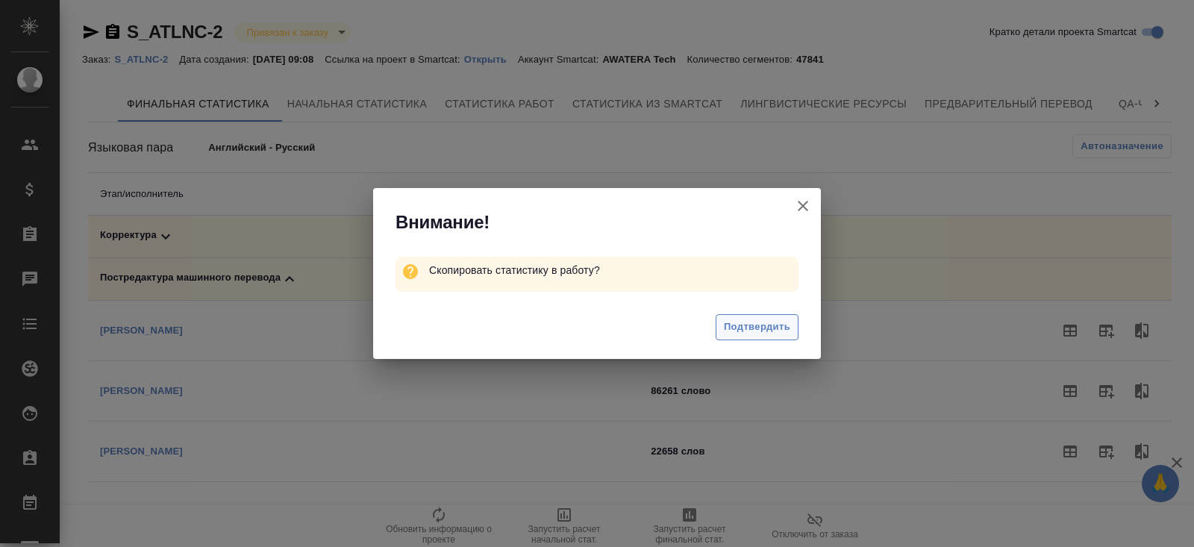
click at [764, 325] on span "Подтвердить" at bounding box center [757, 327] width 66 height 17
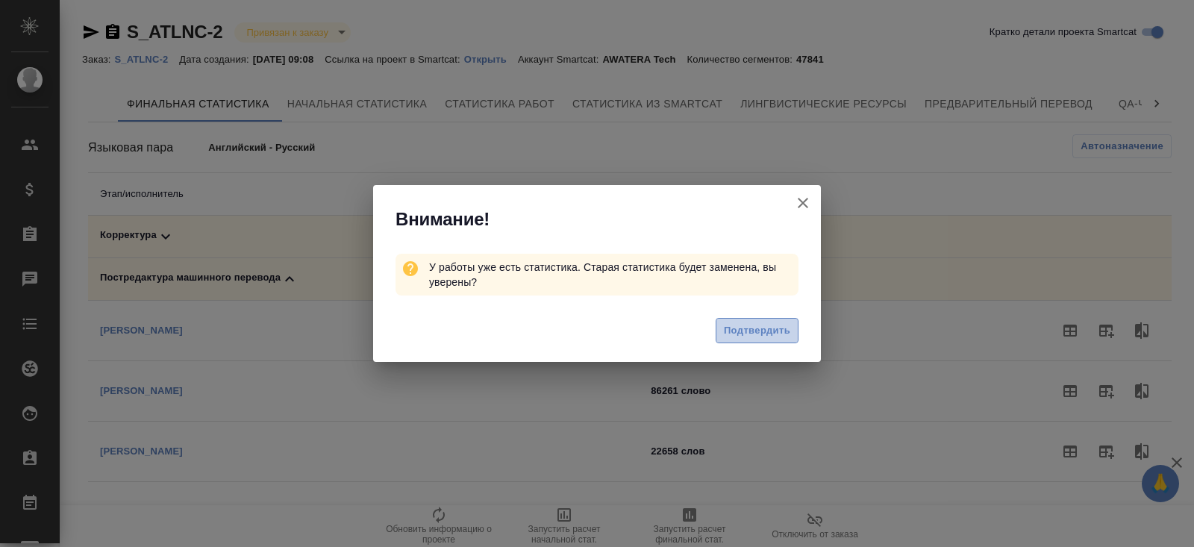
click at [764, 333] on span "Подтвердить" at bounding box center [757, 330] width 66 height 17
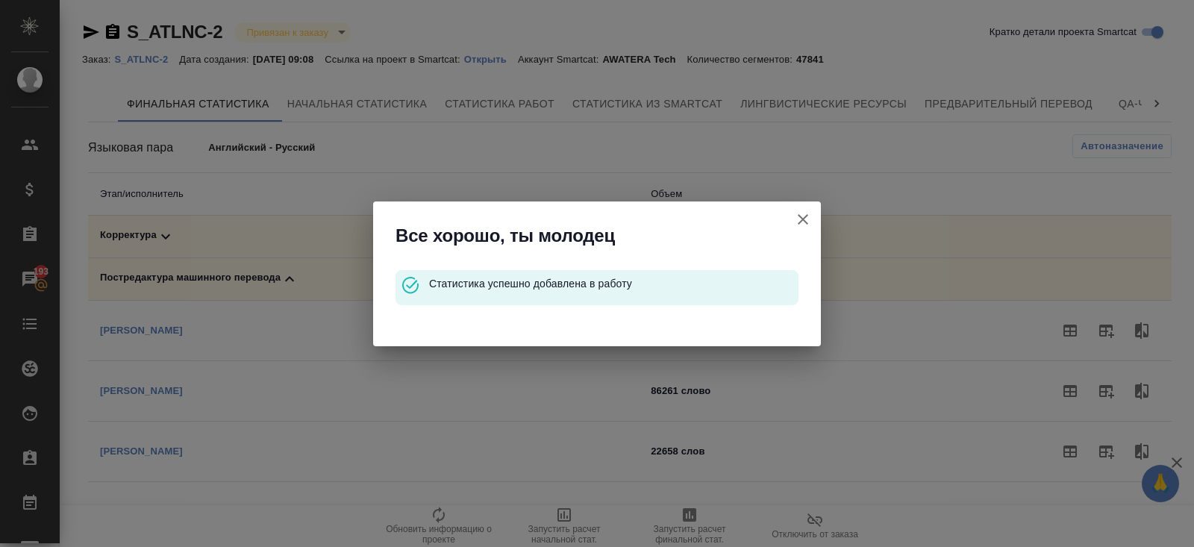
click at [804, 216] on icon "button" at bounding box center [803, 219] width 18 height 18
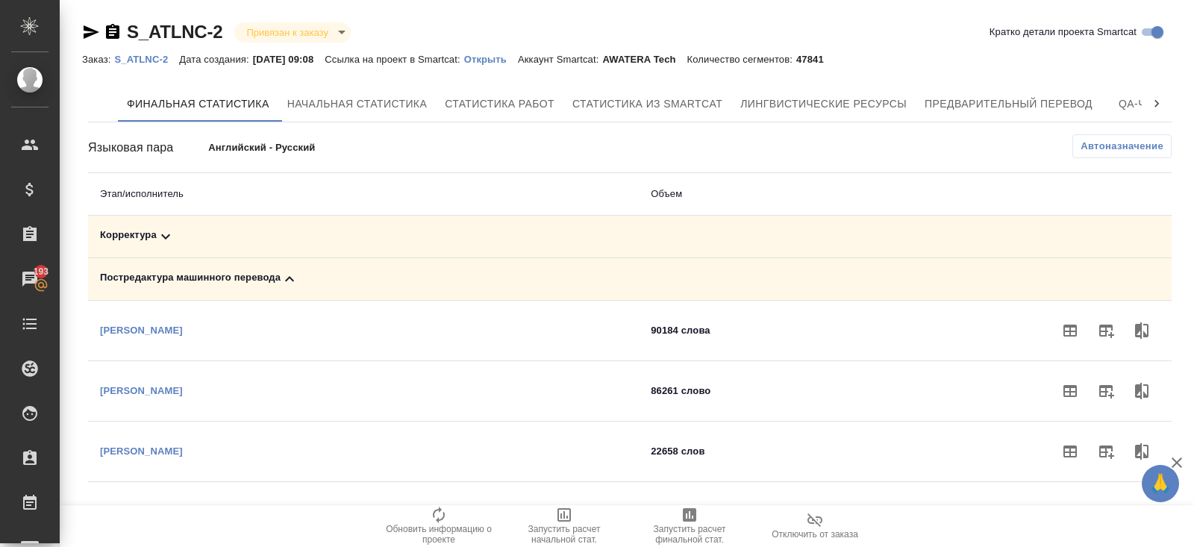
click at [512, 65] on link "Открыть" at bounding box center [491, 58] width 54 height 13
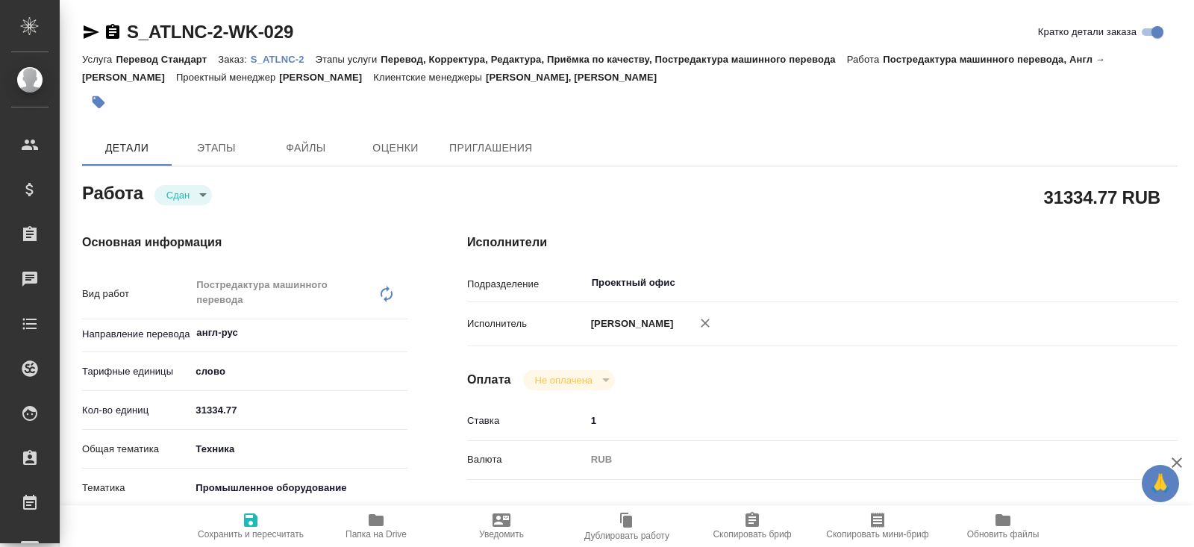
type textarea "x"
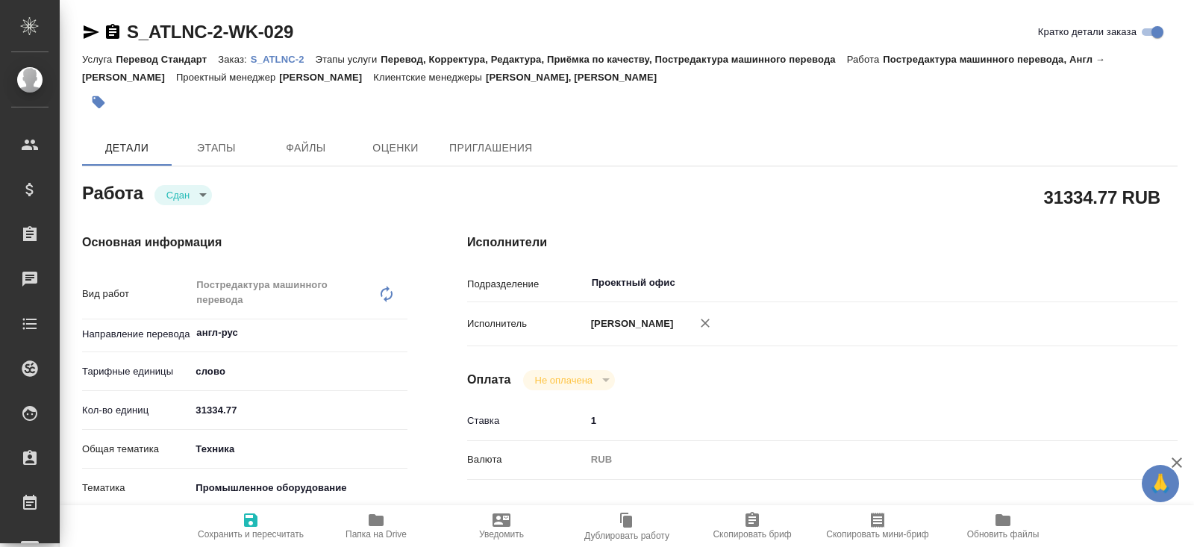
type textarea "x"
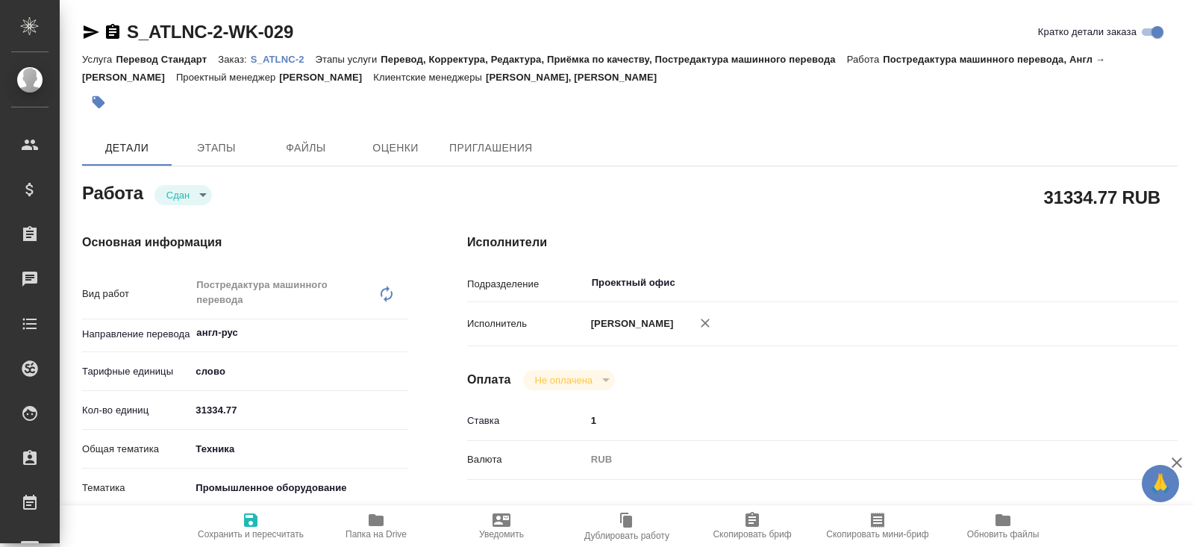
type textarea "x"
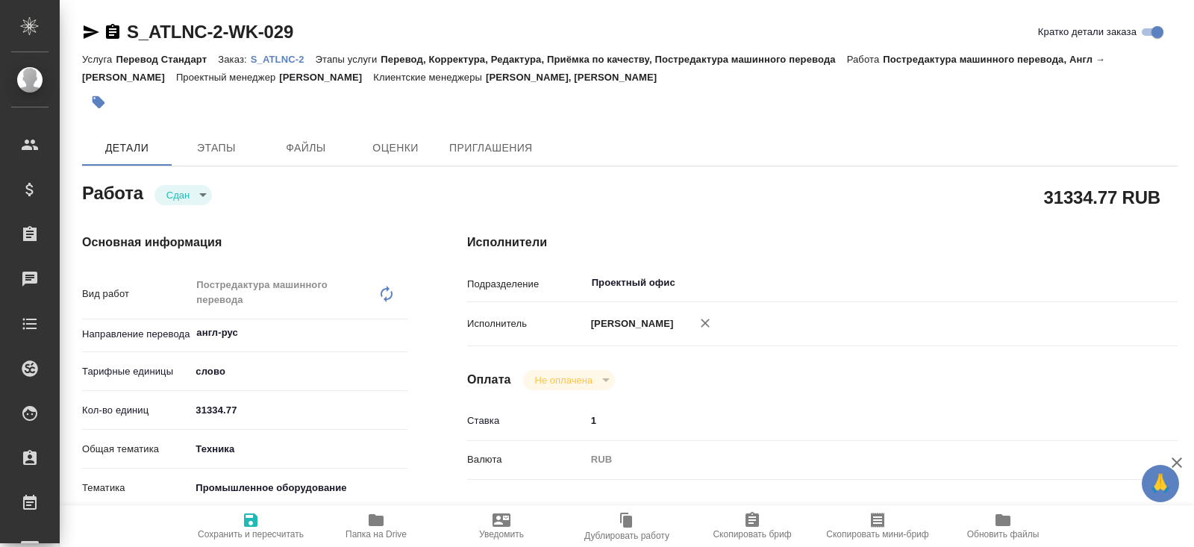
type textarea "x"
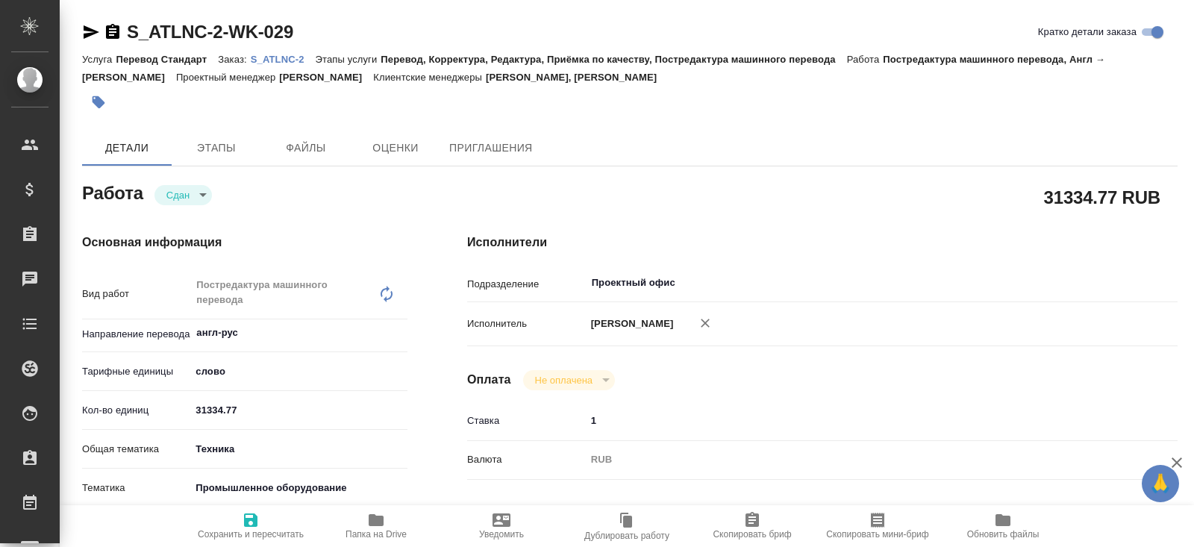
type textarea "x"
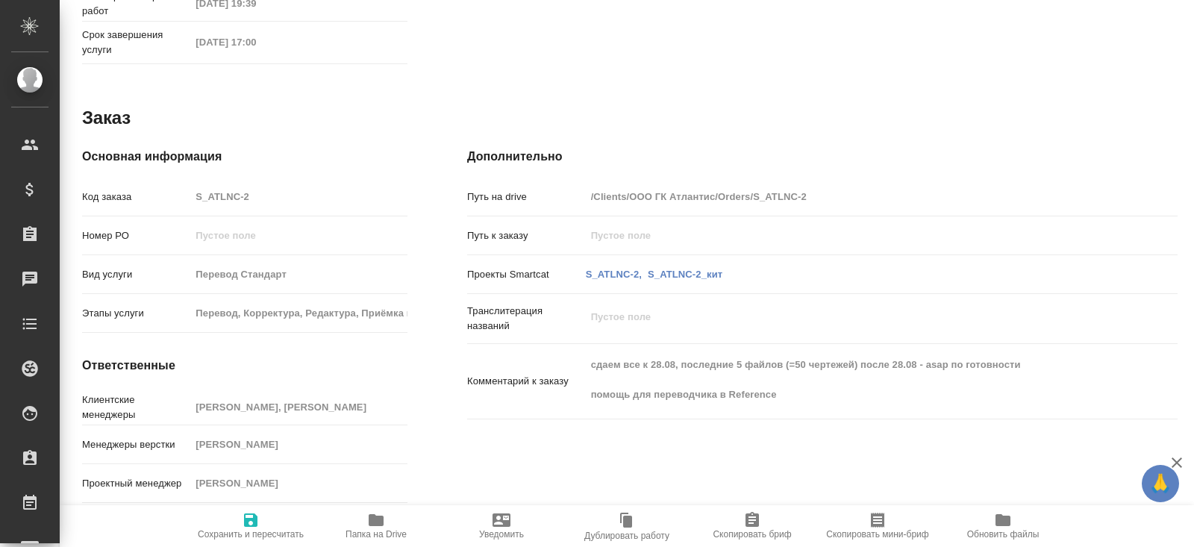
type textarea "x"
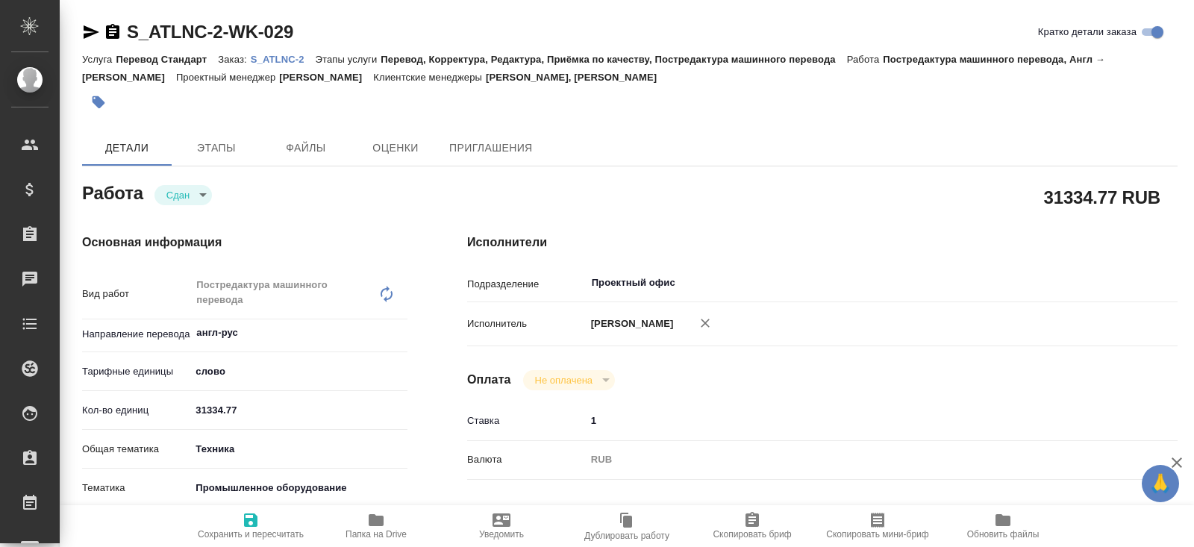
type textarea "x"
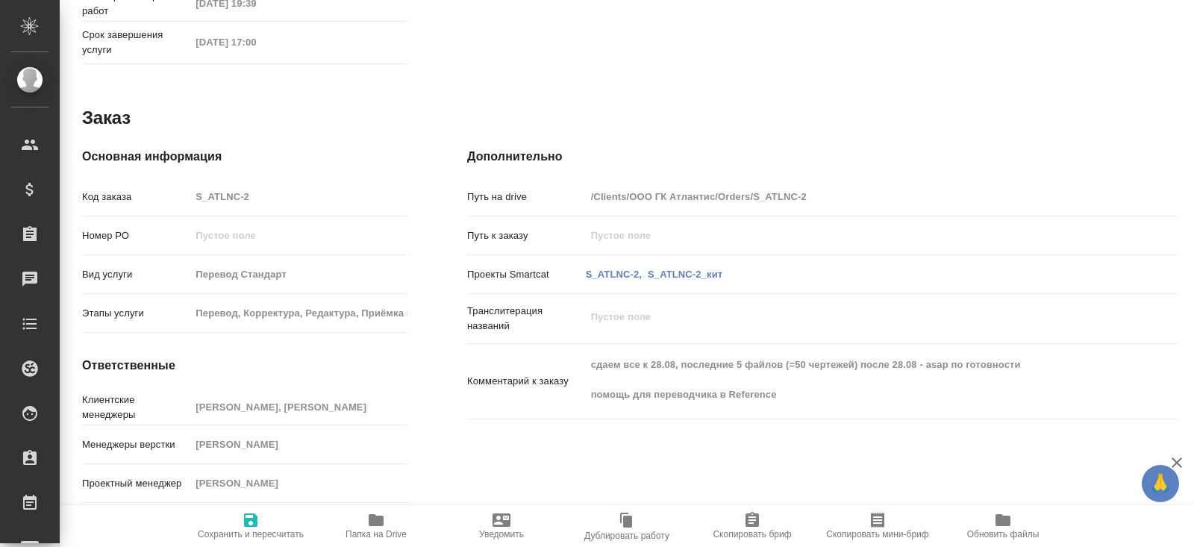
scroll to position [770, 0]
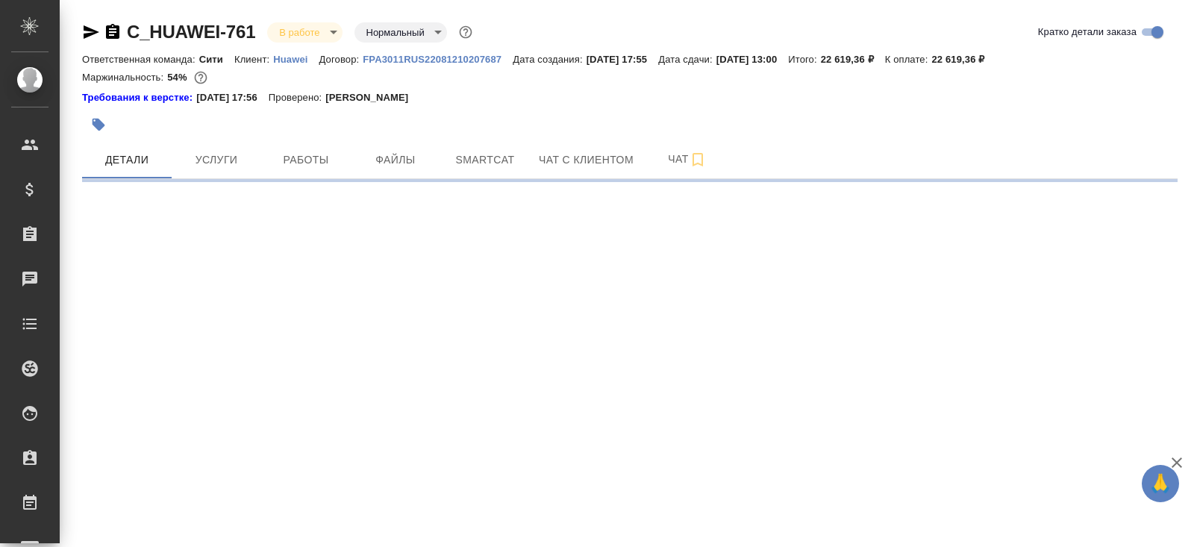
select select "RU"
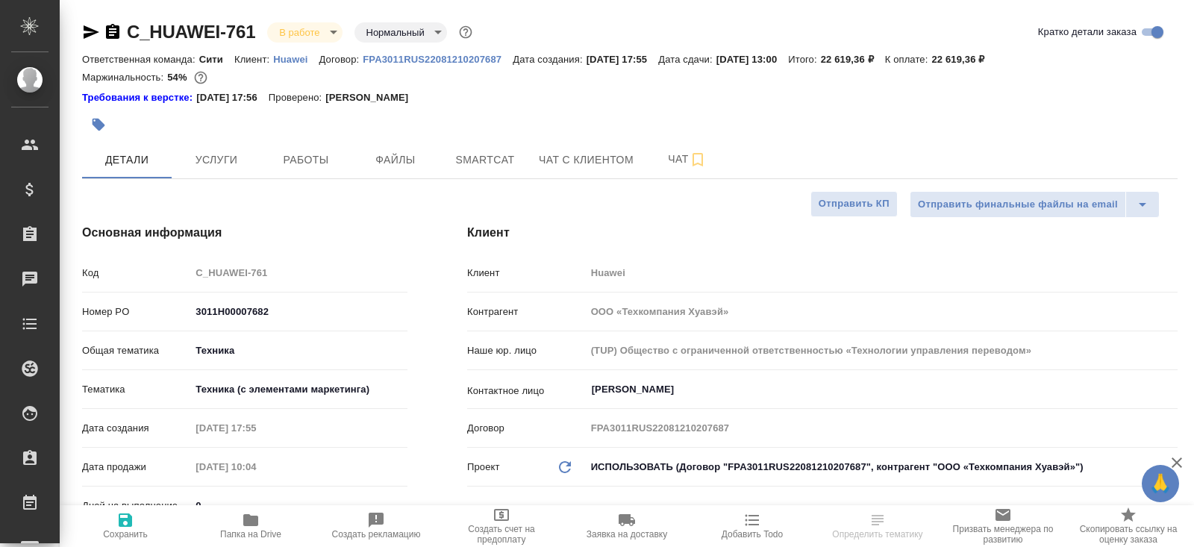
type textarea "x"
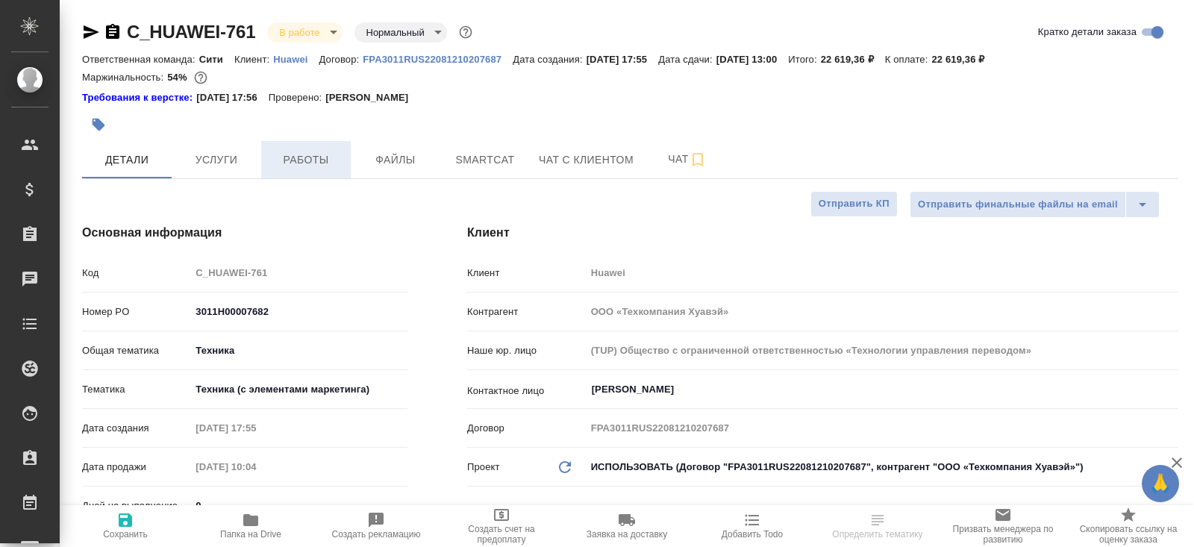
type textarea "x"
click at [292, 166] on span "Работы" at bounding box center [306, 160] width 72 height 19
type textarea "x"
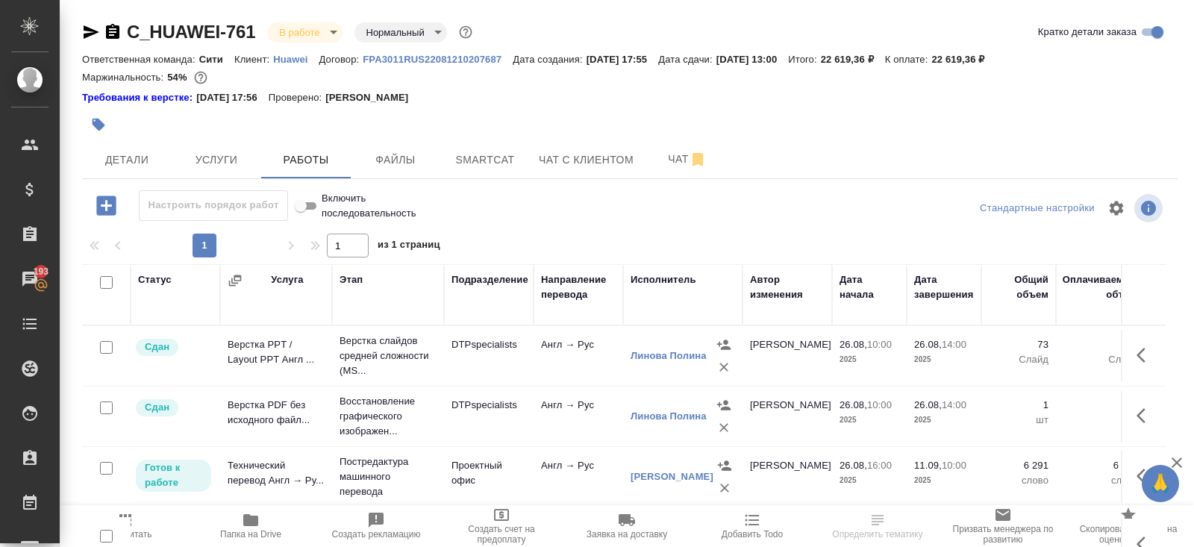
click at [110, 34] on icon "button" at bounding box center [112, 31] width 13 height 15
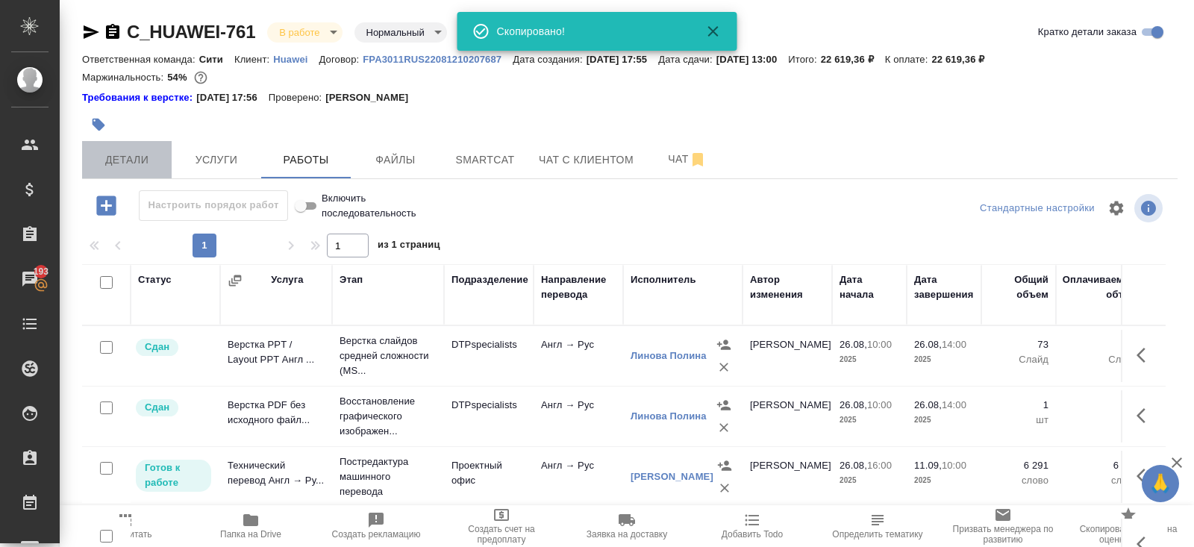
click at [146, 158] on span "Детали" at bounding box center [127, 160] width 72 height 19
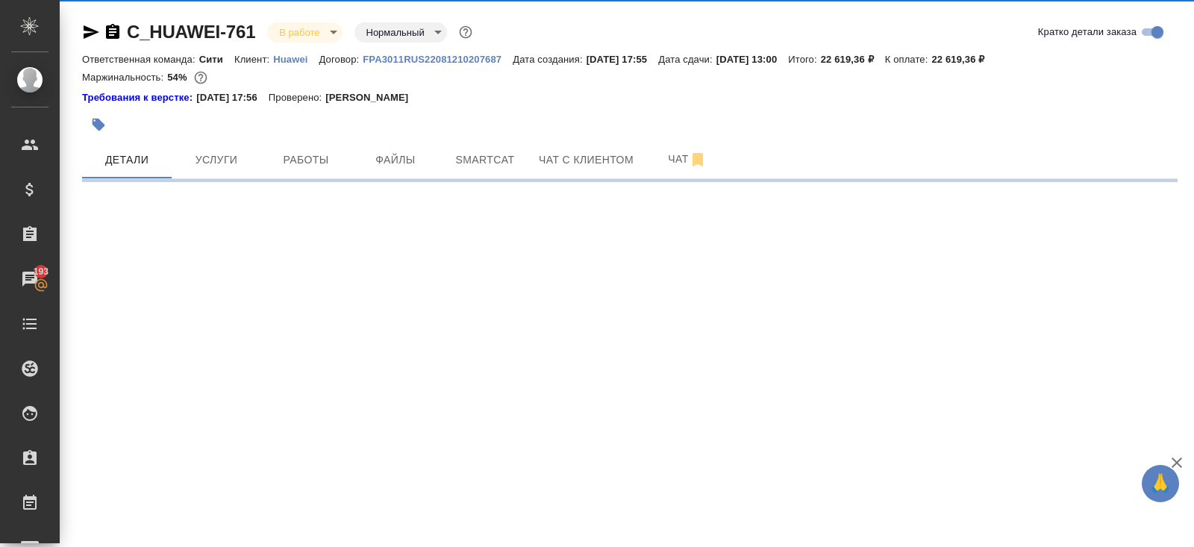
select select "RU"
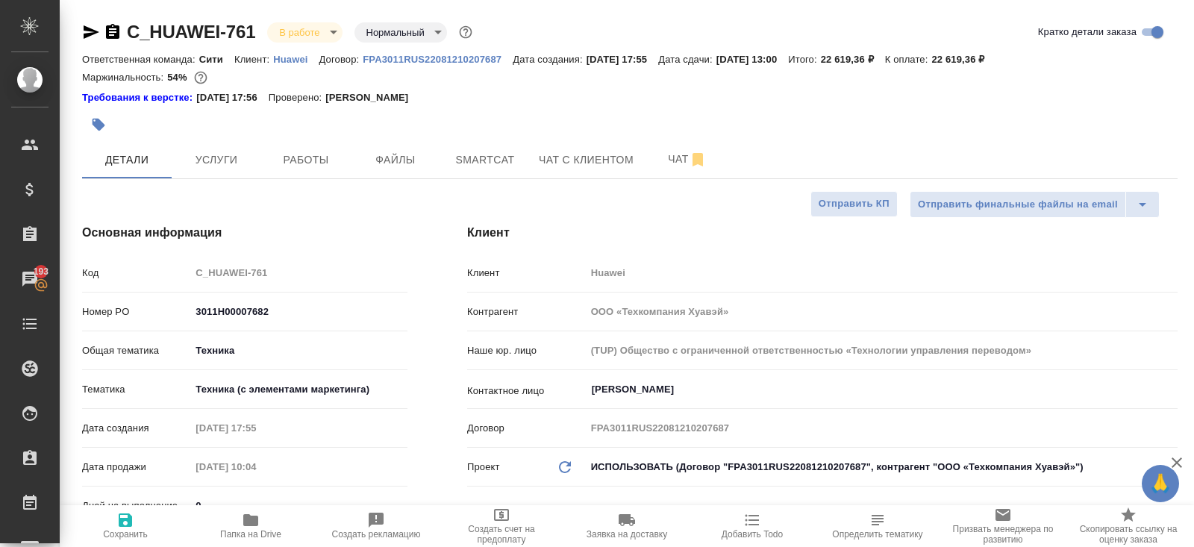
type textarea "x"
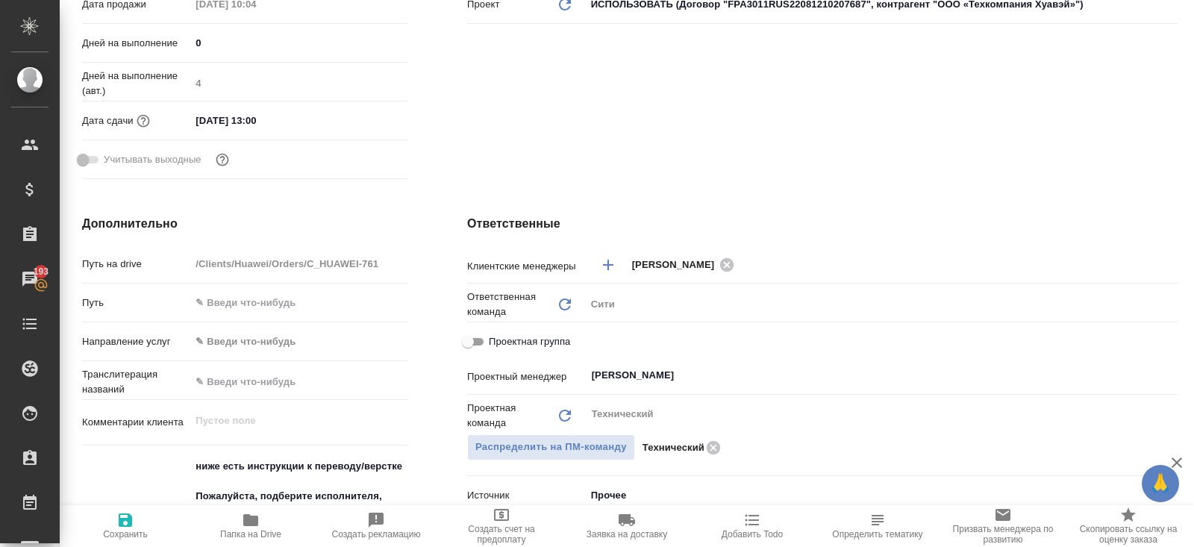
scroll to position [476, 0]
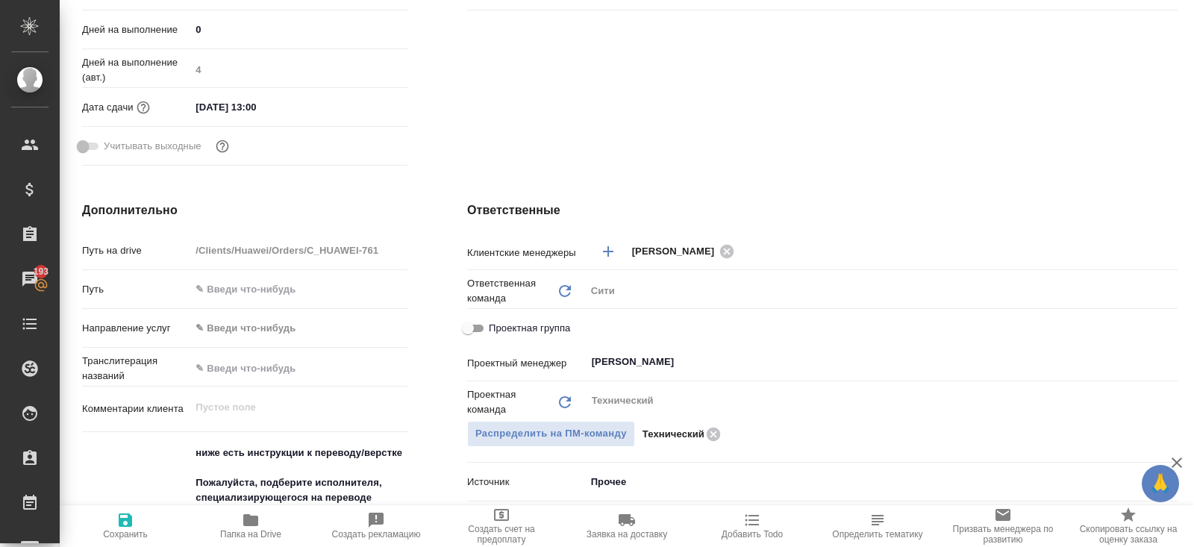
type textarea "x"
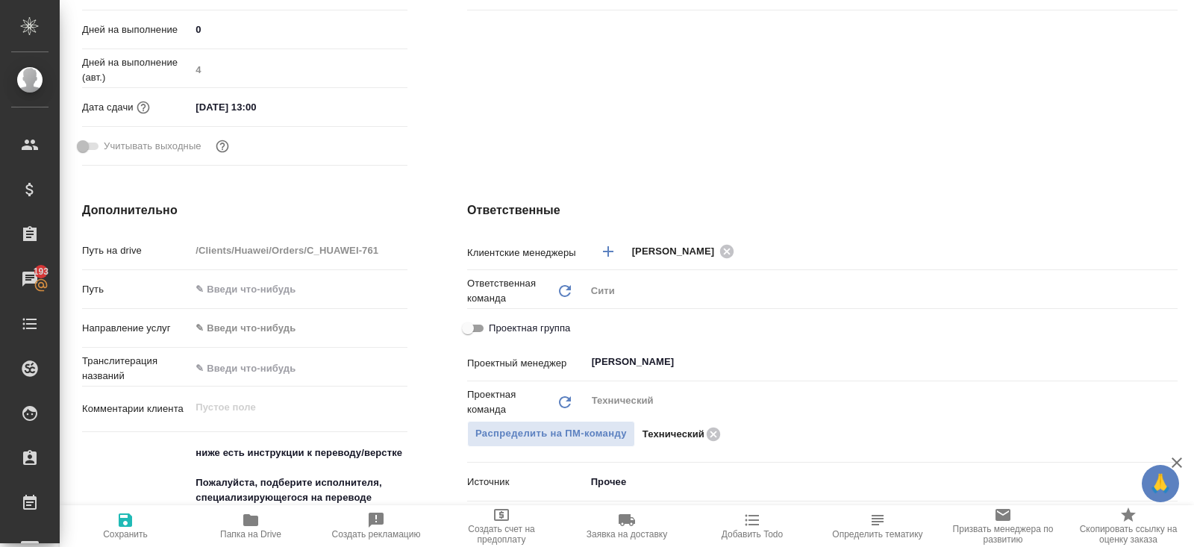
type textarea "x"
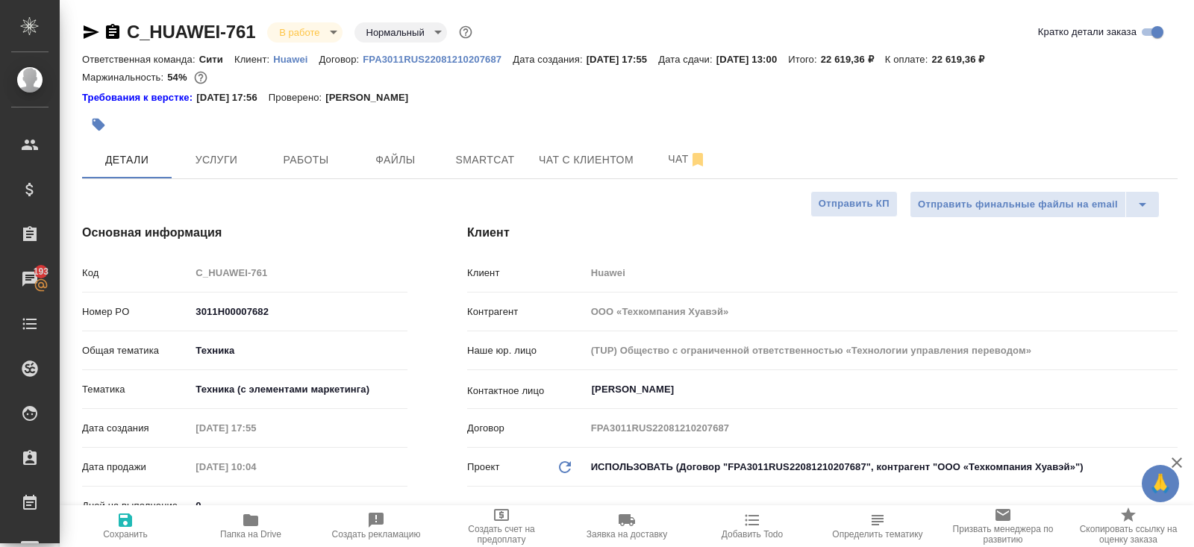
type textarea "x"
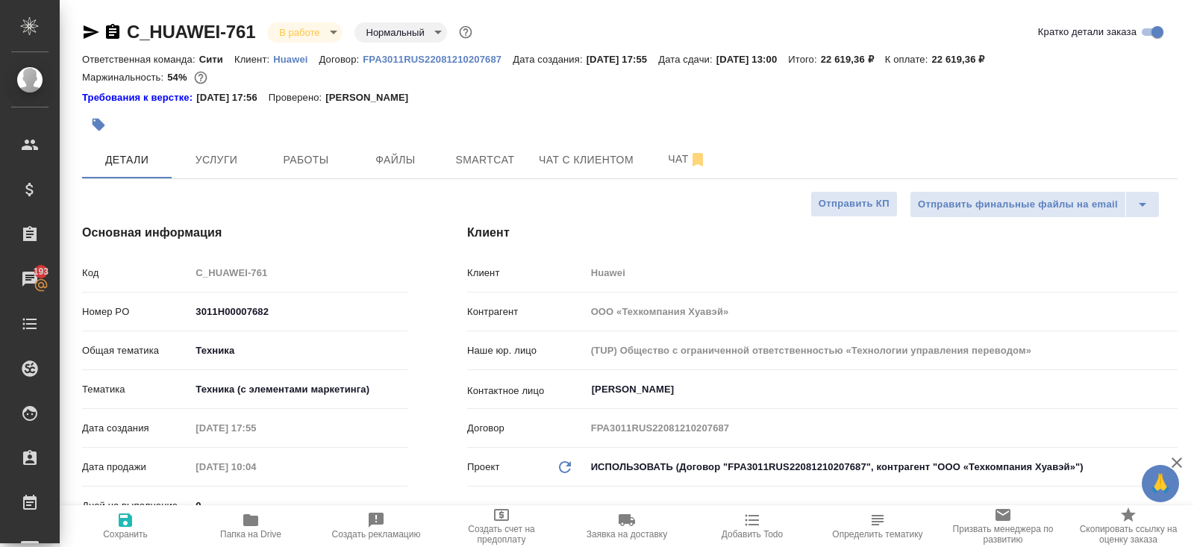
type textarea "x"
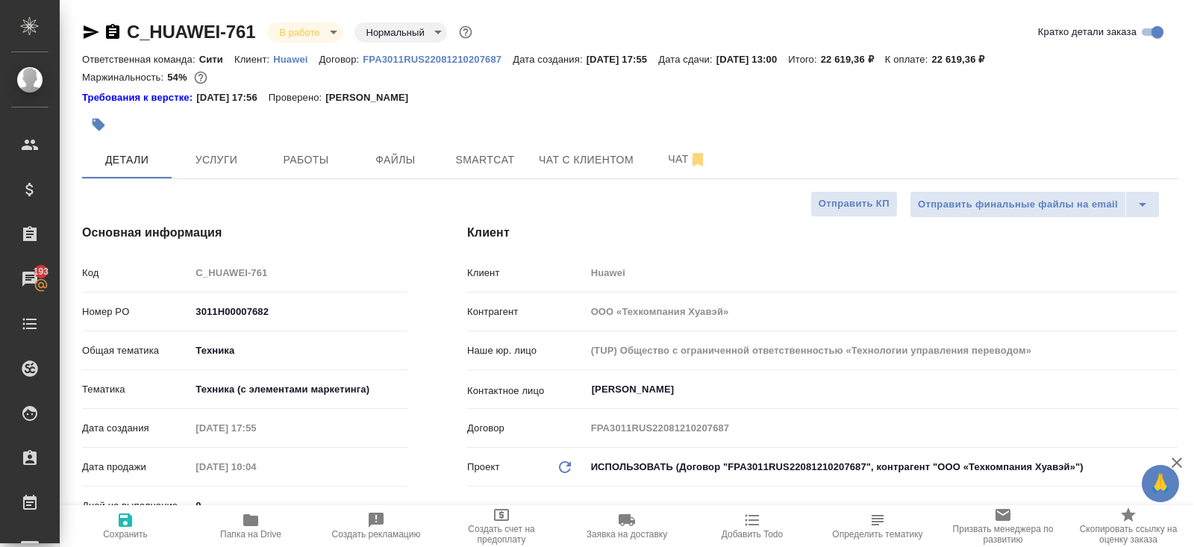
type textarea "x"
click at [290, 157] on span "Работы" at bounding box center [306, 160] width 72 height 19
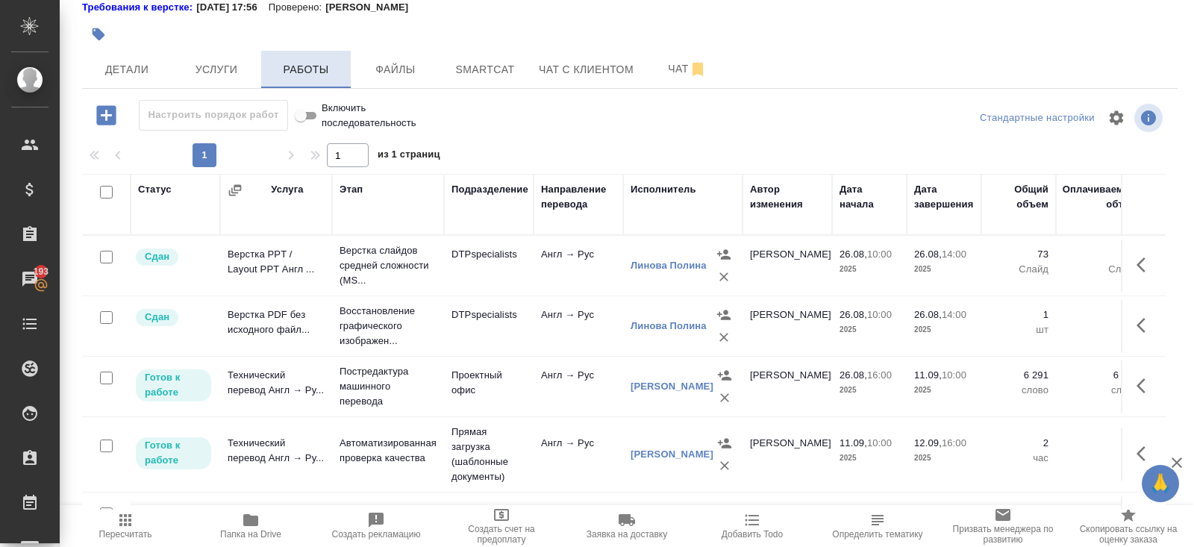
scroll to position [101, 0]
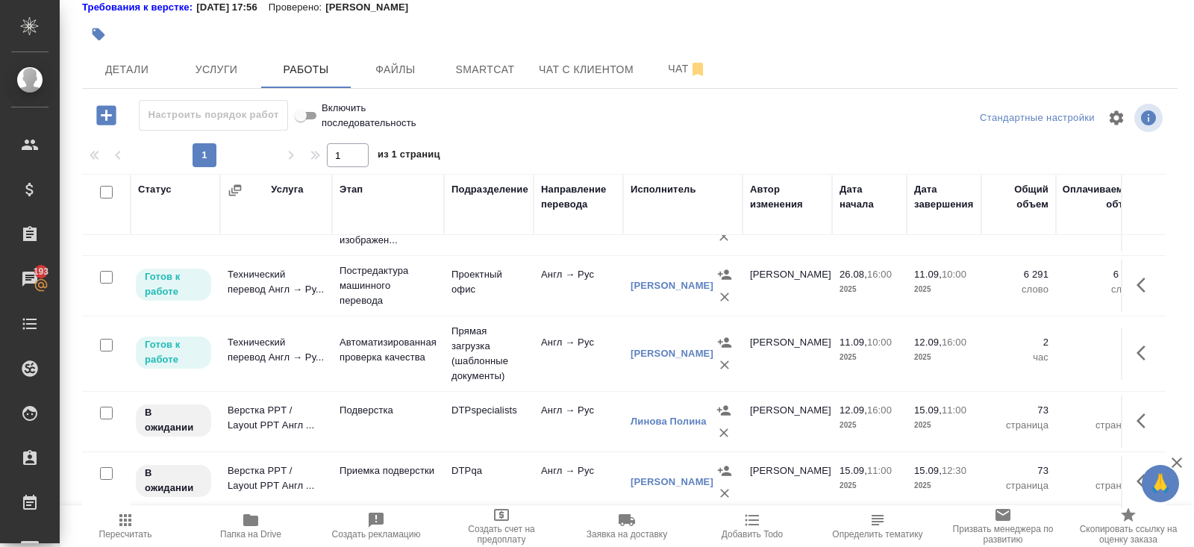
click at [481, 91] on div "C_HUAWEI-761 В работе inProgress Нормальный normal Кратко детали заказа Ответст…" at bounding box center [630, 229] width 1112 height 638
click at [481, 78] on button "Smartcat" at bounding box center [485, 69] width 90 height 37
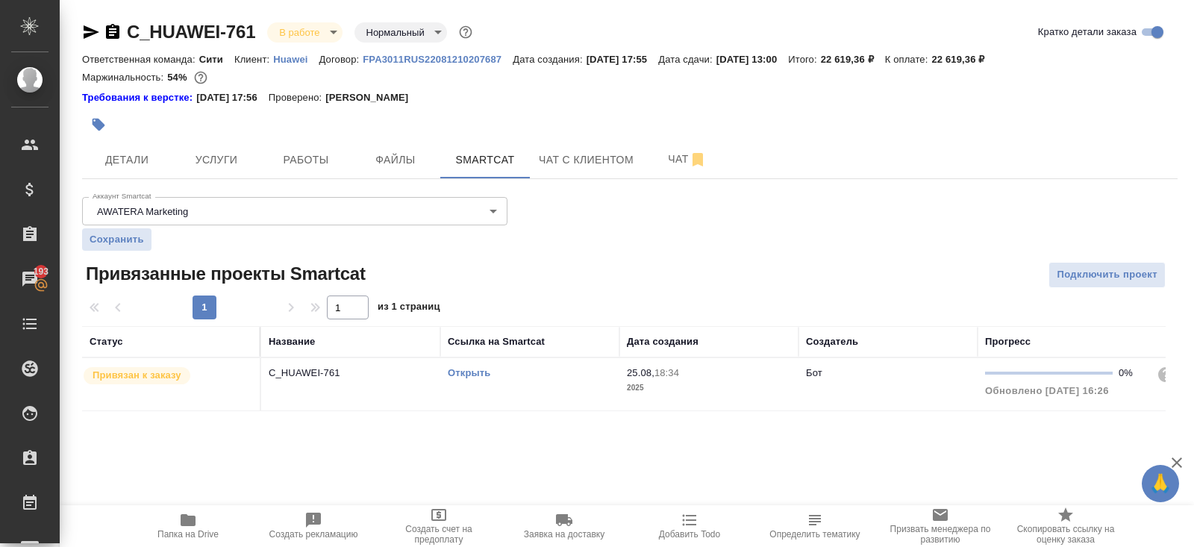
click at [475, 375] on link "Открыть" at bounding box center [469, 372] width 43 height 11
click at [319, 157] on span "Работы" at bounding box center [306, 160] width 72 height 19
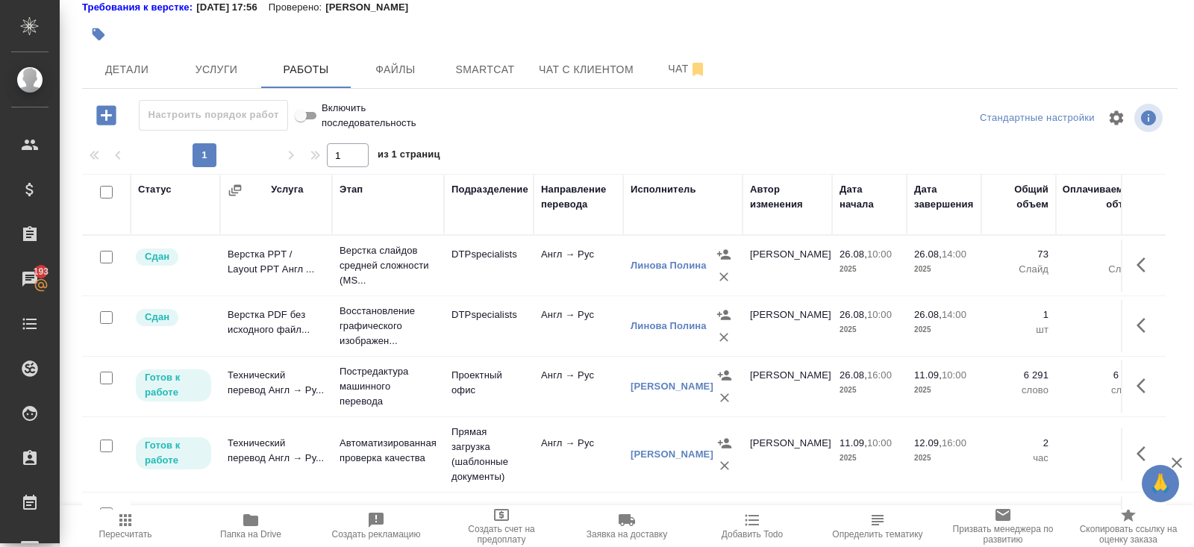
scroll to position [101, 0]
